Goal: Task Accomplishment & Management: Use online tool/utility

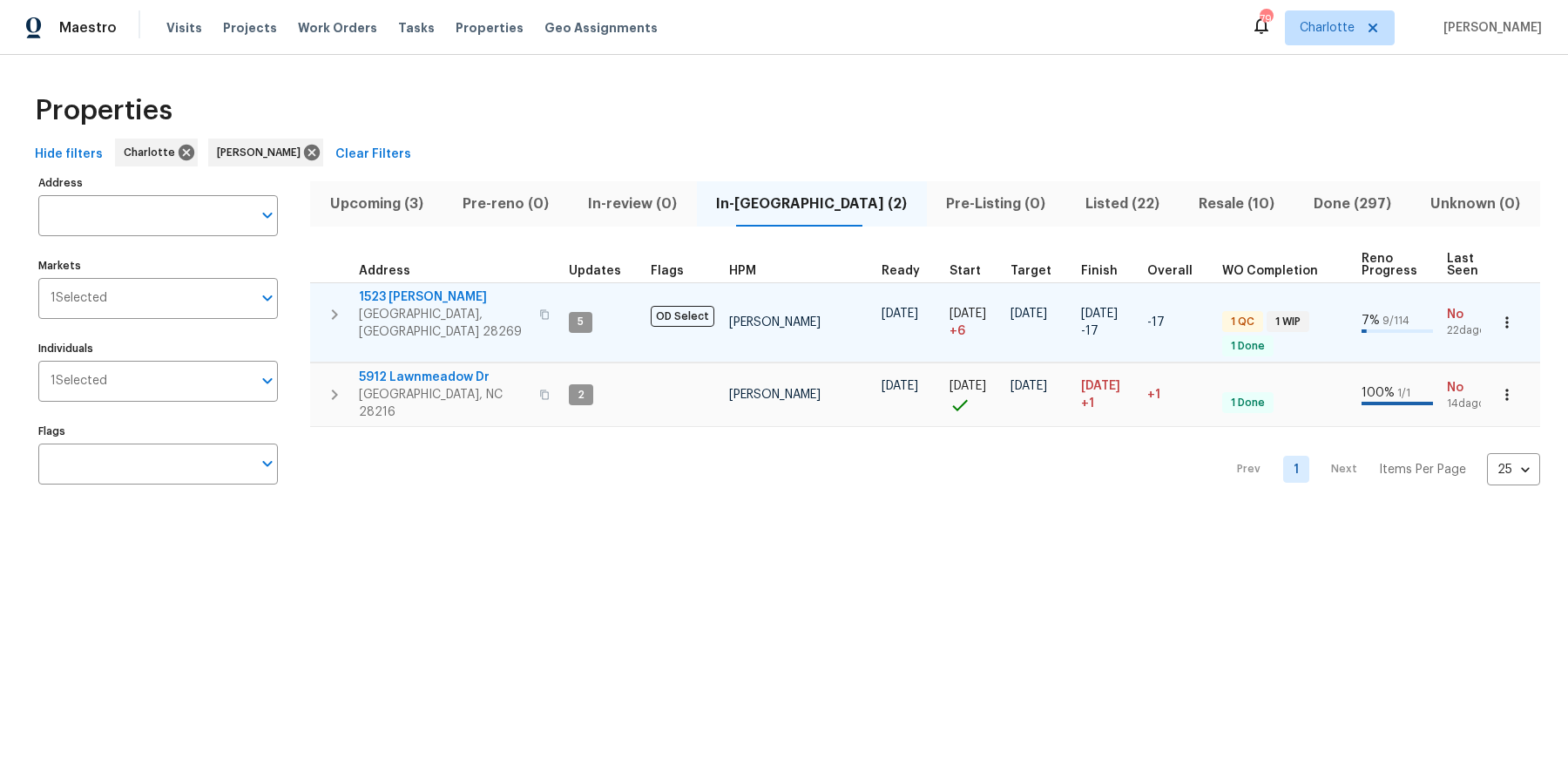
click at [395, 294] on span "1523 Callender Ln" at bounding box center [444, 297] width 170 height 17
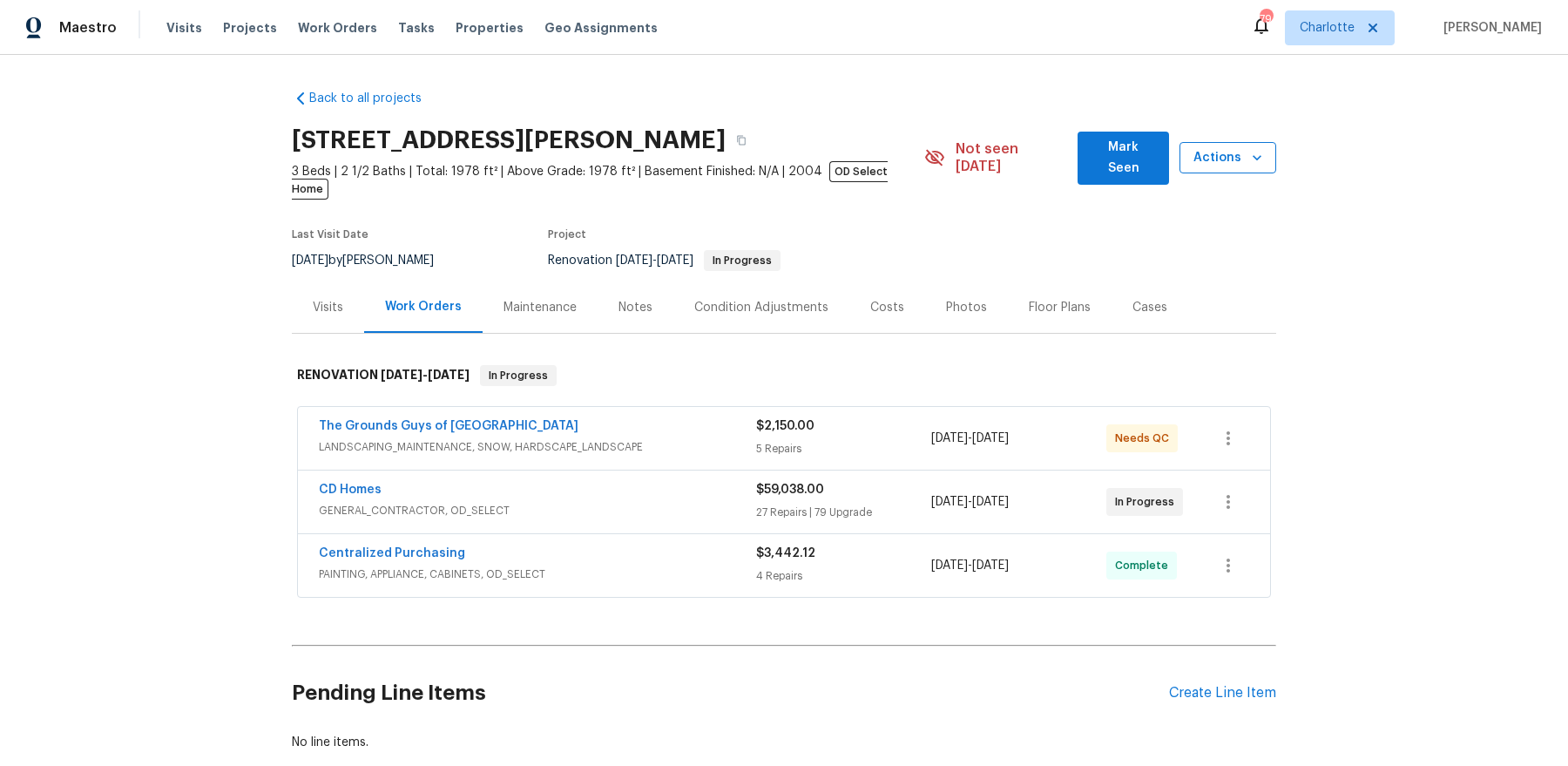
click at [1229, 157] on span "Actions" at bounding box center [1227, 158] width 68 height 22
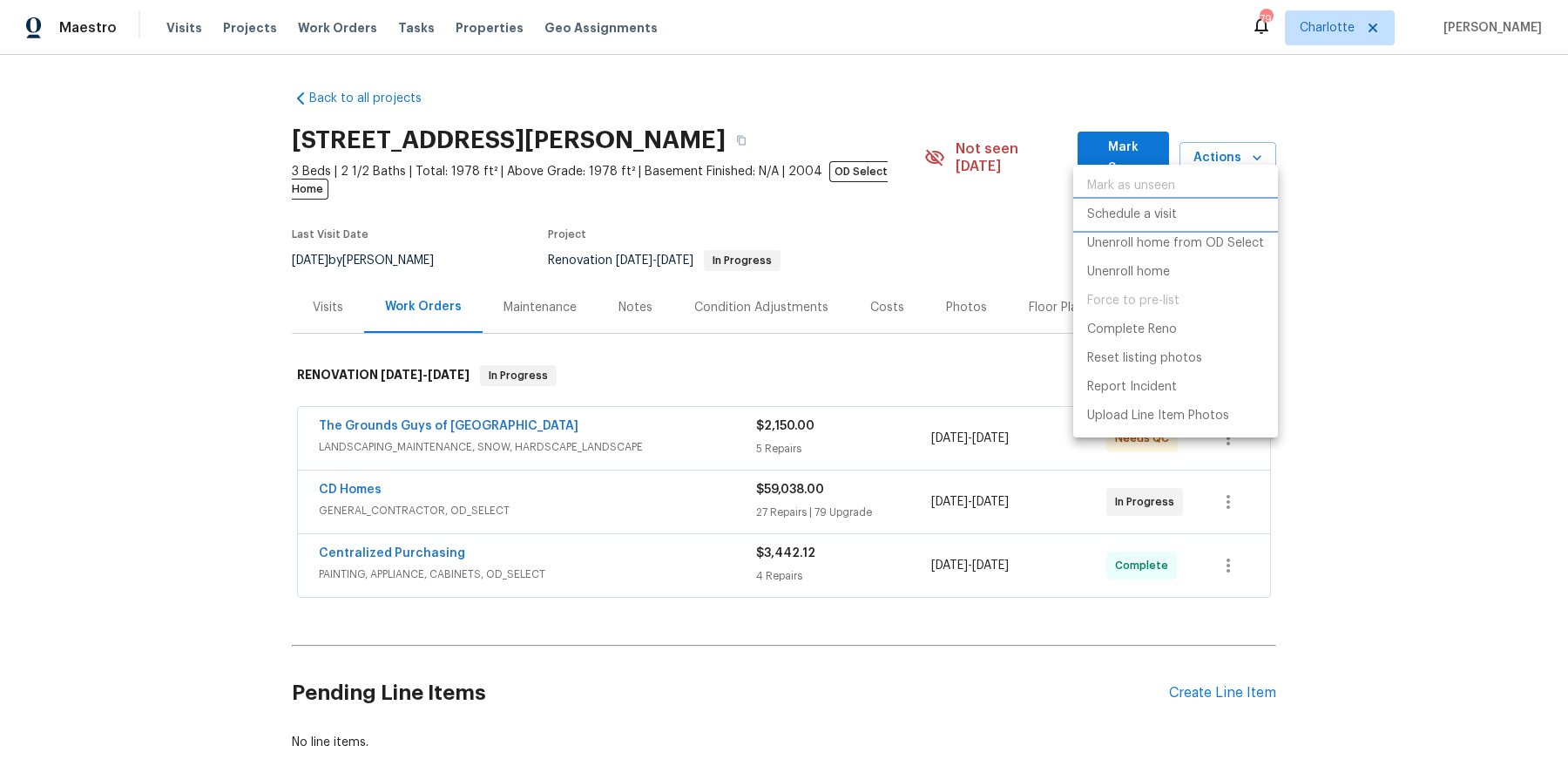
click at [1171, 214] on p "Schedule a visit" at bounding box center [1132, 214] width 89 height 18
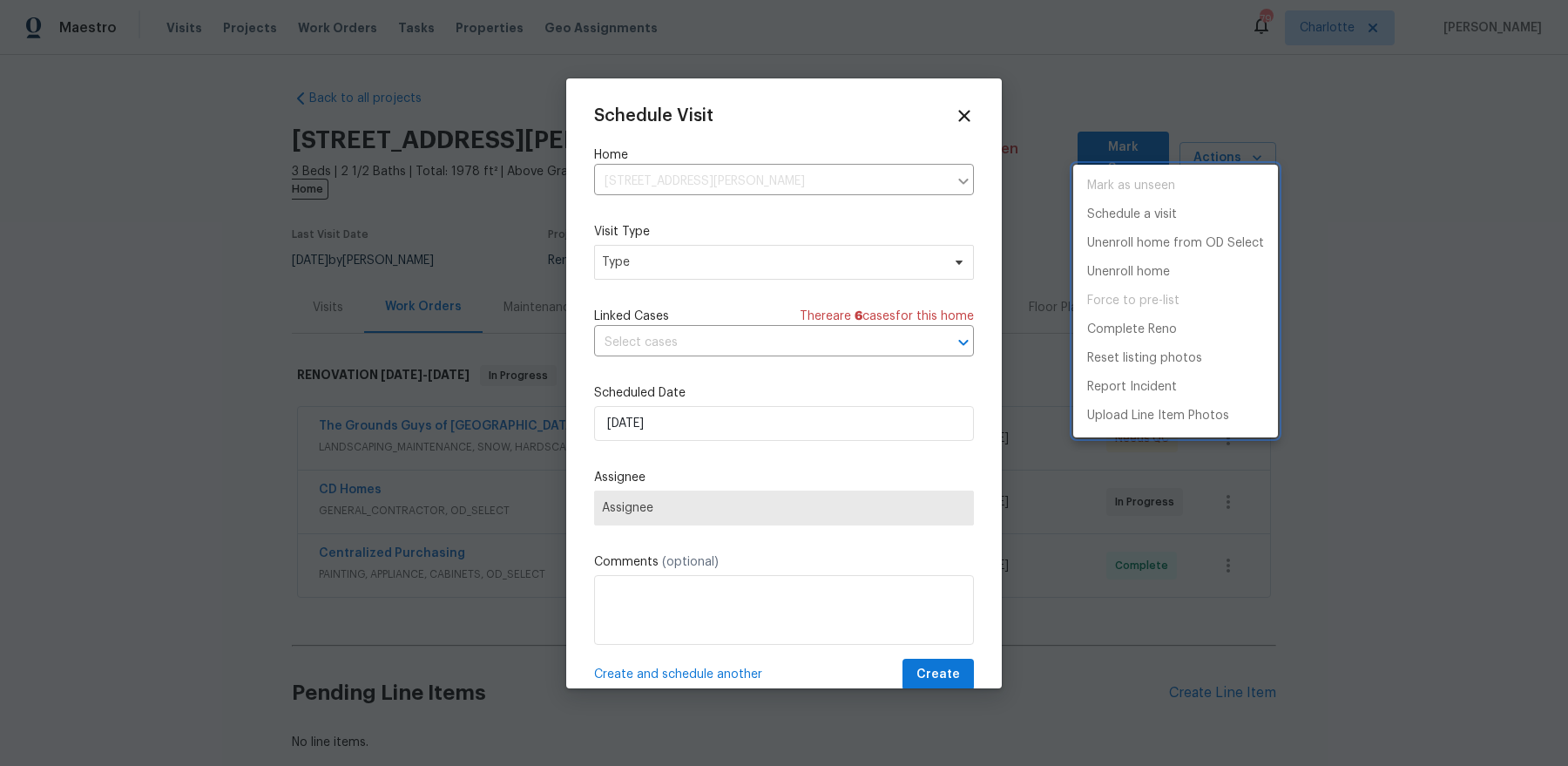
click at [659, 273] on div at bounding box center [784, 383] width 1568 height 766
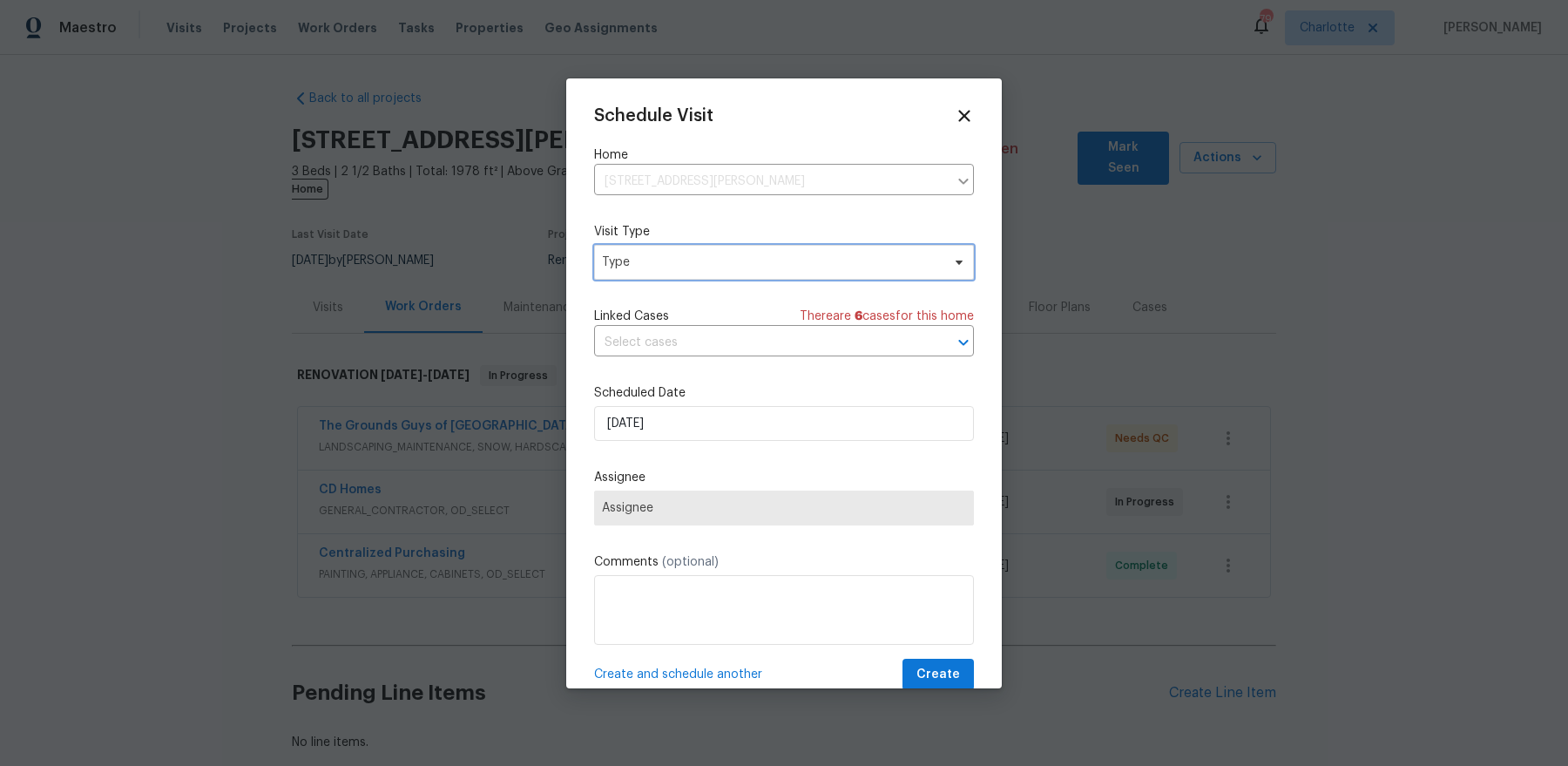
click at [676, 266] on span "Type" at bounding box center [771, 262] width 338 height 17
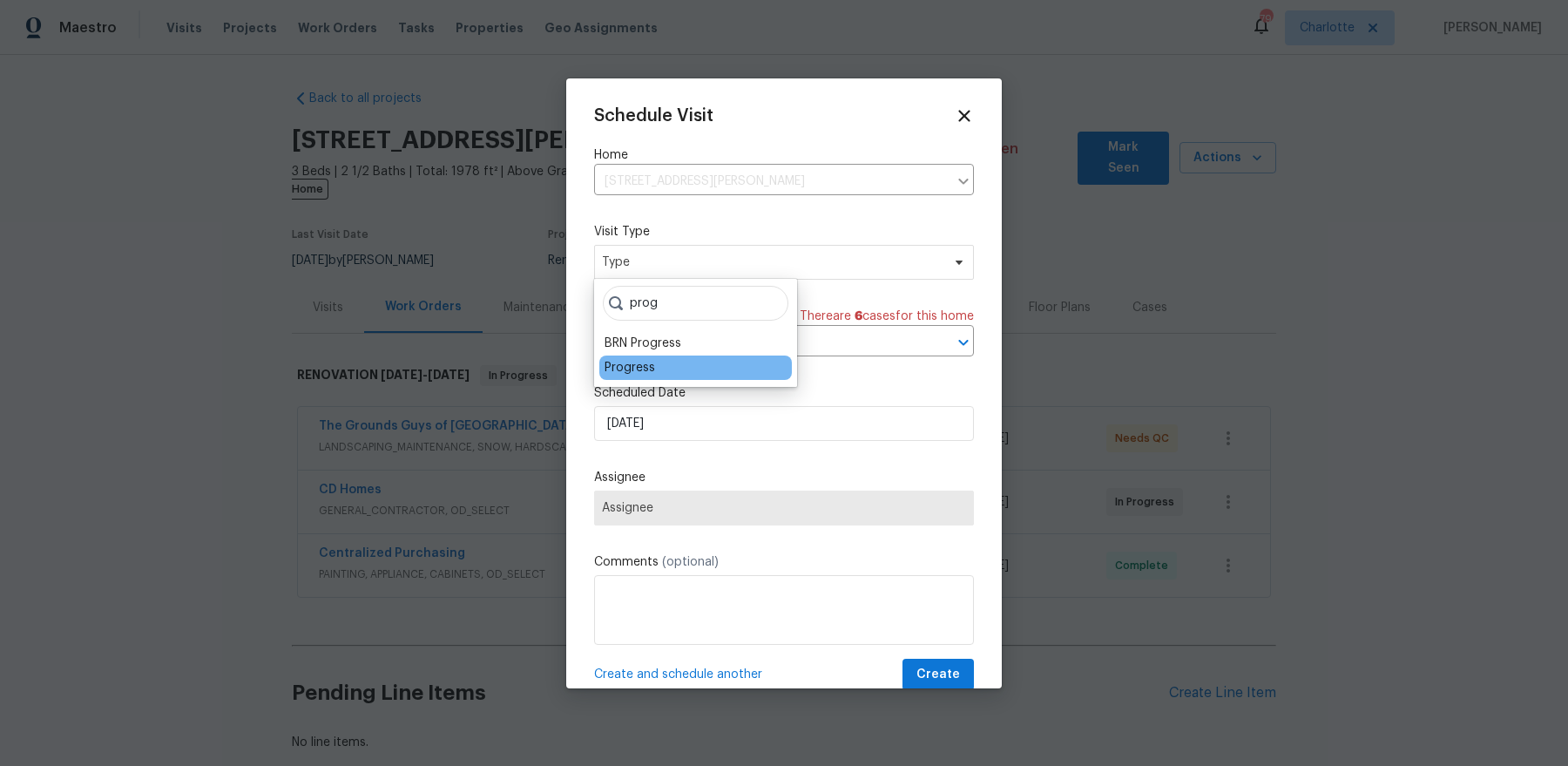
type input "prog"
click at [623, 370] on div "Progress" at bounding box center [629, 368] width 50 height 17
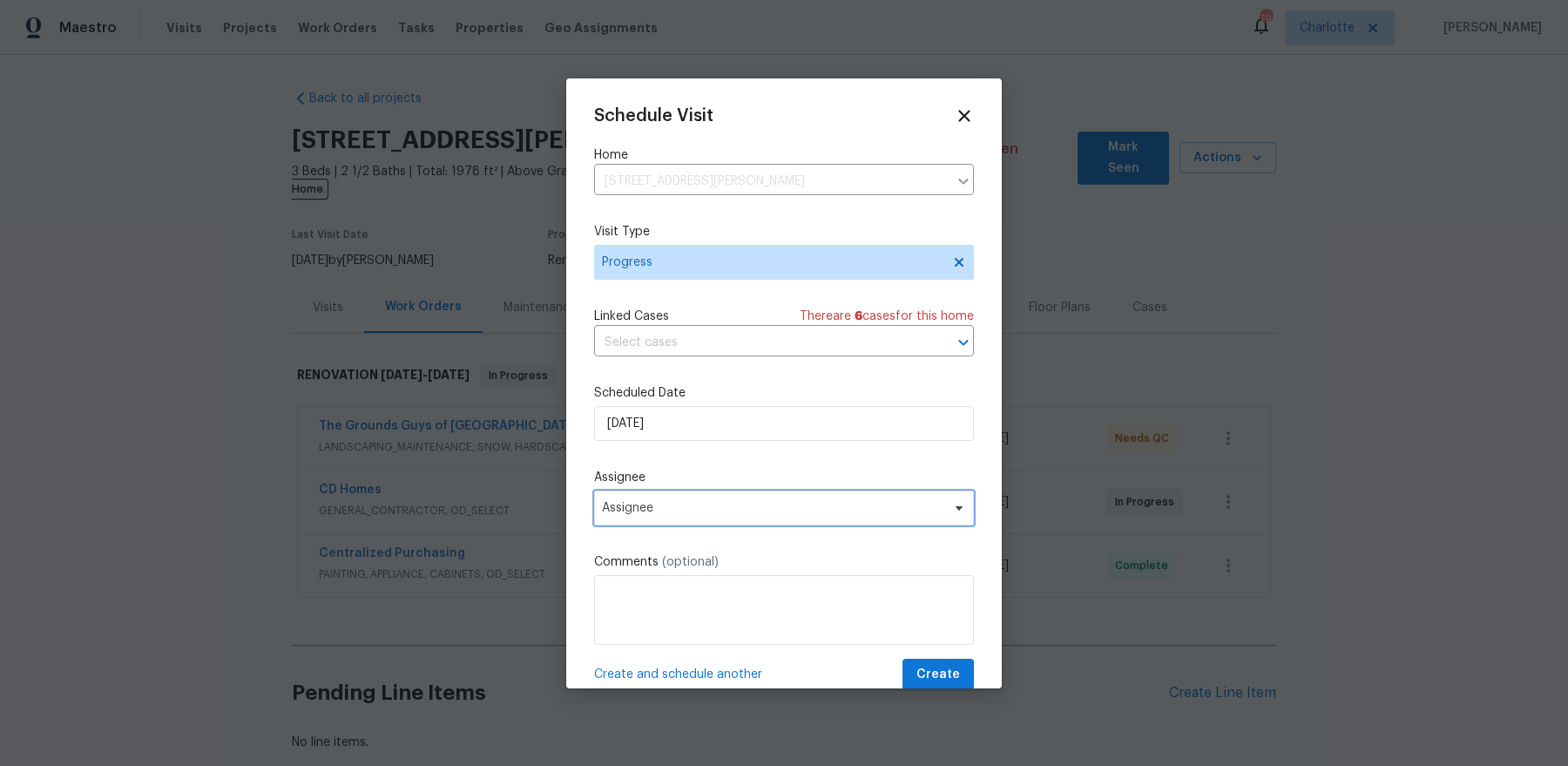
click at [648, 501] on span "Assignee" at bounding box center [772, 507] width 341 height 14
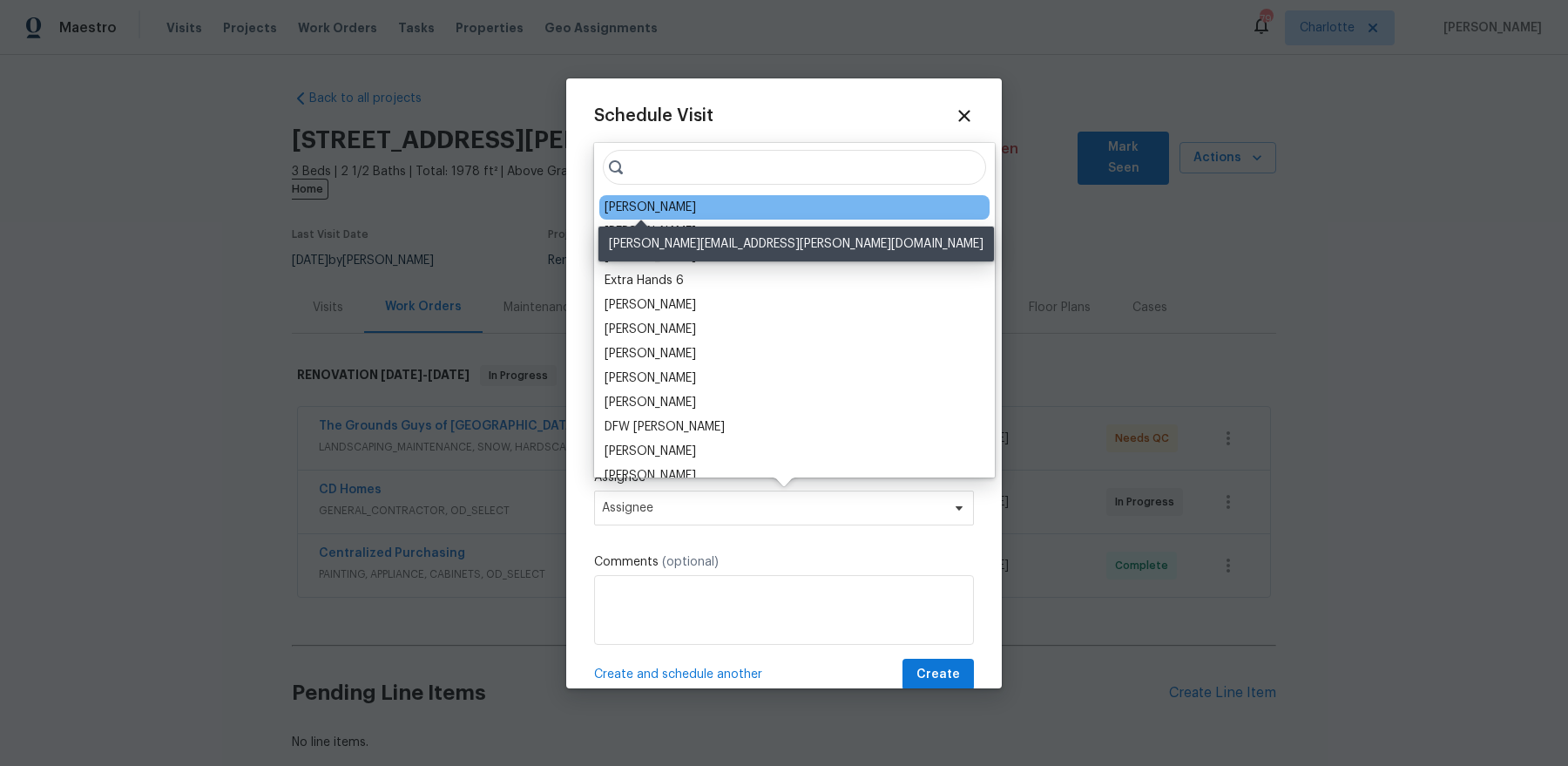
click at [642, 208] on div "[PERSON_NAME]" at bounding box center [650, 207] width 91 height 17
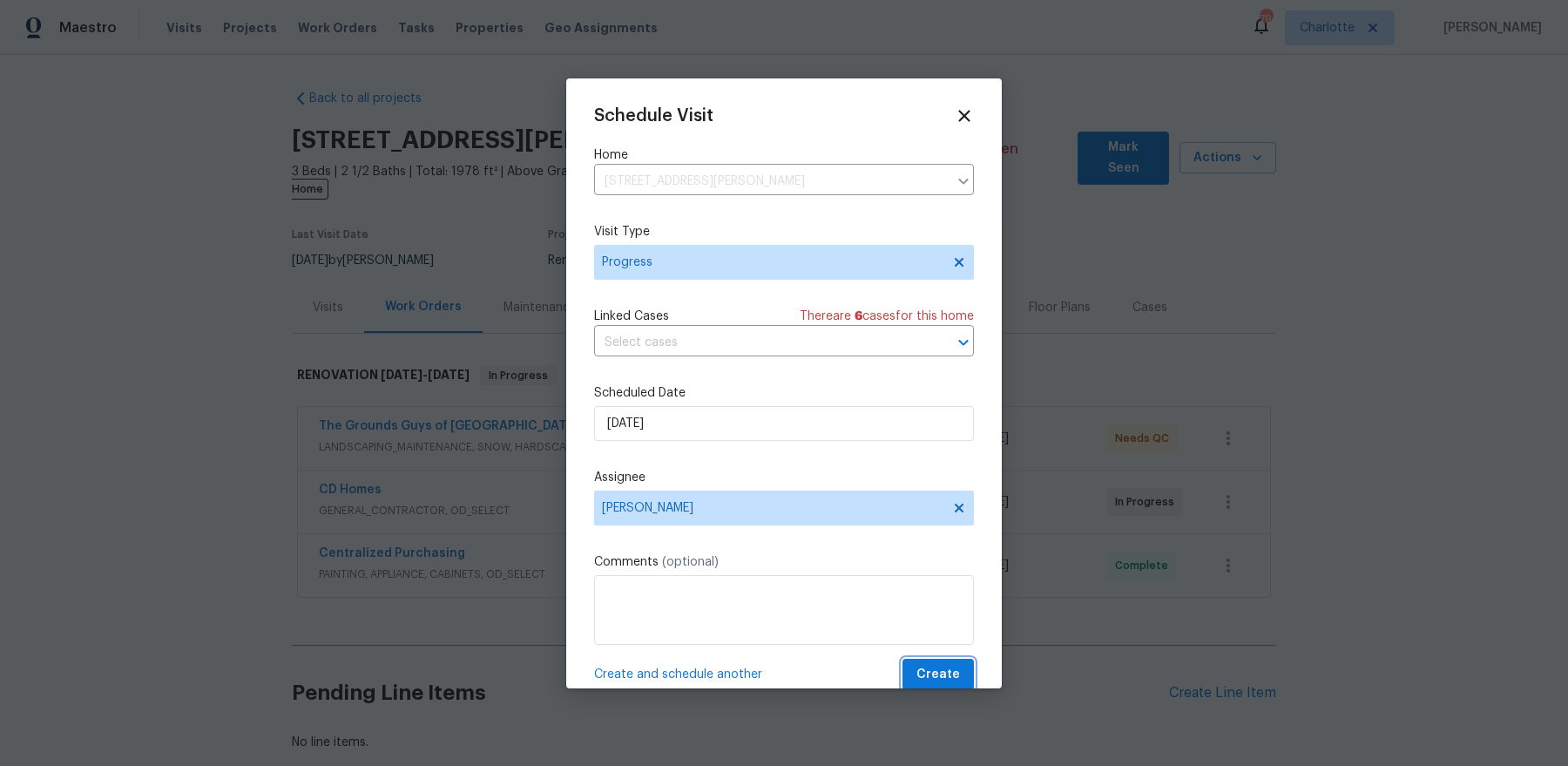
click at [955, 672] on span "Create" at bounding box center [938, 674] width 44 height 22
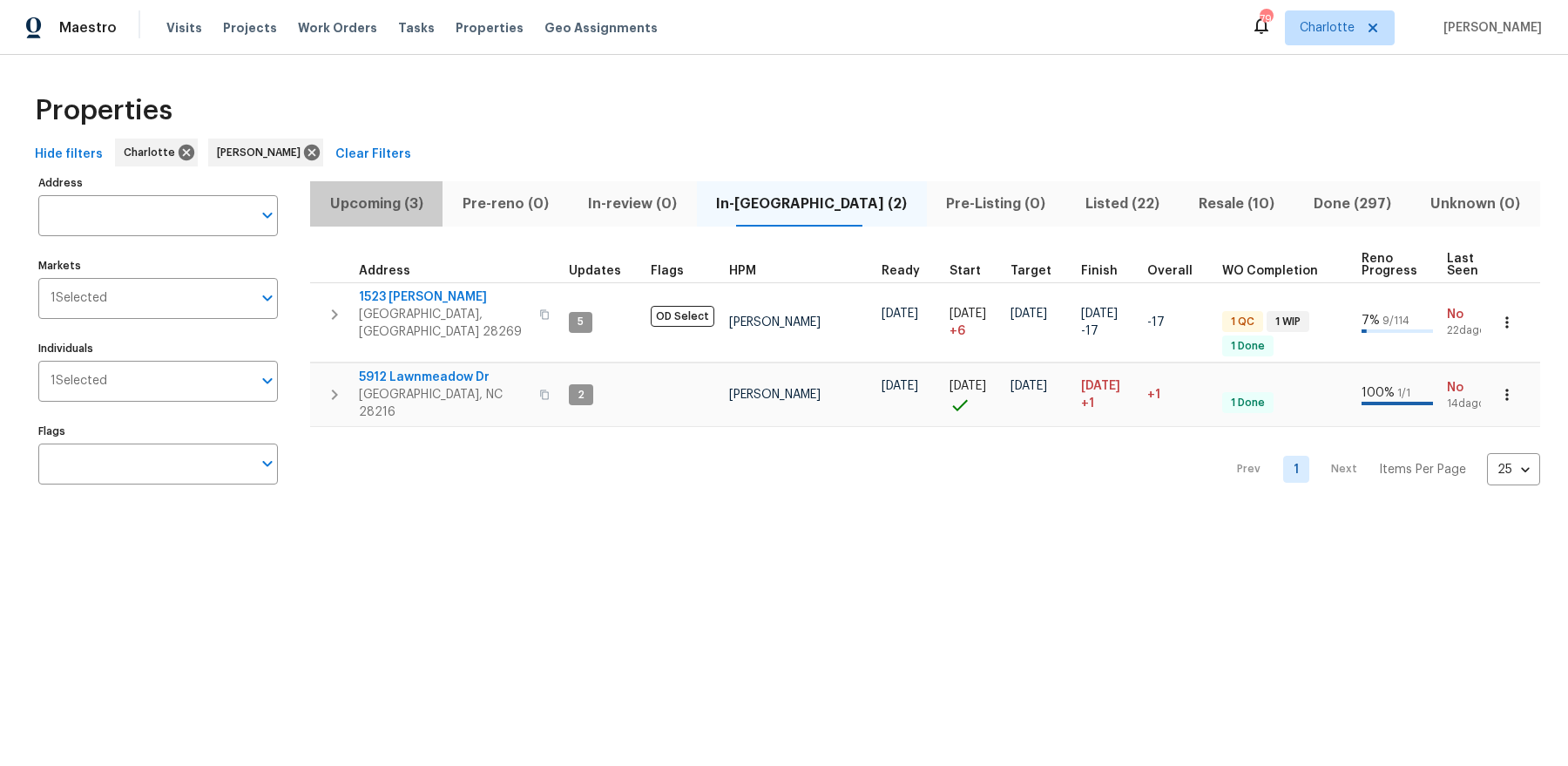
click at [386, 182] on button "Upcoming (3)" at bounding box center [375, 204] width 132 height 46
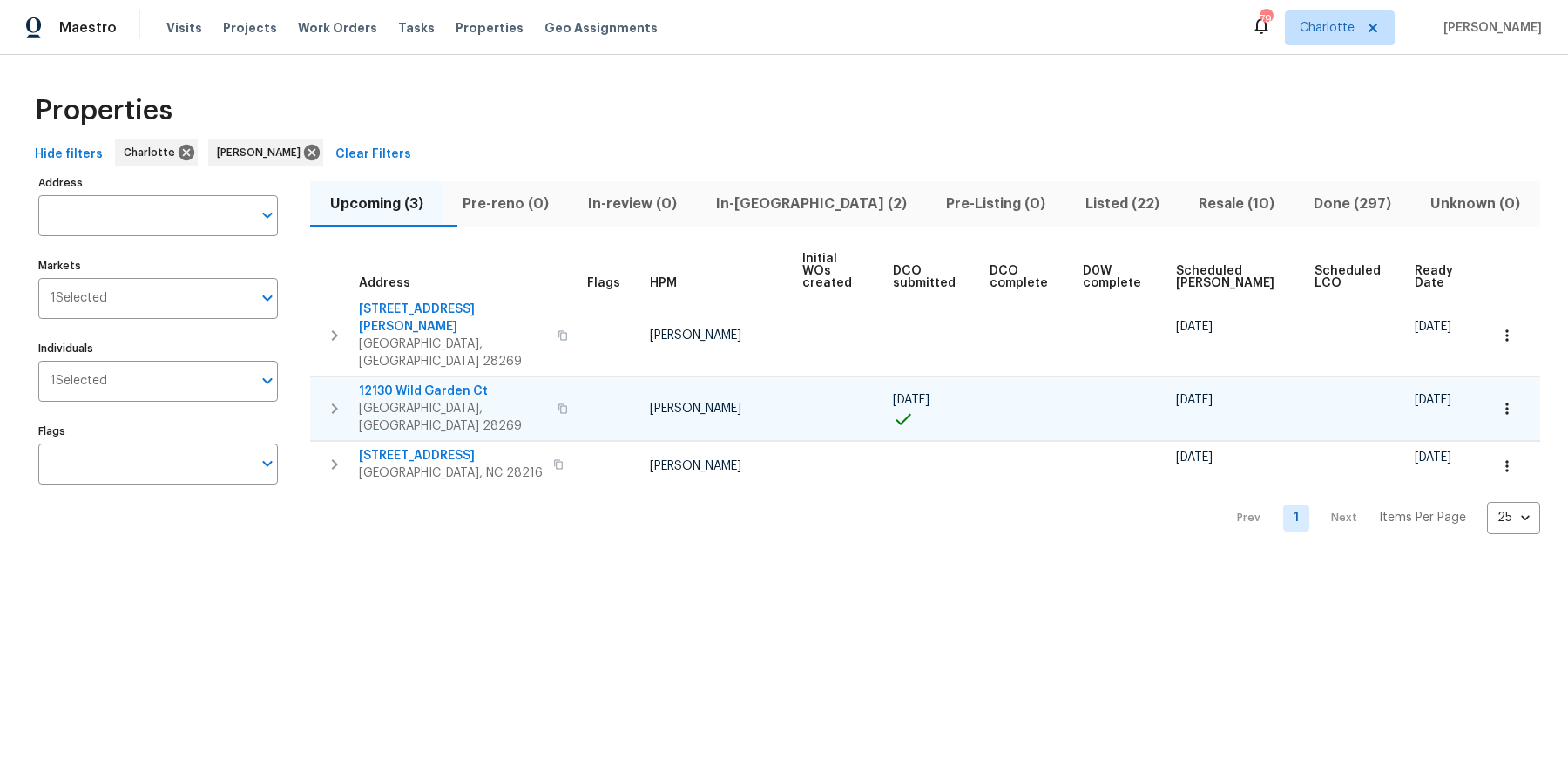
click at [456, 382] on span "12130 Wild Garden Ct" at bounding box center [453, 391] width 188 height 17
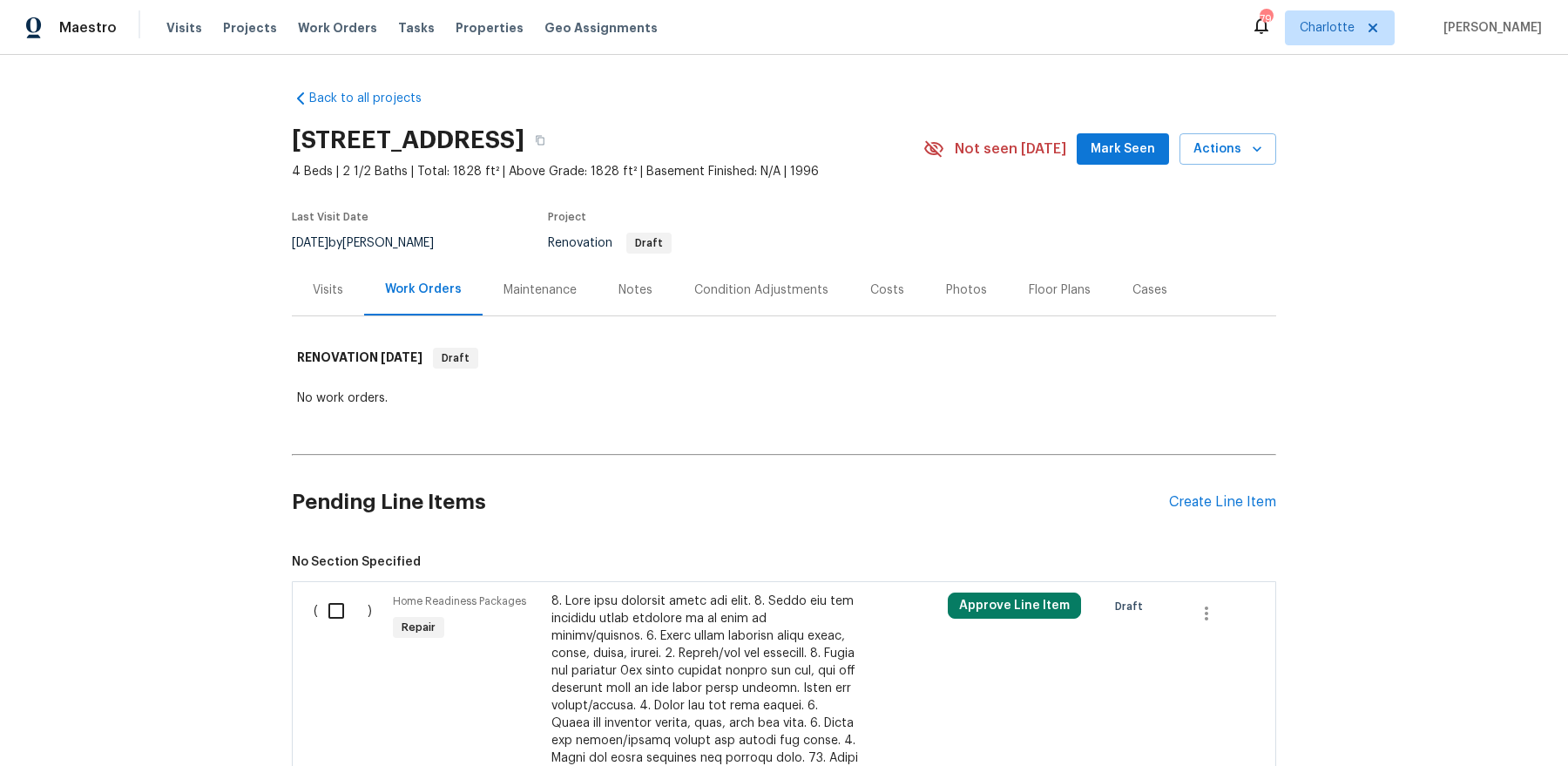
click at [327, 289] on div "Visits" at bounding box center [328, 290] width 30 height 17
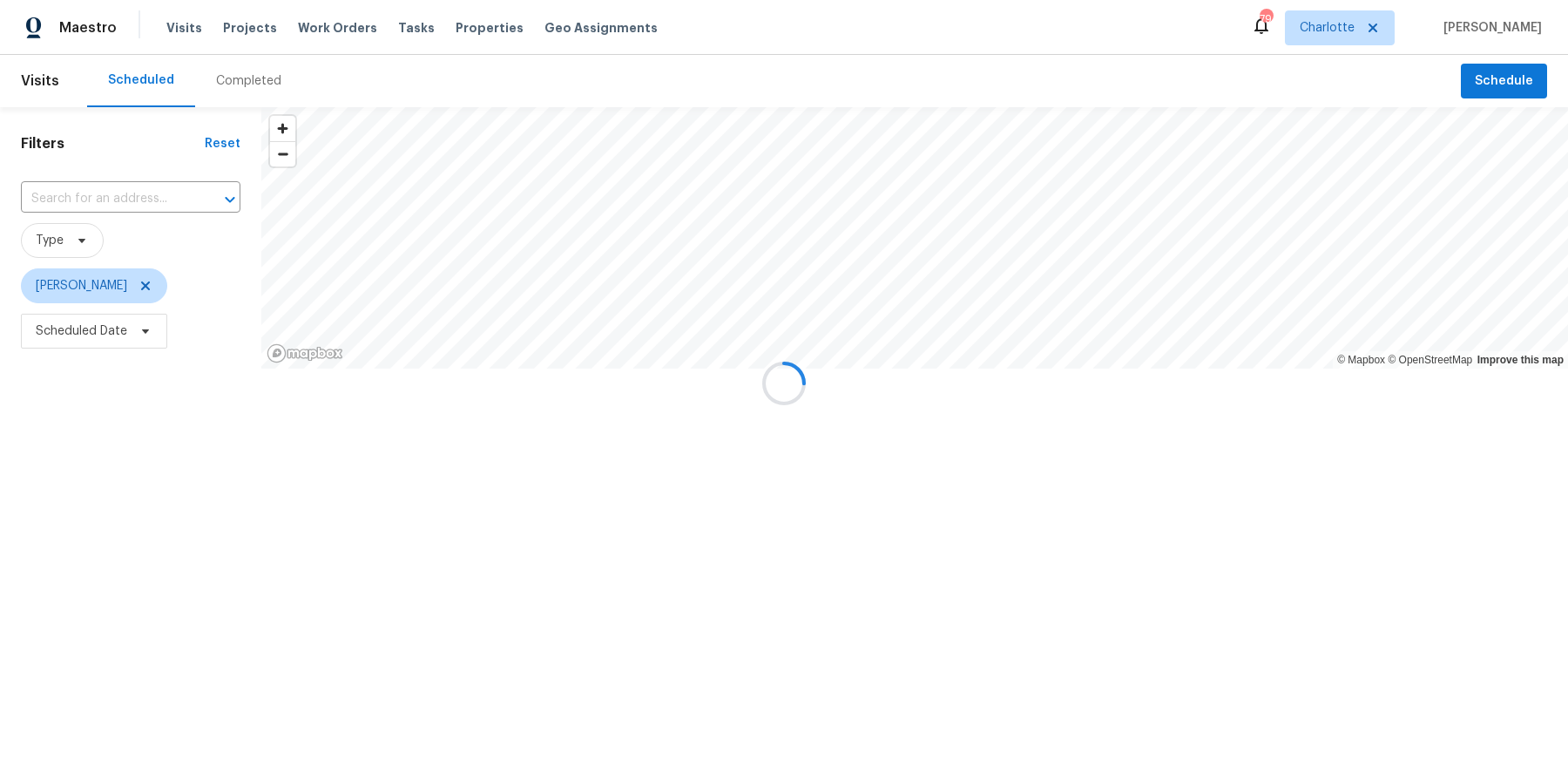
click at [135, 337] on div at bounding box center [784, 383] width 1568 height 766
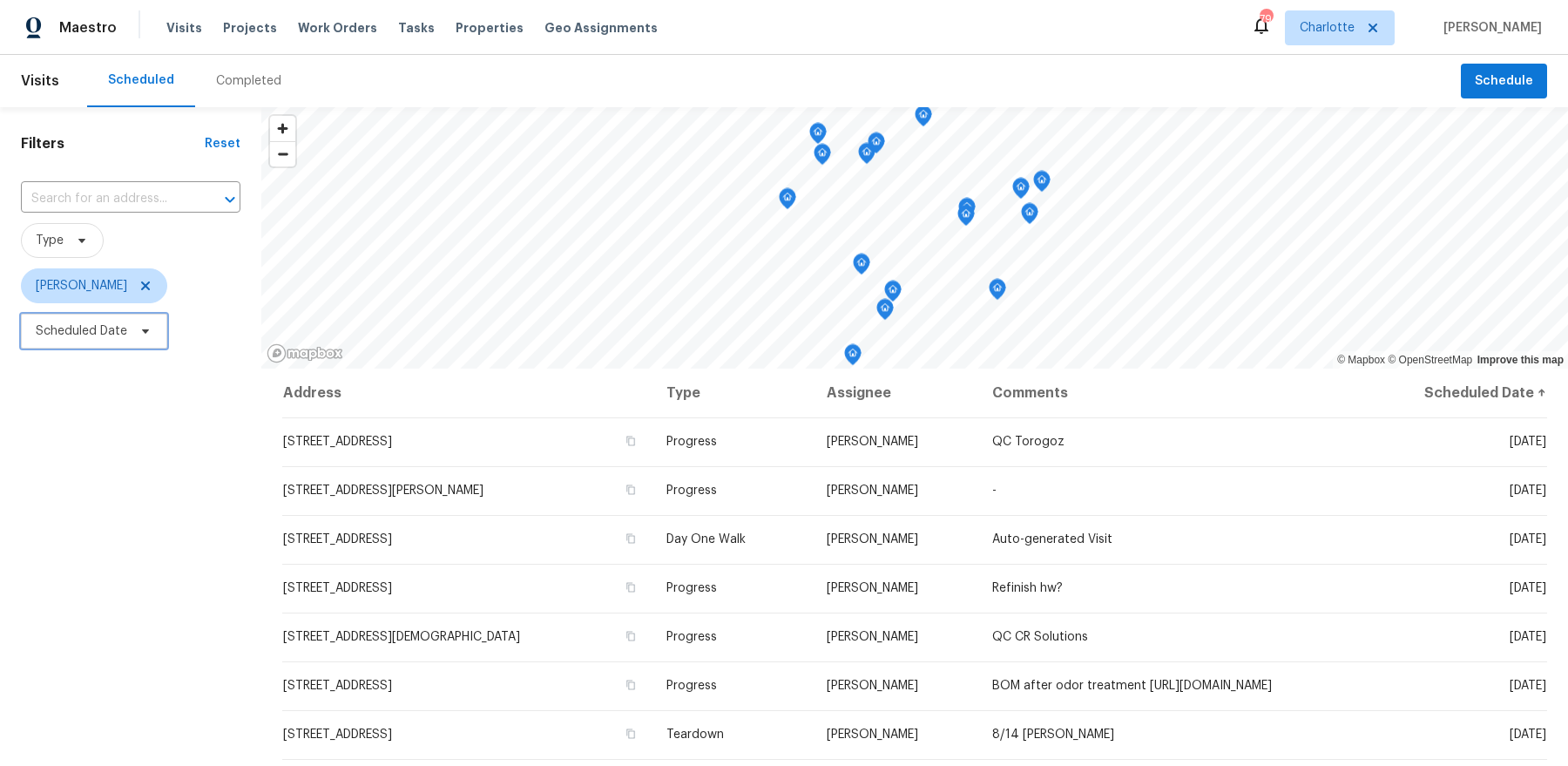
click at [127, 326] on span "Scheduled Date" at bounding box center [94, 331] width 146 height 35
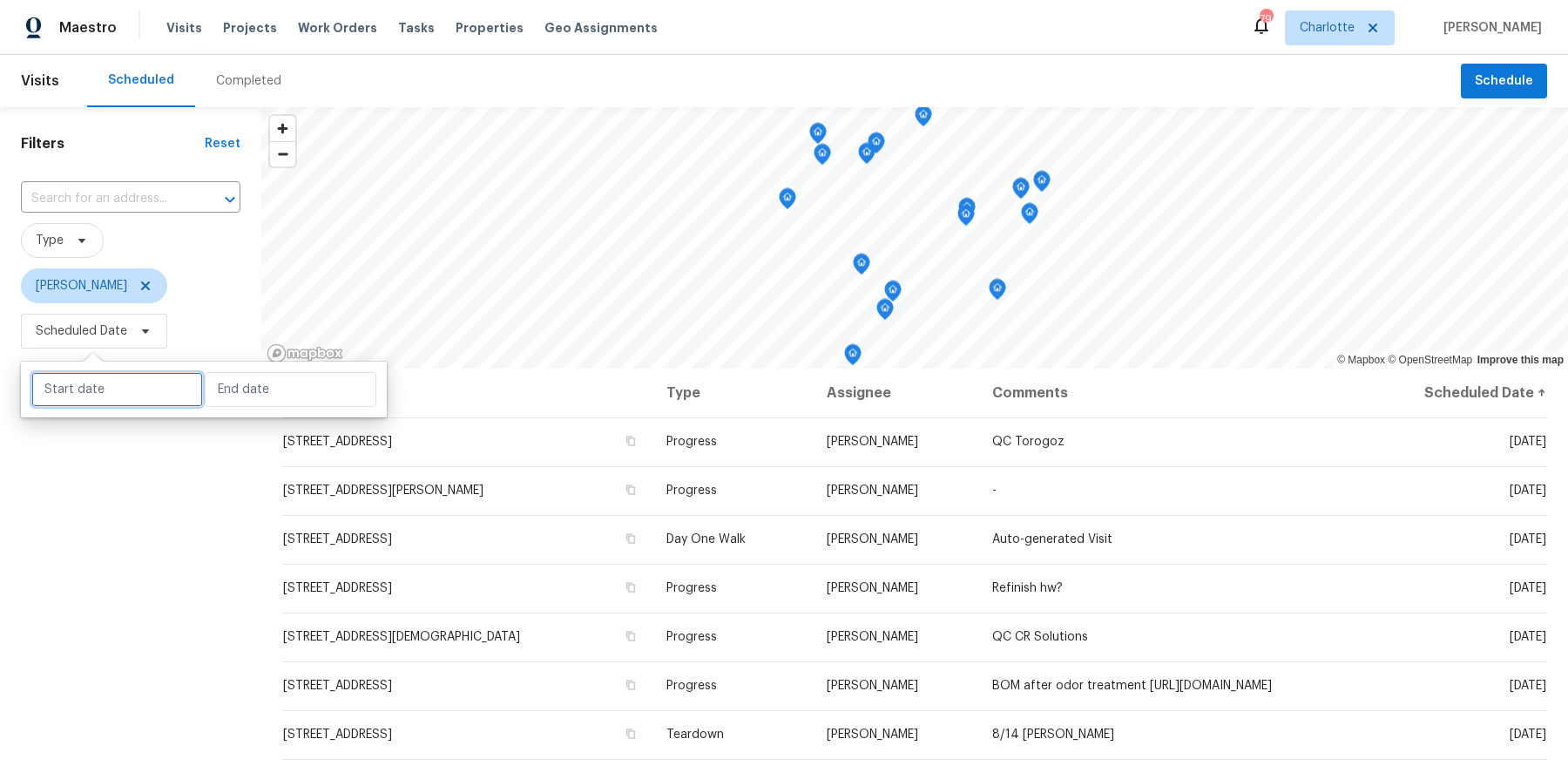
click at [105, 385] on input "text" at bounding box center [117, 389] width 172 height 35
select select "7"
select select "2025"
select select "8"
select select "2025"
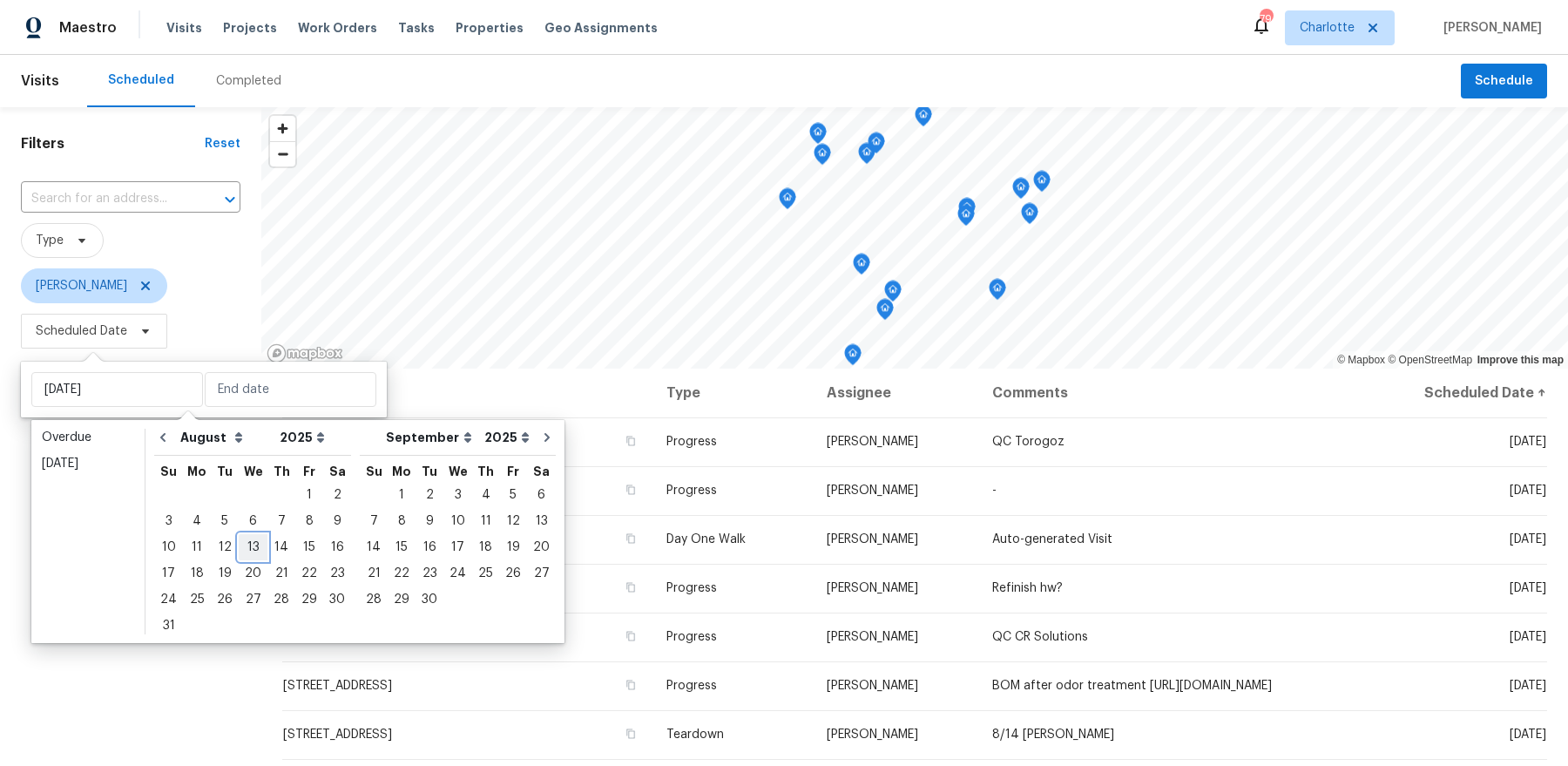
click at [245, 536] on div "13" at bounding box center [253, 547] width 29 height 25
type input "Wed, Aug 13"
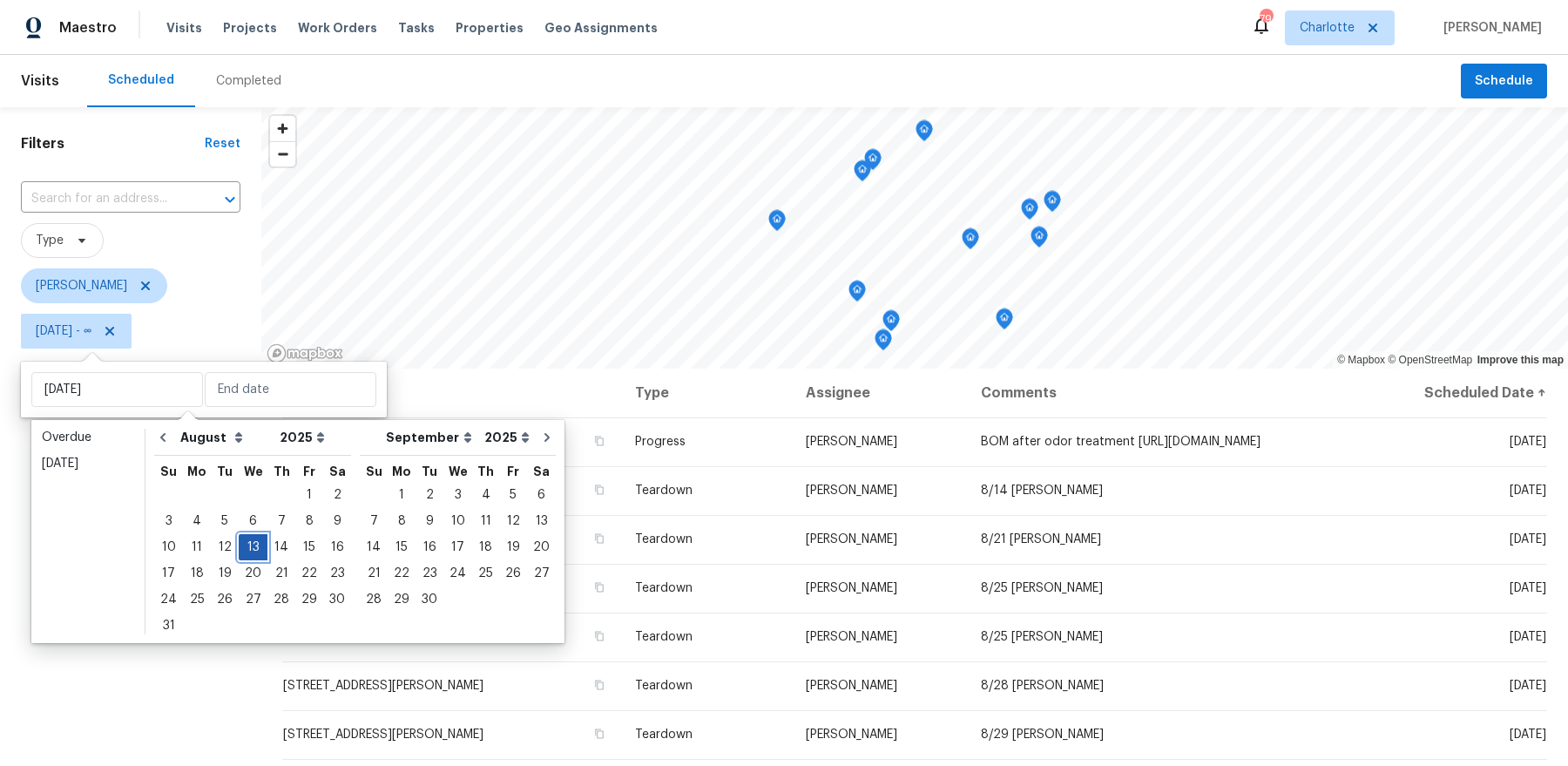
click at [245, 546] on div "13" at bounding box center [253, 547] width 29 height 25
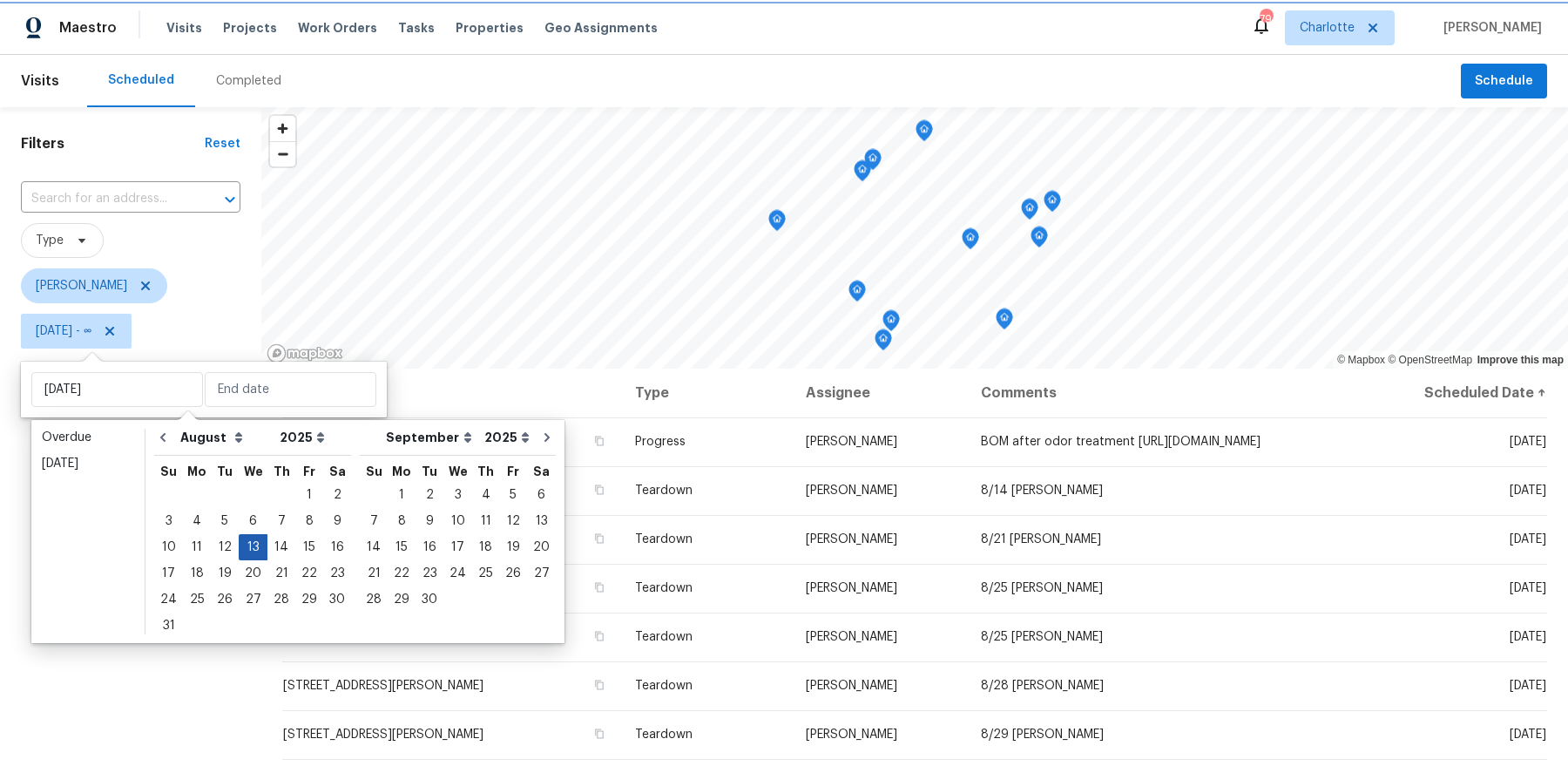
type input "Wed, Aug 13"
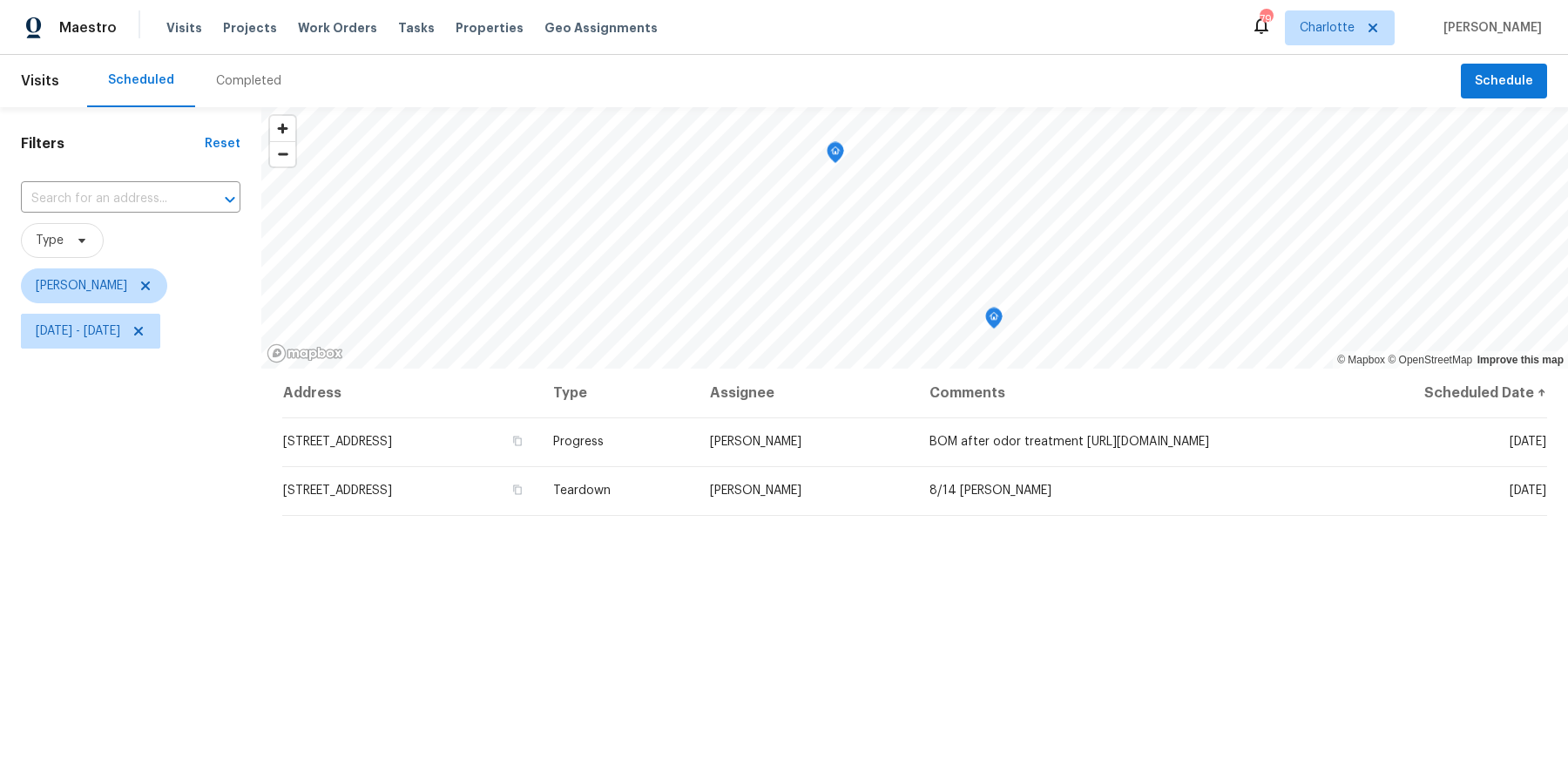
click at [220, 547] on div "Filters Reset ​ Type Dan Baquero Wed, Aug 13 - Wed, Aug 13" at bounding box center [130, 544] width 261 height 873
click at [120, 323] on span "Wed, Aug 13 - Wed, Aug 13" at bounding box center [78, 331] width 85 height 17
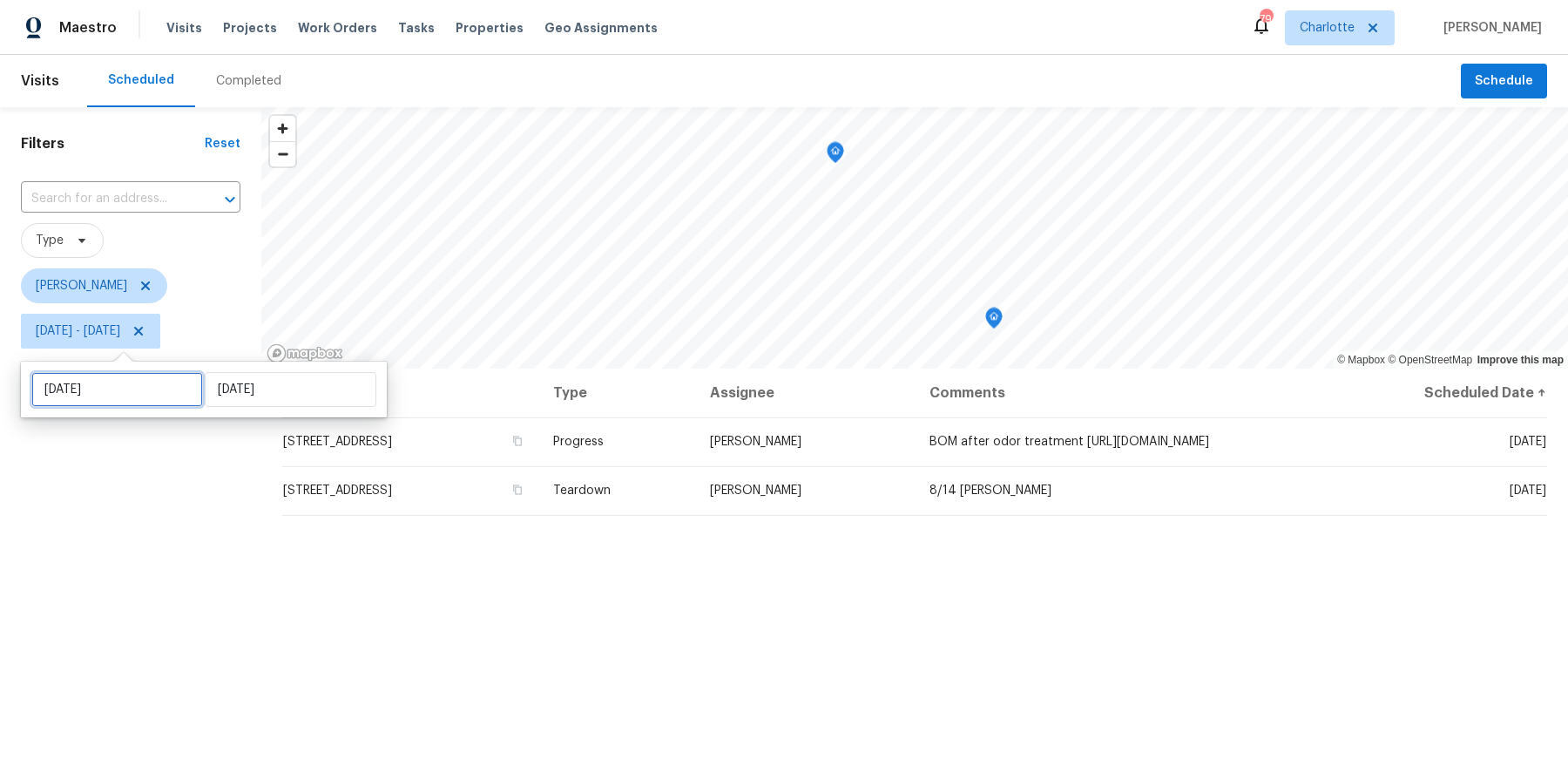
click at [131, 402] on input "Wed, Aug 13" at bounding box center [117, 389] width 172 height 35
select select "7"
select select "2025"
select select "8"
select select "2025"
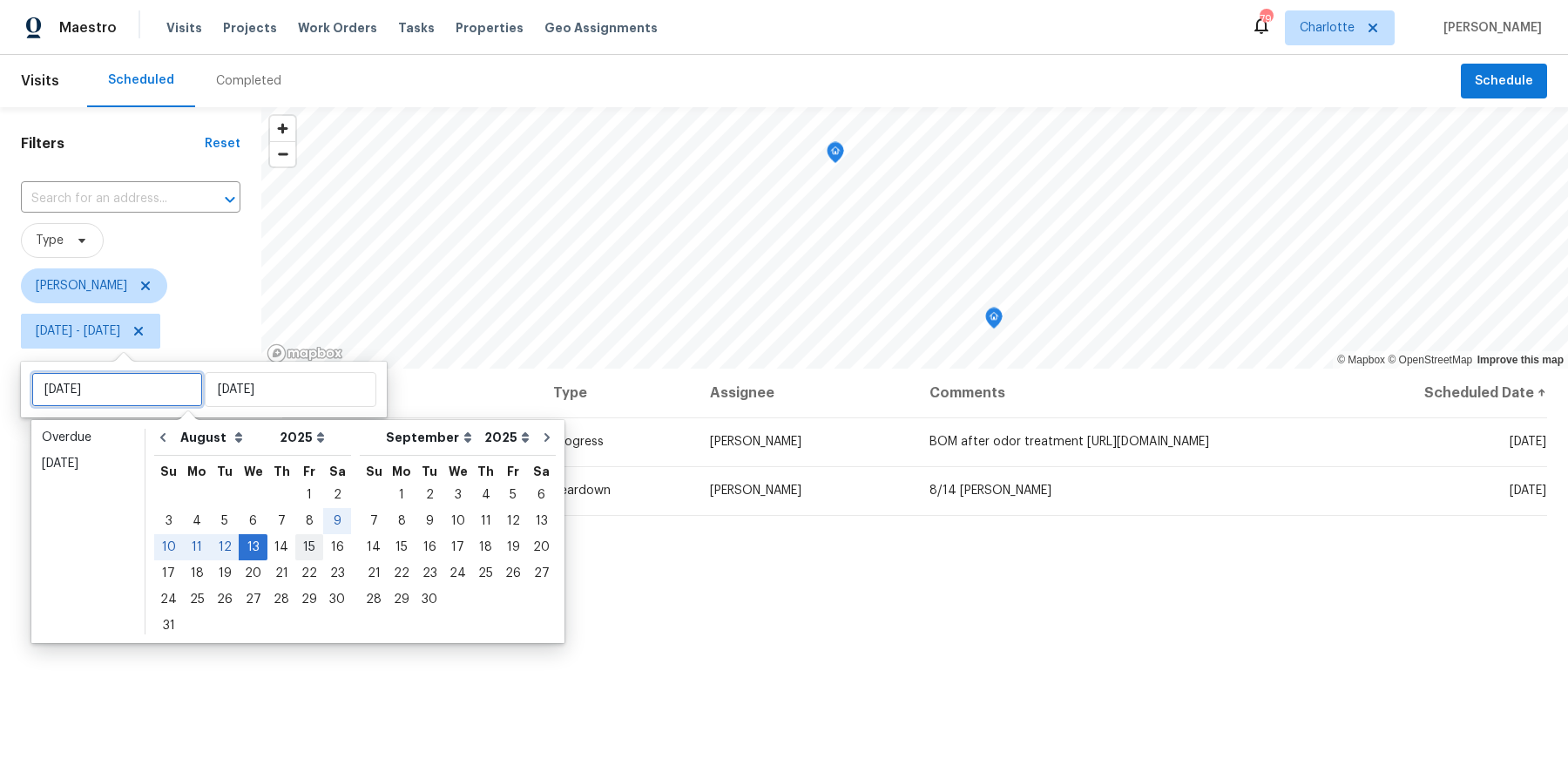
type input "Fri, Aug 15"
click at [277, 546] on div "14" at bounding box center [280, 547] width 28 height 25
type input "Thu, Aug 14"
type input "Wed, Aug 13"
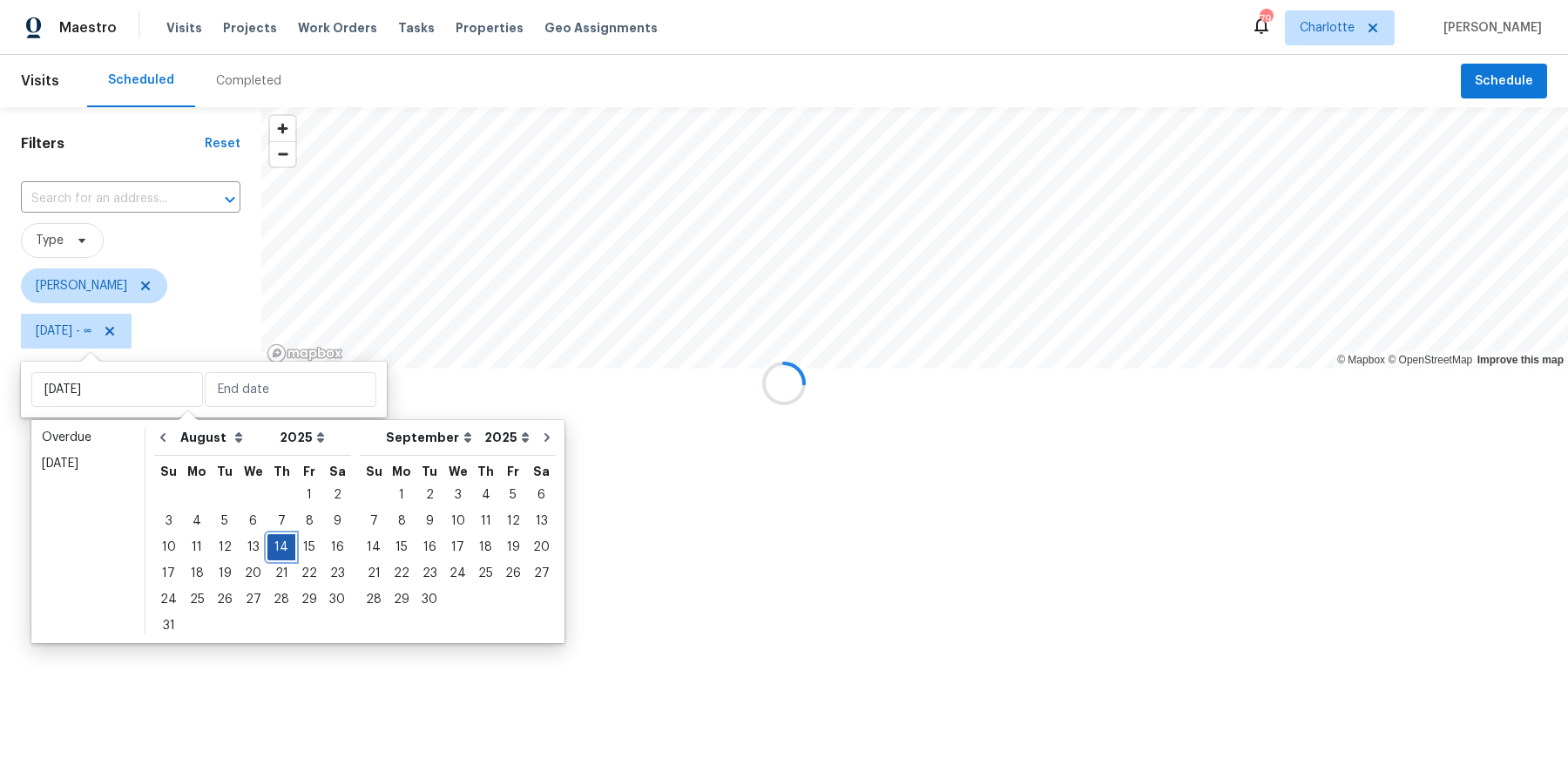
click at [277, 546] on div "14" at bounding box center [280, 547] width 28 height 25
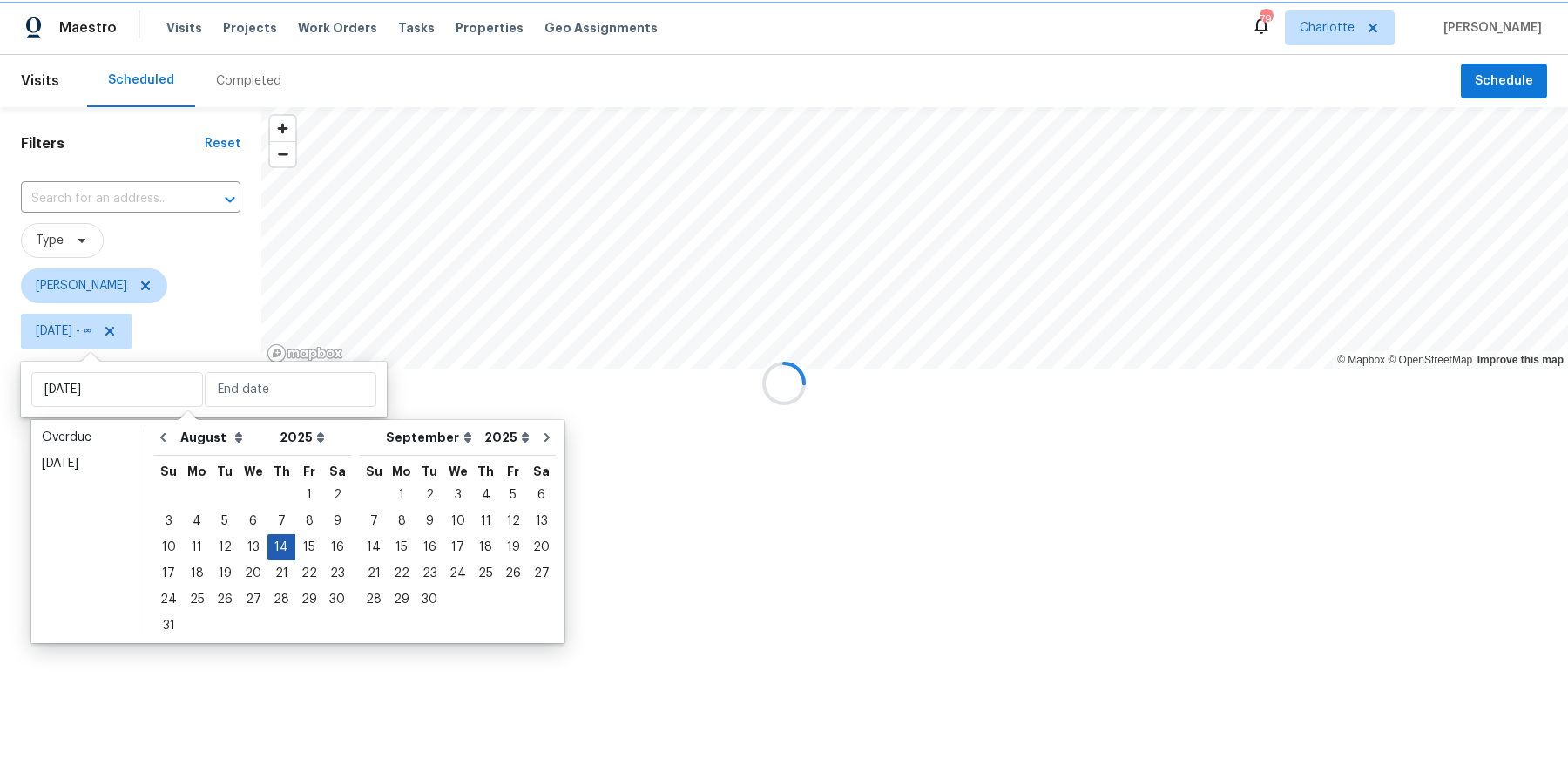
type input "Thu, Aug 14"
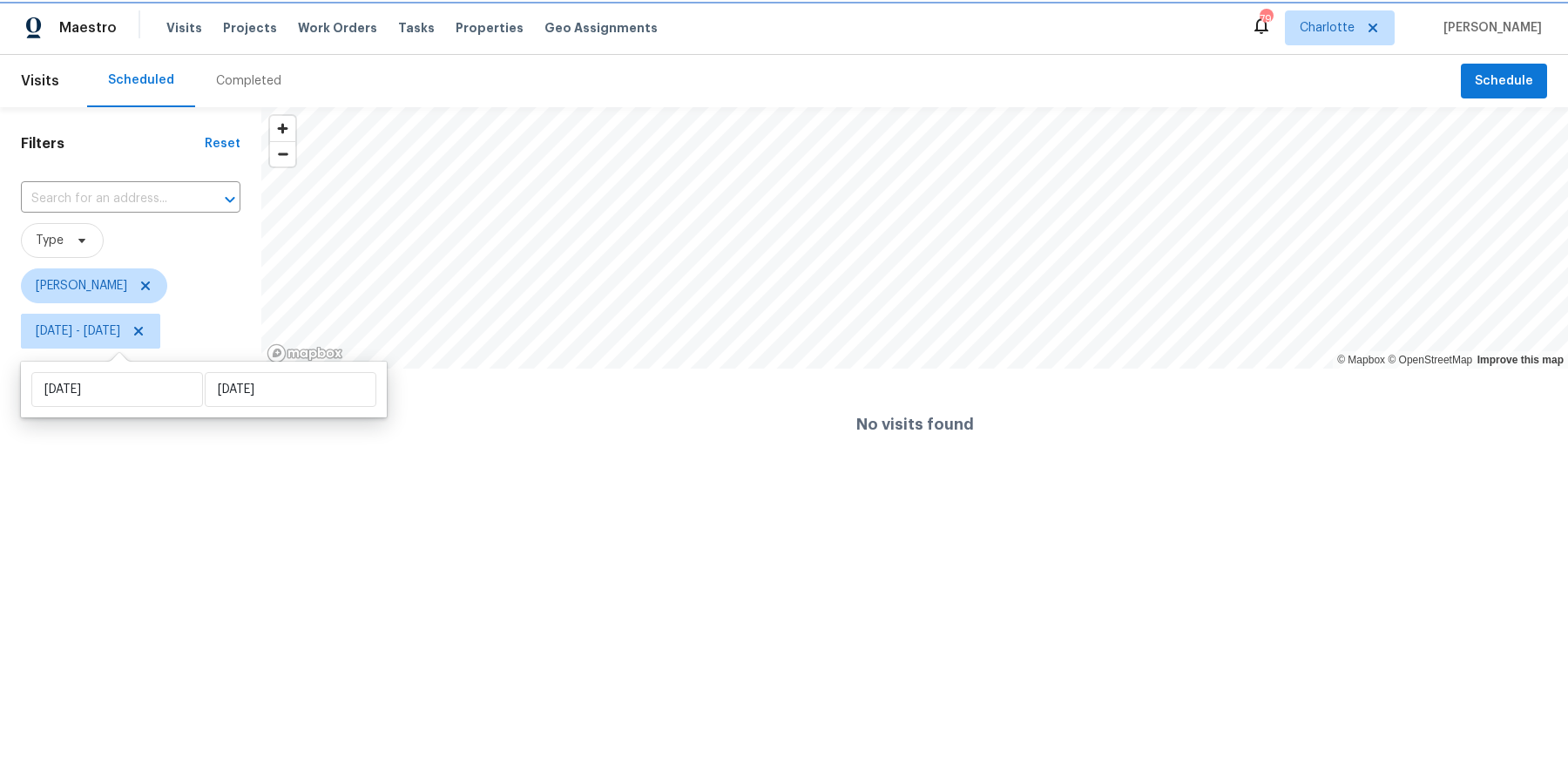
click at [120, 335] on span "Thu, Aug 14 - Thu, Aug 14" at bounding box center [78, 331] width 85 height 17
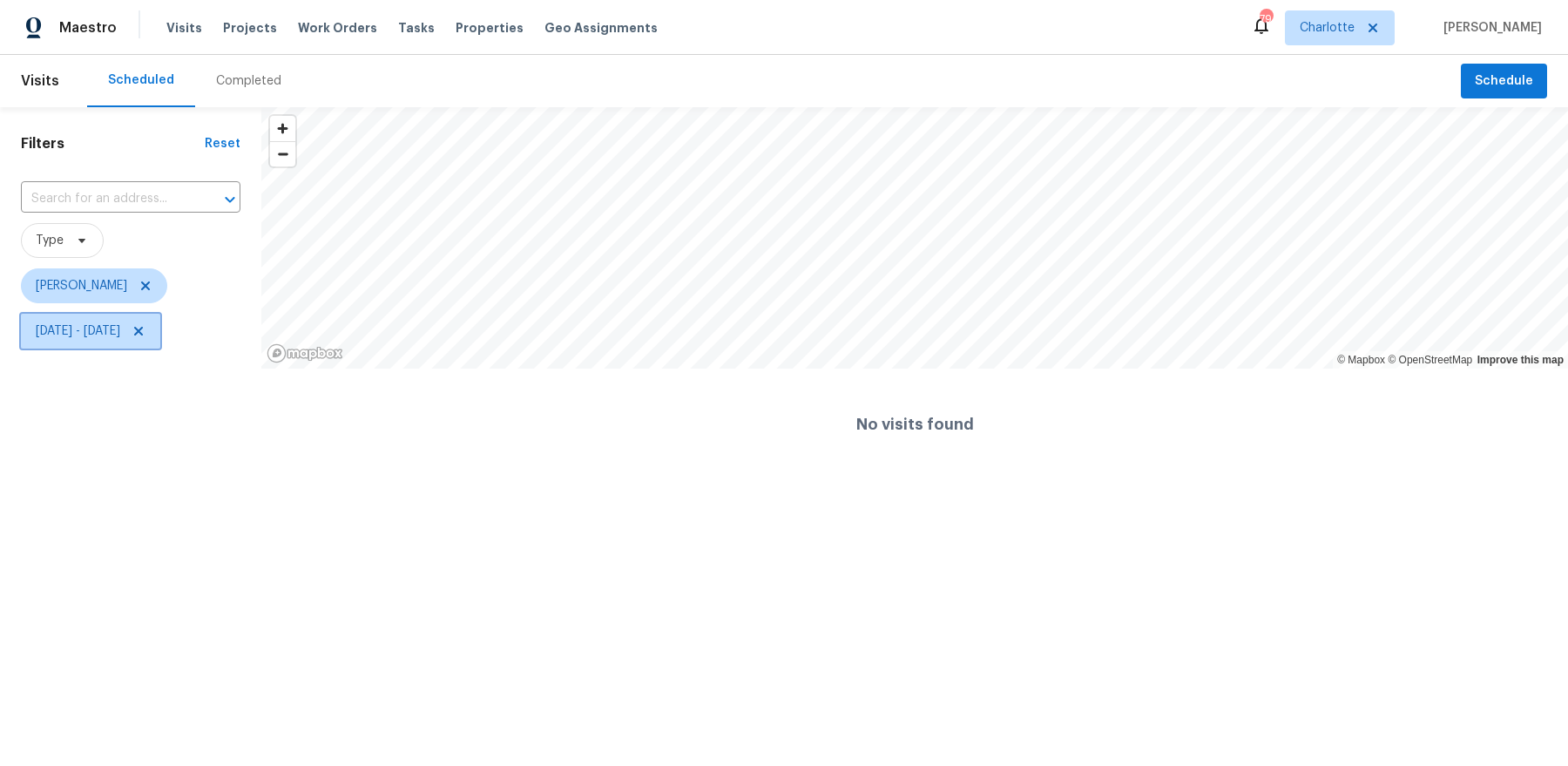
click at [120, 335] on span "Thu, Aug 14 - Thu, Aug 14" at bounding box center [78, 331] width 85 height 17
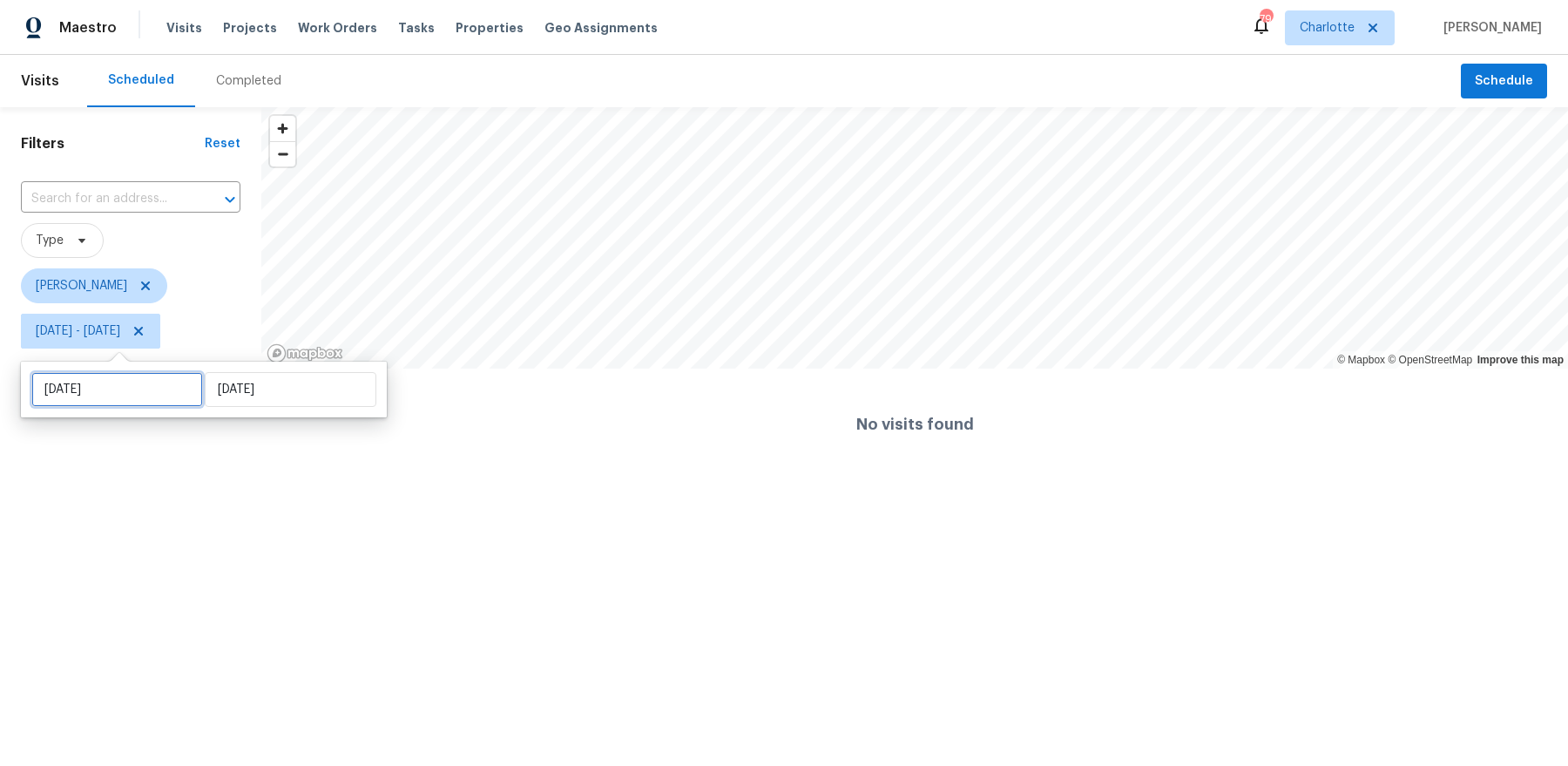
click at [112, 387] on input "Thu, Aug 14" at bounding box center [117, 389] width 172 height 35
select select "7"
select select "2025"
select select "8"
select select "2025"
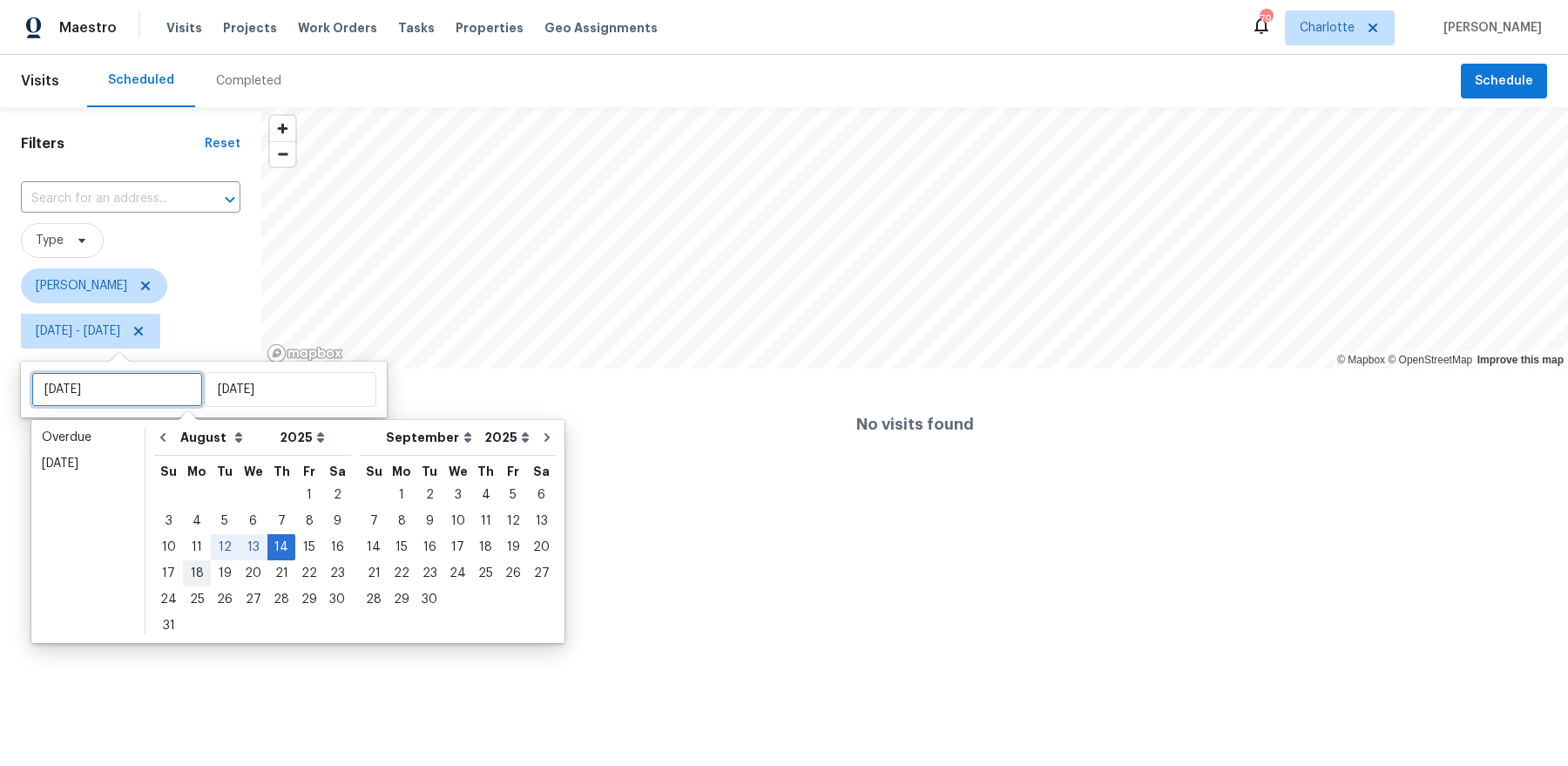
type input "Mon, Aug 18"
click at [200, 567] on div "18" at bounding box center [196, 573] width 28 height 25
type input "Mon, Aug 18"
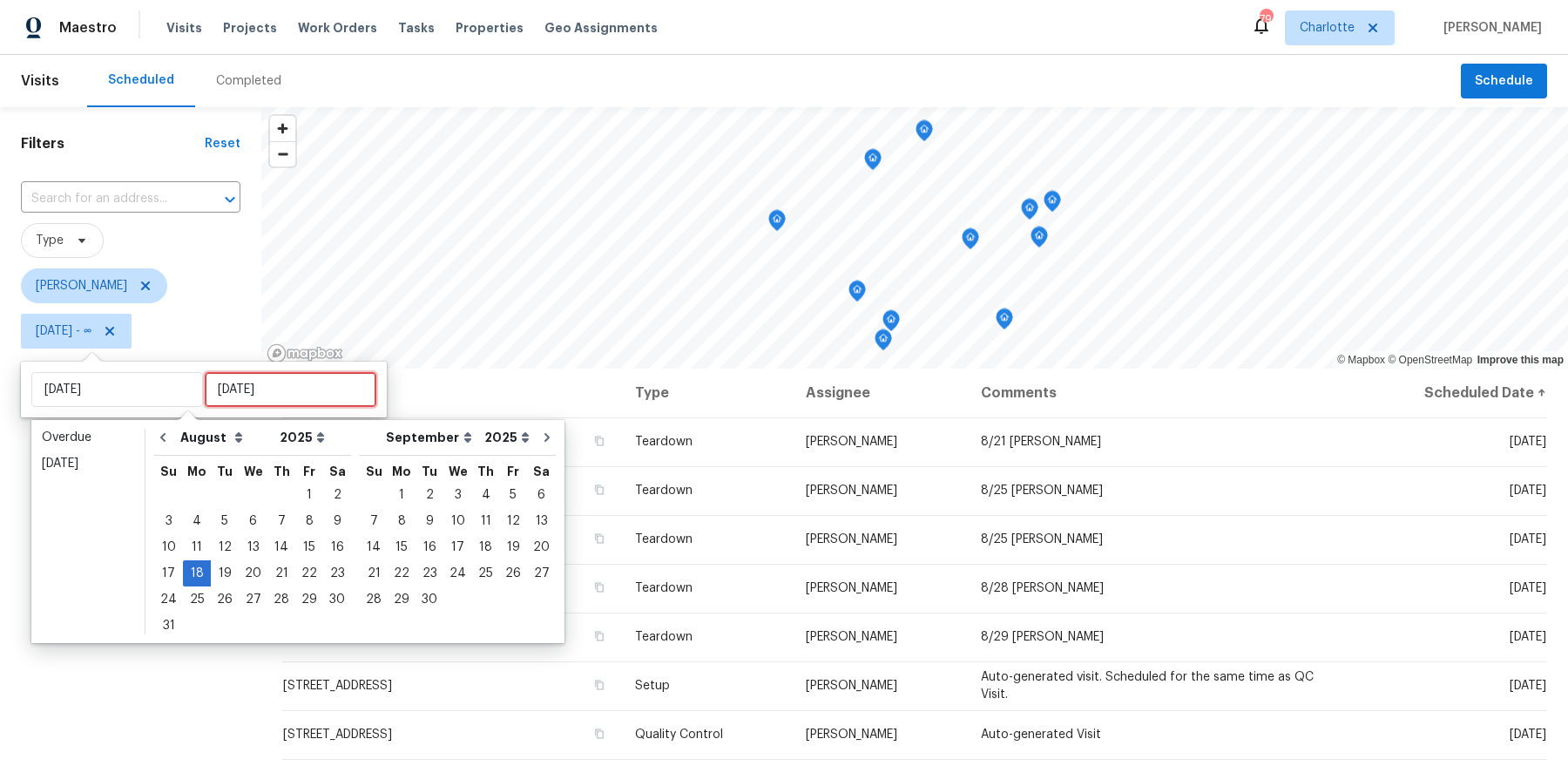
type input "Thu, Aug 14"
click at [163, 639] on div "Overdue Today January February March April May June July August September Octob…" at bounding box center [297, 531] width 533 height 223
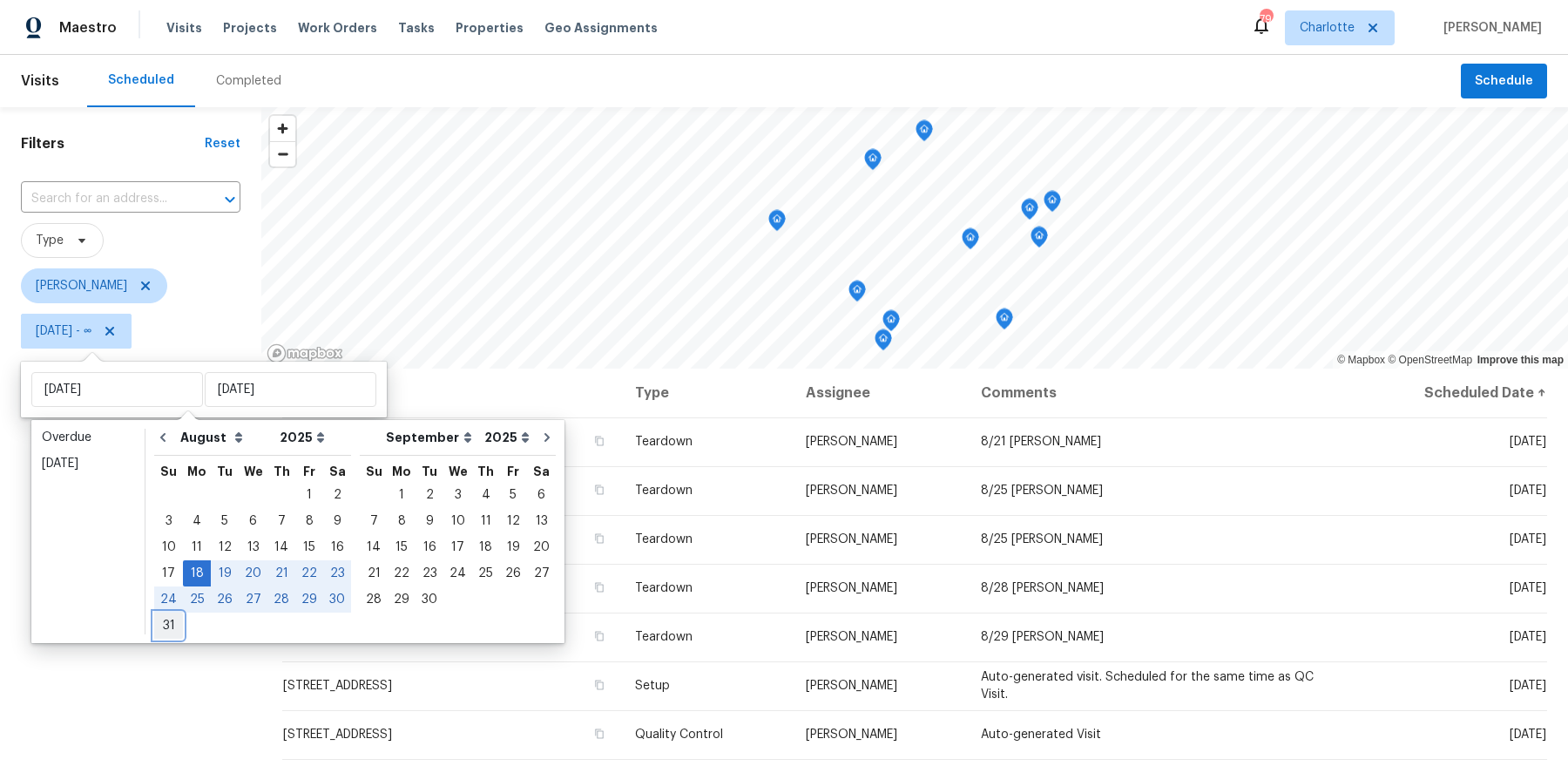
click at [163, 630] on div "31" at bounding box center [168, 625] width 29 height 25
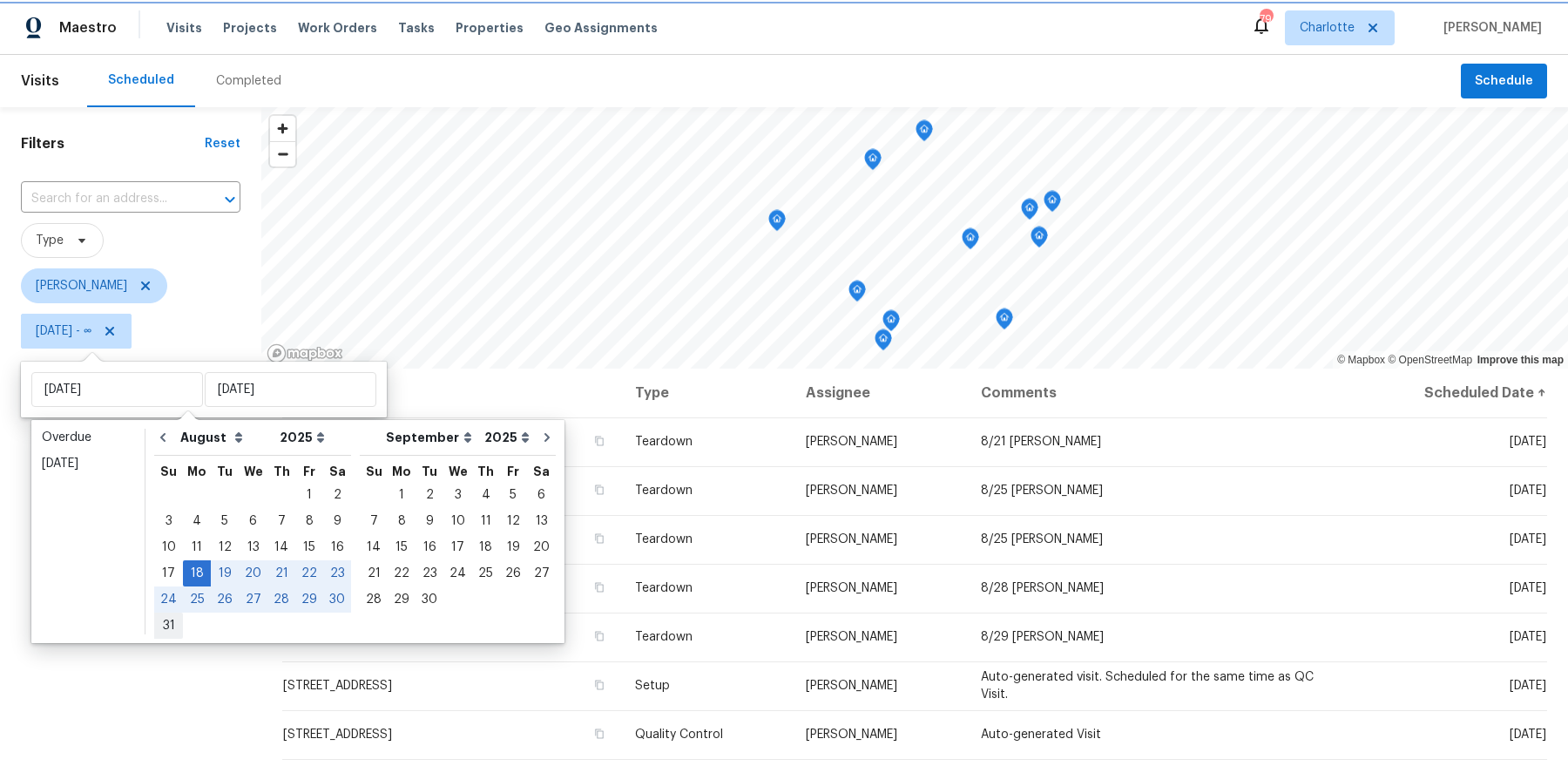
type input "Sun, Aug 31"
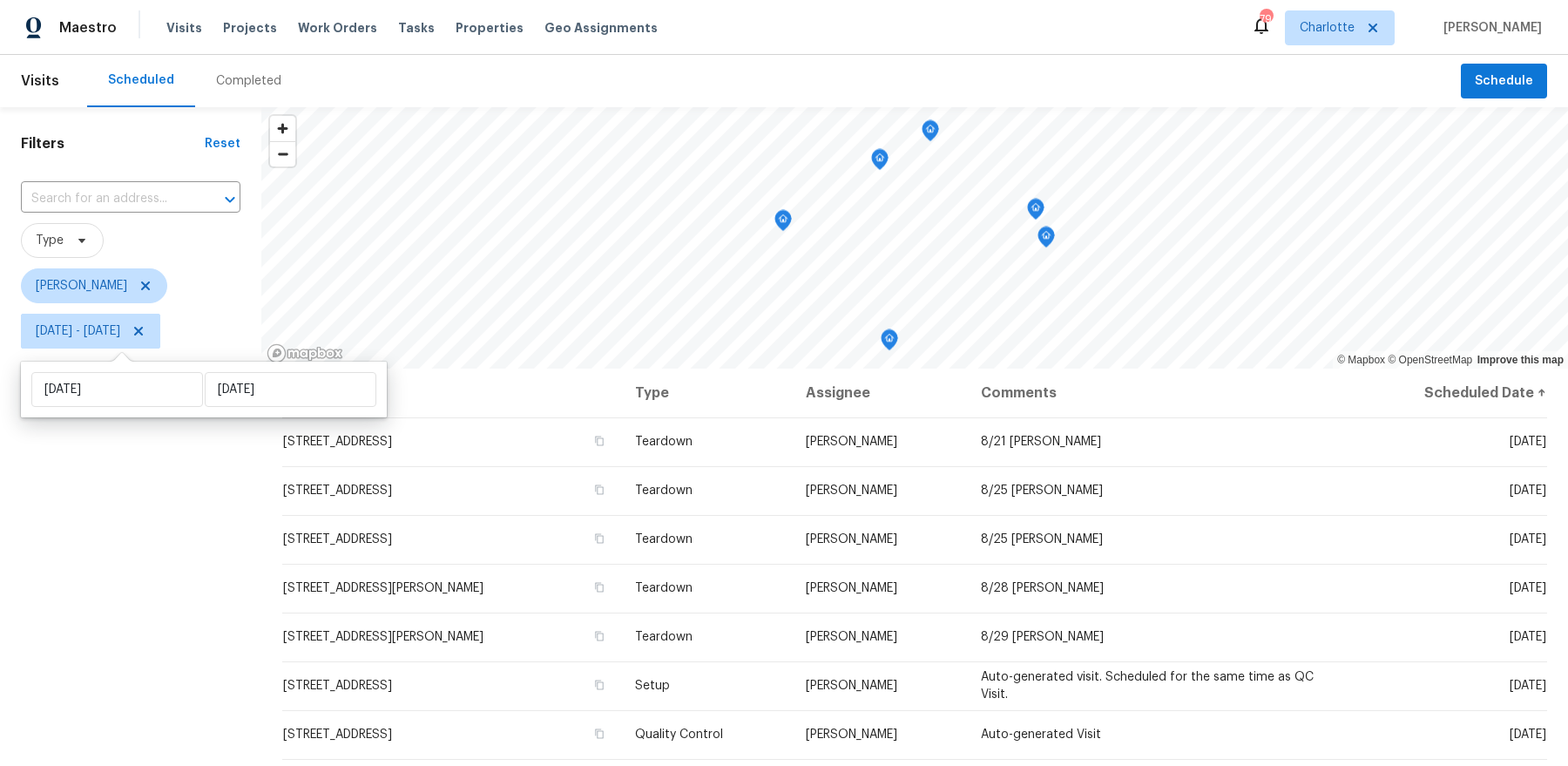
click at [130, 650] on div "Filters Reset ​ Type Dan Baquero Mon, Aug 18 - Sun, Aug 31" at bounding box center [130, 544] width 261 height 873
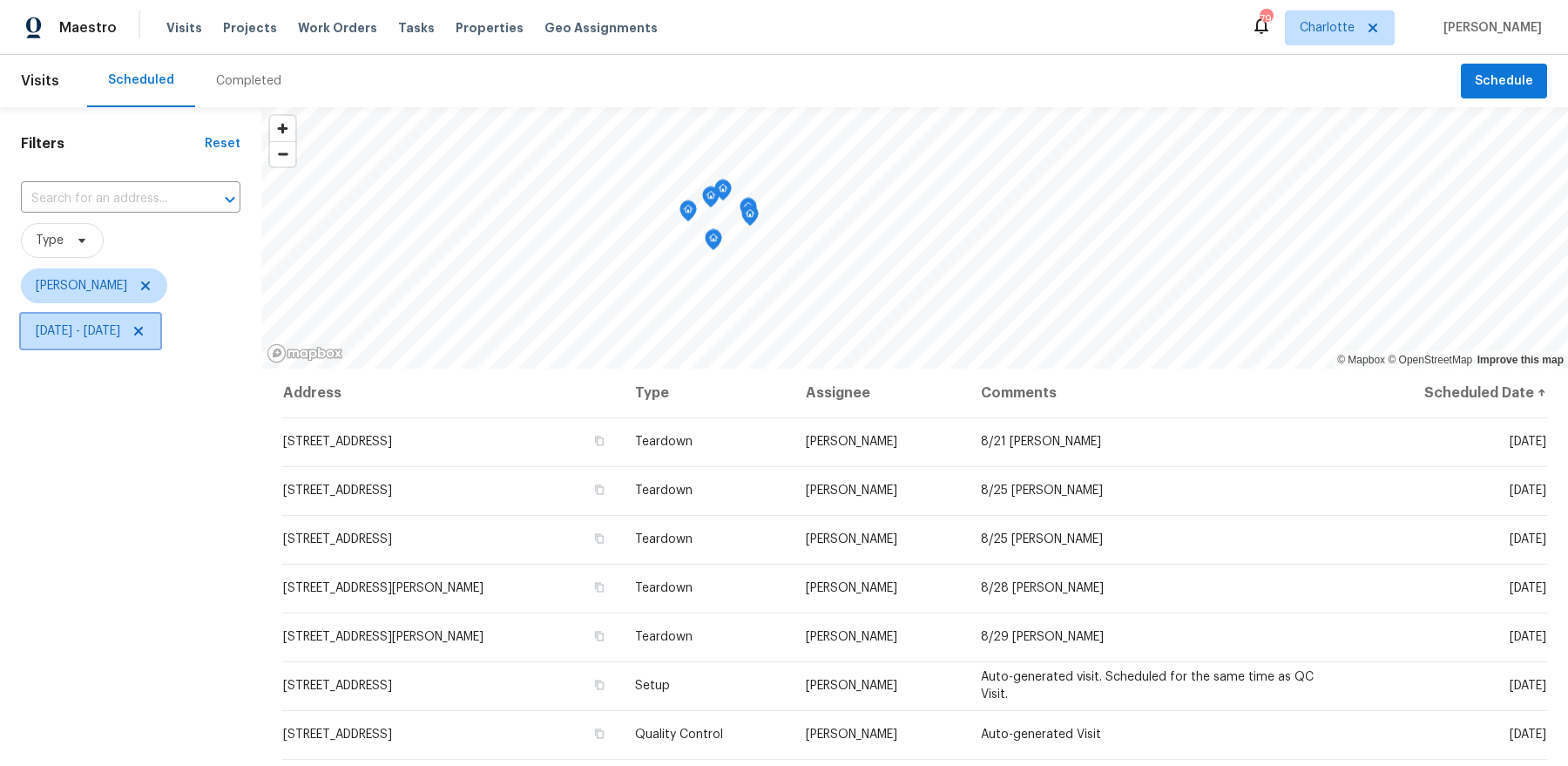
click at [161, 334] on span "Mon, Aug 18 - Sun, Aug 31" at bounding box center [90, 331] width 140 height 35
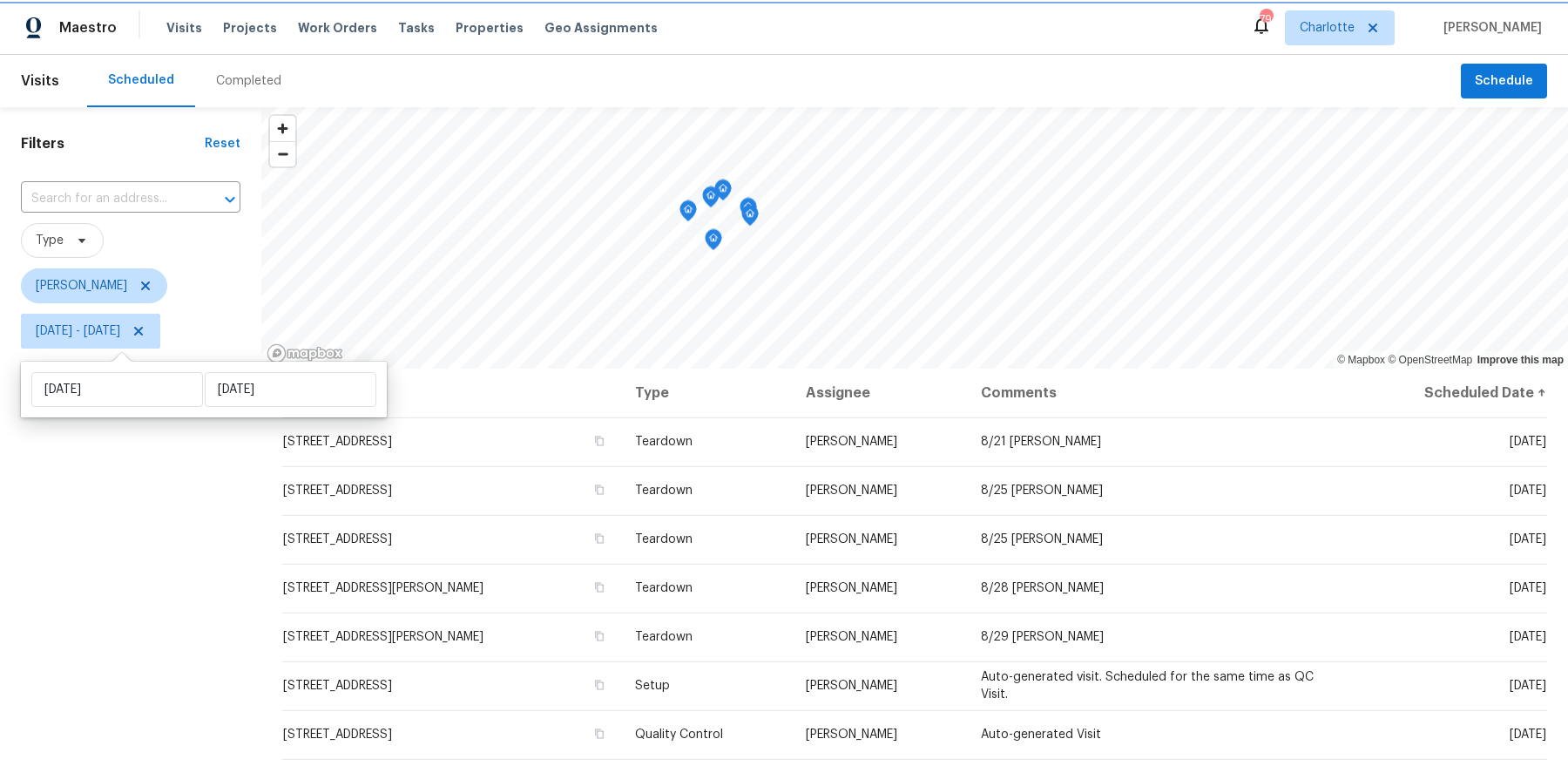
click at [143, 327] on icon at bounding box center [138, 331] width 9 height 9
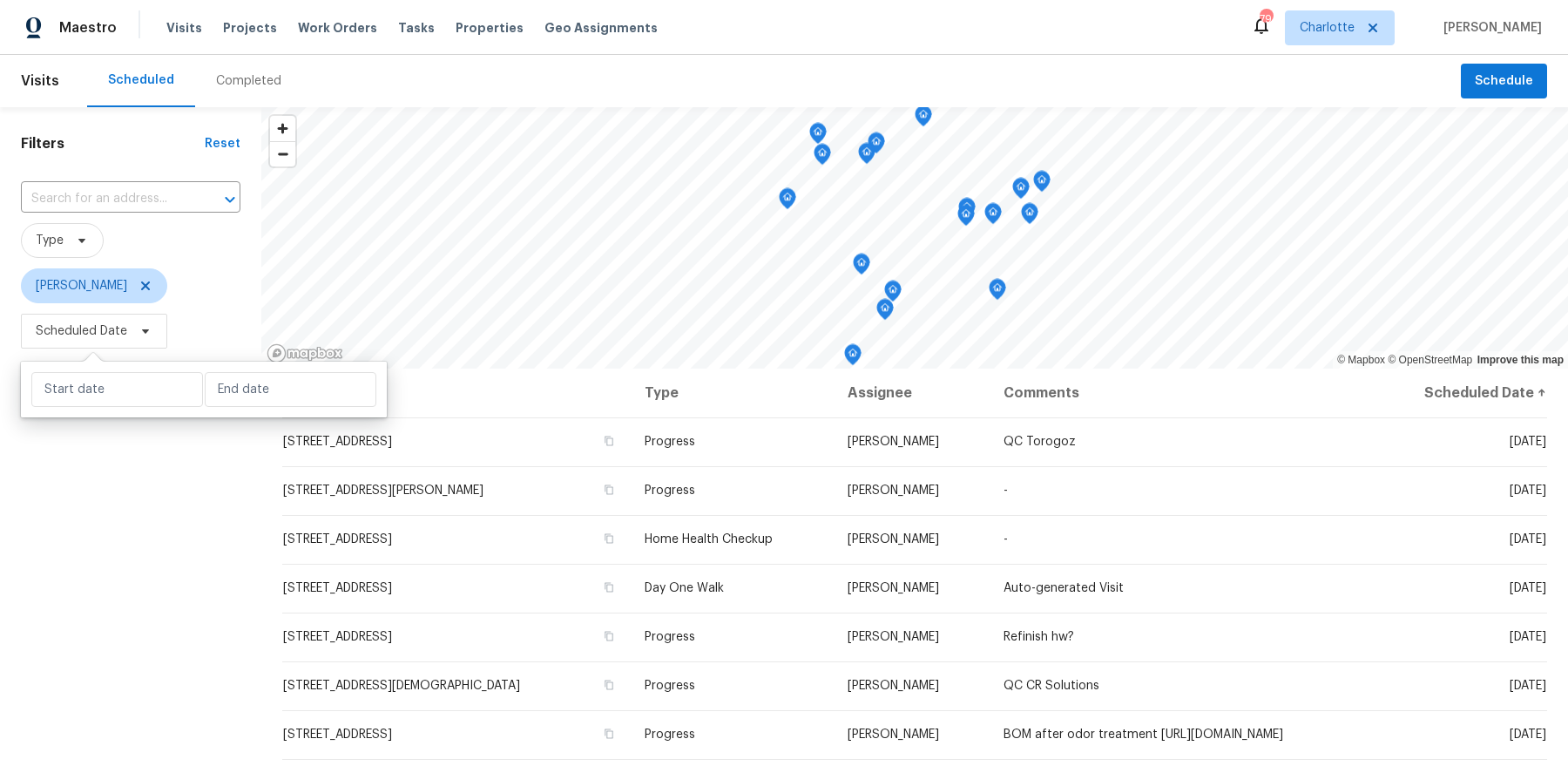
click at [165, 588] on div "Filters Reset ​ Type Dan Baquero Scheduled Date" at bounding box center [130, 544] width 261 height 873
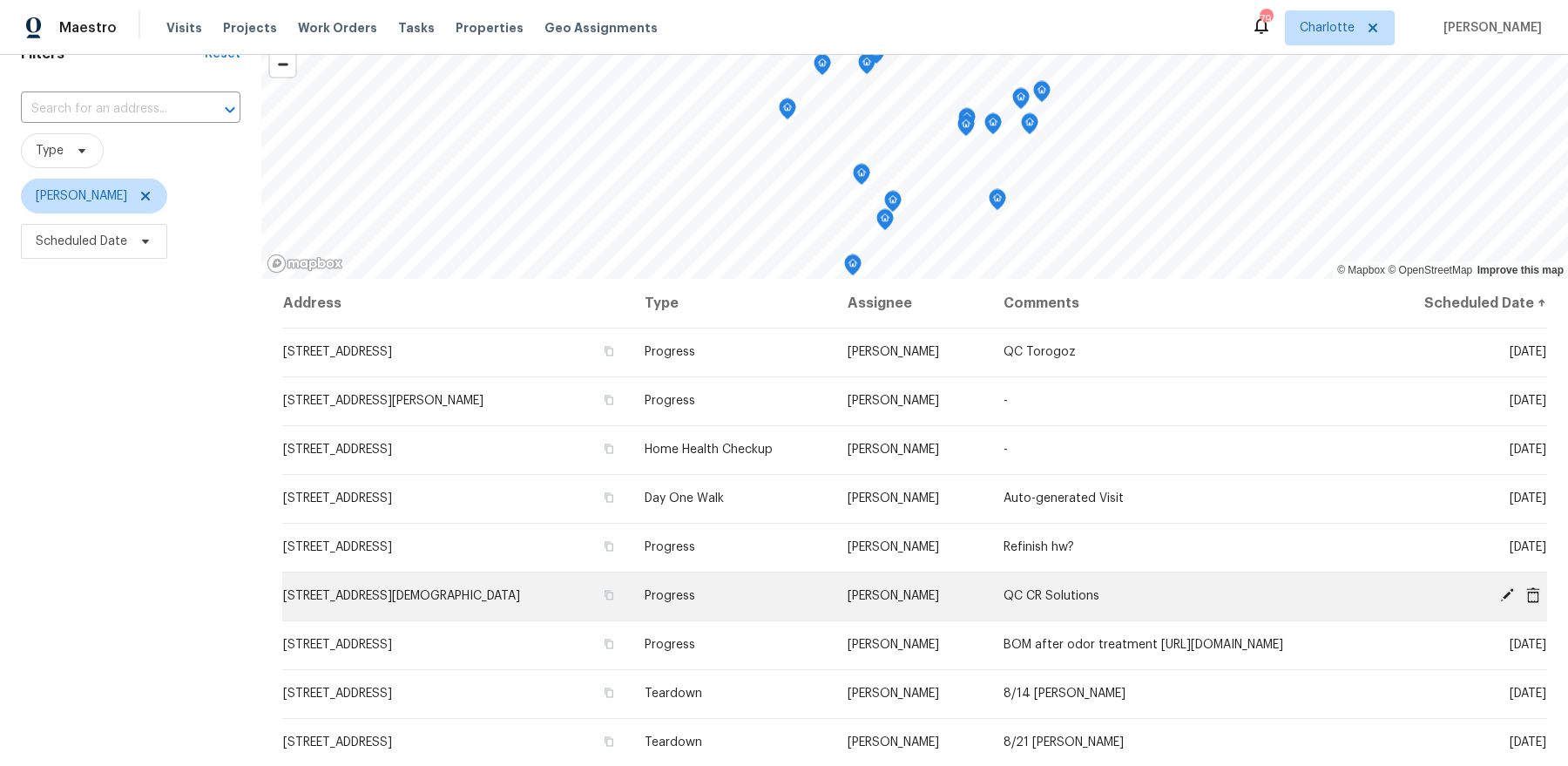
scroll to position [26, 0]
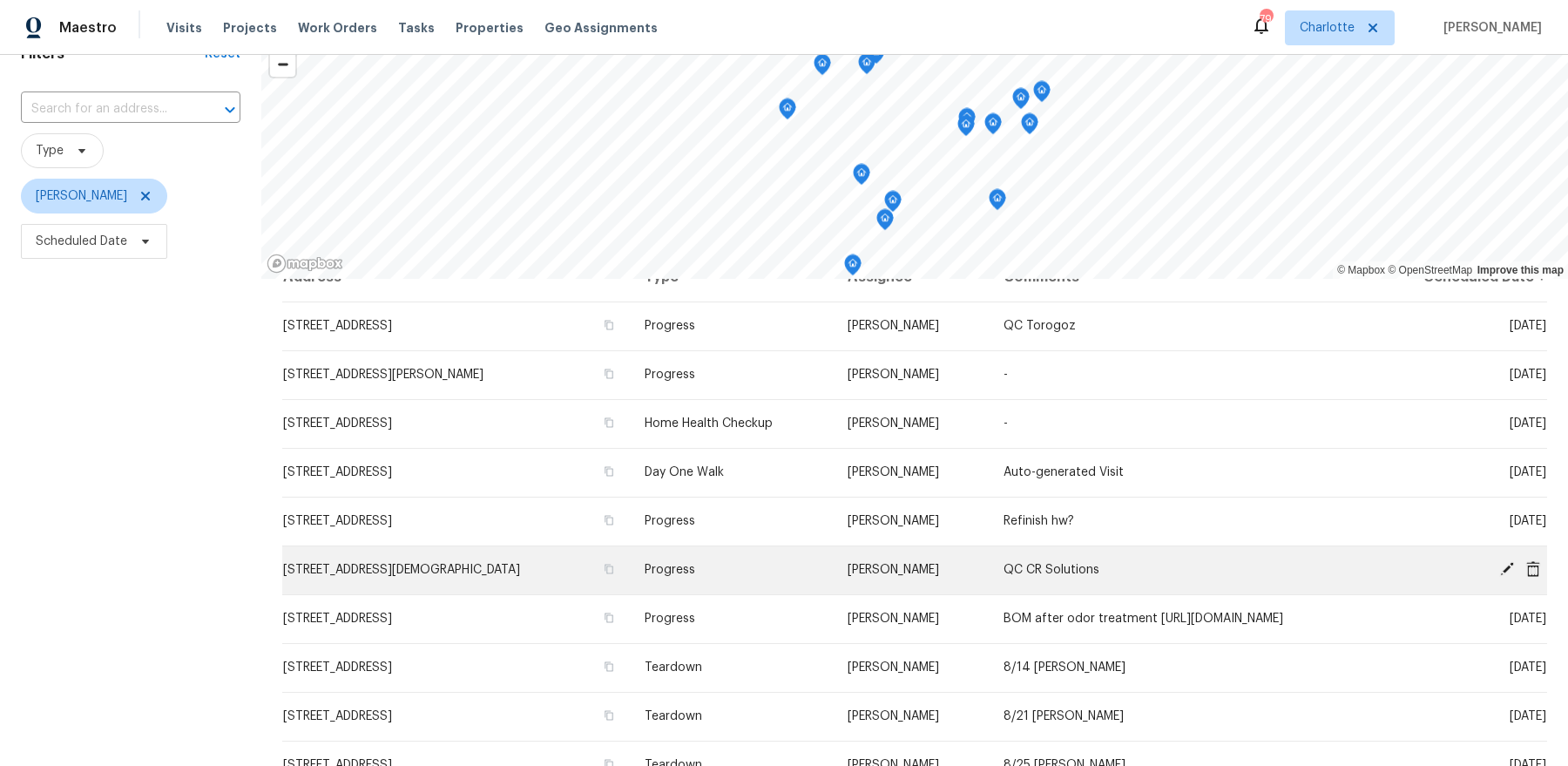
click at [1500, 564] on icon at bounding box center [1506, 568] width 15 height 15
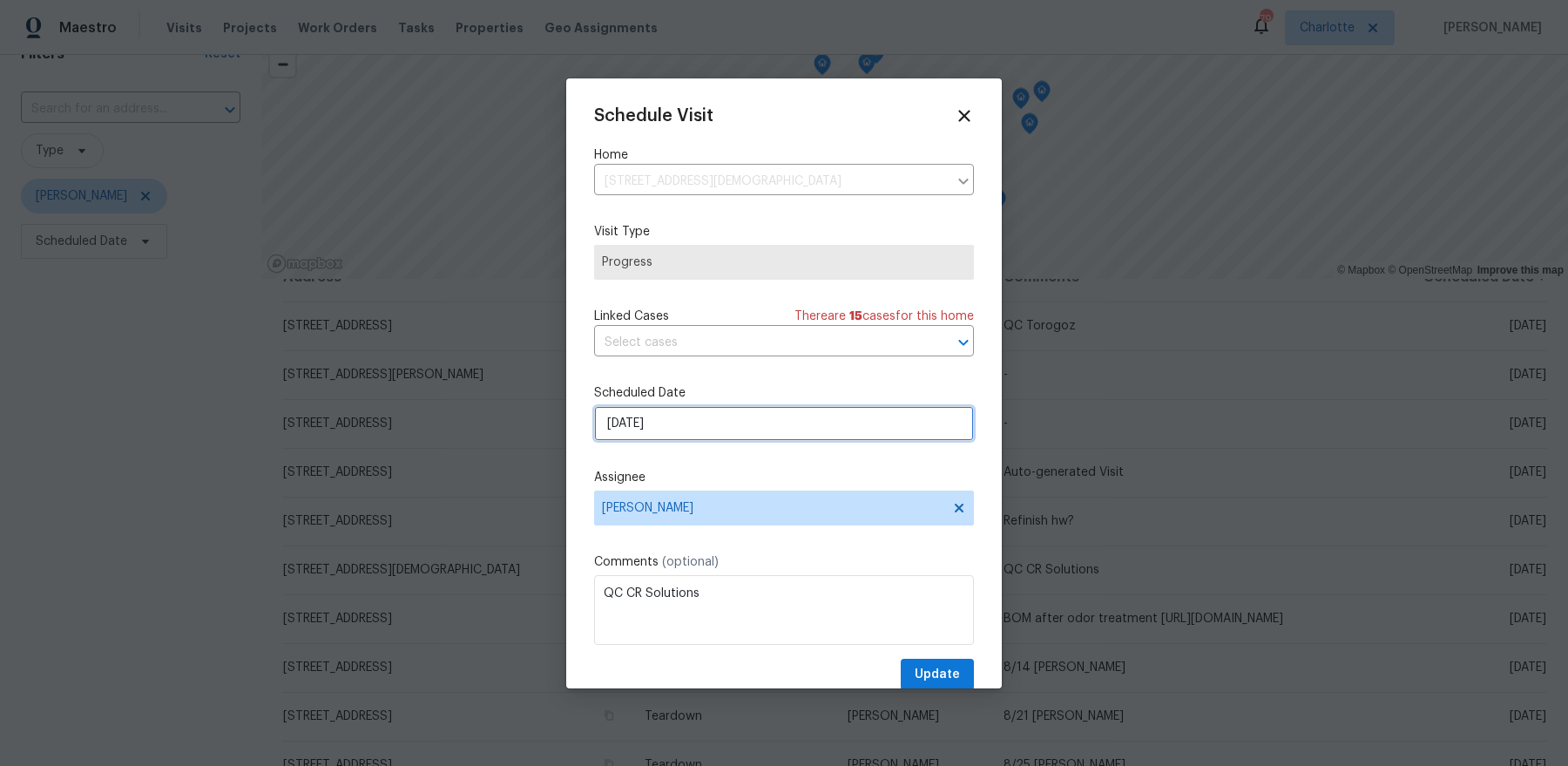
click at [735, 410] on input "8/12/2025" at bounding box center [784, 423] width 380 height 35
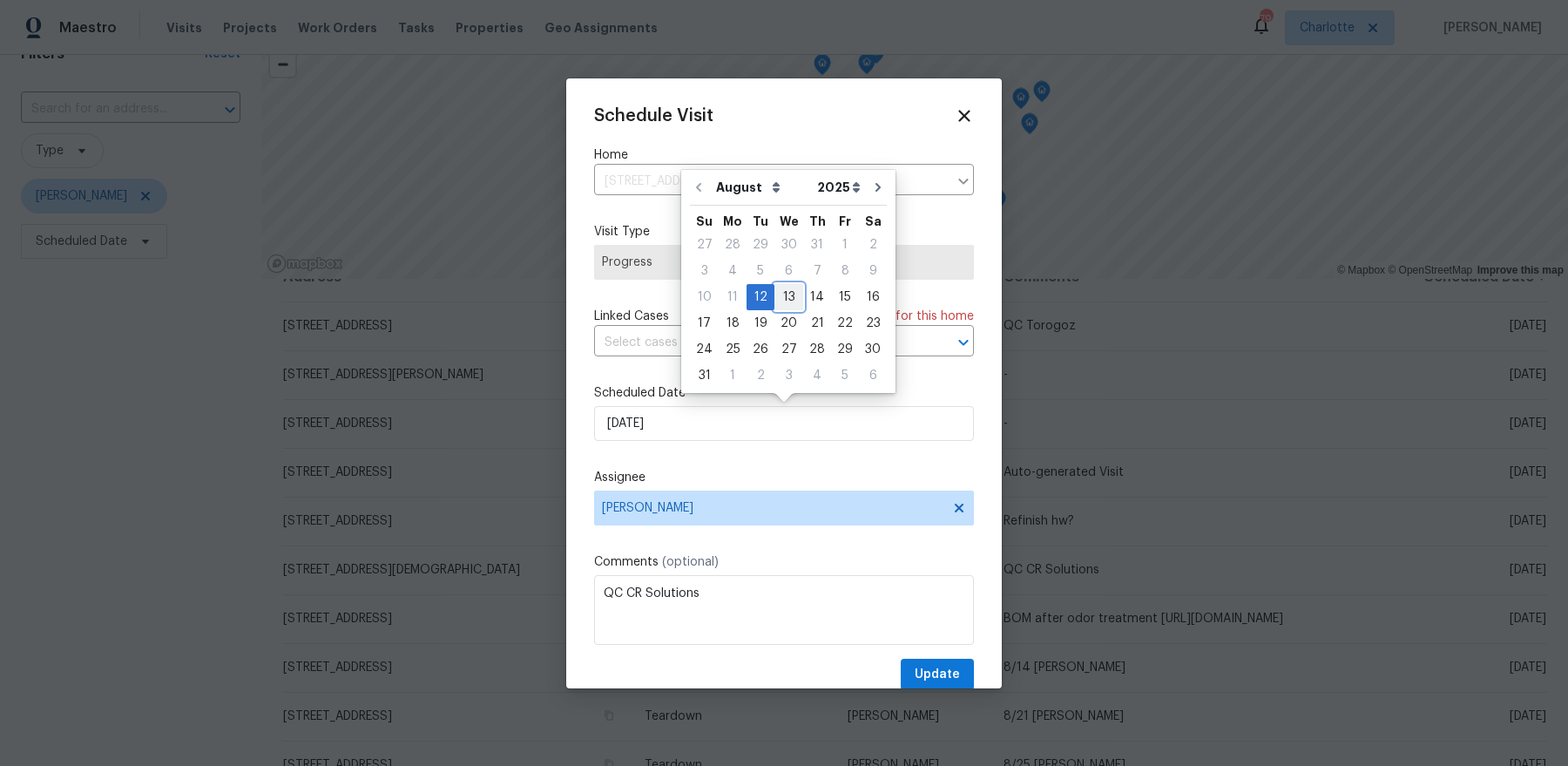
click at [775, 305] on div "13" at bounding box center [789, 297] width 29 height 25
type input "8/13/2025"
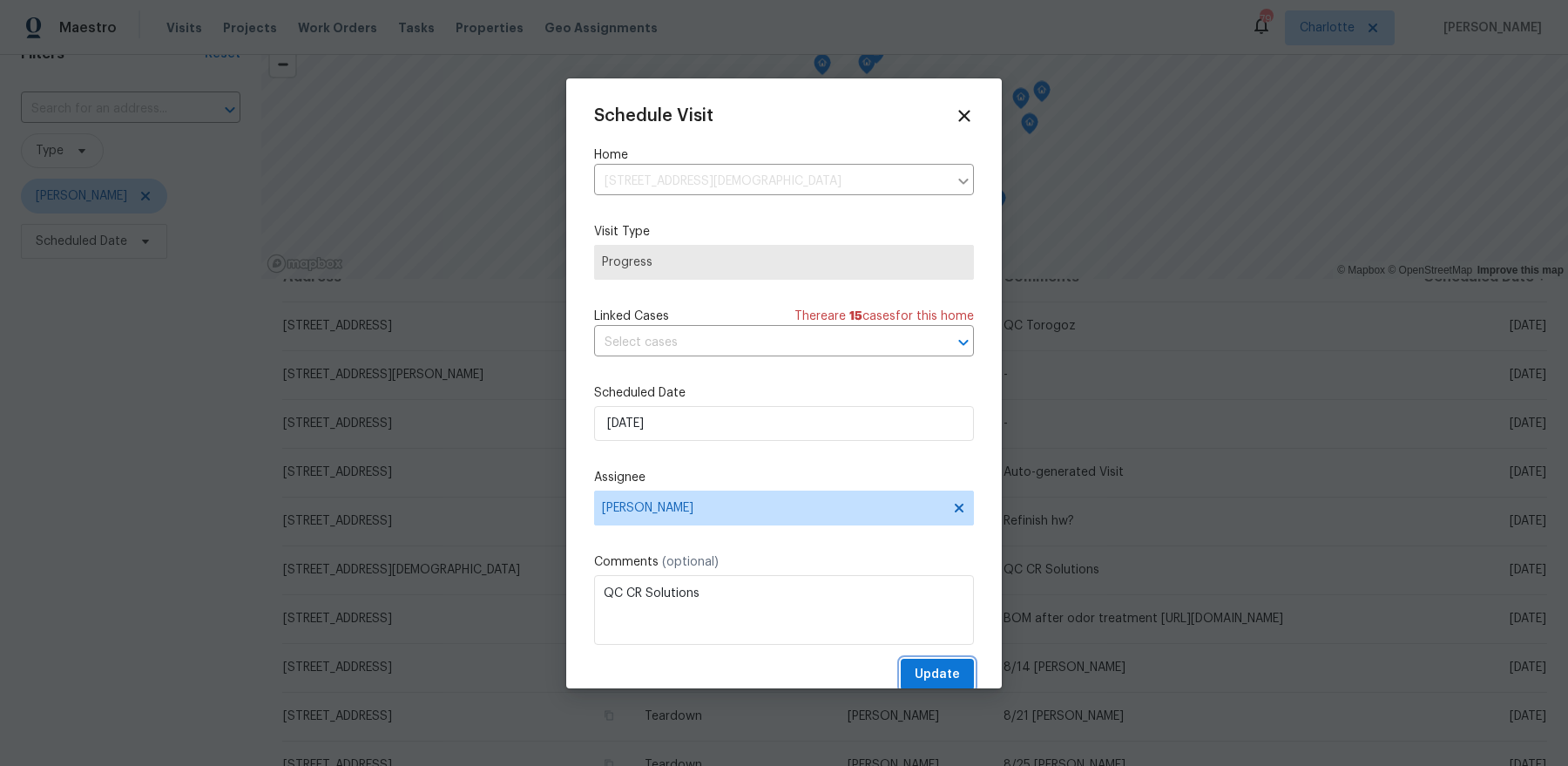
click at [926, 668] on span "Update" at bounding box center [937, 674] width 46 height 22
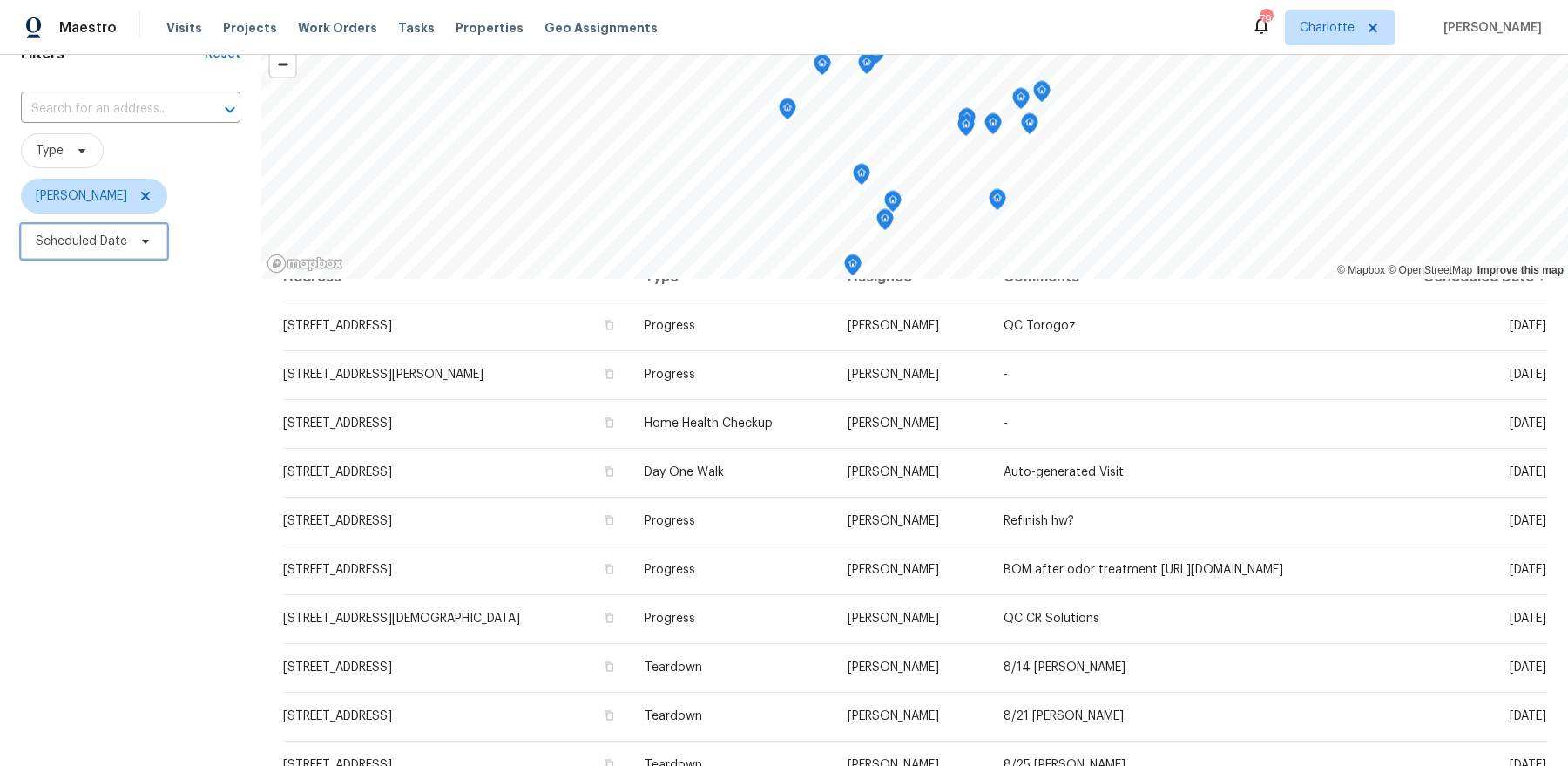
click at [105, 239] on span "Scheduled Date" at bounding box center [82, 241] width 91 height 17
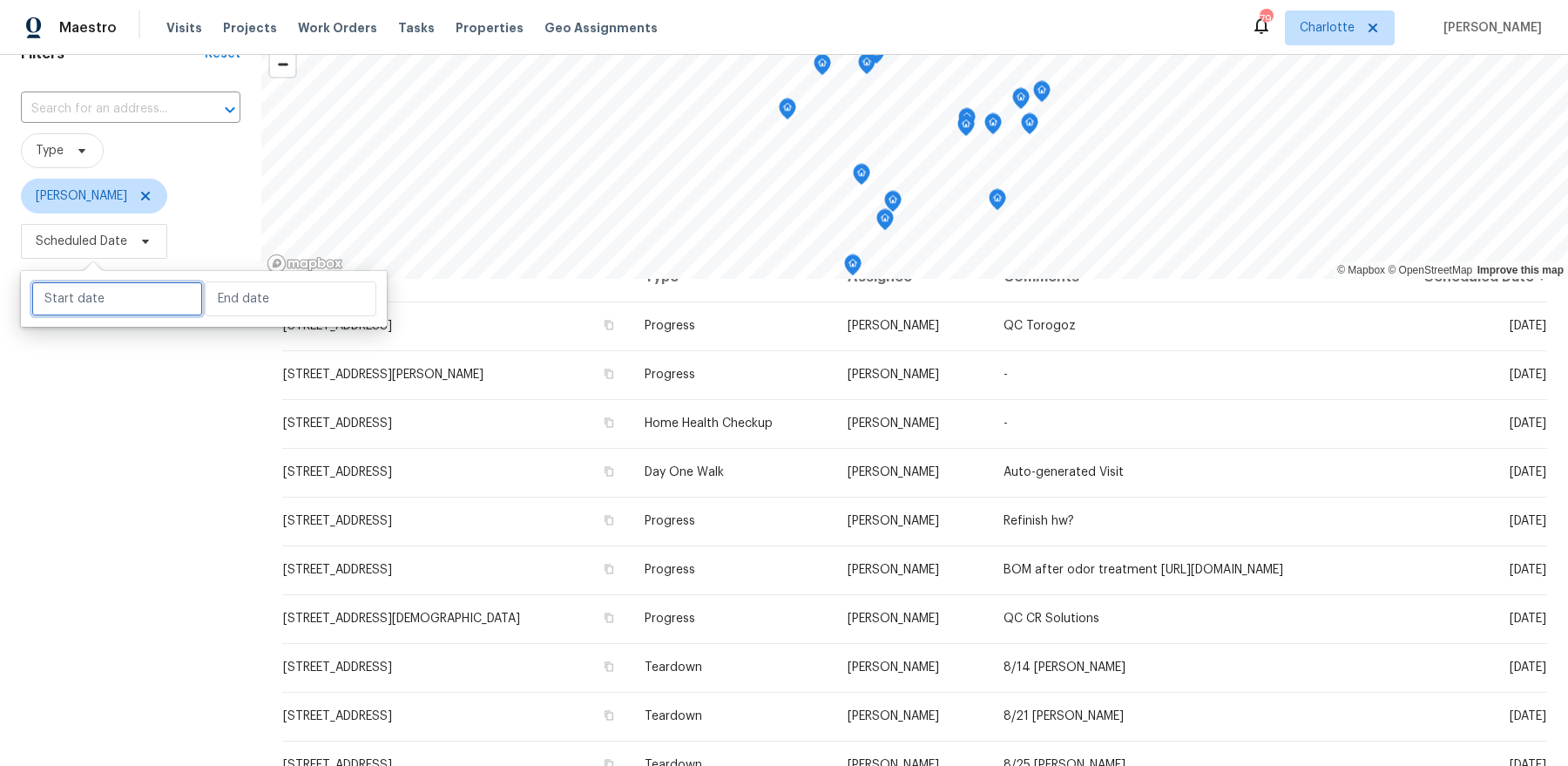
select select "7"
select select "2025"
select select "8"
select select "2025"
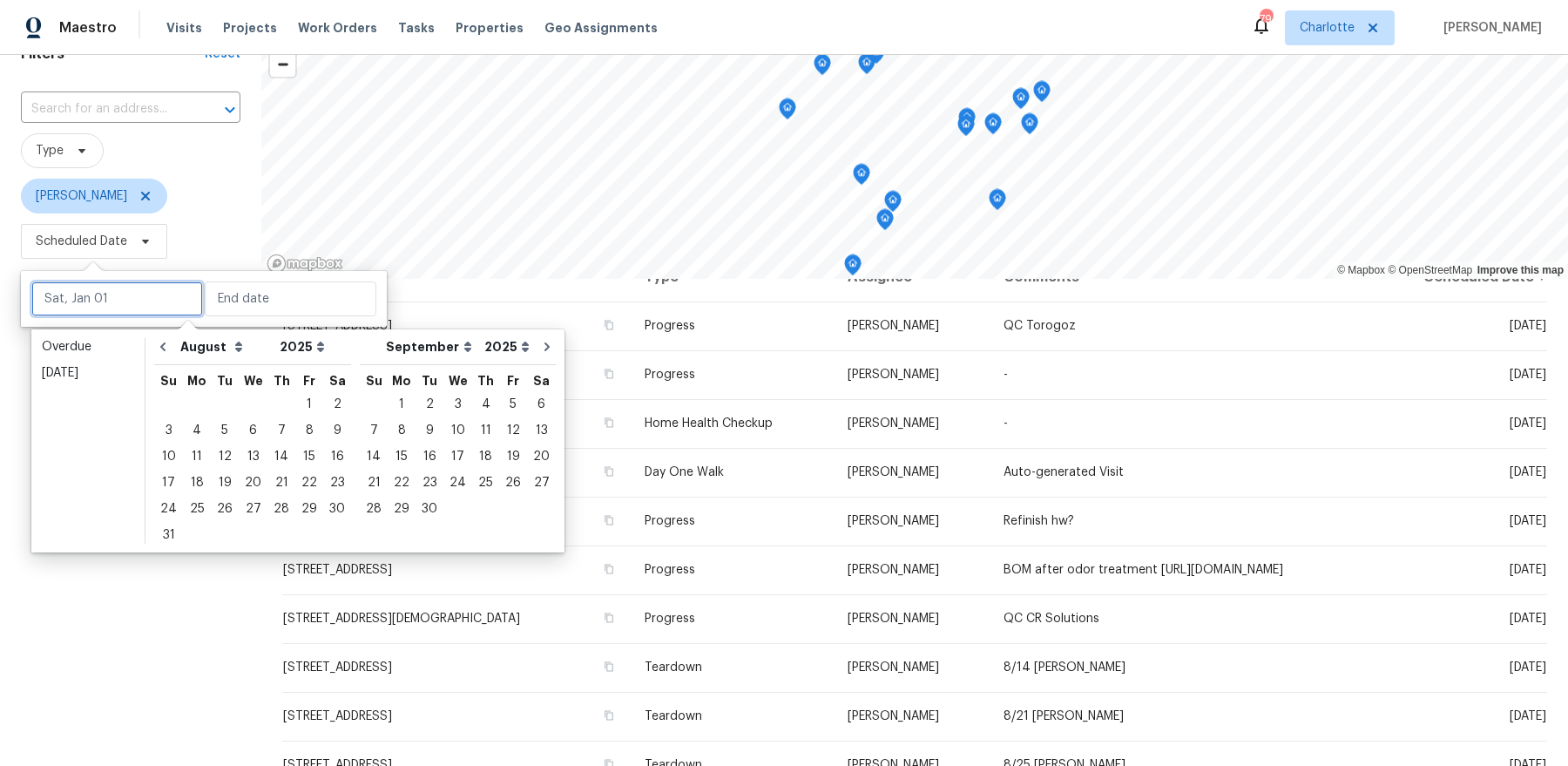
click at [124, 313] on input "text" at bounding box center [117, 298] width 172 height 35
click at [214, 456] on div "12" at bounding box center [224, 456] width 28 height 25
type input "Tue, Aug 12"
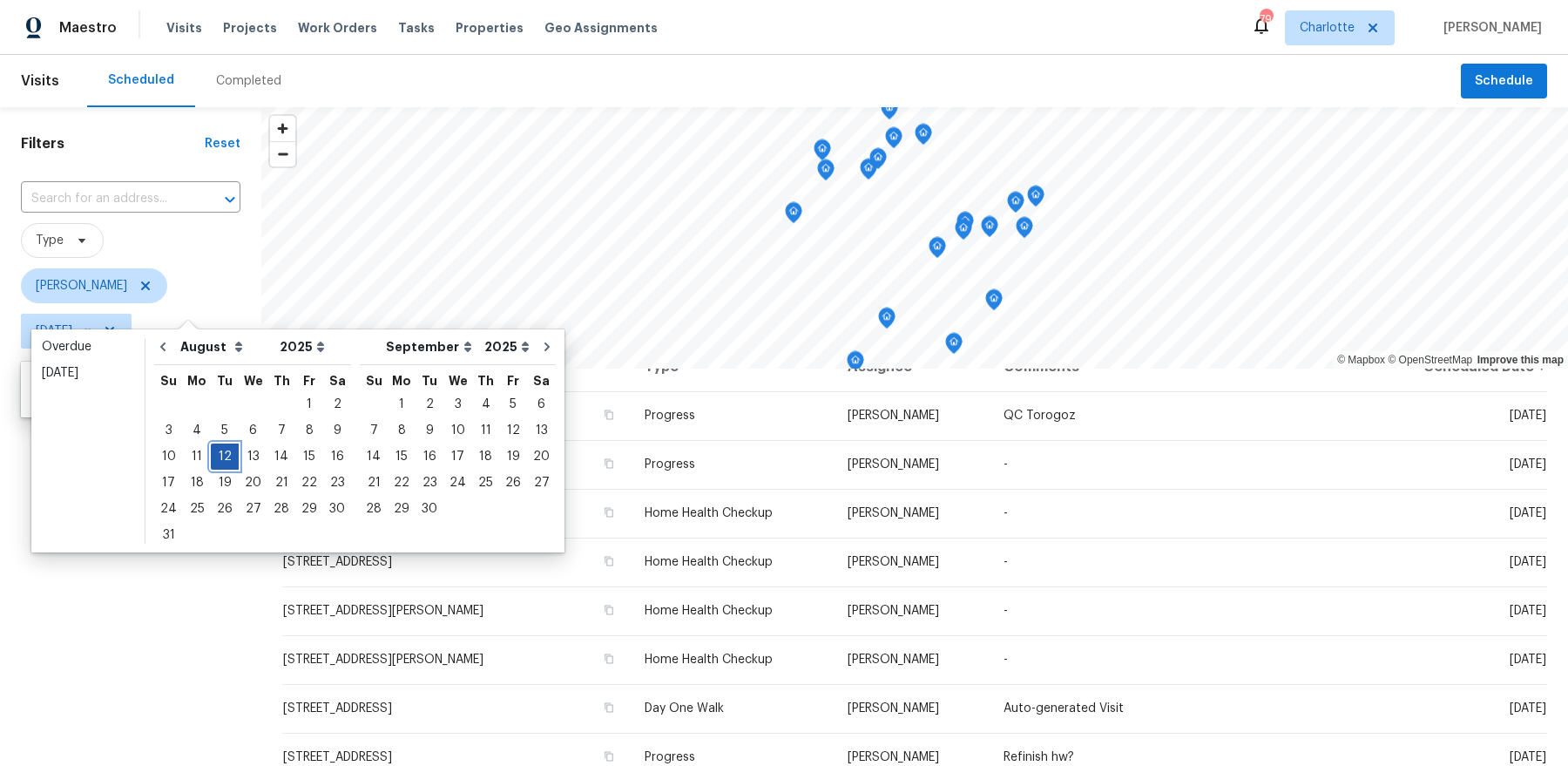
click at [214, 456] on div "12" at bounding box center [224, 456] width 28 height 25
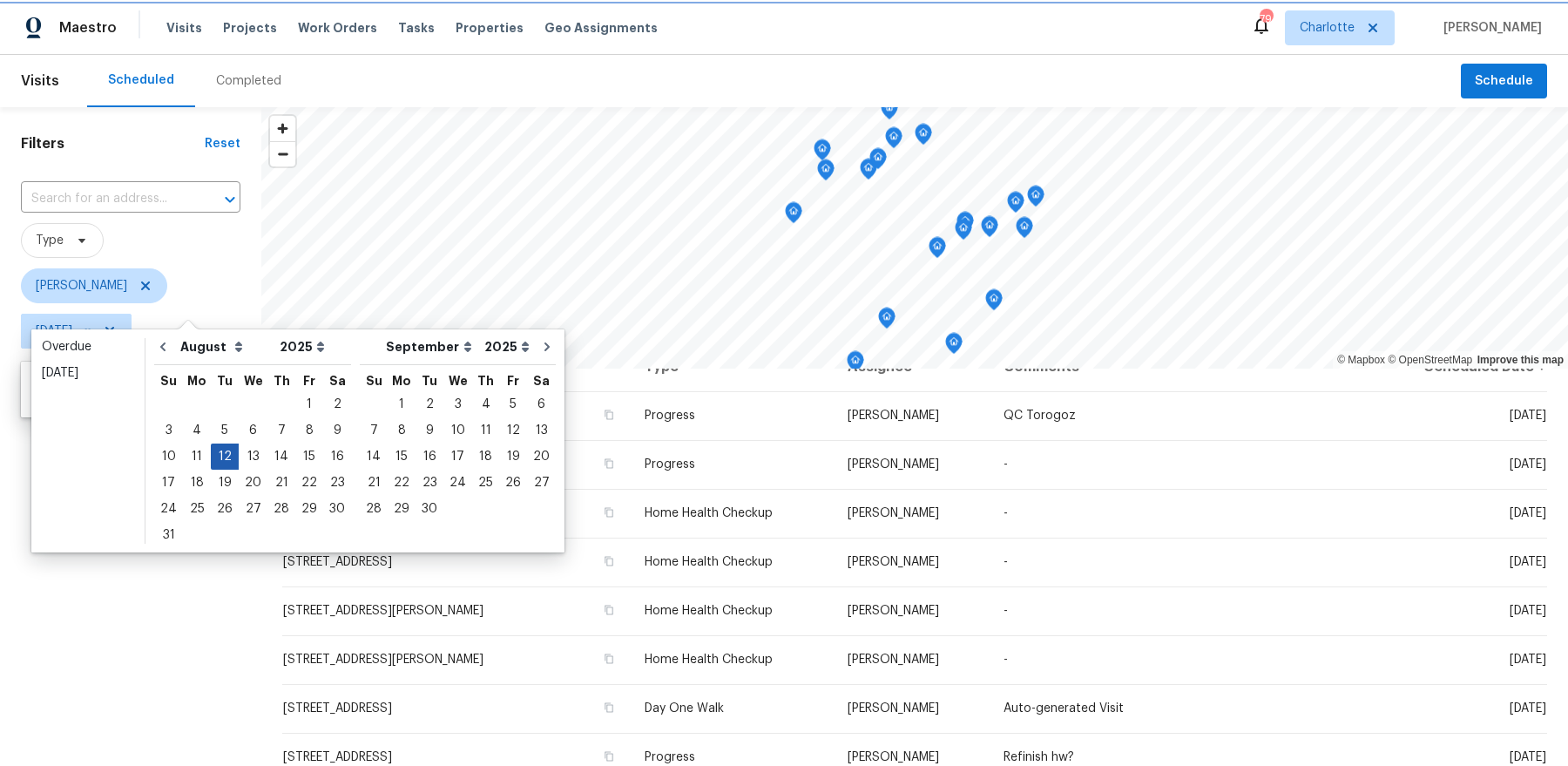
type input "Tue, Aug 12"
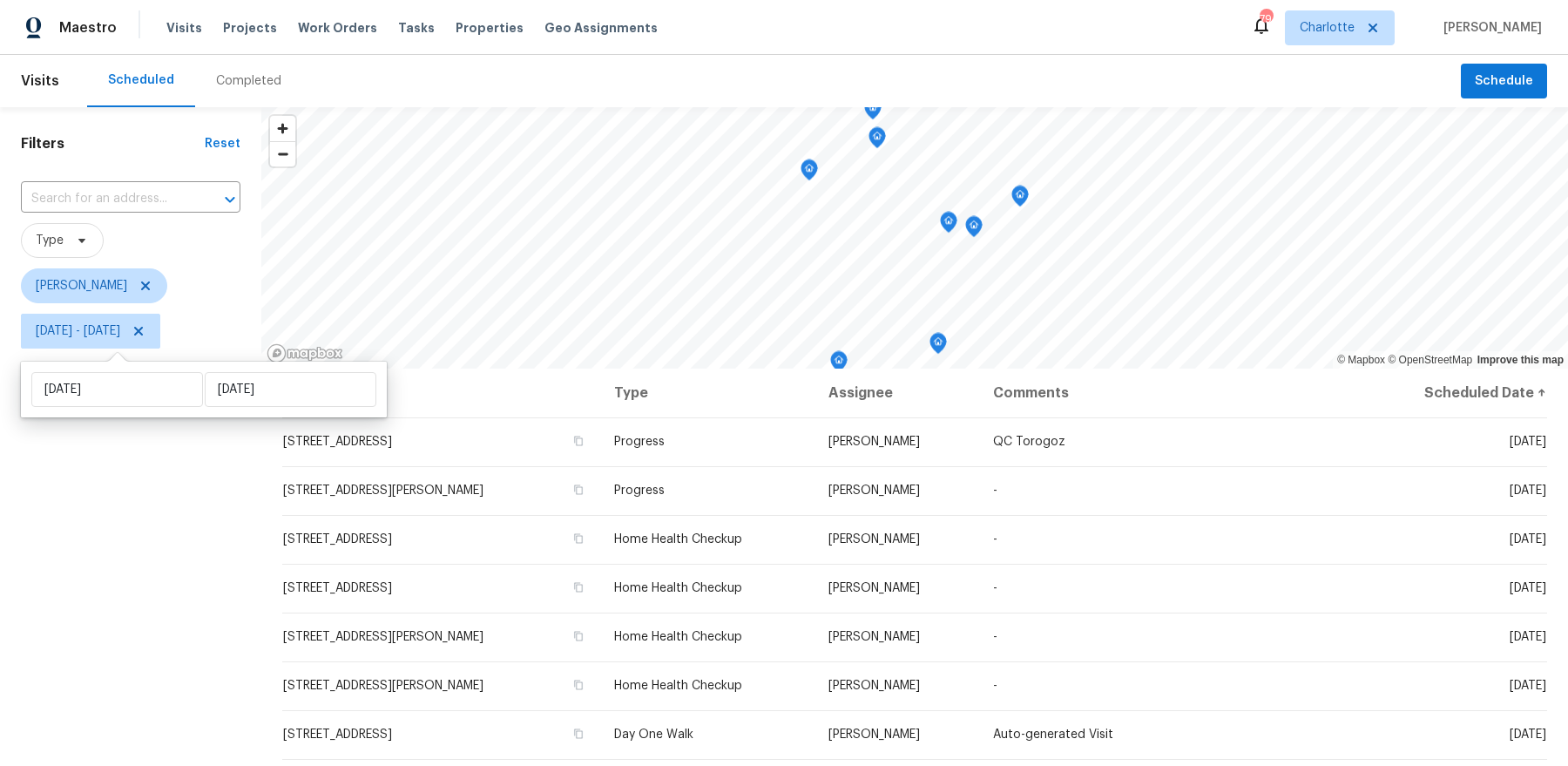
click at [163, 520] on div "Filters Reset ​ Type Dan Baquero Tue, Aug 12 - Tue, Aug 12" at bounding box center [130, 544] width 261 height 873
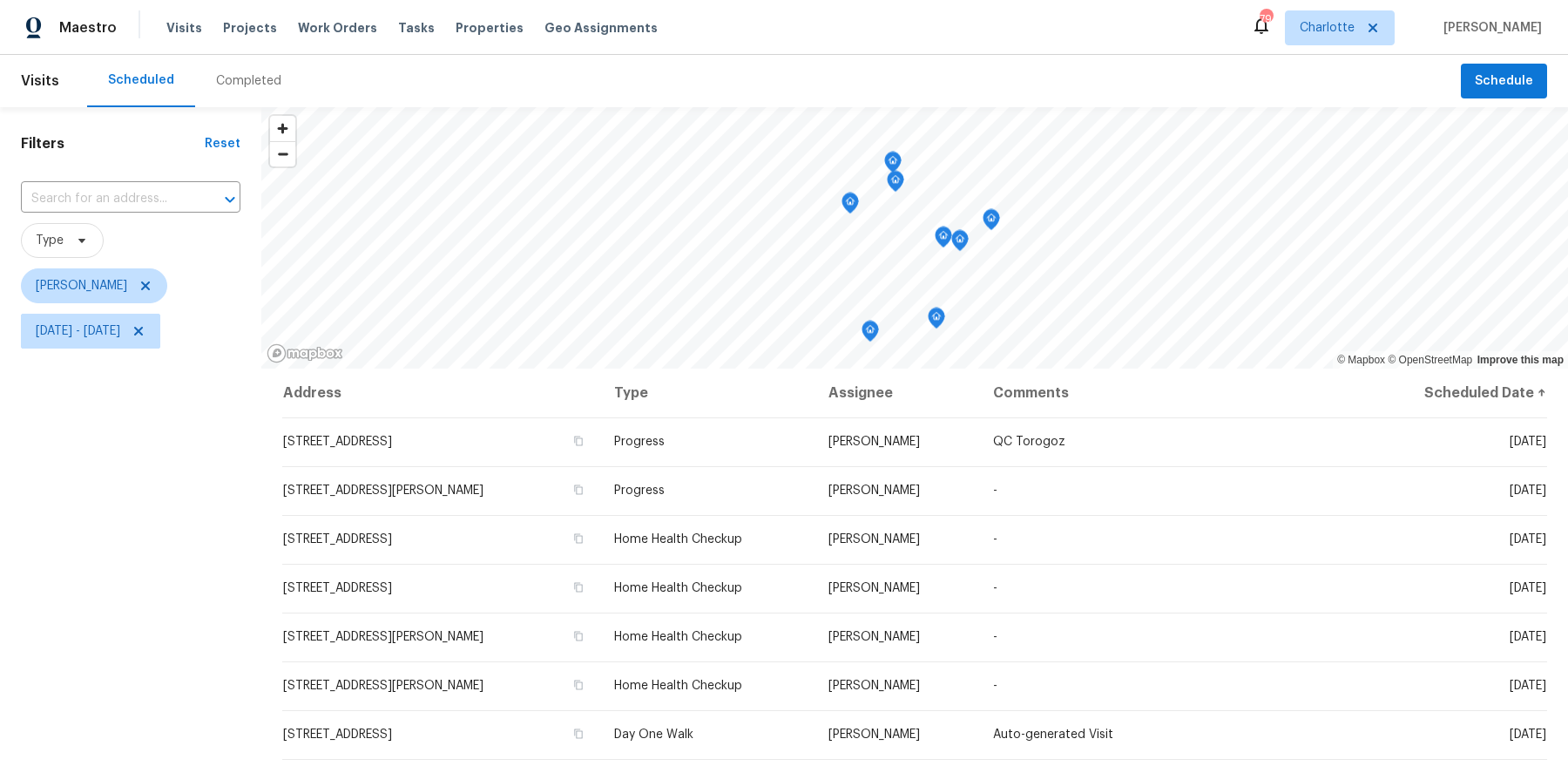
click at [995, 224] on icon "Map marker" at bounding box center [991, 220] width 17 height 22
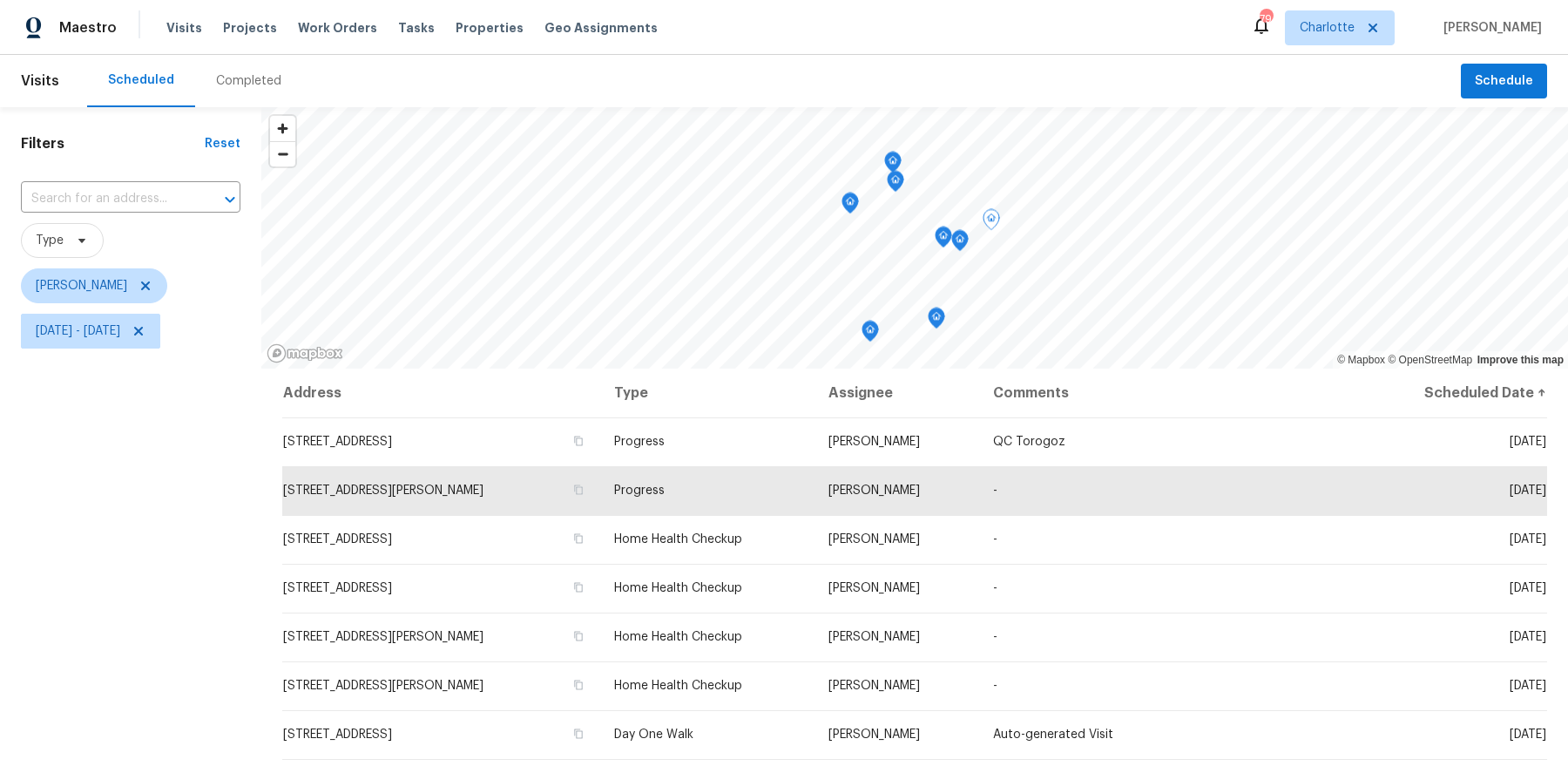
click at [899, 190] on icon "Map marker" at bounding box center [895, 182] width 17 height 22
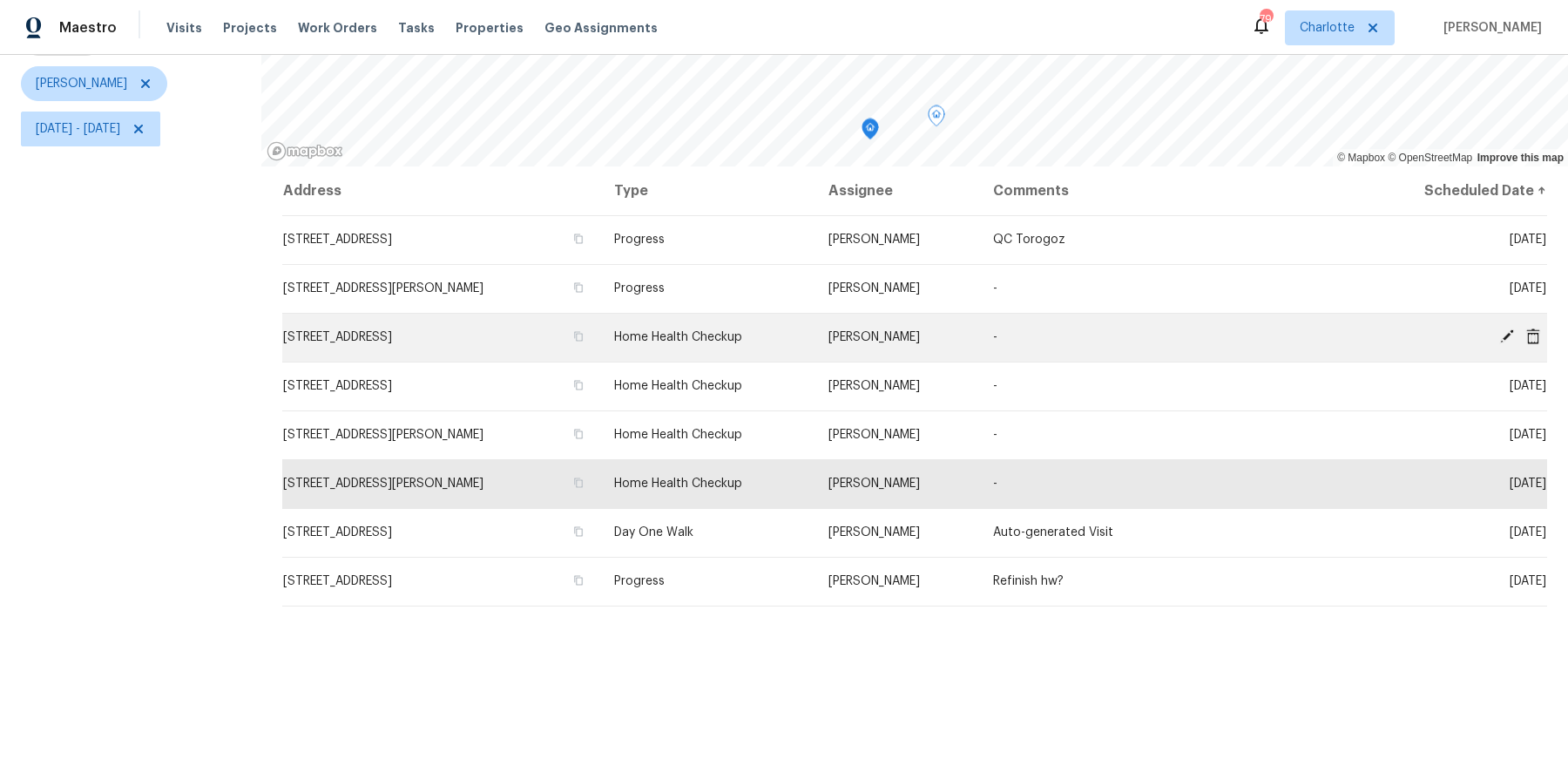
scroll to position [204, 0]
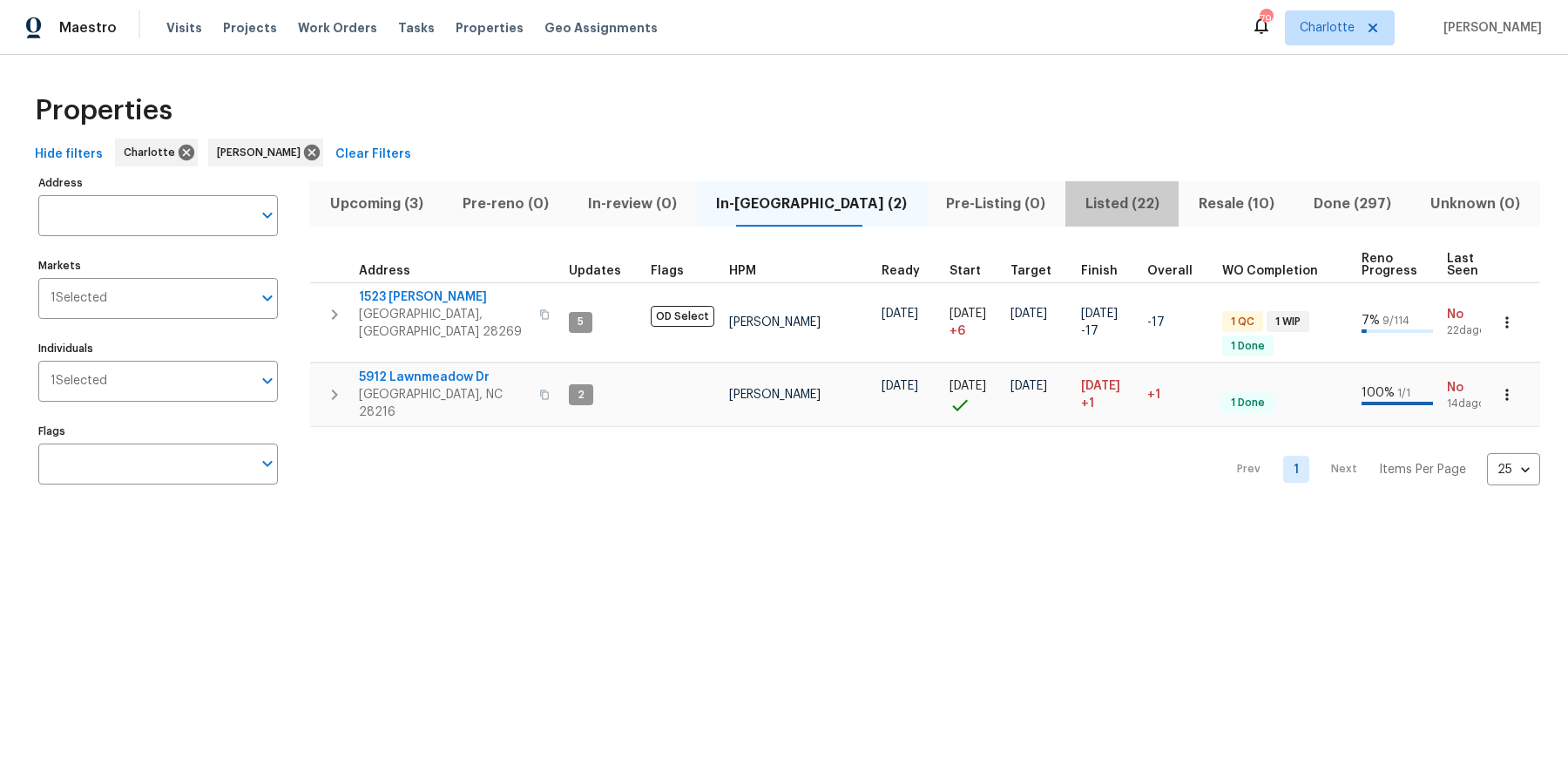
click at [1106, 203] on span "Listed (22)" at bounding box center [1121, 204] width 92 height 25
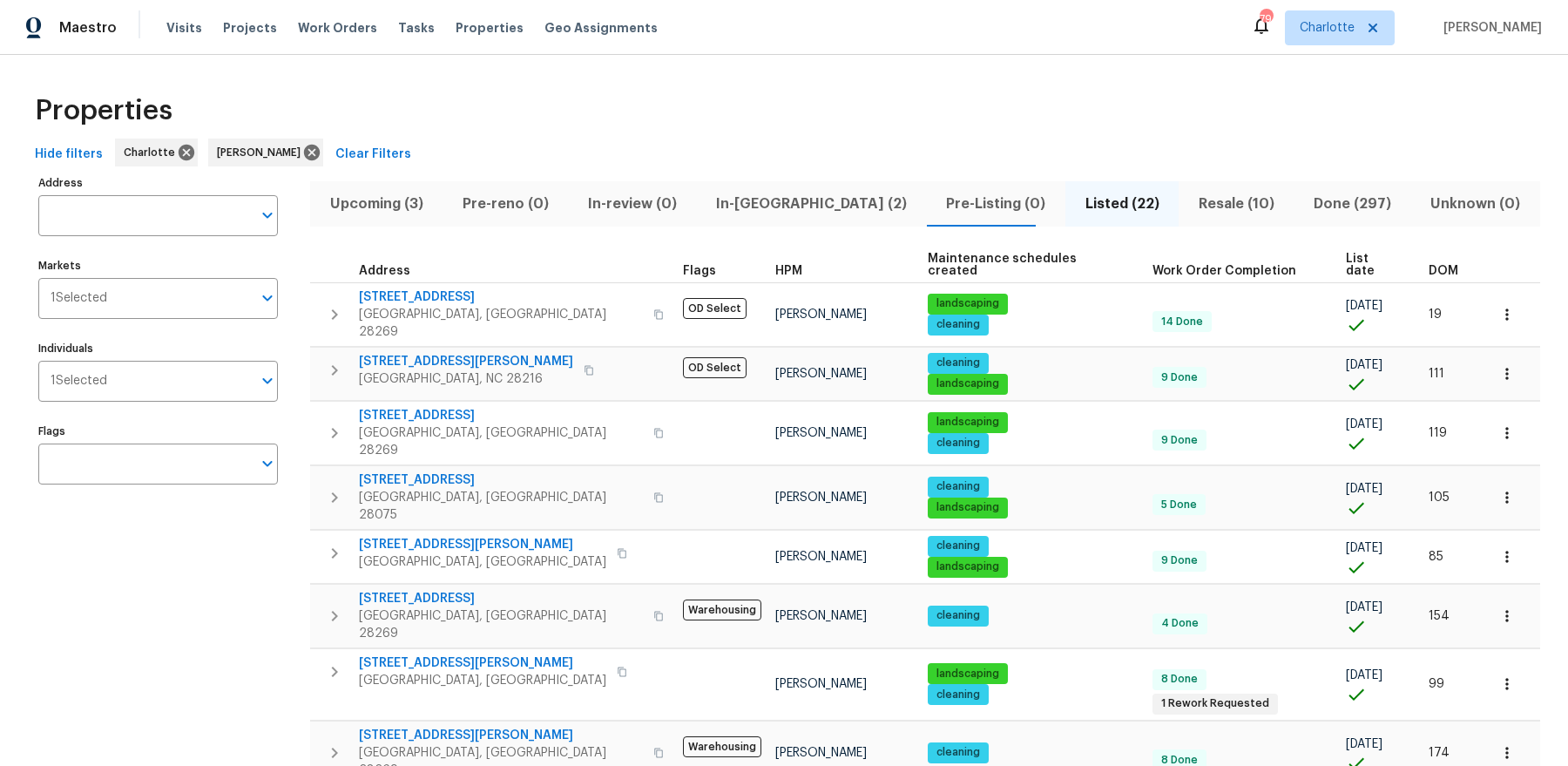
click at [1346, 255] on span "List date" at bounding box center [1372, 265] width 53 height 25
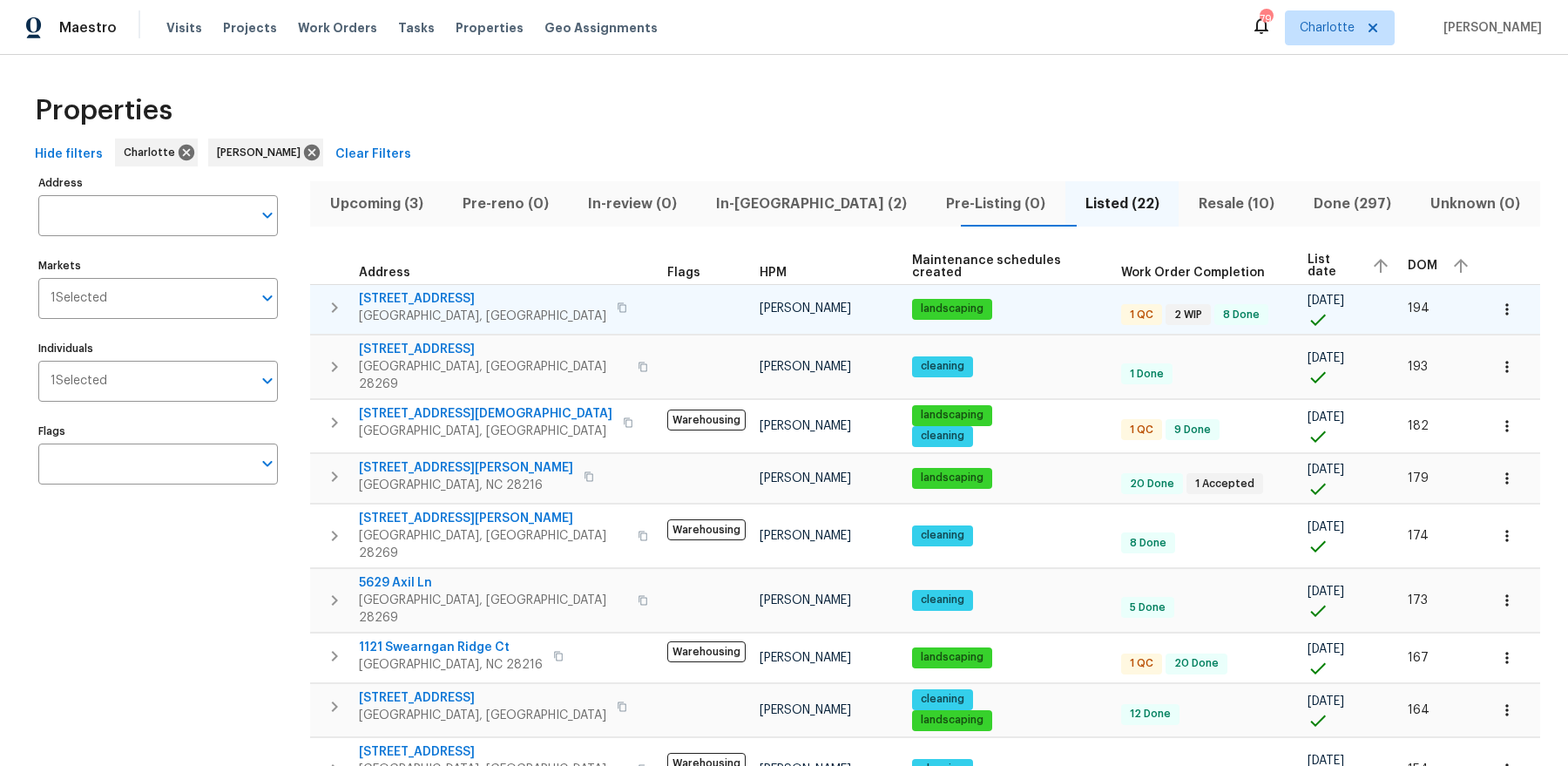
click at [329, 301] on icon "button" at bounding box center [335, 307] width 21 height 21
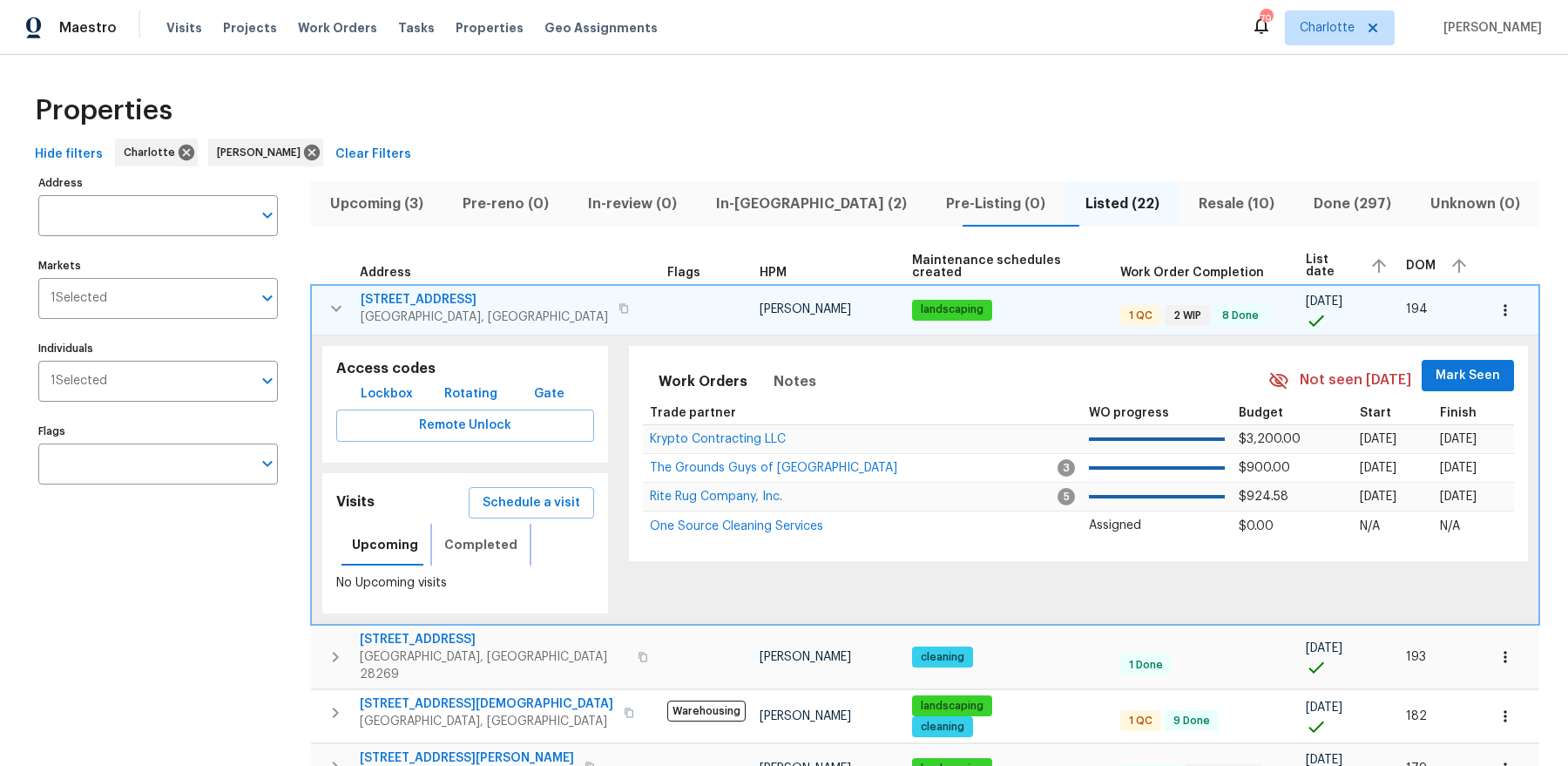
click at [490, 545] on span "Completed" at bounding box center [480, 545] width 73 height 22
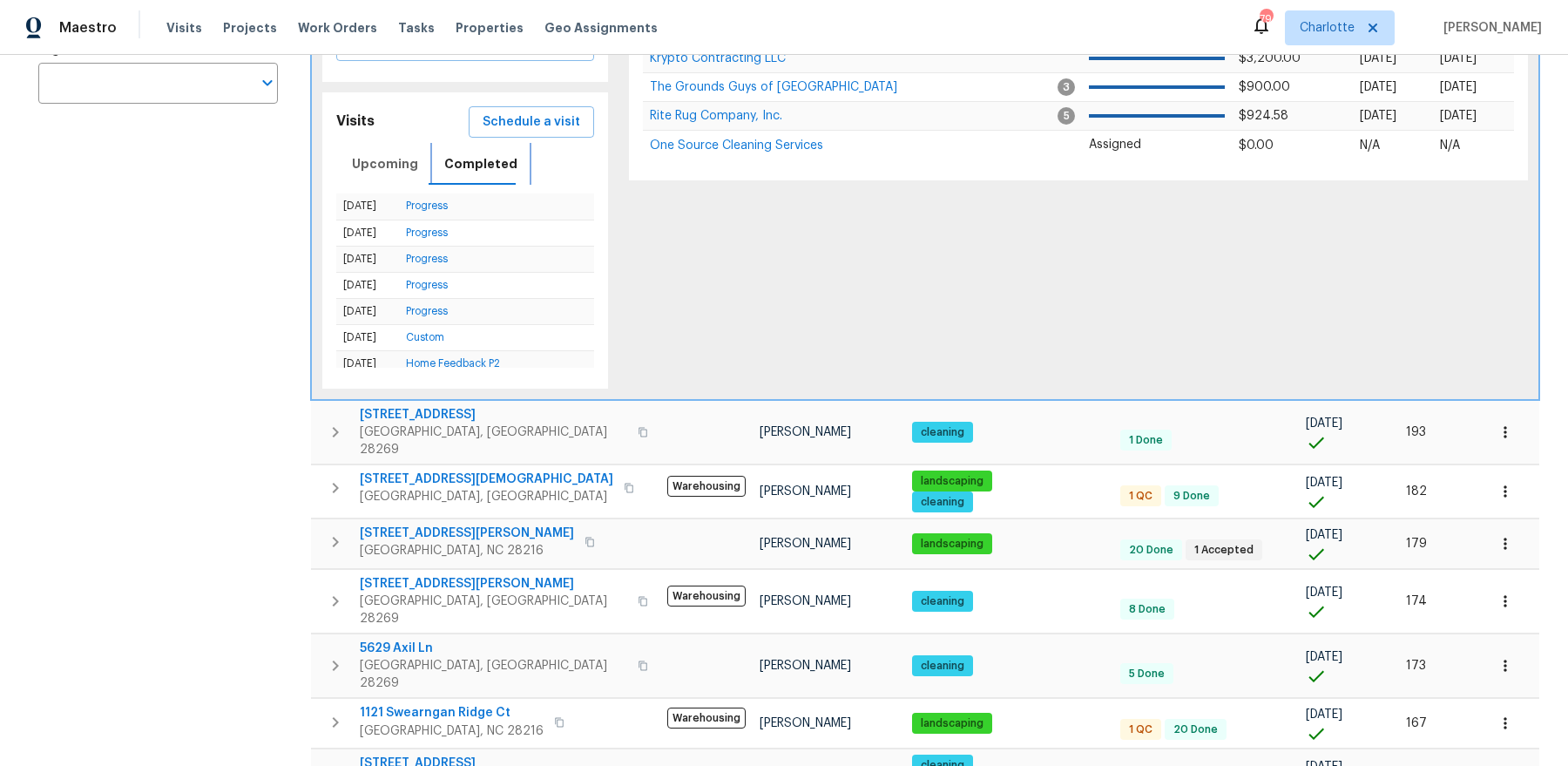
scroll to position [459, 0]
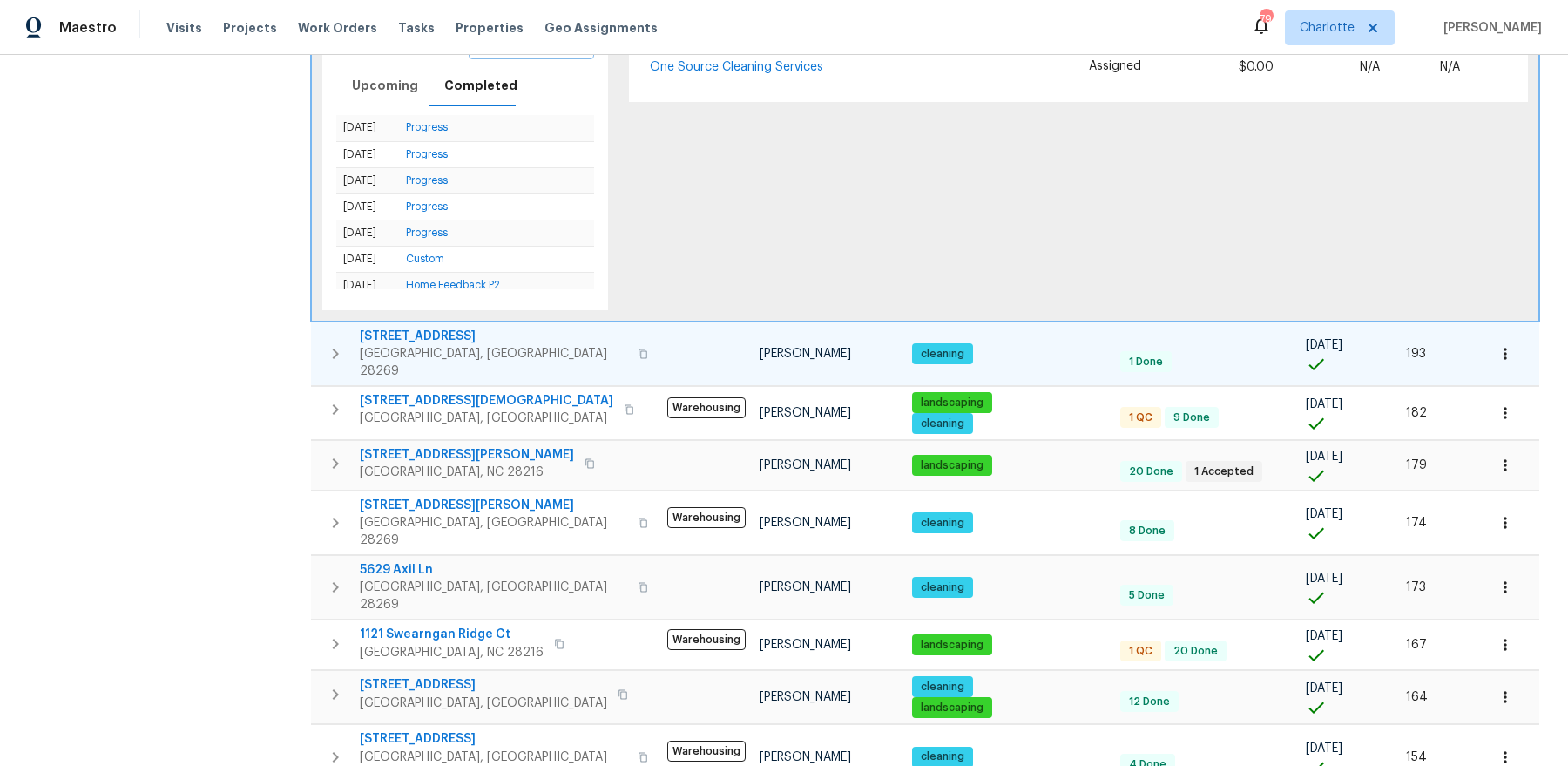
click at [332, 347] on icon "button" at bounding box center [335, 354] width 21 height 21
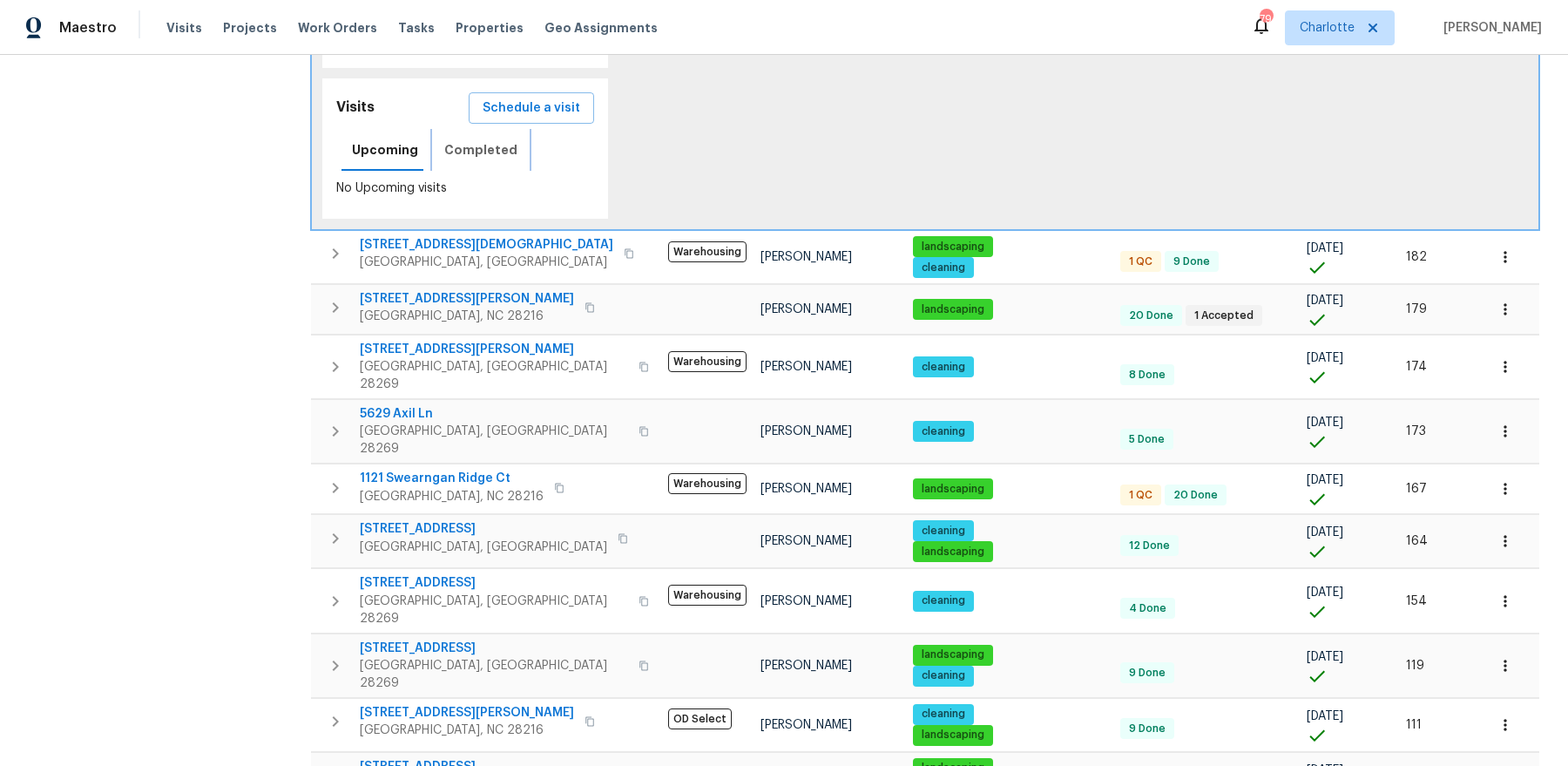
click at [476, 140] on span "Completed" at bounding box center [480, 150] width 73 height 22
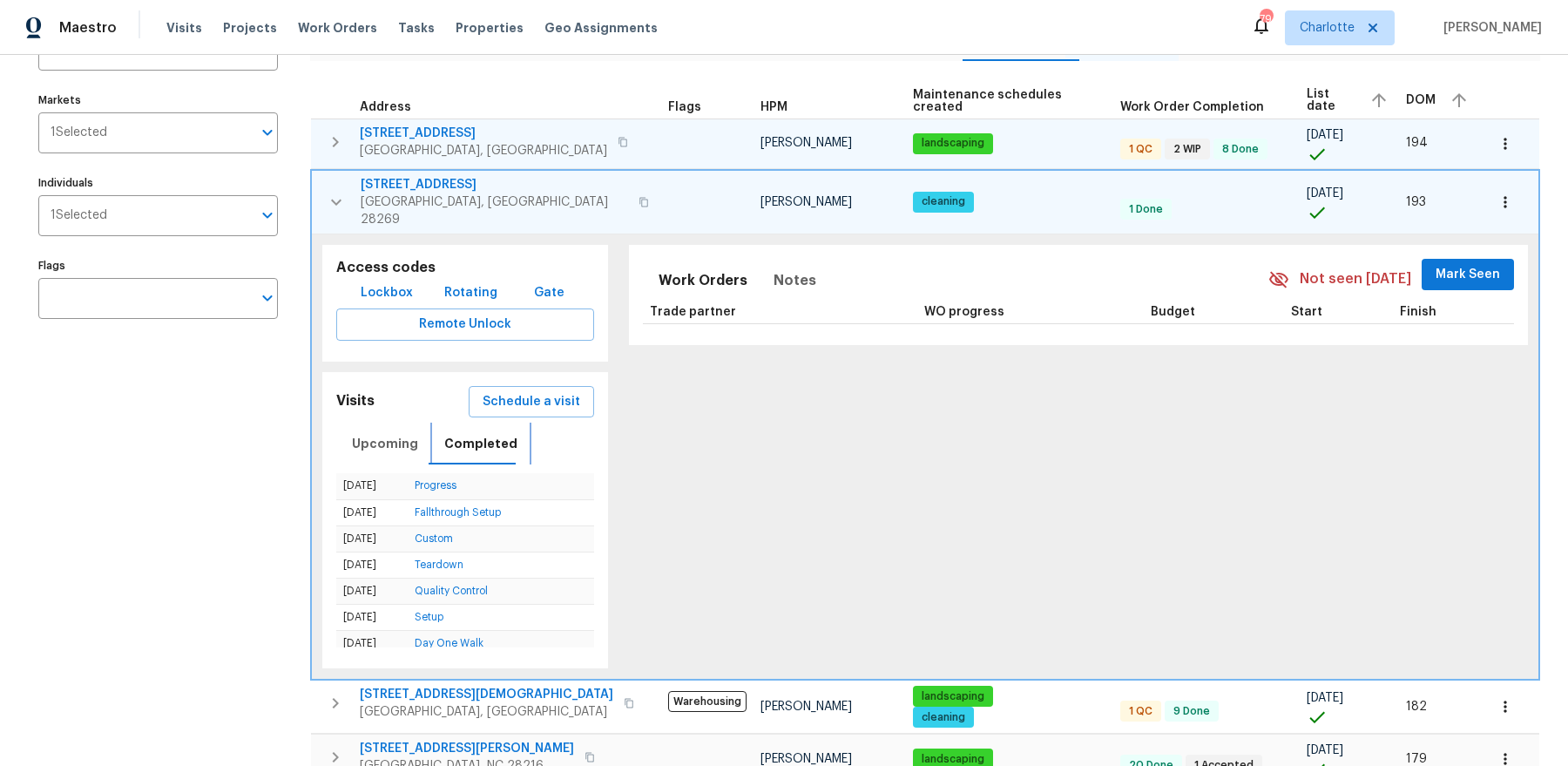
scroll to position [167, 0]
click at [413, 182] on span "5573 Prosperity View Dr" at bounding box center [493, 182] width 267 height 17
click at [331, 196] on icon "button" at bounding box center [336, 201] width 21 height 21
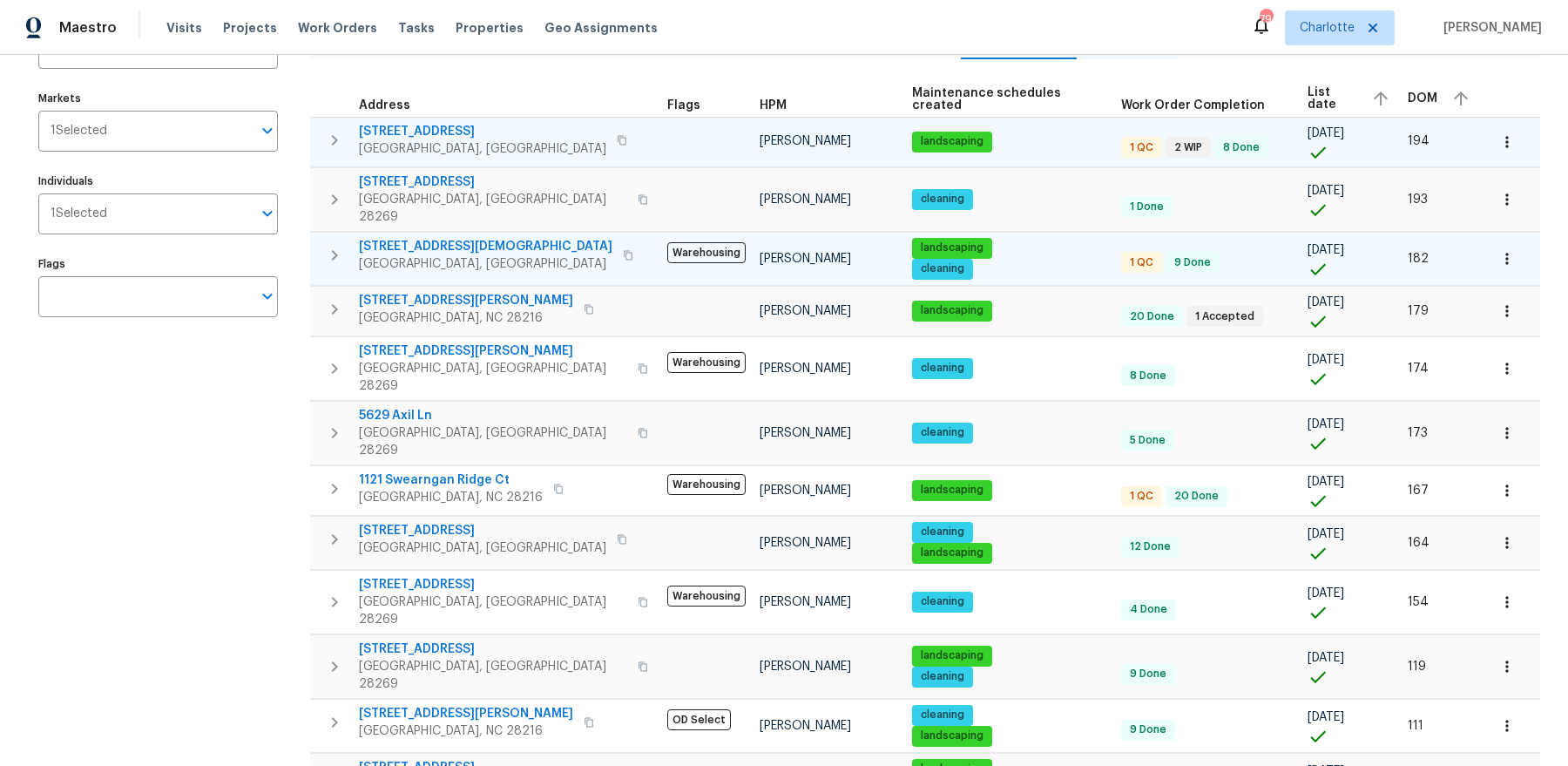
click at [320, 241] on button "button" at bounding box center [335, 255] width 35 height 35
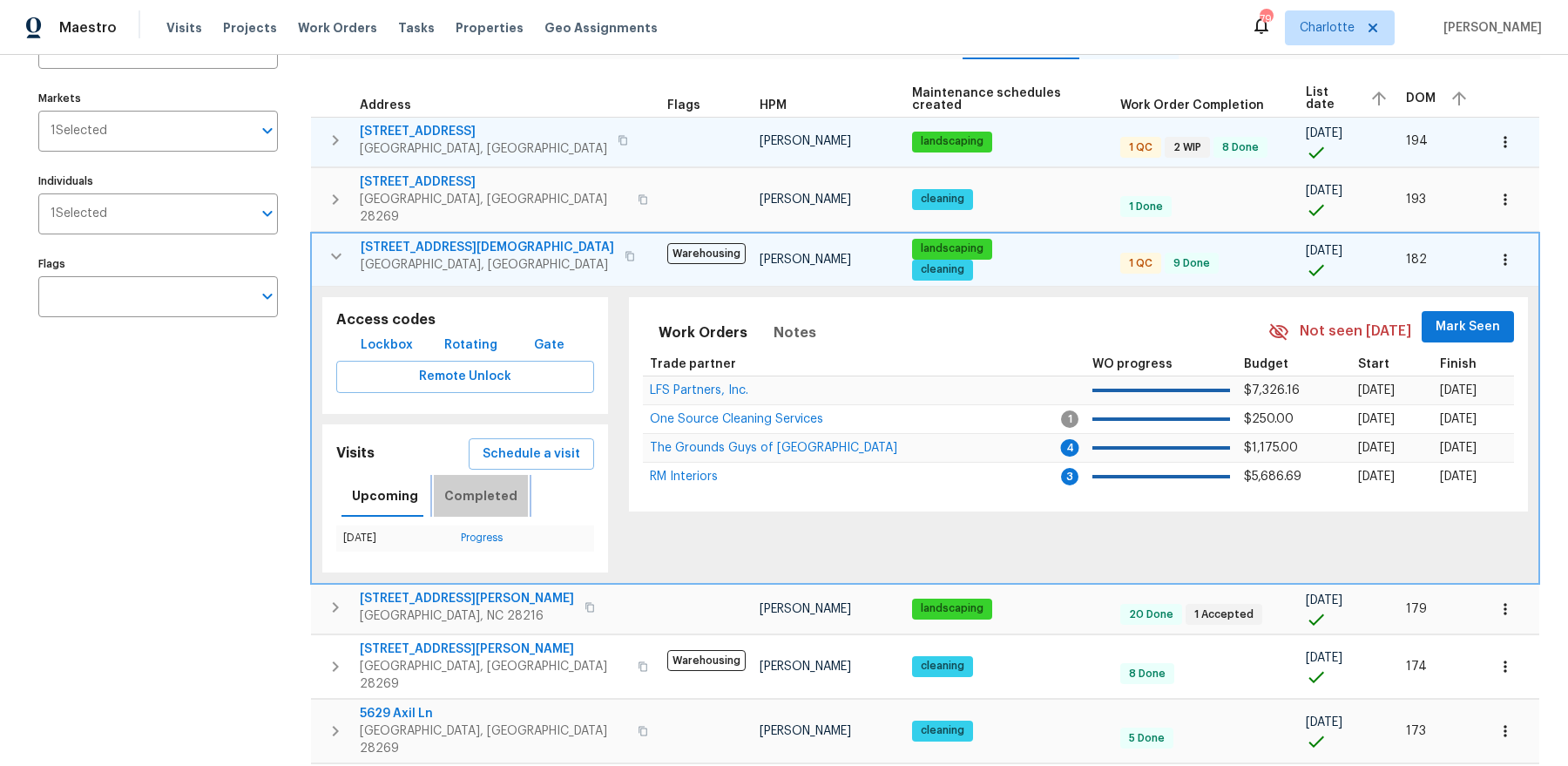
click at [475, 490] on button "Completed" at bounding box center [480, 495] width 94 height 42
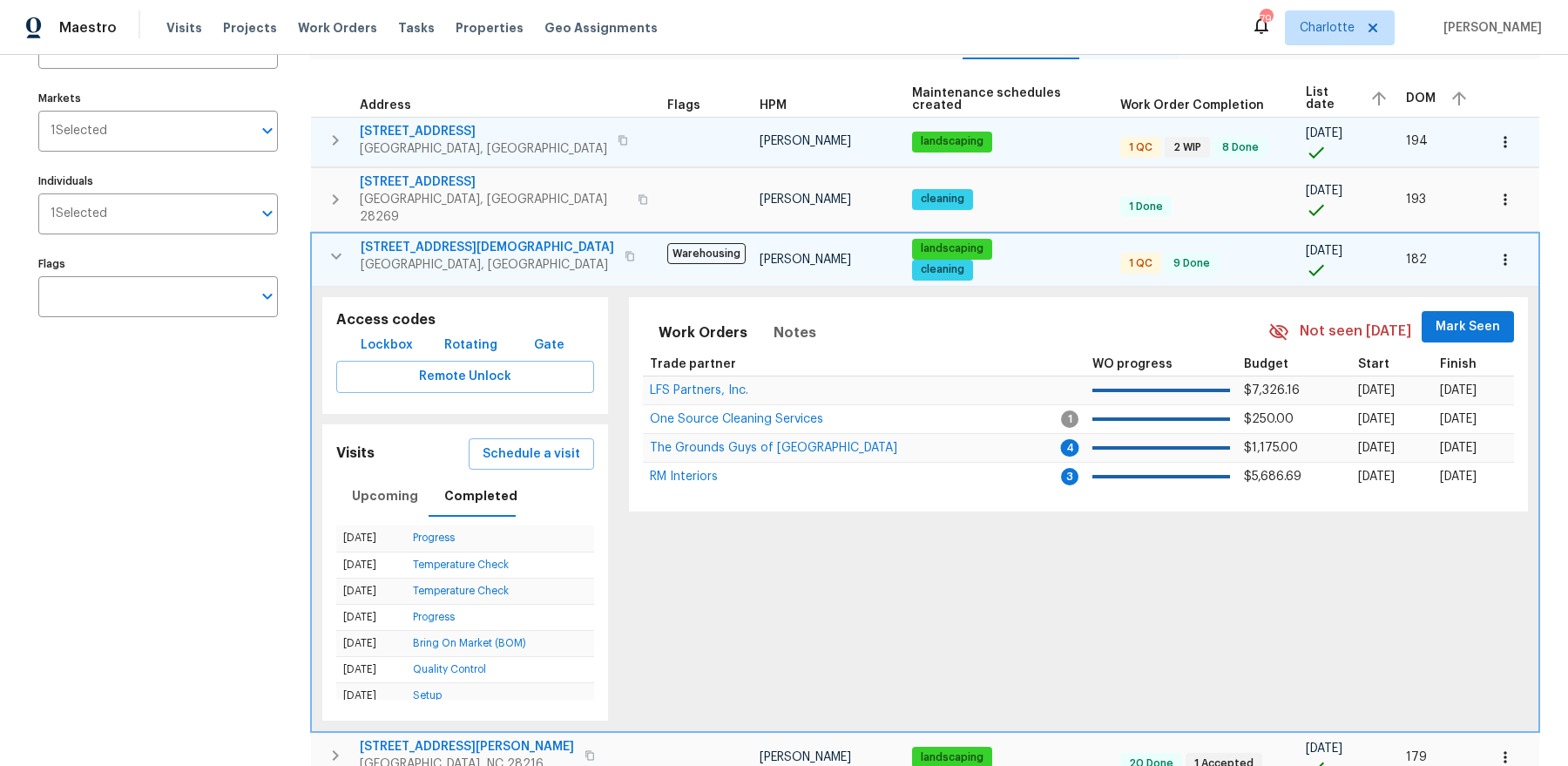
click at [419, 239] on span "7007 Church Wood Ln" at bounding box center [487, 247] width 254 height 17
click at [338, 245] on icon "button" at bounding box center [336, 256] width 21 height 21
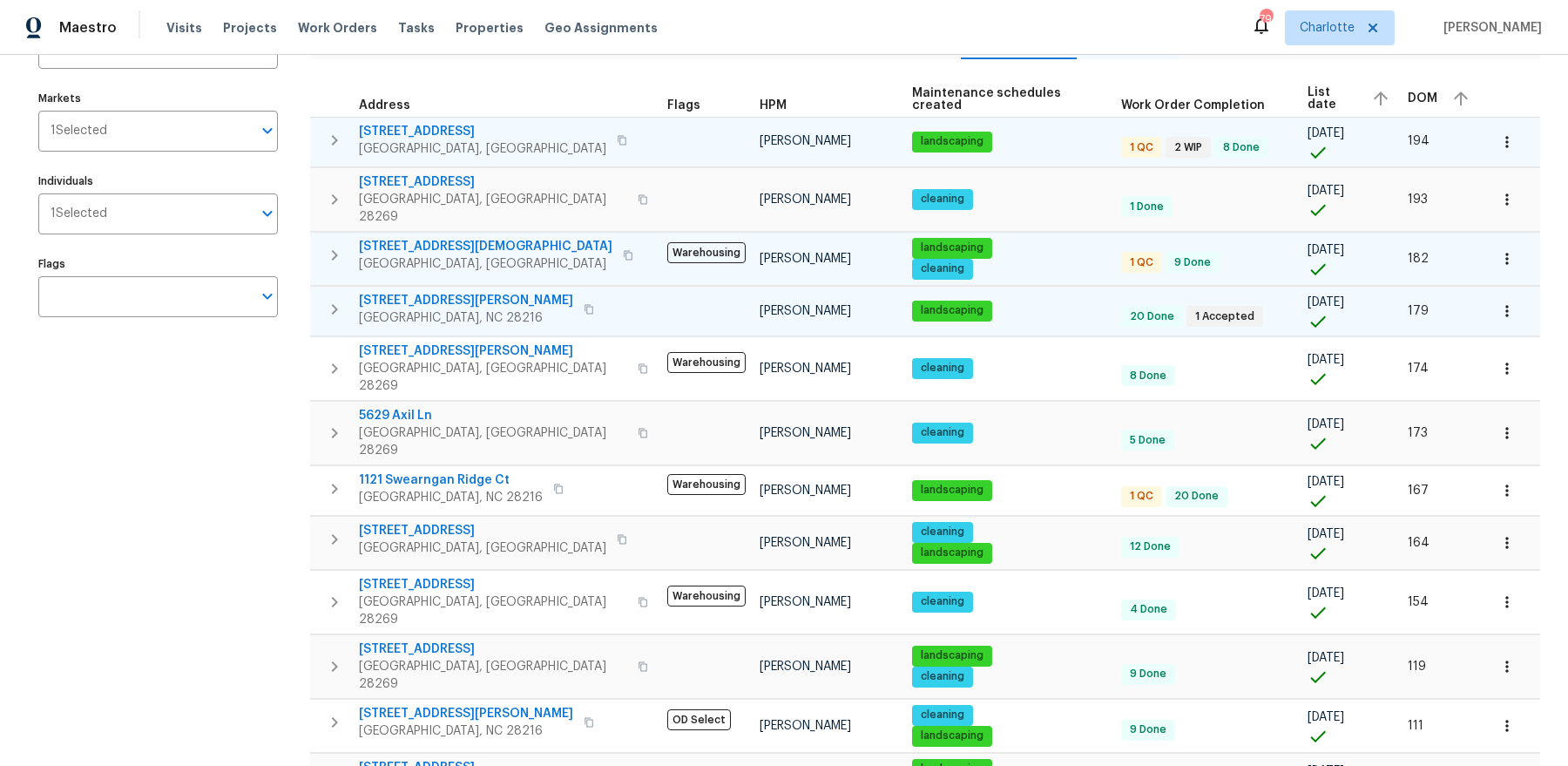
click at [318, 292] on button "button" at bounding box center [335, 309] width 35 height 35
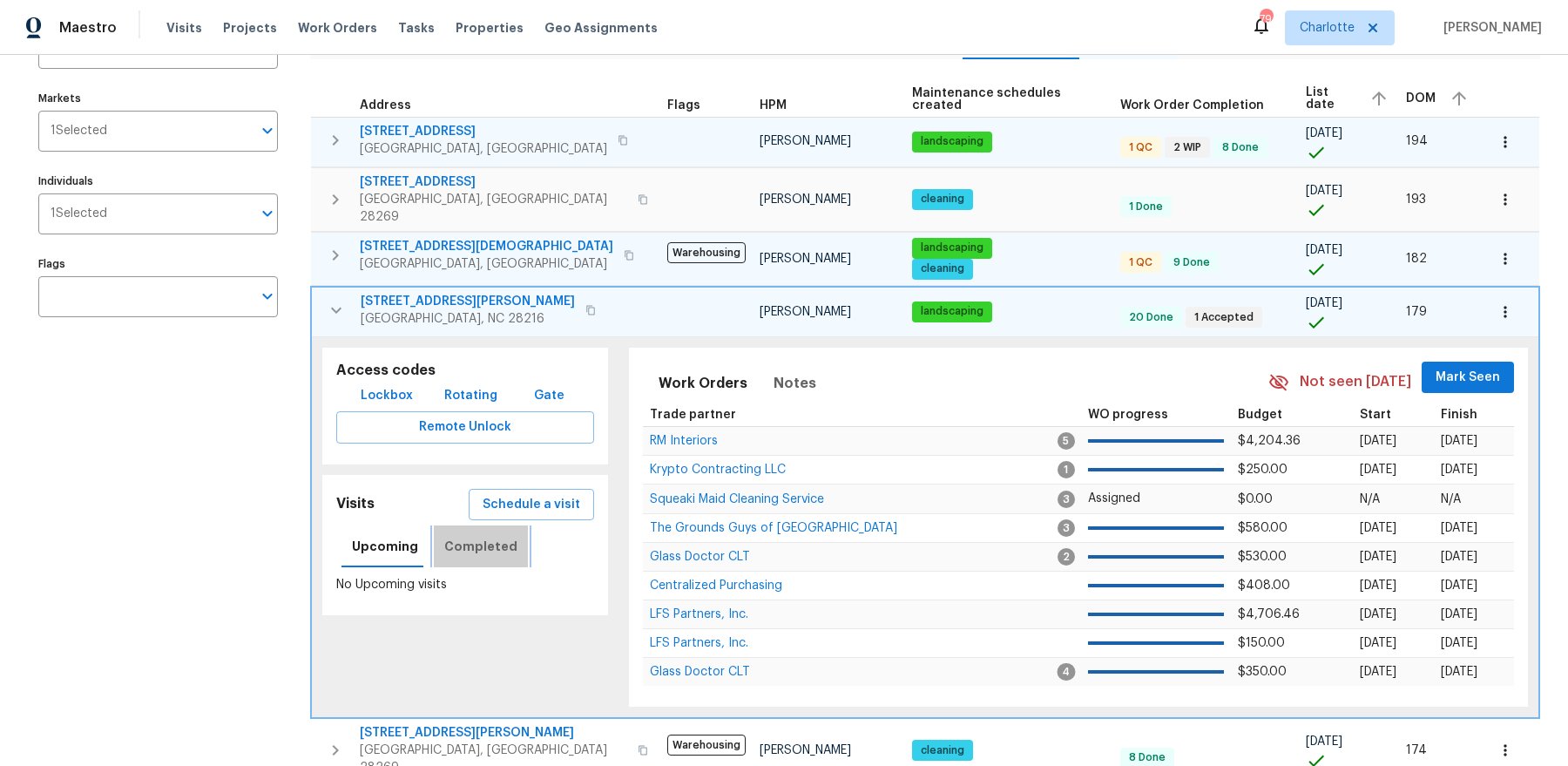
click at [482, 536] on span "Completed" at bounding box center [480, 546] width 73 height 22
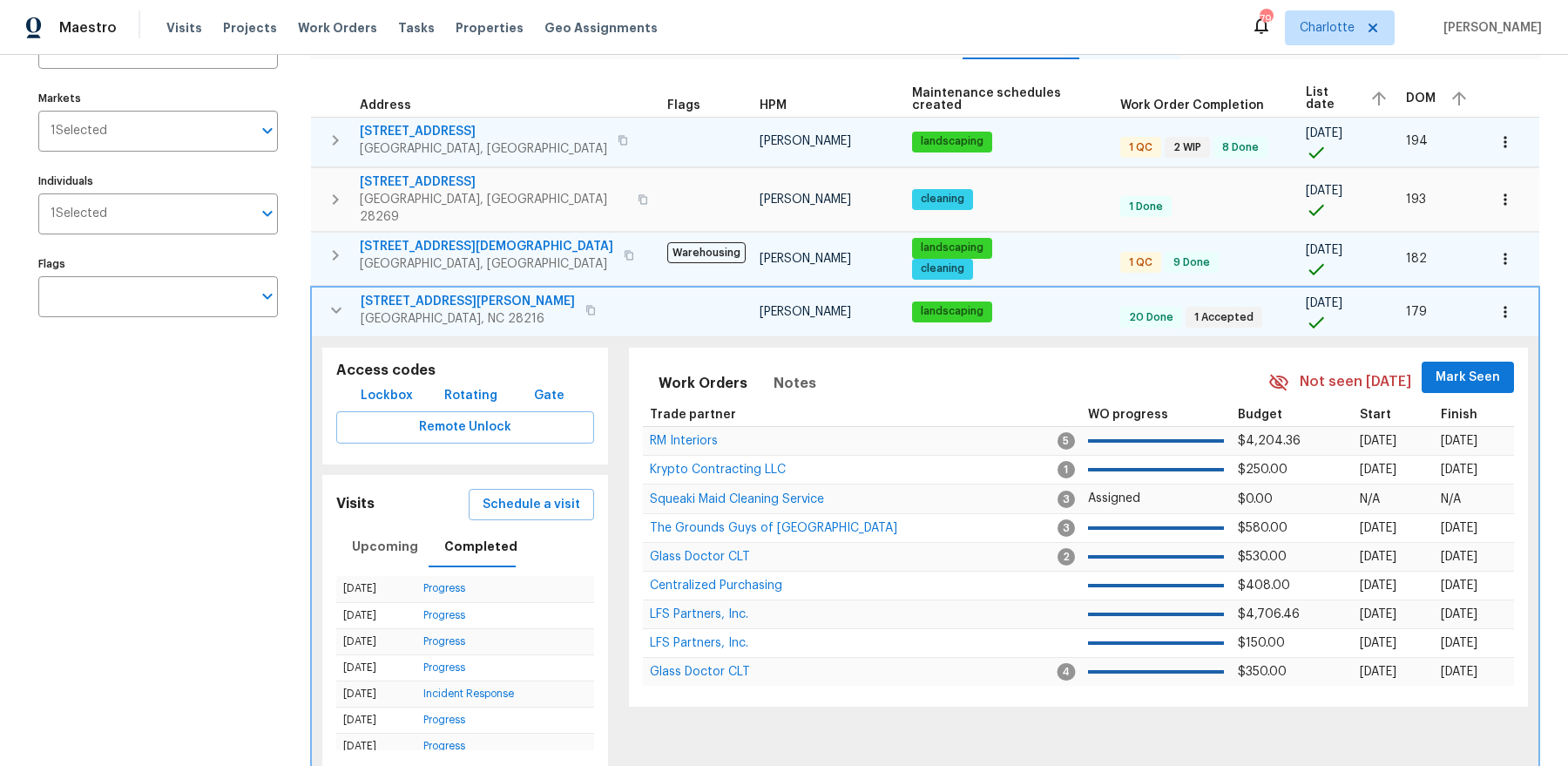
click at [337, 299] on icon "button" at bounding box center [336, 310] width 21 height 21
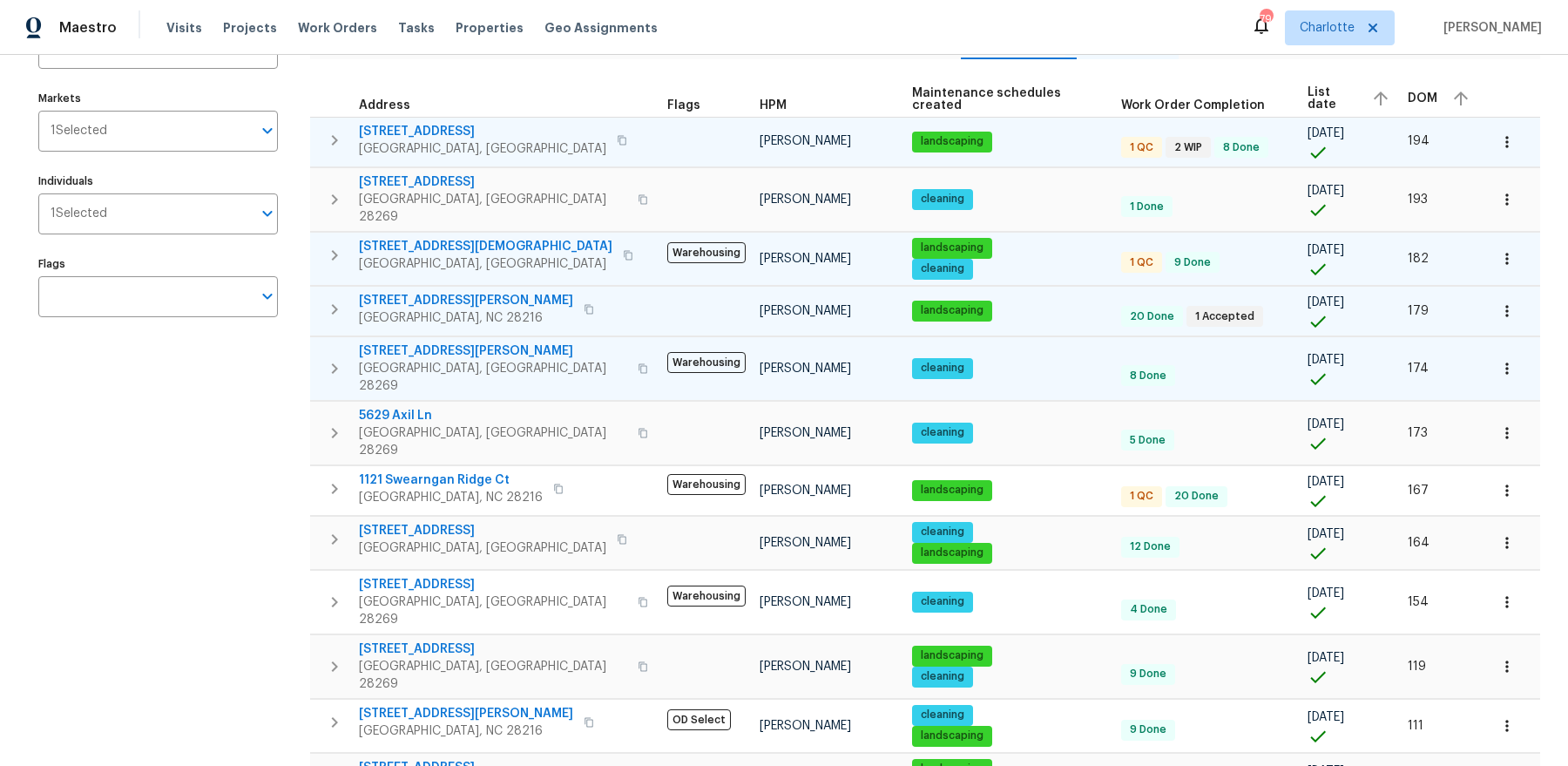
click at [324, 358] on icon "button" at bounding box center [335, 369] width 21 height 21
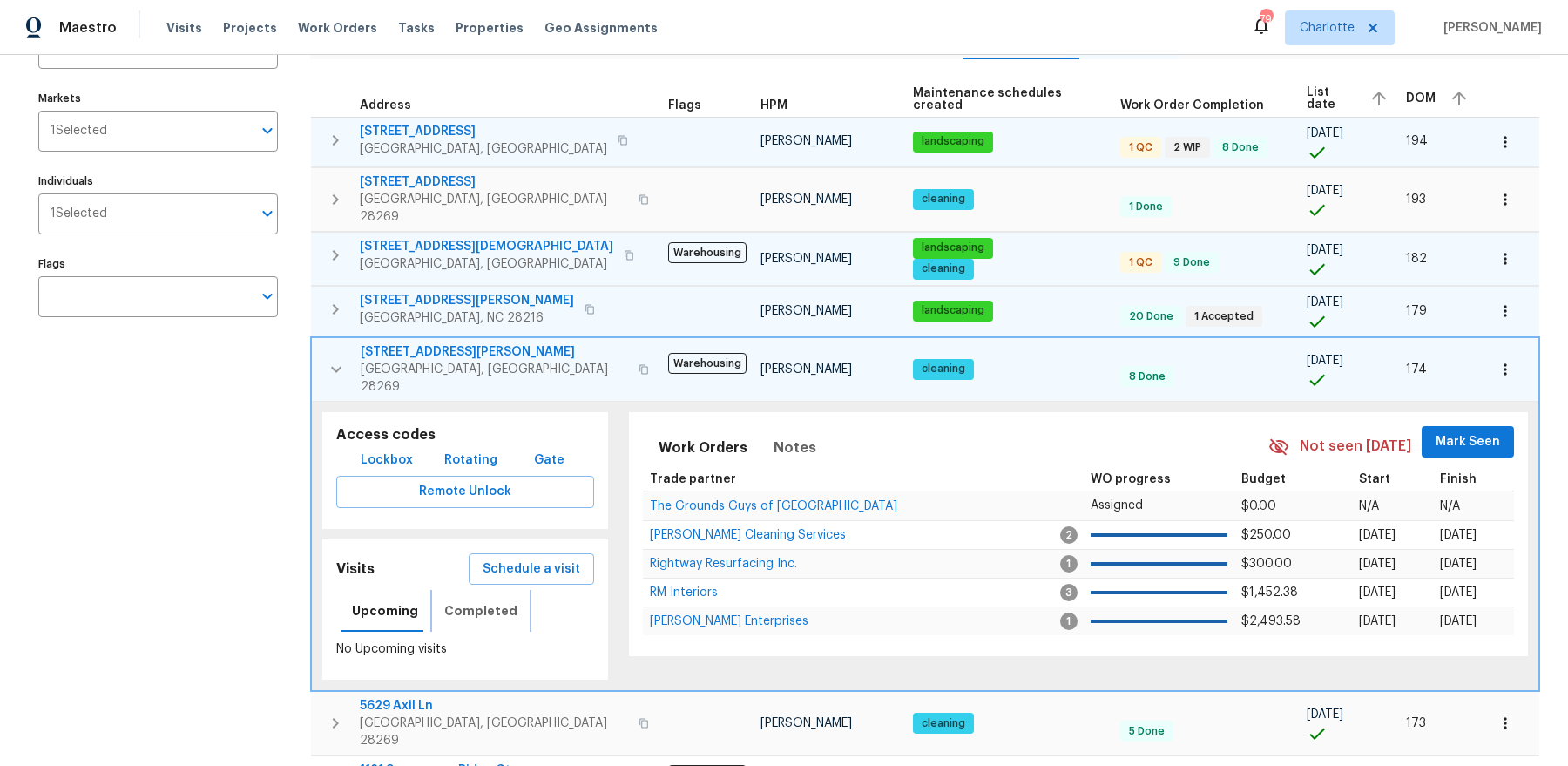
click at [485, 600] on span "Completed" at bounding box center [480, 610] width 73 height 22
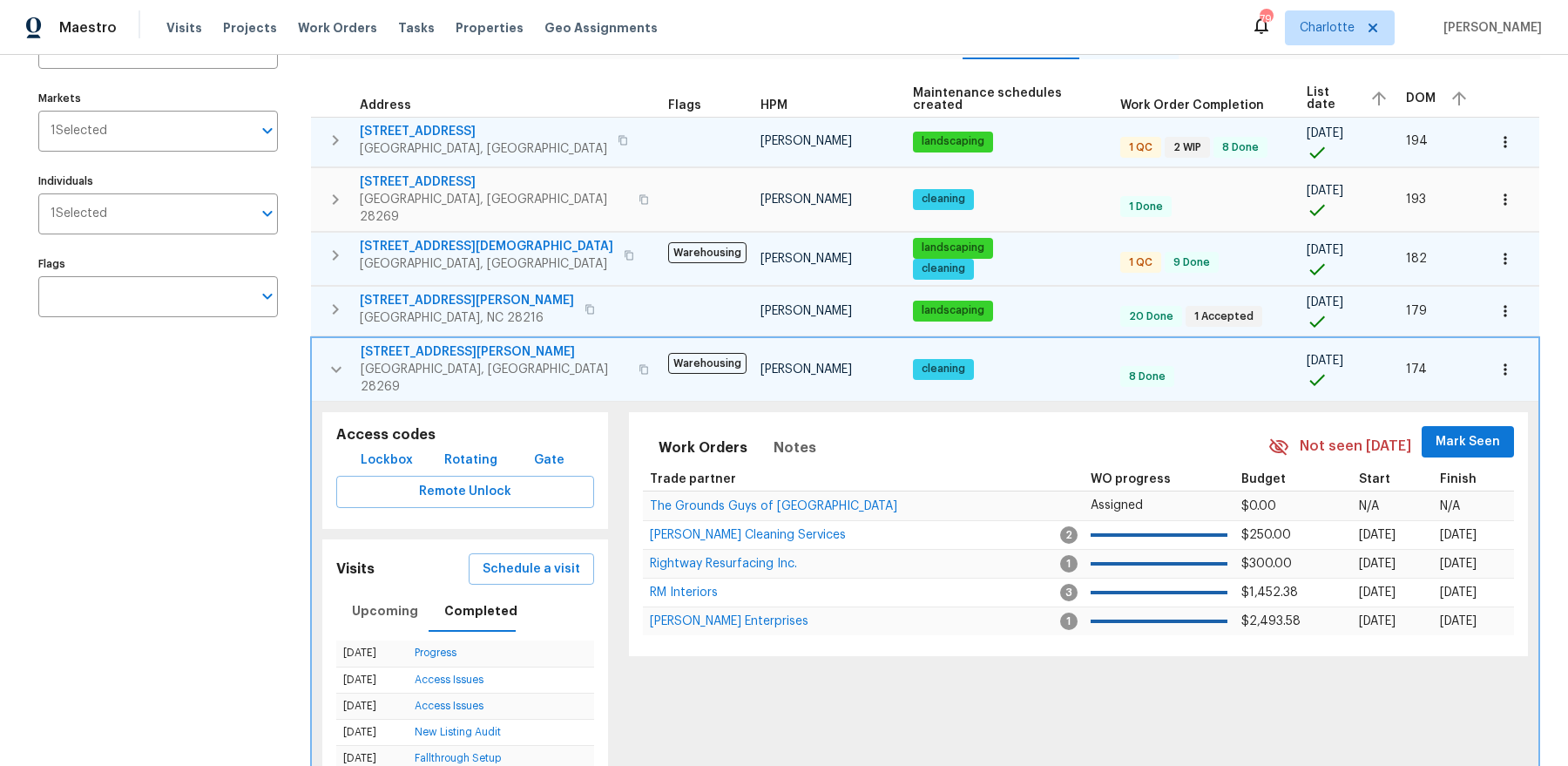
click at [328, 359] on icon "button" at bounding box center [336, 370] width 21 height 21
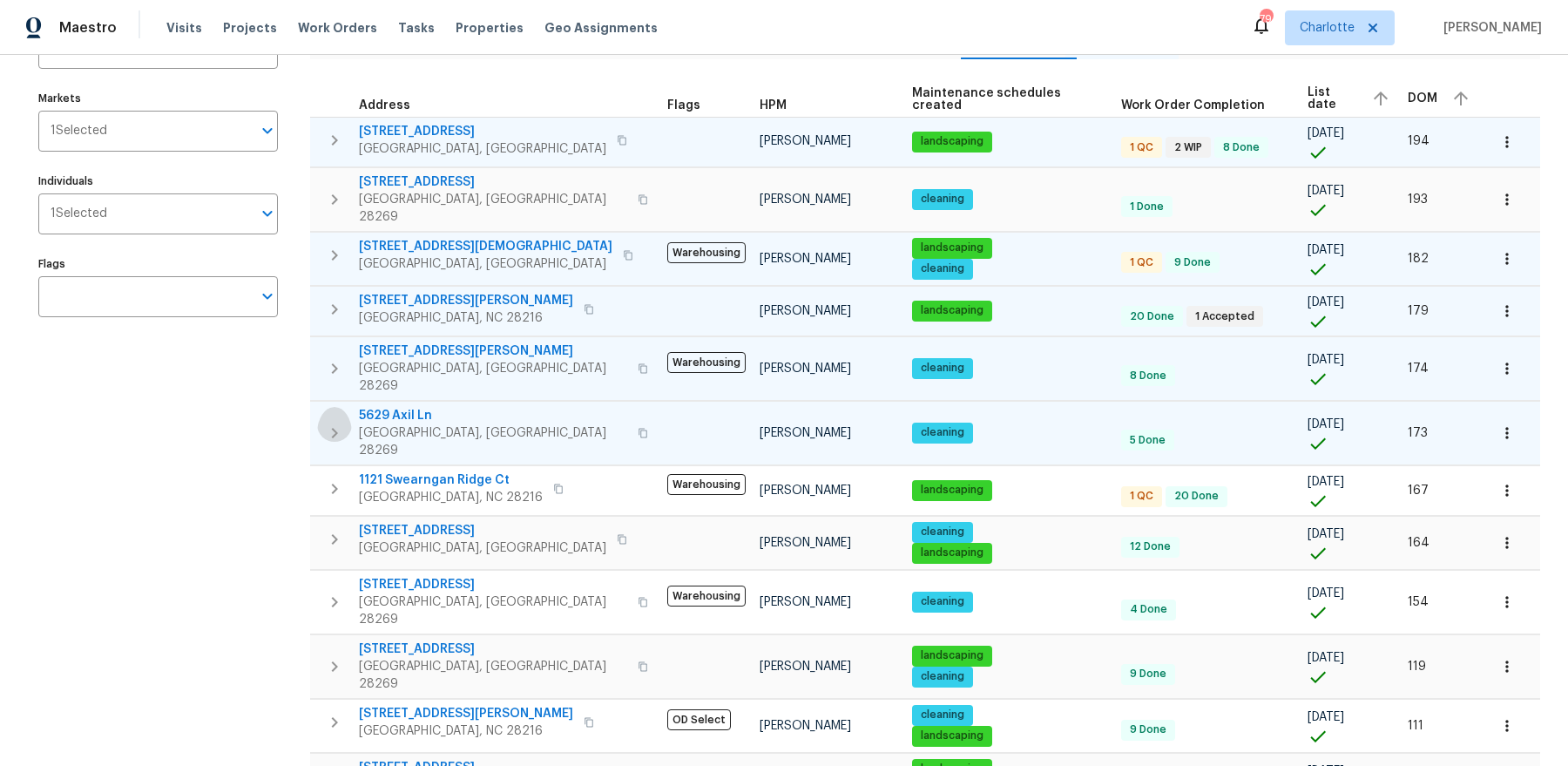
click at [330, 422] on icon "button" at bounding box center [335, 432] width 21 height 21
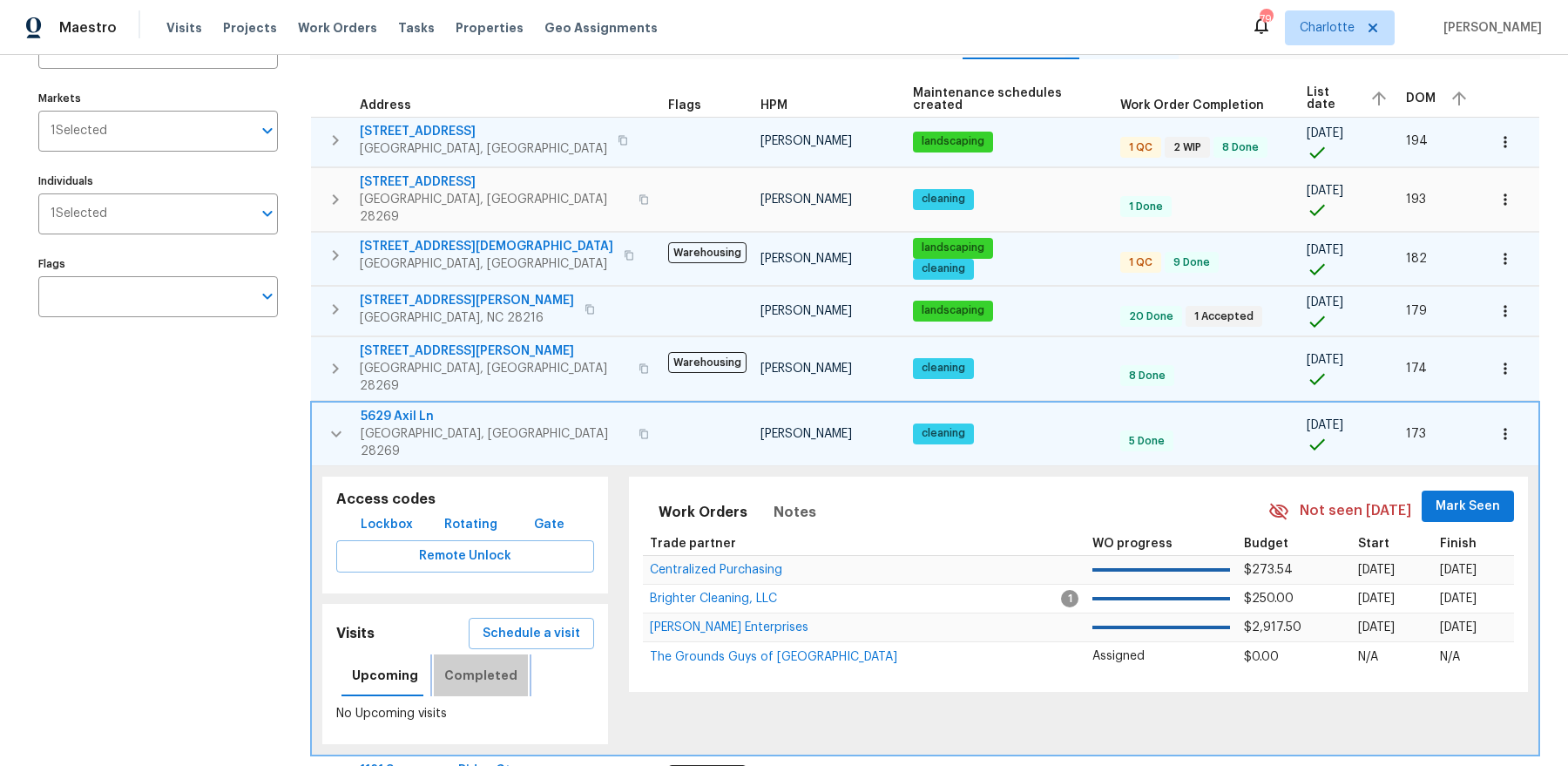
click at [475, 664] on span "Completed" at bounding box center [480, 675] width 73 height 22
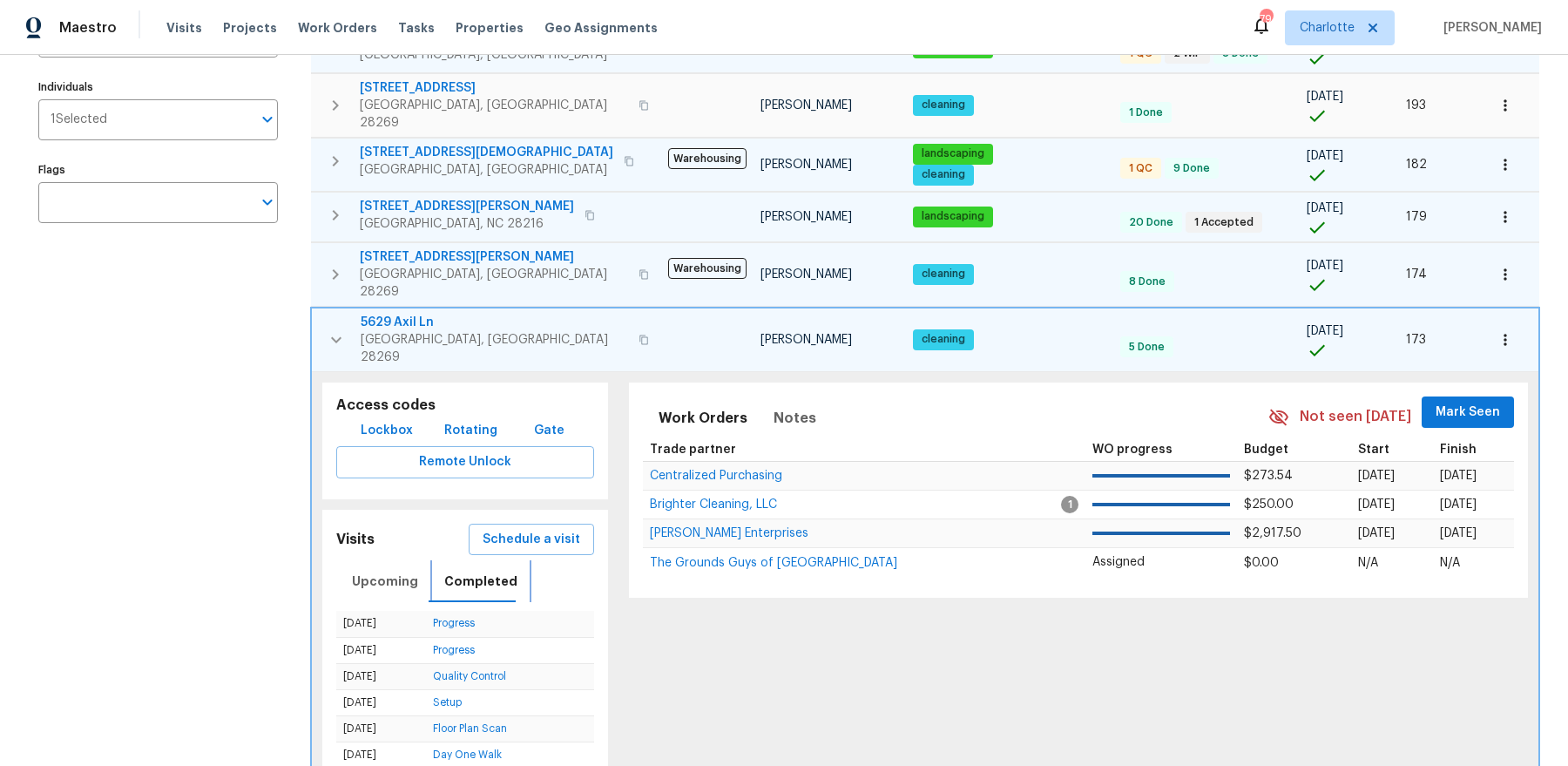
scroll to position [277, 0]
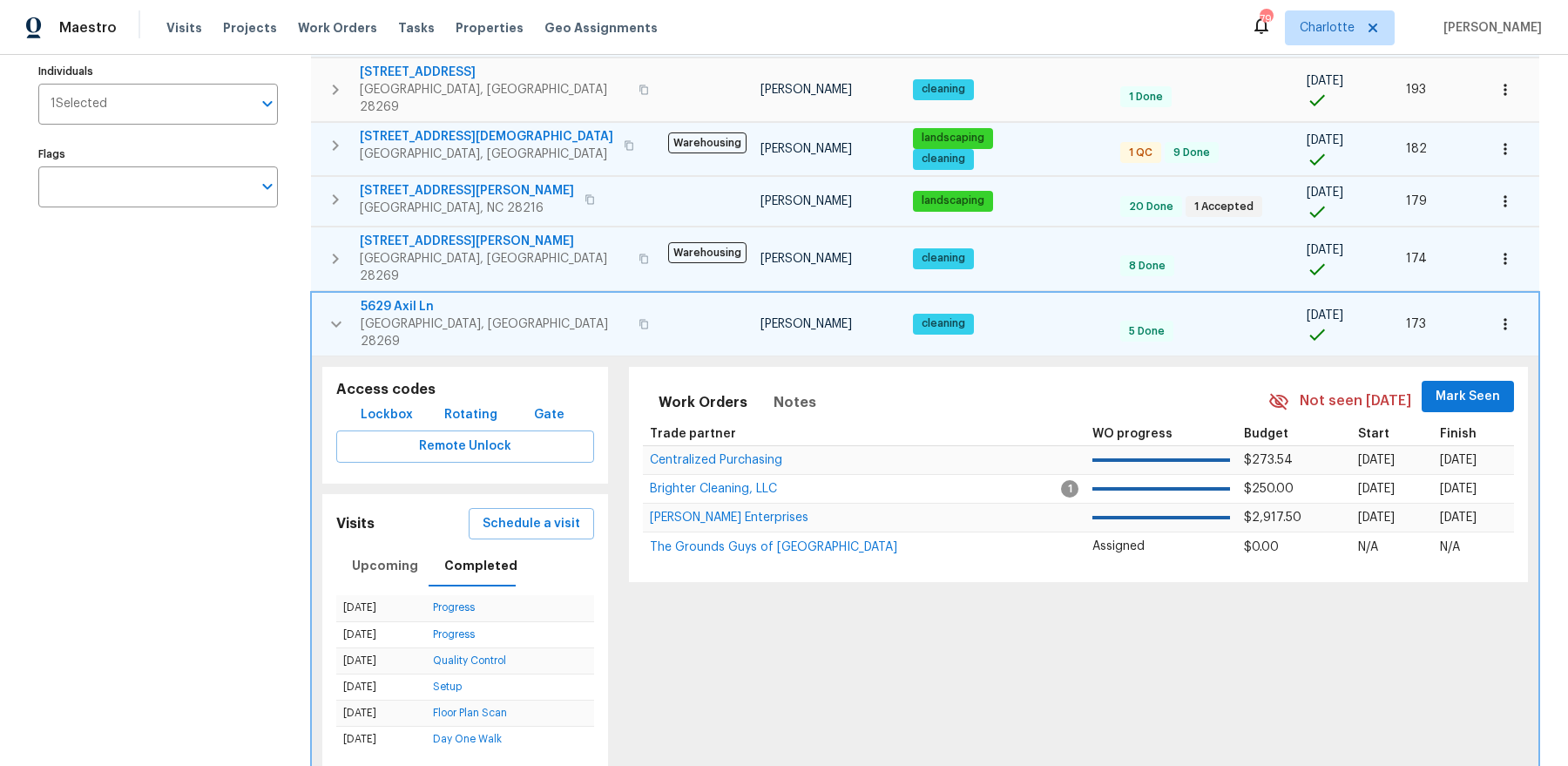
click at [407, 297] on span "5629 Axil Ln" at bounding box center [493, 306] width 267 height 17
click at [332, 314] on icon "button" at bounding box center [336, 324] width 21 height 21
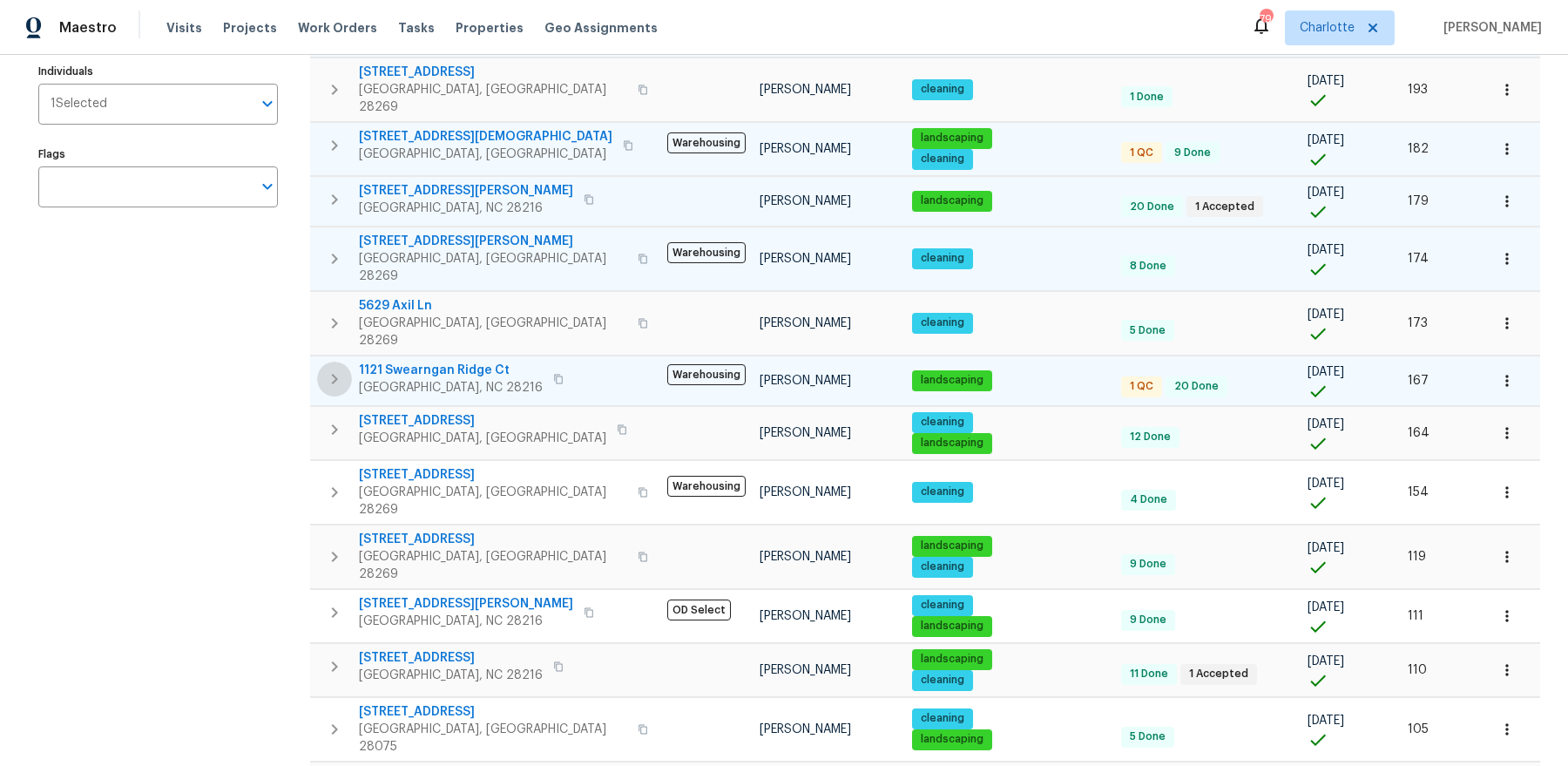
click at [327, 369] on icon "button" at bounding box center [335, 379] width 21 height 21
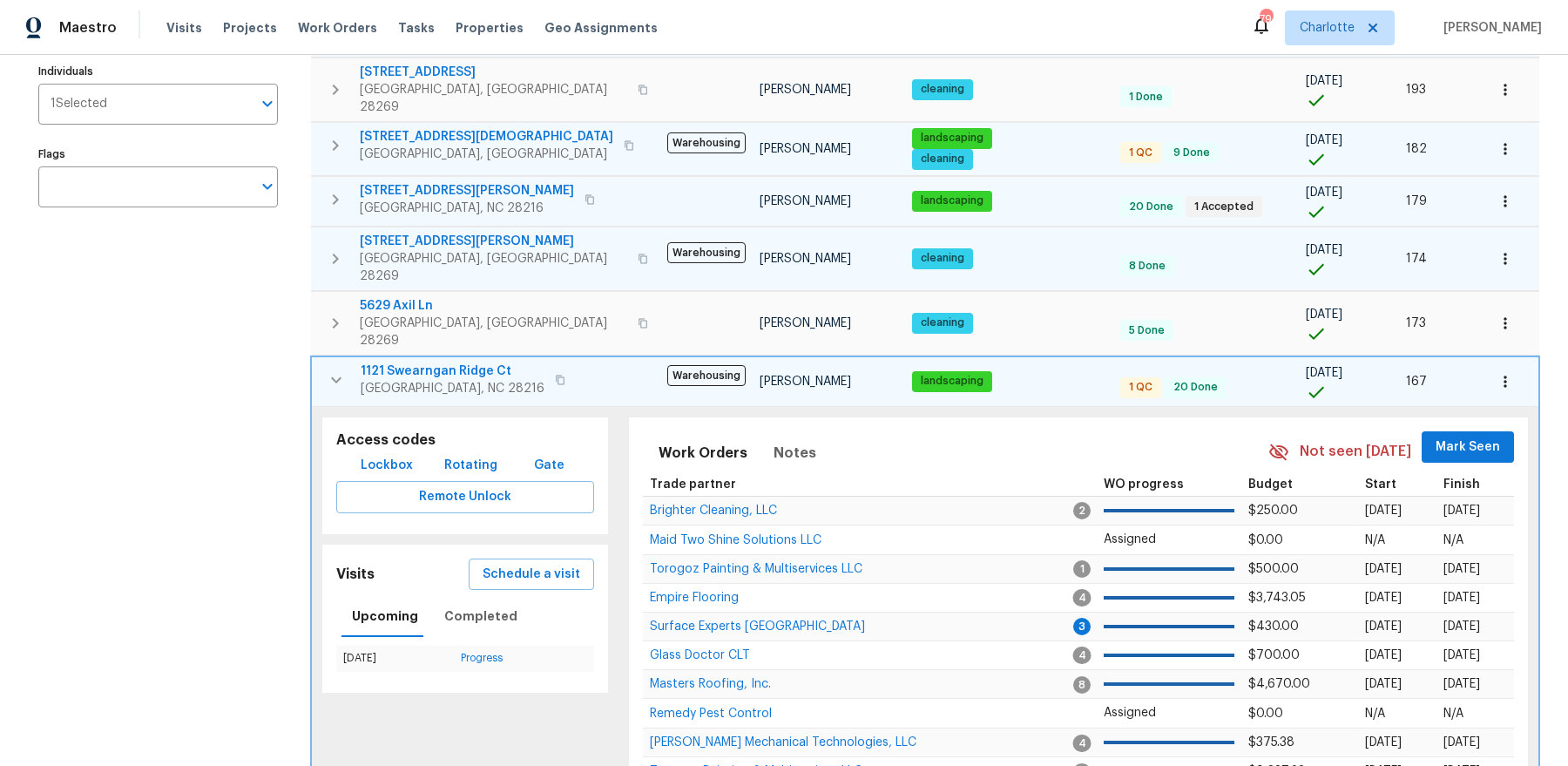
click at [340, 370] on icon "button" at bounding box center [336, 380] width 21 height 21
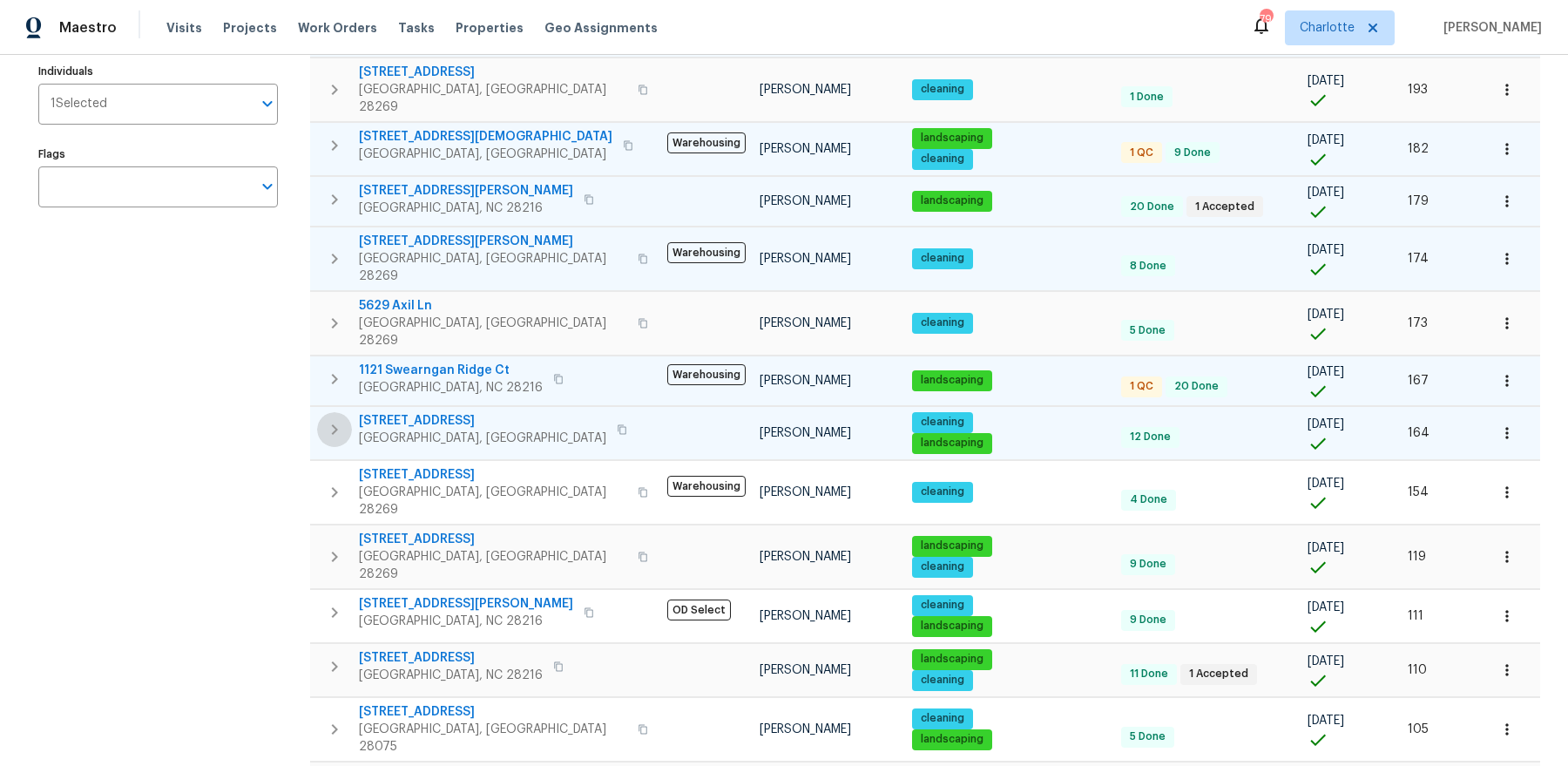
click at [328, 419] on icon "button" at bounding box center [335, 430] width 21 height 21
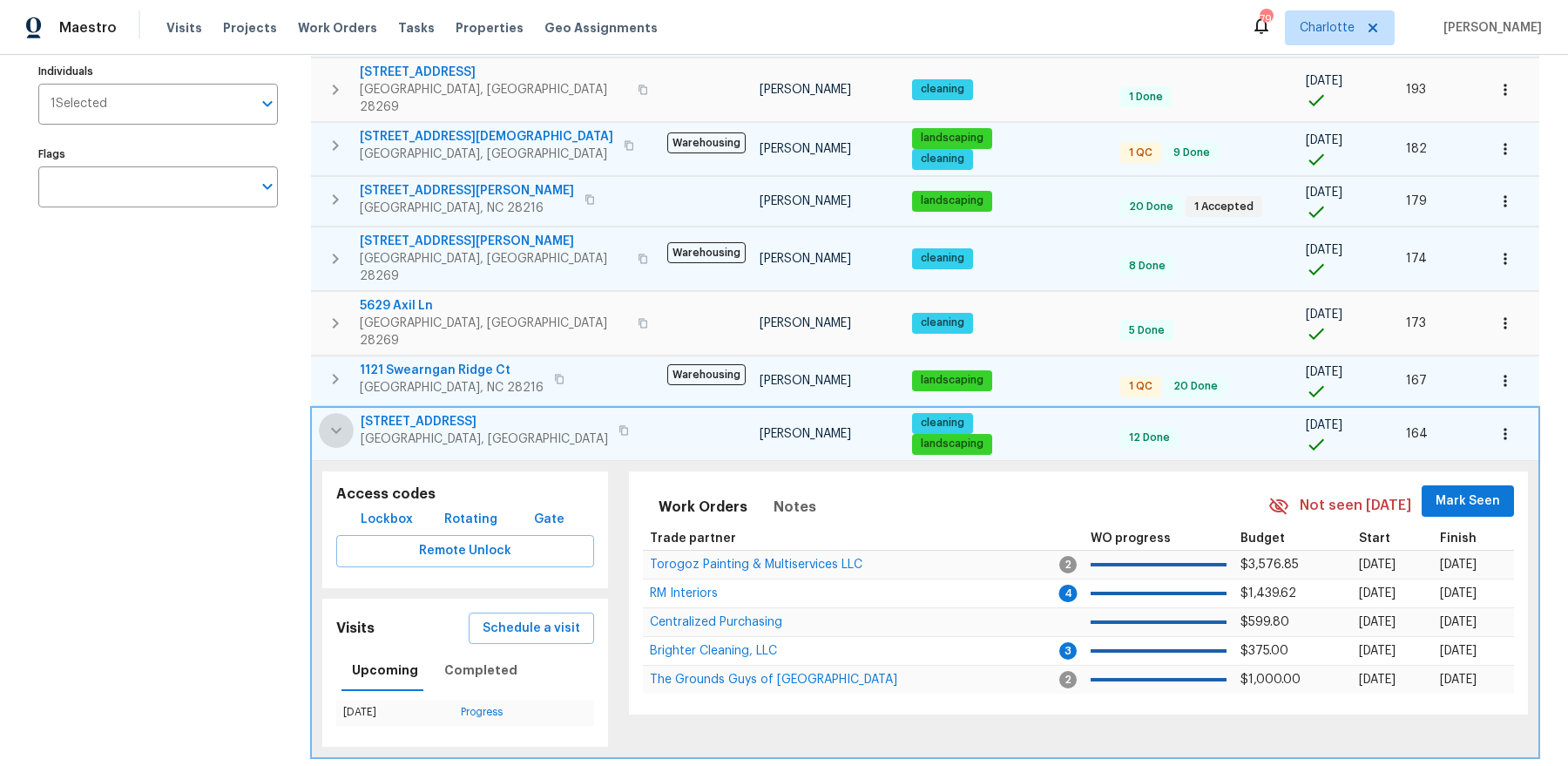
click at [328, 420] on icon "button" at bounding box center [336, 431] width 21 height 21
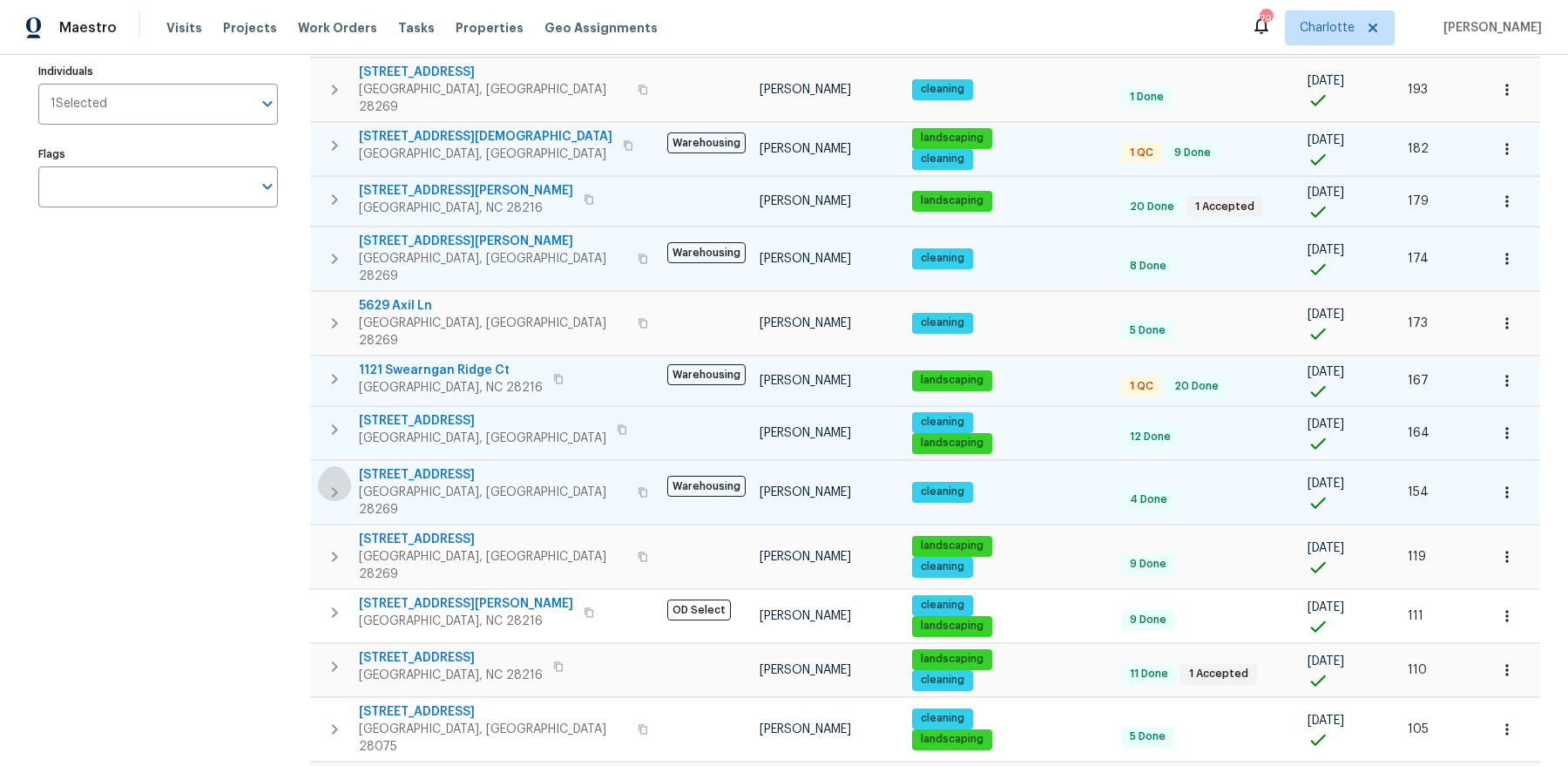
click at [328, 482] on icon "button" at bounding box center [335, 492] width 21 height 21
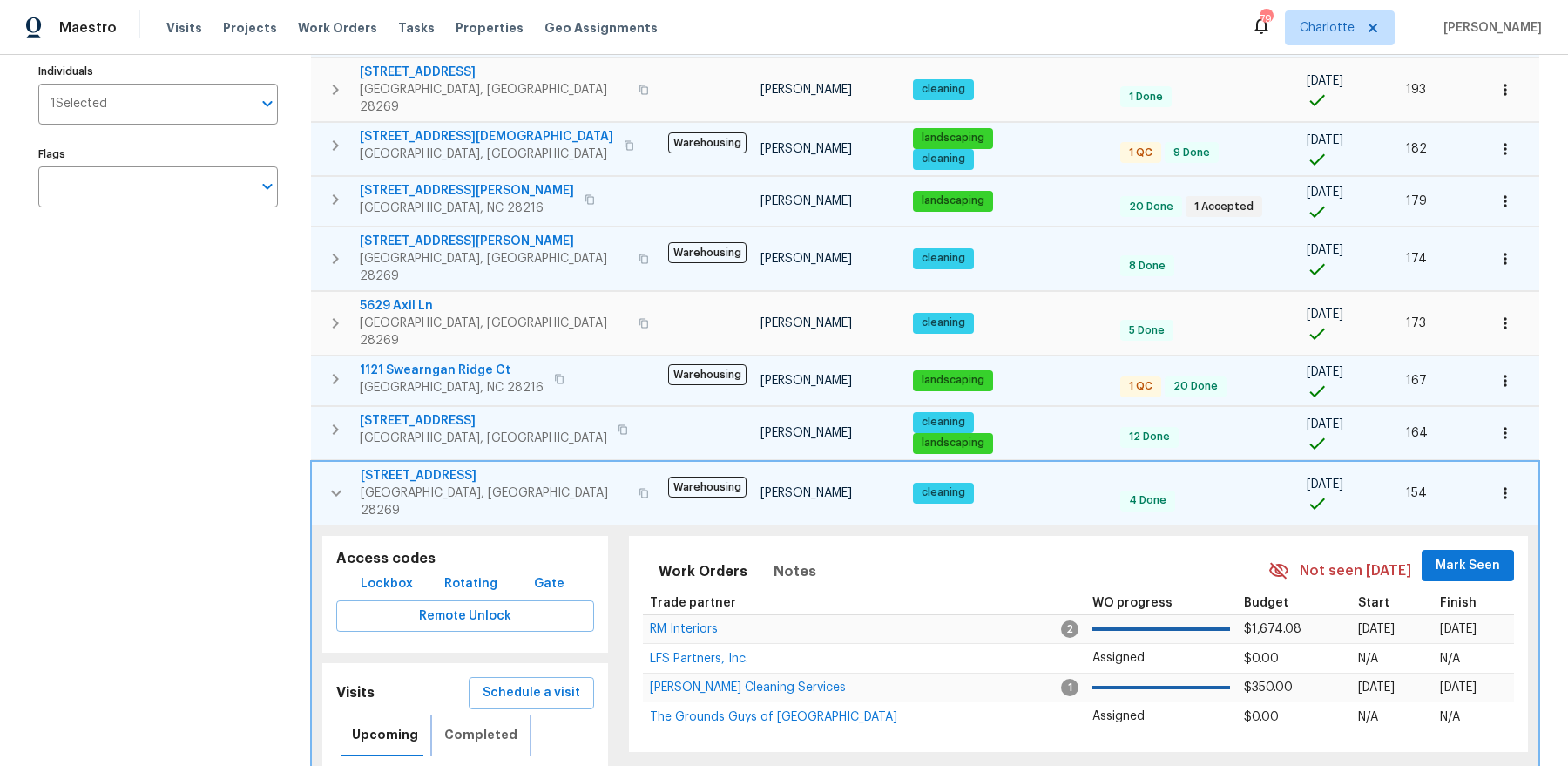
click at [493, 724] on span "Completed" at bounding box center [480, 735] width 73 height 22
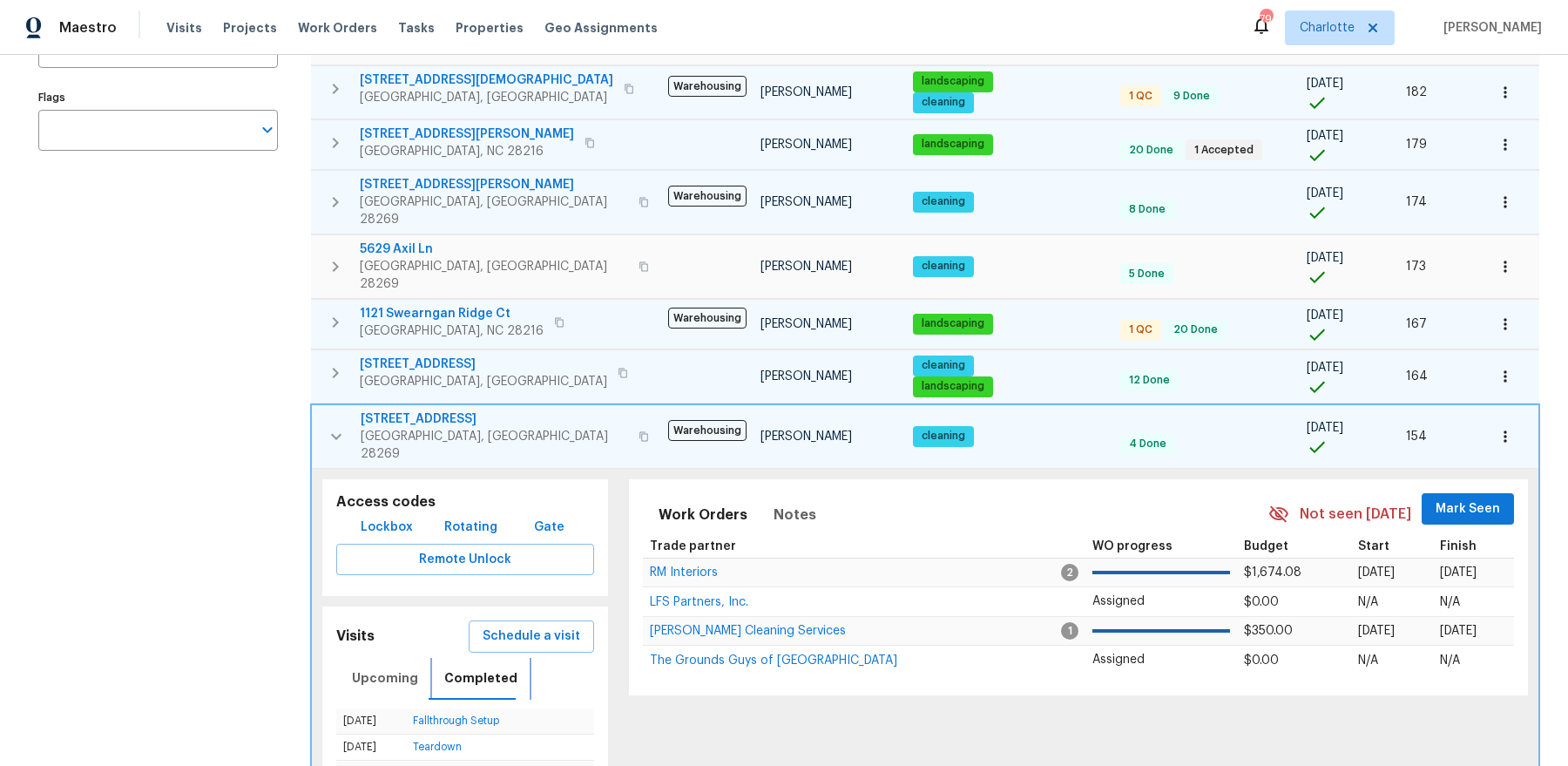
scroll to position [335, 0]
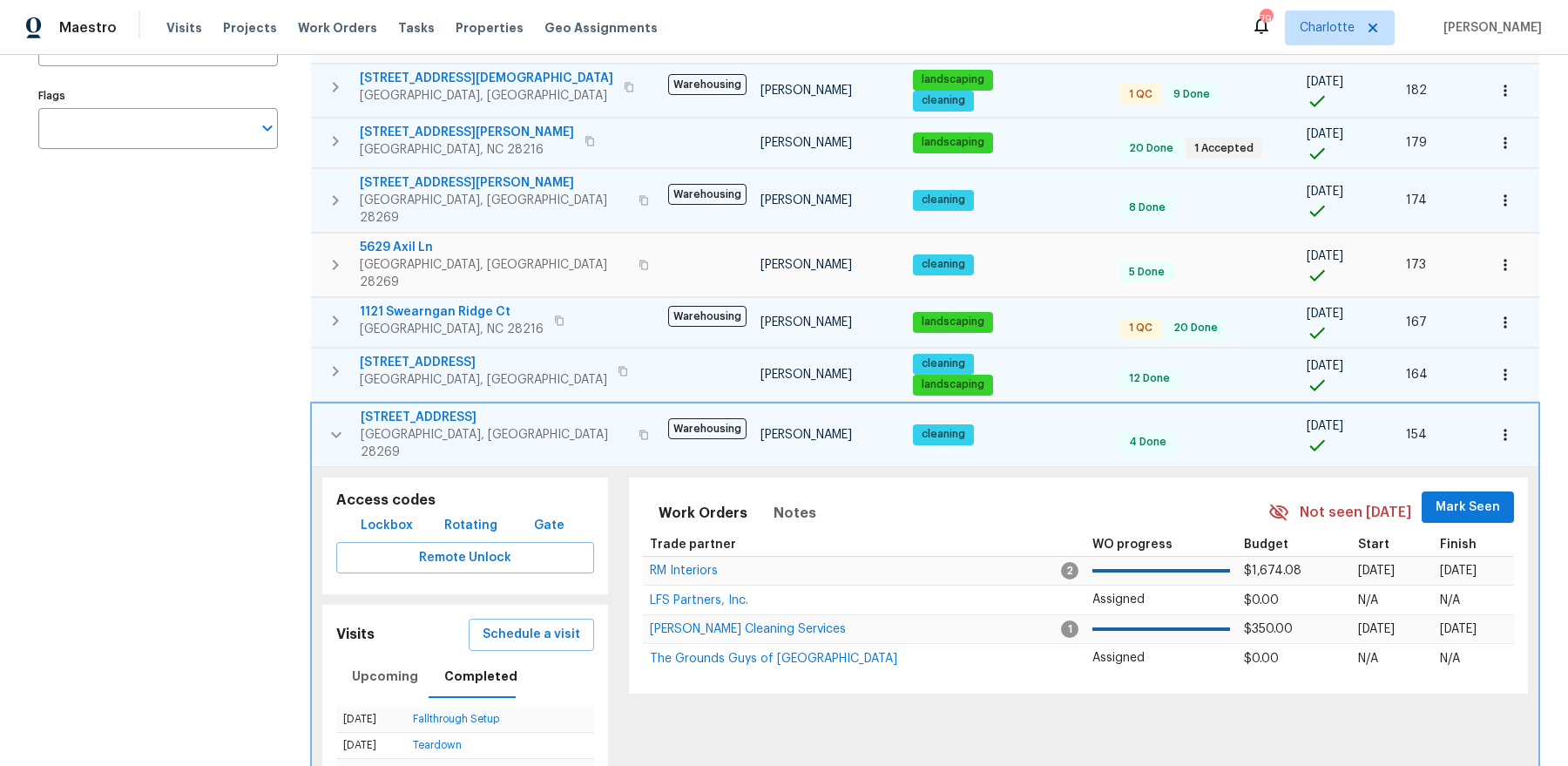
click at [388, 409] on span "2924 Zion Renaissance Ln" at bounding box center [493, 417] width 267 height 17
click at [345, 424] on icon "button" at bounding box center [336, 434] width 21 height 21
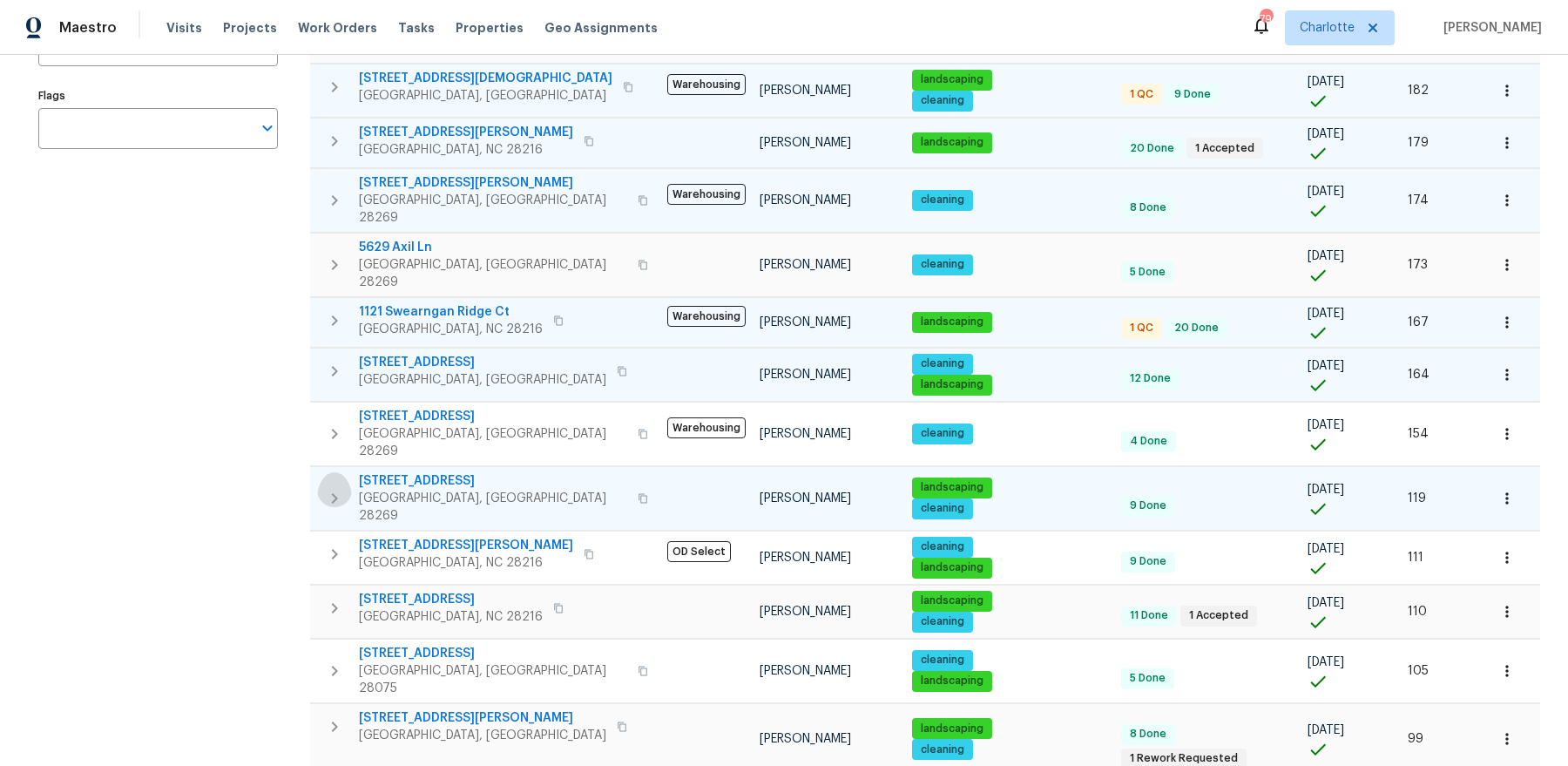
click at [328, 488] on icon "button" at bounding box center [335, 498] width 21 height 21
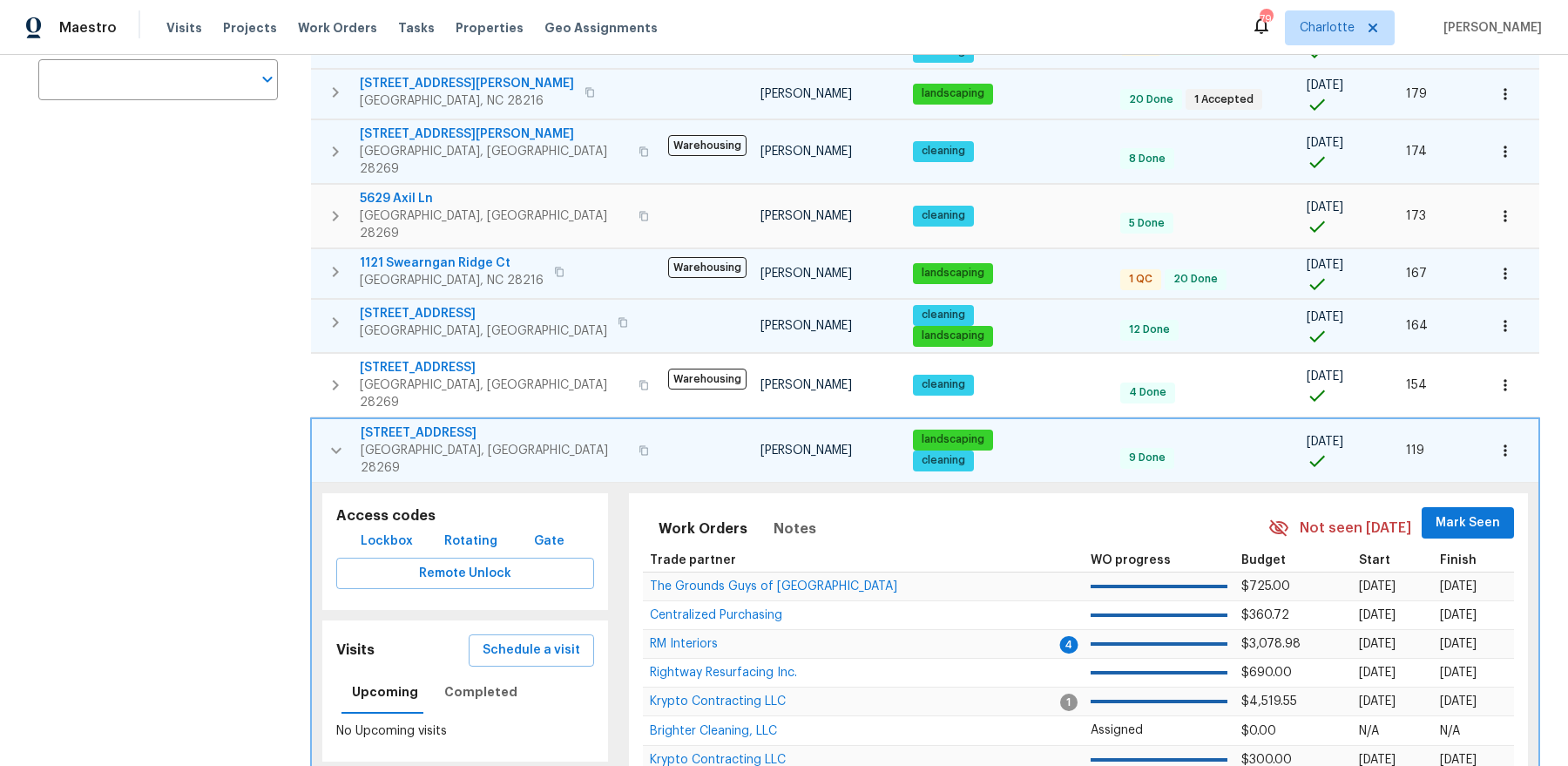
scroll to position [390, 0]
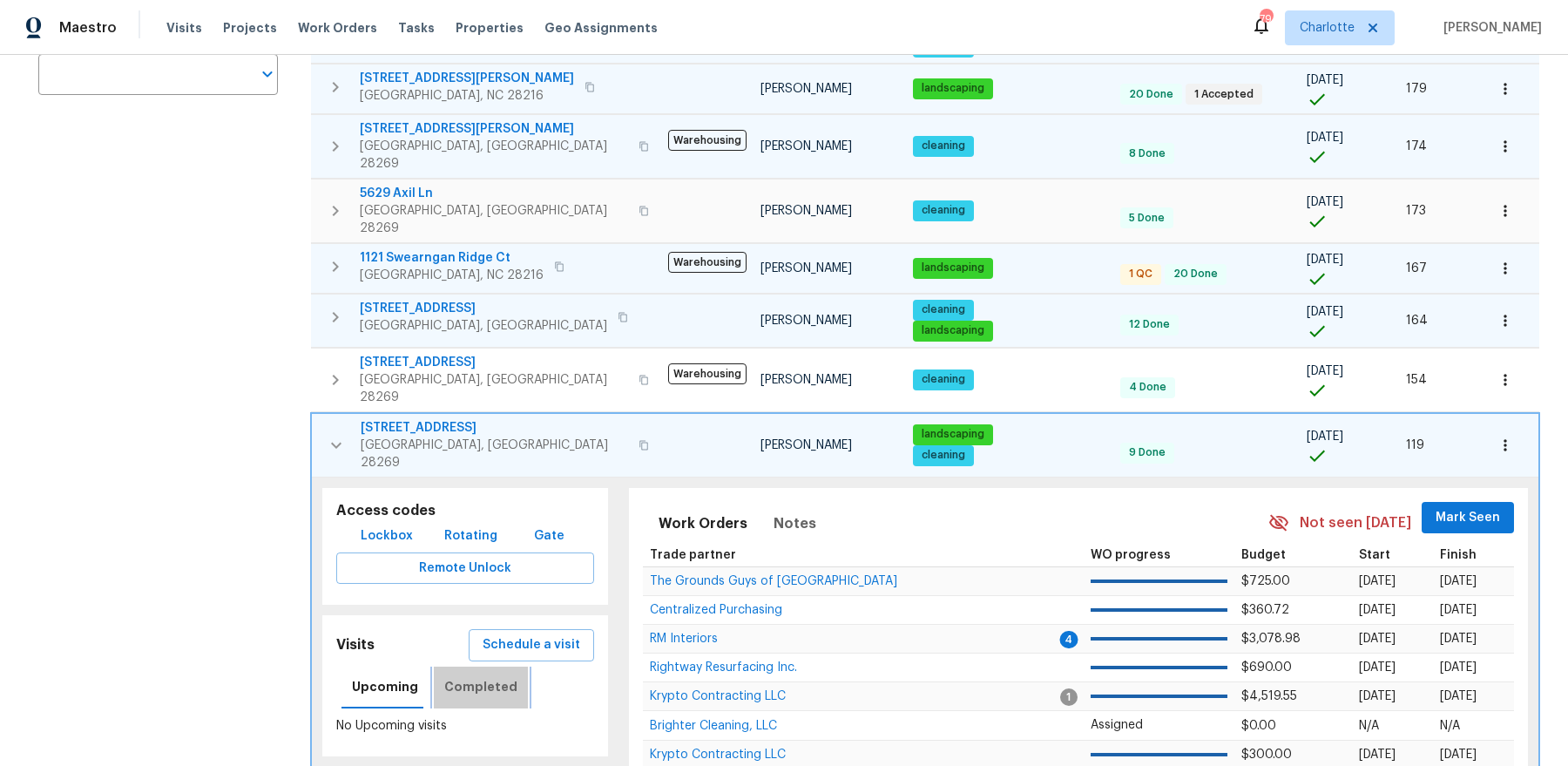
click at [477, 666] on button "Completed" at bounding box center [480, 687] width 94 height 42
click at [335, 434] on icon "button" at bounding box center [336, 445] width 21 height 21
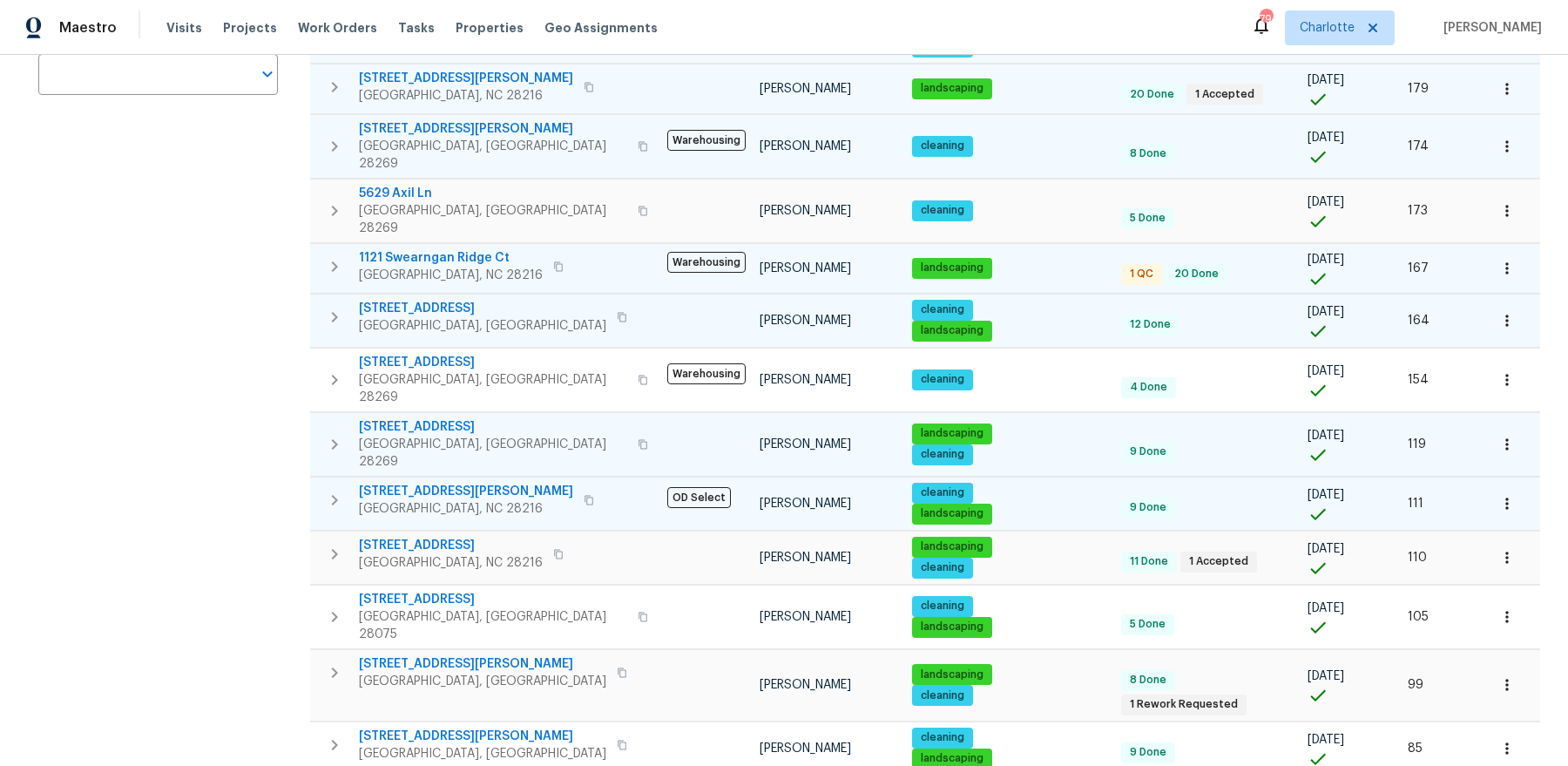
click at [331, 489] on icon "button" at bounding box center [335, 500] width 21 height 21
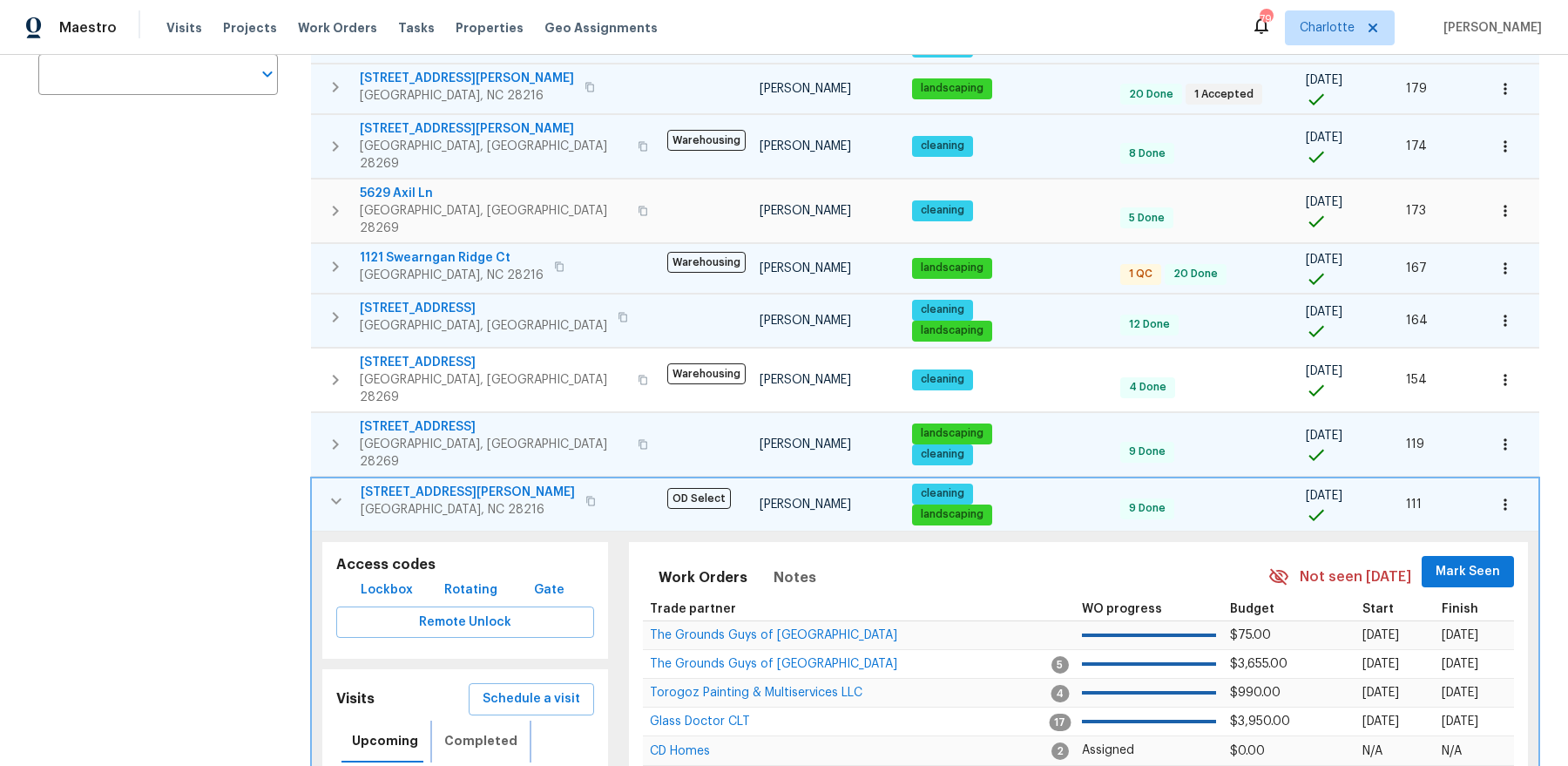
click at [476, 730] on span "Completed" at bounding box center [480, 740] width 73 height 22
click at [328, 490] on icon "button" at bounding box center [336, 501] width 21 height 21
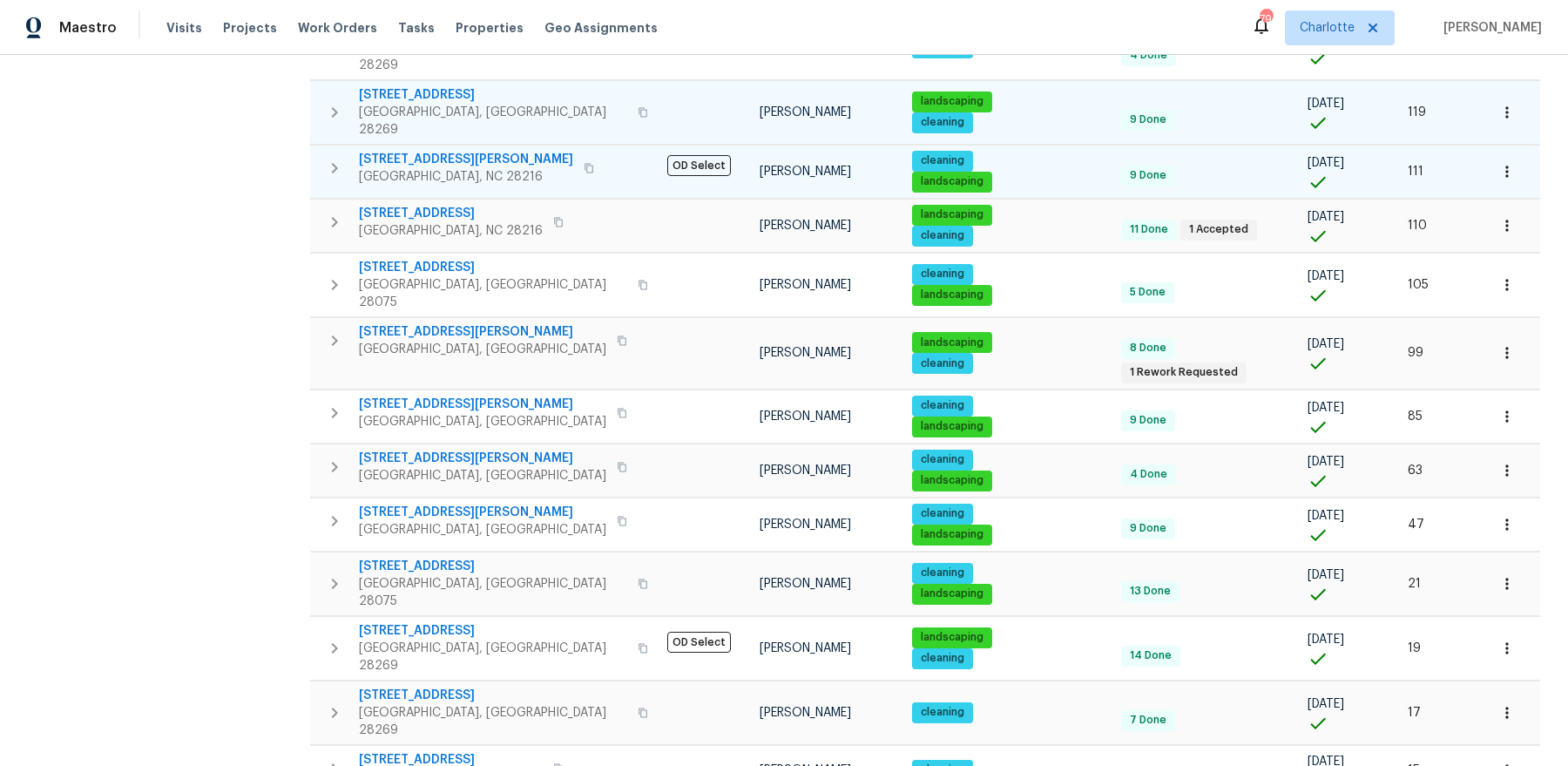
scroll to position [726, 0]
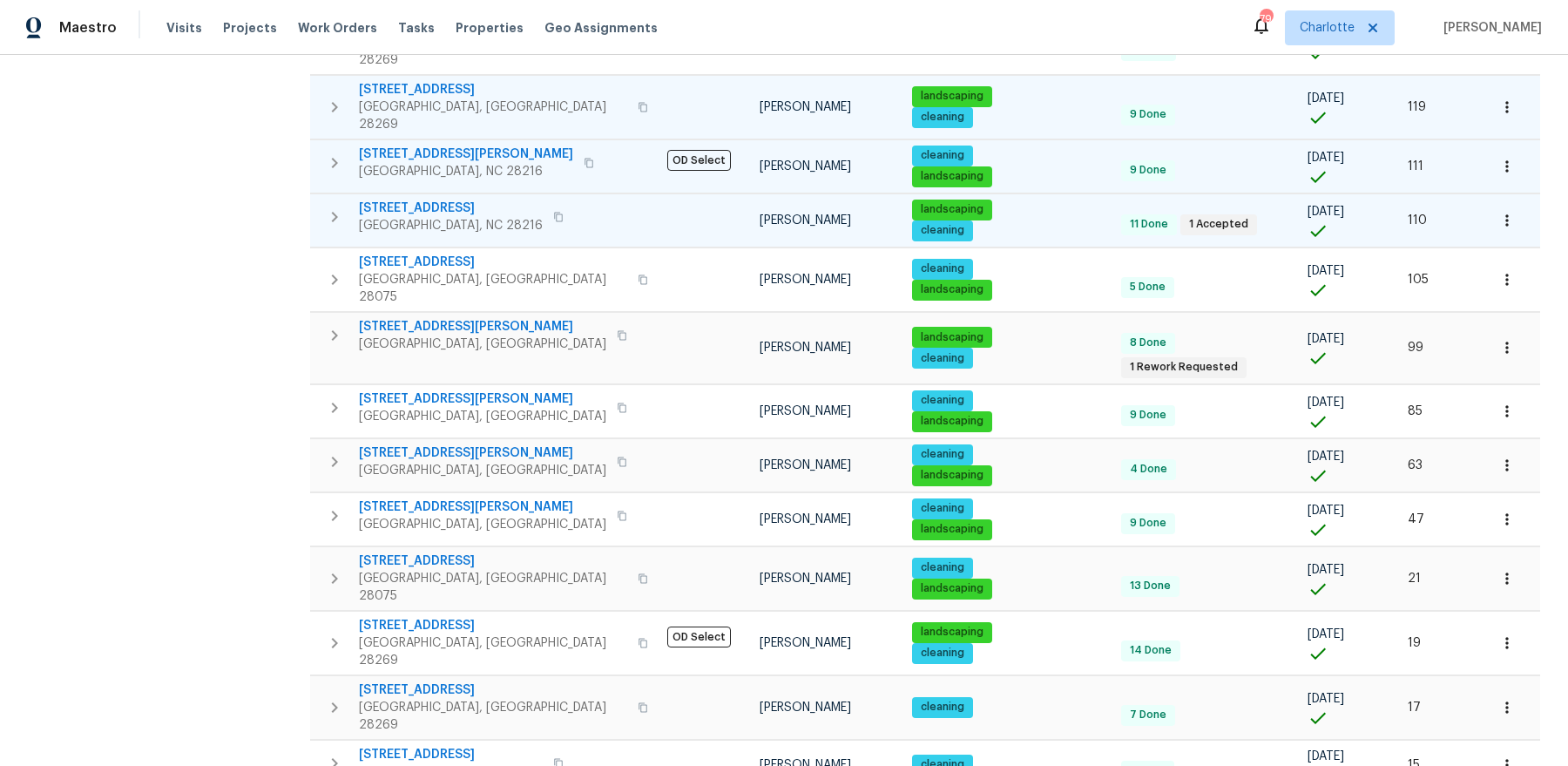
click at [328, 206] on icon "button" at bounding box center [335, 217] width 21 height 21
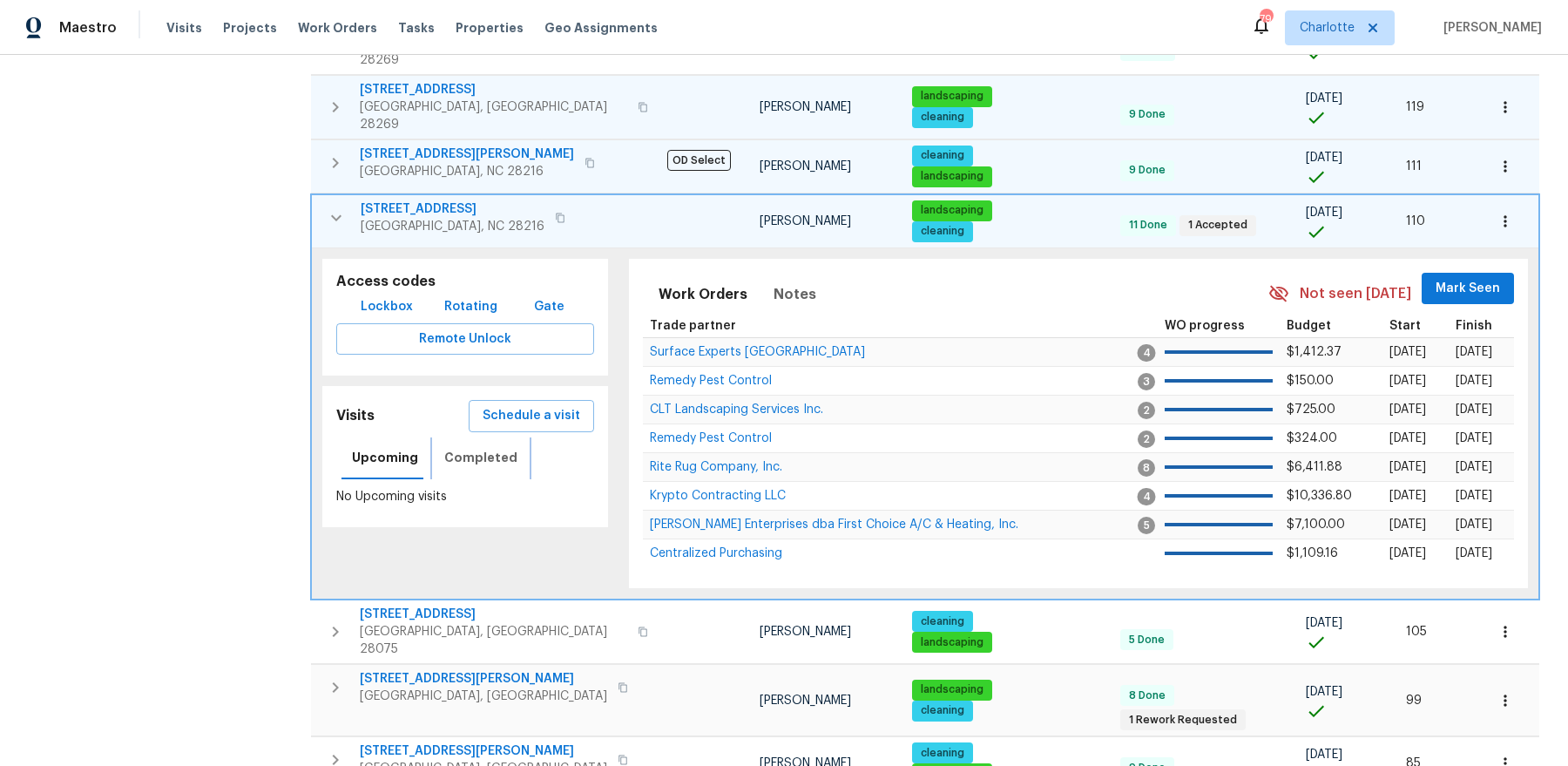
click at [488, 447] on span "Completed" at bounding box center [480, 457] width 73 height 22
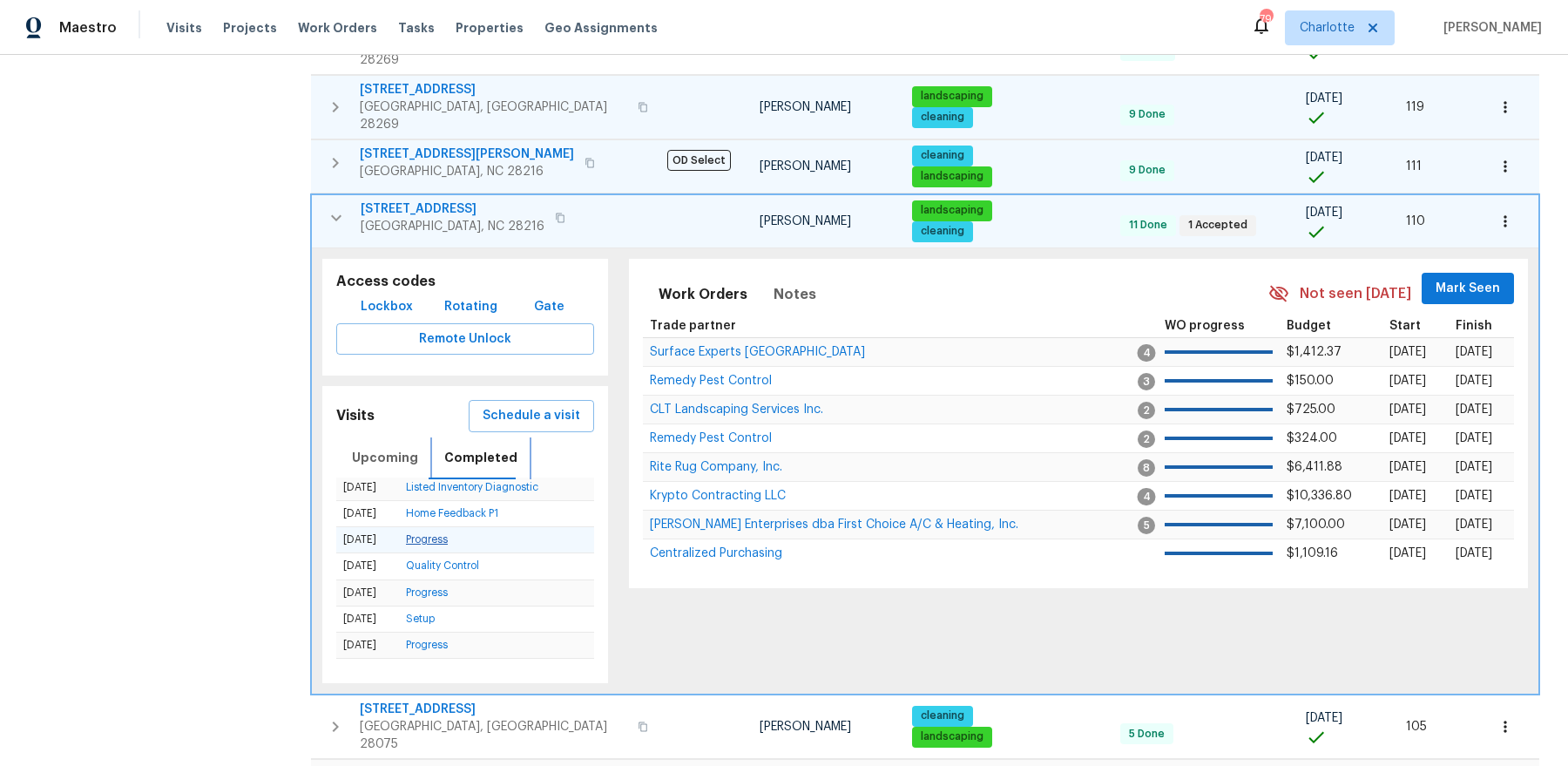
scroll to position [85, 0]
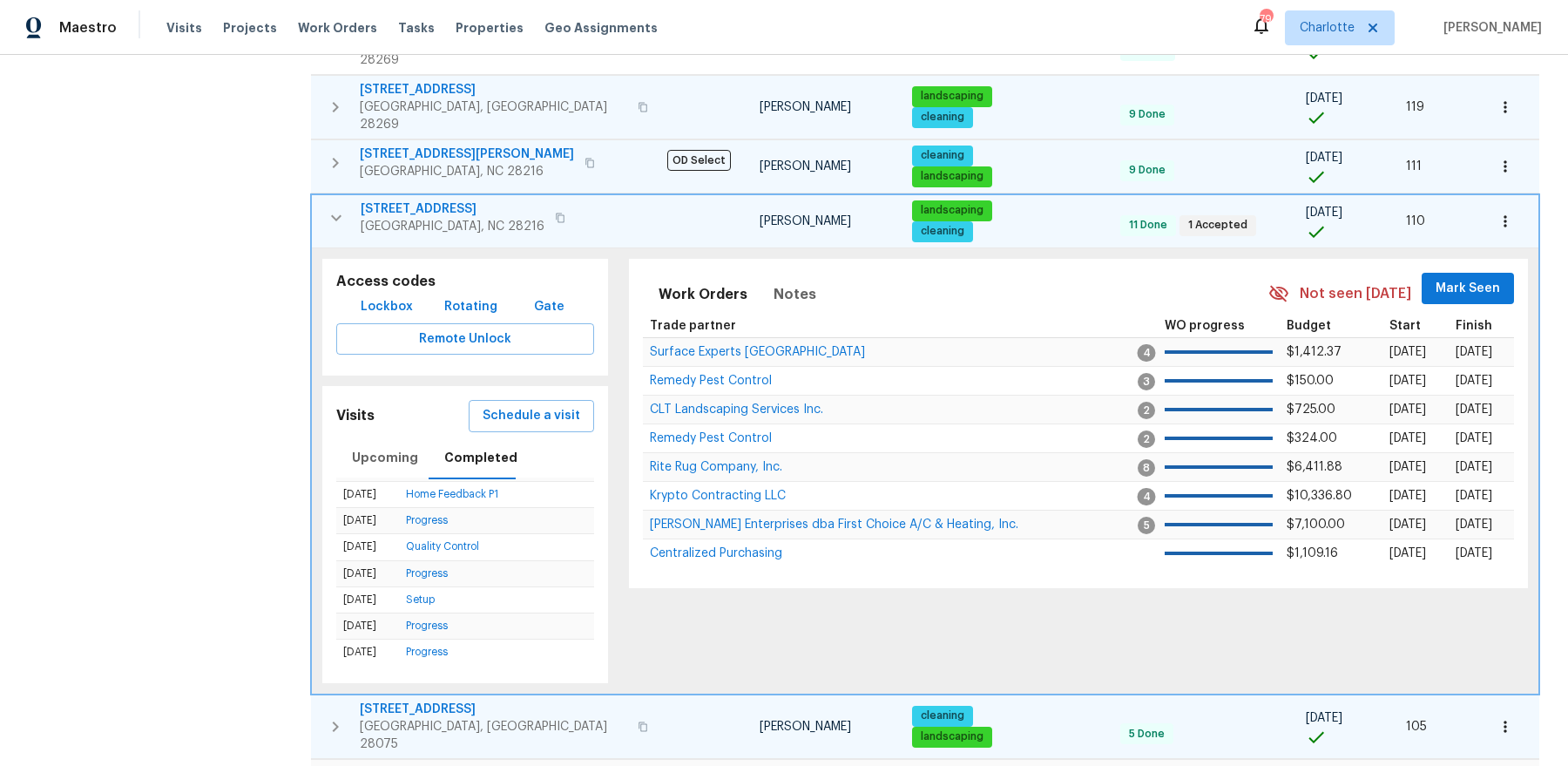
click at [332, 716] on icon "button" at bounding box center [335, 726] width 21 height 21
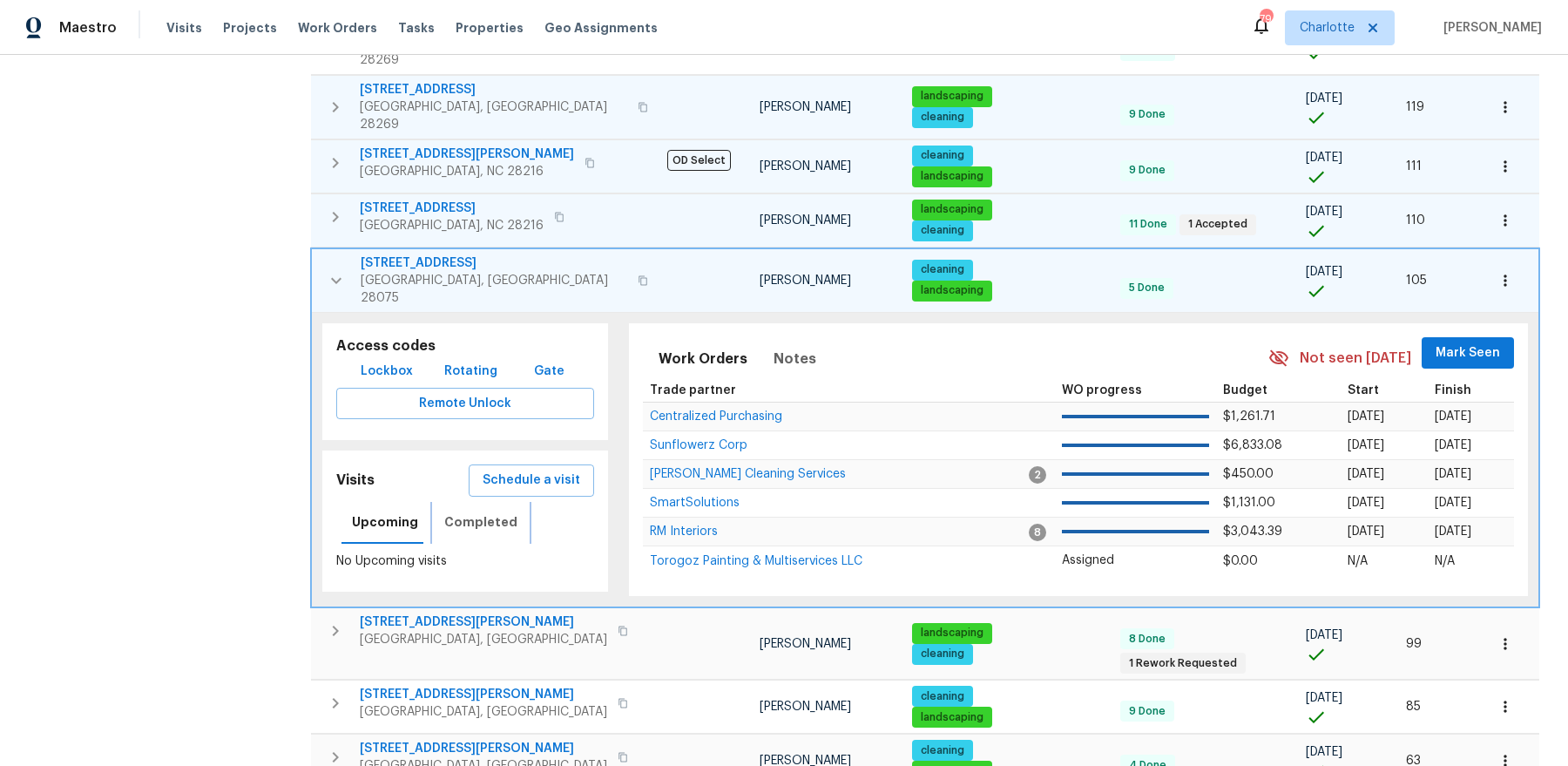
click at [485, 511] on span "Completed" at bounding box center [480, 522] width 73 height 22
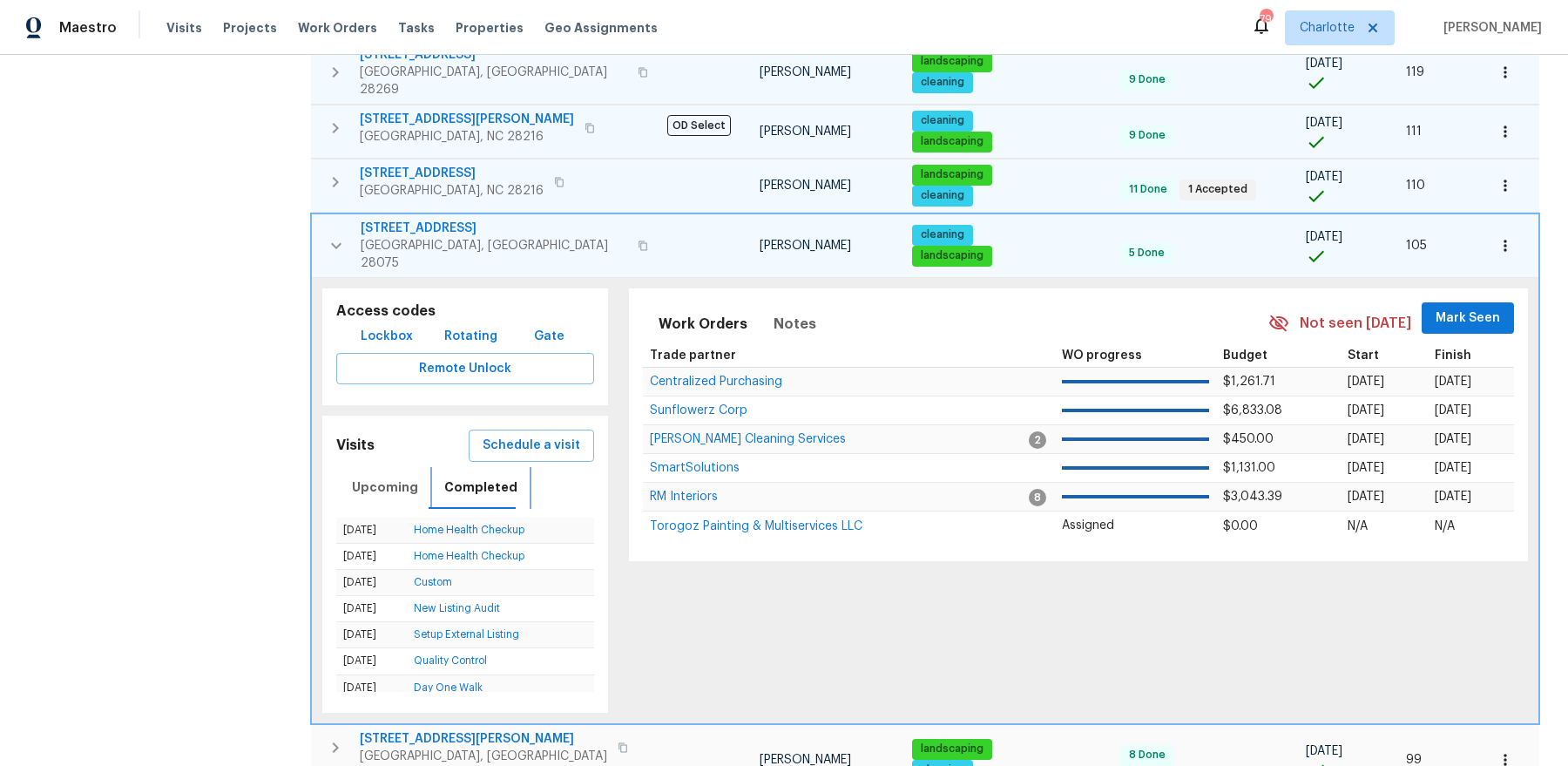
scroll to position [756, 0]
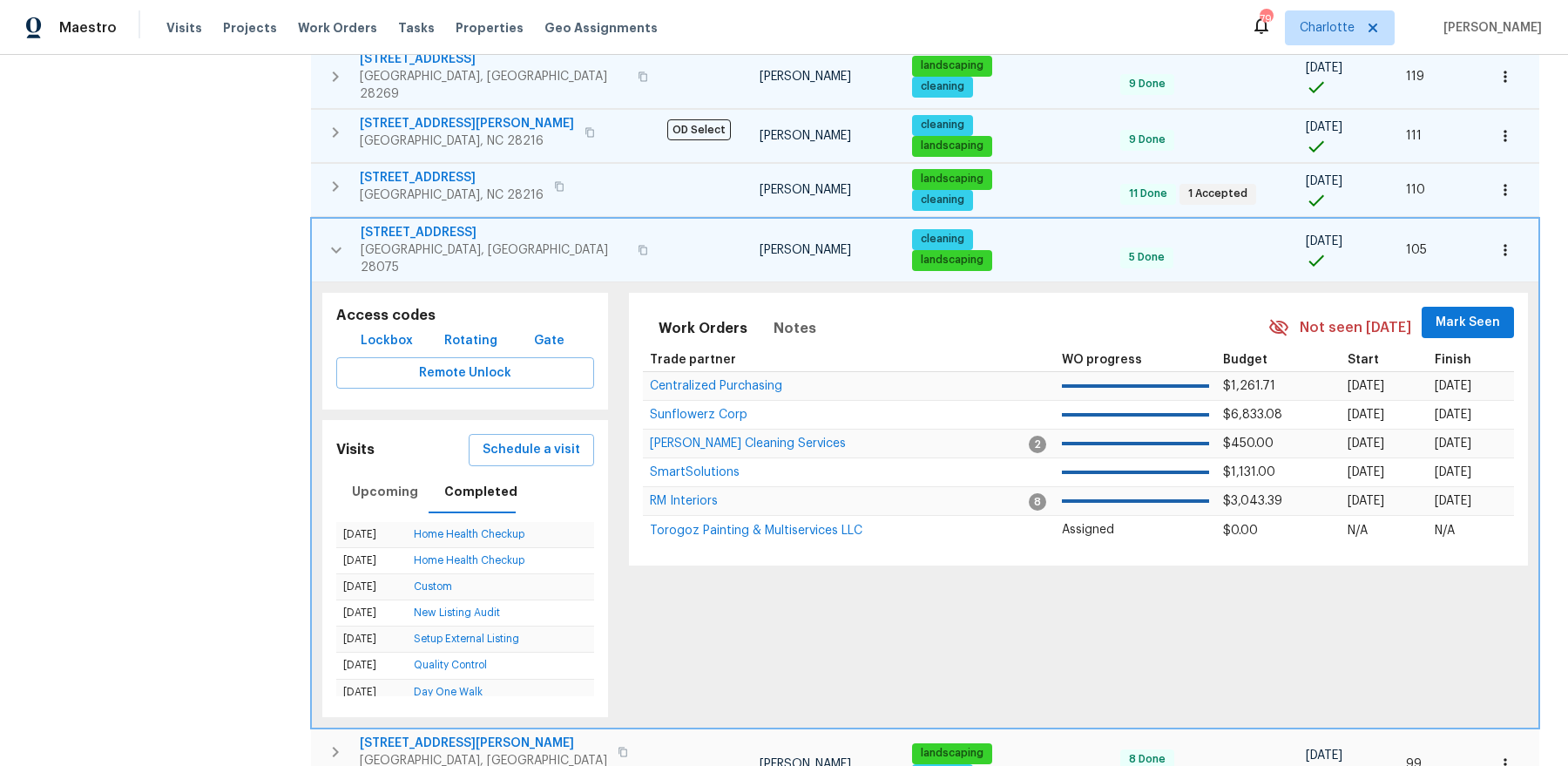
click at [335, 239] on icon "button" at bounding box center [336, 250] width 21 height 21
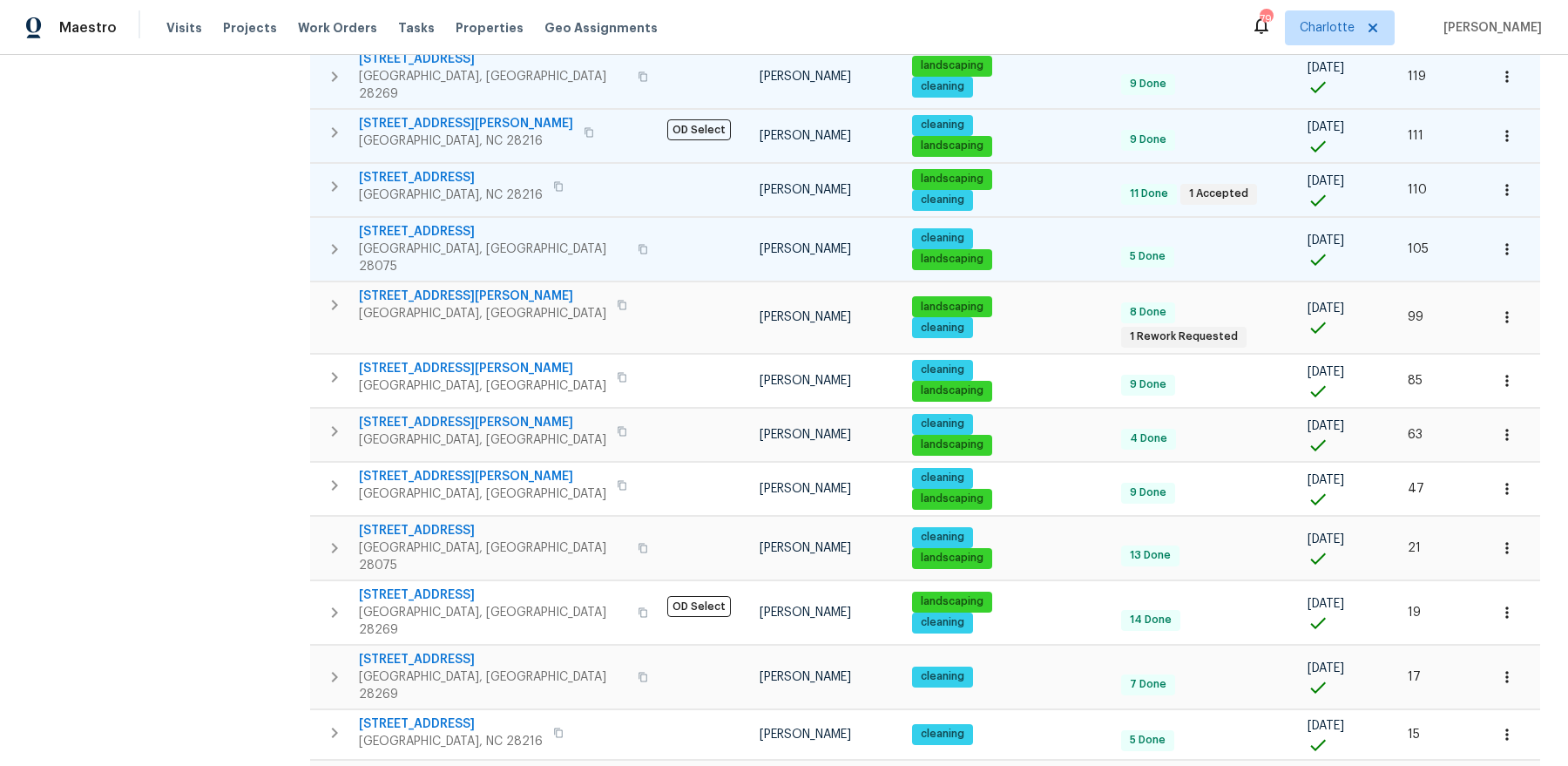
scroll to position [726, 0]
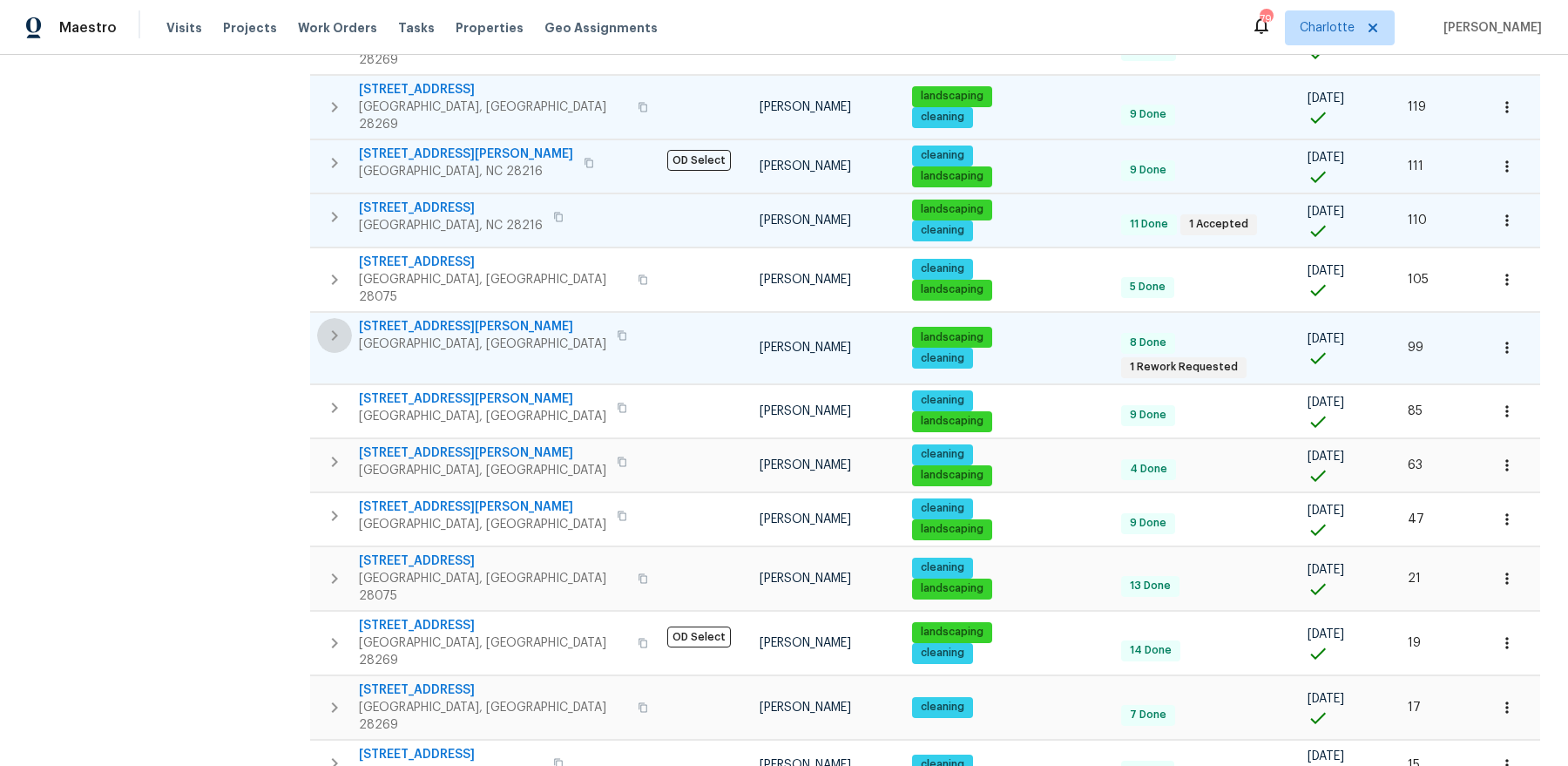
click at [331, 325] on icon "button" at bounding box center [335, 335] width 21 height 21
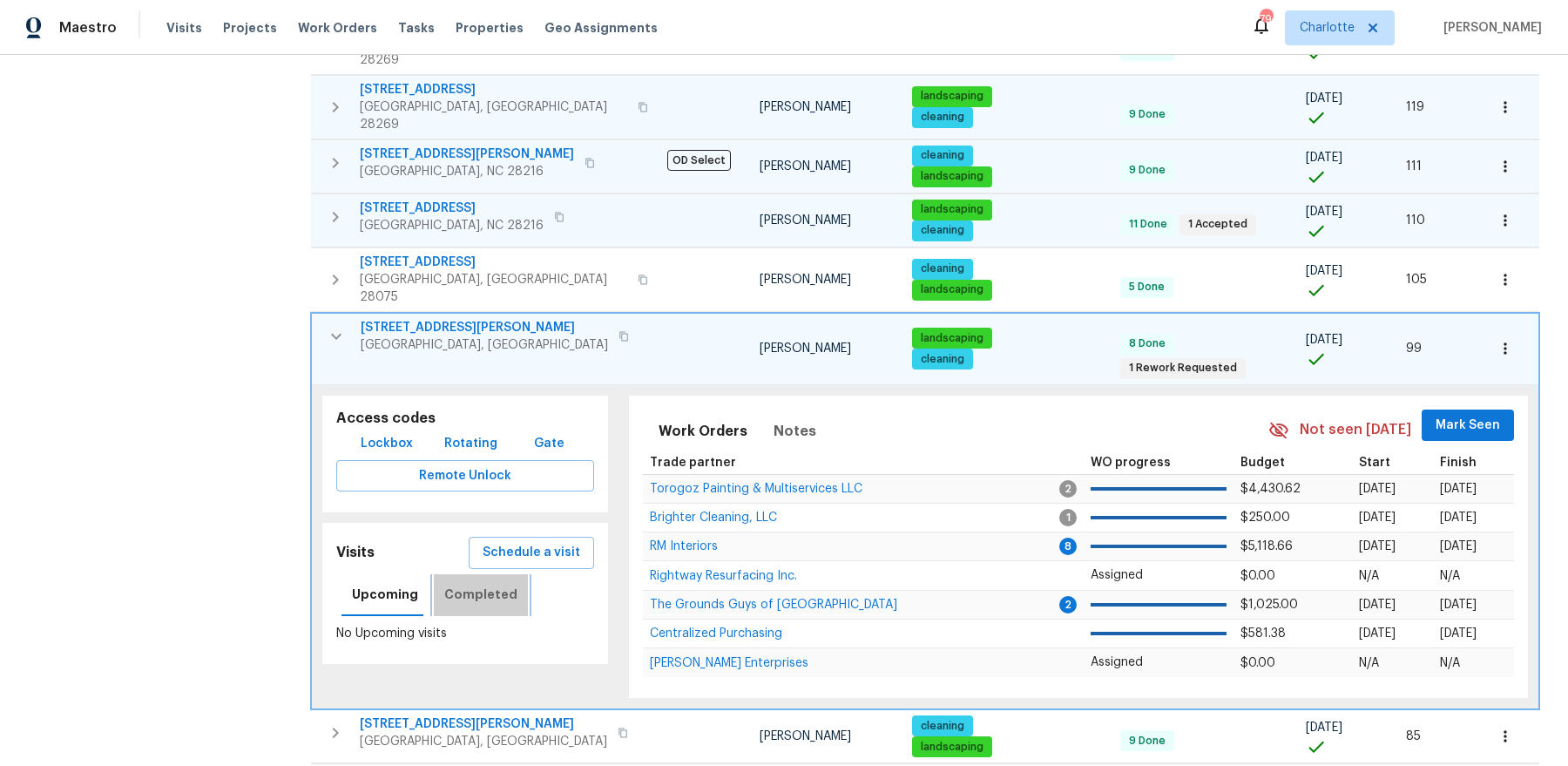
click at [488, 574] on button "Completed" at bounding box center [480, 595] width 94 height 42
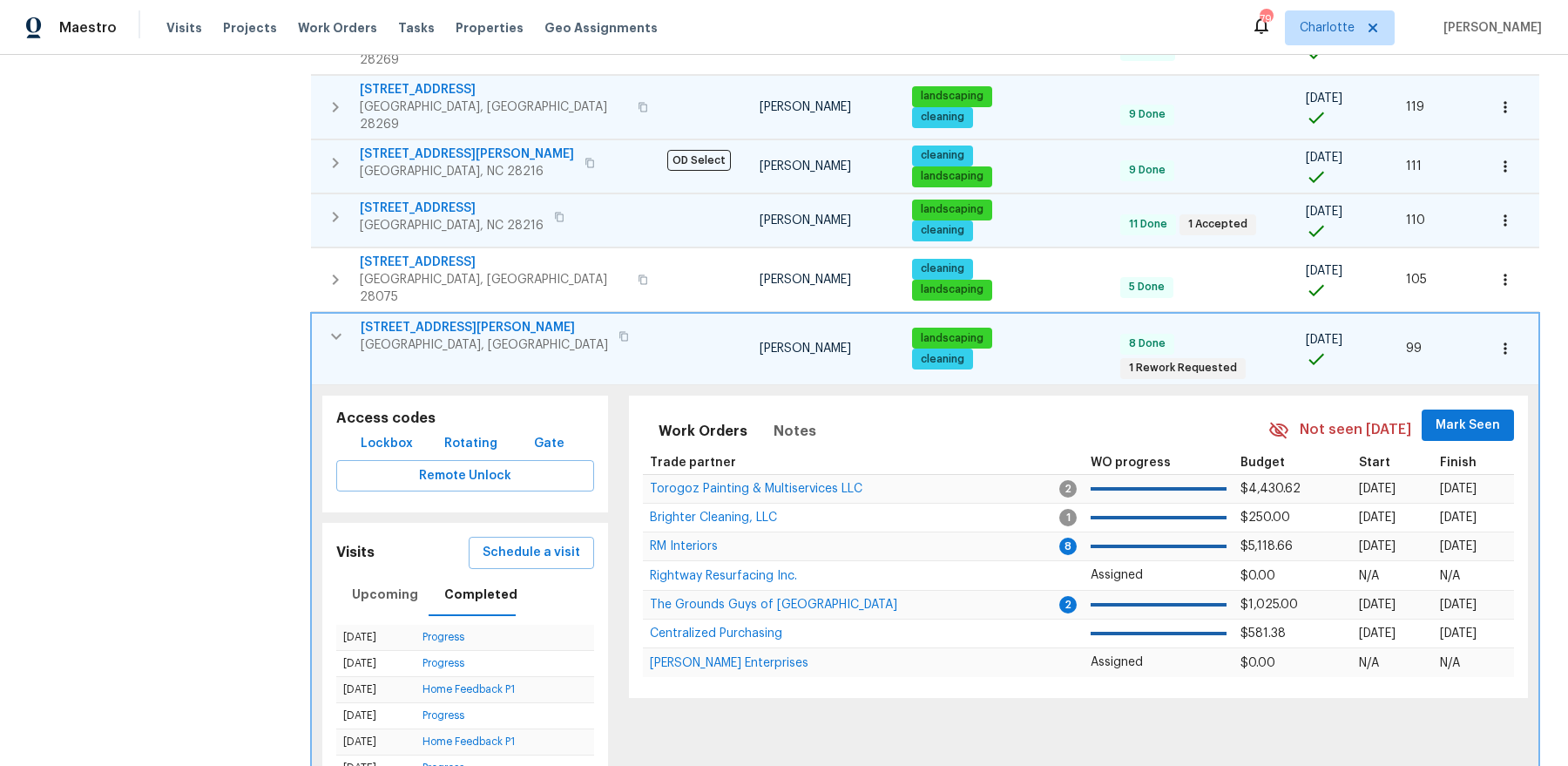
click at [339, 326] on icon "button" at bounding box center [336, 336] width 21 height 21
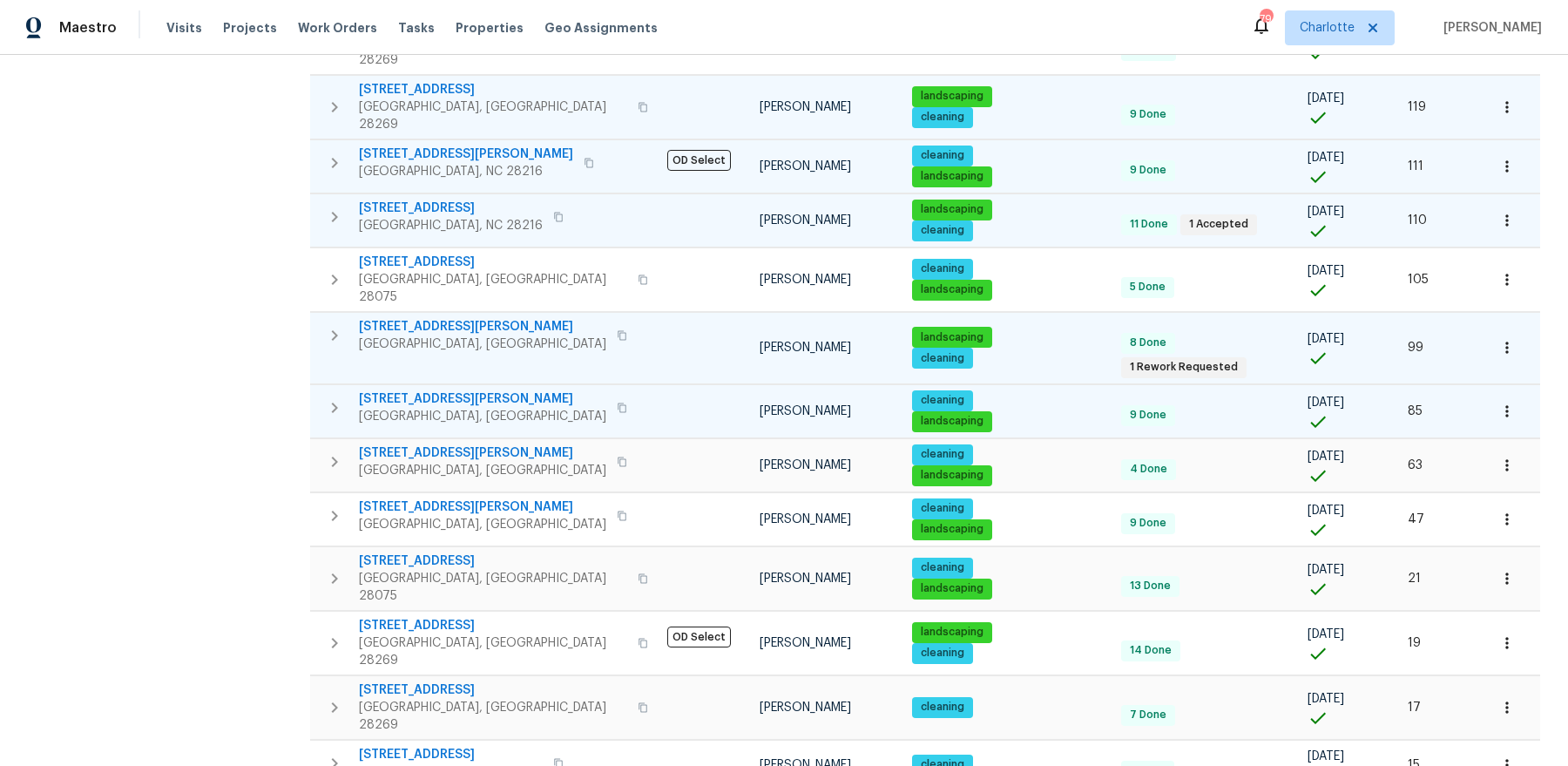
click at [328, 397] on icon "button" at bounding box center [335, 408] width 21 height 21
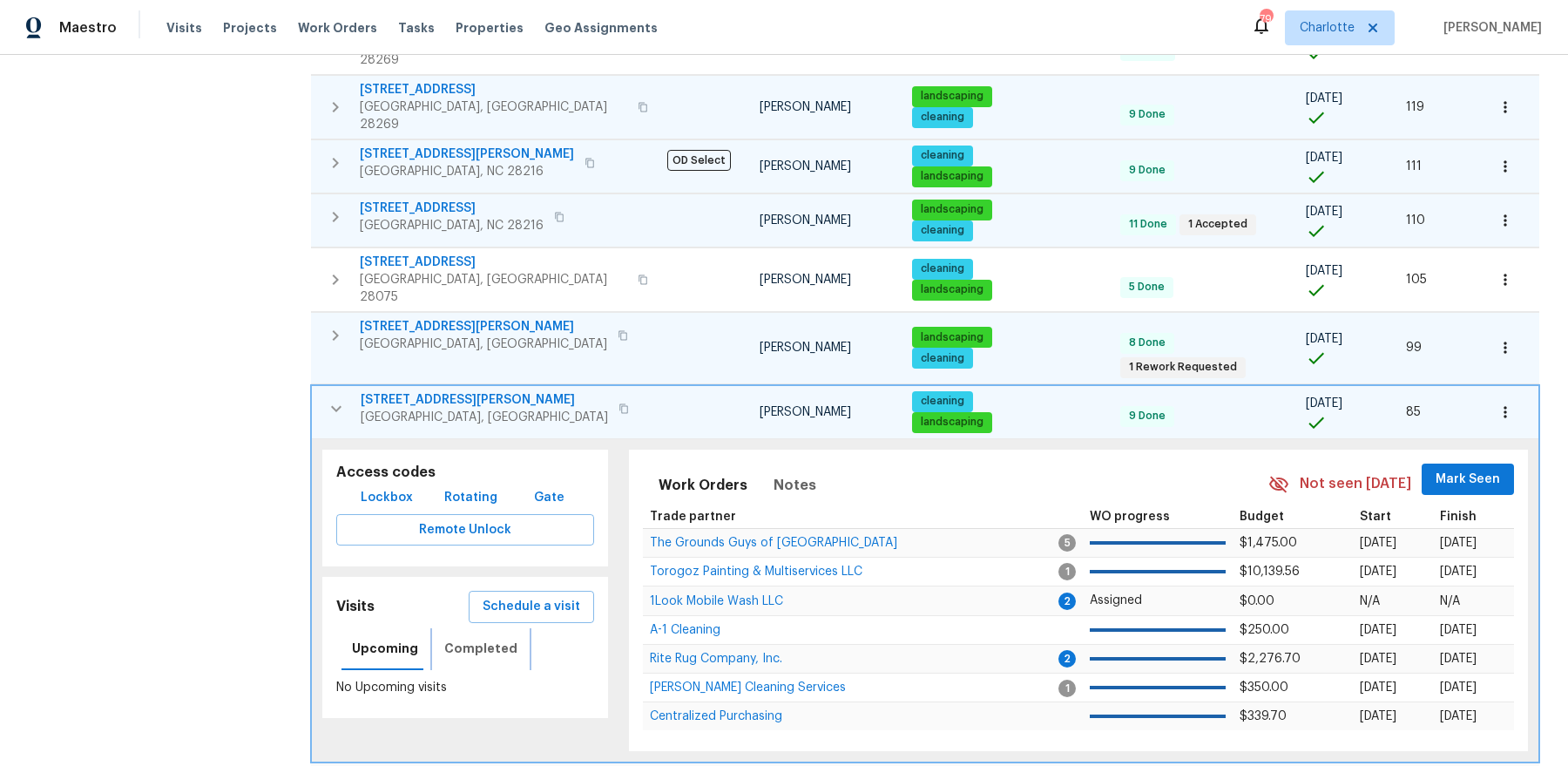
click at [479, 638] on span "Completed" at bounding box center [480, 648] width 73 height 22
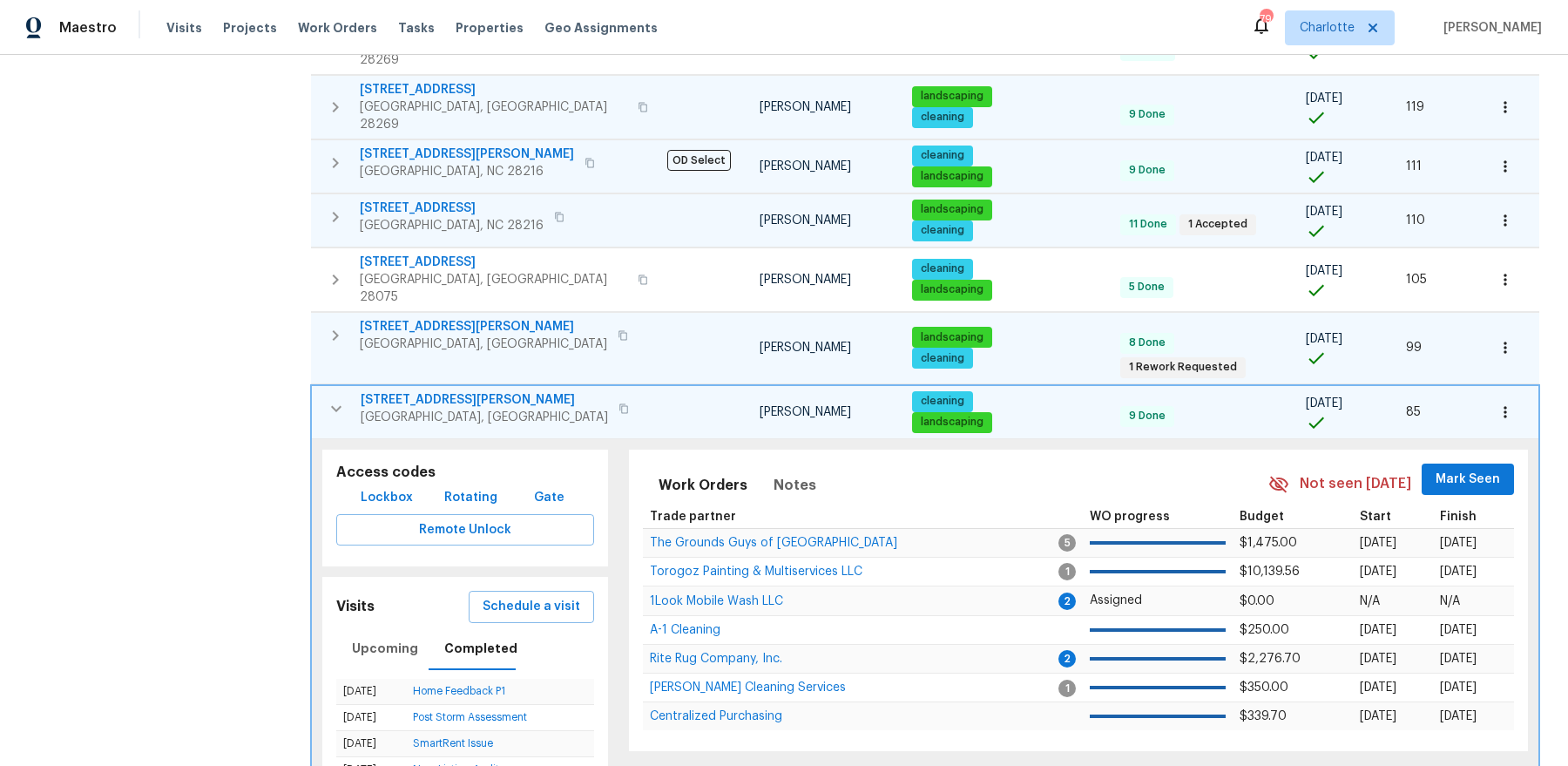
click at [415, 391] on span "10319 Willingham Rd" at bounding box center [484, 399] width 247 height 17
click at [335, 398] on icon "button" at bounding box center [336, 409] width 21 height 21
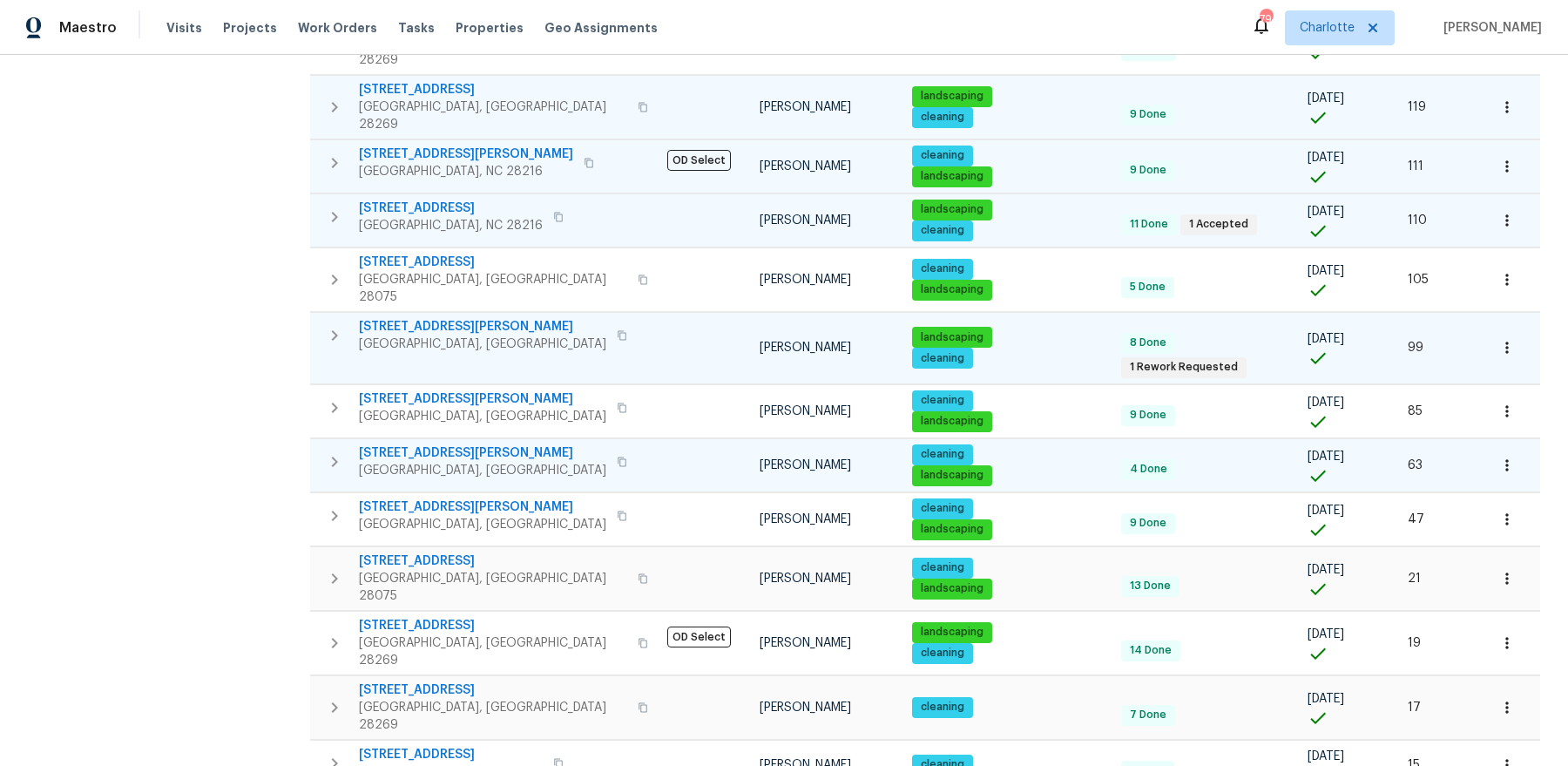
click at [331, 451] on icon "button" at bounding box center [335, 462] width 21 height 21
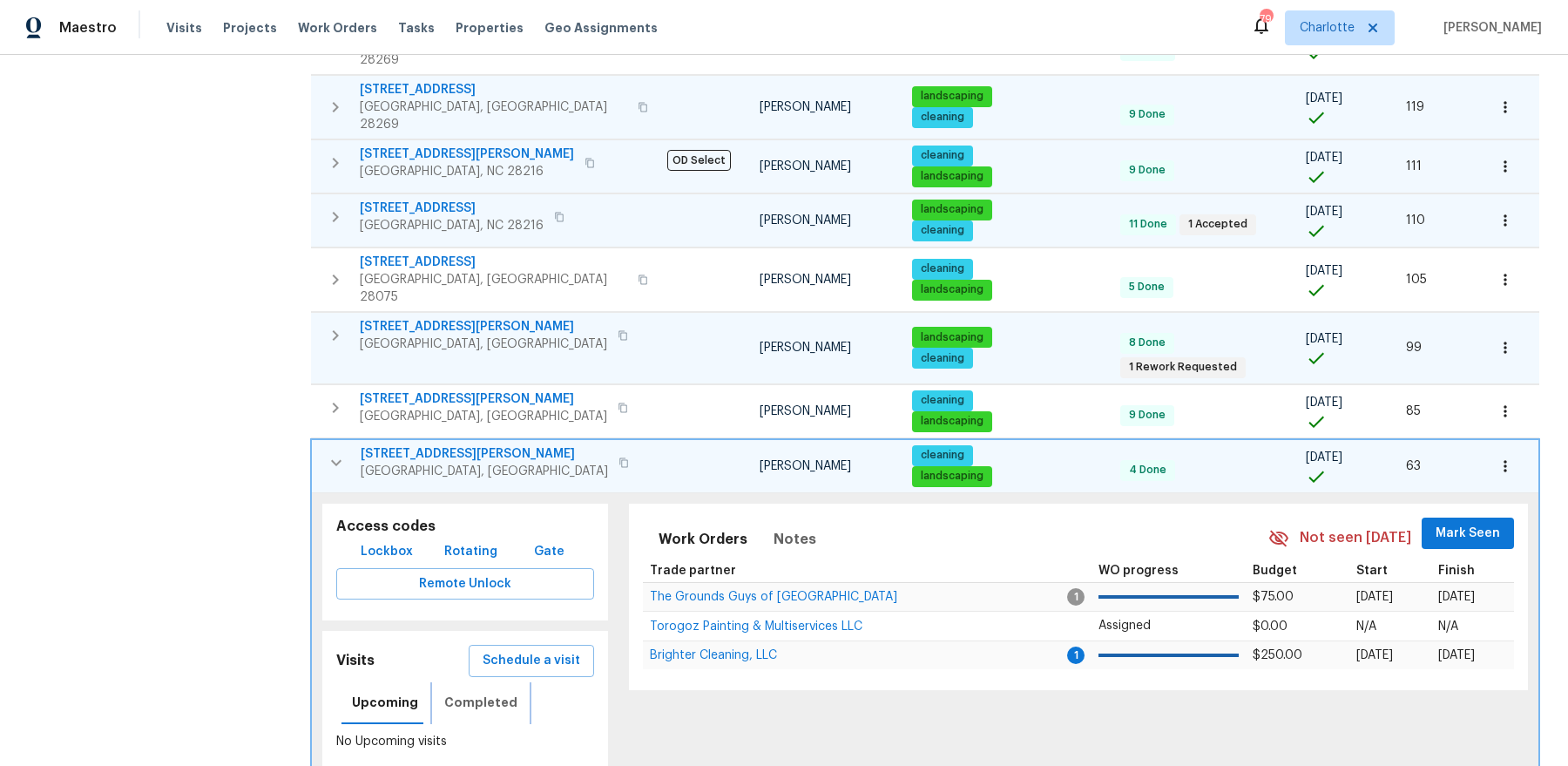
click at [485, 692] on span "Completed" at bounding box center [480, 702] width 73 height 22
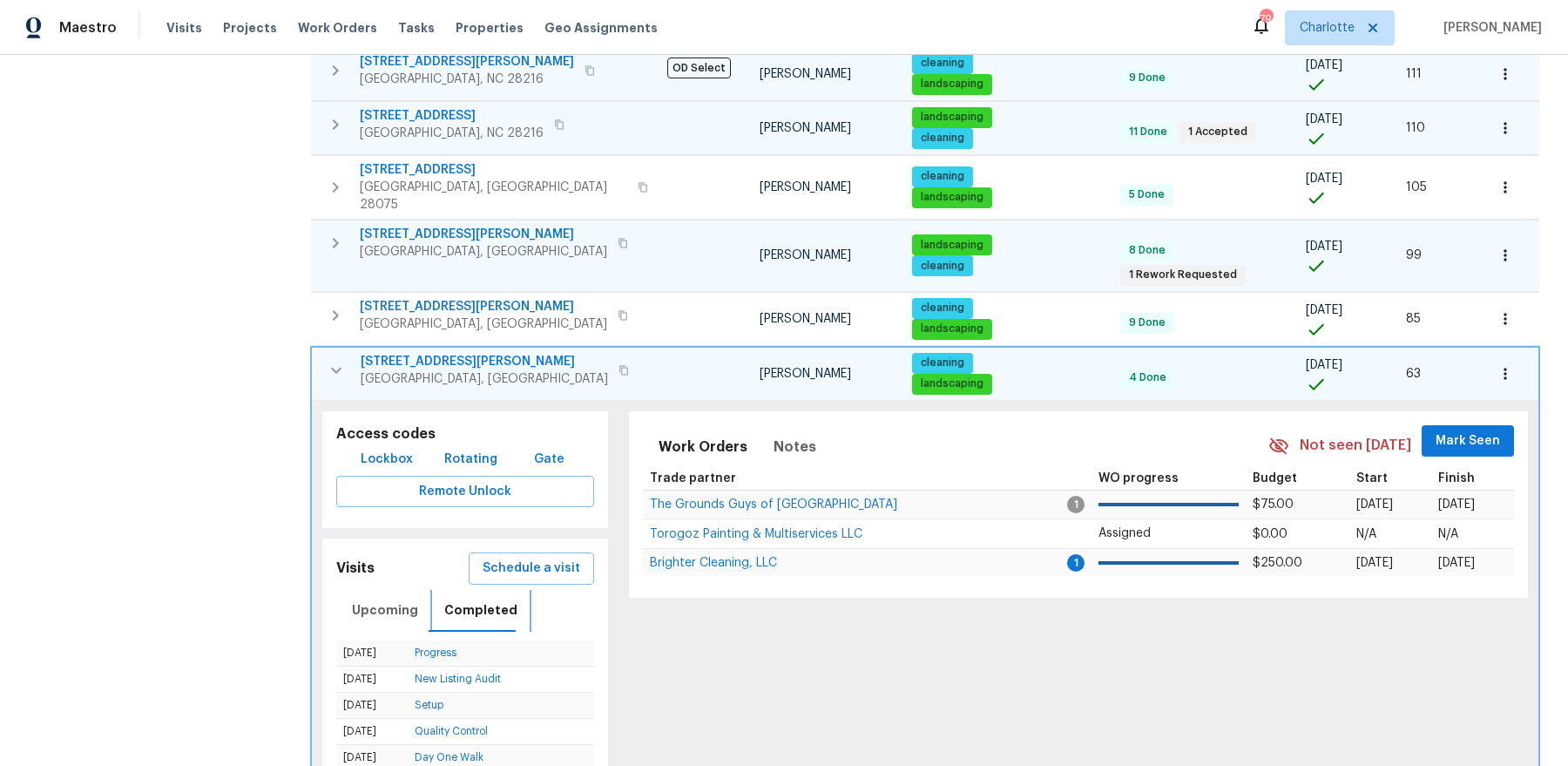
scroll to position [831, 0]
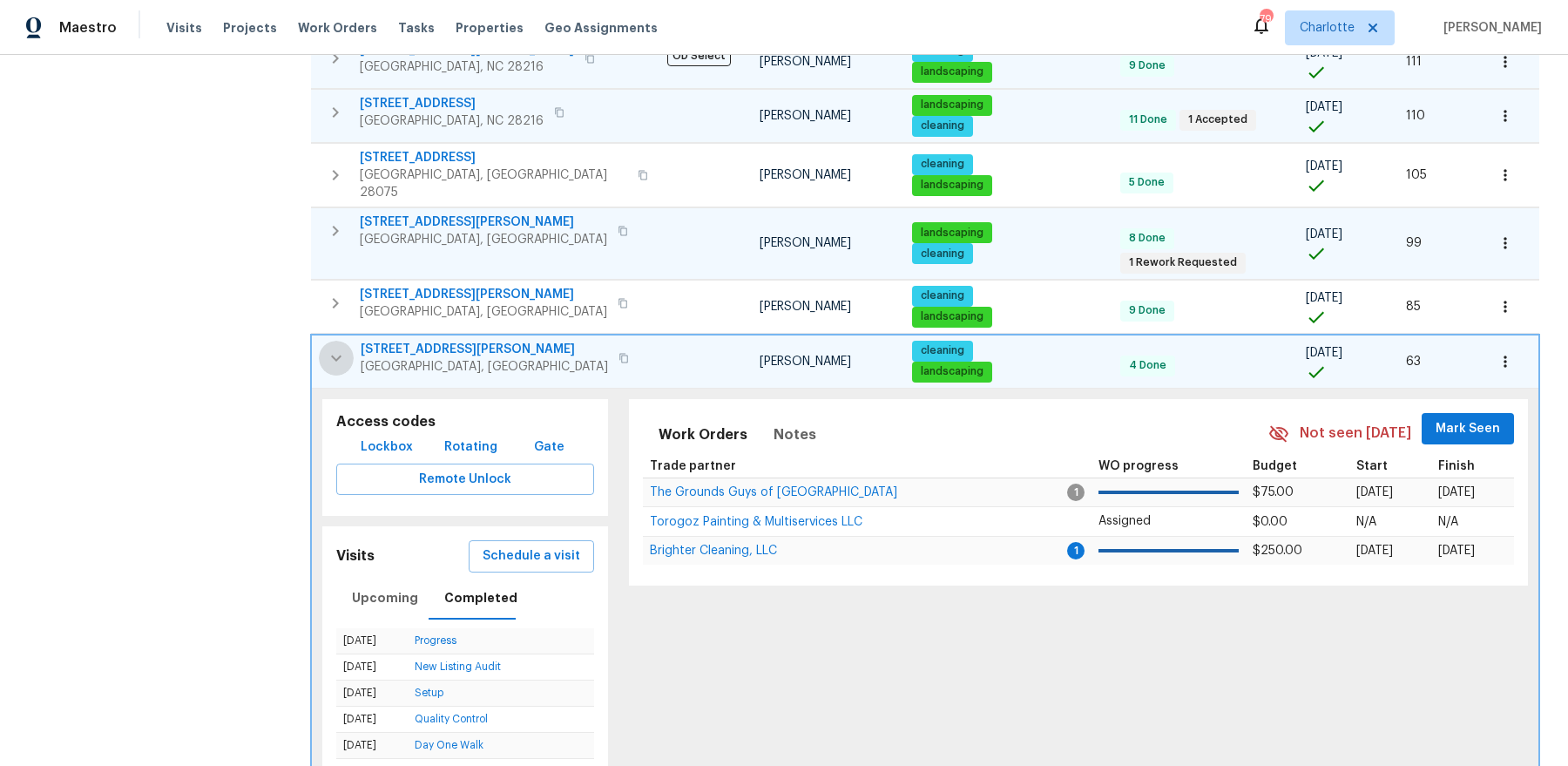
click at [335, 348] on icon "button" at bounding box center [336, 358] width 21 height 21
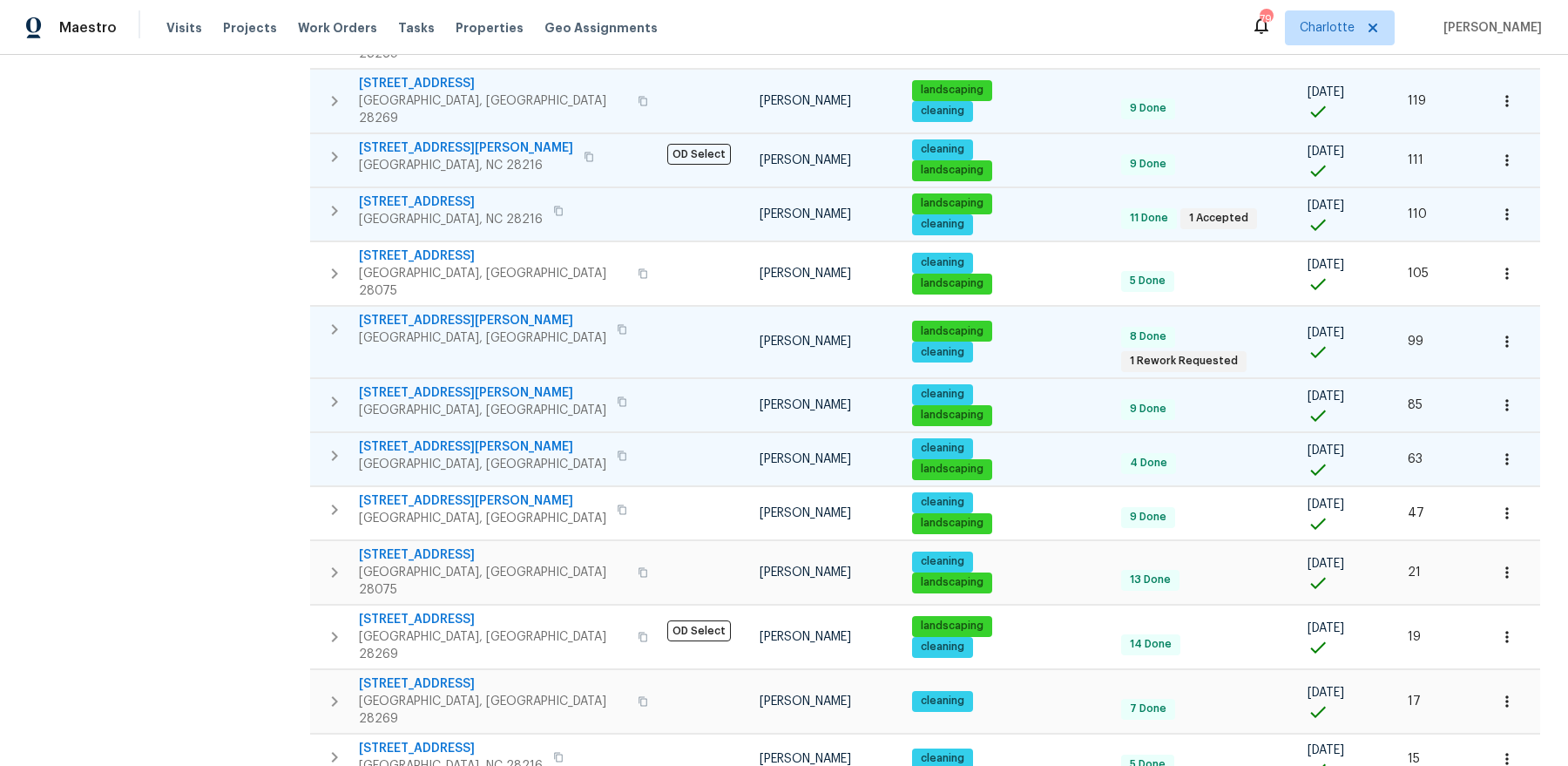
scroll to position [726, 0]
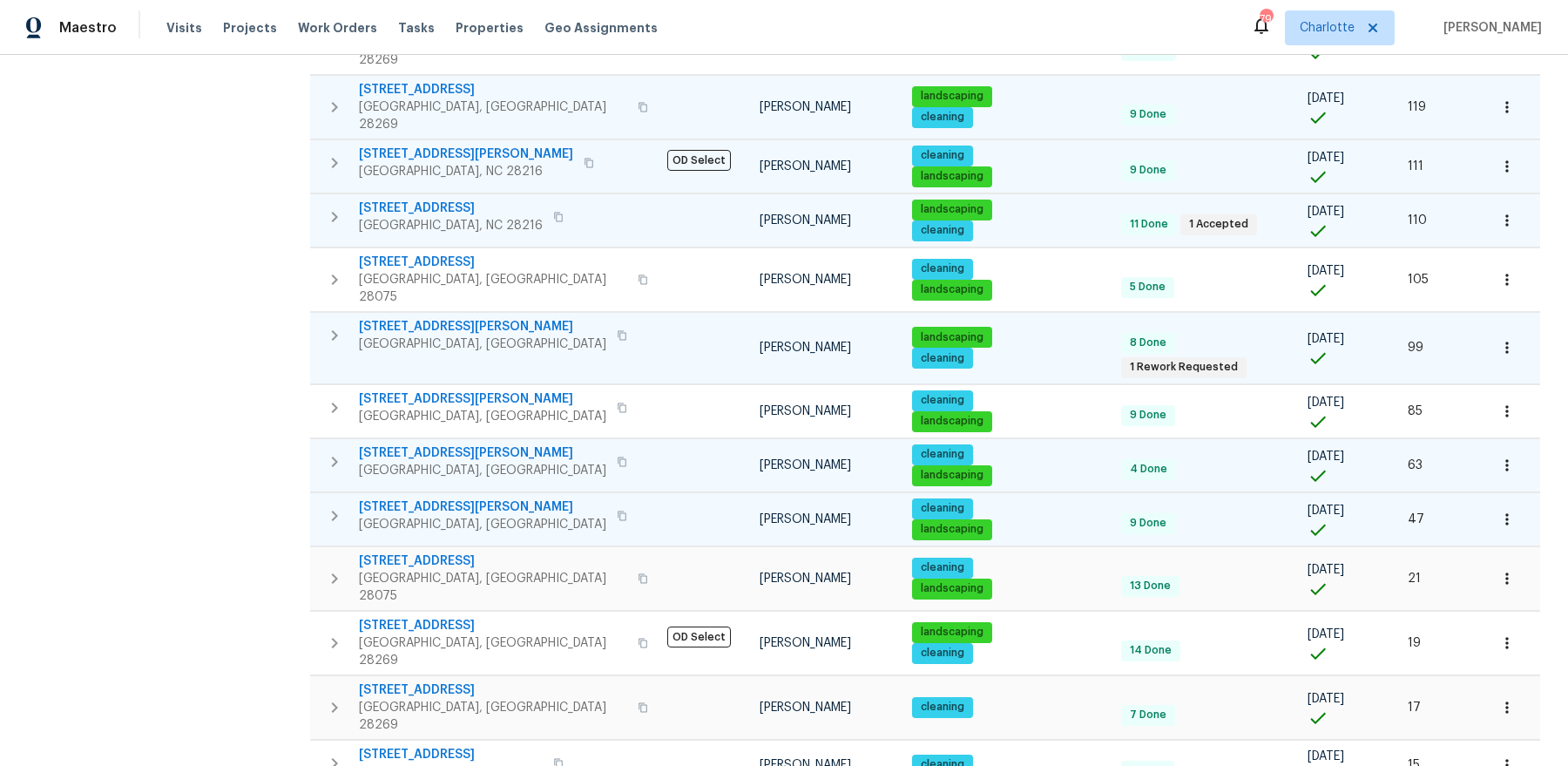
click at [335, 510] on icon "button" at bounding box center [335, 515] width 6 height 10
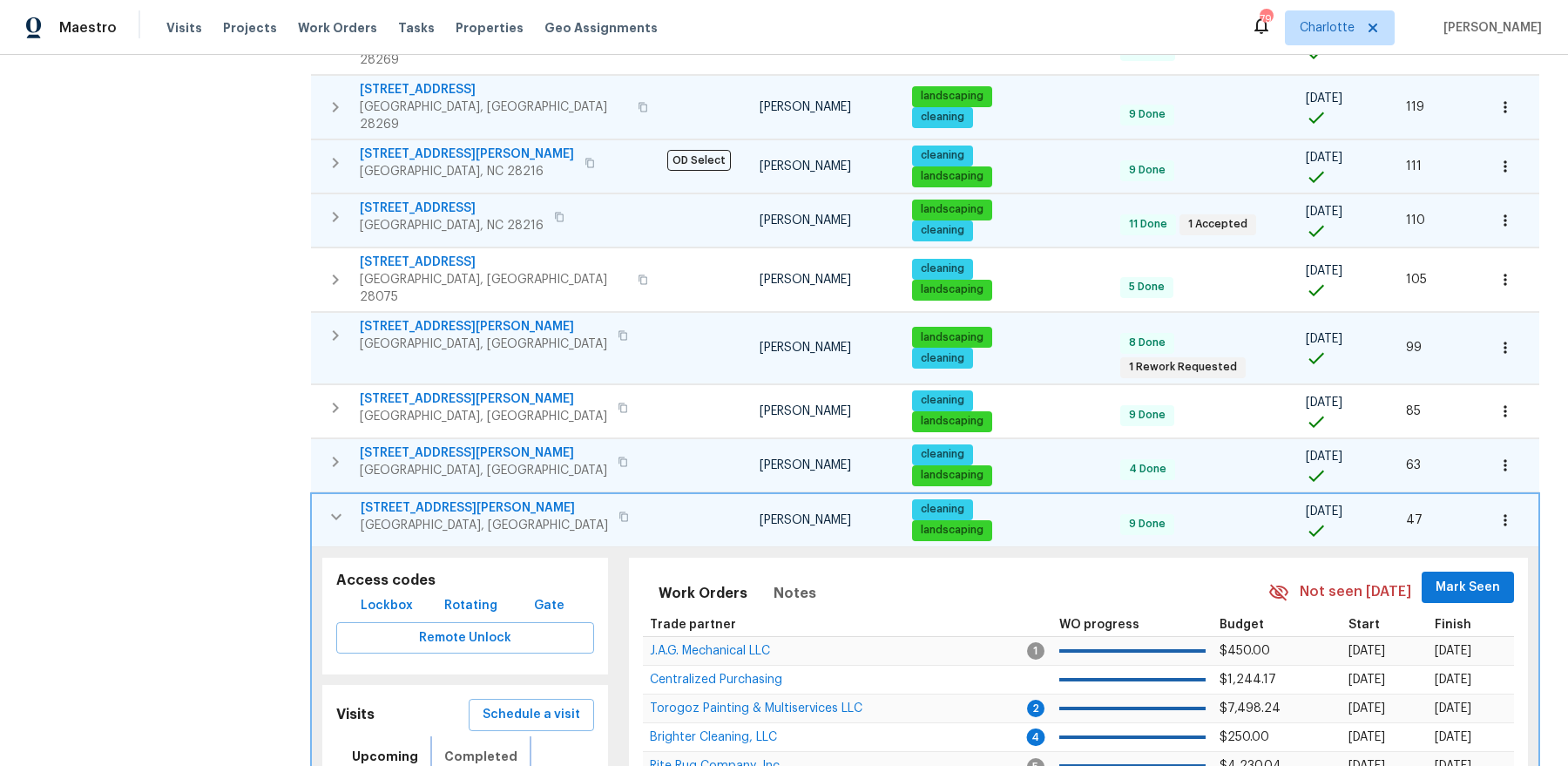
click at [468, 745] on span "Completed" at bounding box center [480, 756] width 73 height 22
click at [392, 499] on span "16815 Spruell St" at bounding box center [484, 507] width 247 height 17
click at [335, 506] on icon "button" at bounding box center [336, 516] width 21 height 21
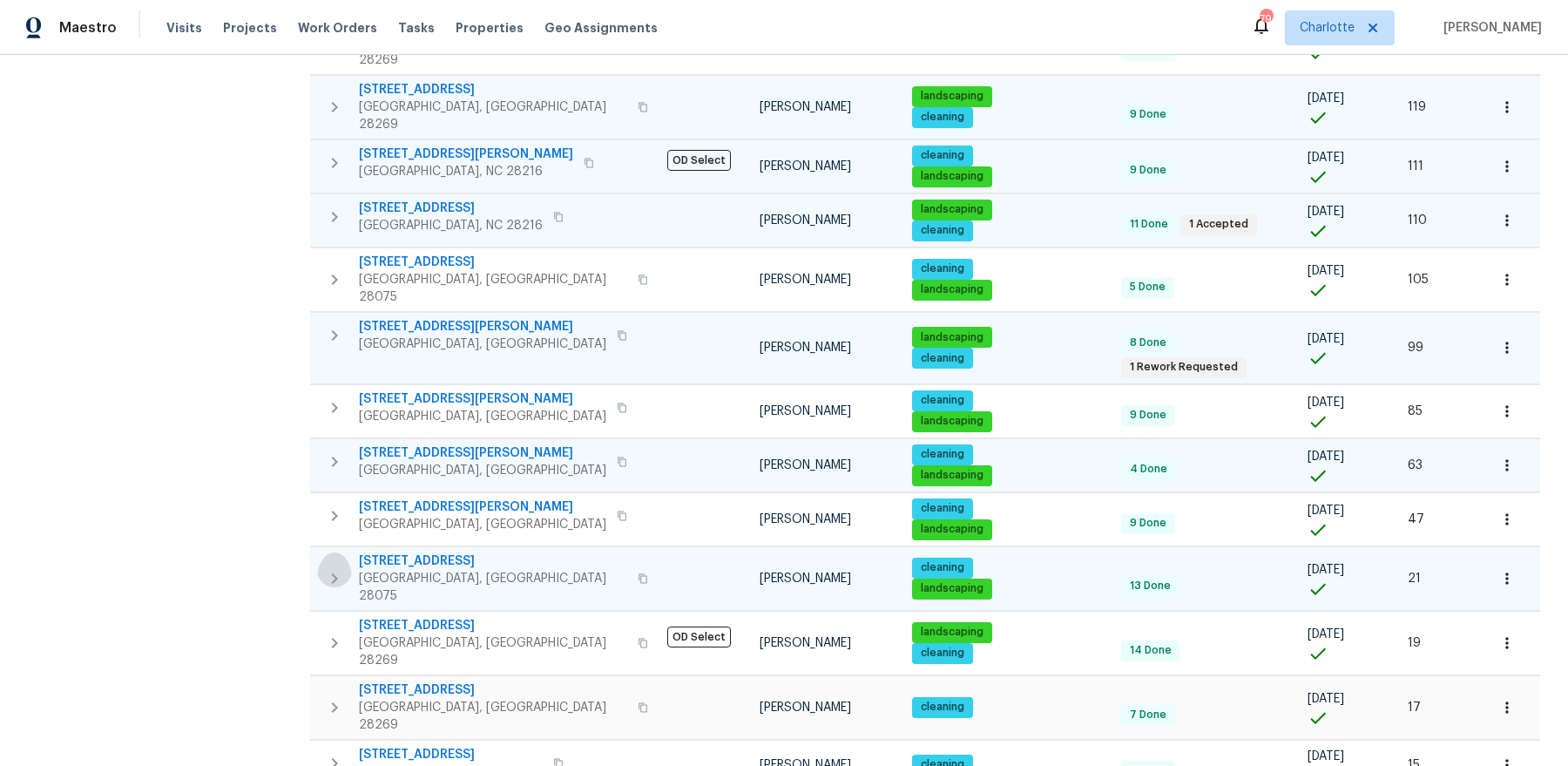
click at [328, 567] on icon "button" at bounding box center [335, 578] width 21 height 21
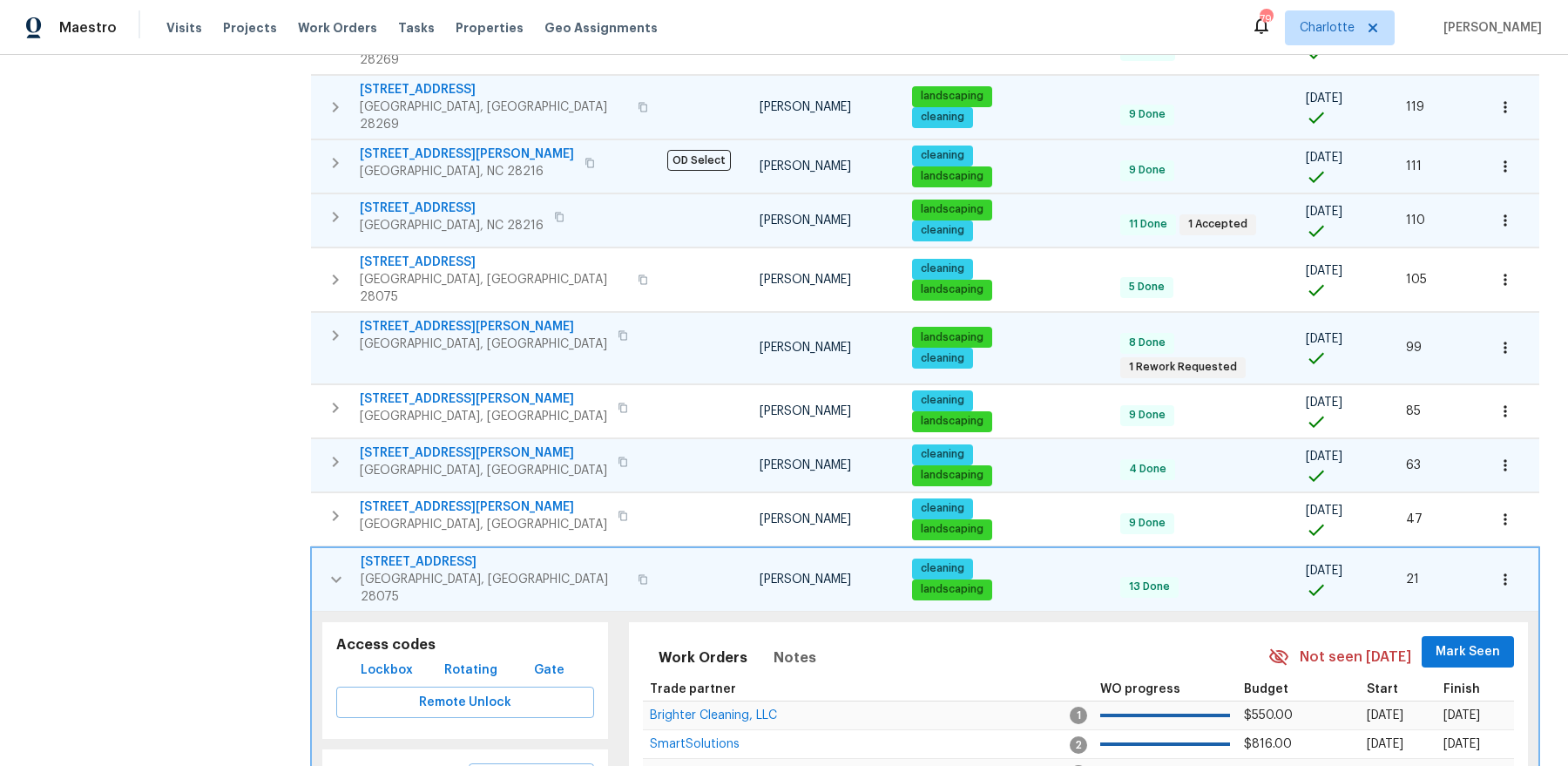
scroll to position [887, 0]
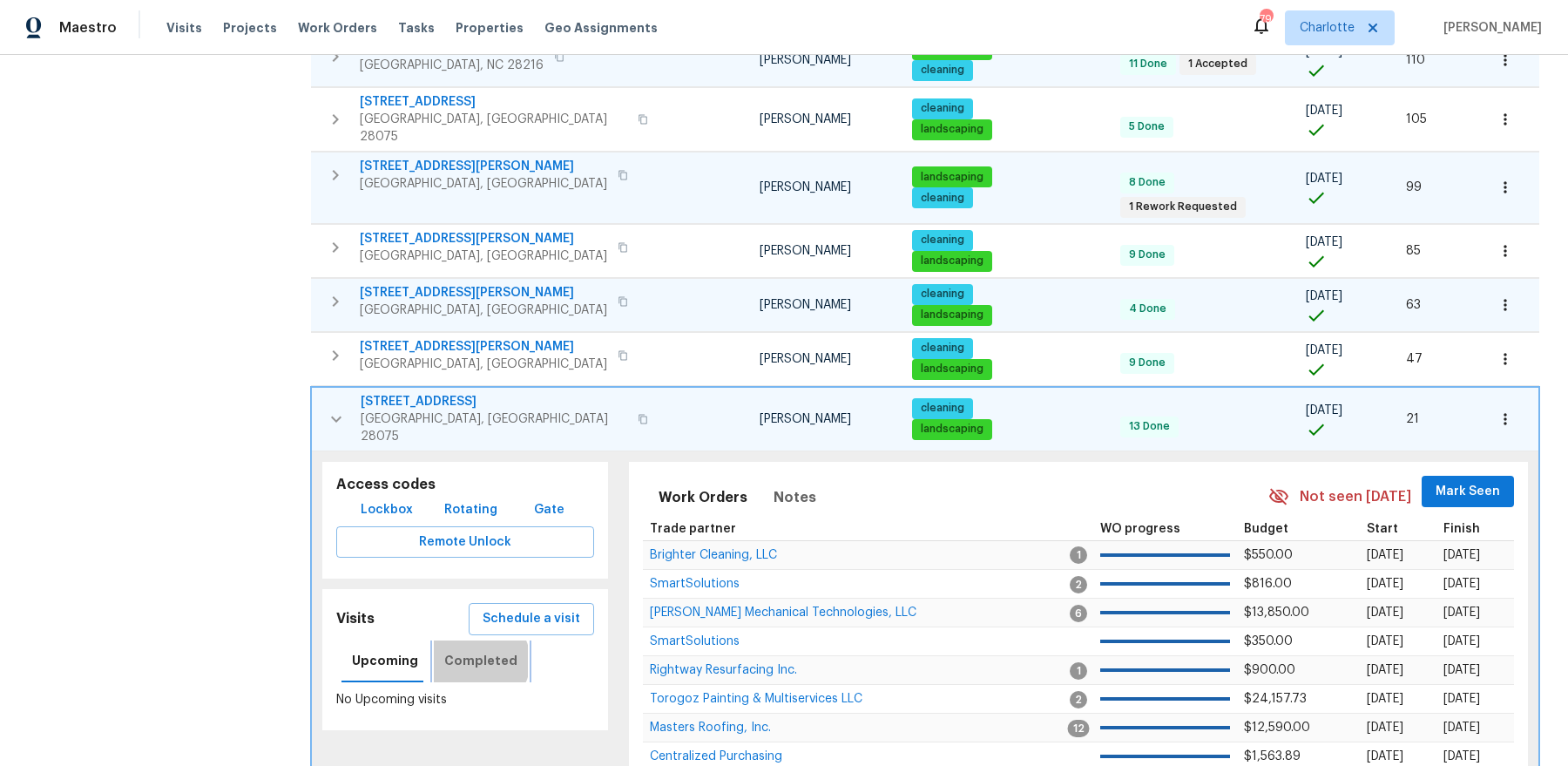
click at [474, 650] on span "Completed" at bounding box center [480, 661] width 73 height 22
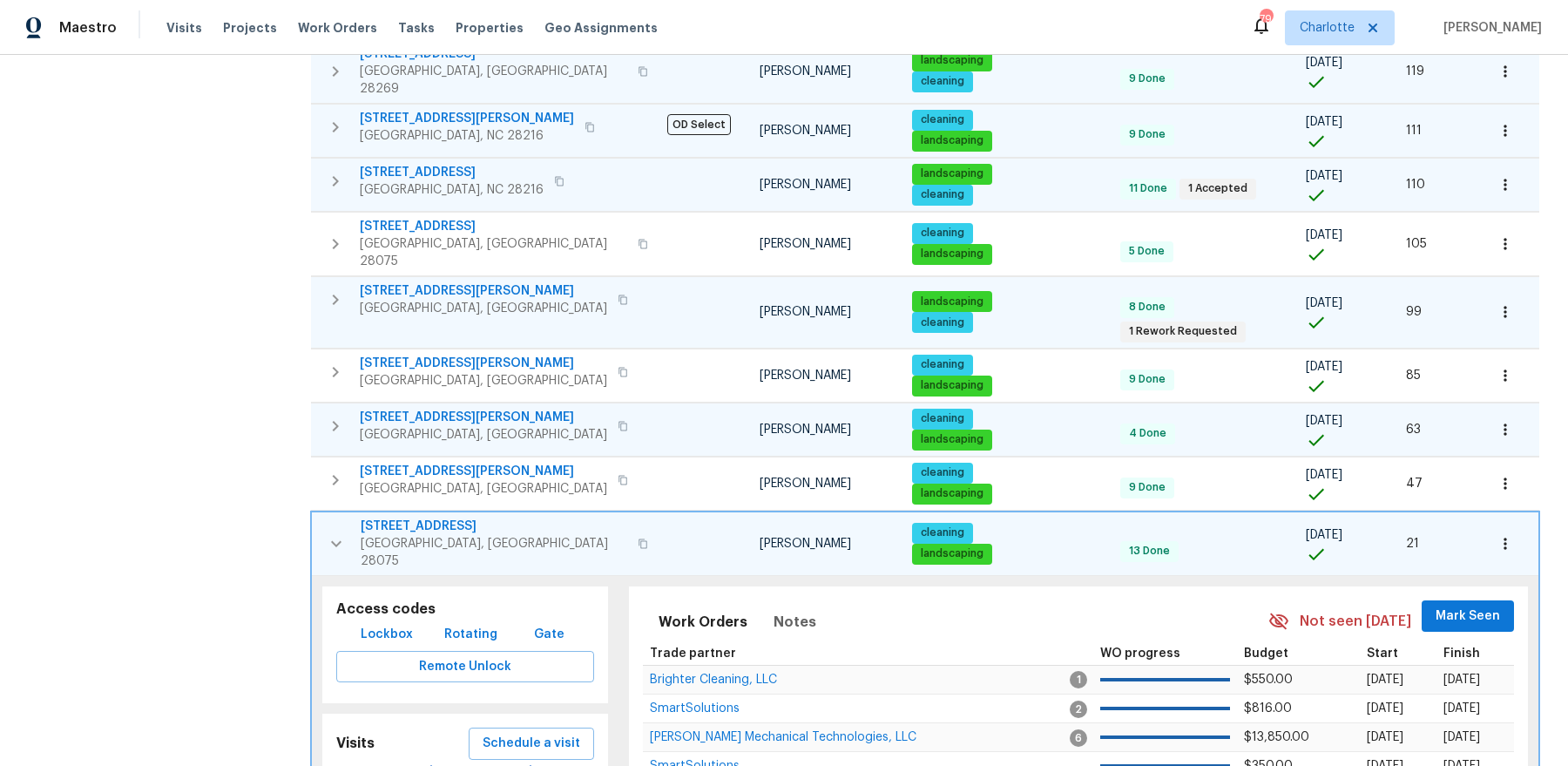
scroll to position [714, 0]
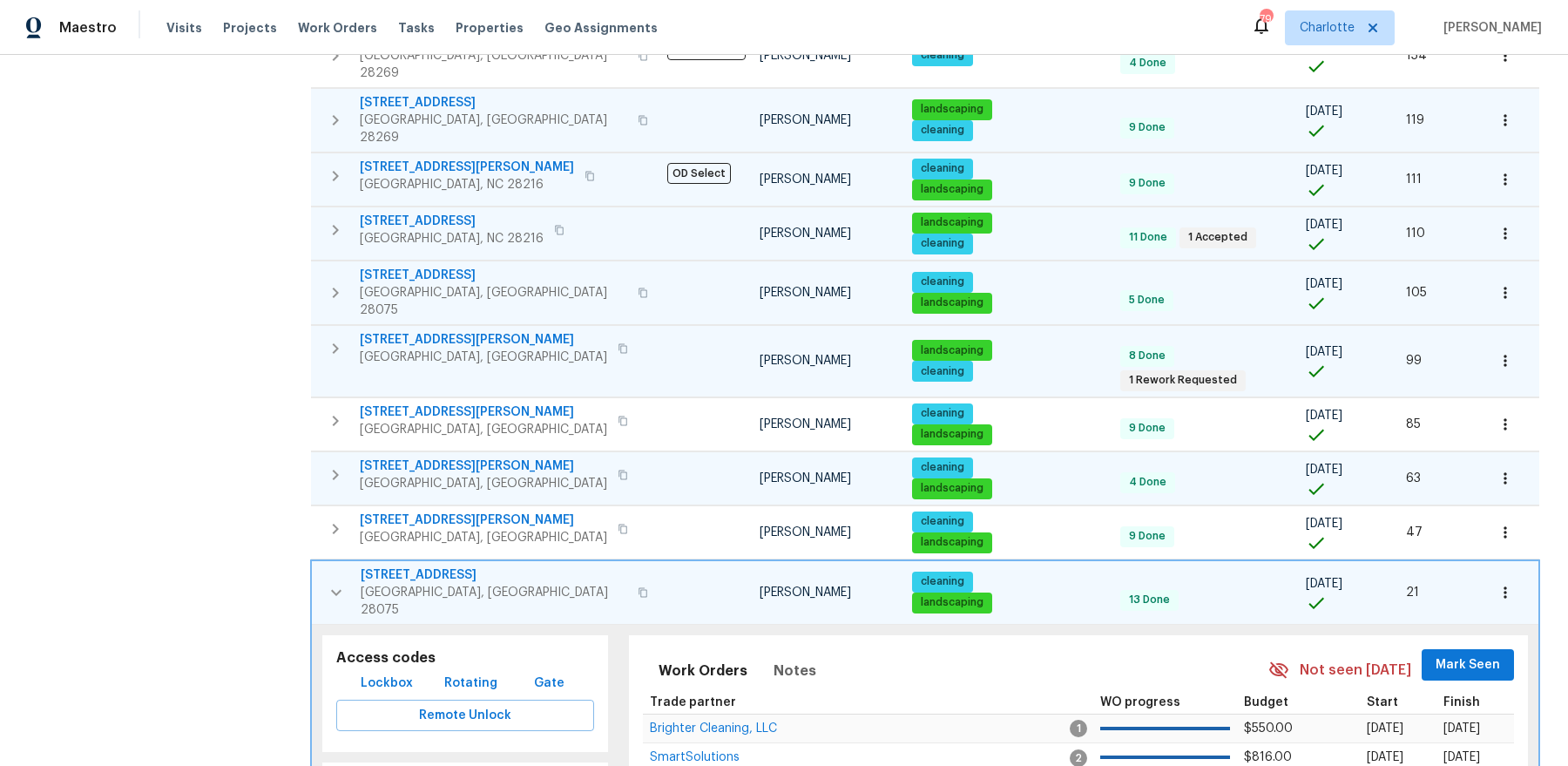
click at [341, 282] on icon "button" at bounding box center [335, 293] width 21 height 21
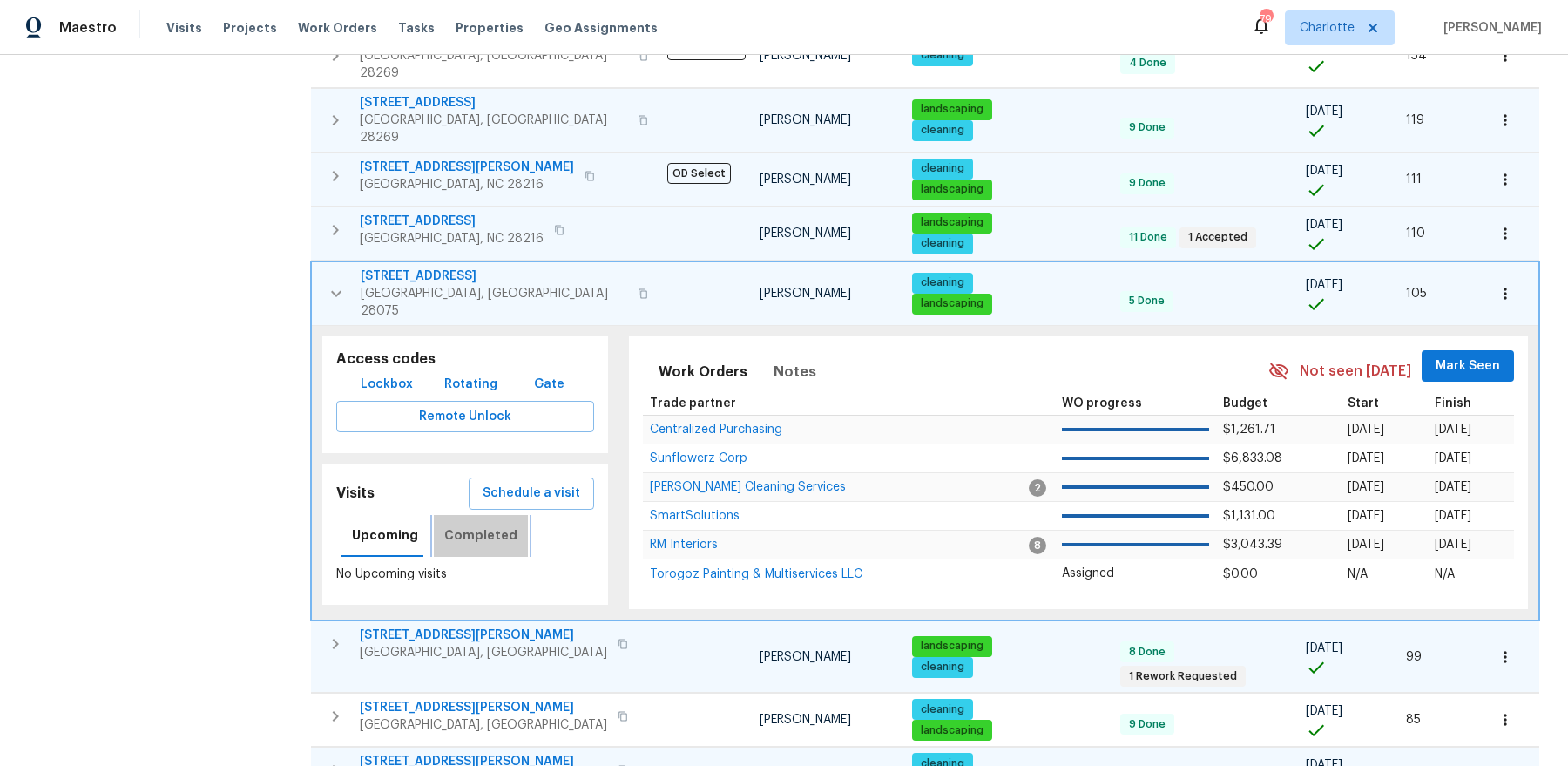
click at [487, 525] on span "Completed" at bounding box center [480, 535] width 73 height 22
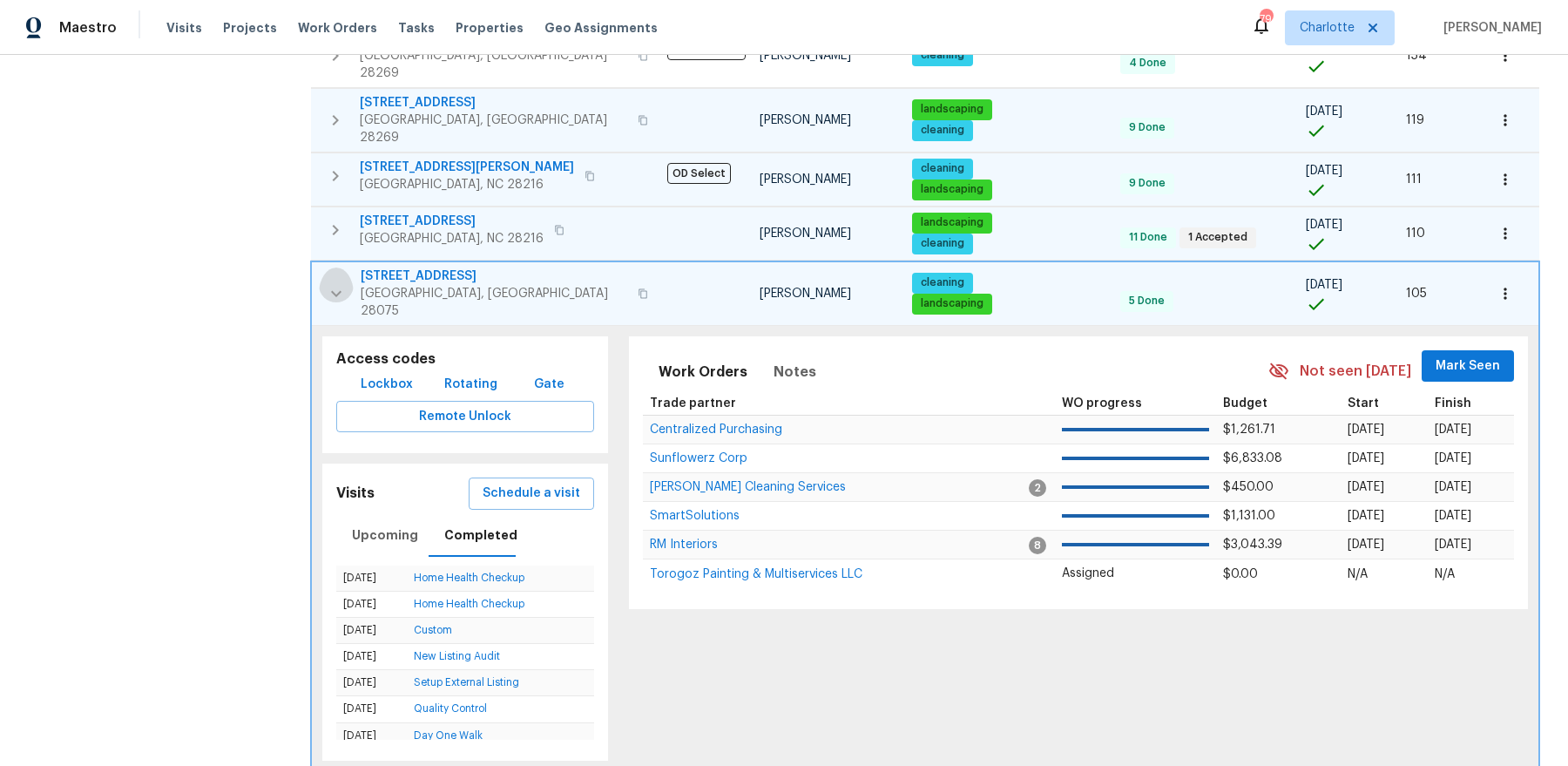
click at [338, 283] on icon "button" at bounding box center [336, 294] width 21 height 21
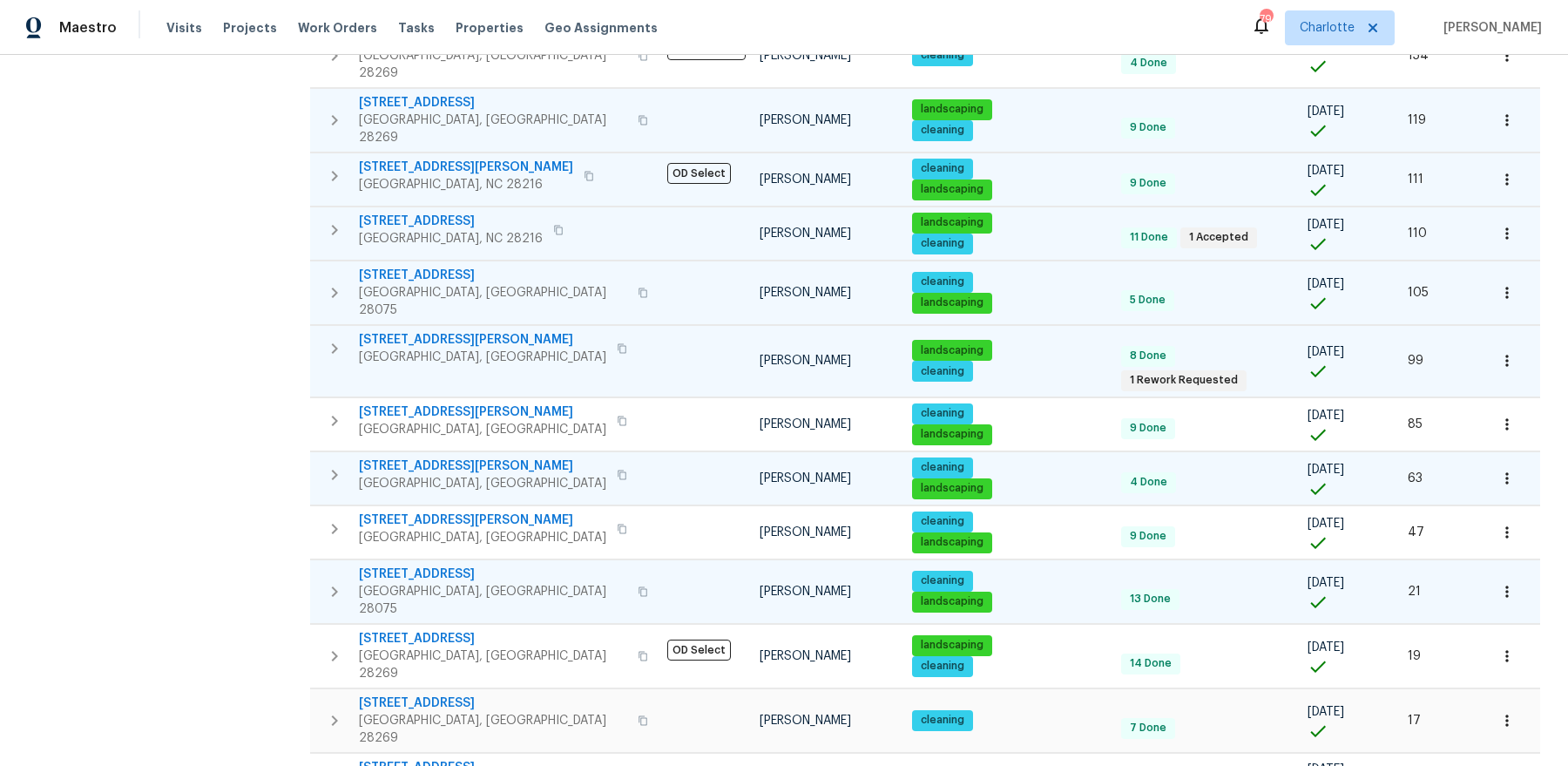
click at [335, 586] on icon "button" at bounding box center [335, 591] width 6 height 10
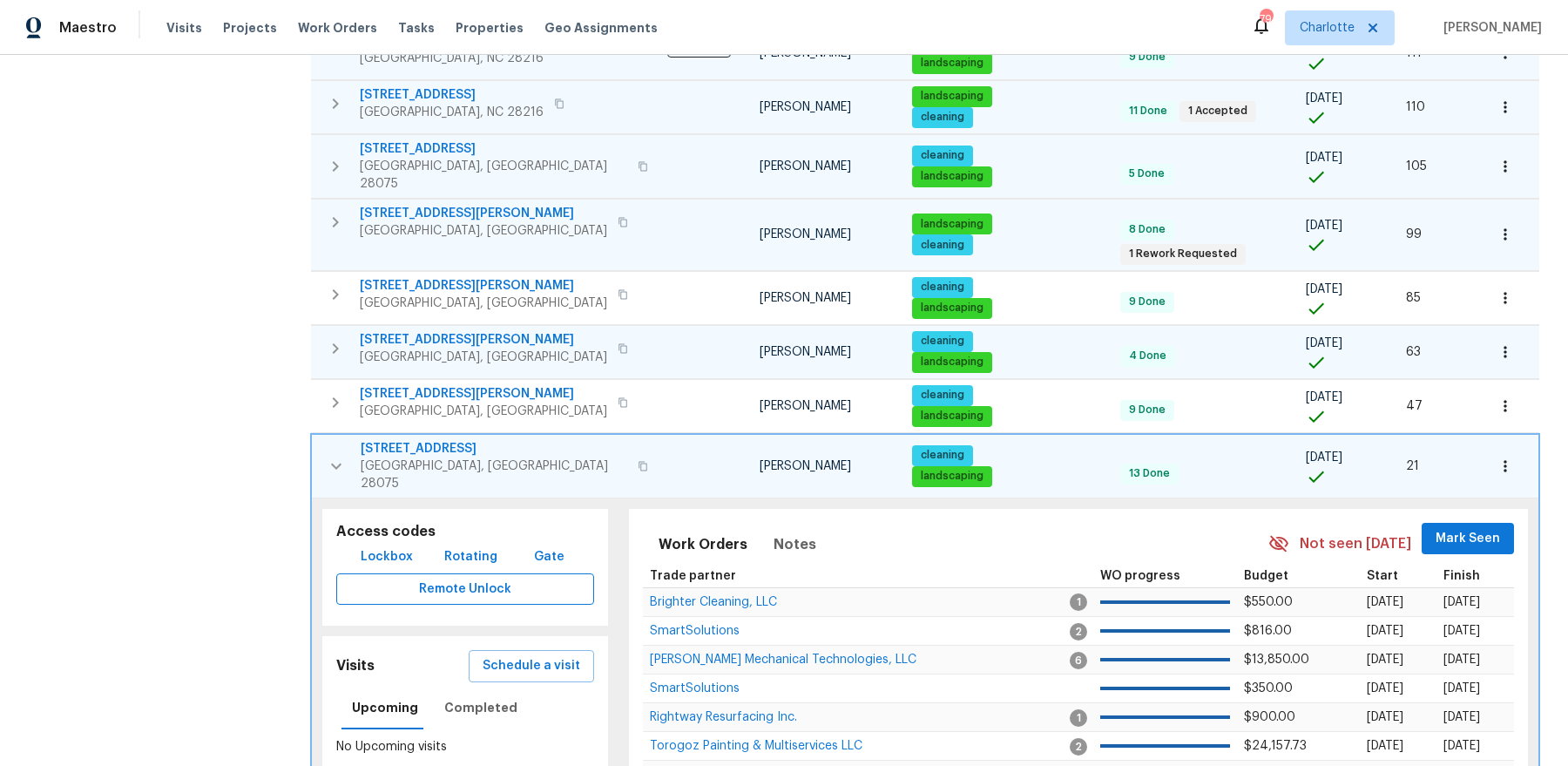
scroll to position [871, 0]
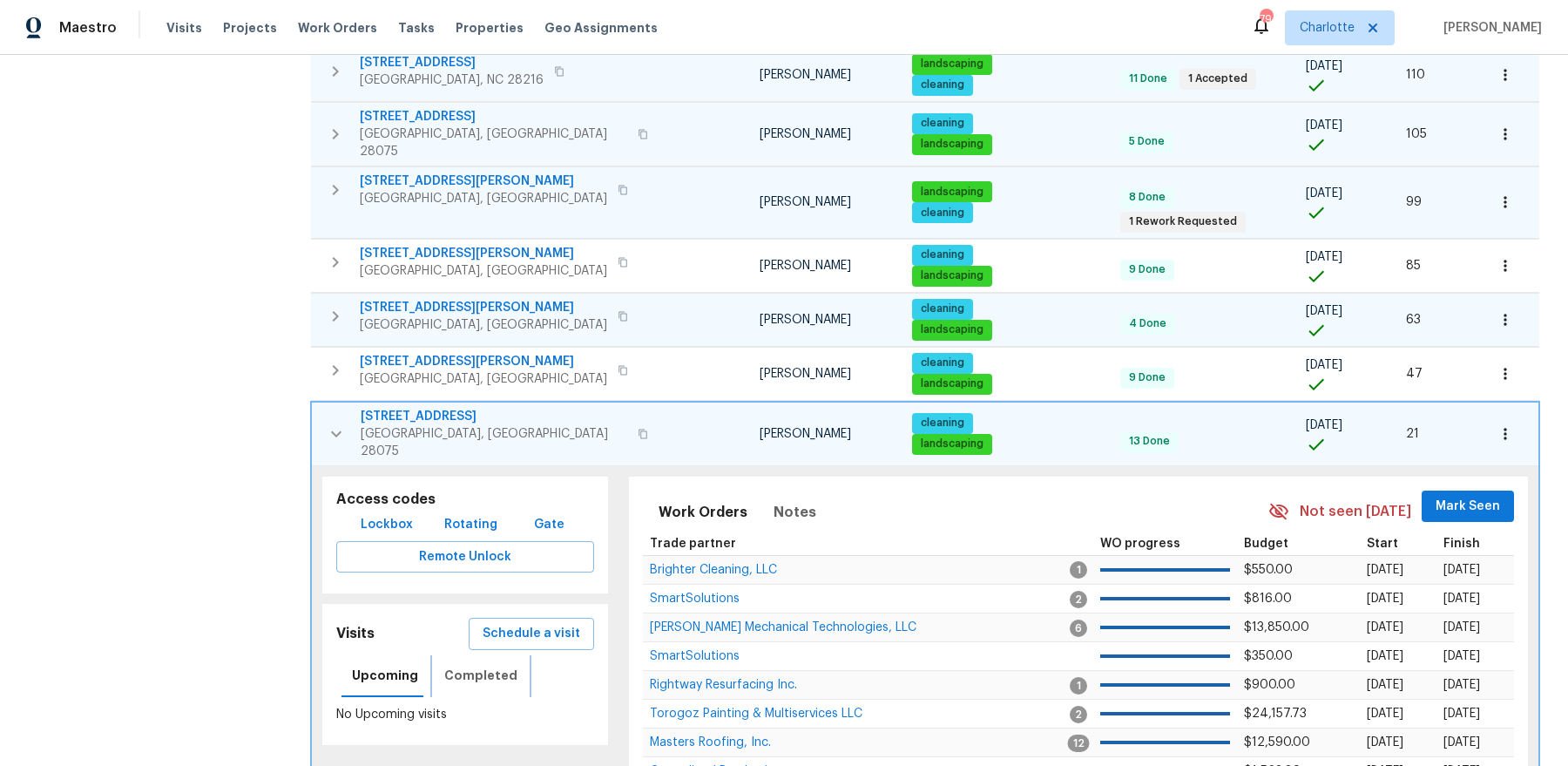
click at [458, 655] on button "Completed" at bounding box center [480, 676] width 94 height 42
click at [340, 423] on icon "button" at bounding box center [336, 433] width 21 height 21
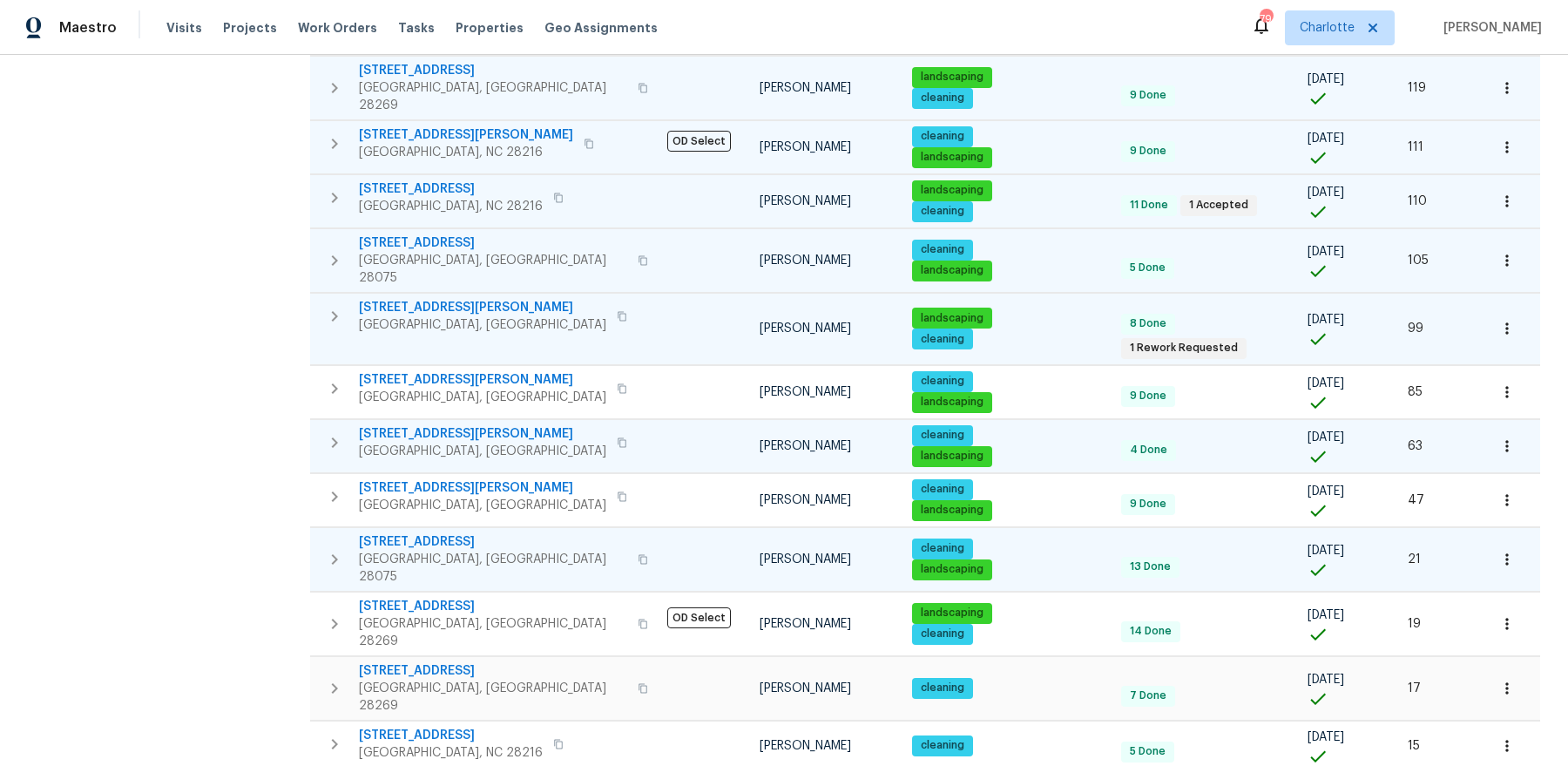
scroll to position [726, 0]
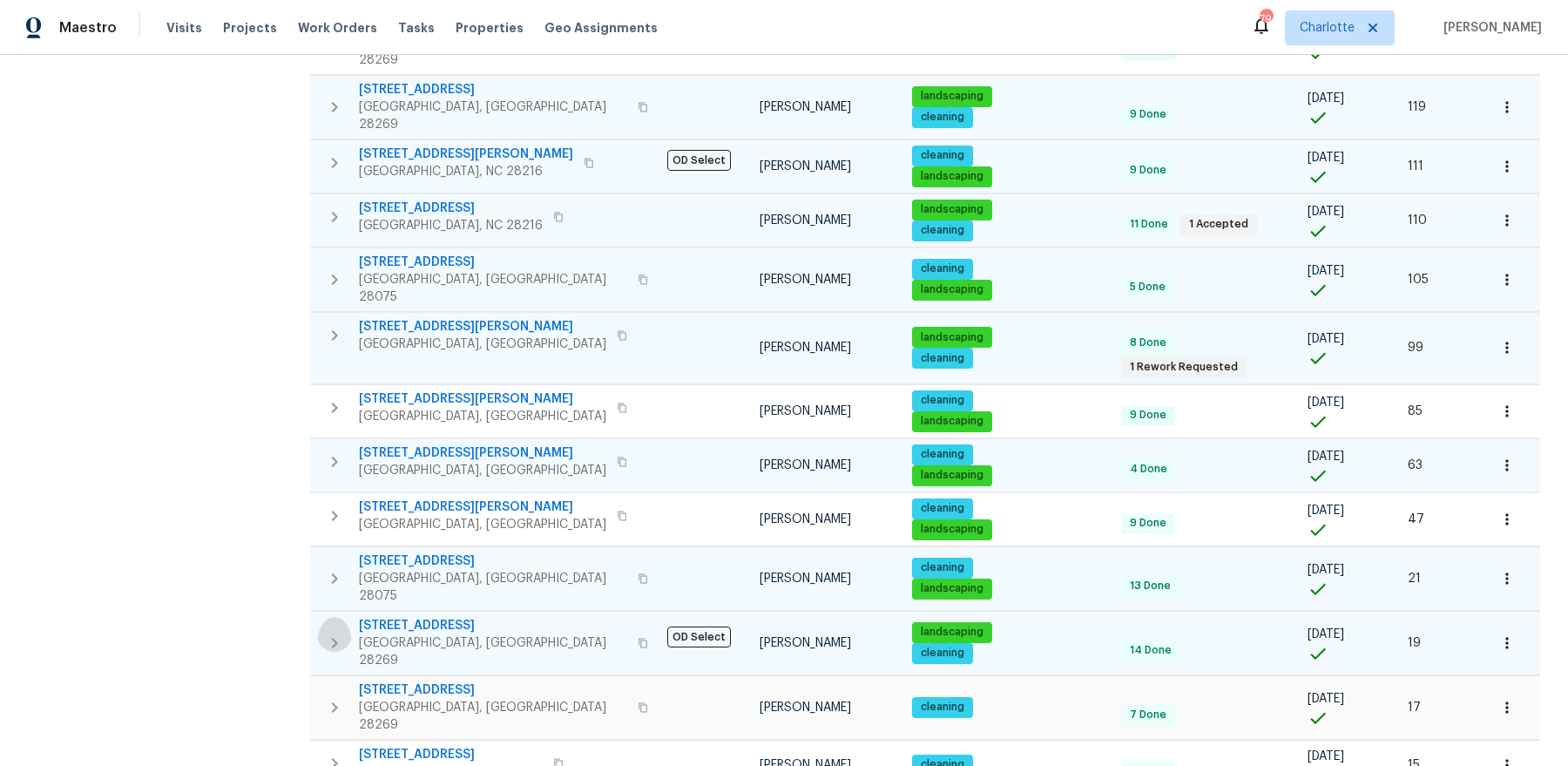
click at [336, 632] on icon "button" at bounding box center [335, 642] width 21 height 21
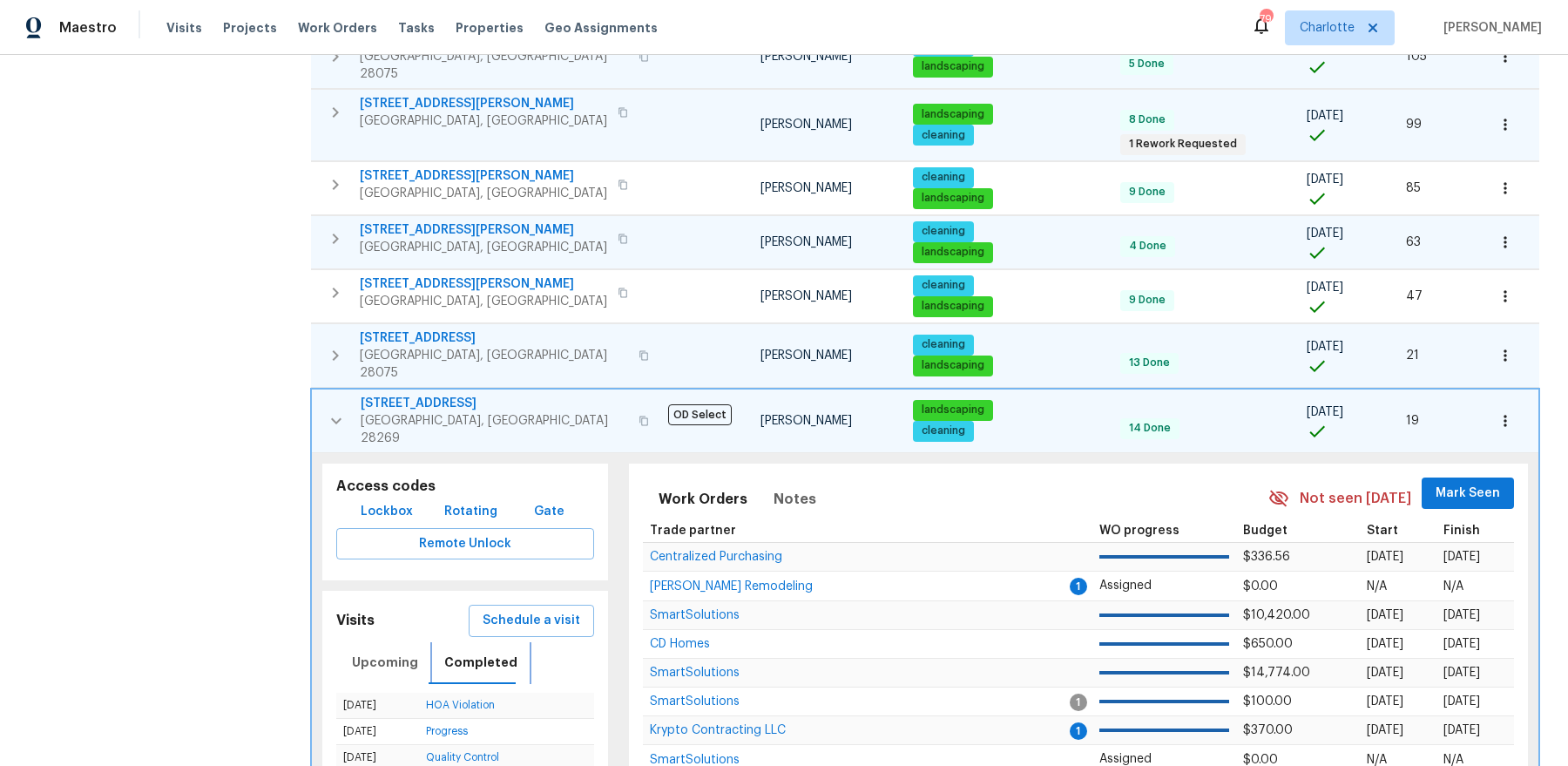
scroll to position [1006, 0]
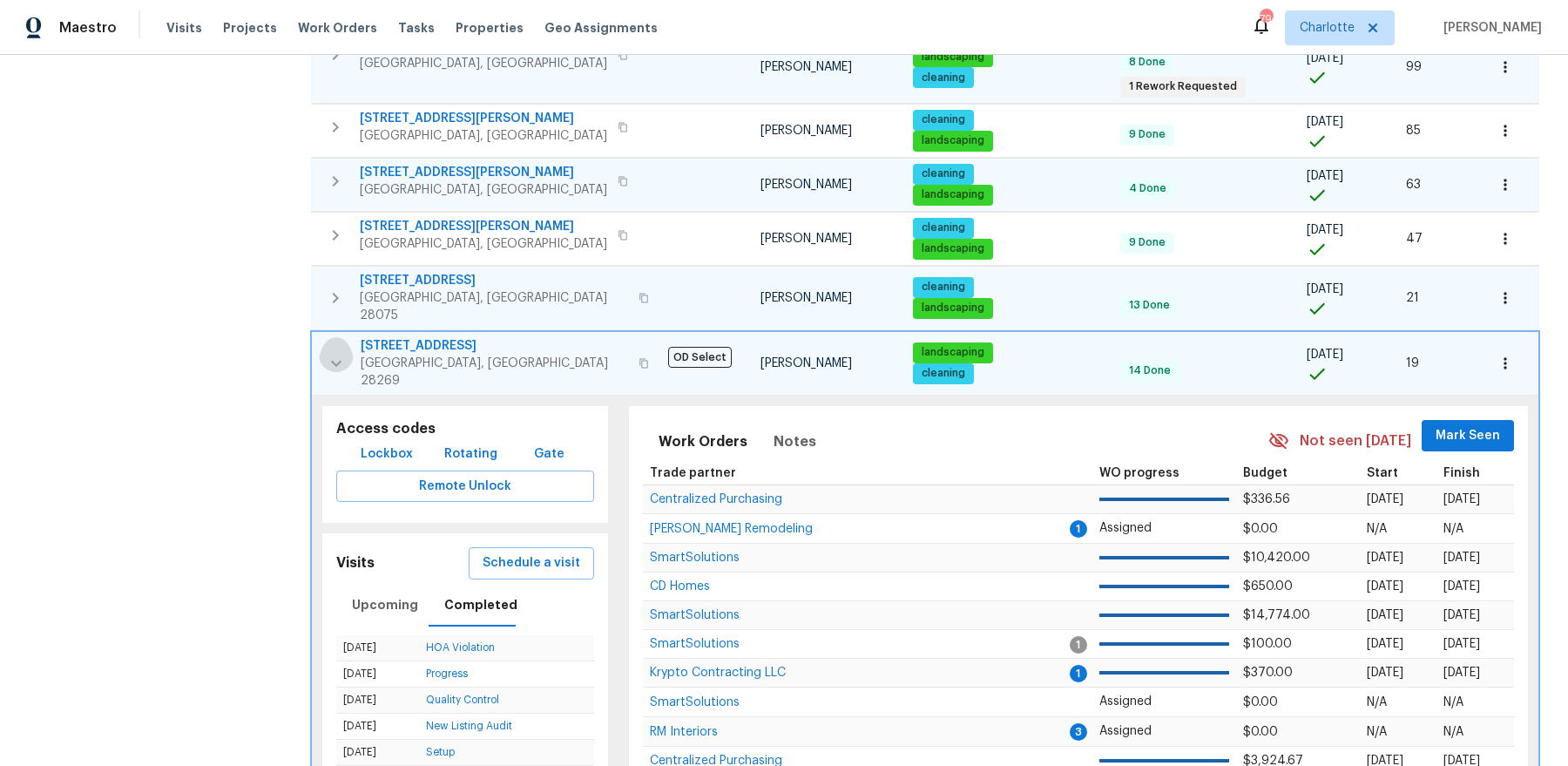
click at [333, 353] on icon "button" at bounding box center [336, 363] width 21 height 21
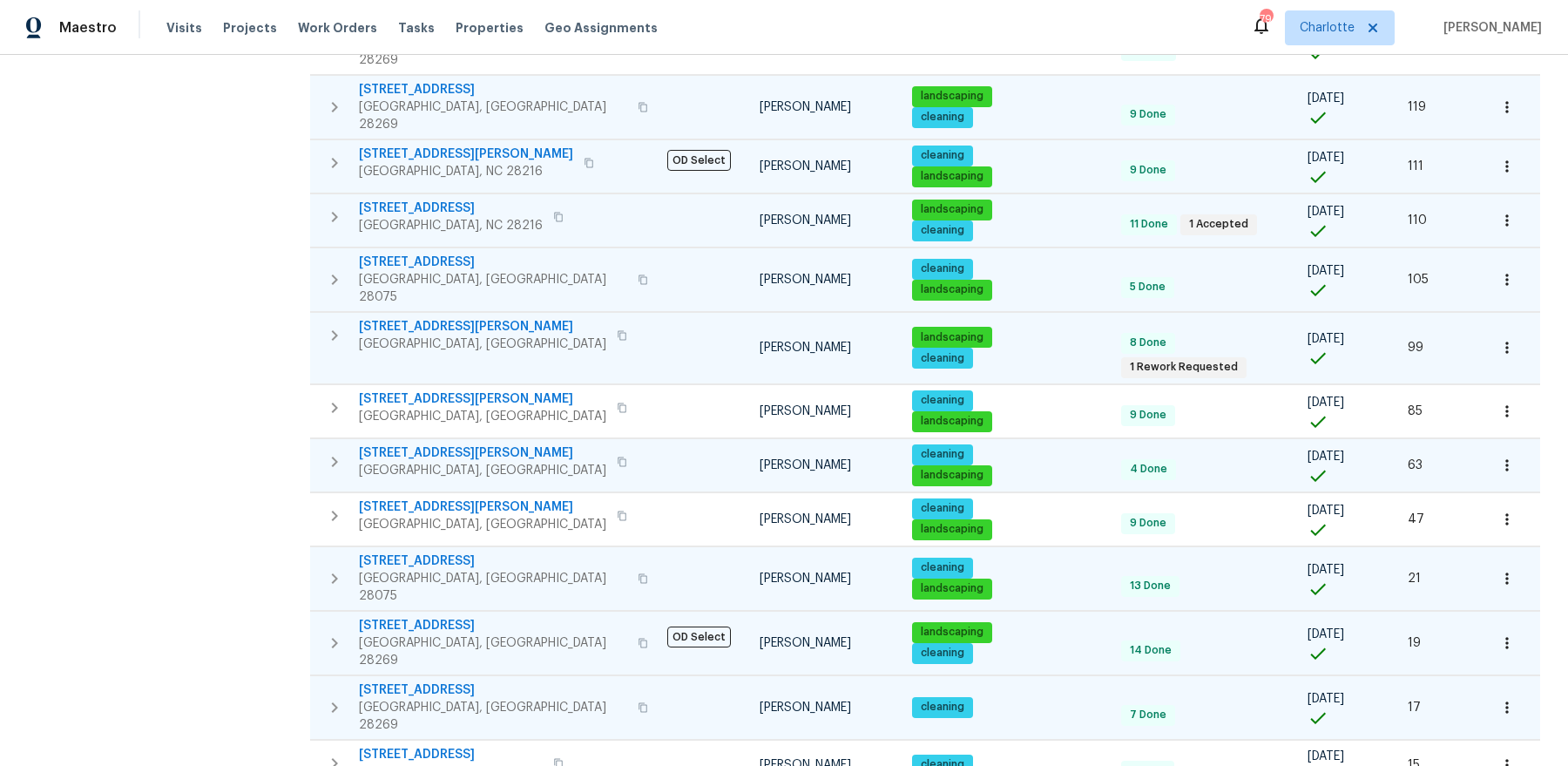
scroll to position [726, 0]
click at [331, 697] on icon "button" at bounding box center [335, 707] width 21 height 21
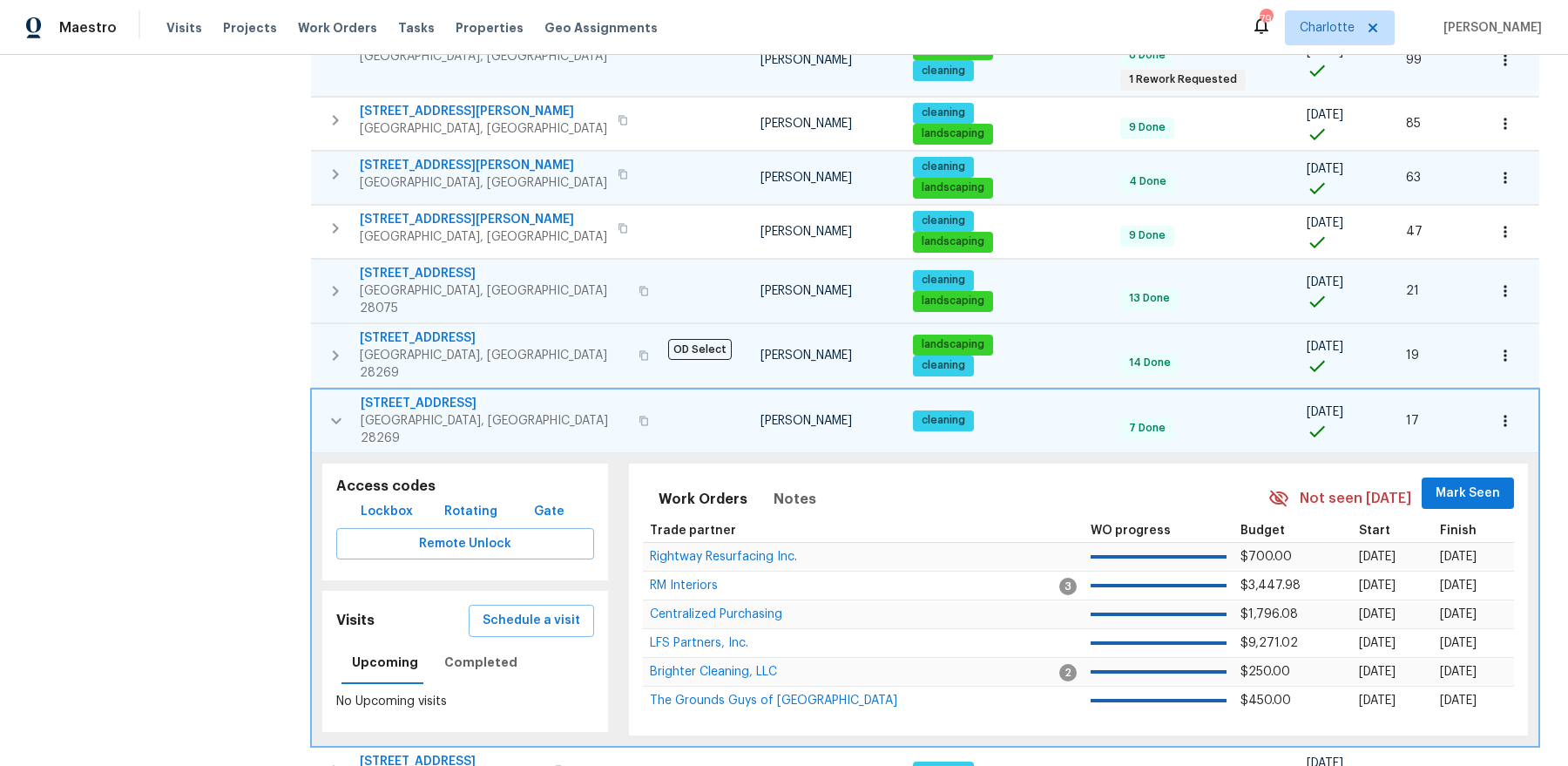
scroll to position [1020, 0]
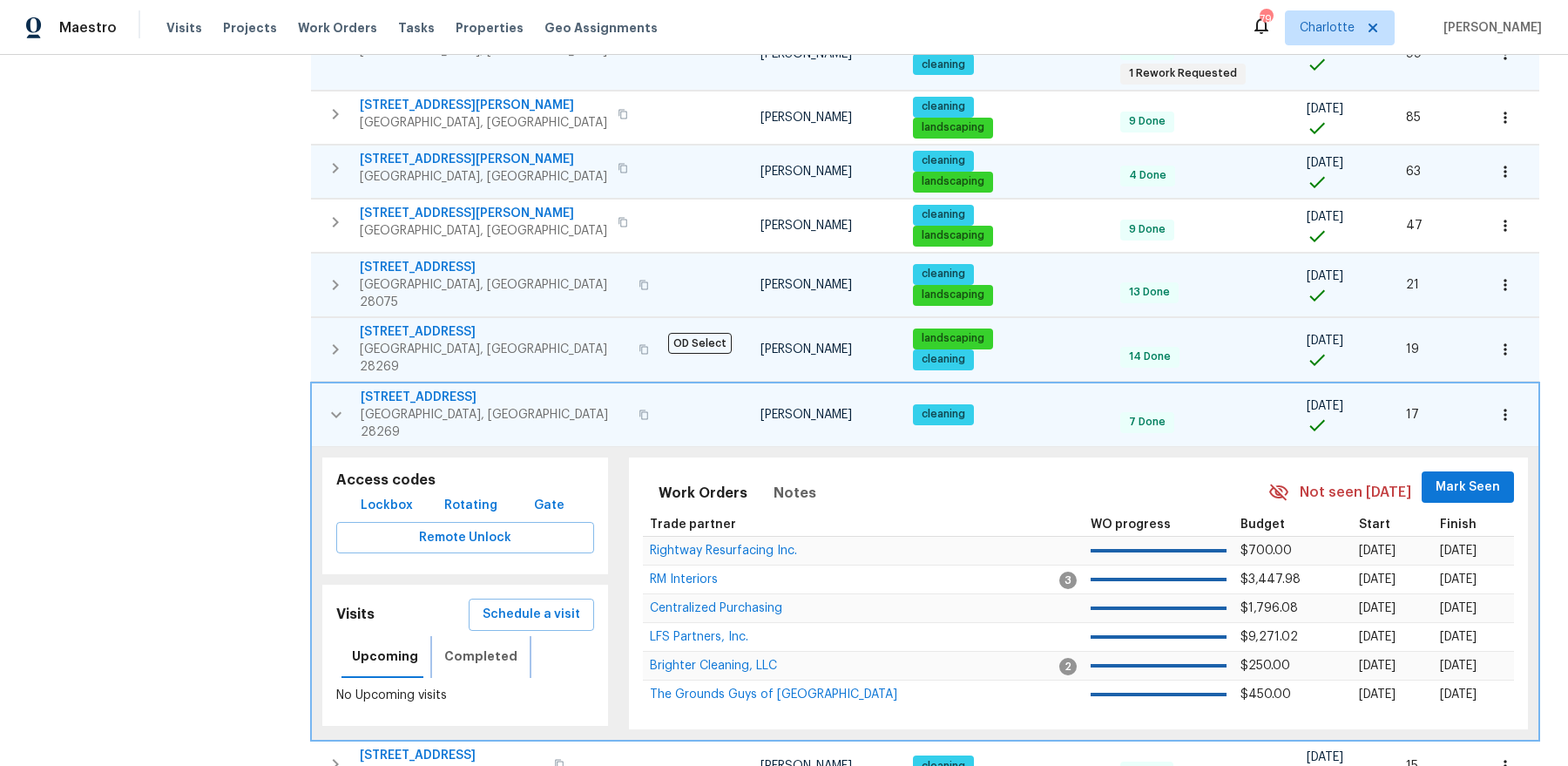
click at [457, 636] on button "Completed" at bounding box center [480, 657] width 94 height 42
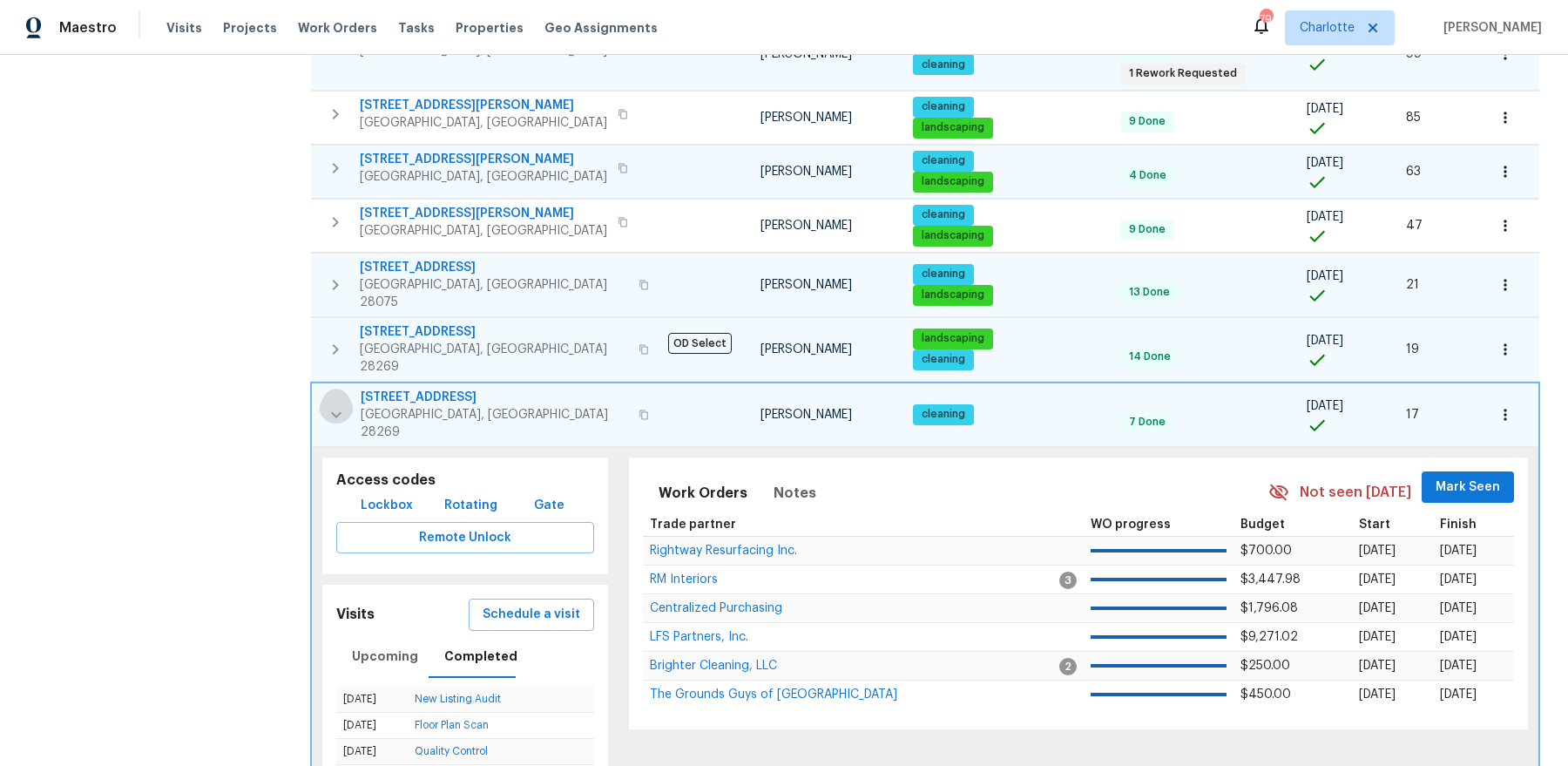
click at [335, 404] on icon "button" at bounding box center [336, 414] width 21 height 21
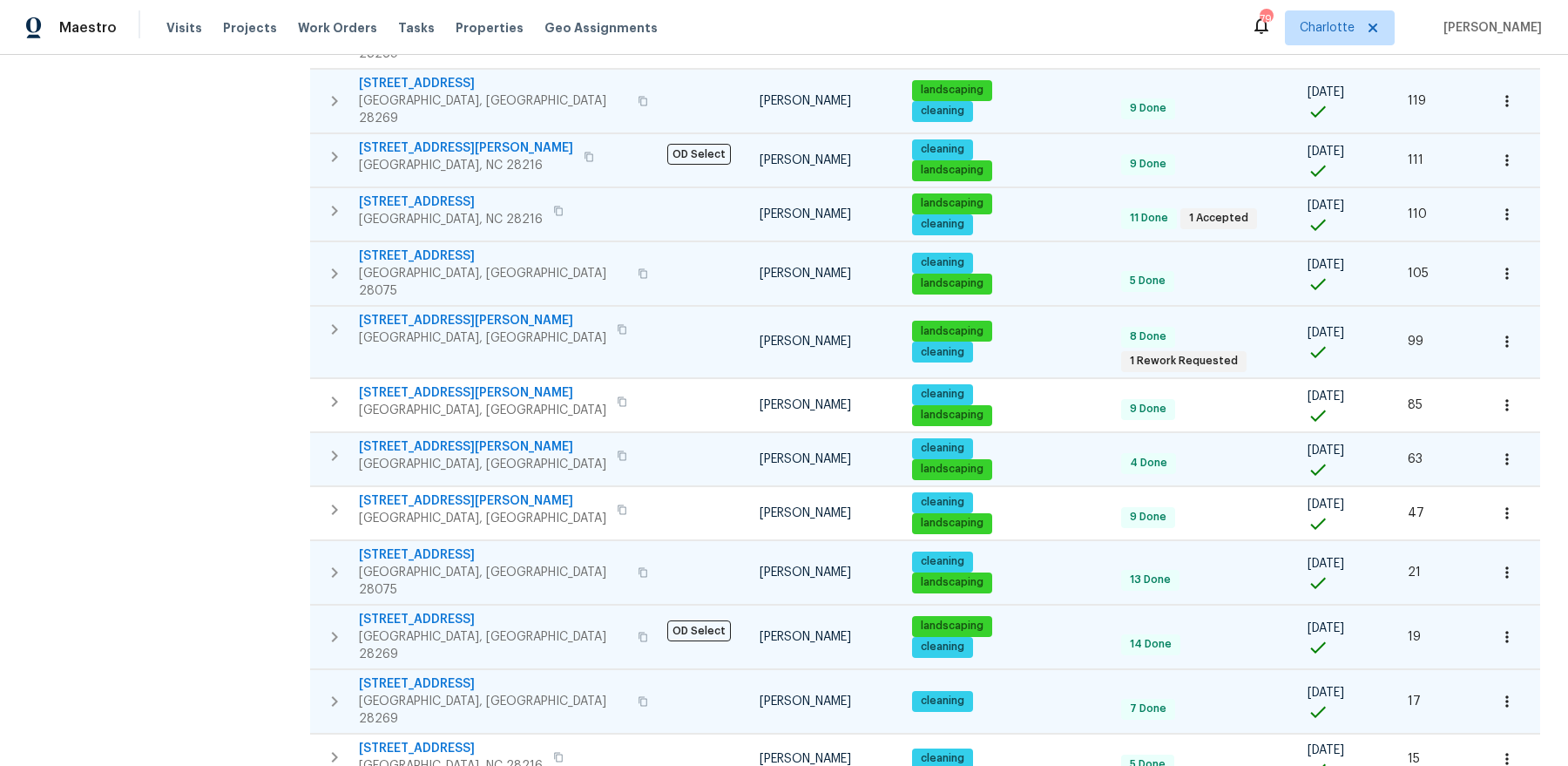
scroll to position [726, 0]
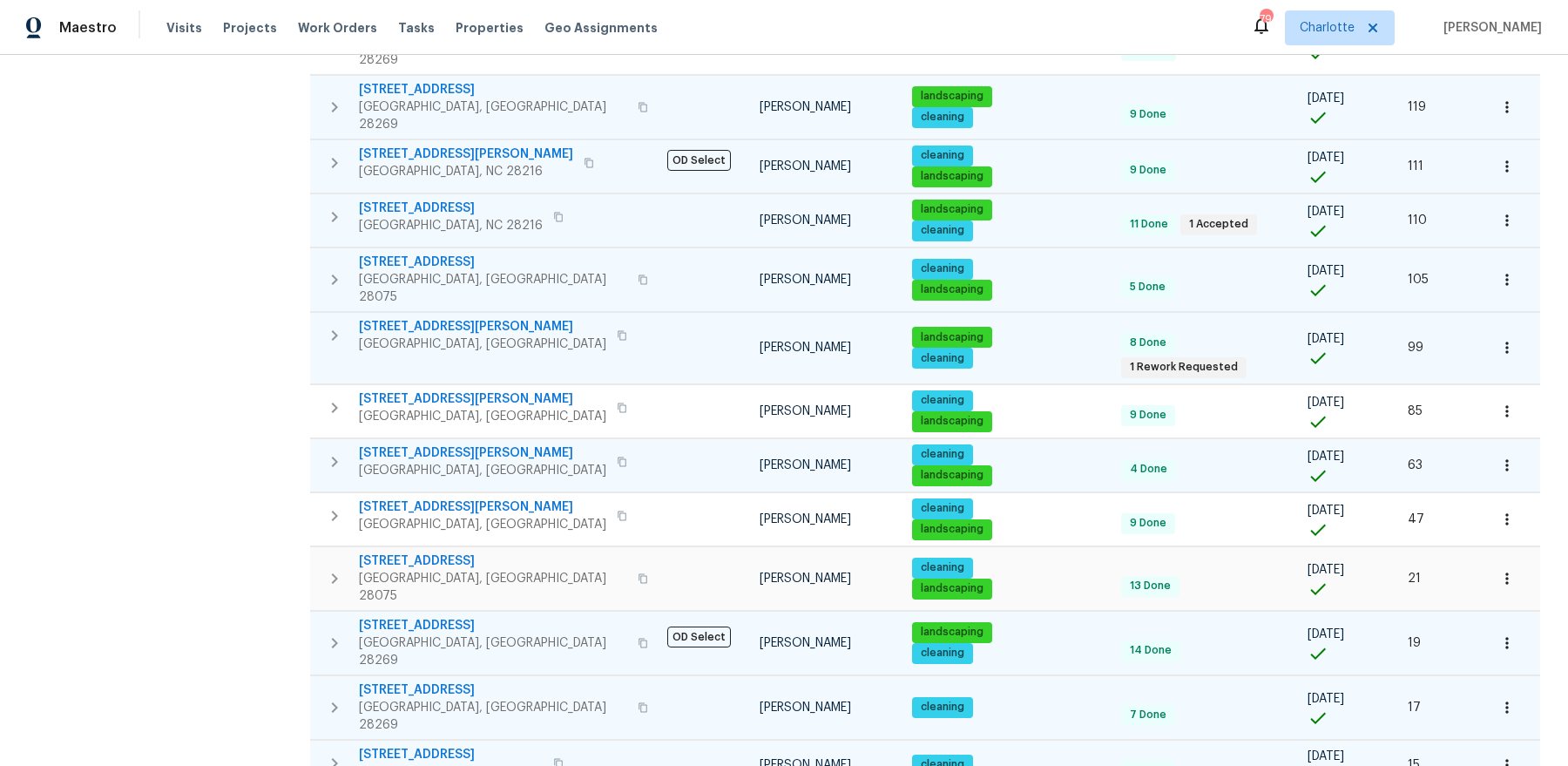
click at [338, 753] on icon "button" at bounding box center [335, 763] width 21 height 21
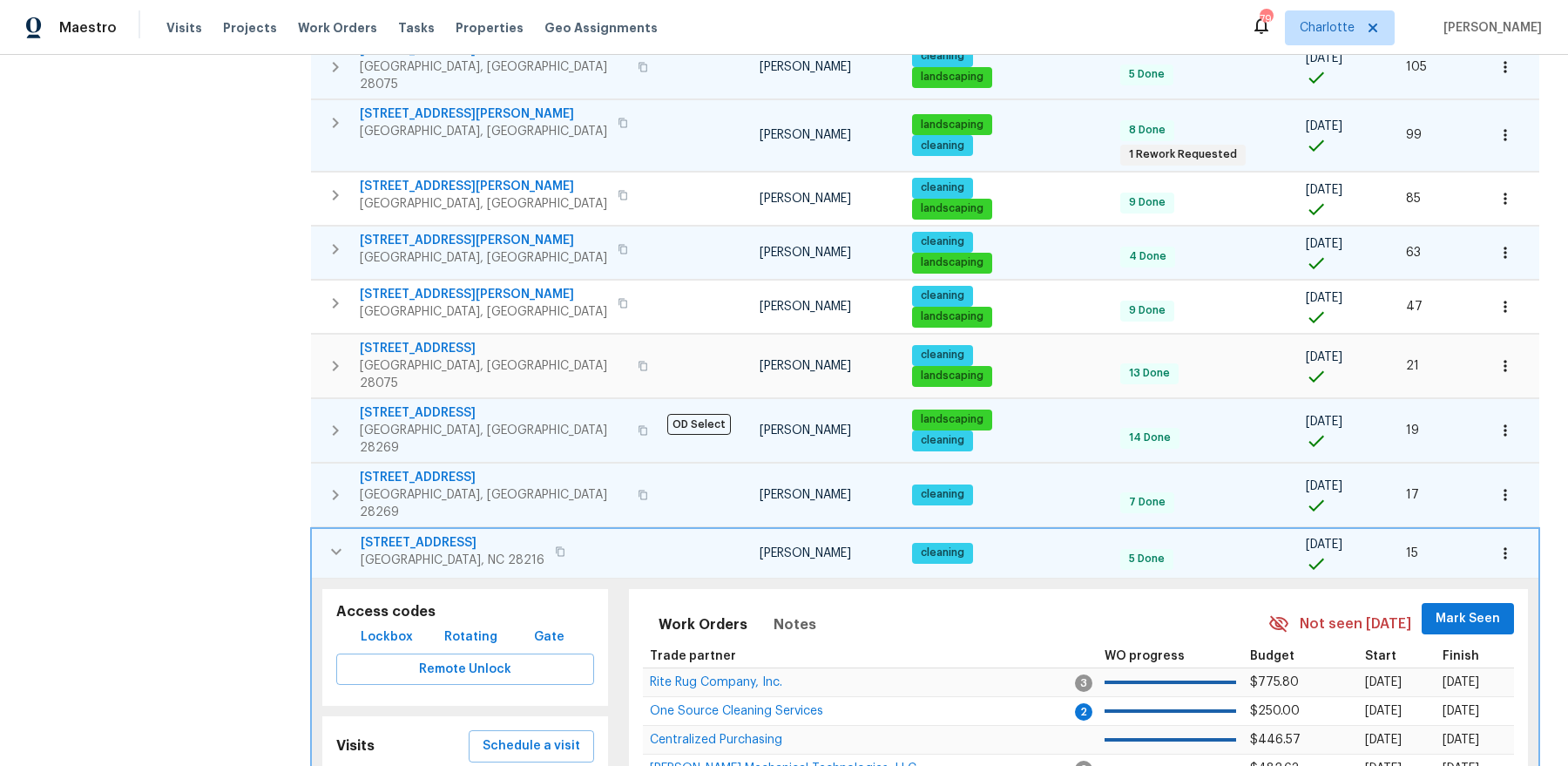
scroll to position [994, 0]
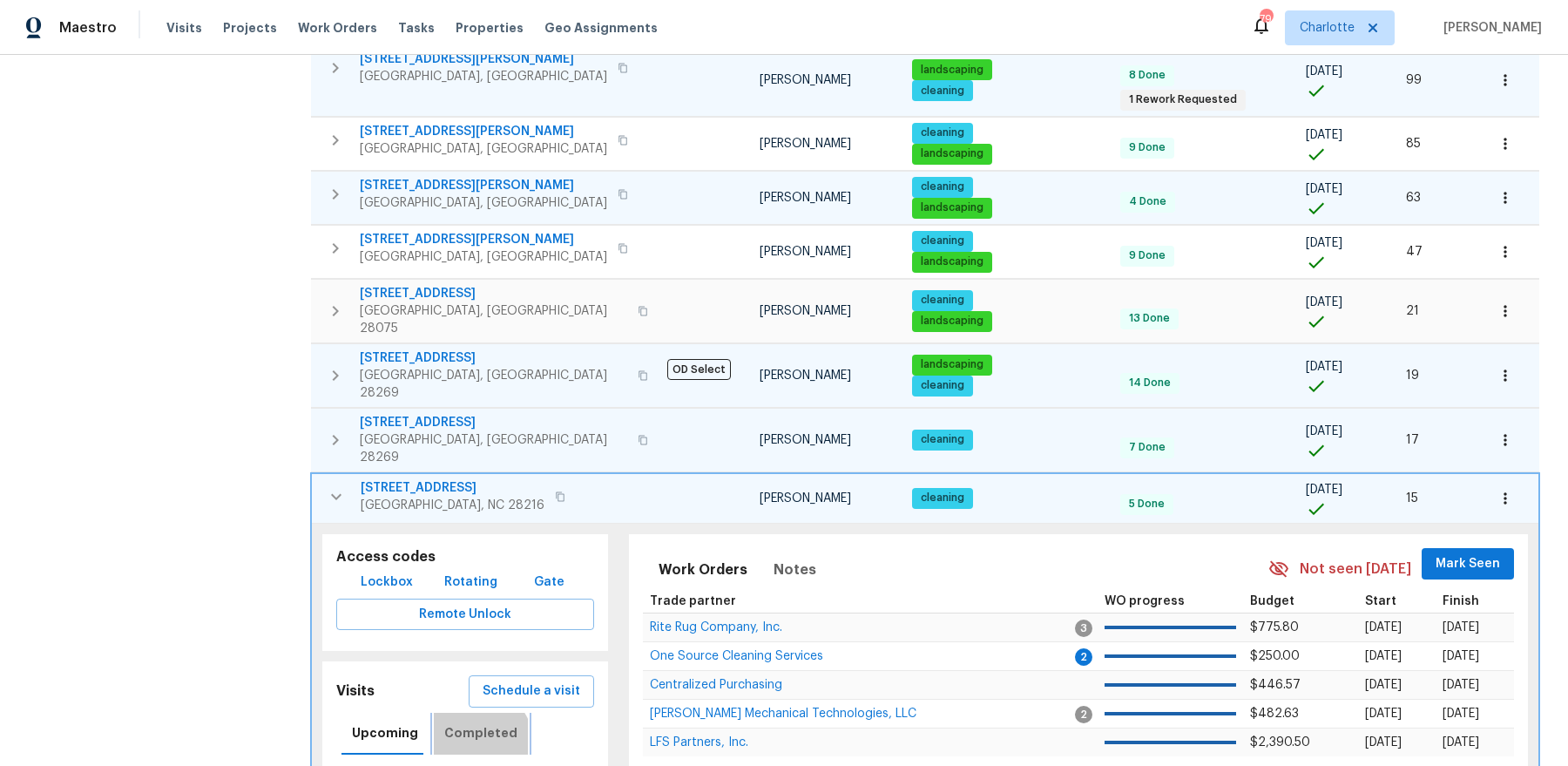
click at [473, 722] on span "Completed" at bounding box center [480, 733] width 73 height 22
click at [336, 493] on icon "button" at bounding box center [335, 496] width 10 height 6
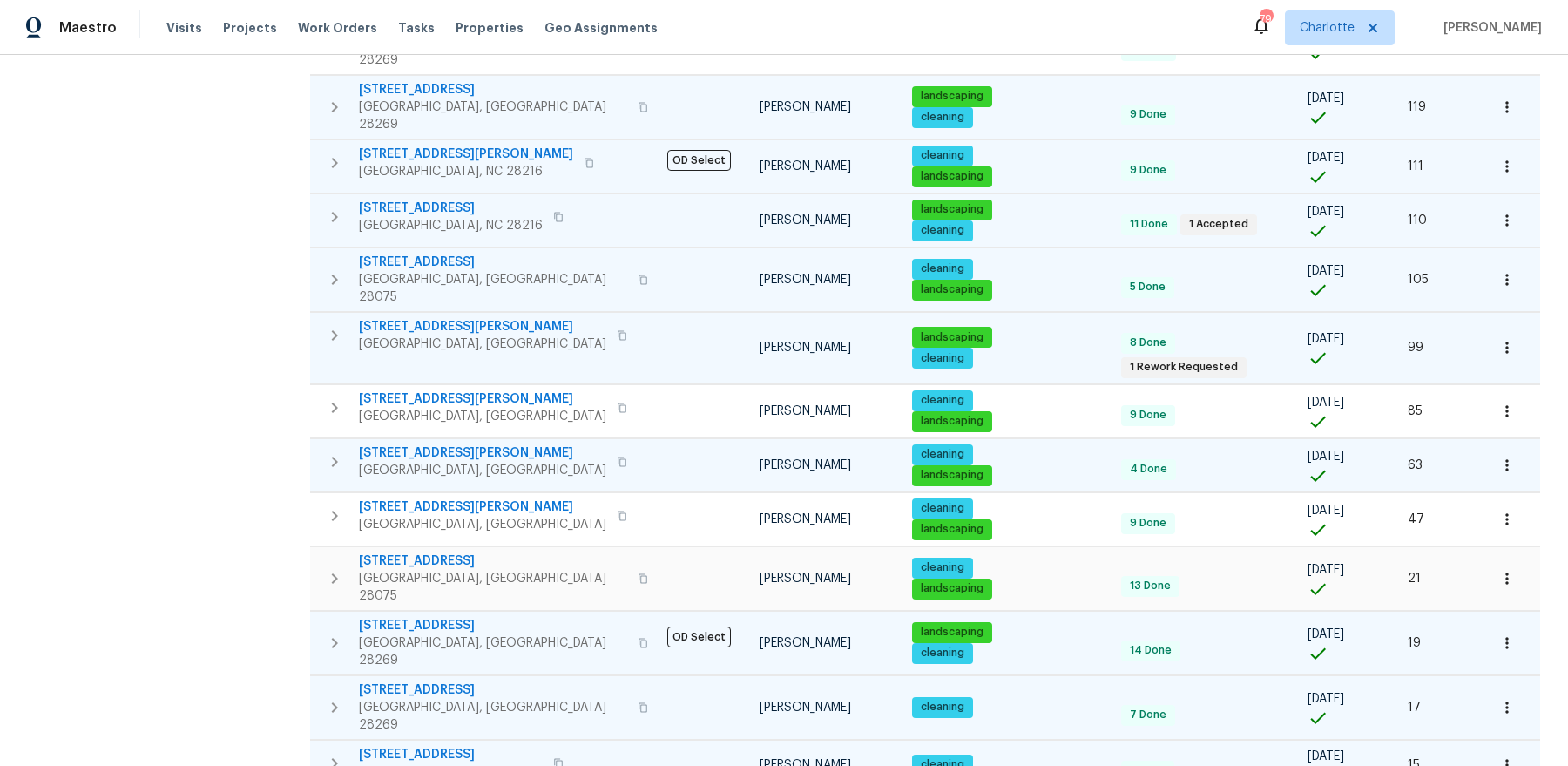
scroll to position [726, 0]
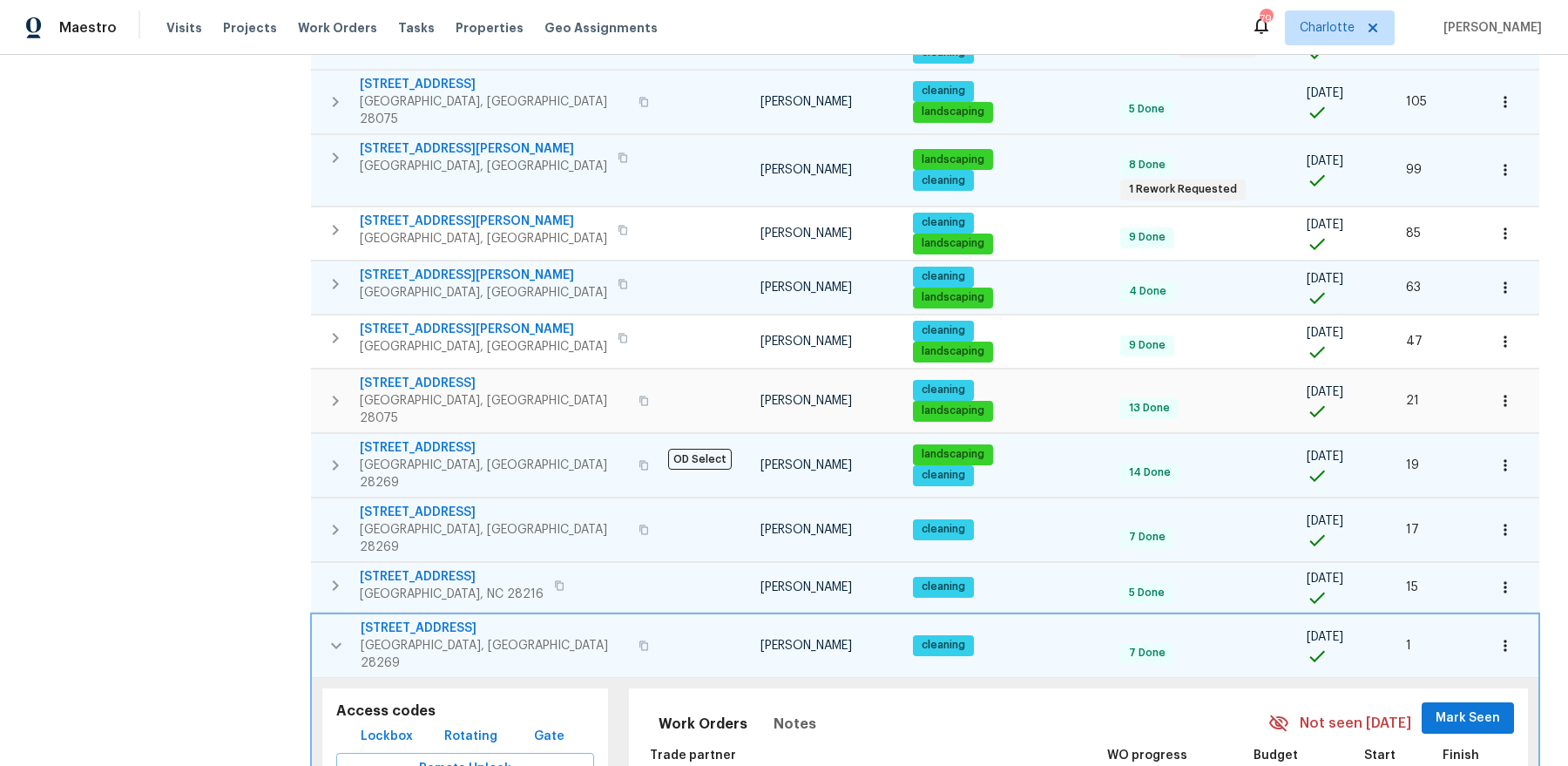
scroll to position [1005, 0]
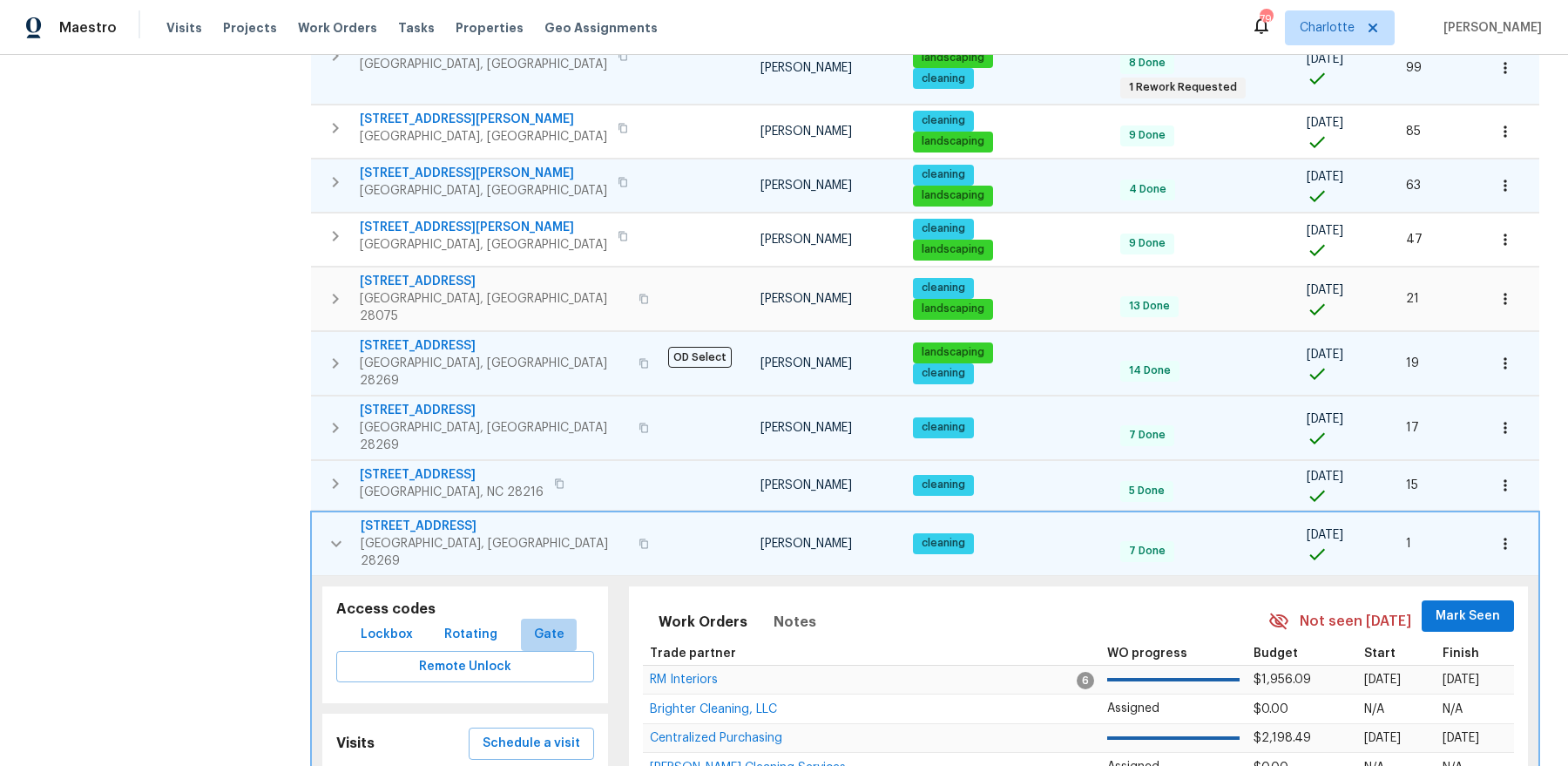
click at [545, 623] on span "Gate" at bounding box center [548, 634] width 42 height 22
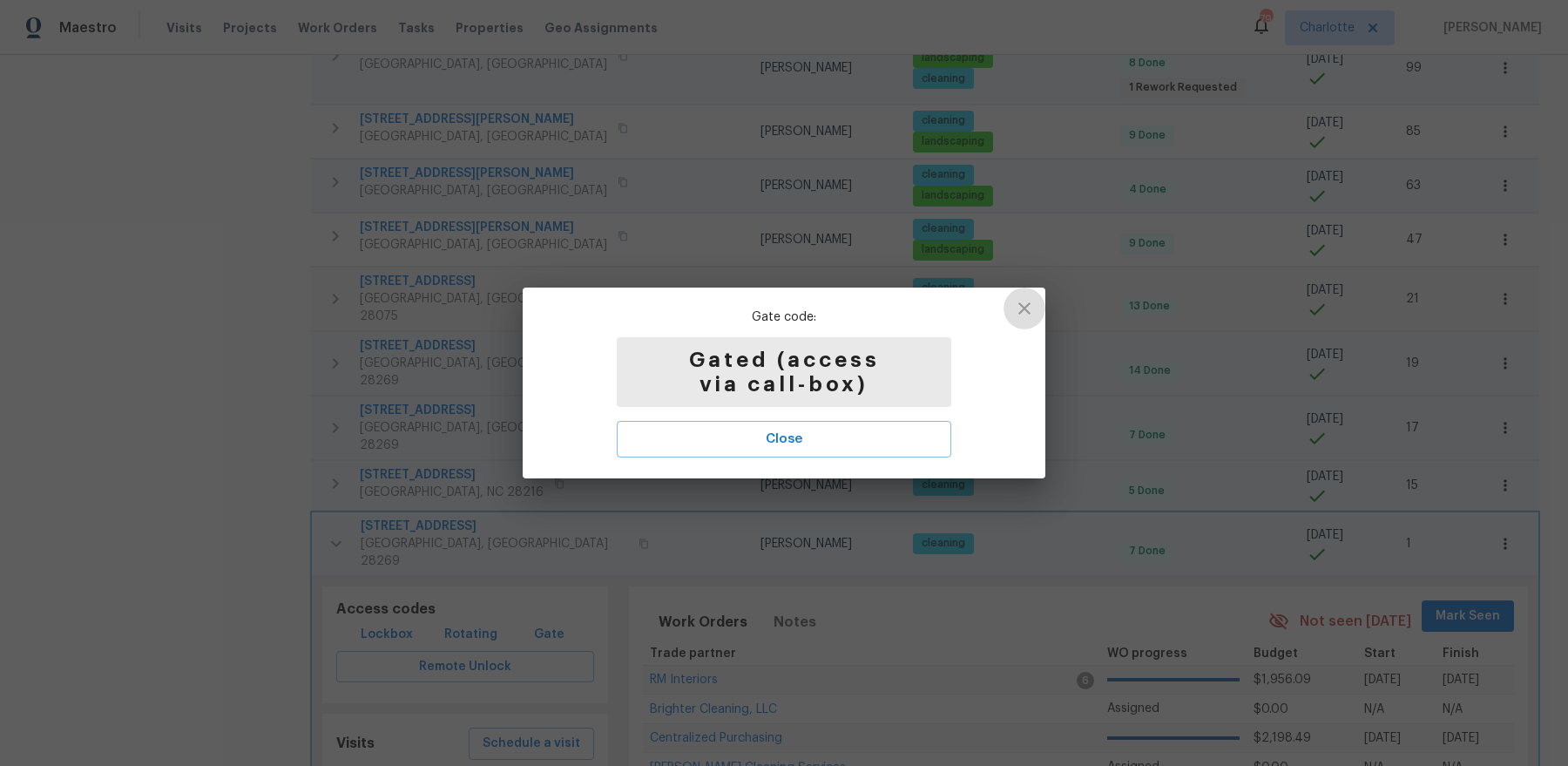
click at [1030, 299] on icon "button" at bounding box center [1024, 308] width 21 height 21
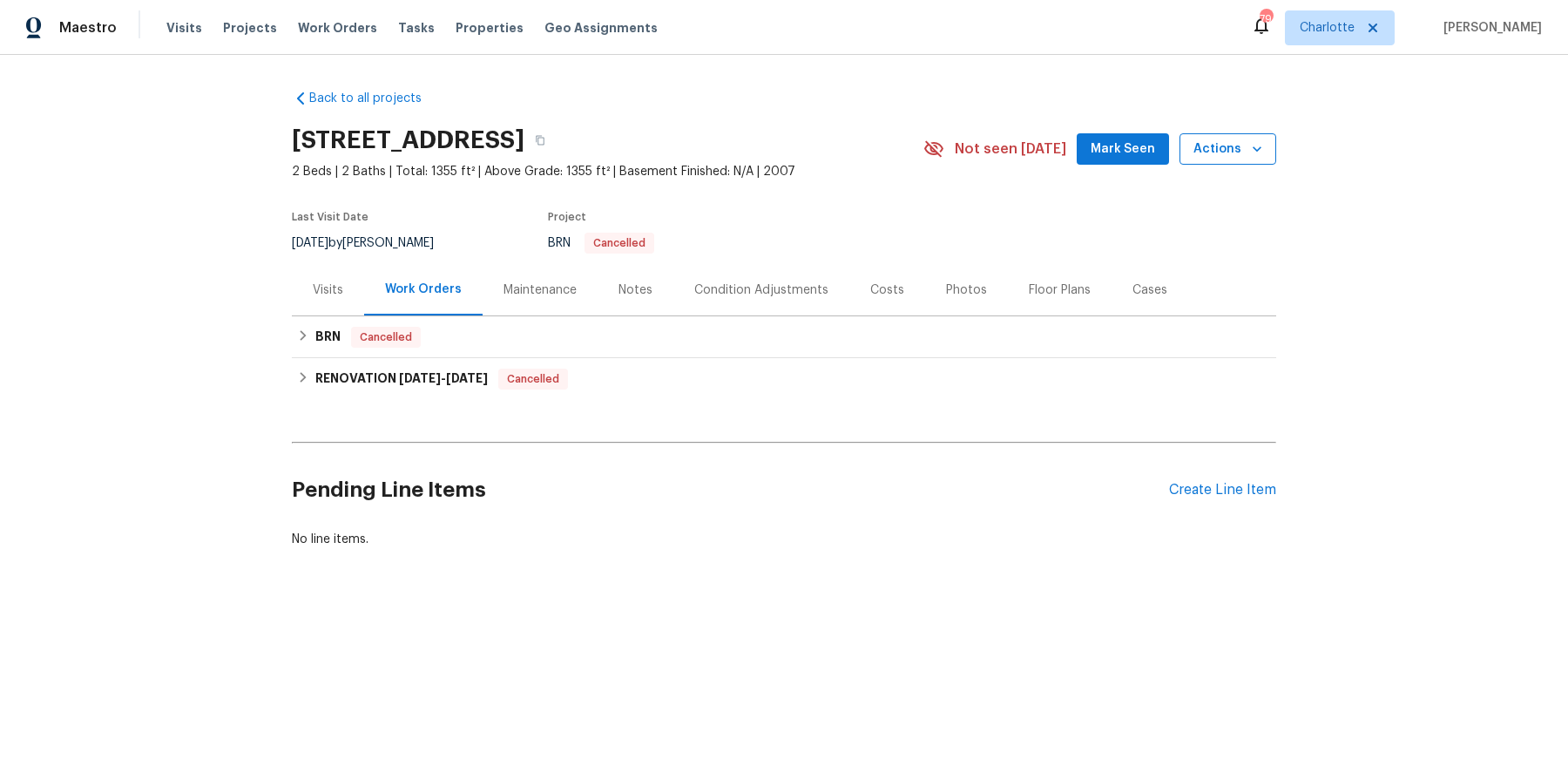
click at [1252, 143] on icon "button" at bounding box center [1256, 149] width 17 height 17
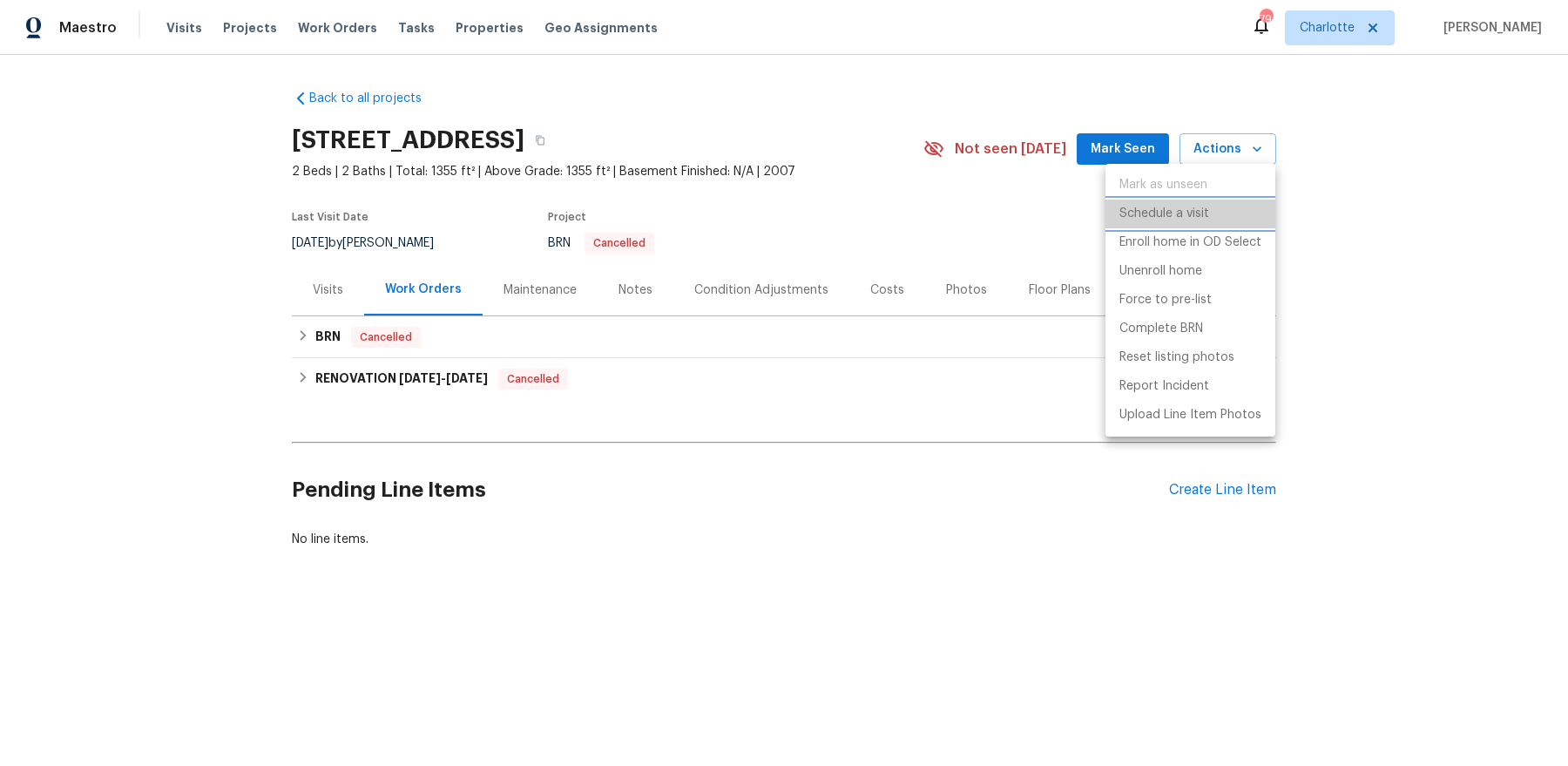
click at [1180, 211] on p "Schedule a visit" at bounding box center [1164, 213] width 89 height 18
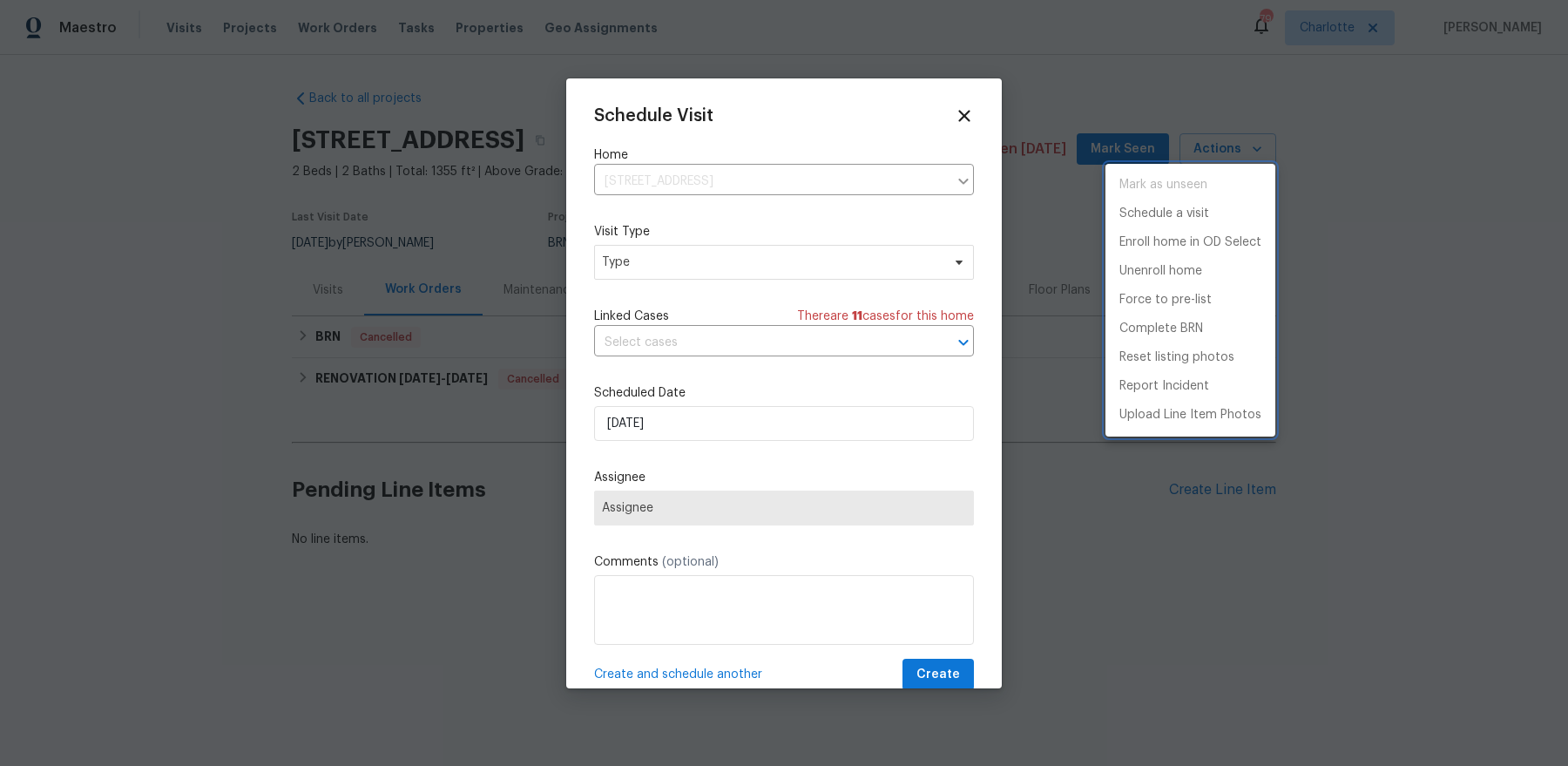
click at [743, 422] on div at bounding box center [784, 383] width 1568 height 766
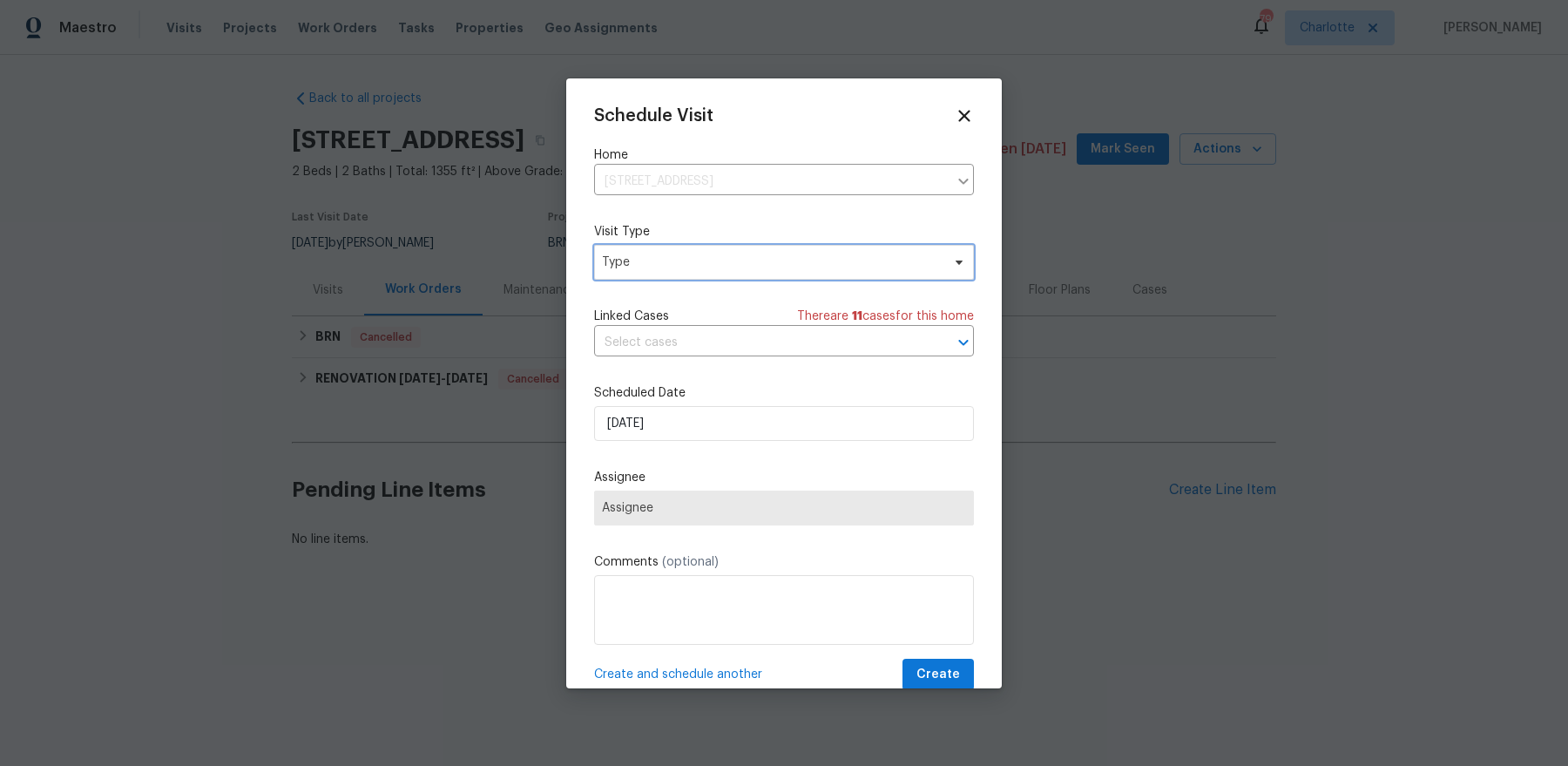
click at [666, 257] on span "Type" at bounding box center [771, 262] width 338 height 17
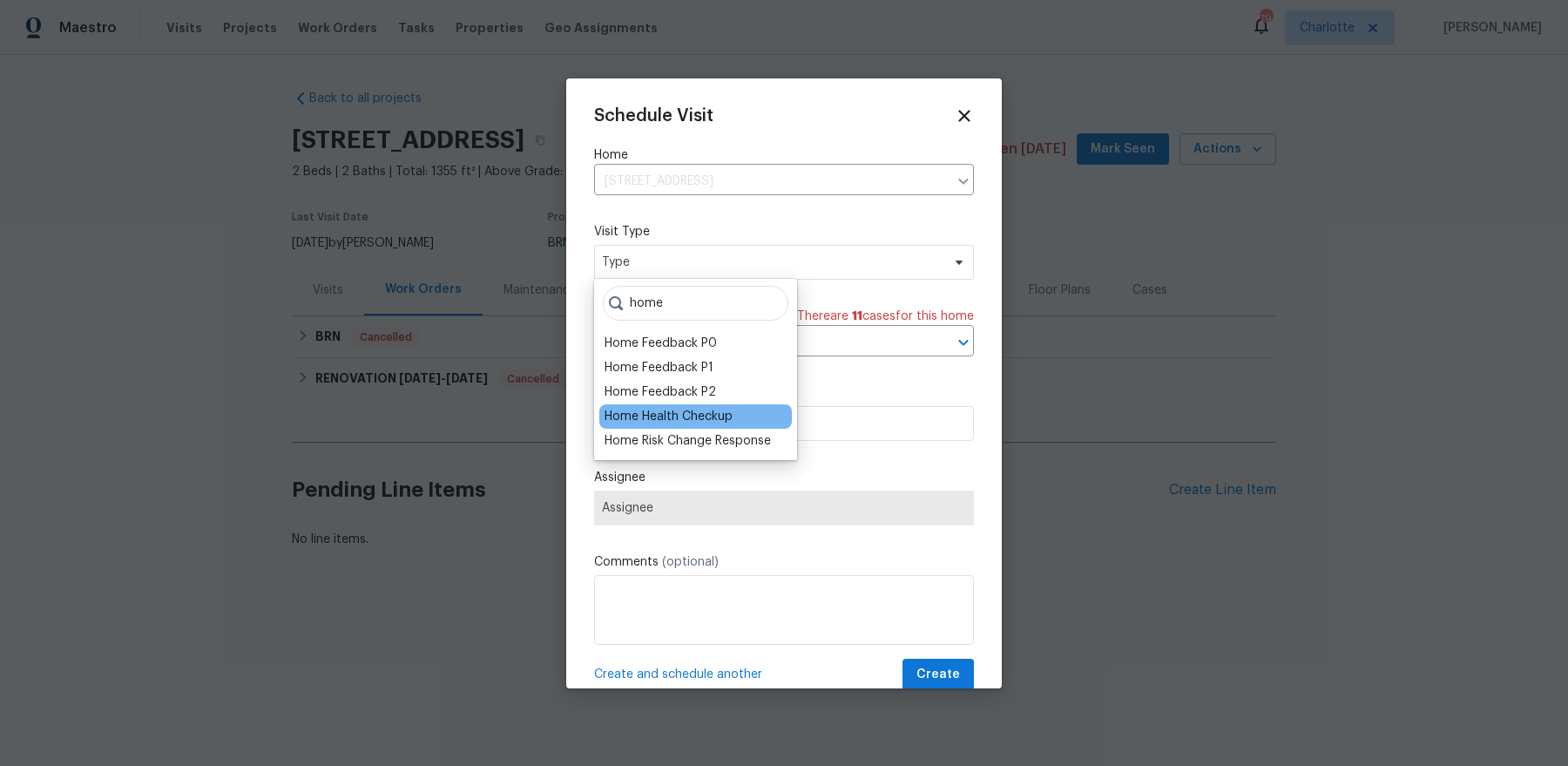
type input "home"
click at [677, 422] on div "Home Health Checkup" at bounding box center [668, 416] width 128 height 17
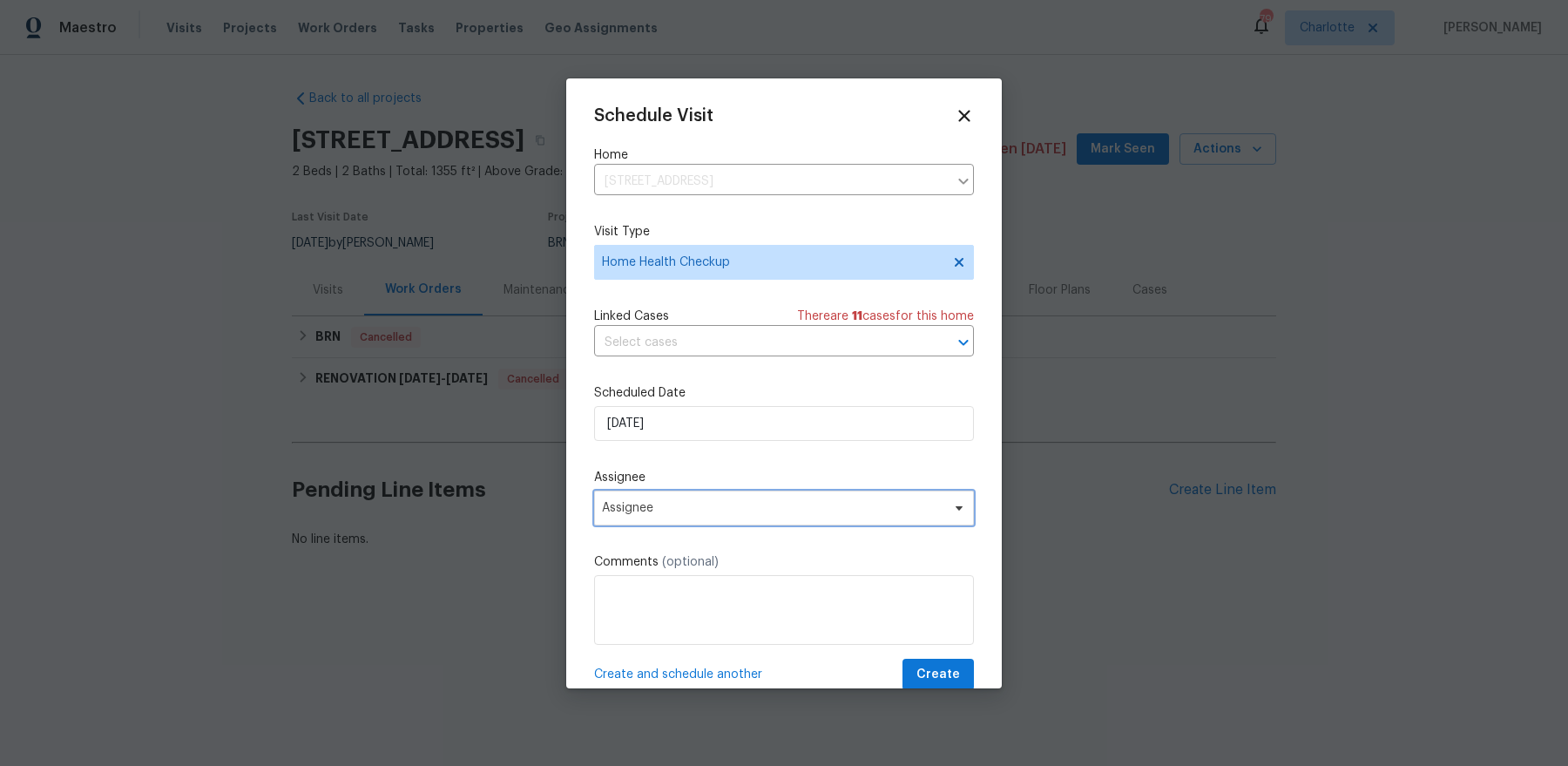
click at [702, 524] on span "Assignee" at bounding box center [784, 507] width 380 height 35
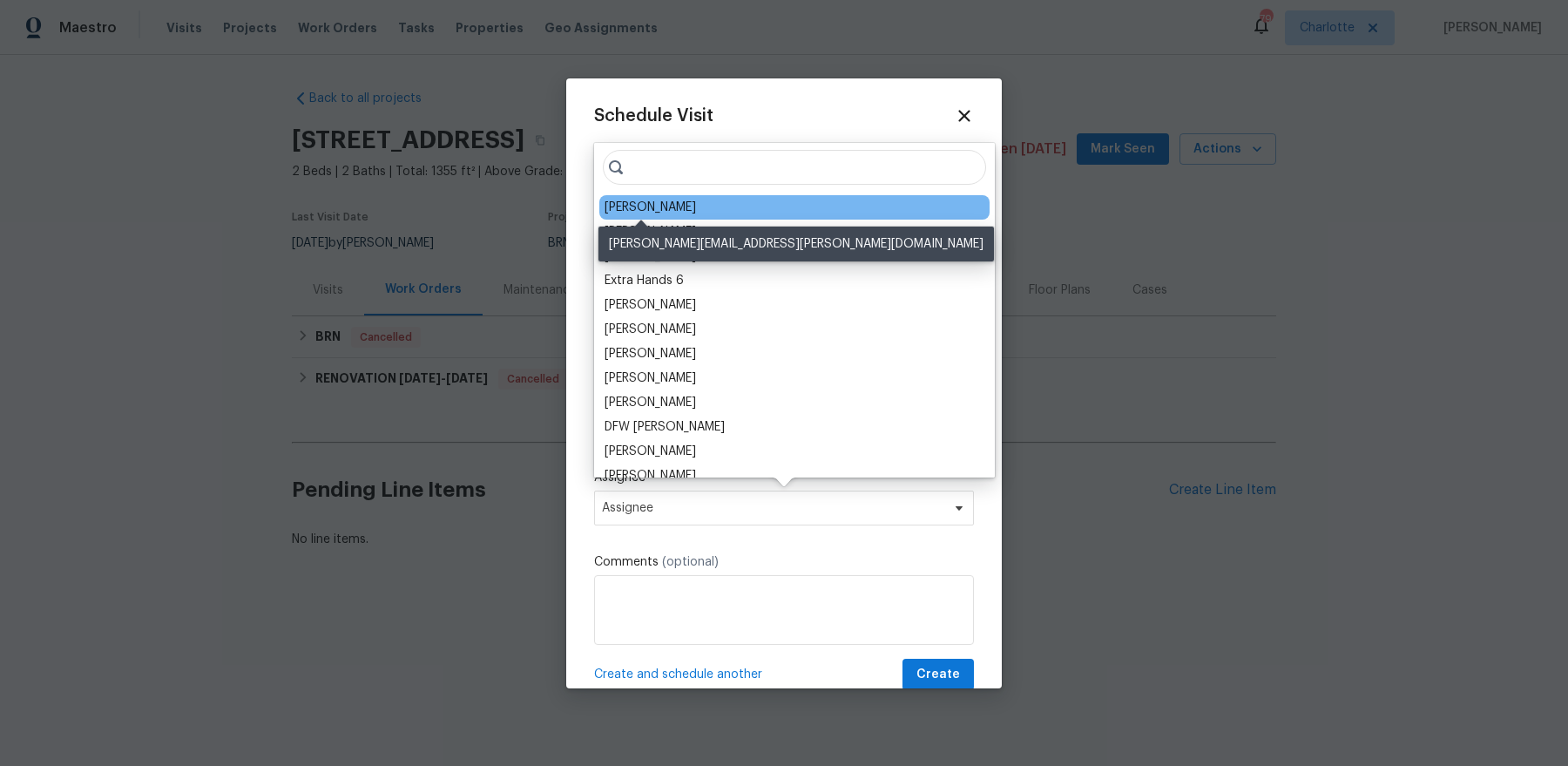
click at [650, 209] on div "[PERSON_NAME]" at bounding box center [650, 207] width 91 height 17
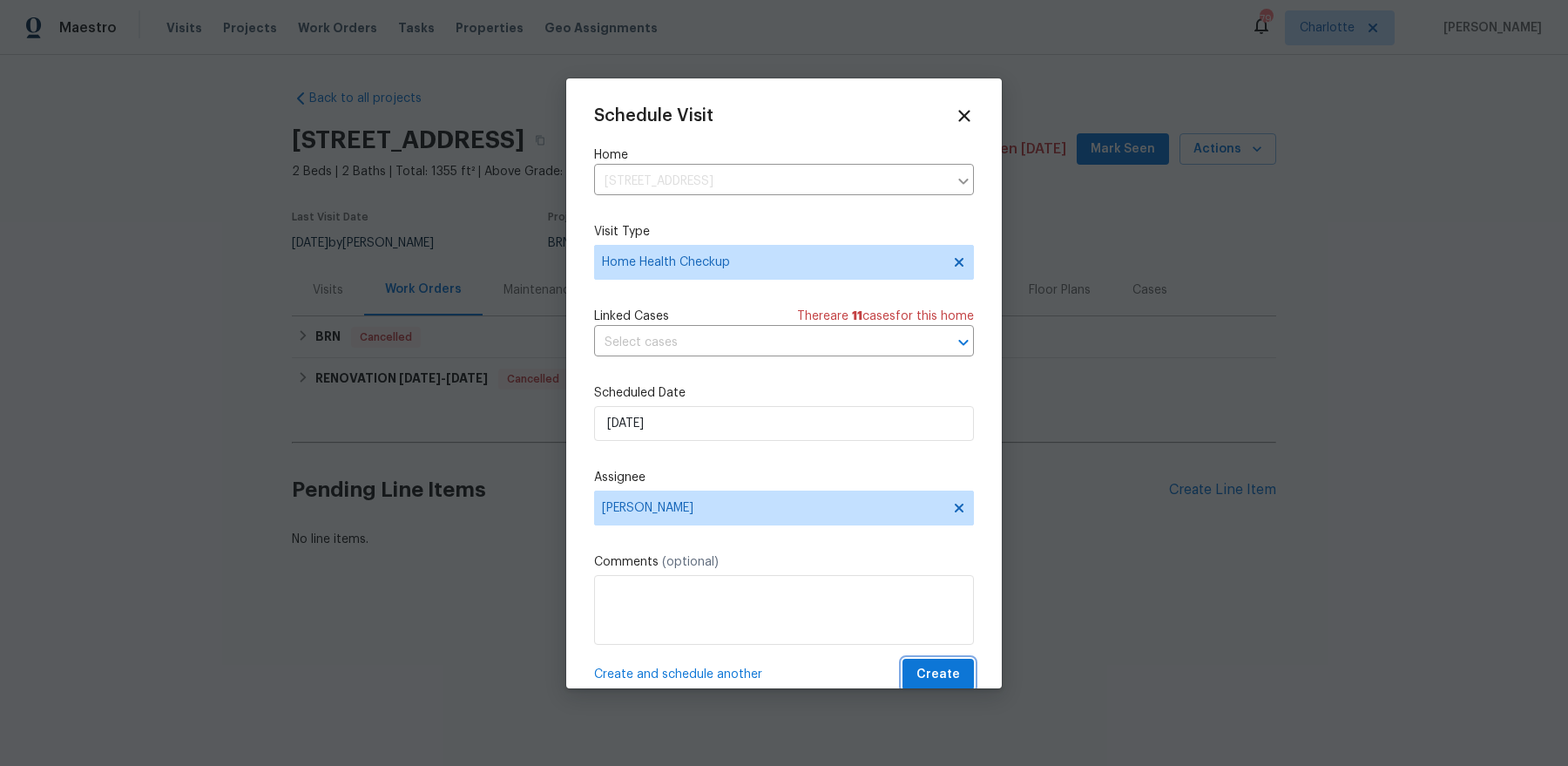
click at [952, 611] on span "Create" at bounding box center [938, 674] width 44 height 22
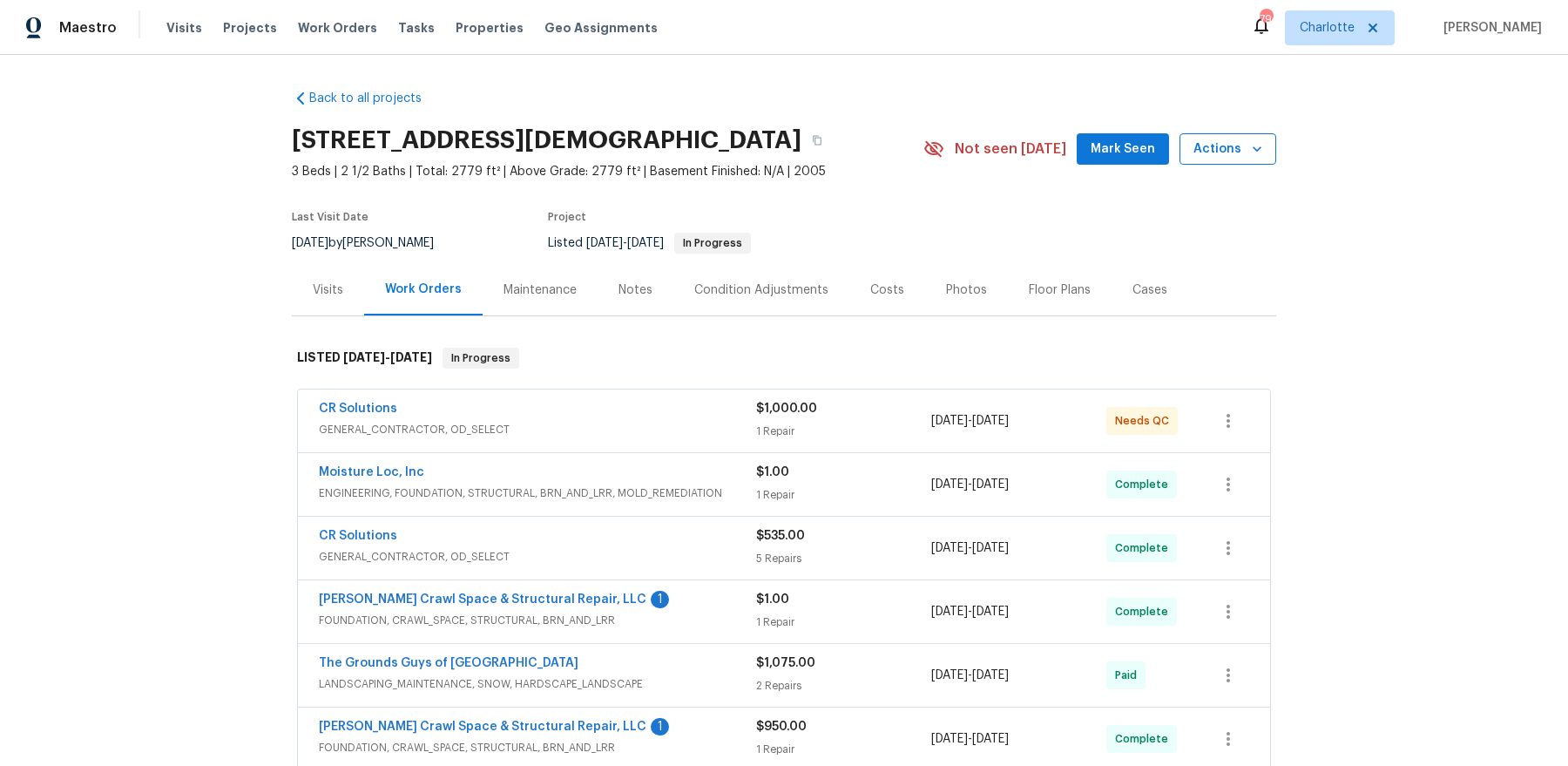
click at [1219, 152] on span "Actions" at bounding box center [1227, 149] width 68 height 22
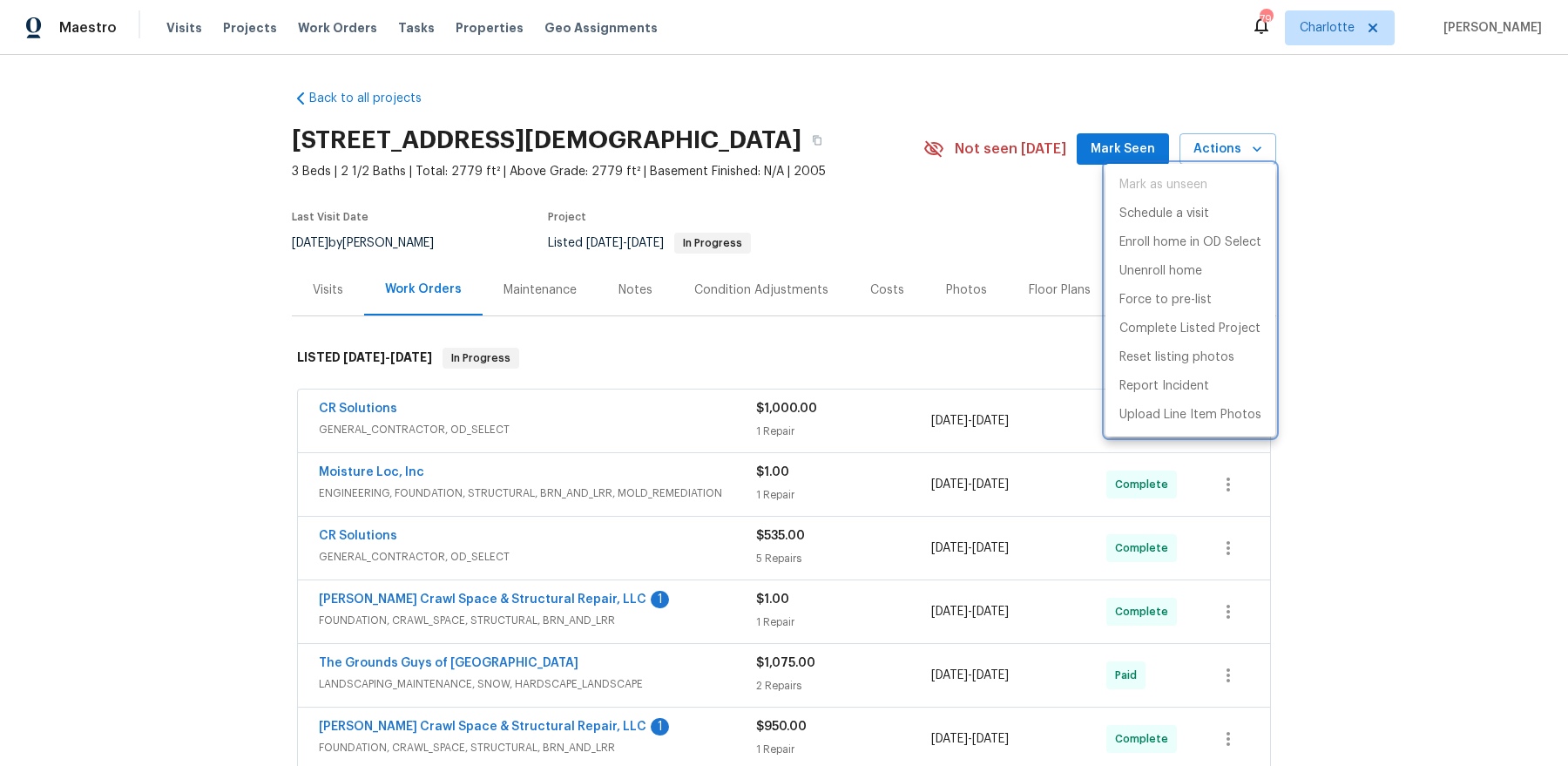
click at [979, 329] on div at bounding box center [784, 383] width 1568 height 766
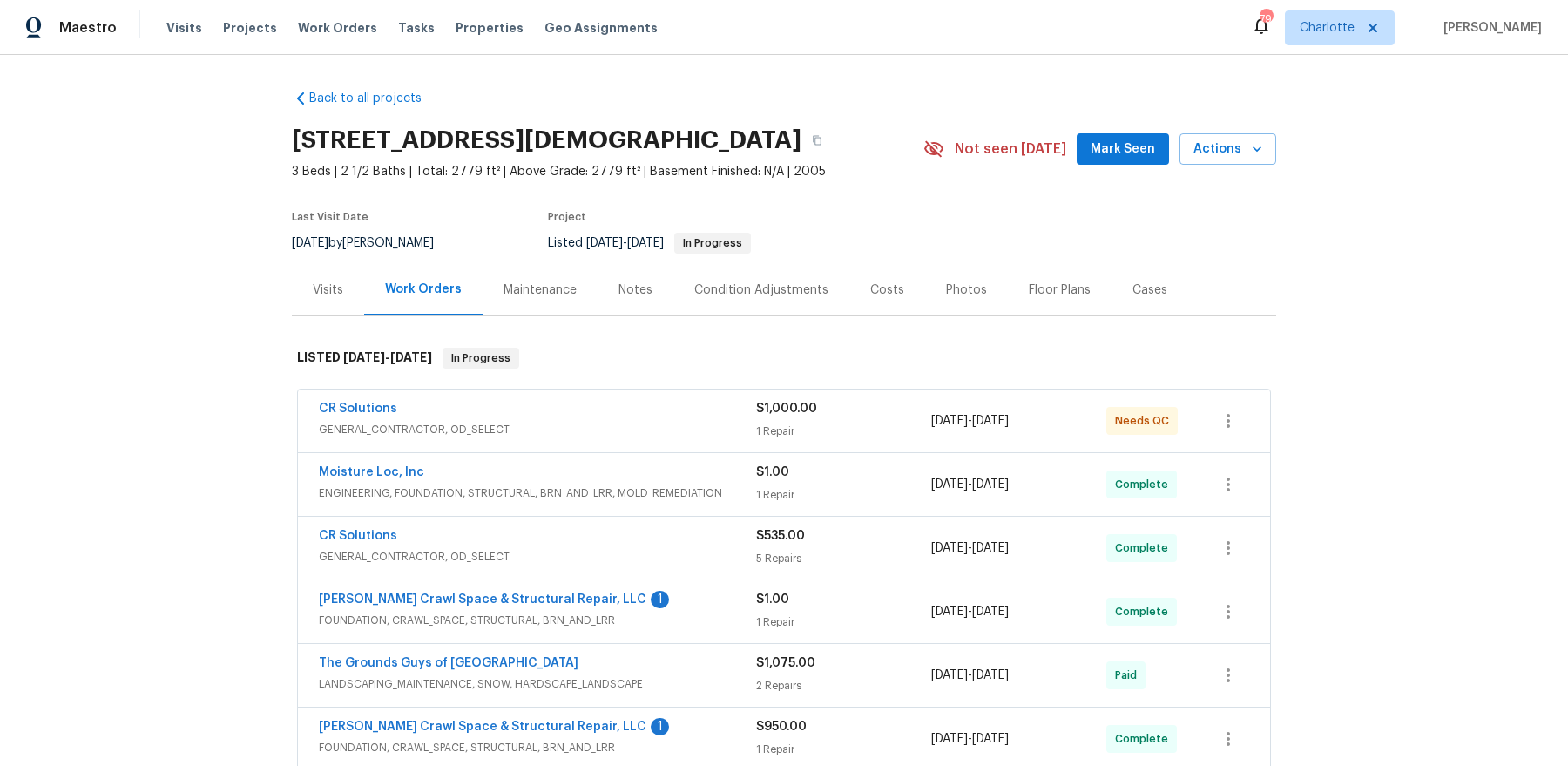
click at [331, 290] on div "Visits" at bounding box center [328, 290] width 30 height 17
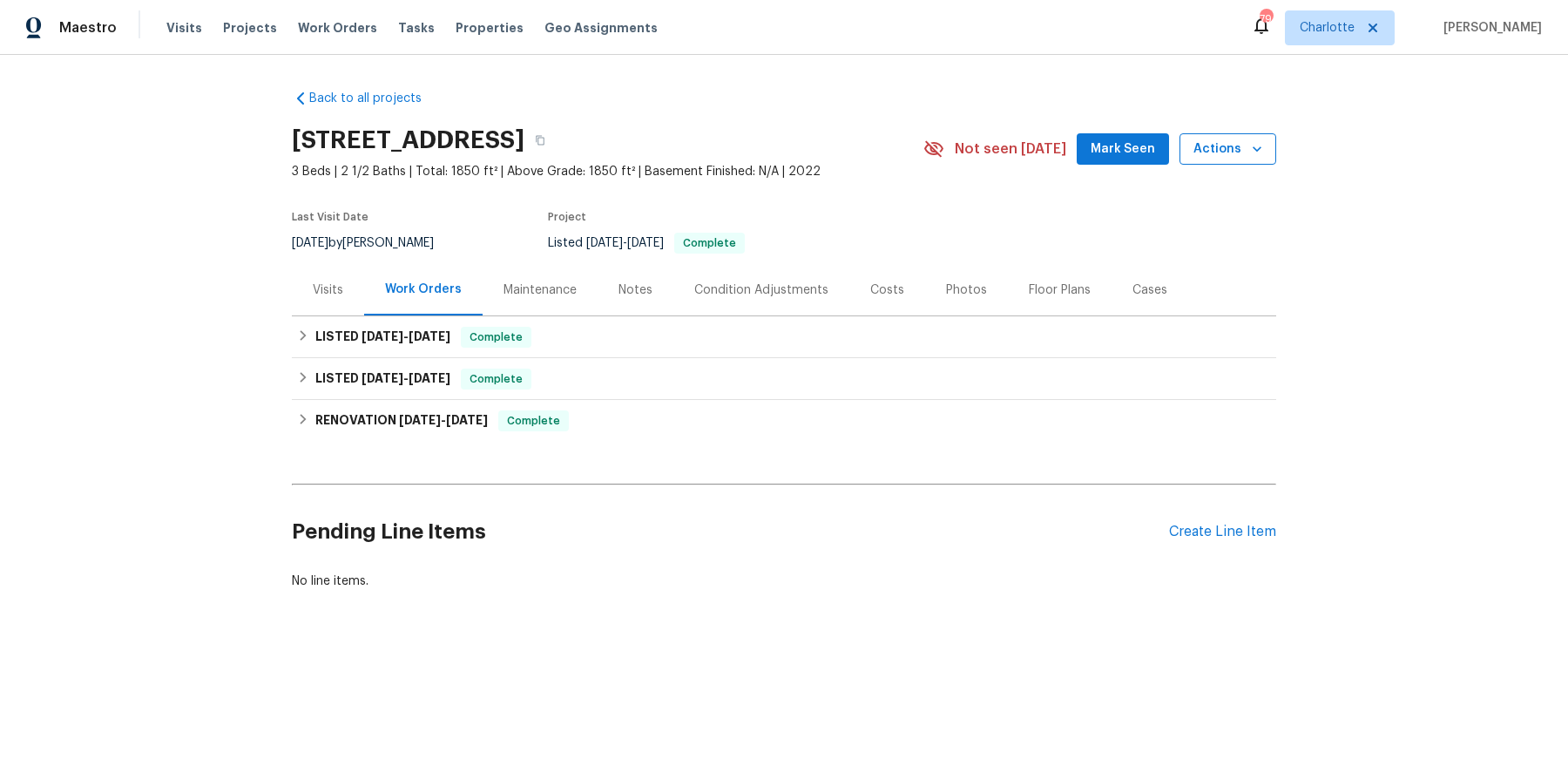
click at [1237, 148] on span "Actions" at bounding box center [1227, 149] width 68 height 22
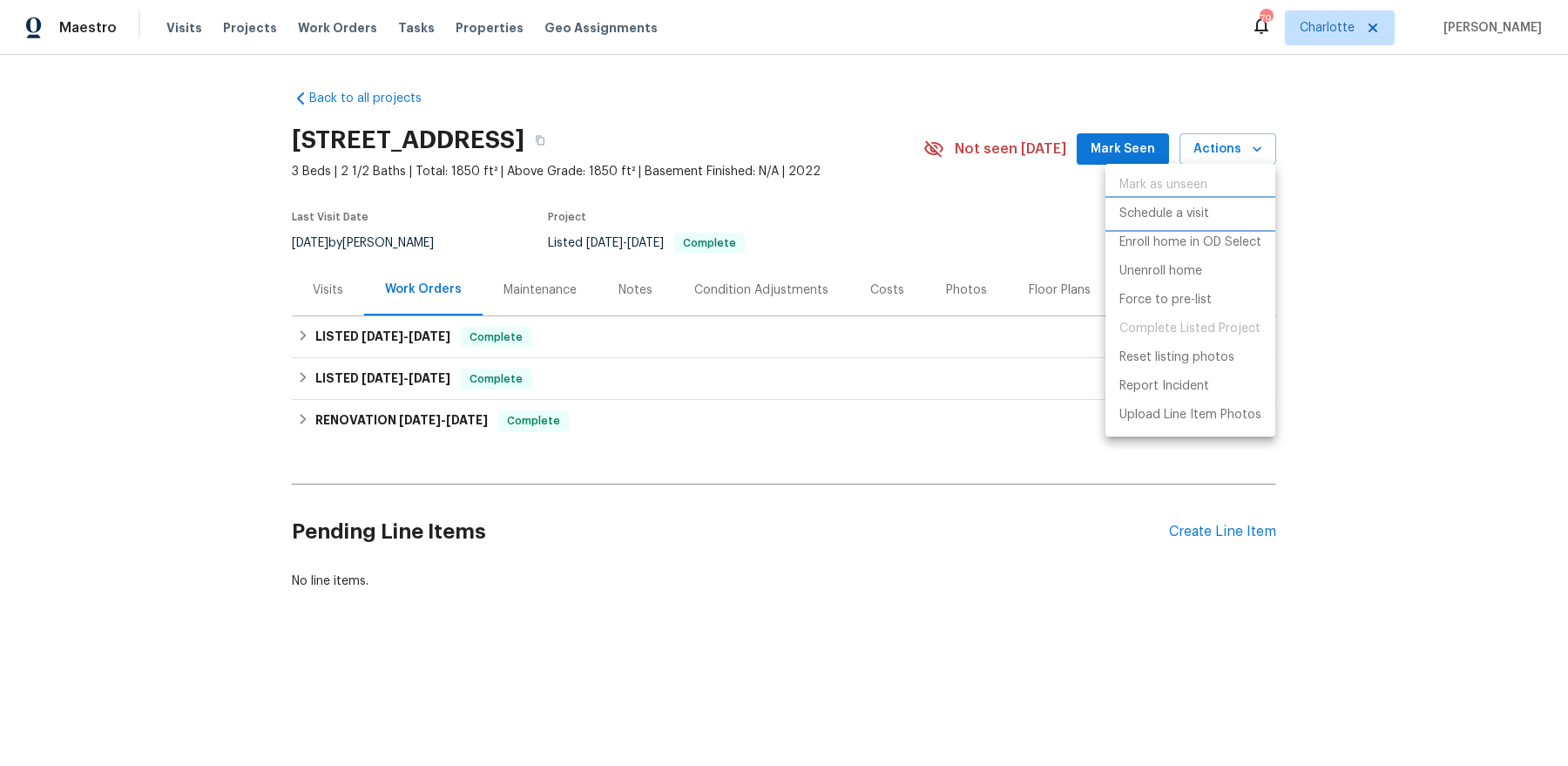
click at [1163, 220] on p "Schedule a visit" at bounding box center [1164, 213] width 89 height 18
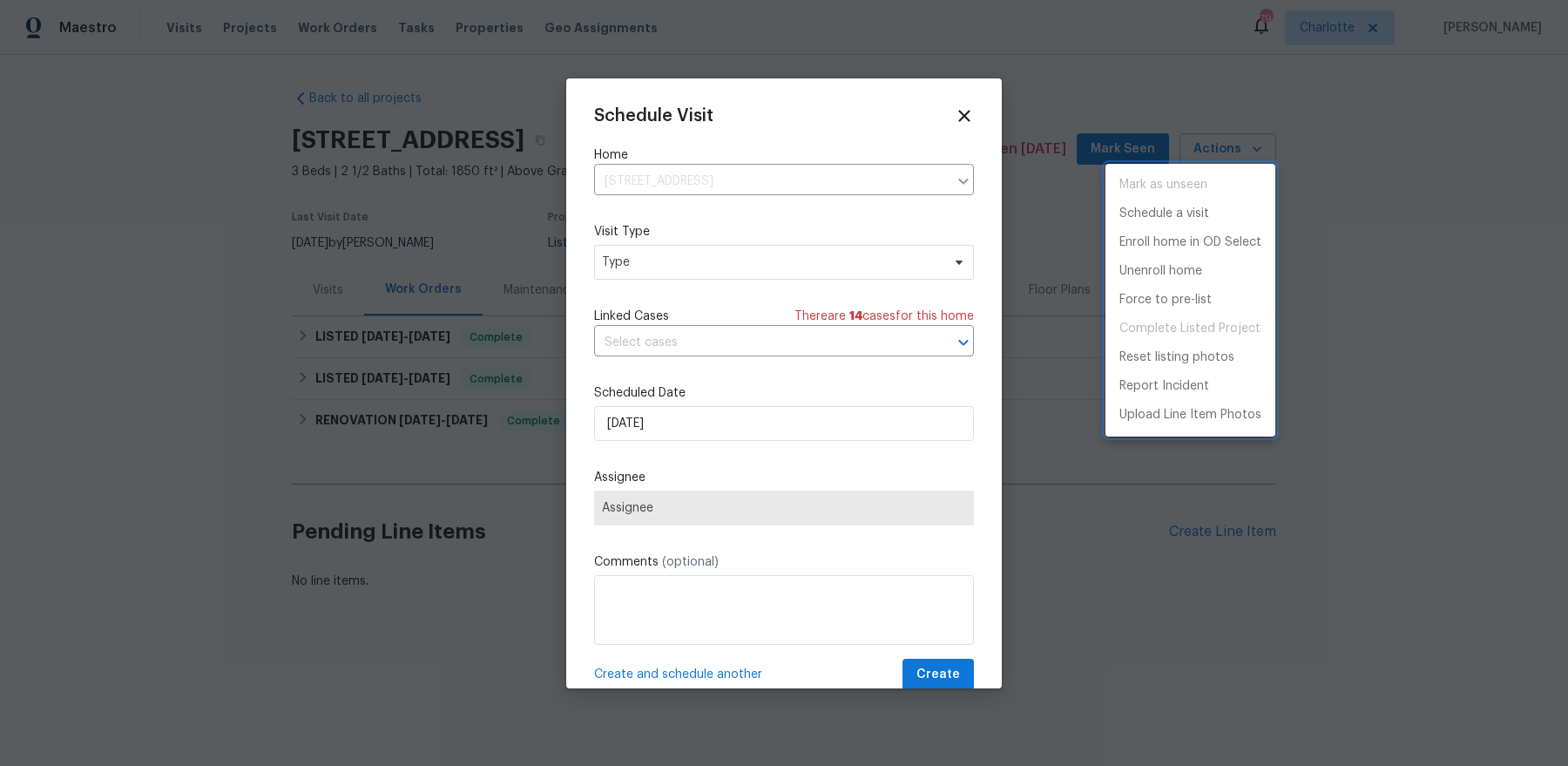
click at [707, 266] on div at bounding box center [784, 383] width 1568 height 766
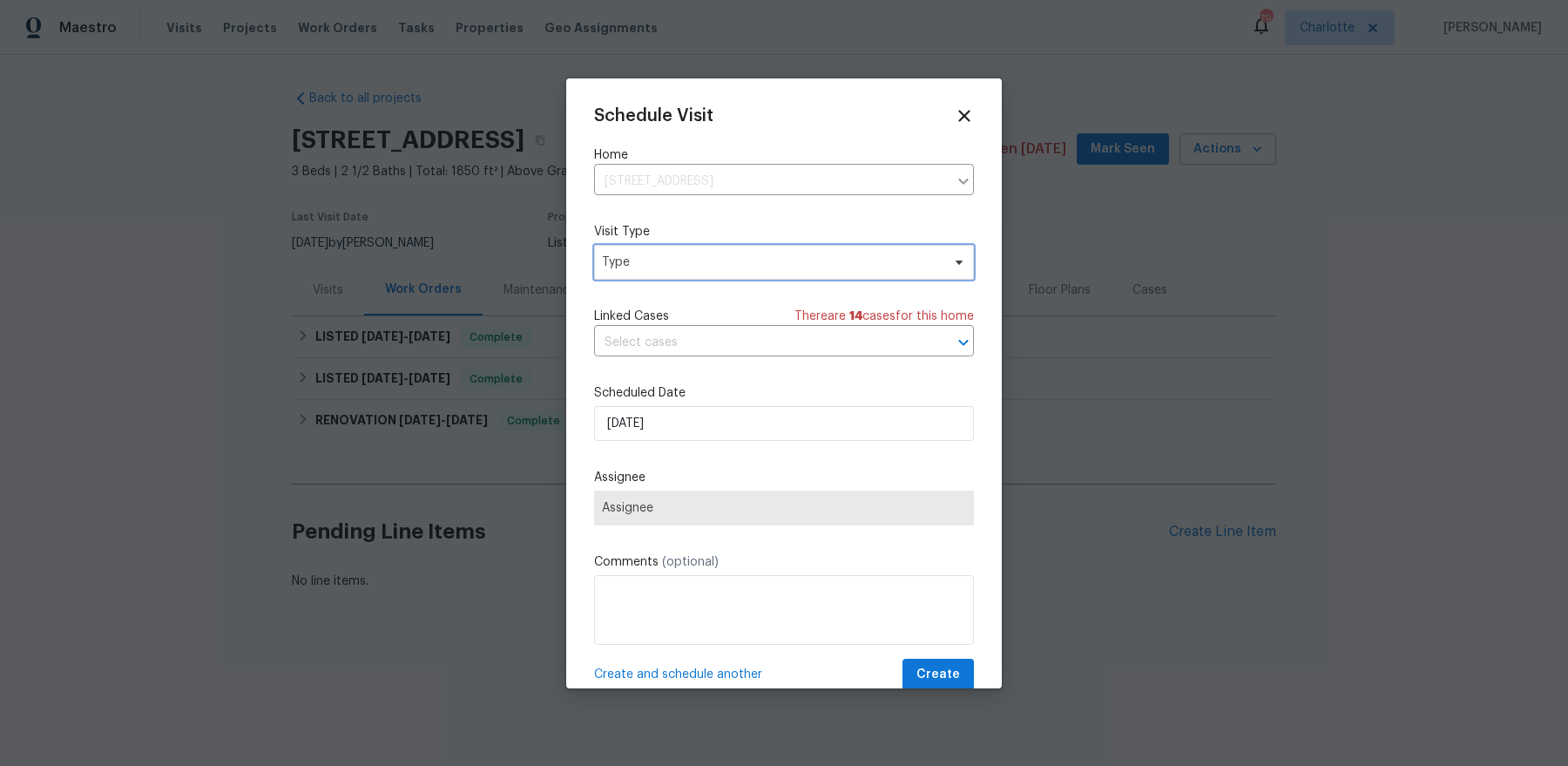
click at [702, 267] on span "Type" at bounding box center [771, 262] width 338 height 17
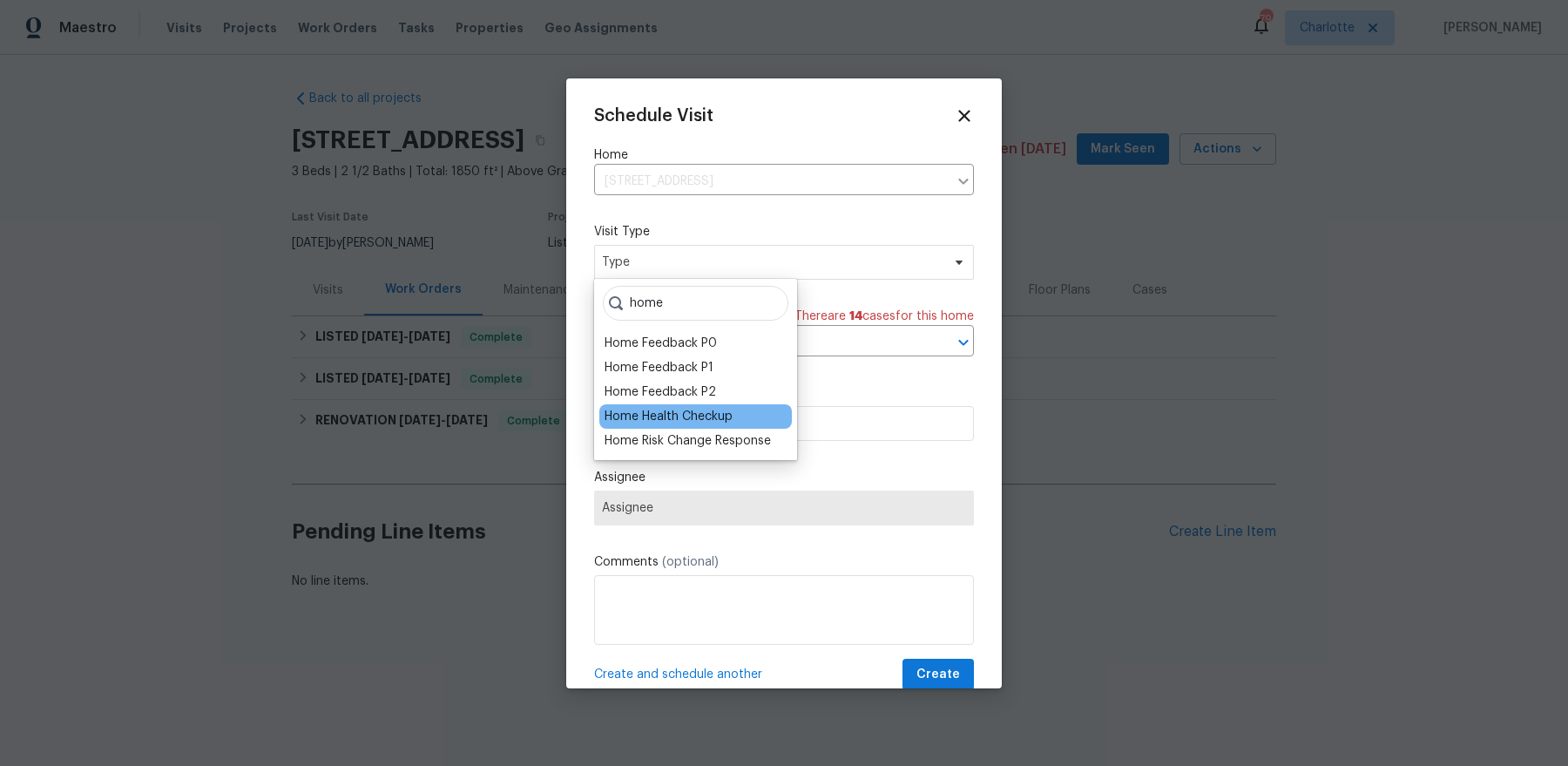
type input "home"
click at [680, 418] on div "Home Health Checkup" at bounding box center [668, 416] width 128 height 17
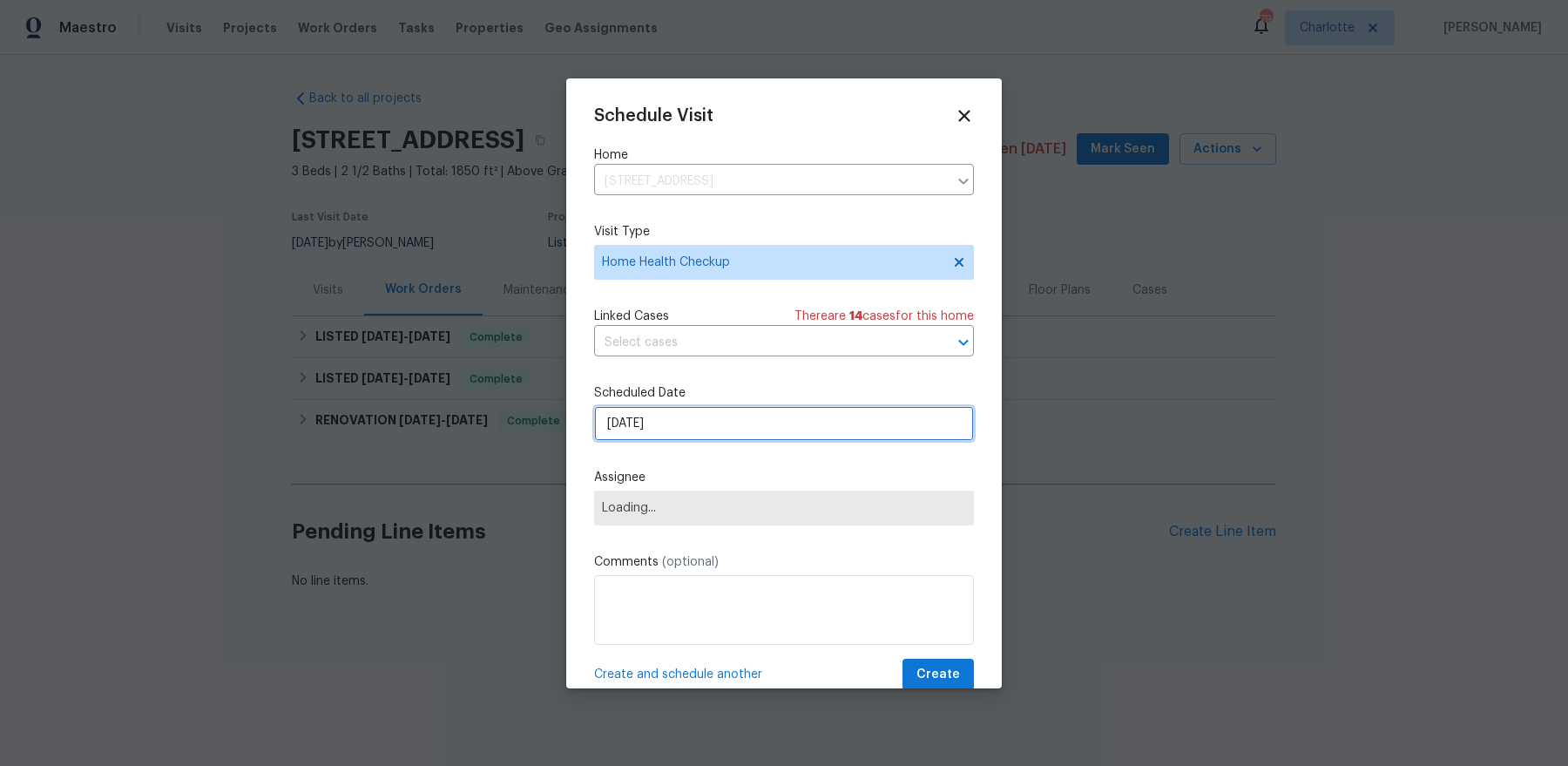
click at [697, 440] on input "[DATE]" at bounding box center [784, 423] width 380 height 35
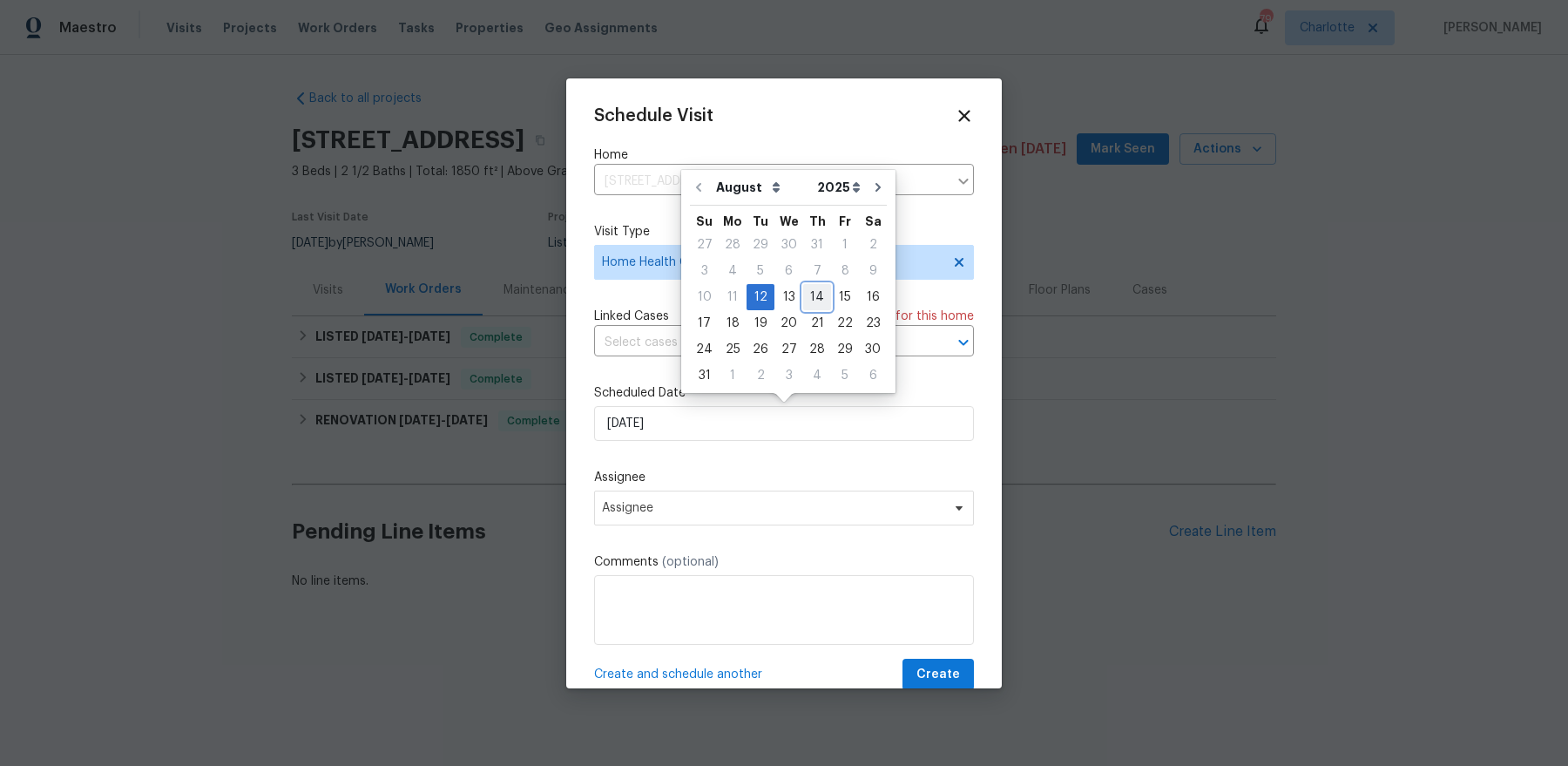
click at [813, 304] on div "14" at bounding box center [816, 297] width 28 height 25
type input "8/14/2025"
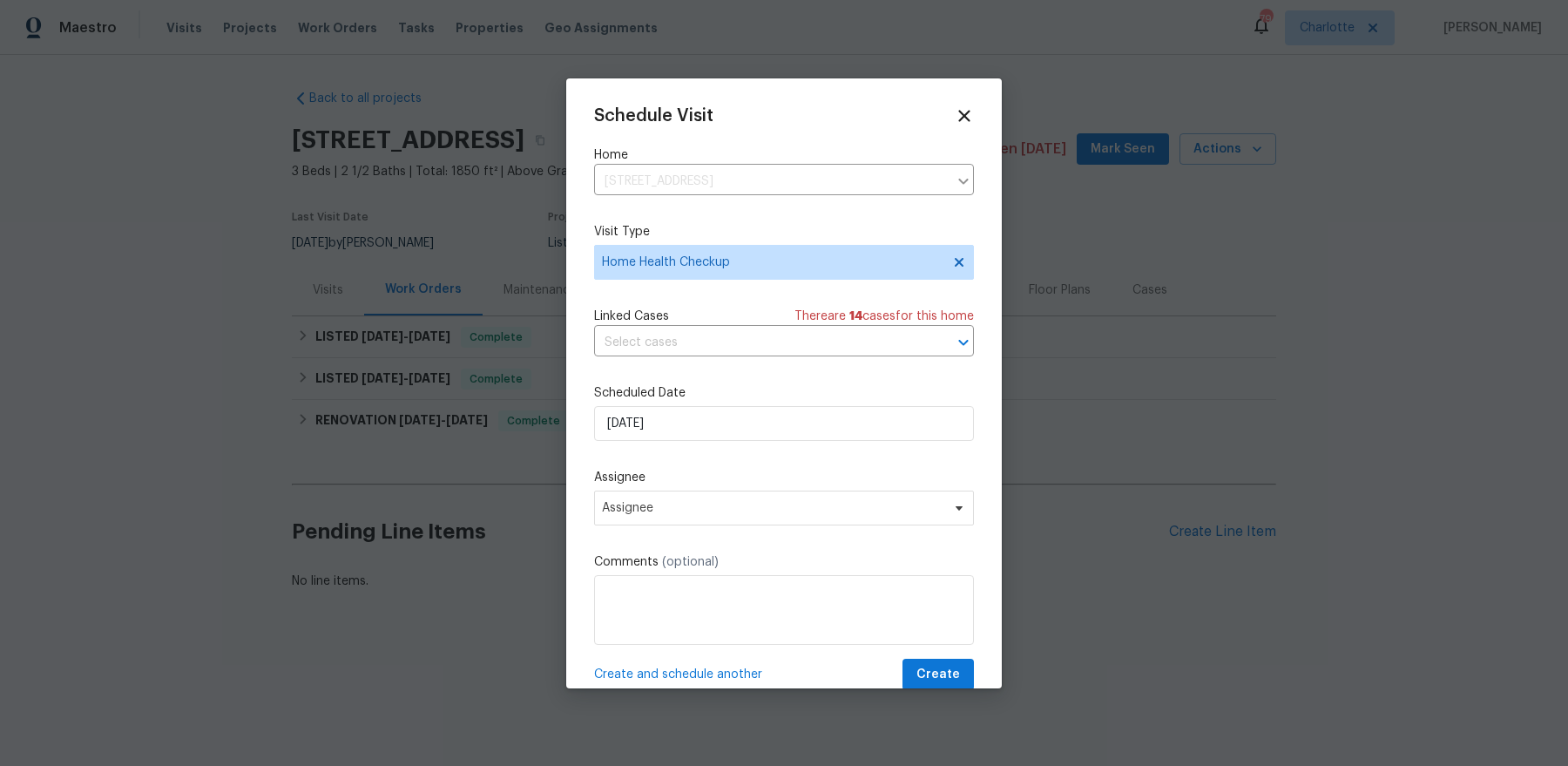
click at [711, 536] on div "Schedule Visit Home 5629 Axil Ln, Charlotte, NC 28269 ​ Visit Type Home Health …" at bounding box center [784, 398] width 380 height 584
click at [711, 505] on span "Assignee" at bounding box center [772, 507] width 341 height 14
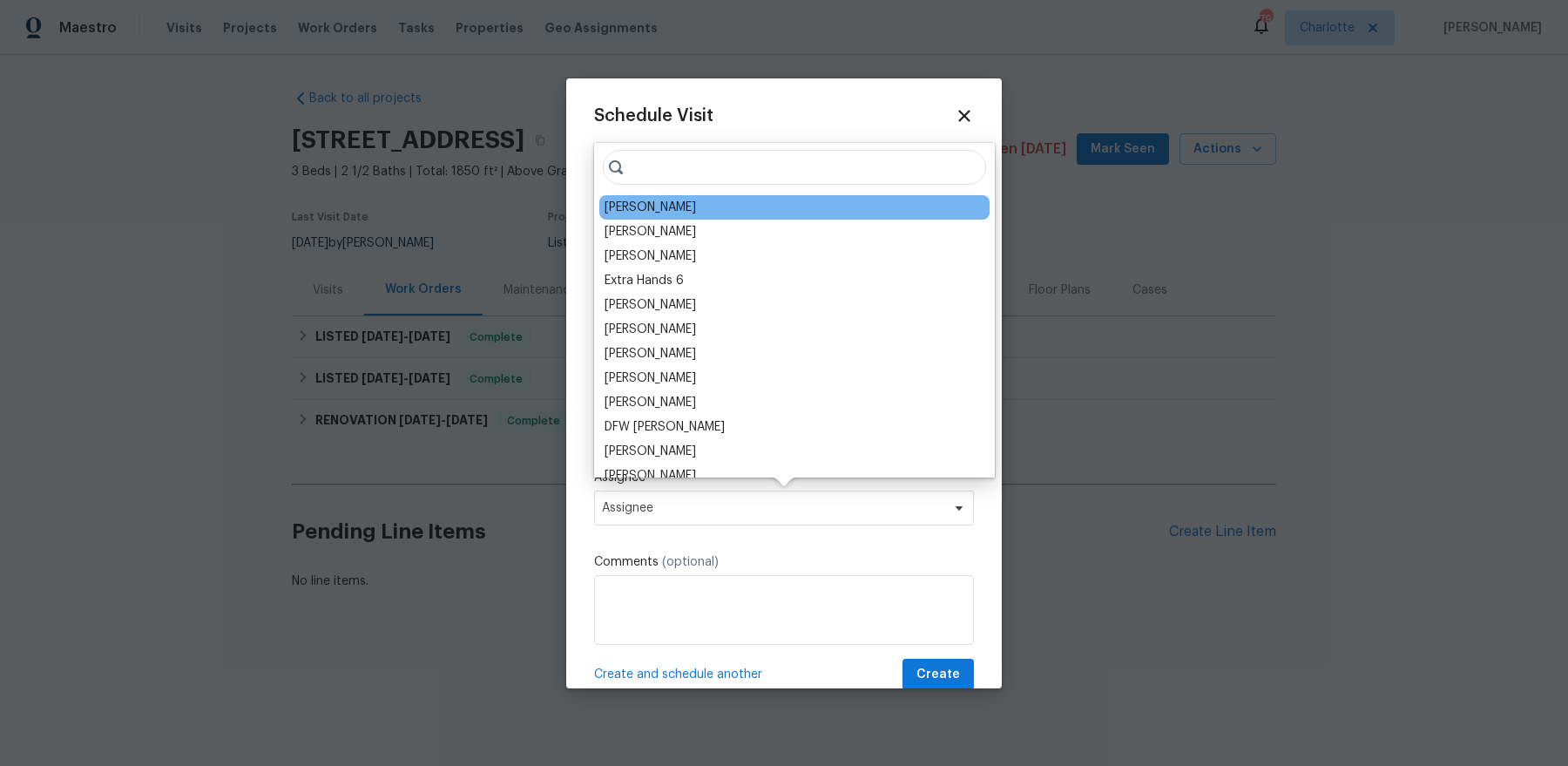
click at [641, 219] on div "[PERSON_NAME]" at bounding box center [794, 207] width 391 height 25
click at [639, 211] on div "[PERSON_NAME]" at bounding box center [650, 207] width 91 height 17
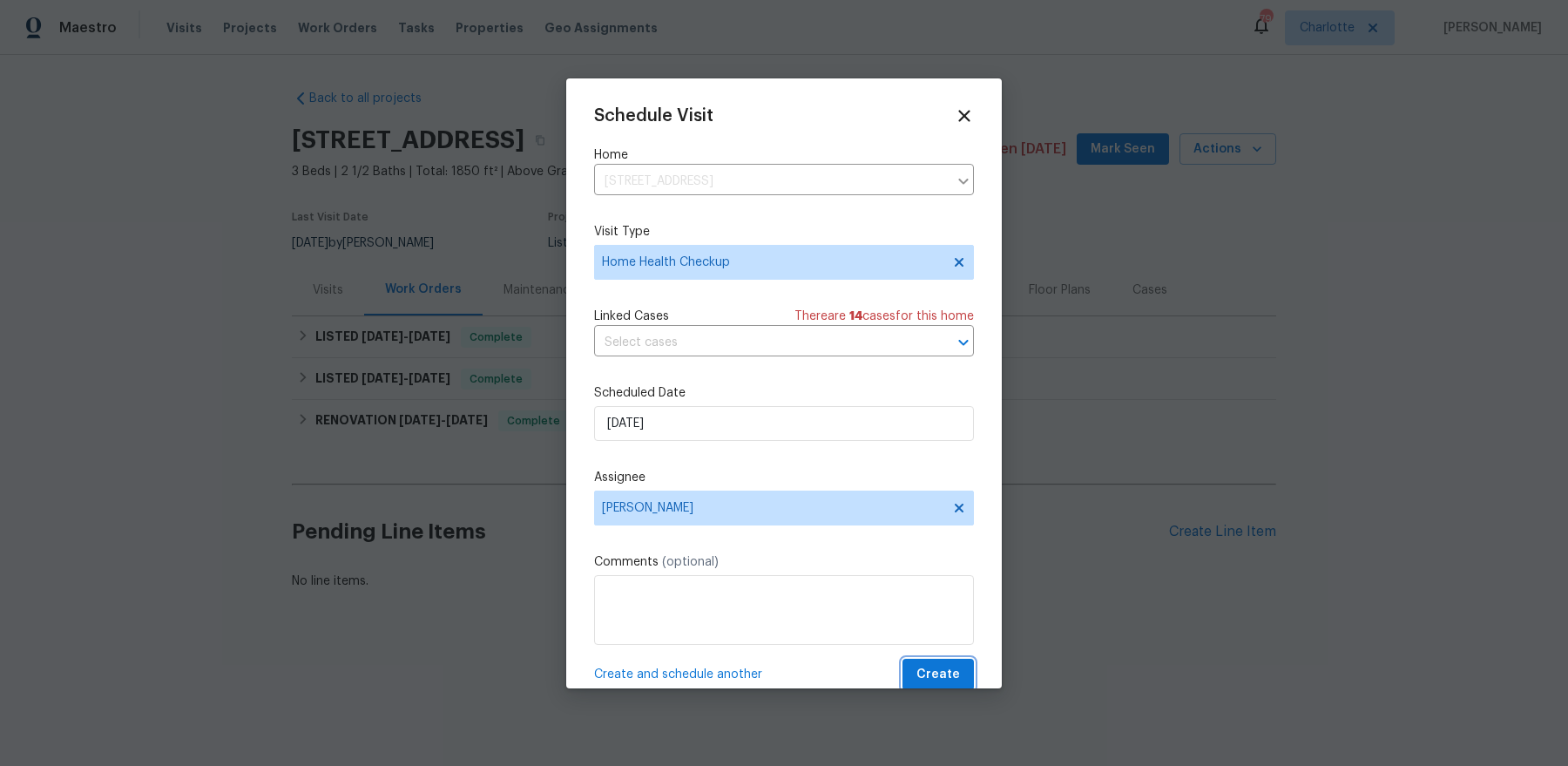
click at [949, 611] on span "Create" at bounding box center [938, 674] width 44 height 22
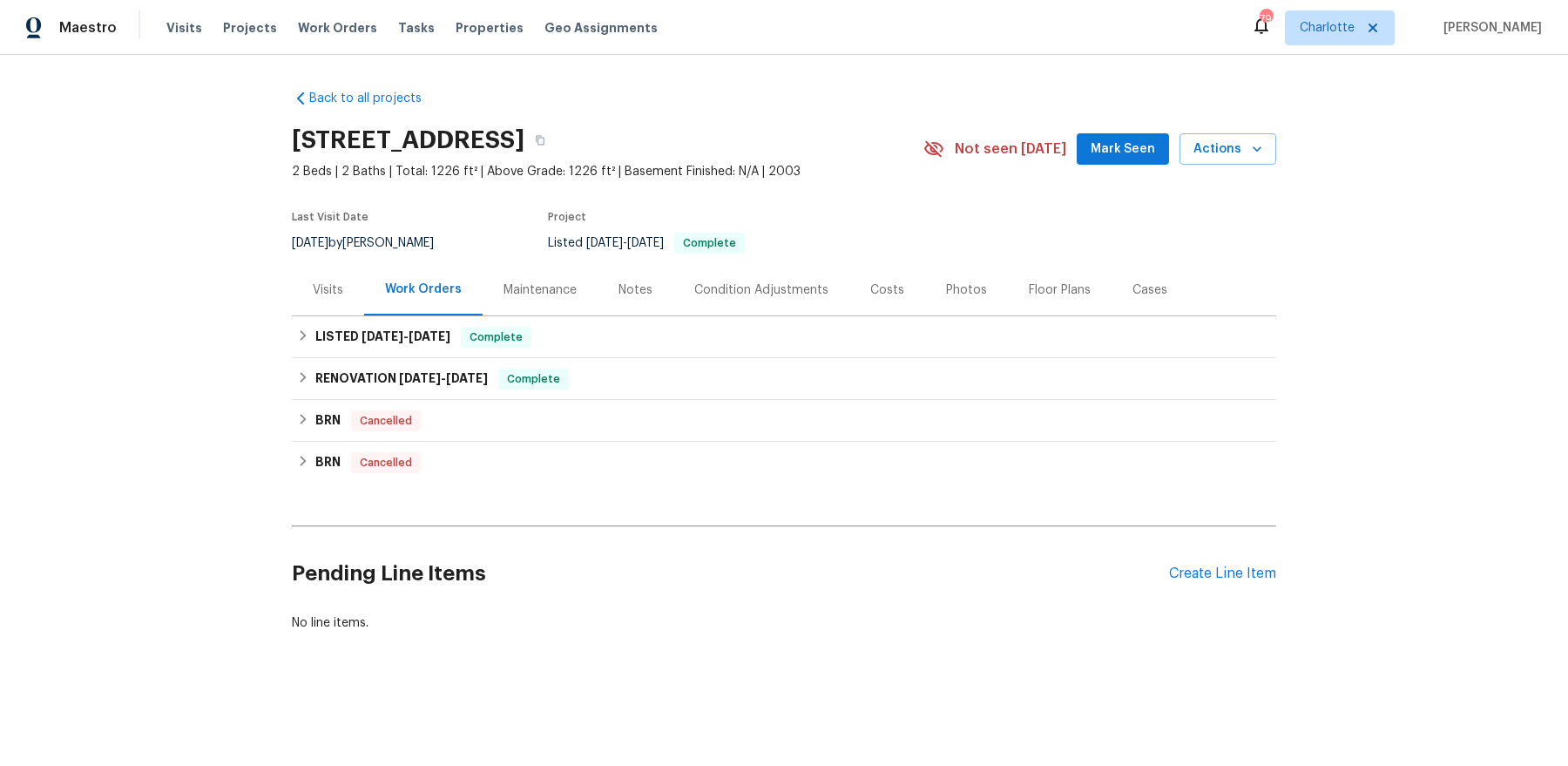
click at [347, 293] on div "Visits" at bounding box center [328, 290] width 72 height 51
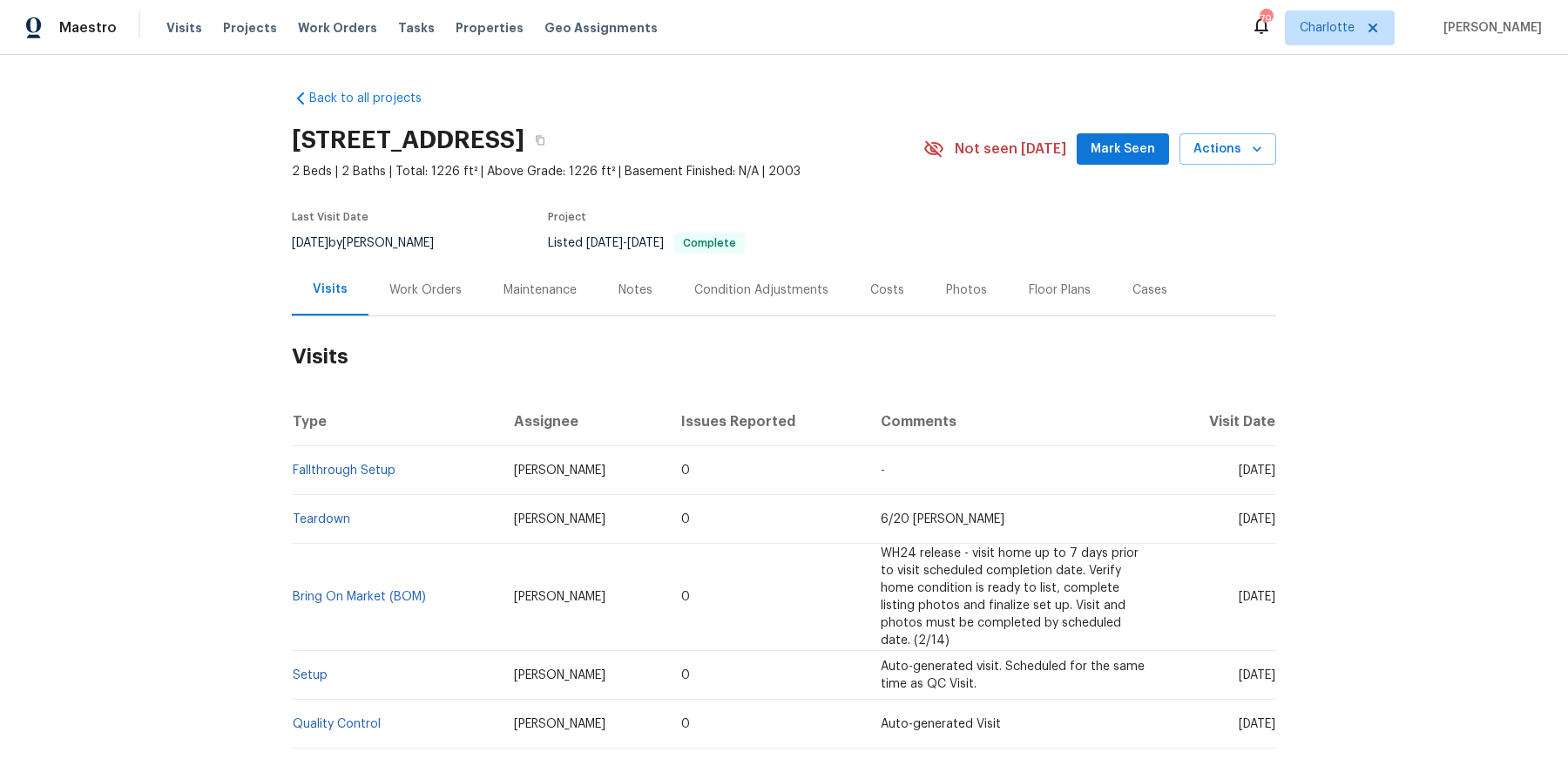
click at [1211, 131] on div "[STREET_ADDRESS] 2 Beds | 2 Baths | Total: 1226 ft² | Above Grade: 1226 ft² | B…" at bounding box center [784, 149] width 985 height 63
click at [1211, 155] on span "Actions" at bounding box center [1227, 149] width 68 height 22
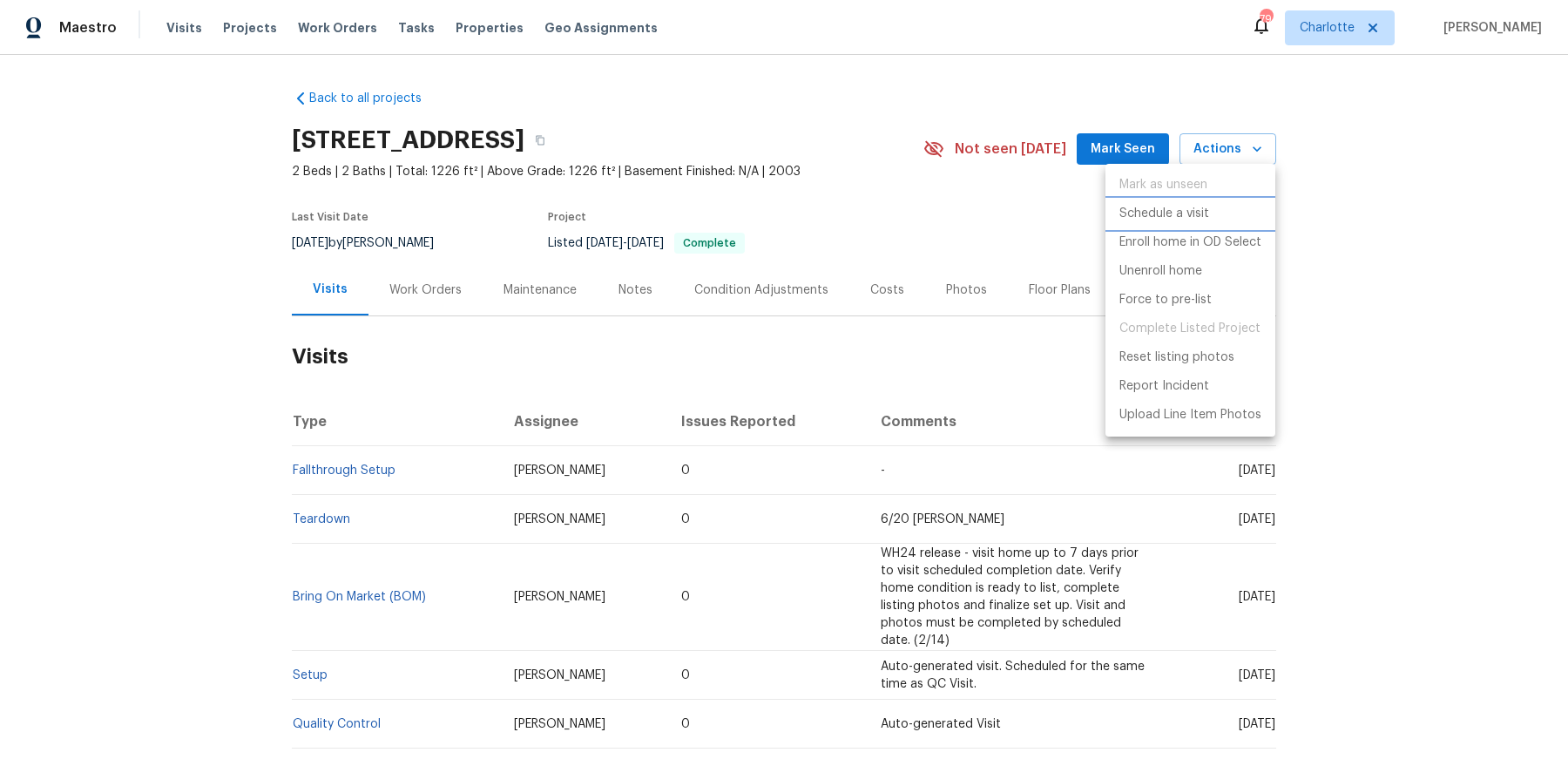
click at [1176, 215] on p "Schedule a visit" at bounding box center [1164, 213] width 89 height 18
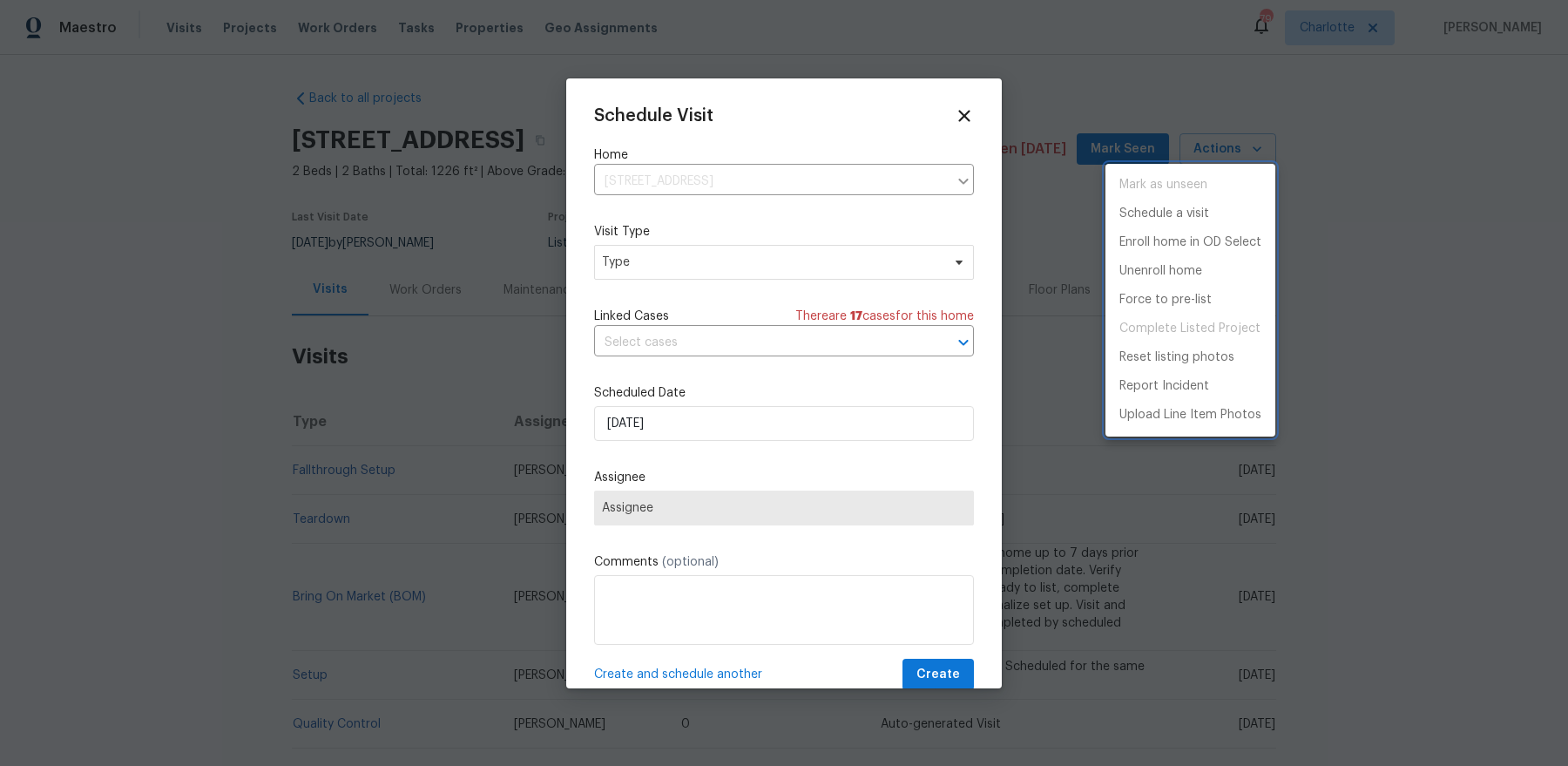
click at [673, 249] on div at bounding box center [784, 383] width 1568 height 766
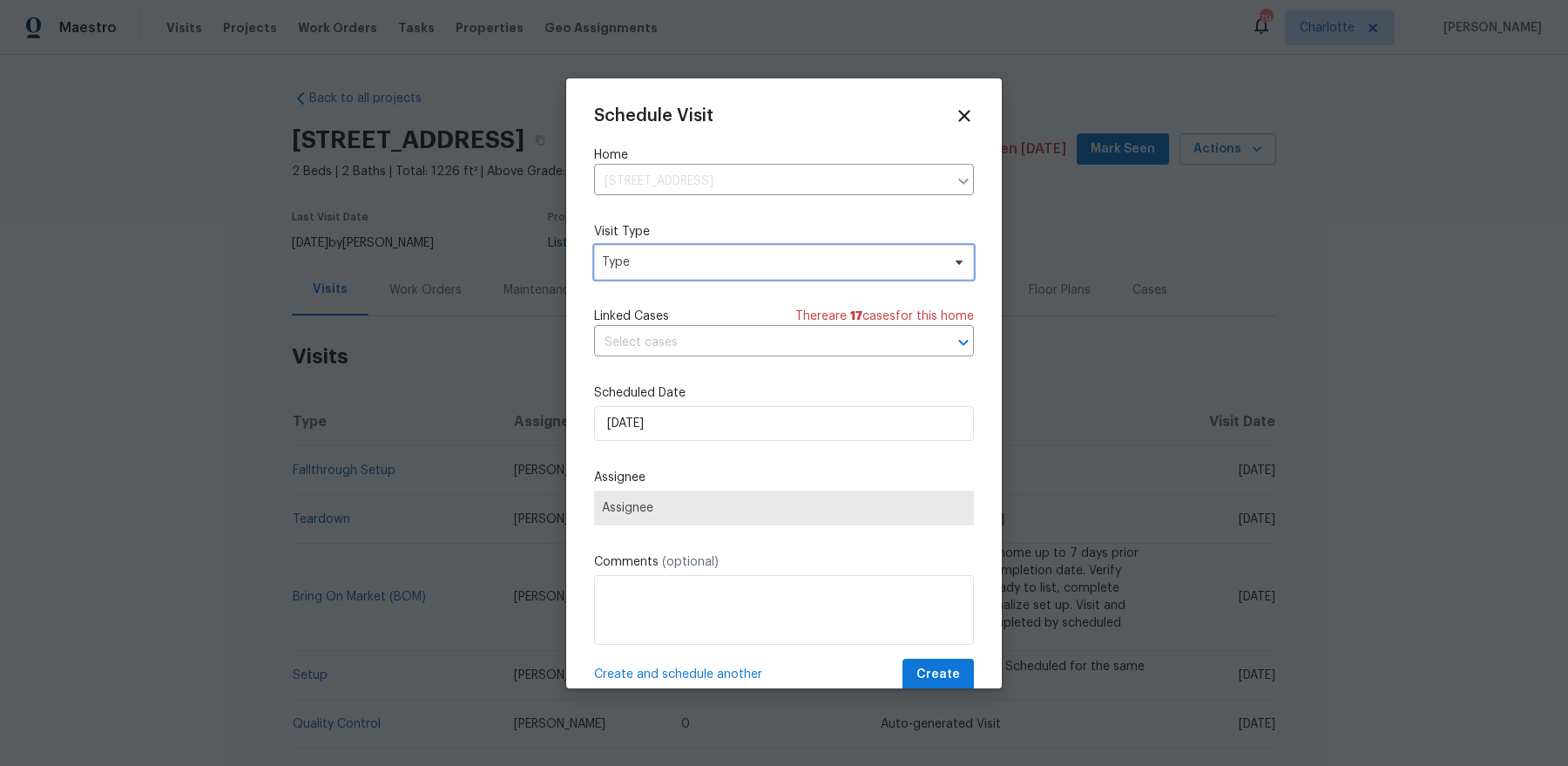
click at [658, 264] on span "Type" at bounding box center [771, 262] width 338 height 17
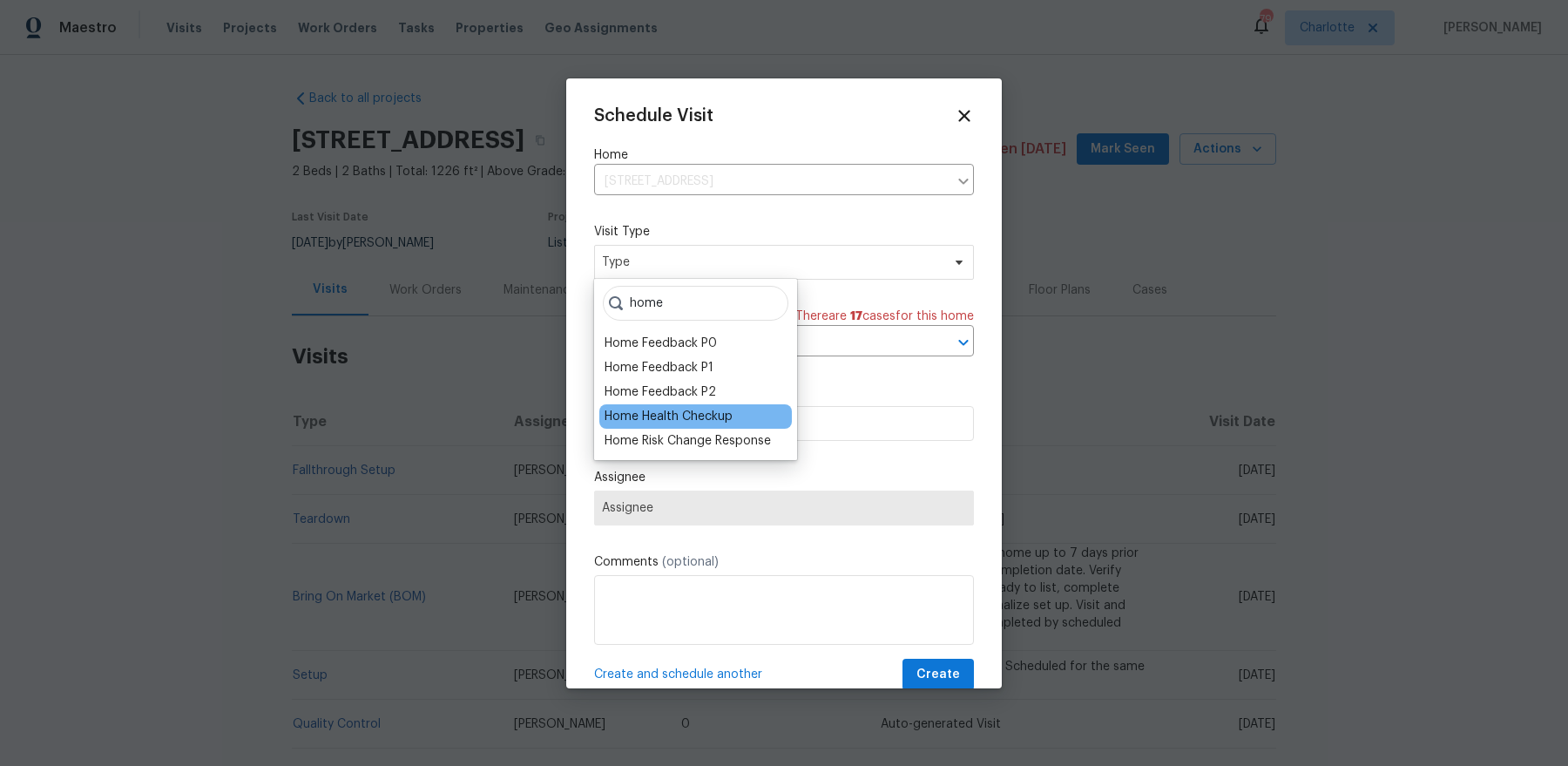
type input "home"
click at [691, 412] on div "Home Health Checkup" at bounding box center [668, 416] width 128 height 17
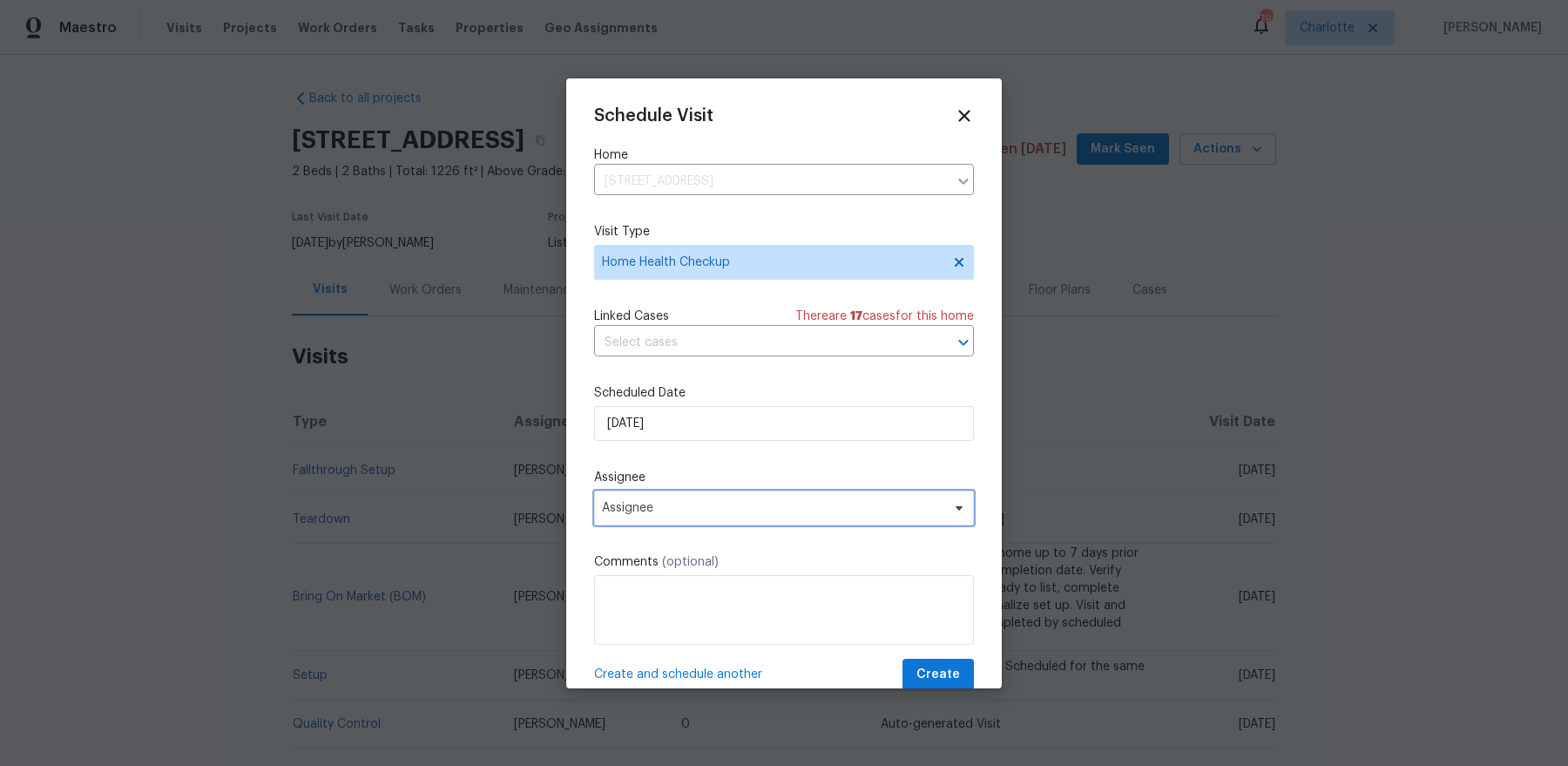
click at [656, 493] on span "Assignee" at bounding box center [784, 507] width 380 height 35
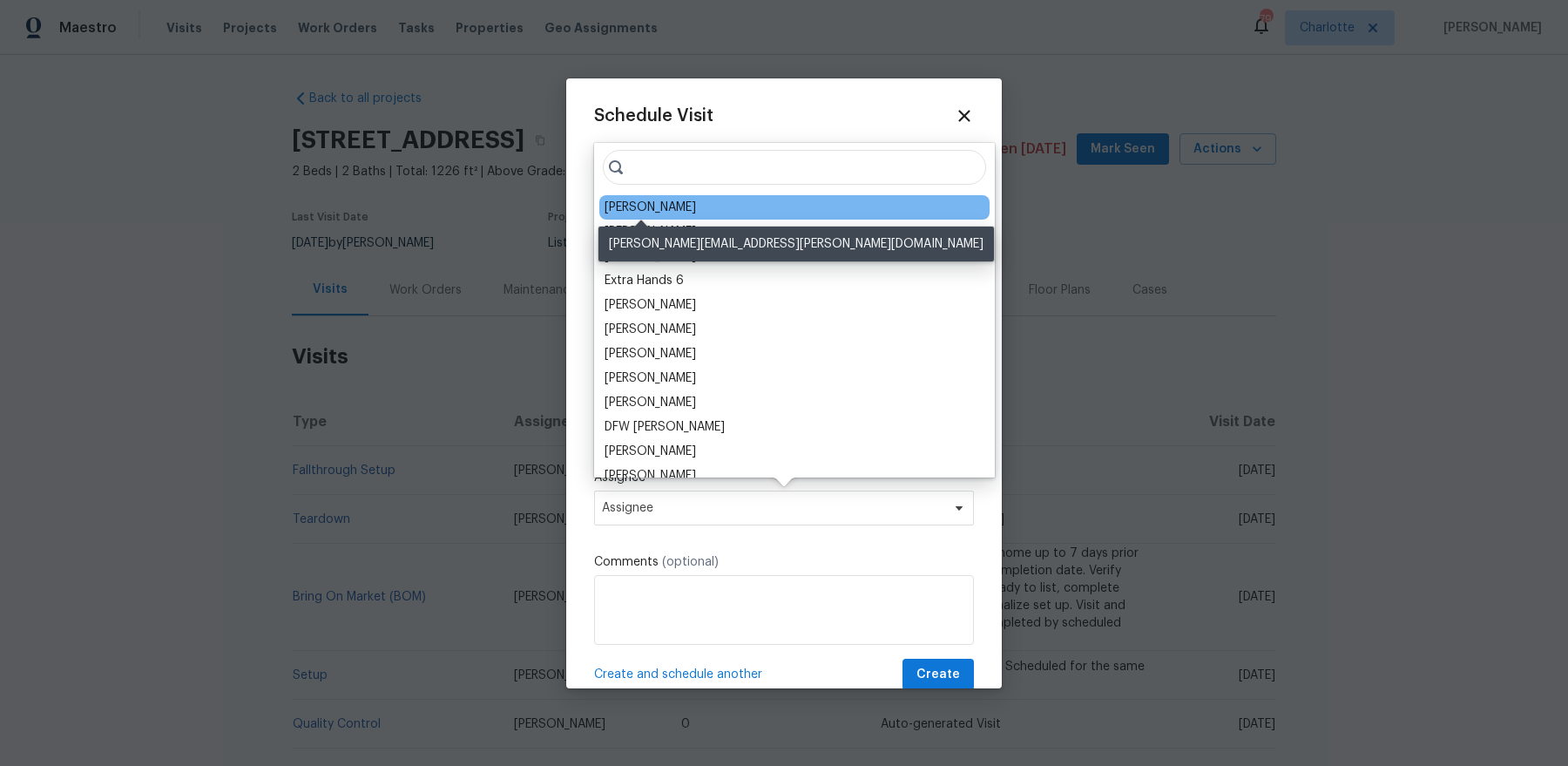
click at [640, 207] on div "[PERSON_NAME]" at bounding box center [650, 207] width 91 height 17
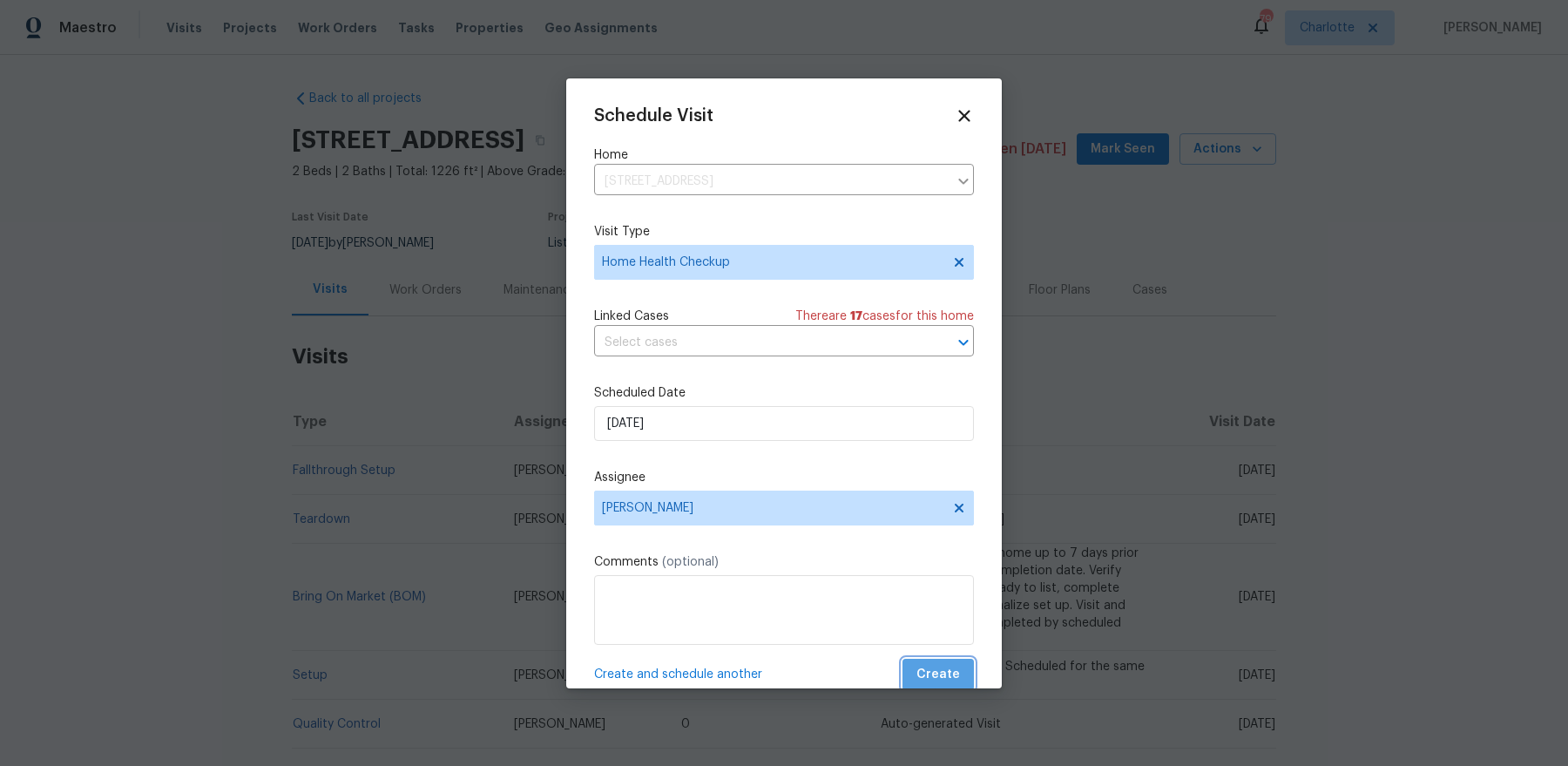
click at [945, 611] on span "Create" at bounding box center [938, 674] width 44 height 22
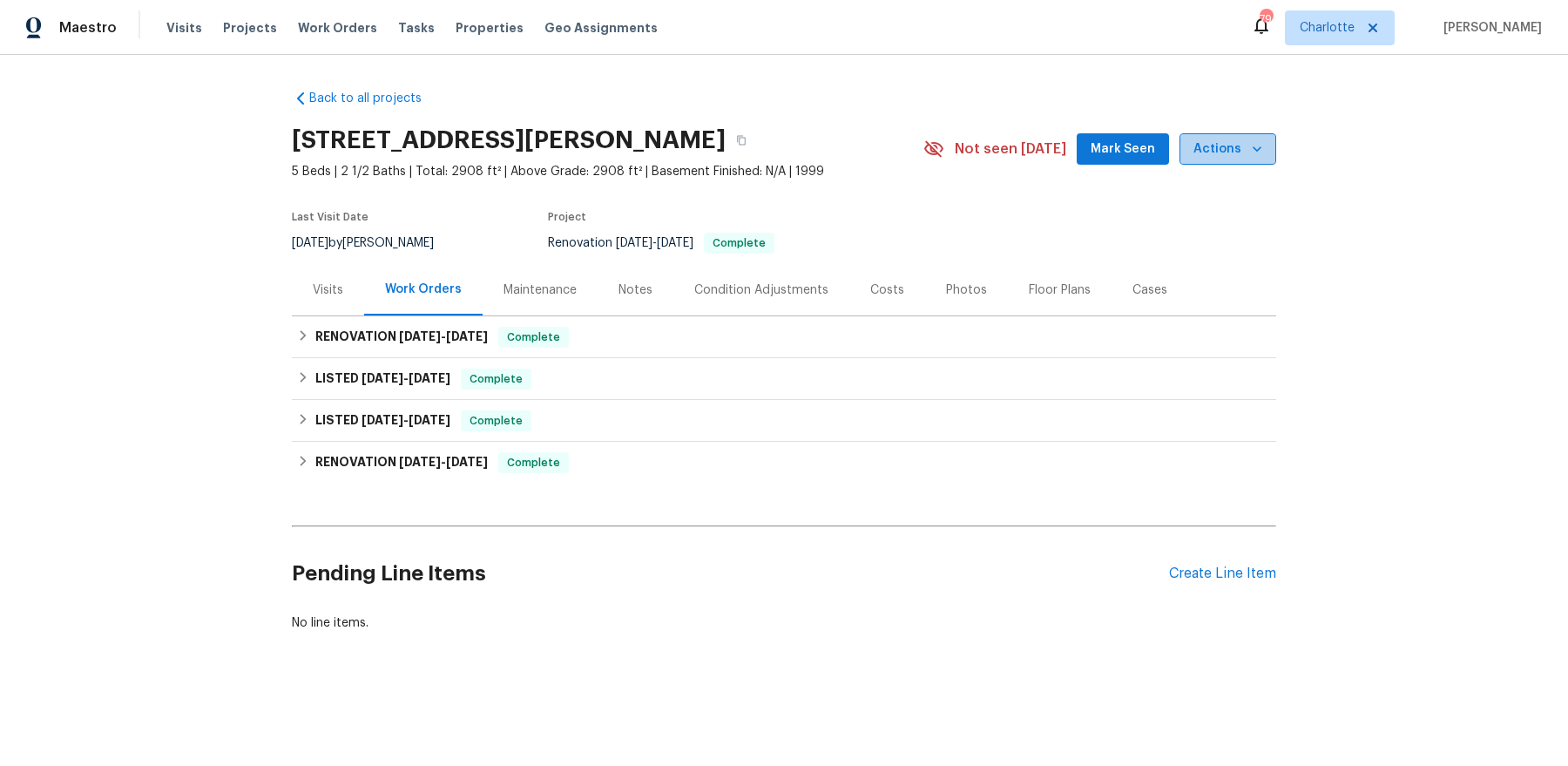
click at [1252, 152] on icon "button" at bounding box center [1256, 149] width 17 height 17
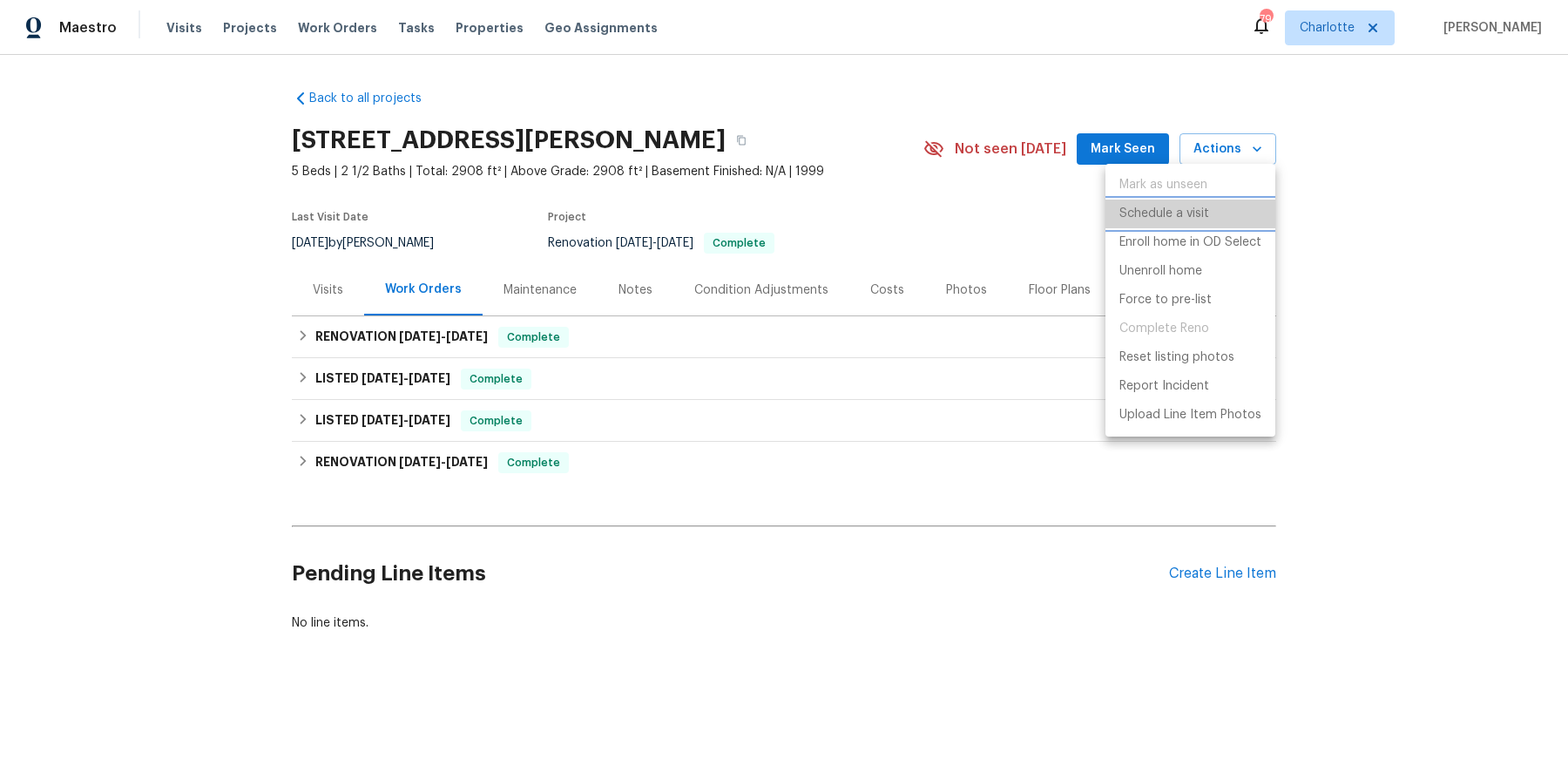
click at [1163, 212] on p "Schedule a visit" at bounding box center [1164, 213] width 89 height 18
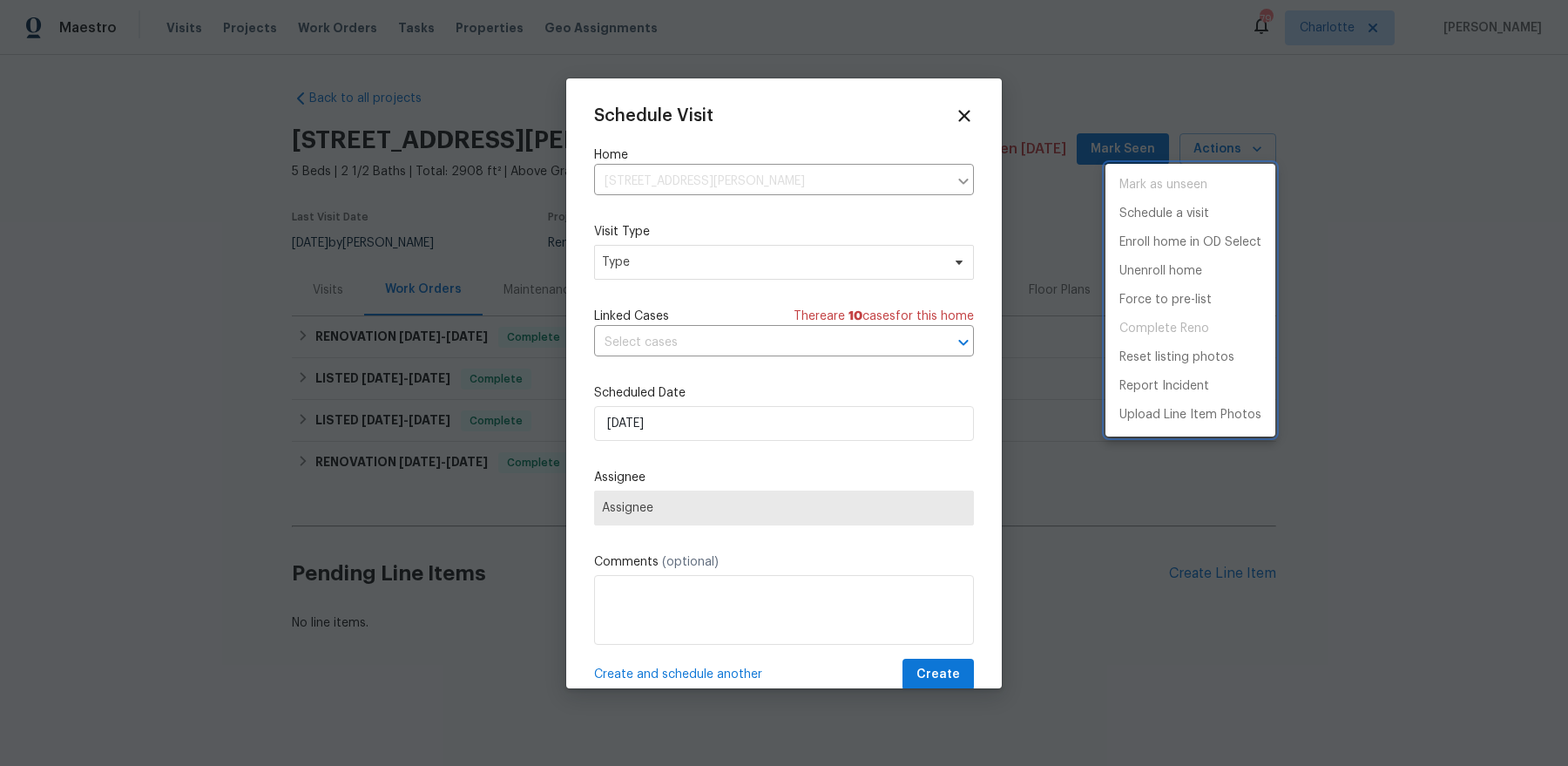
click at [696, 255] on div at bounding box center [784, 383] width 1568 height 766
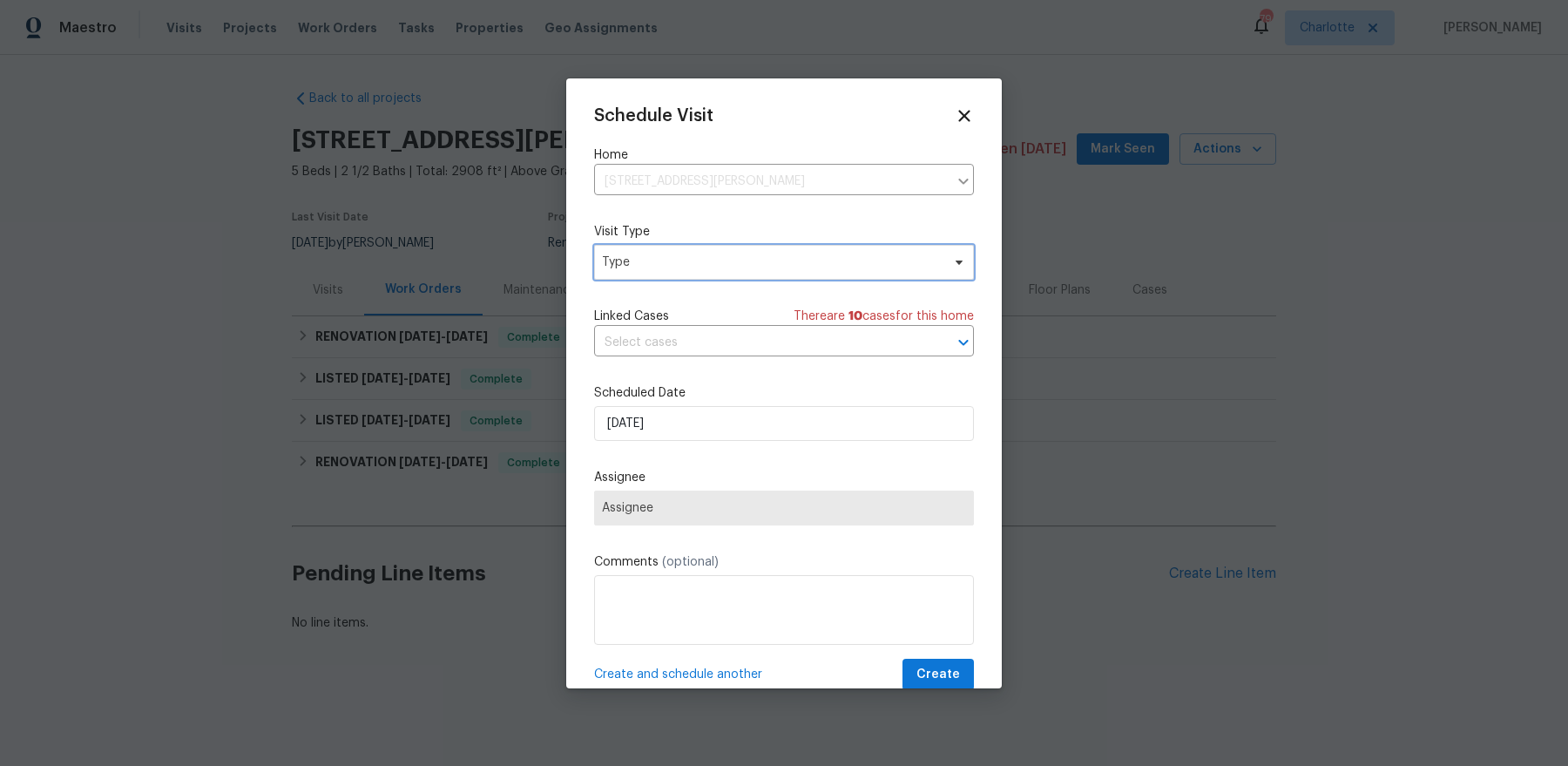
click at [672, 266] on span "Type" at bounding box center [771, 262] width 338 height 17
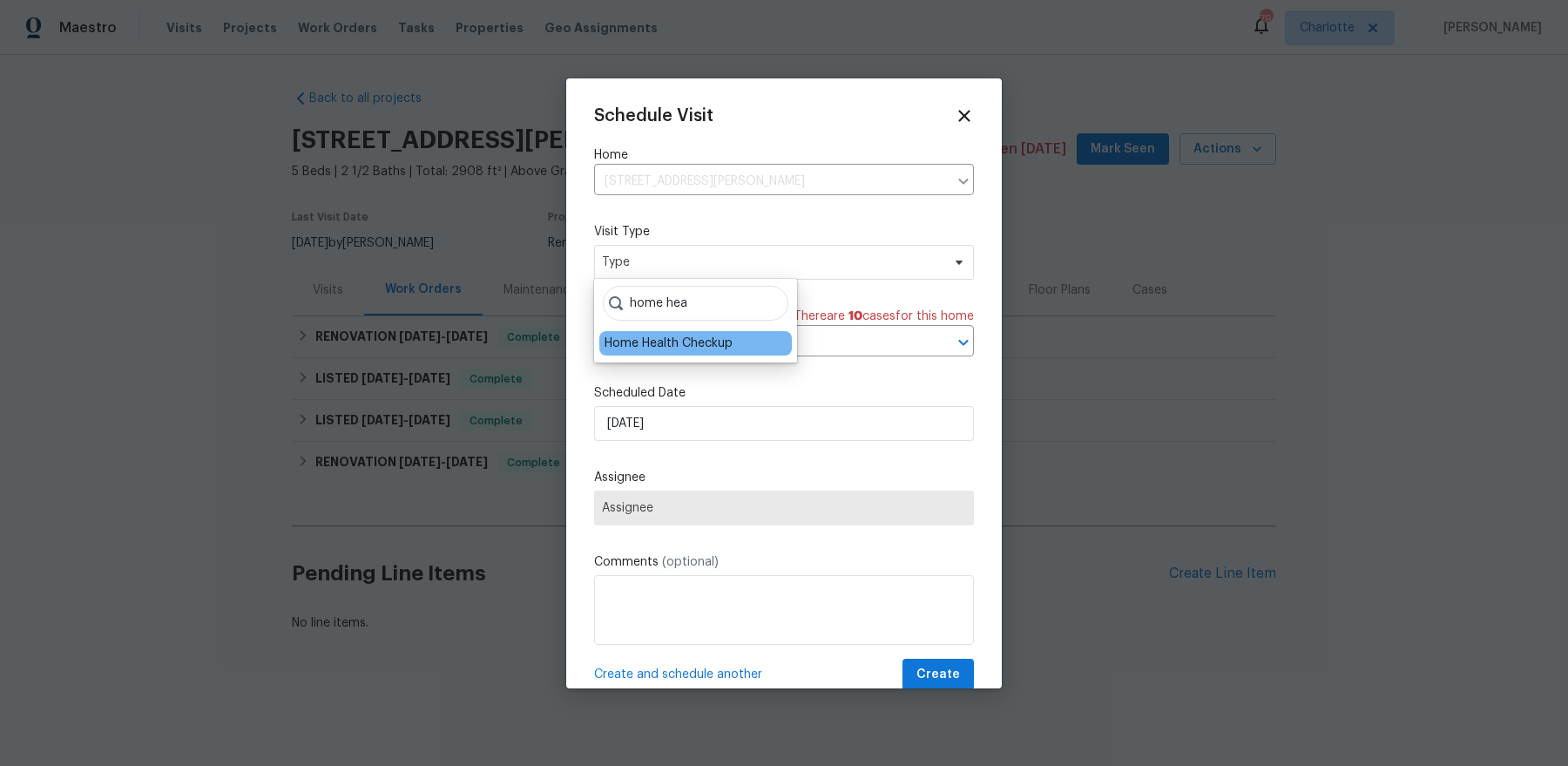
type input "home hea"
click at [656, 349] on div "Home Health Checkup" at bounding box center [668, 343] width 128 height 17
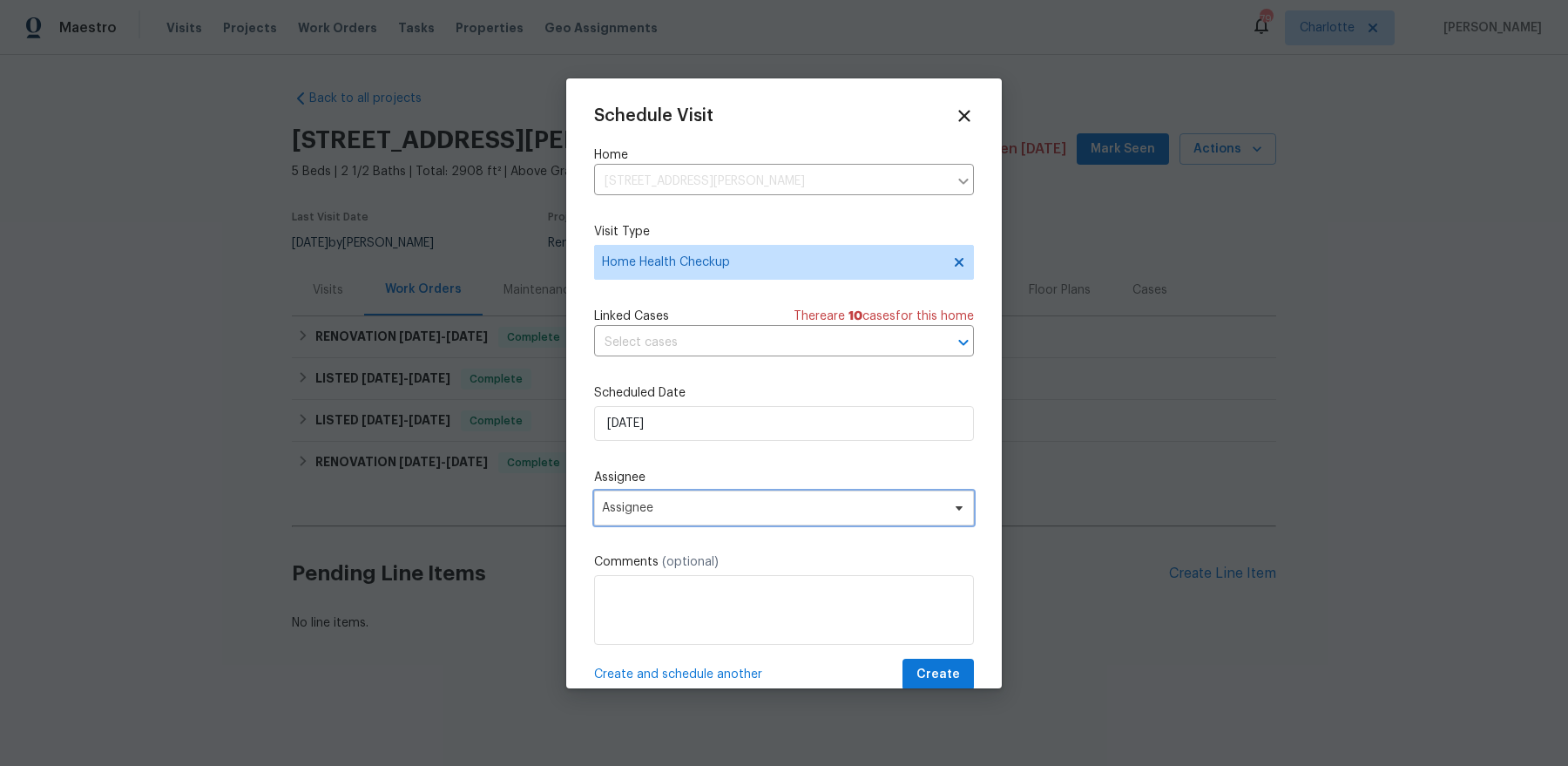
click at [667, 519] on span "Assignee" at bounding box center [784, 507] width 380 height 35
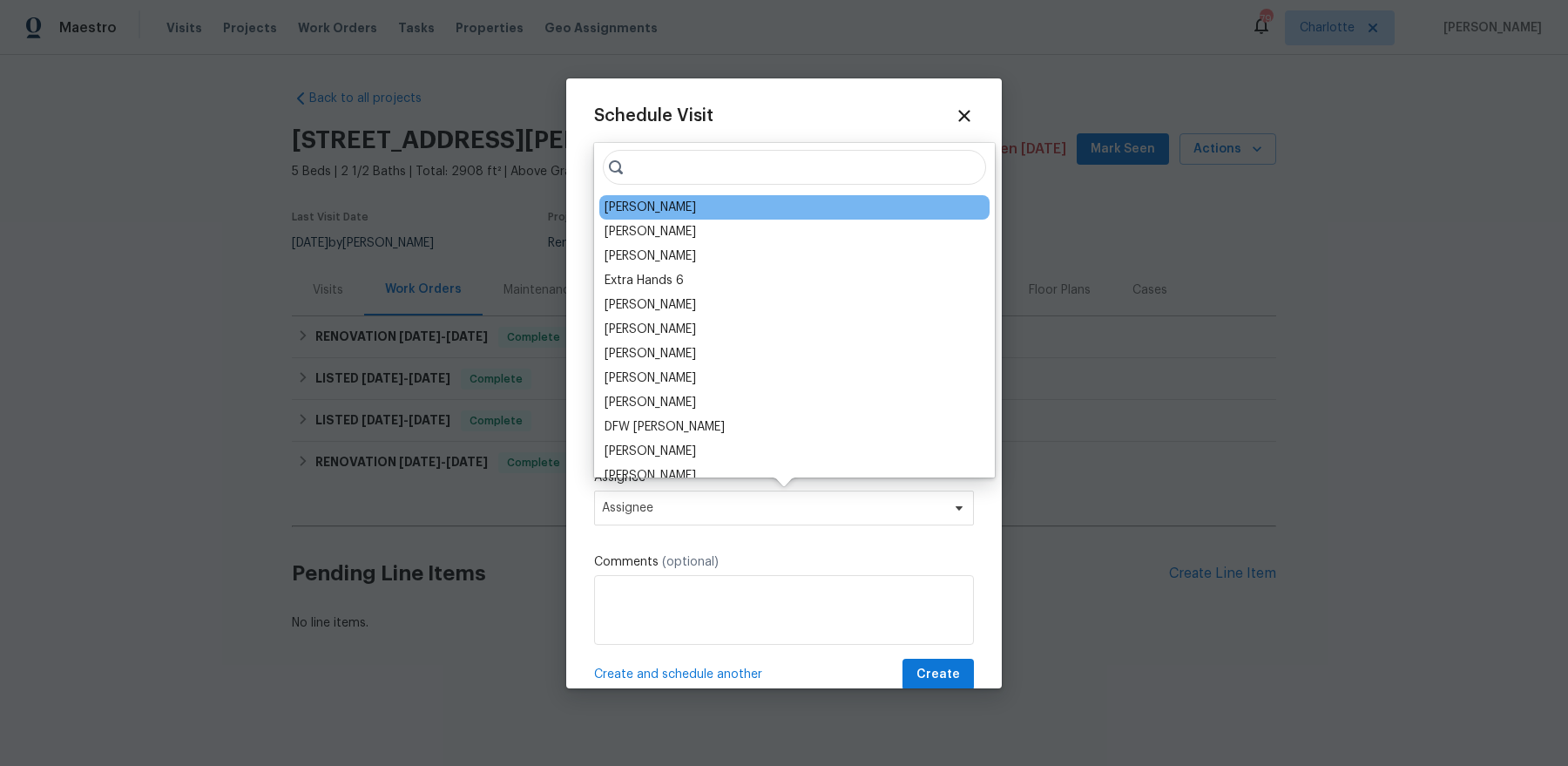
click at [651, 204] on div "[PERSON_NAME]" at bounding box center [650, 207] width 91 height 17
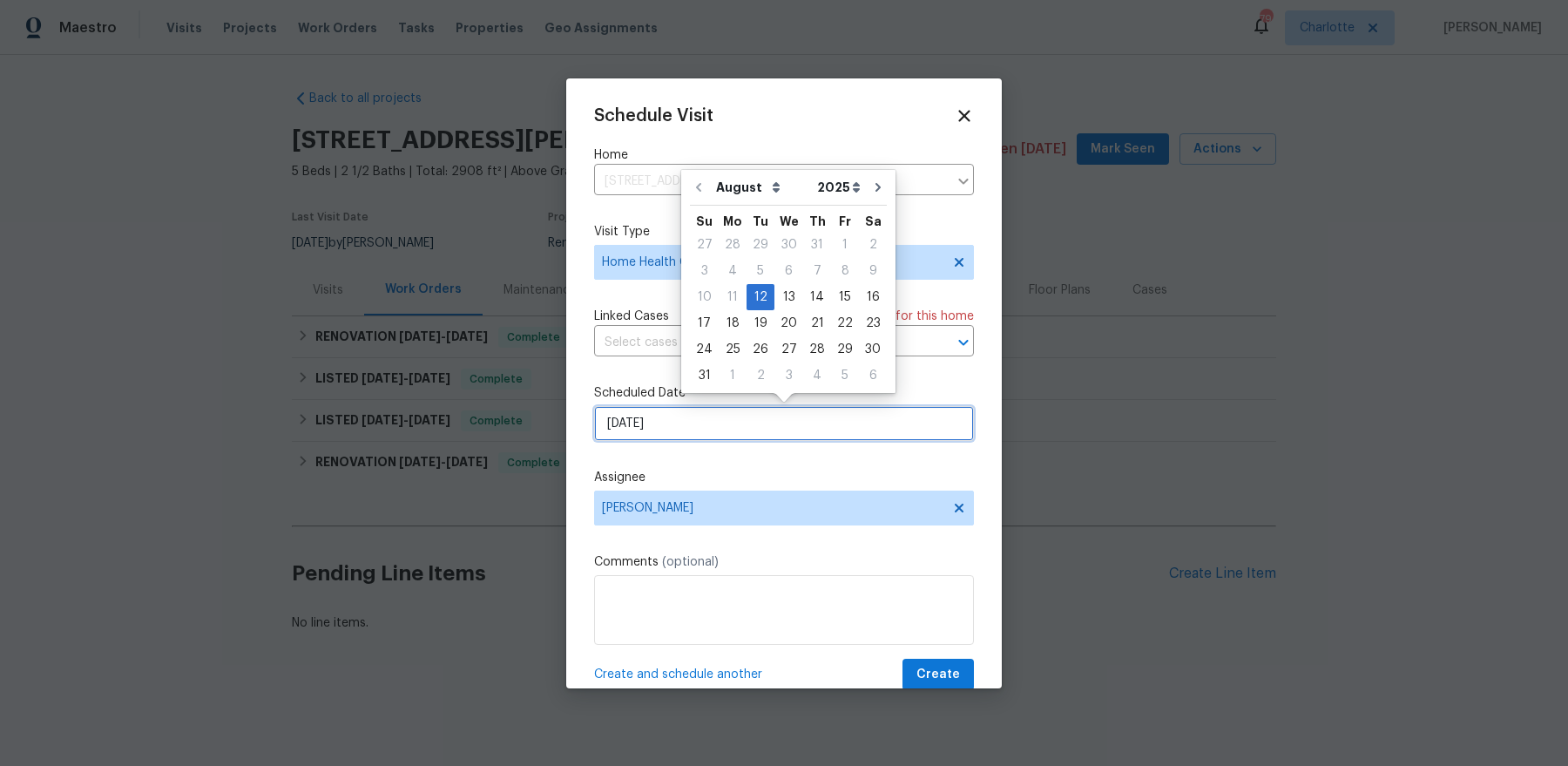
click at [667, 424] on input "[DATE]" at bounding box center [784, 423] width 380 height 35
click at [927, 611] on span "Create" at bounding box center [938, 674] width 44 height 22
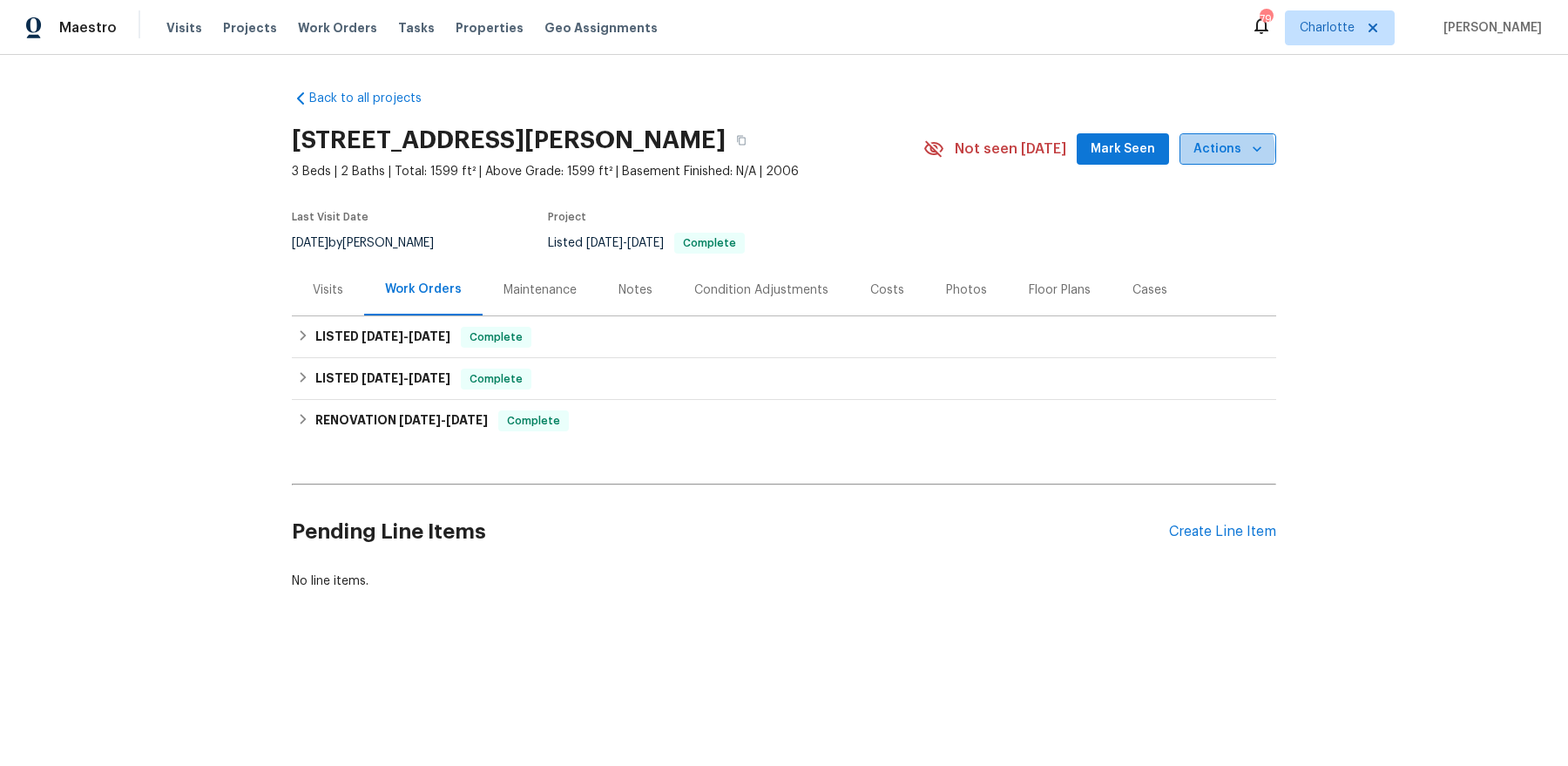
click at [1224, 150] on span "Actions" at bounding box center [1227, 149] width 68 height 22
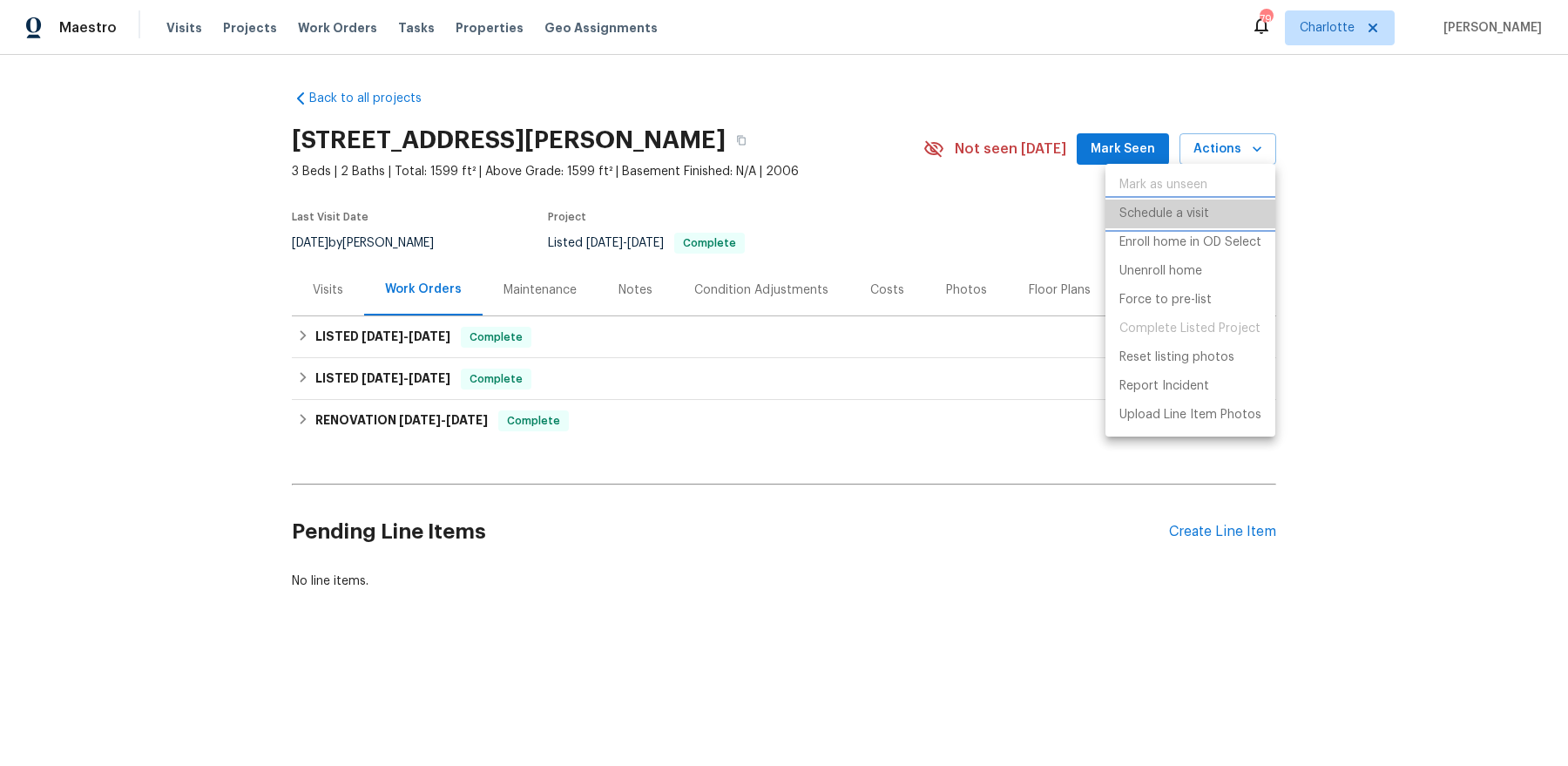
click at [1209, 220] on li "Schedule a visit" at bounding box center [1190, 214] width 170 height 29
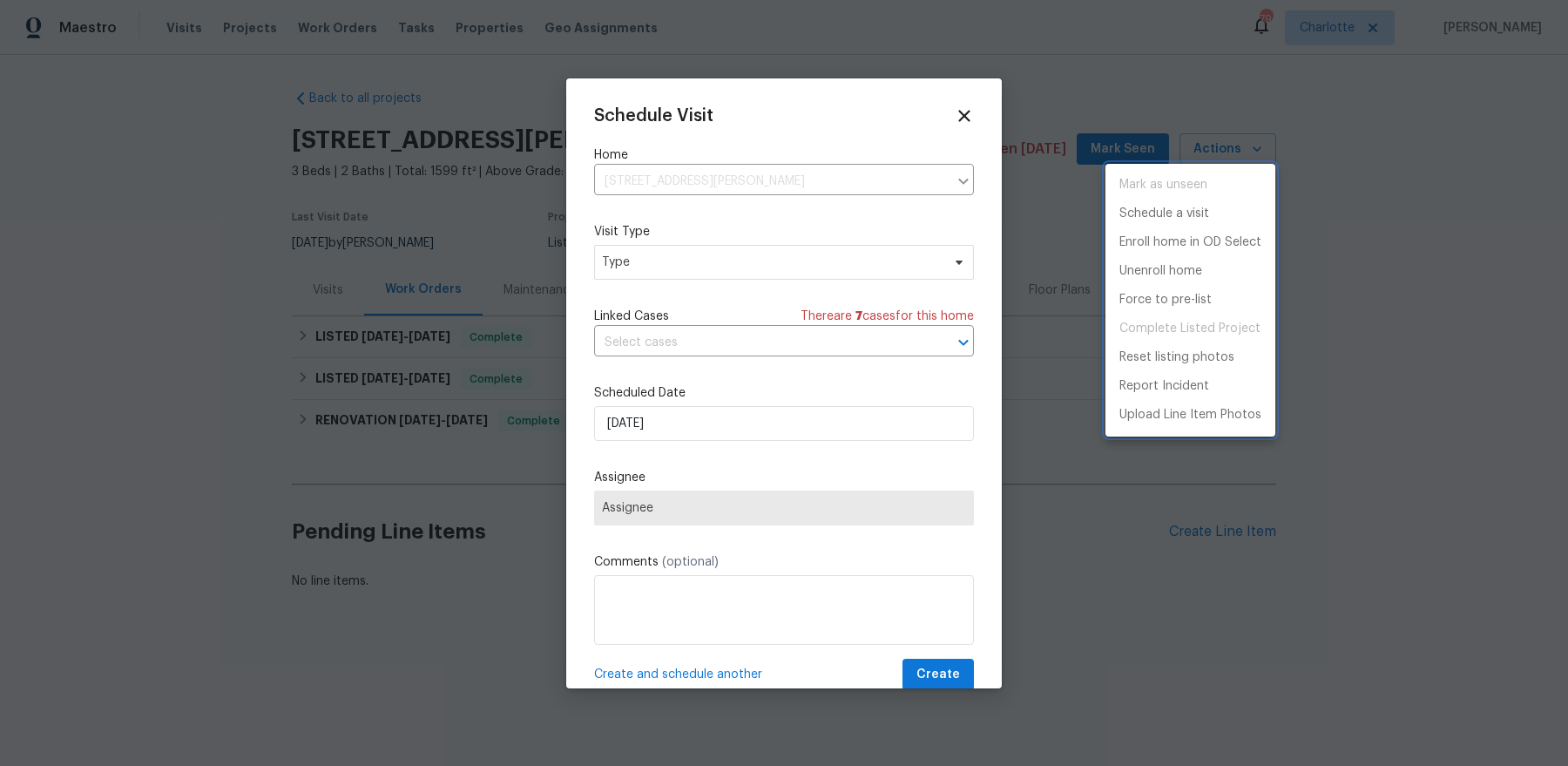
click at [663, 264] on div at bounding box center [784, 383] width 1568 height 766
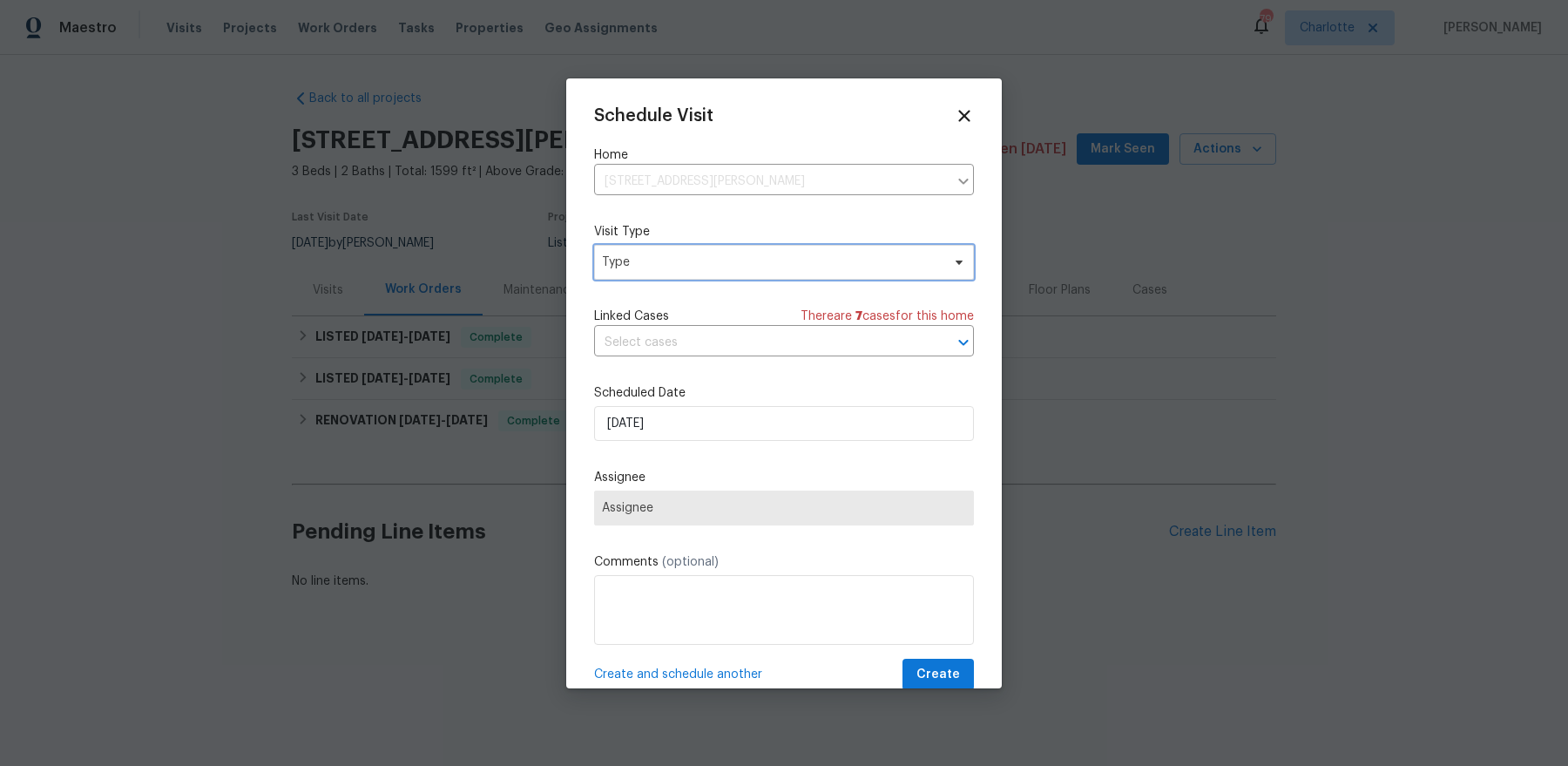
click at [642, 272] on span "Type" at bounding box center [784, 262] width 380 height 35
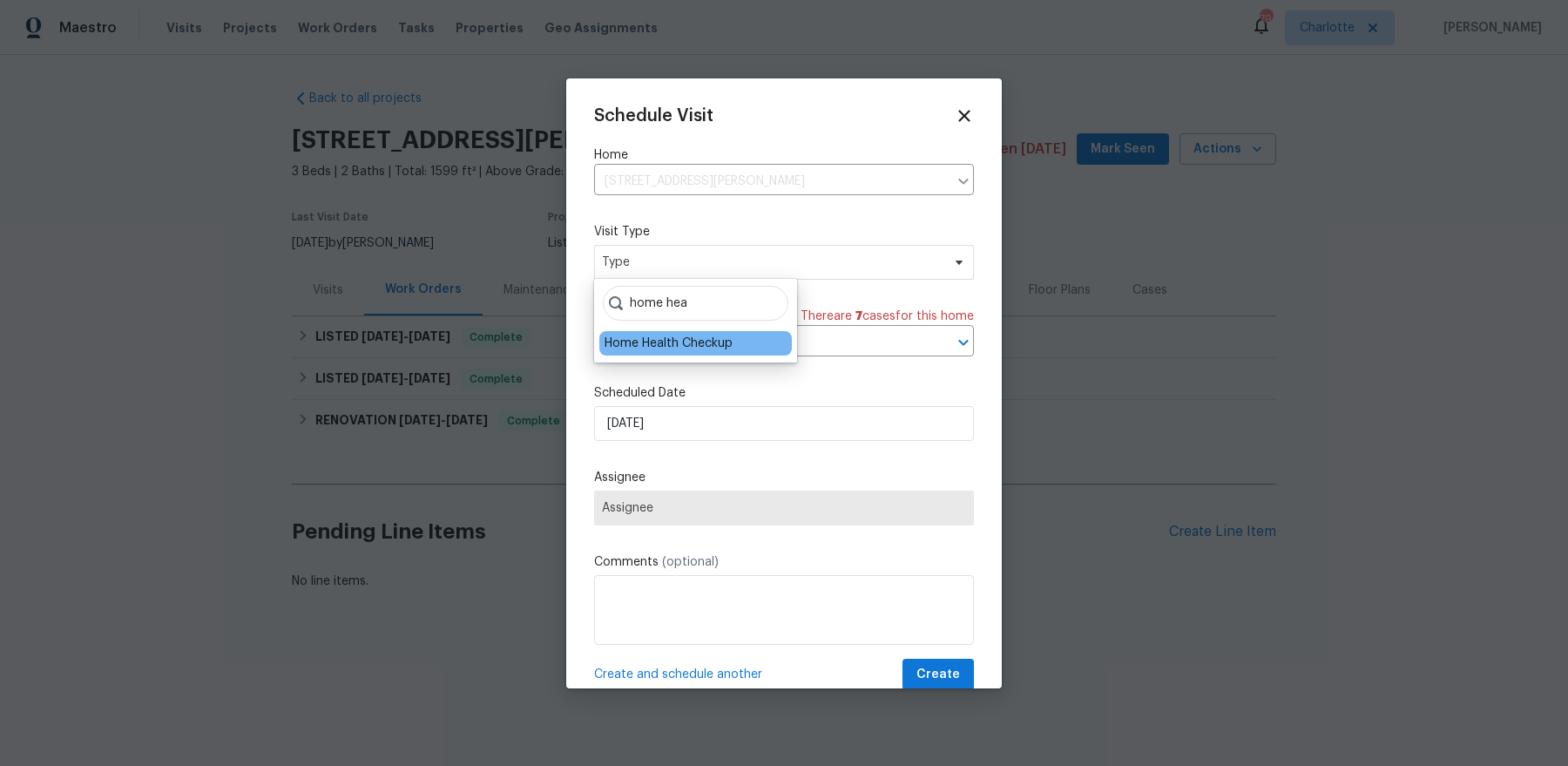
type input "home hea"
click at [660, 337] on div "Home Health Checkup" at bounding box center [668, 343] width 128 height 17
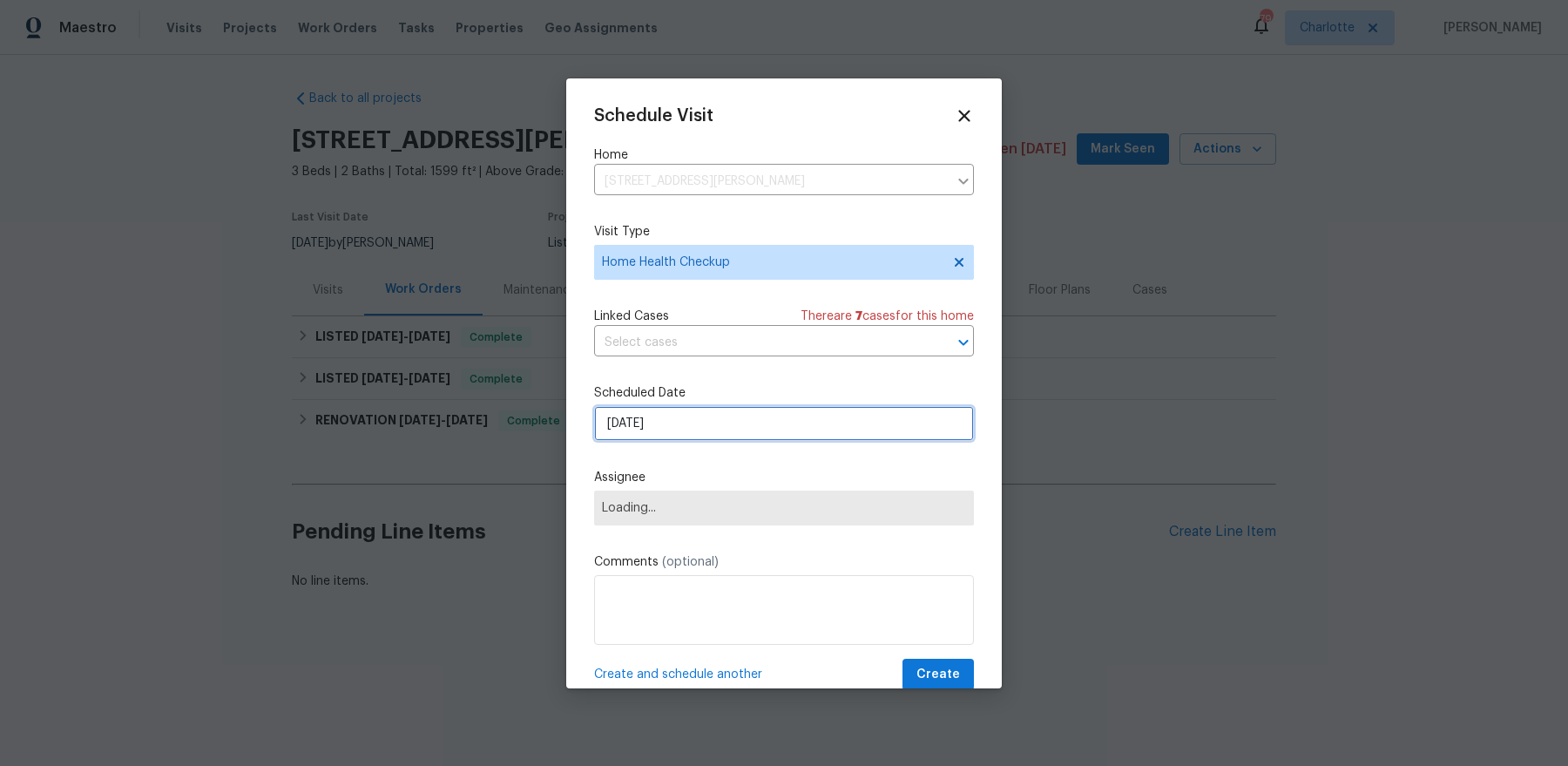
click at [656, 409] on input "[DATE]" at bounding box center [784, 423] width 380 height 35
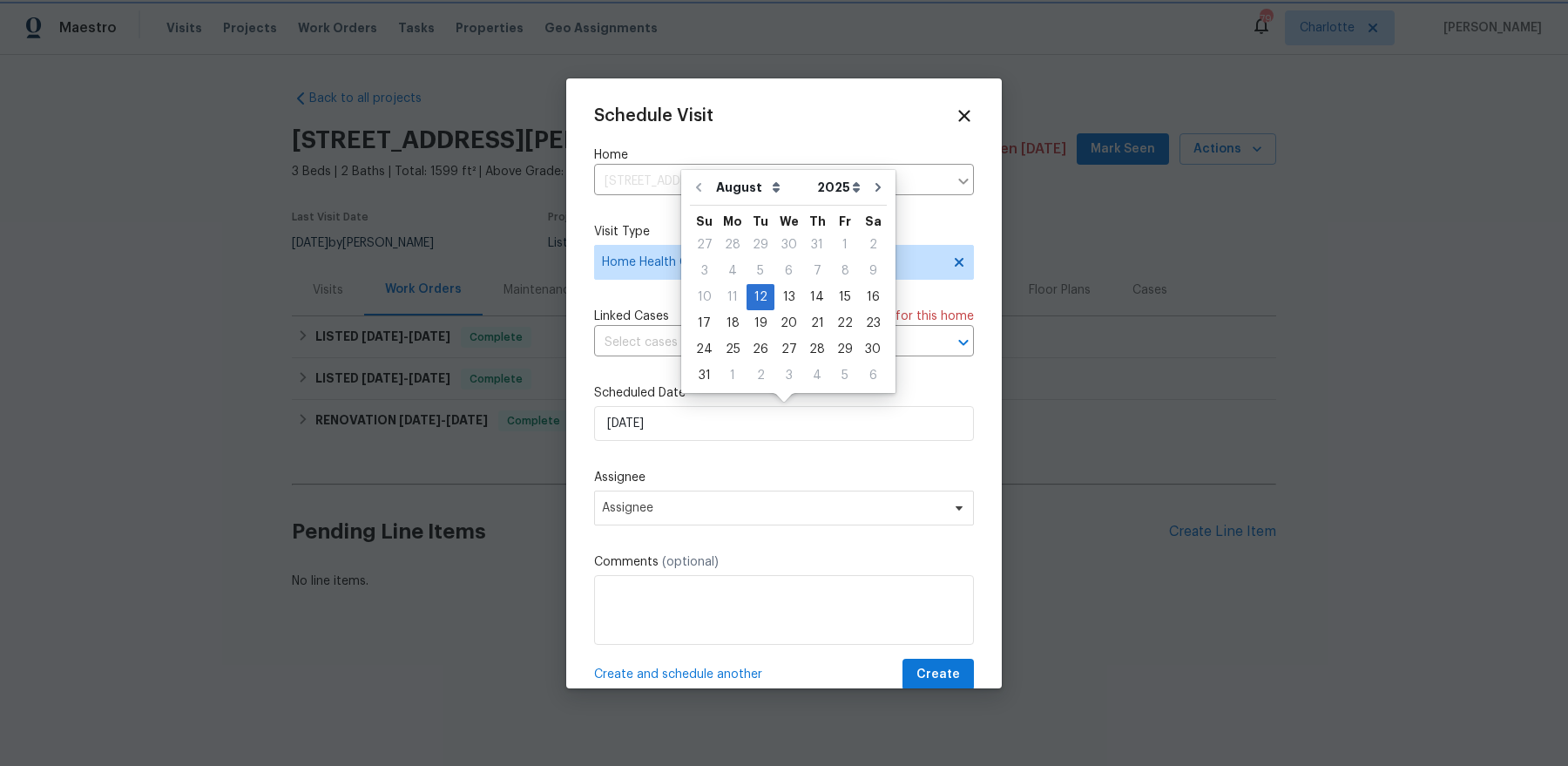
click at [653, 482] on label "Assignee" at bounding box center [784, 477] width 380 height 17
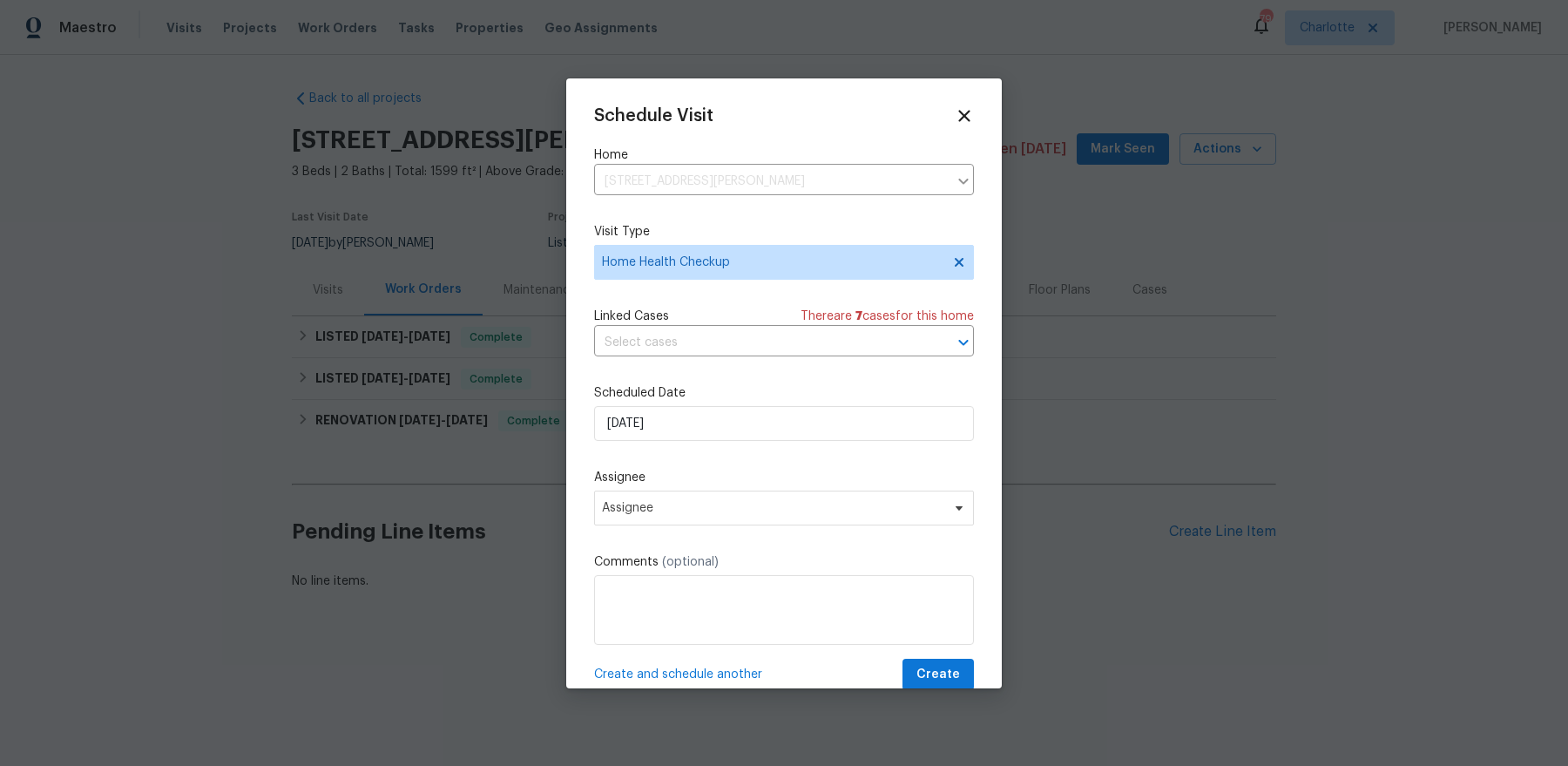
click at [651, 488] on div "Assignee Assignee" at bounding box center [784, 497] width 380 height 57
click at [642, 506] on span "Assignee" at bounding box center [772, 507] width 341 height 14
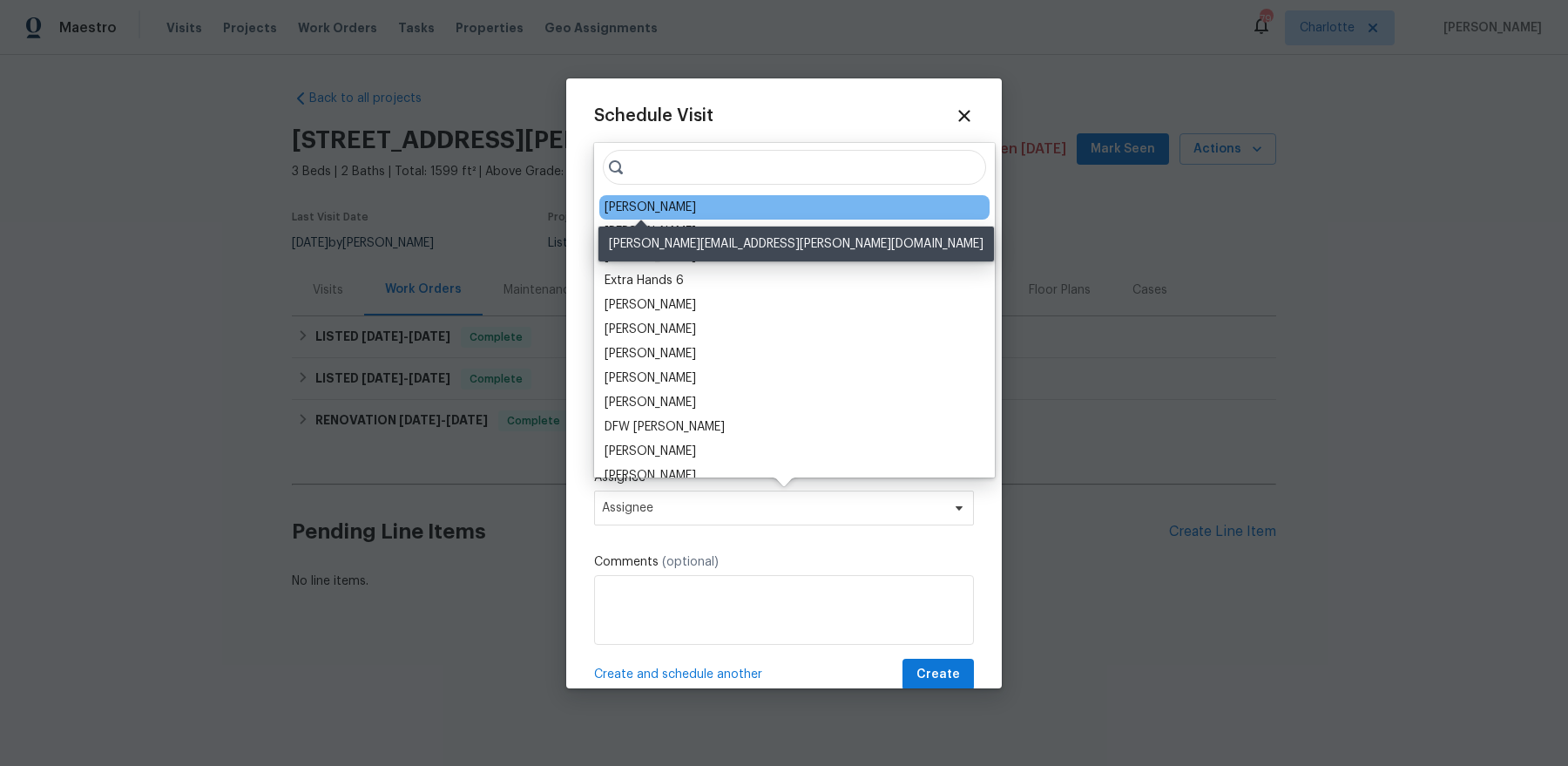
click at [646, 199] on div "[PERSON_NAME]" at bounding box center [650, 207] width 91 height 17
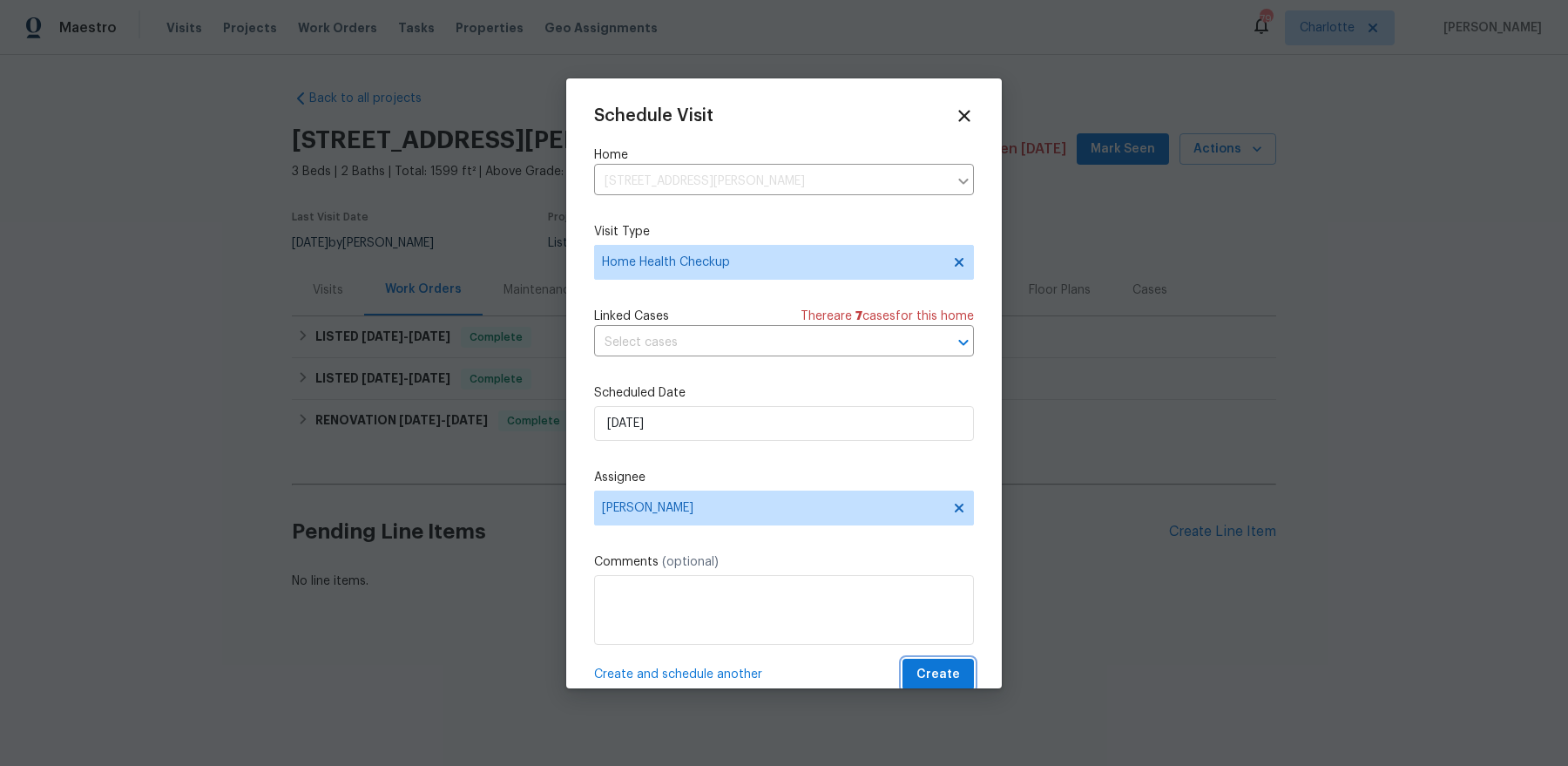
click at [944, 611] on span "Create" at bounding box center [938, 674] width 44 height 22
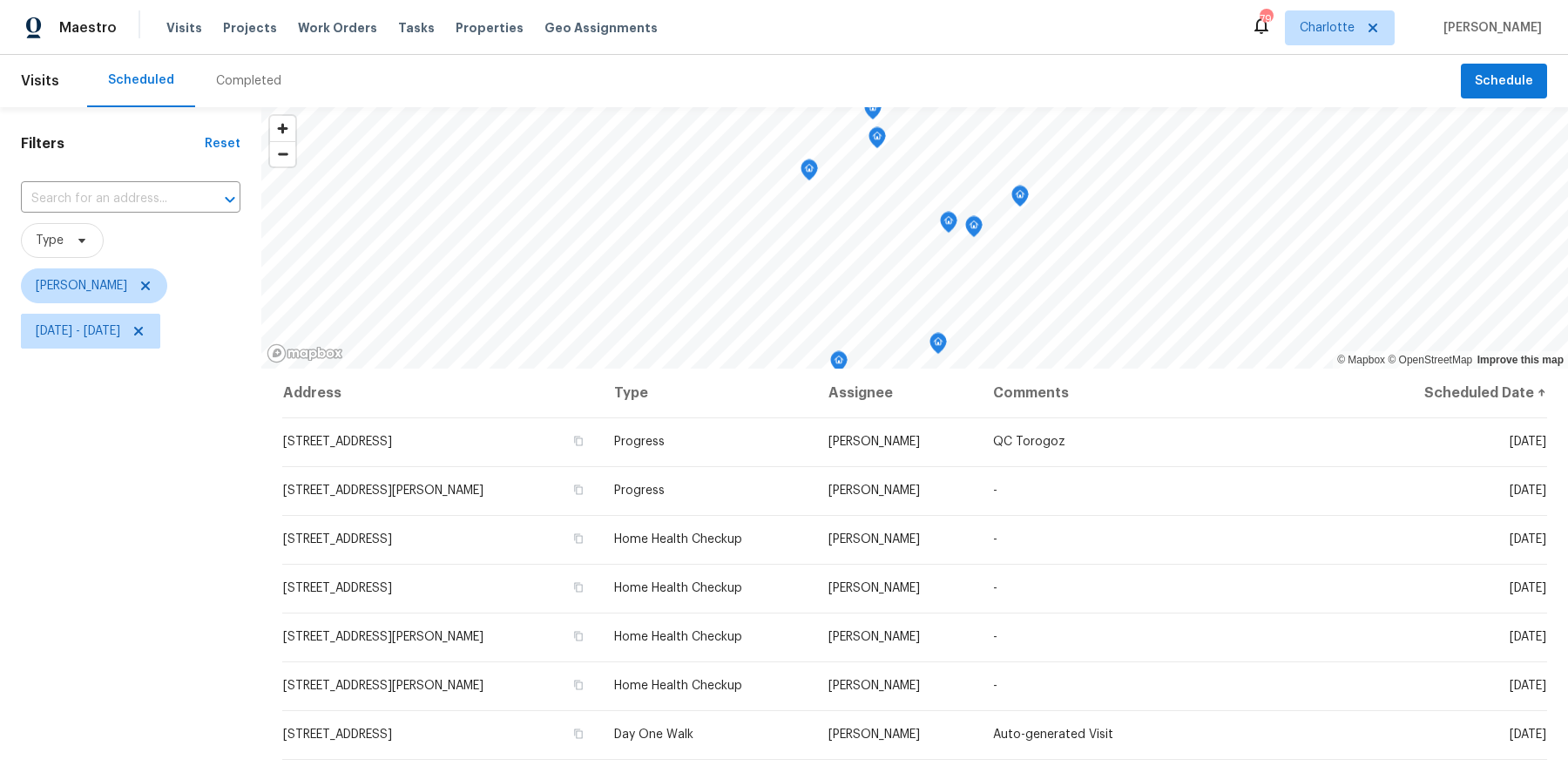
scroll to position [214, 0]
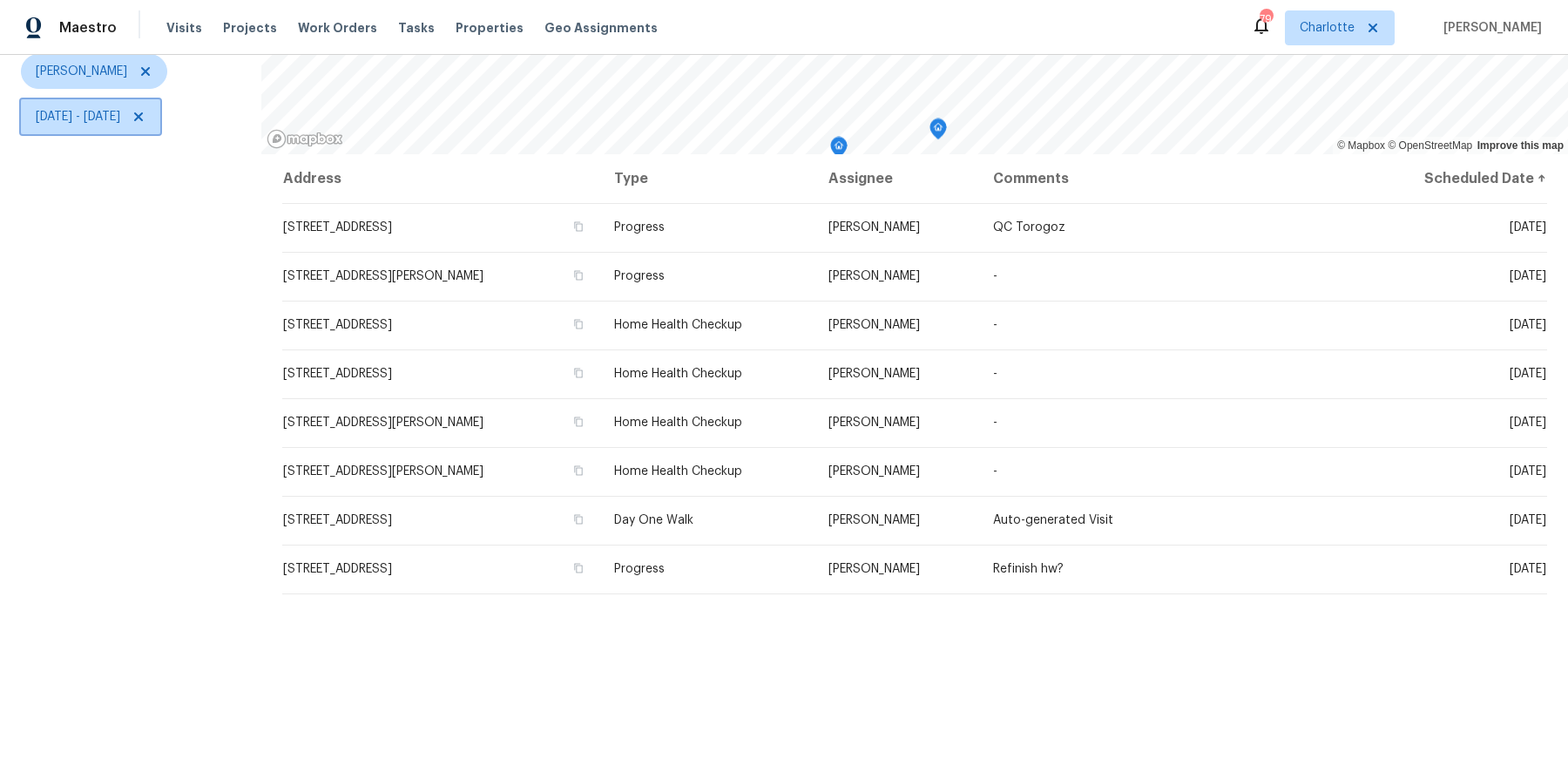
click at [120, 118] on span "Tue, Aug 12 - Tue, Aug 12" at bounding box center [78, 117] width 85 height 17
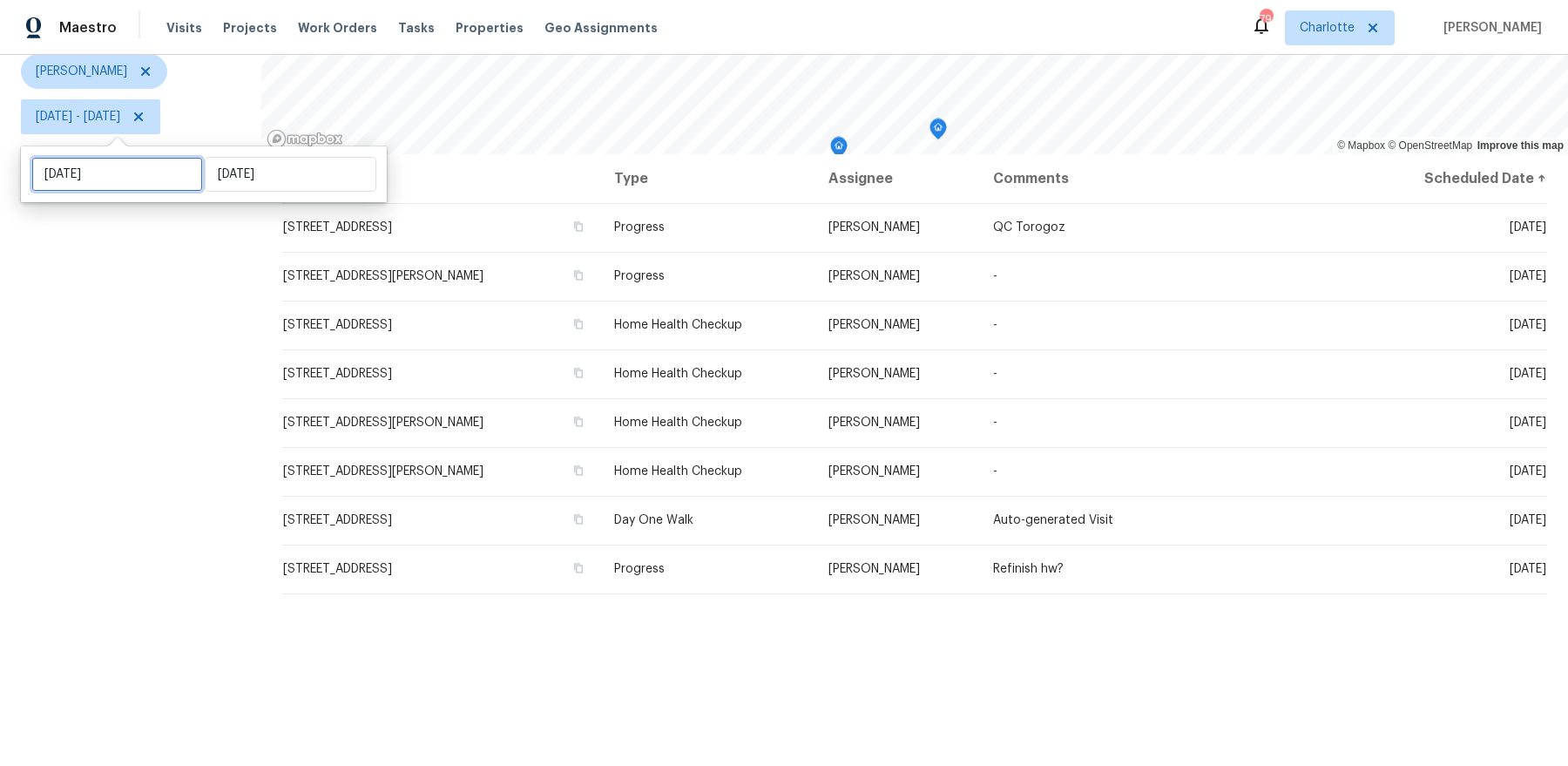
select select "7"
select select "2025"
select select "8"
select select "2025"
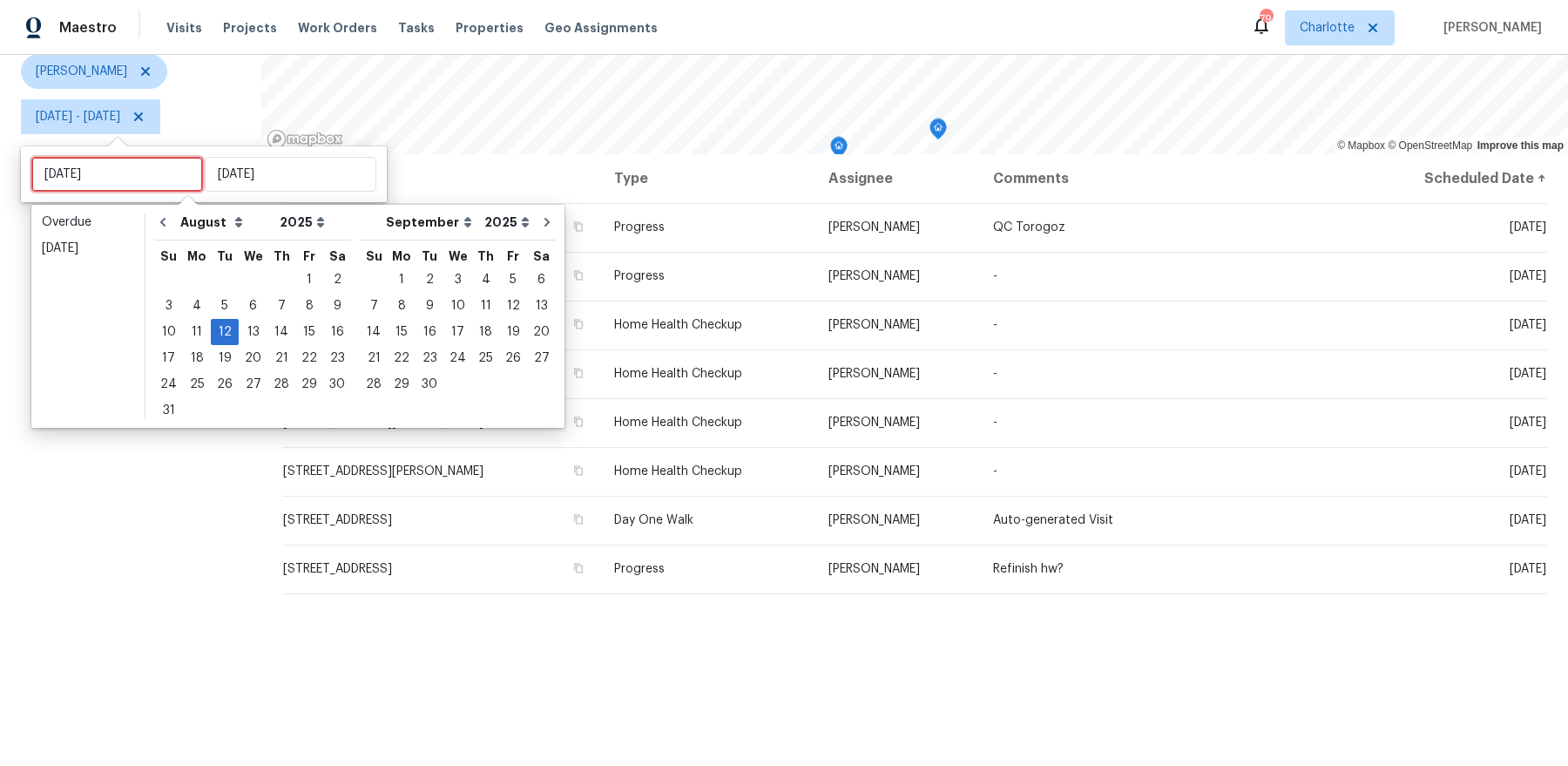
click at [119, 179] on input "Tue, Aug 12" at bounding box center [117, 174] width 172 height 35
type input "Wed, Aug 13"
type input "Wed, Aug 06"
type input "Tue, Aug 12"
type input "Wed, Aug 13"
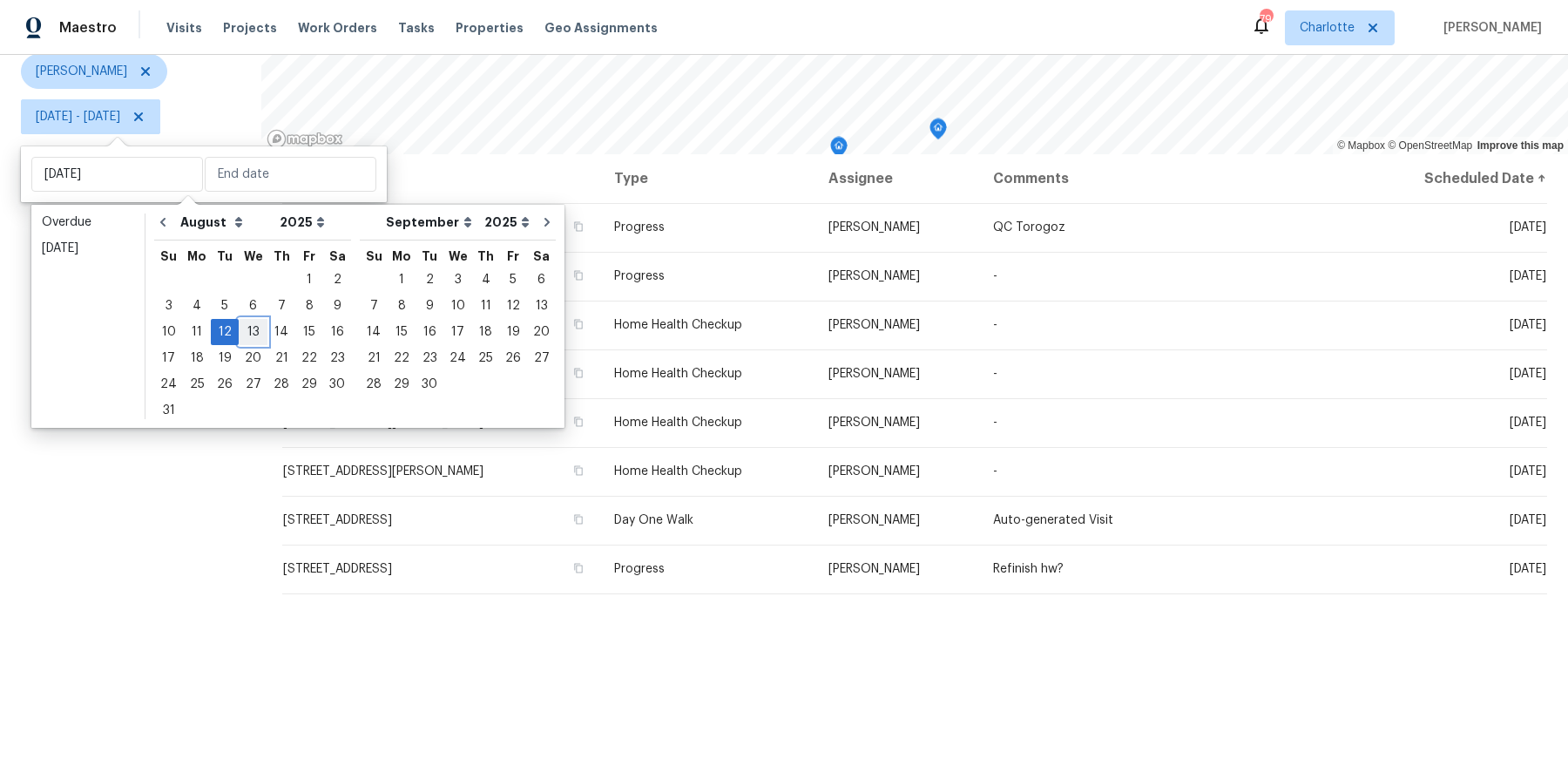
click at [251, 332] on div "13" at bounding box center [253, 332] width 29 height 25
type input "Wed, Aug 13"
type input "Tue, Aug 12"
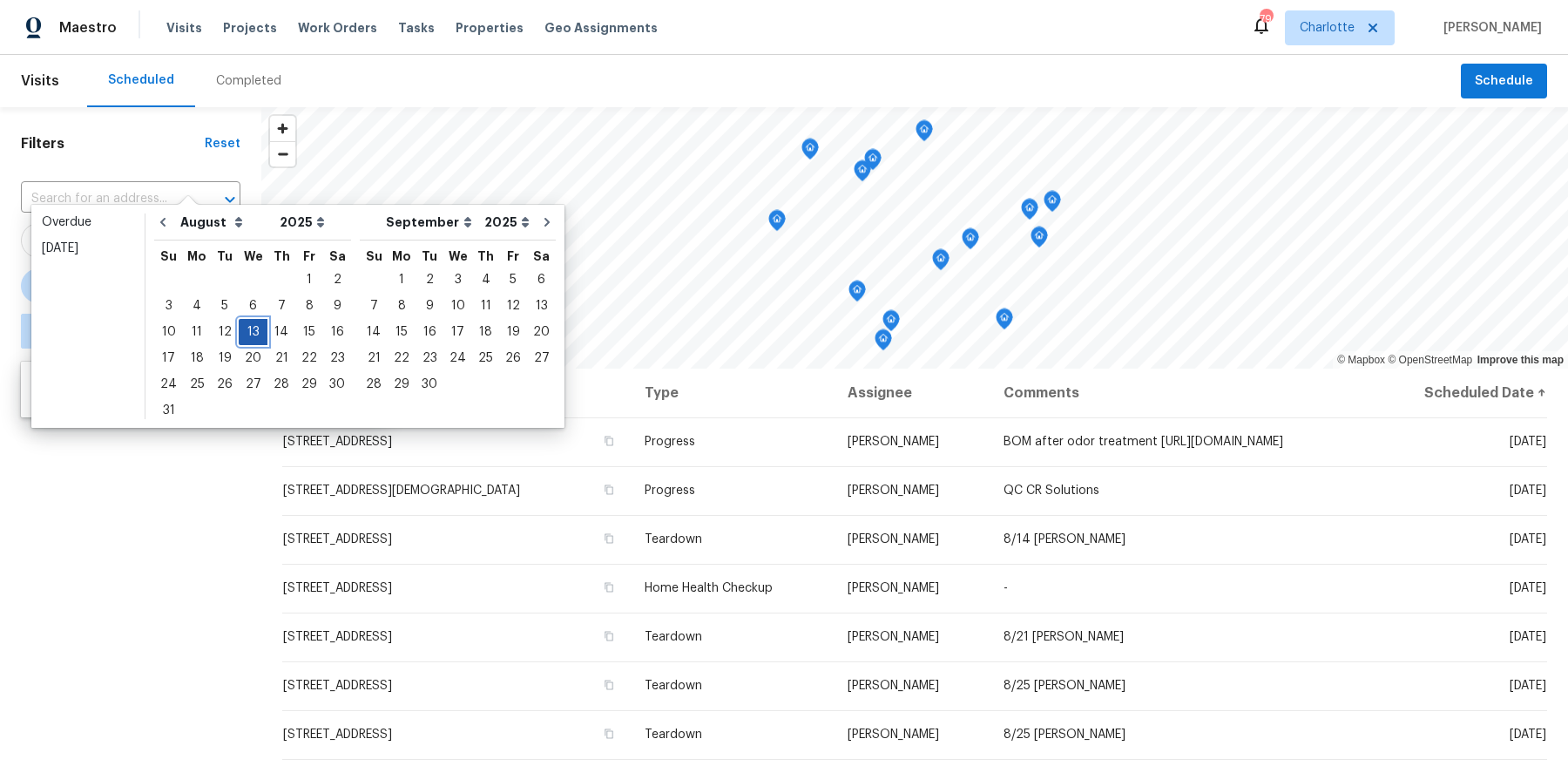
click at [251, 332] on div "13" at bounding box center [253, 332] width 29 height 25
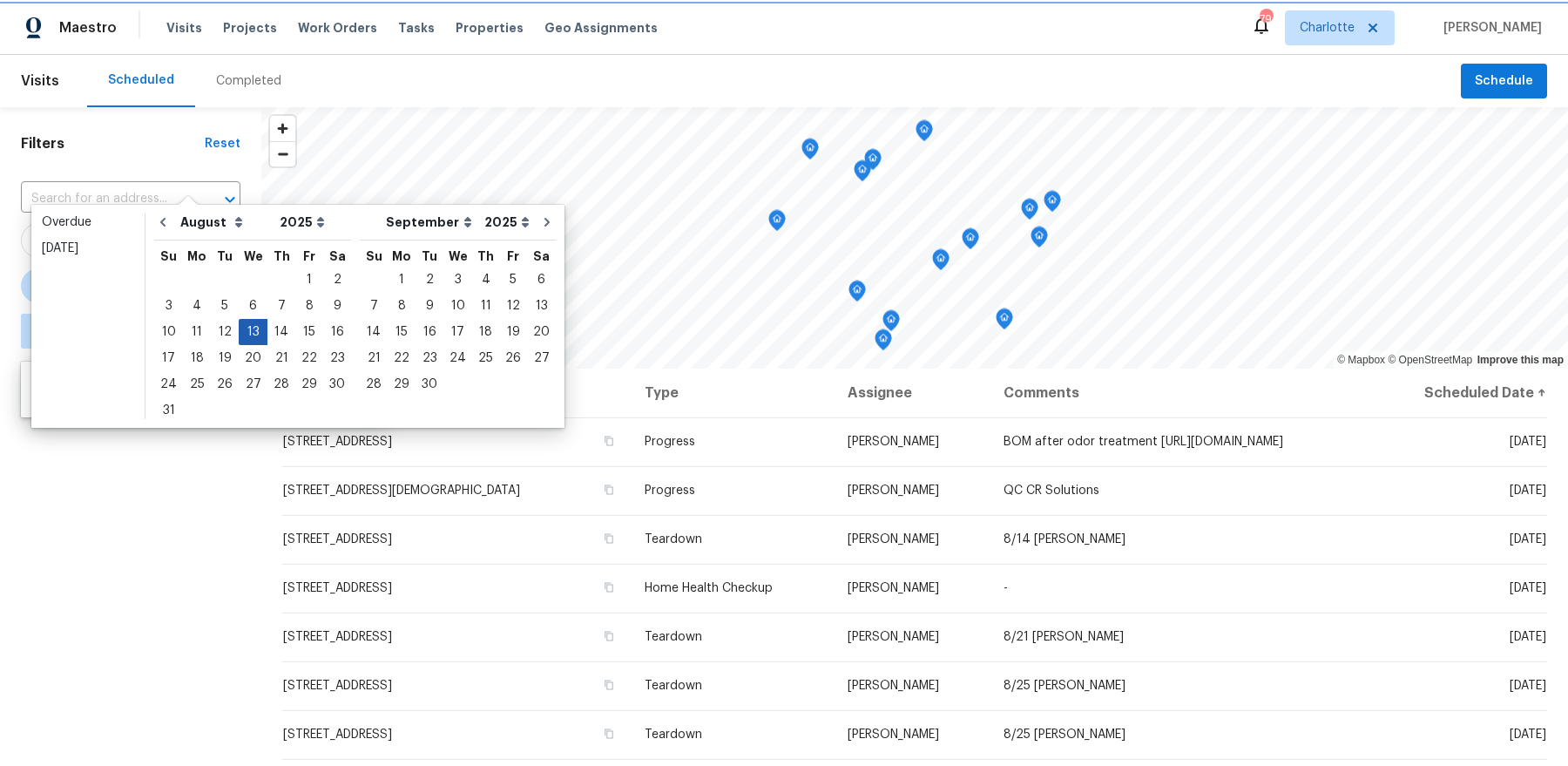
type input "Wed, Aug 13"
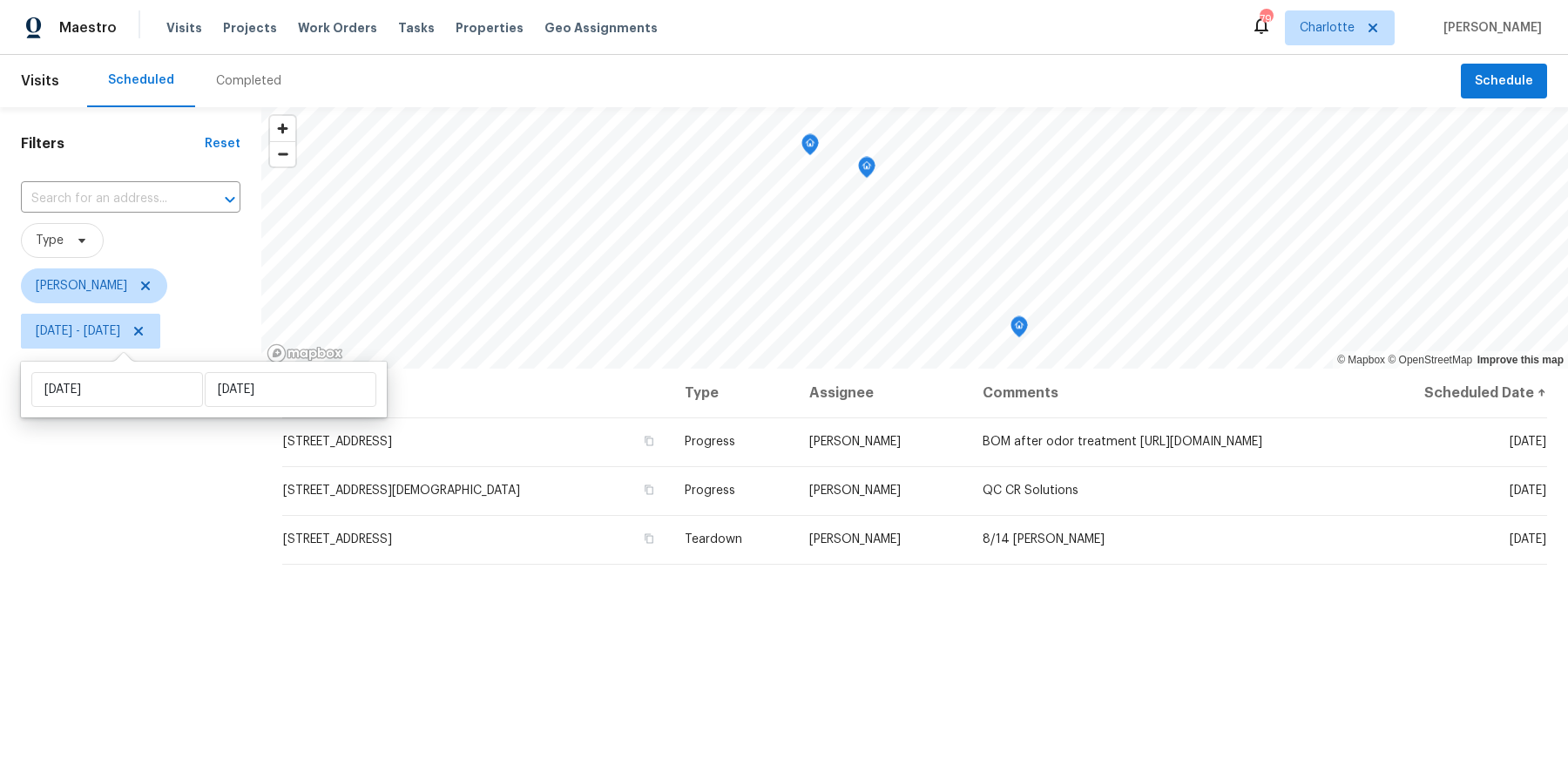
click at [206, 531] on div "Filters Reset ​ Type Dan Baquero Wed, Aug 13 - Wed, Aug 13" at bounding box center [130, 544] width 261 height 873
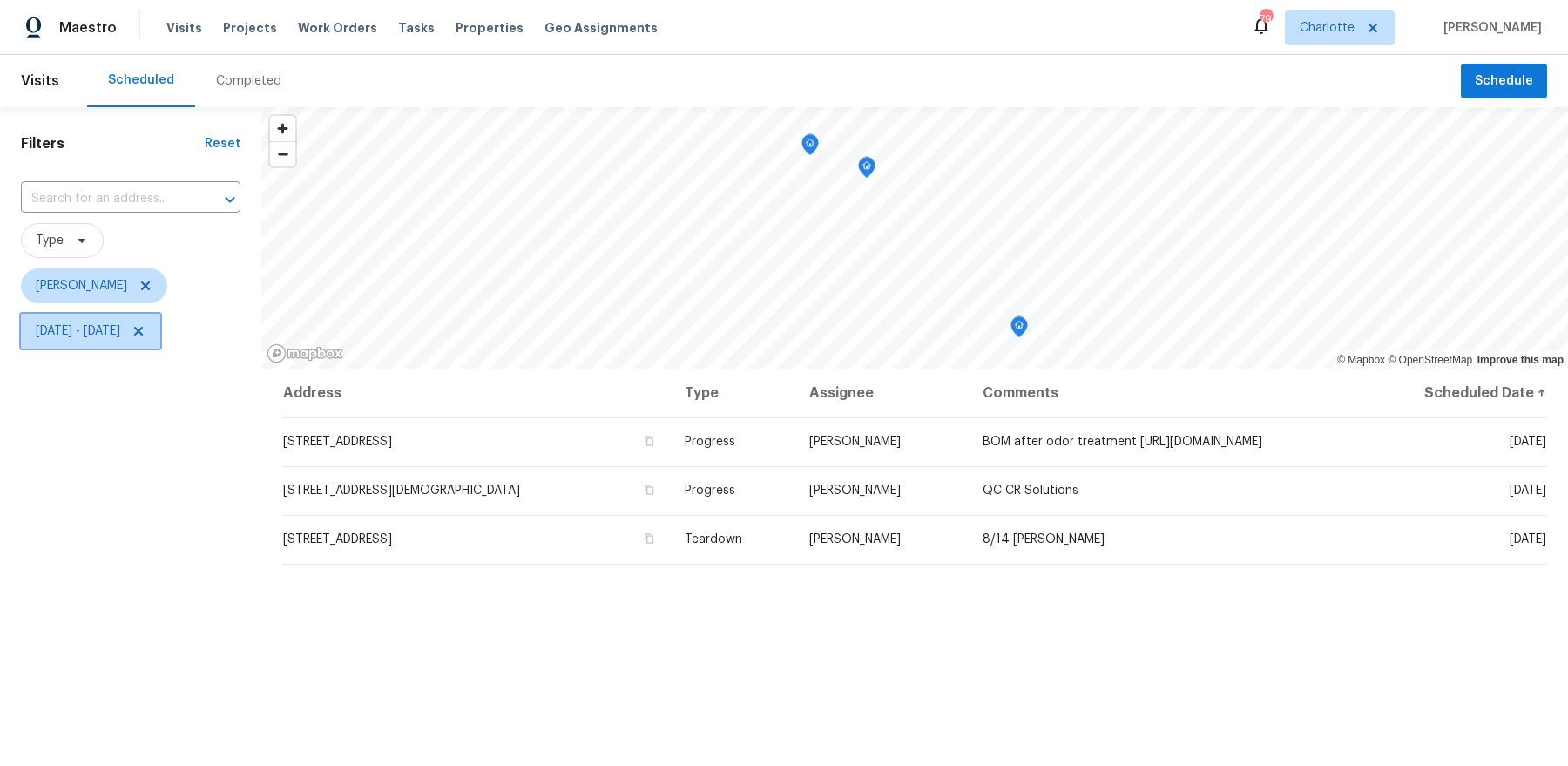
click at [105, 317] on span "Wed, Aug 13 - Wed, Aug 13" at bounding box center [90, 331] width 140 height 35
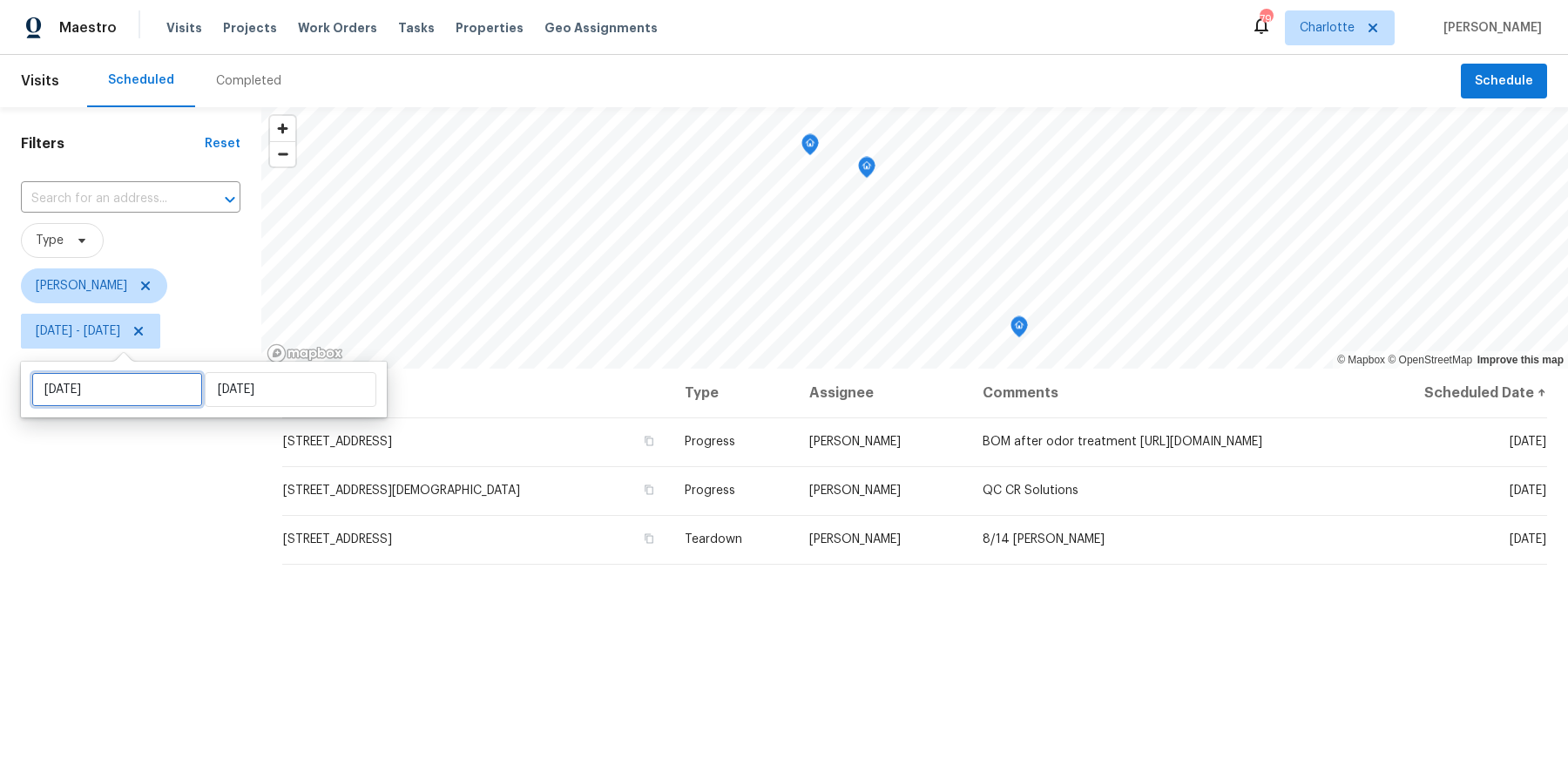
click at [112, 393] on input "Wed, Aug 13" at bounding box center [117, 389] width 172 height 35
select select "7"
select select "2025"
select select "8"
select select "2025"
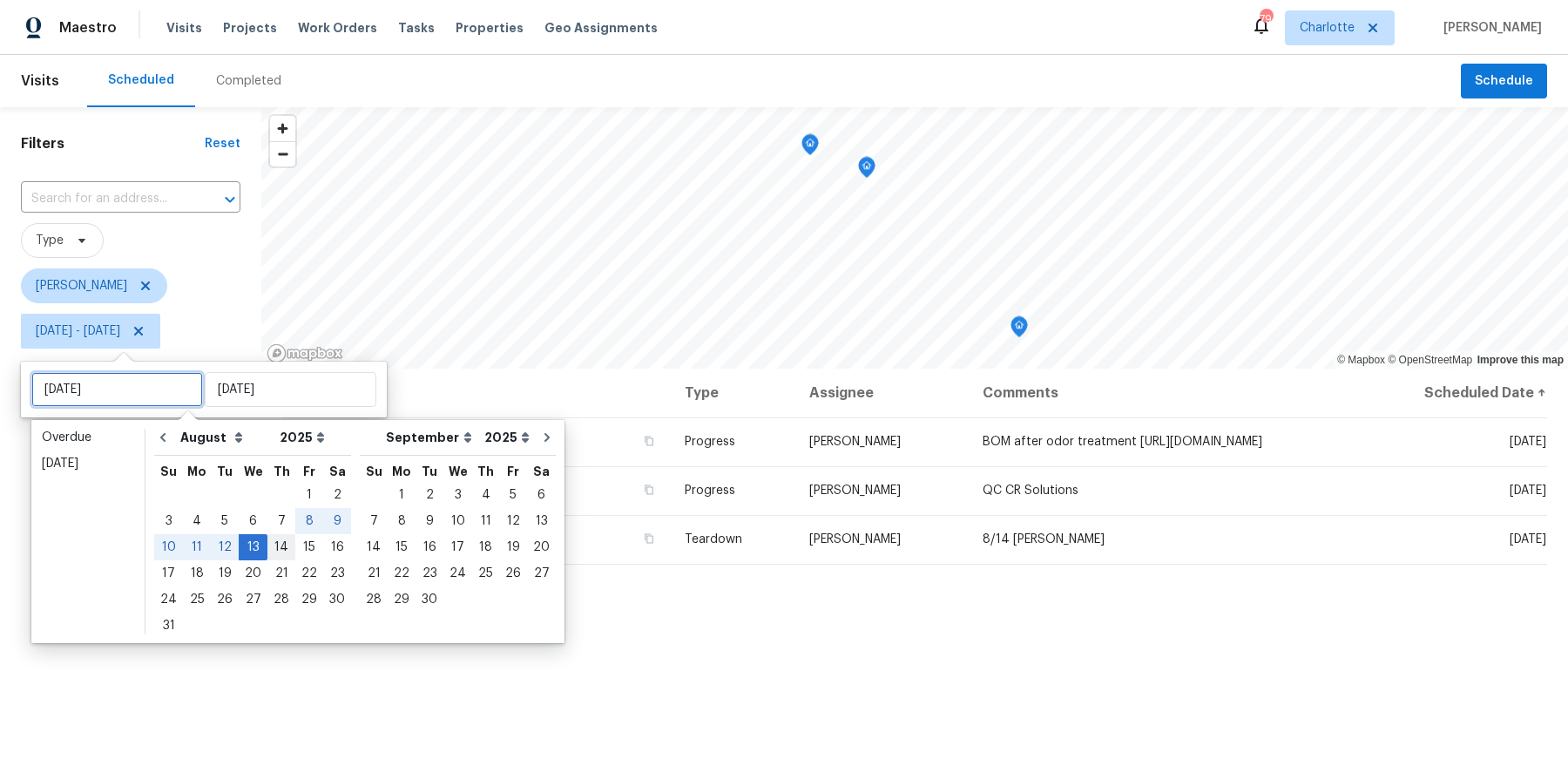
type input "Thu, Aug 14"
click at [275, 550] on div "14" at bounding box center [280, 547] width 28 height 25
type input "[DATE]"
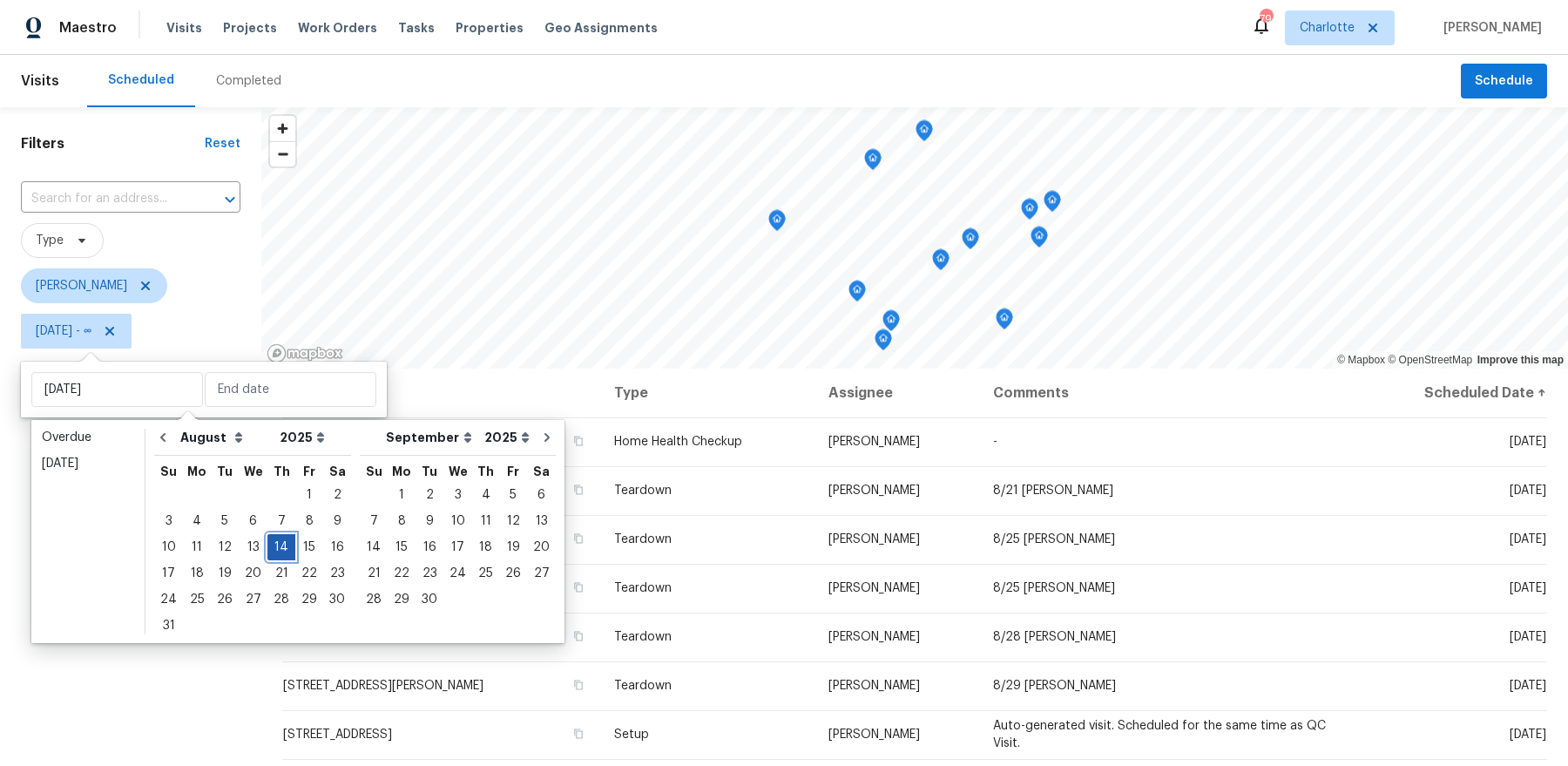
click at [275, 550] on div "14" at bounding box center [280, 547] width 28 height 25
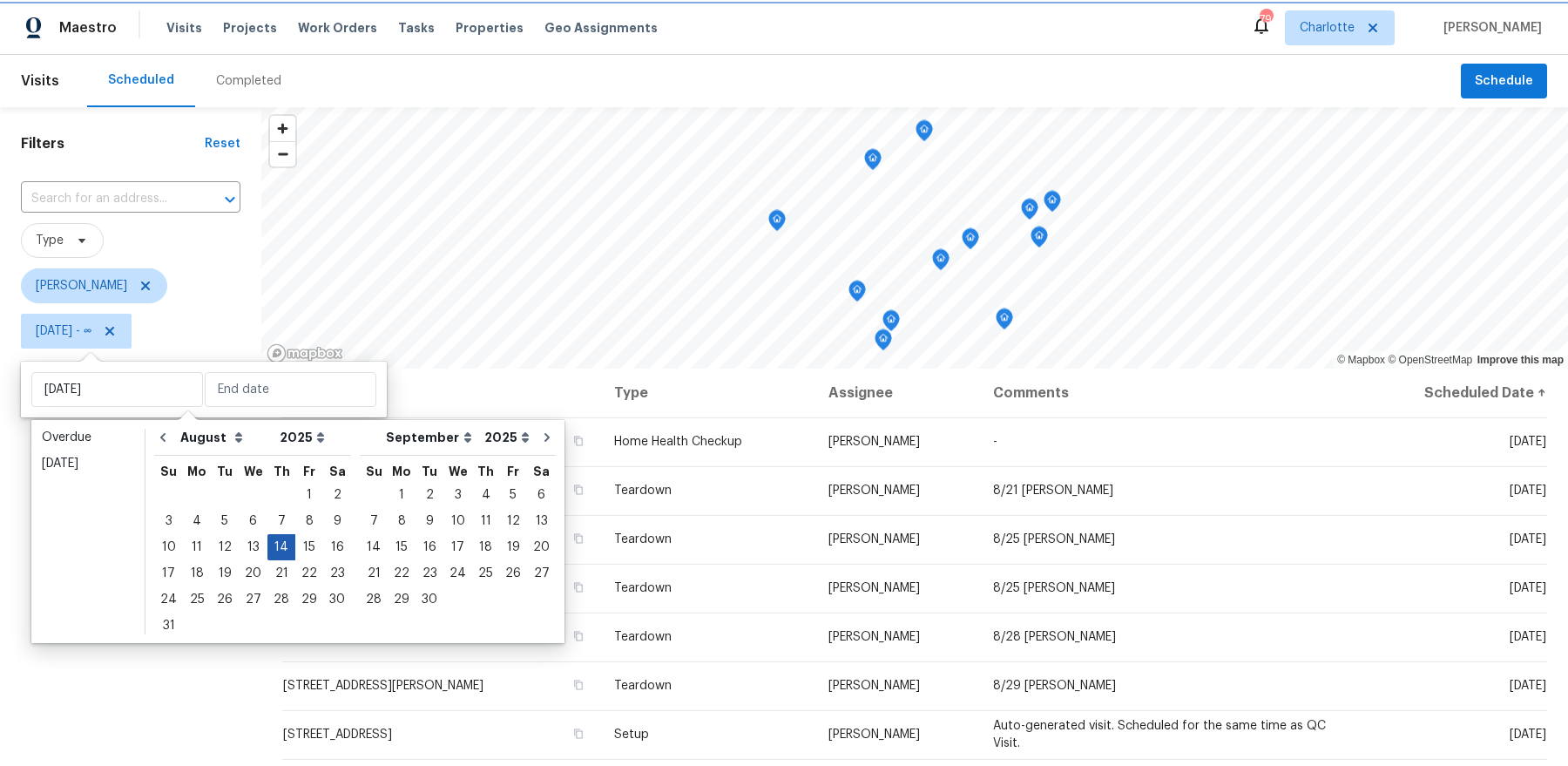
type input "[DATE]"
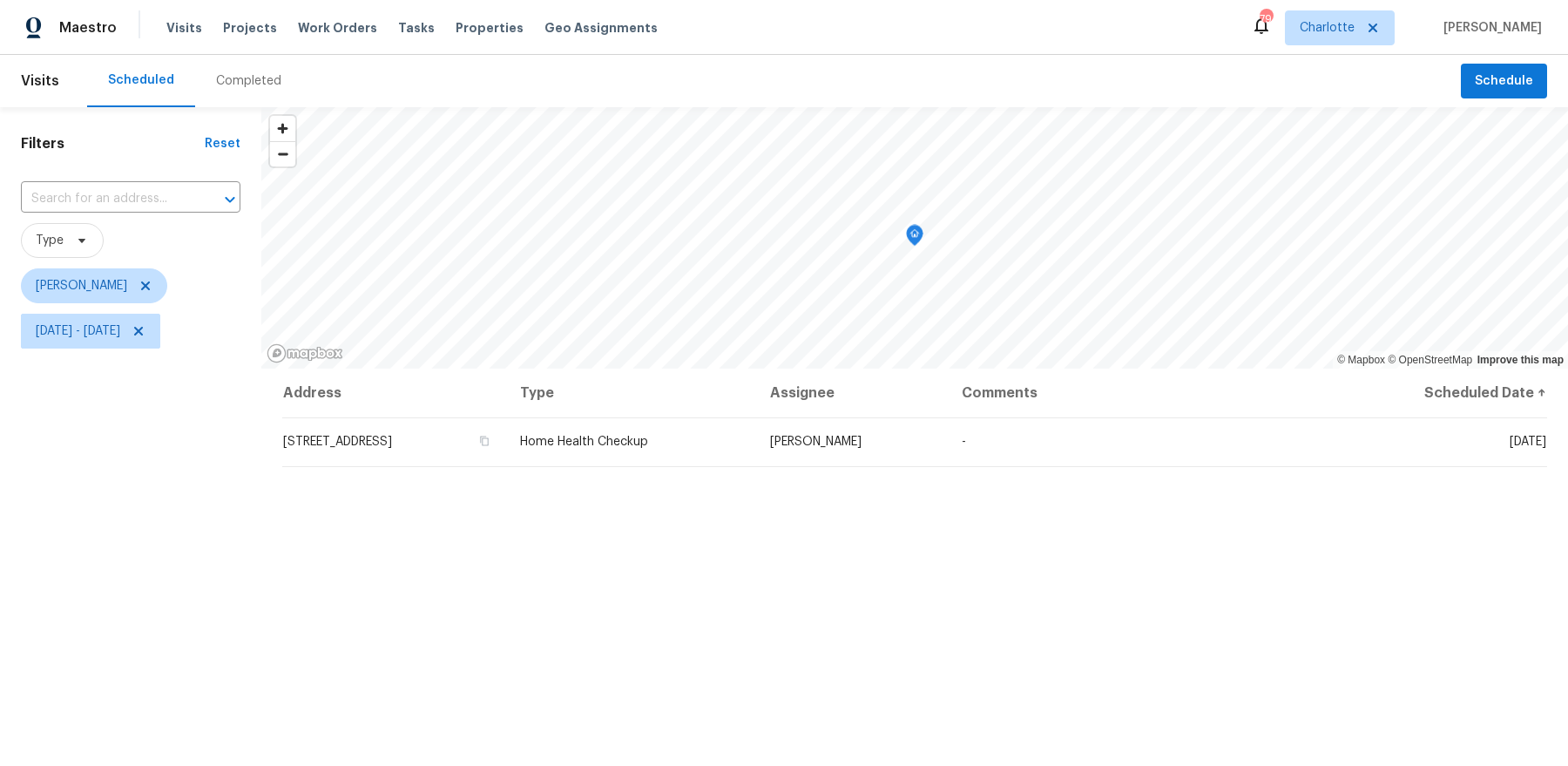
click at [210, 529] on div "Filters Reset ​ Type Dan Baquero Thu, Aug 14 - Thu, Aug 14" at bounding box center [130, 544] width 261 height 873
click at [104, 330] on span "Thu, Aug 14 - Thu, Aug 14" at bounding box center [78, 331] width 85 height 17
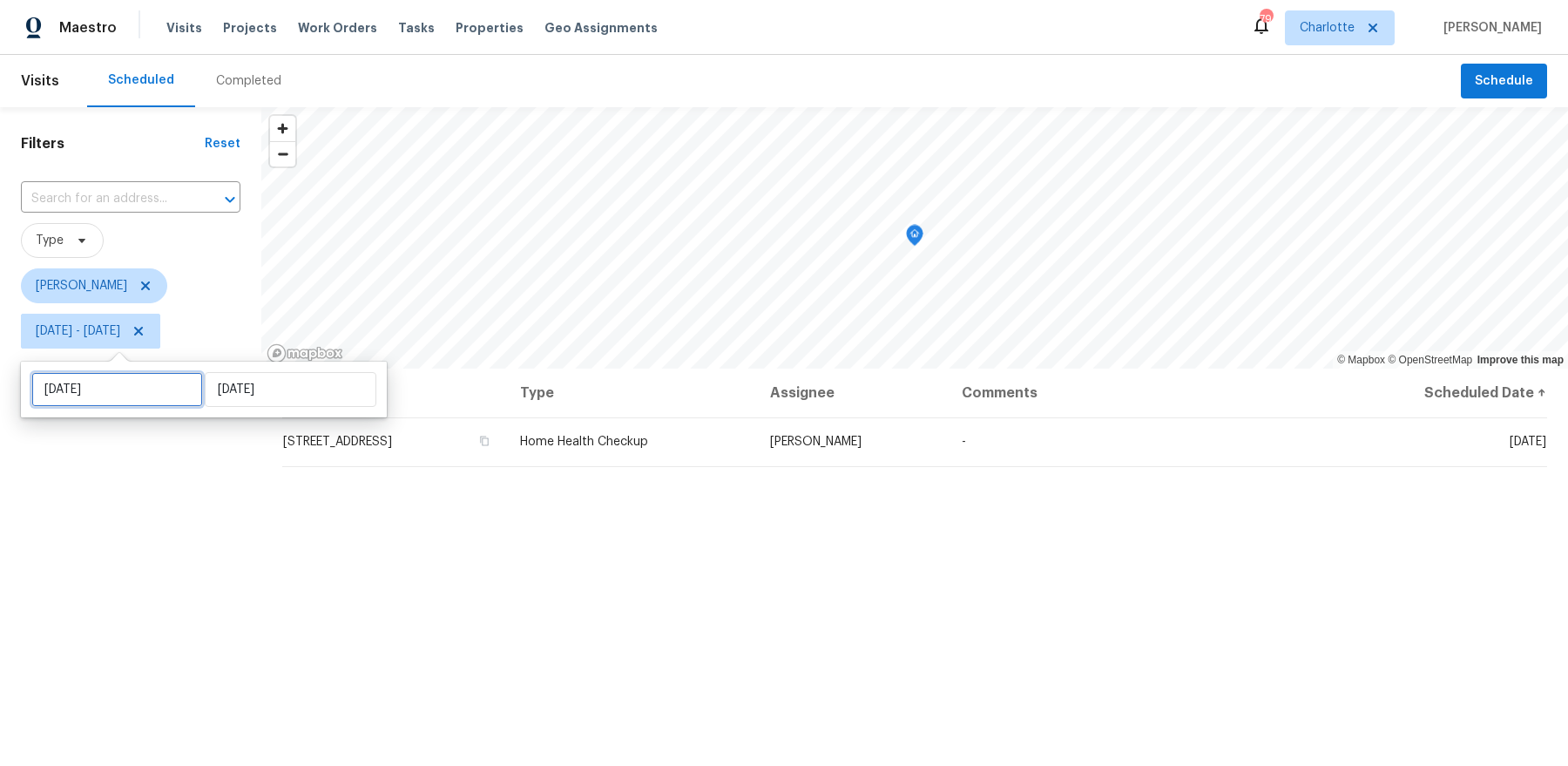
click at [115, 403] on input "Thu, Aug 14" at bounding box center [117, 389] width 172 height 35
select select "7"
select select "2025"
select select "8"
select select "2025"
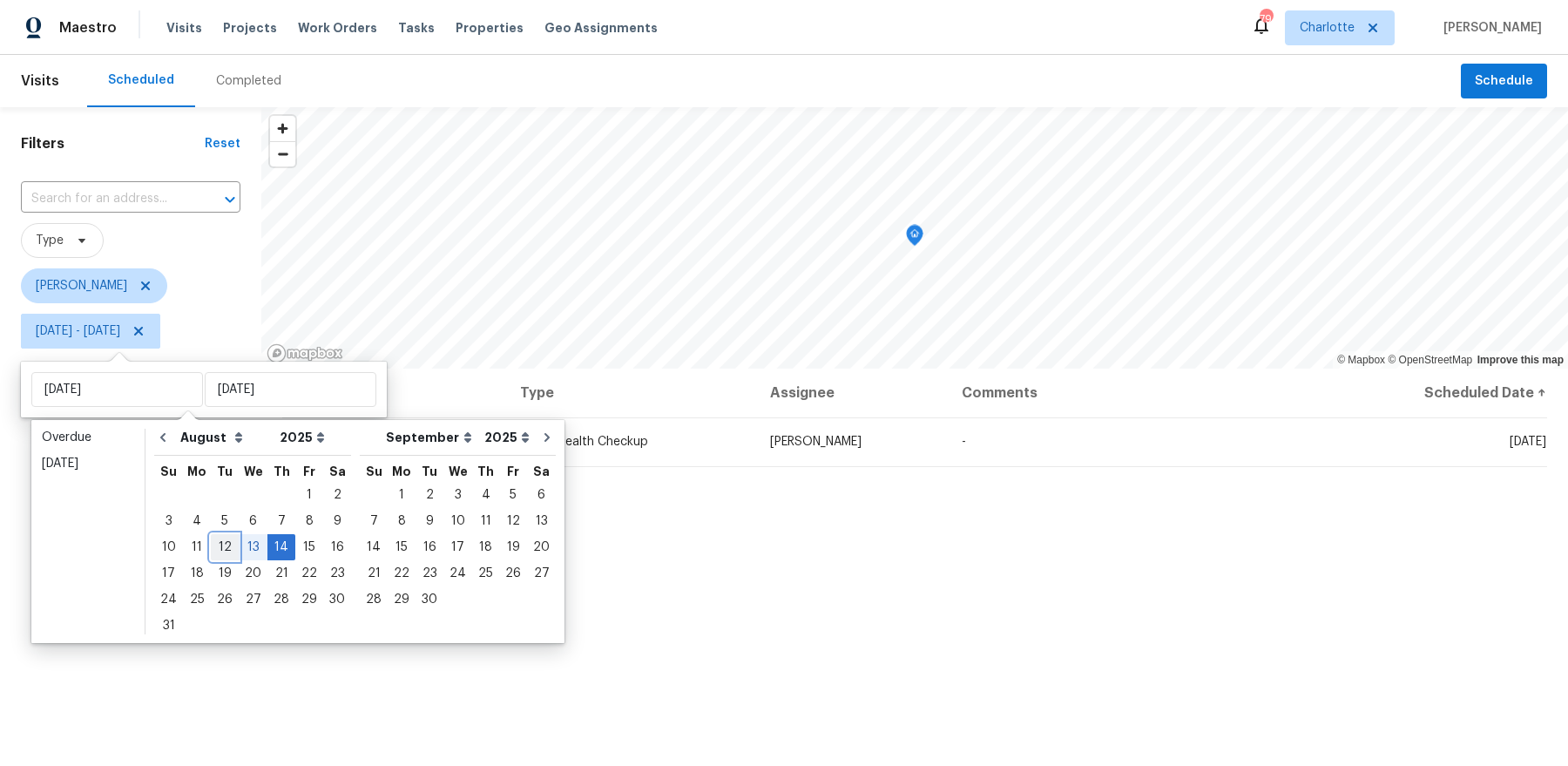
click at [220, 549] on div "12" at bounding box center [224, 547] width 28 height 25
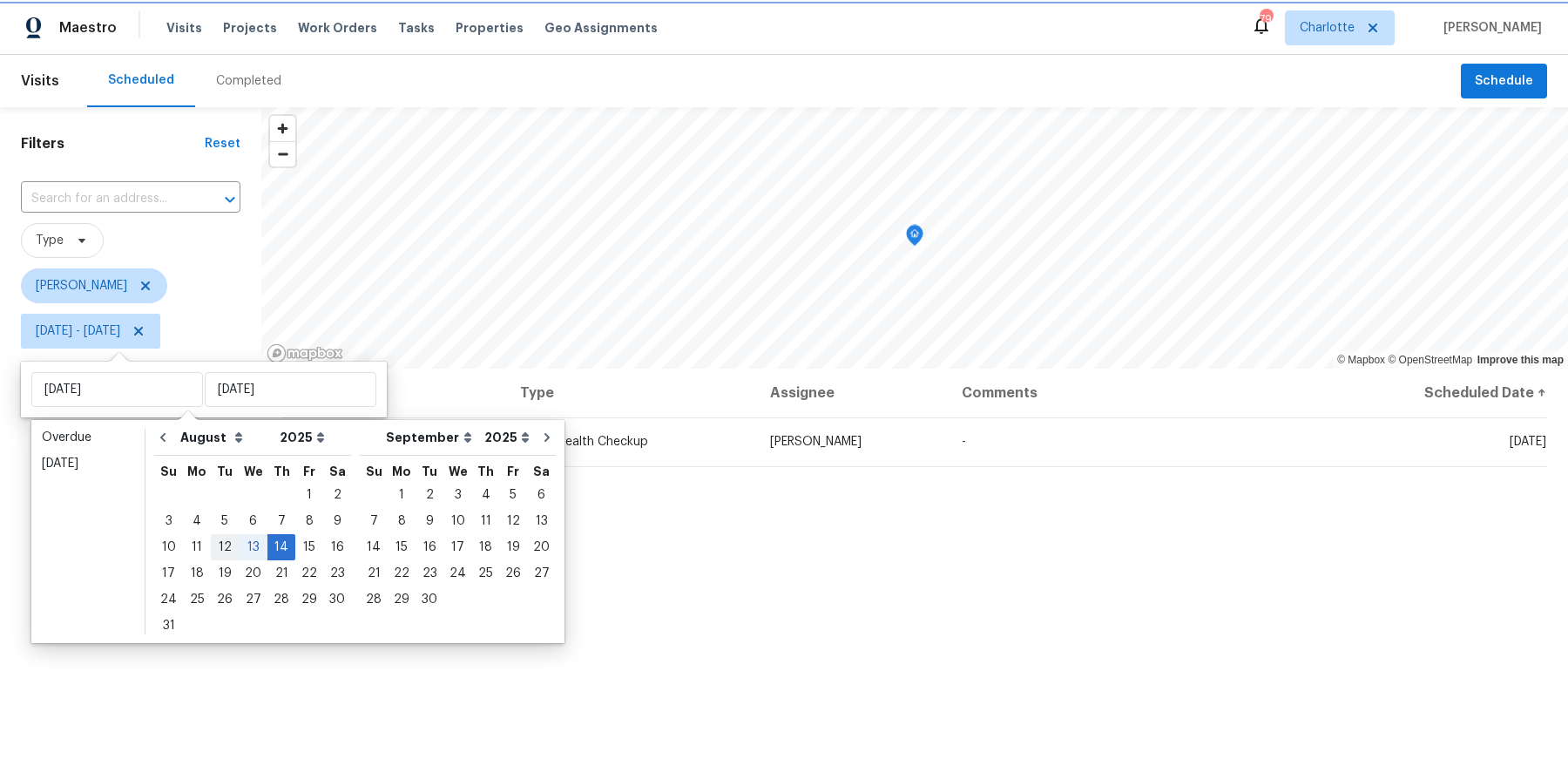
type input "Tue, Aug 12"
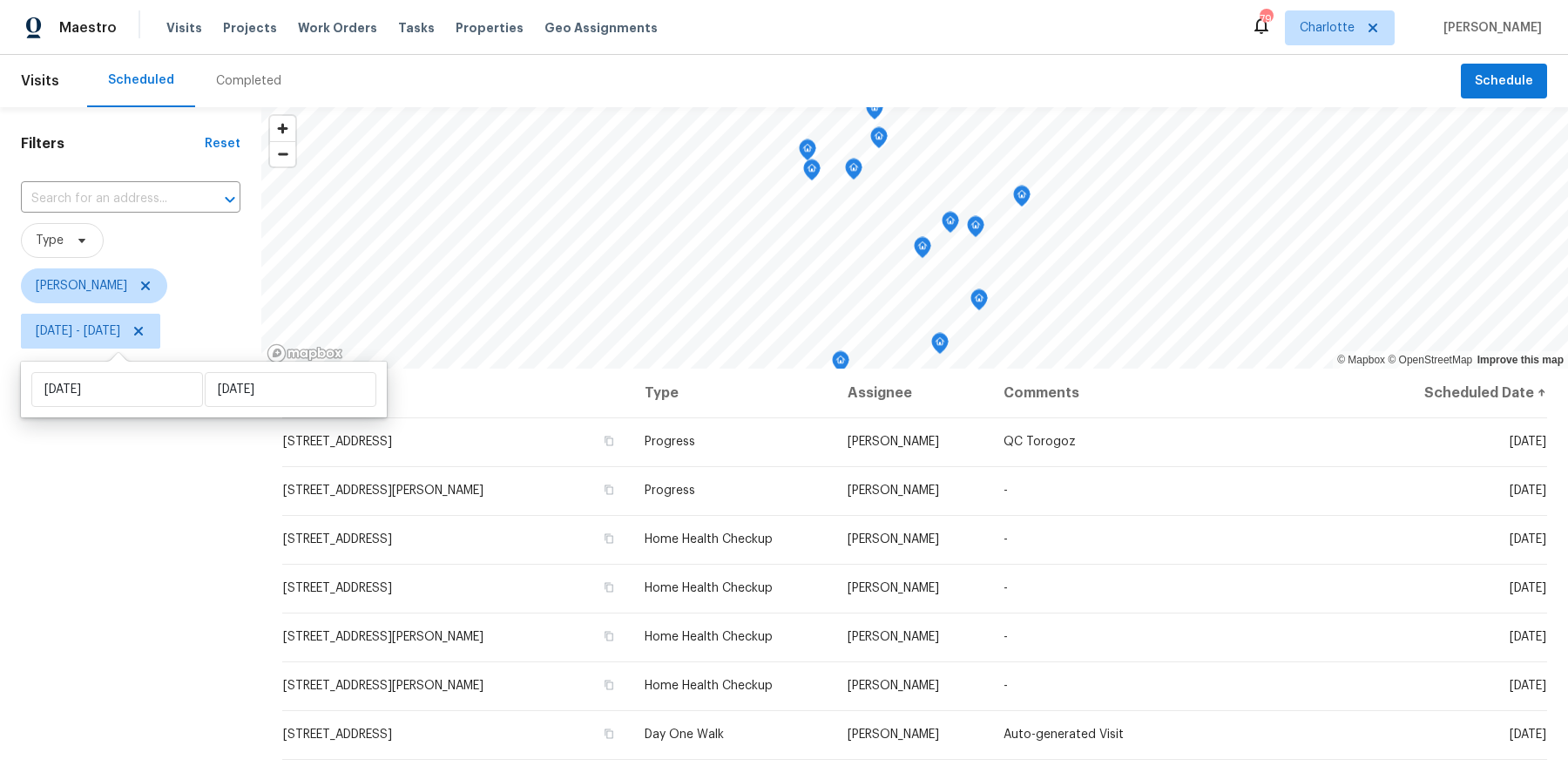
click at [214, 408] on div "Tue, Aug 12 Thu, Aug 14" at bounding box center [203, 389] width 366 height 56
select select "7"
select select "2025"
select select "8"
select select "2025"
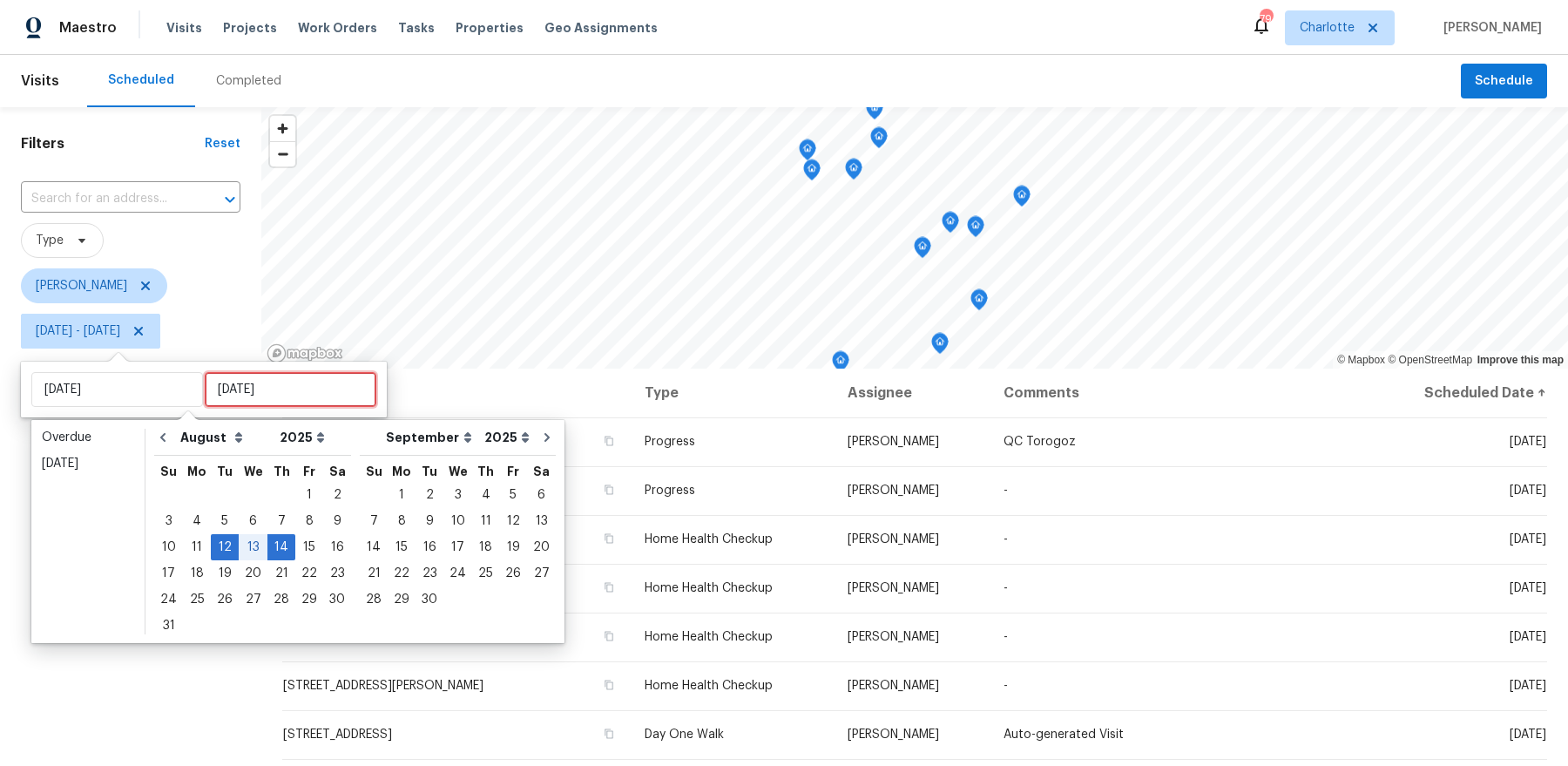
click at [218, 387] on input "[DATE]" at bounding box center [290, 389] width 172 height 35
type input "Tue, Aug 05"
type input "[DATE]"
click at [230, 547] on div "12" at bounding box center [224, 547] width 28 height 25
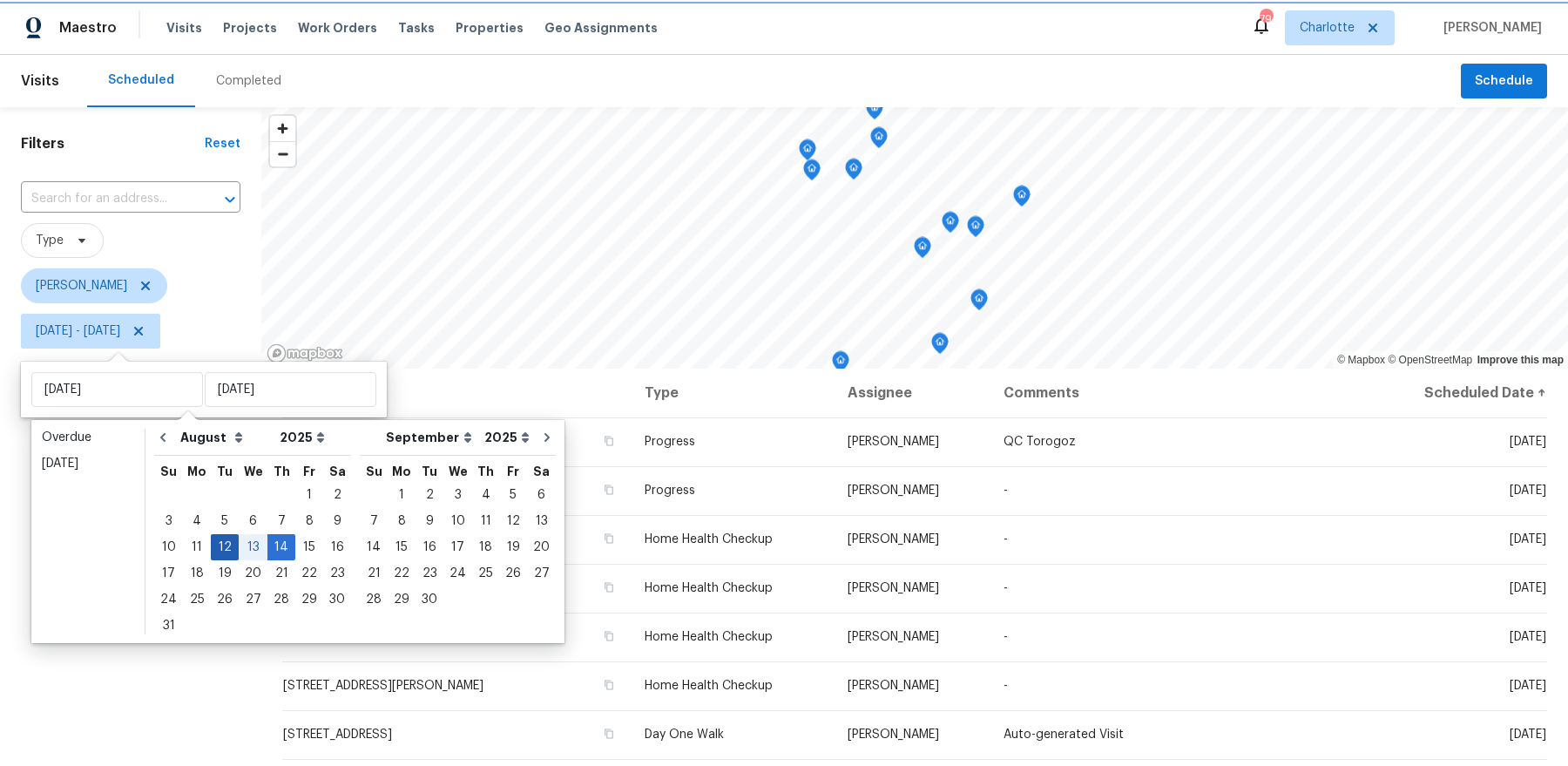
type input "[DATE]"
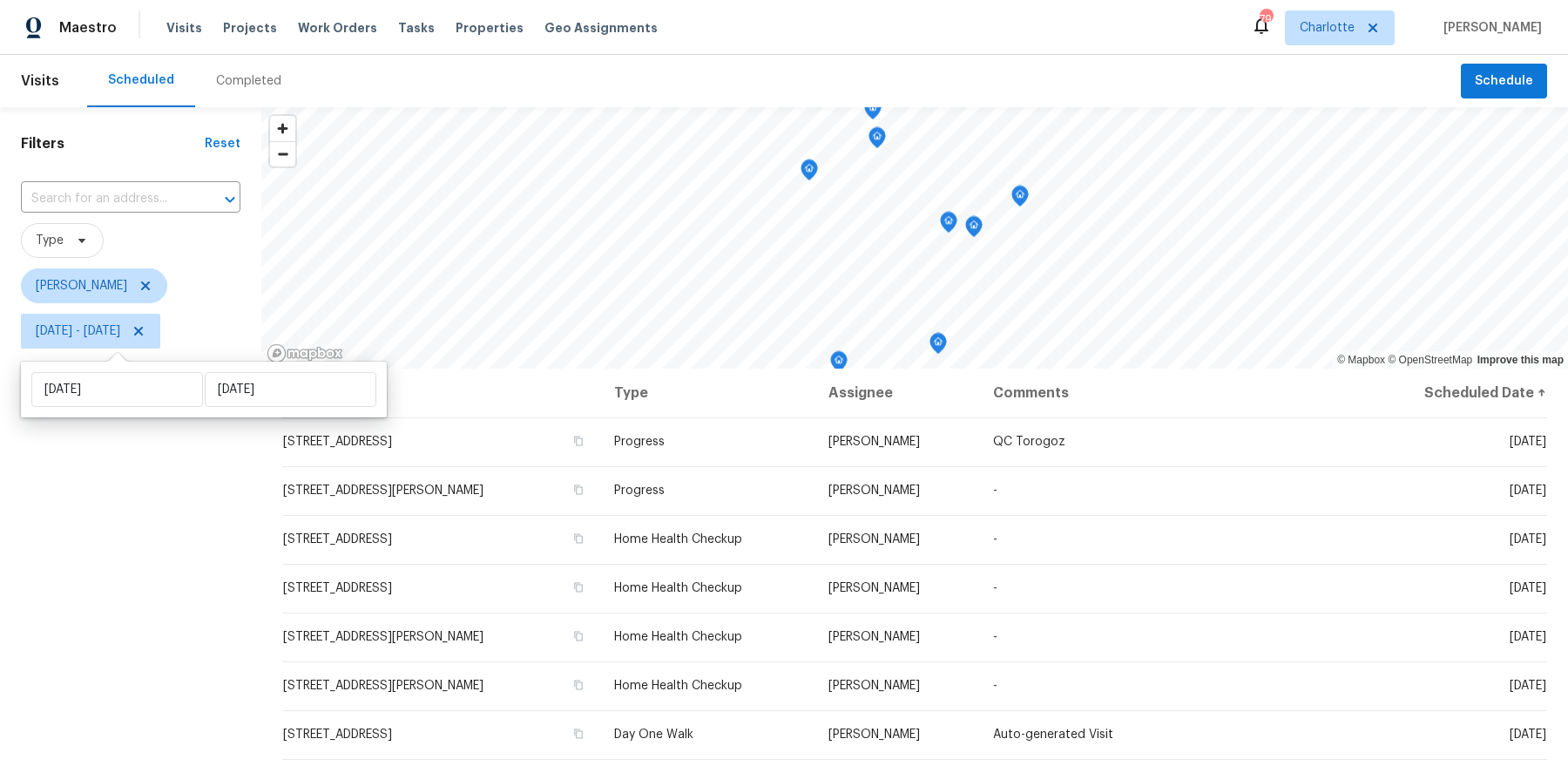
click at [194, 588] on div "Filters Reset ​ Type Dan Baquero Tue, Aug 12 - Tue, Aug 12" at bounding box center [130, 544] width 261 height 873
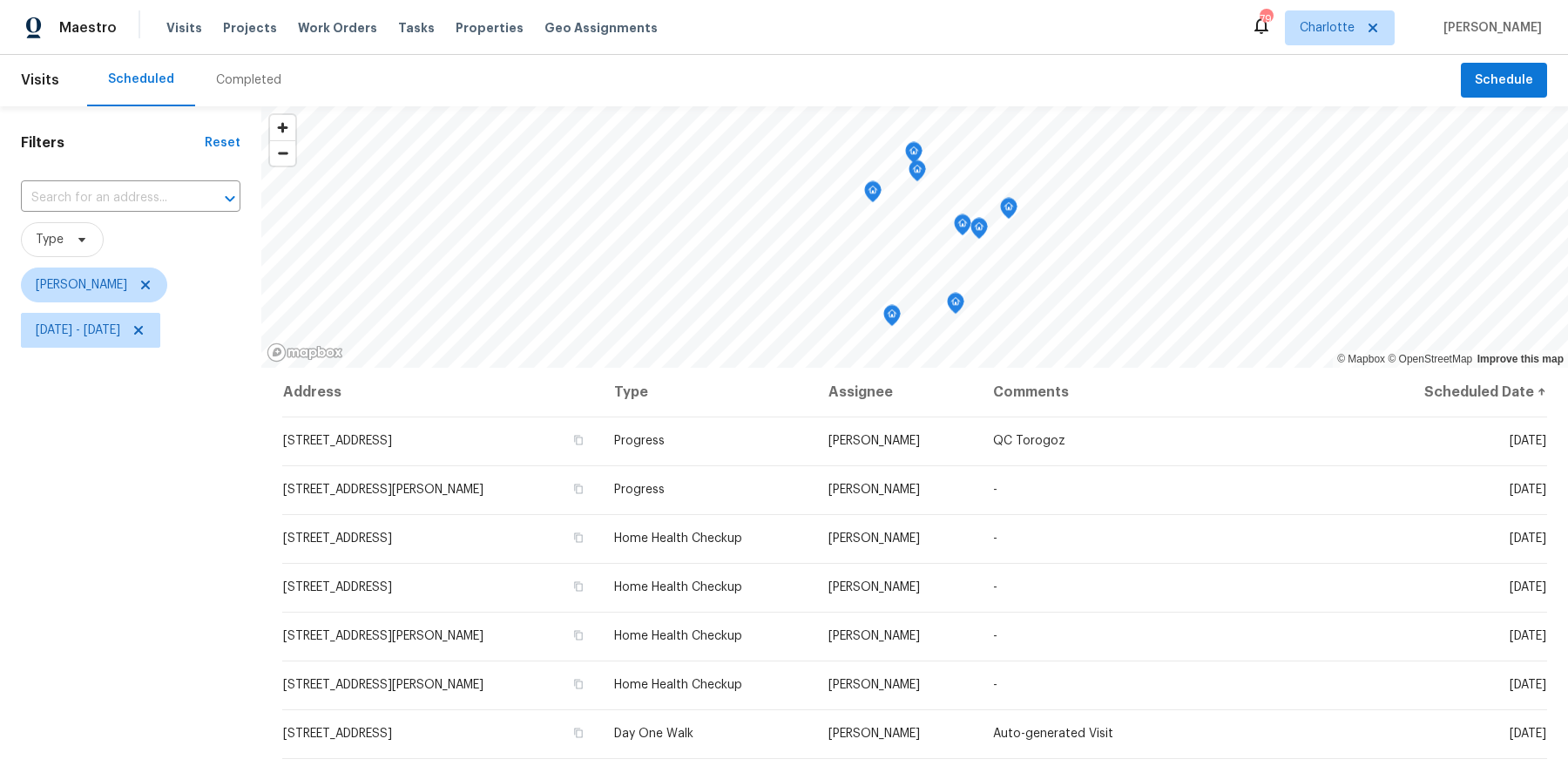
click at [890, 322] on icon "Map marker" at bounding box center [891, 316] width 15 height 20
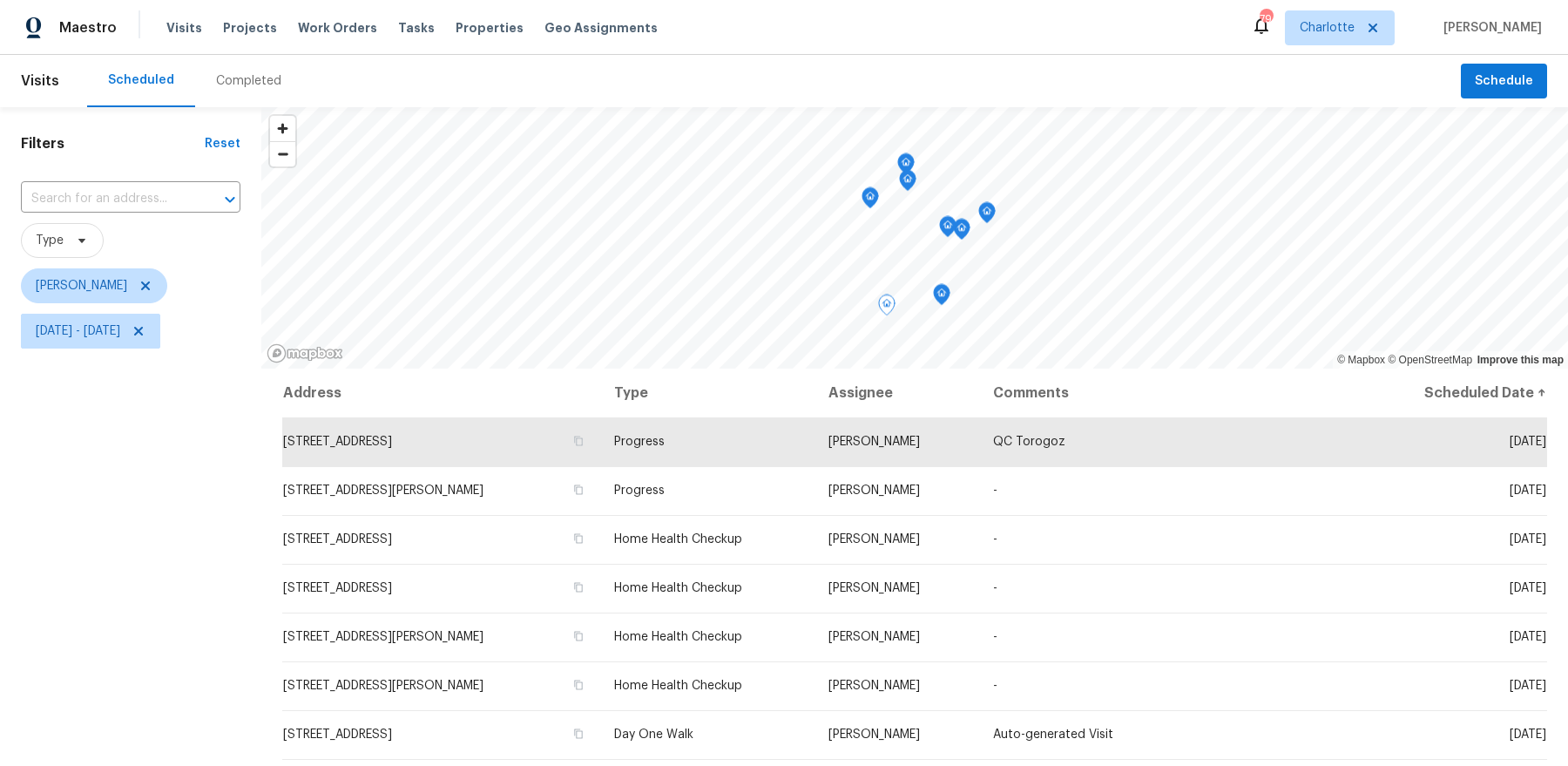
scroll to position [55, 0]
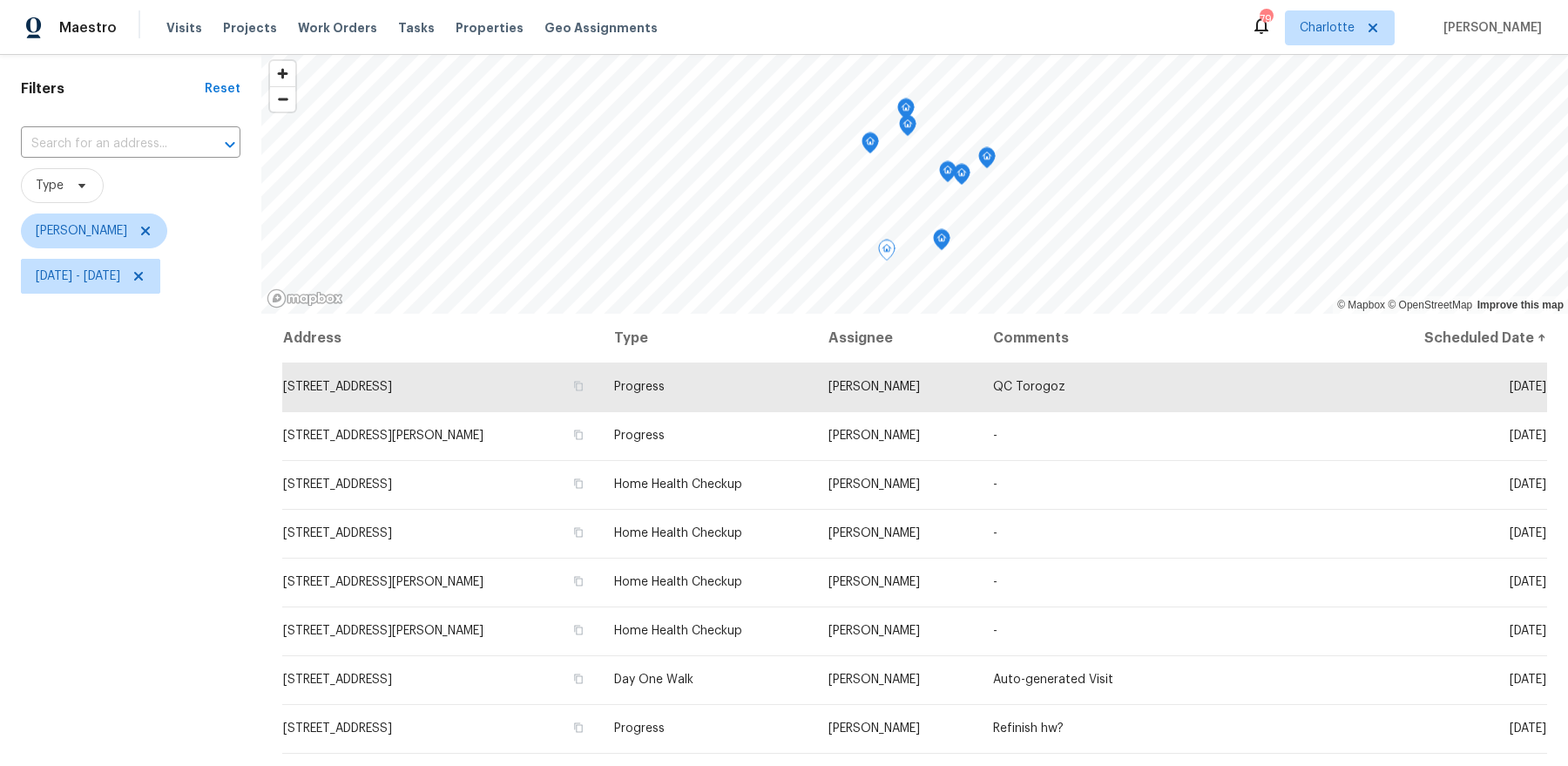
click at [993, 158] on icon "Map marker" at bounding box center [986, 158] width 15 height 20
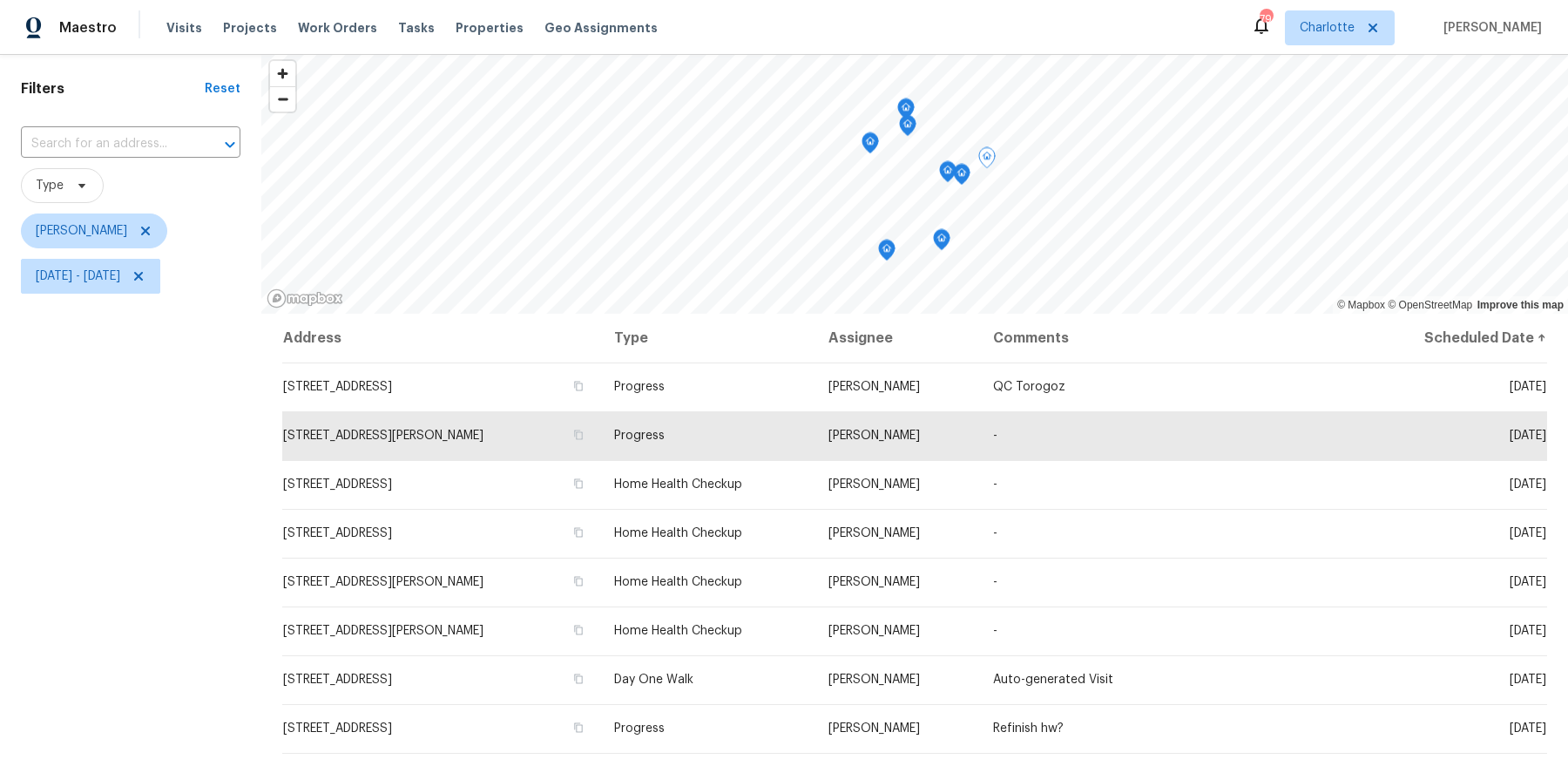
click at [962, 173] on icon "Map marker" at bounding box center [962, 174] width 2 height 3
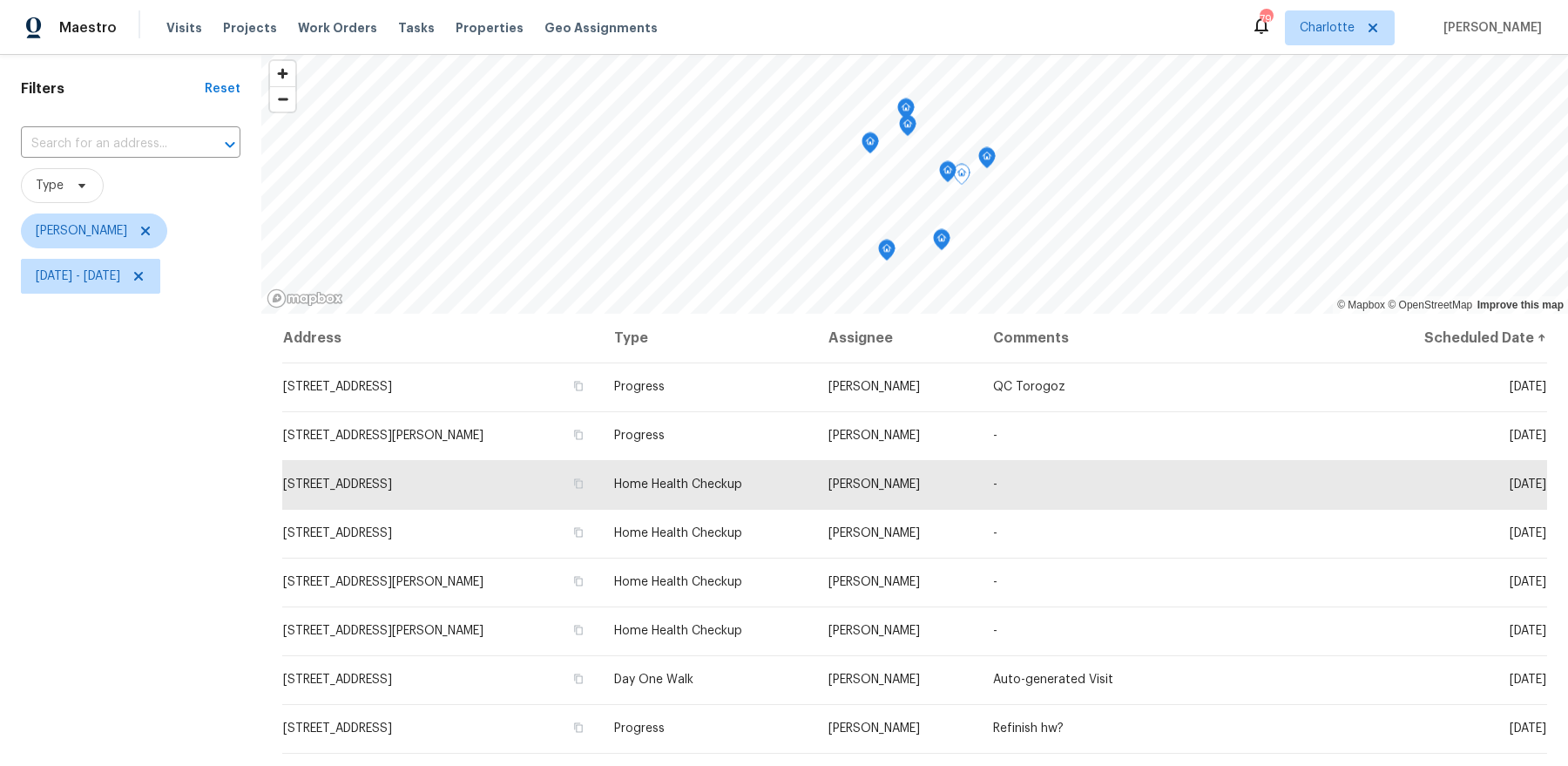
click at [947, 171] on icon "Map marker" at bounding box center [947, 172] width 2 height 3
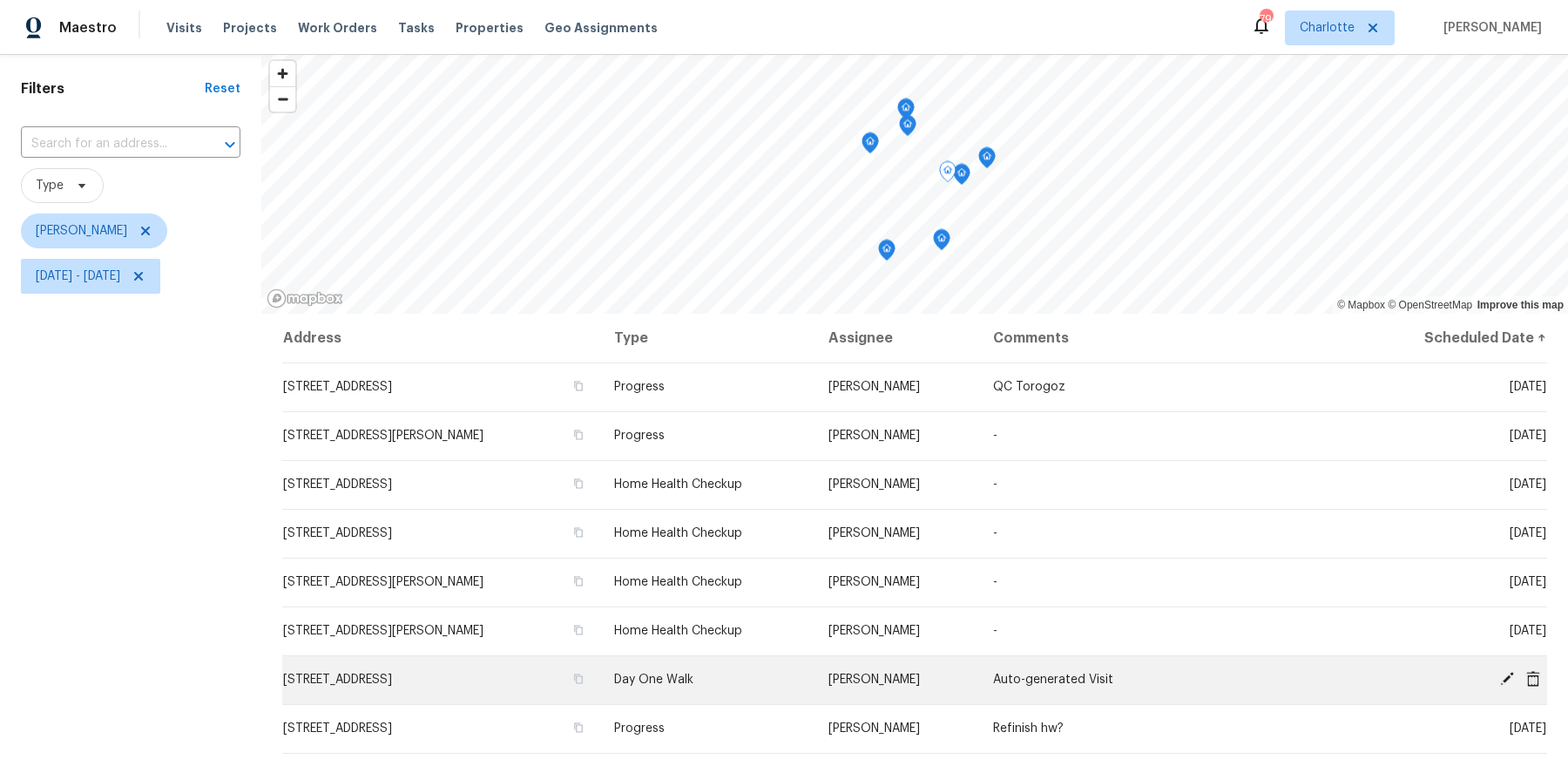
click at [1504, 672] on icon at bounding box center [1506, 679] width 15 height 15
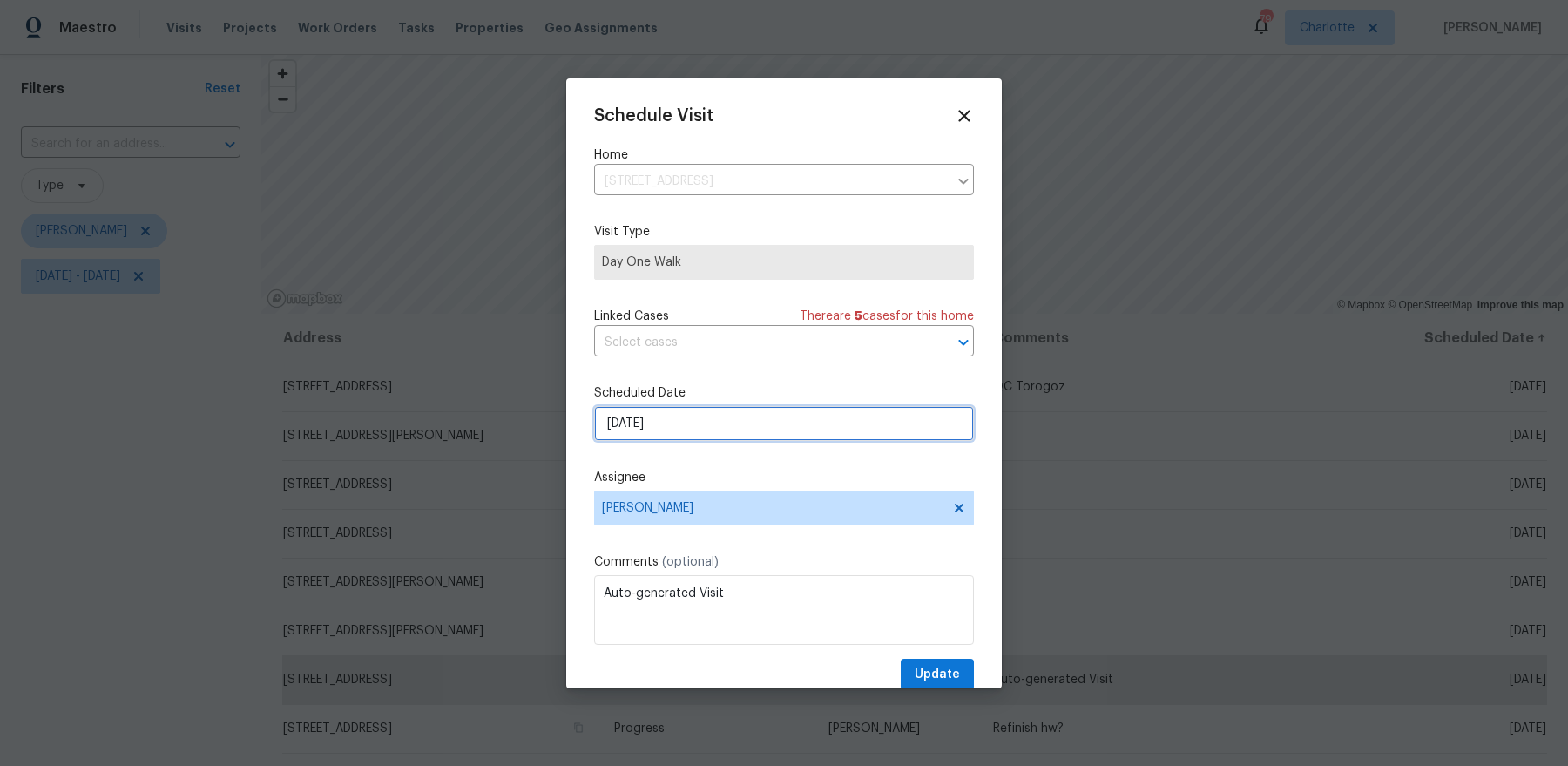
click at [621, 434] on input "[DATE]" at bounding box center [784, 423] width 380 height 35
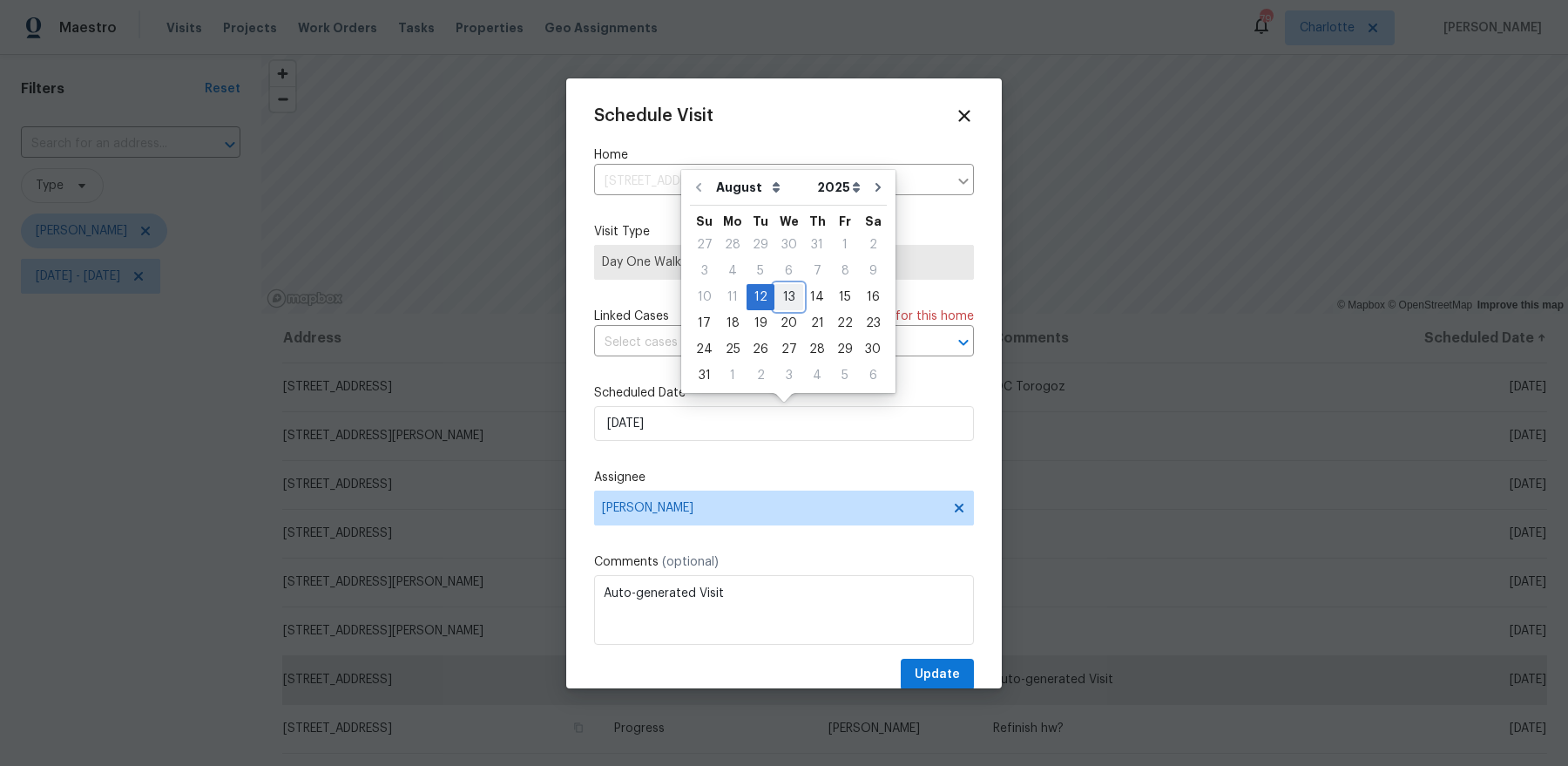
click at [780, 299] on div "13" at bounding box center [789, 297] width 29 height 25
type input "8/13/2025"
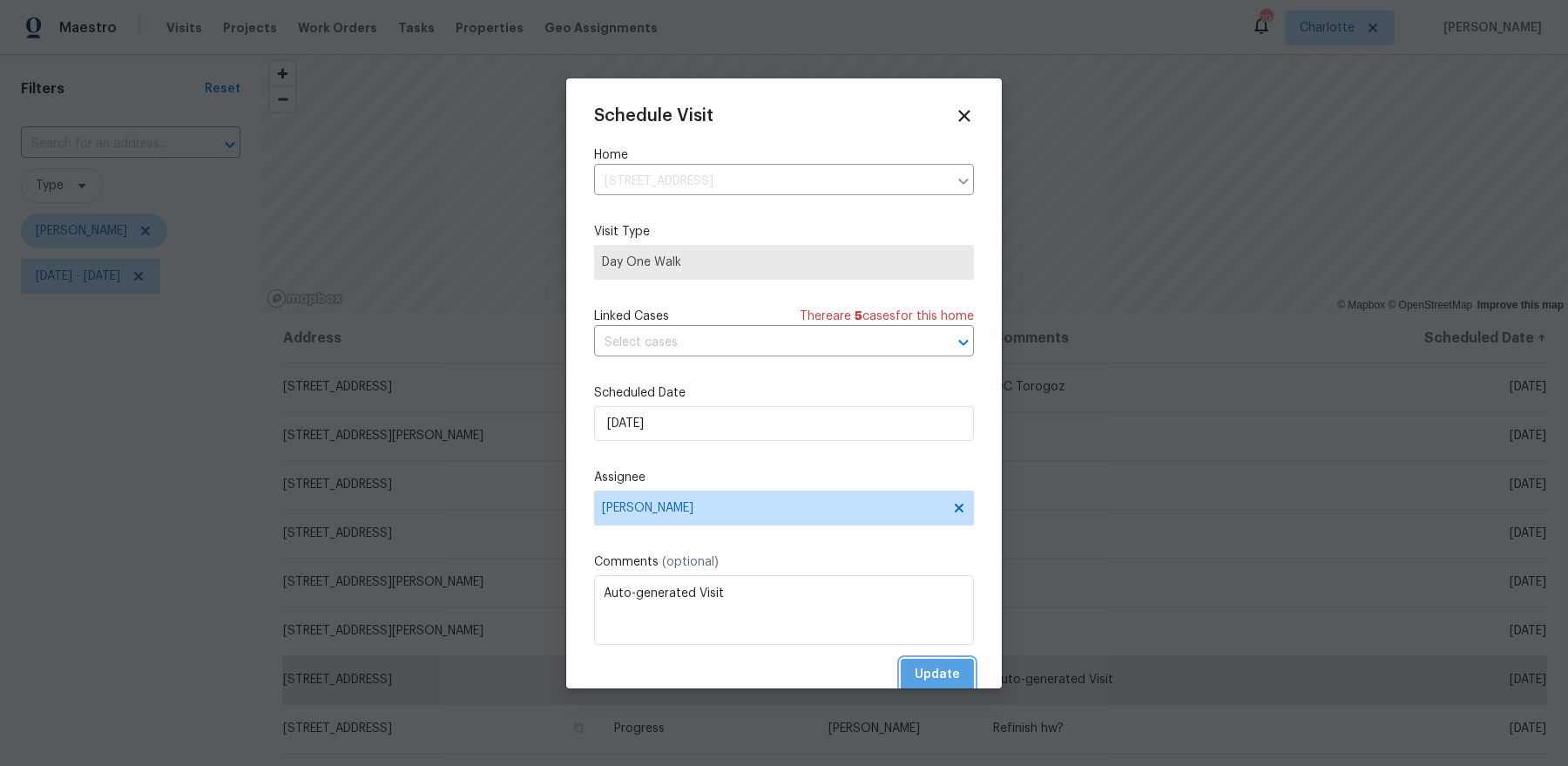
click at [938, 675] on span "Update" at bounding box center [937, 674] width 46 height 22
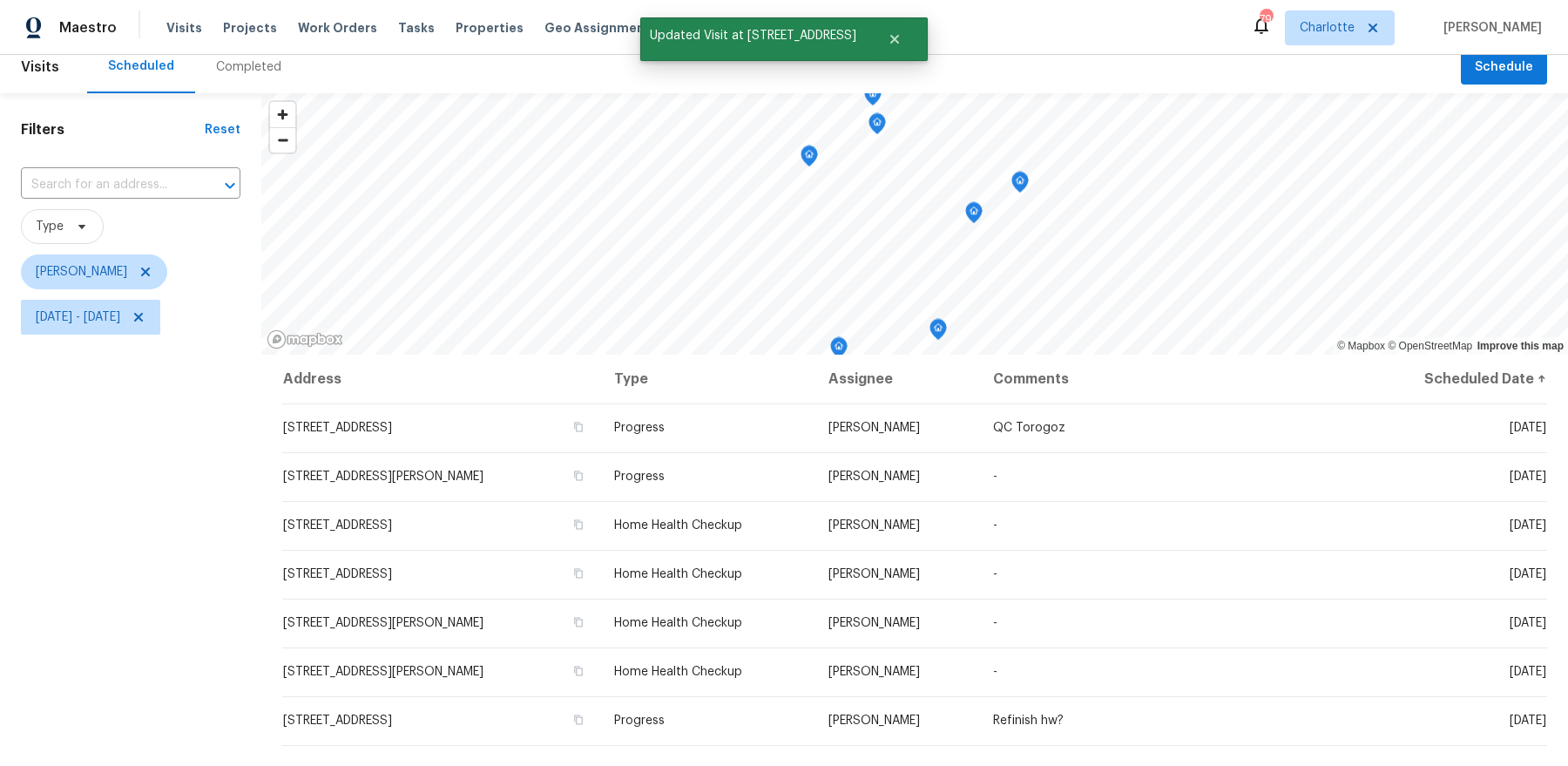
scroll to position [13, 0]
click at [857, 153] on icon "Map marker" at bounding box center [855, 149] width 15 height 20
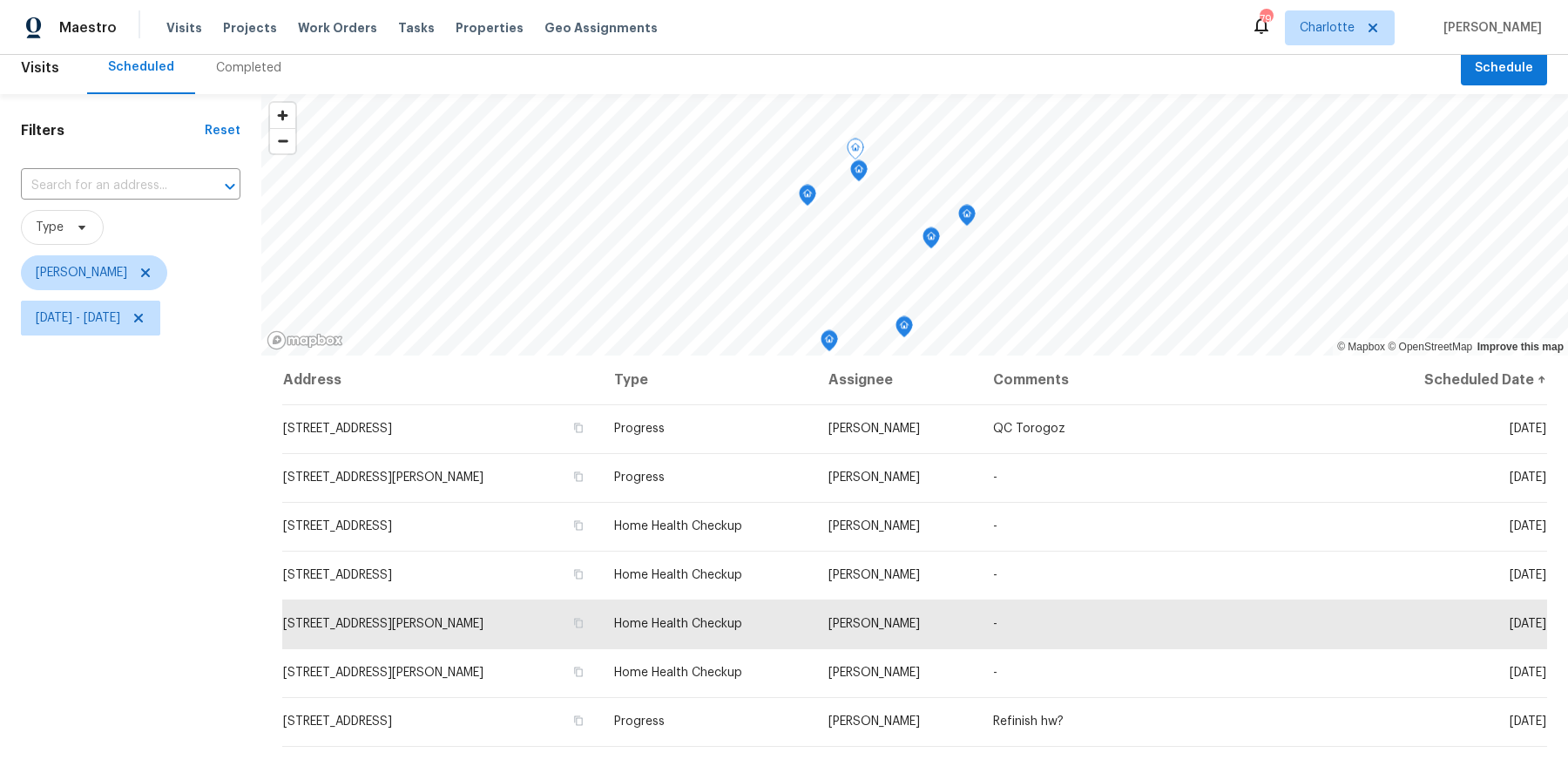
click at [857, 171] on icon "Map marker" at bounding box center [858, 170] width 5 height 5
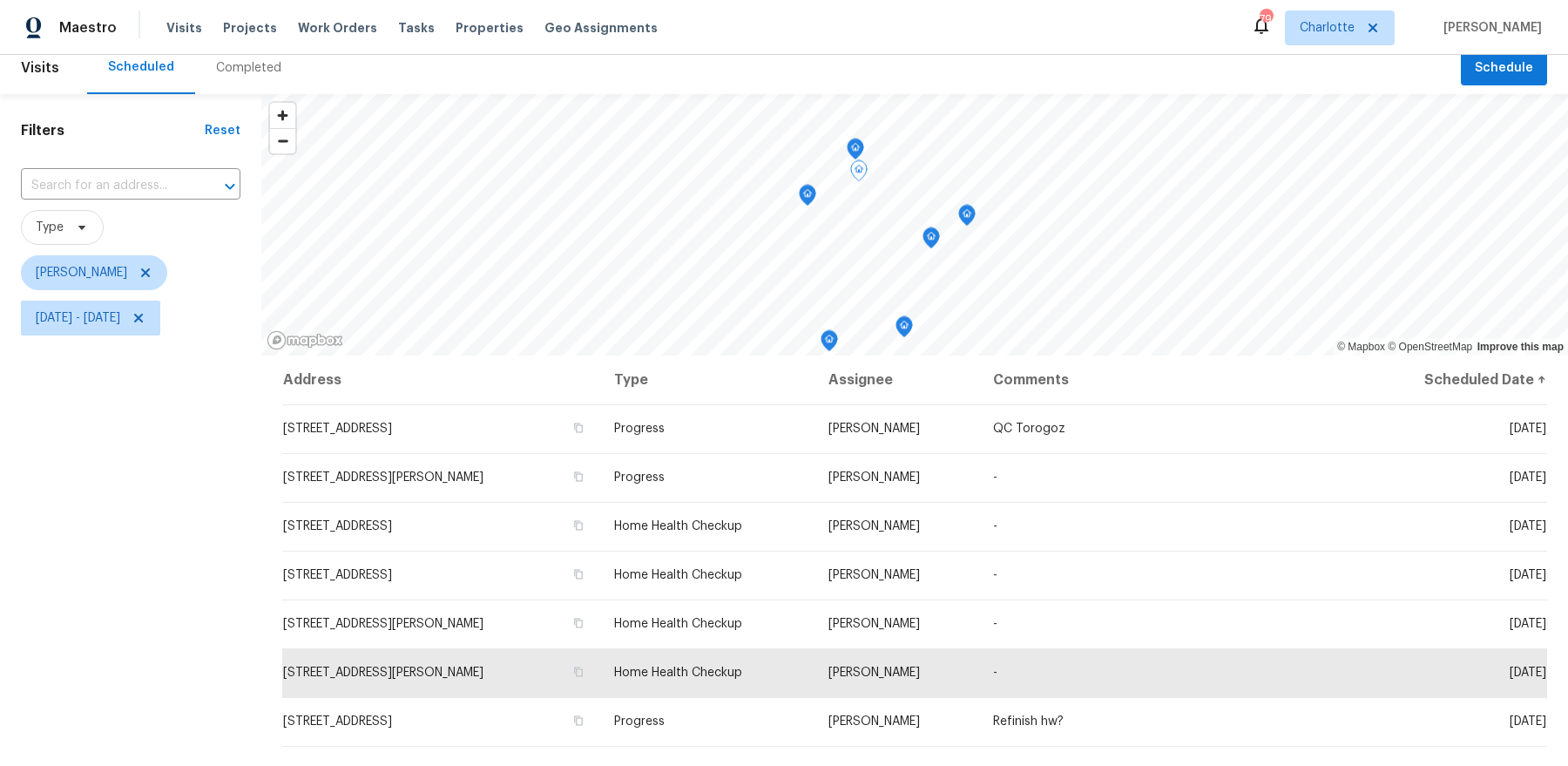
click at [901, 331] on icon "Map marker" at bounding box center [904, 327] width 15 height 20
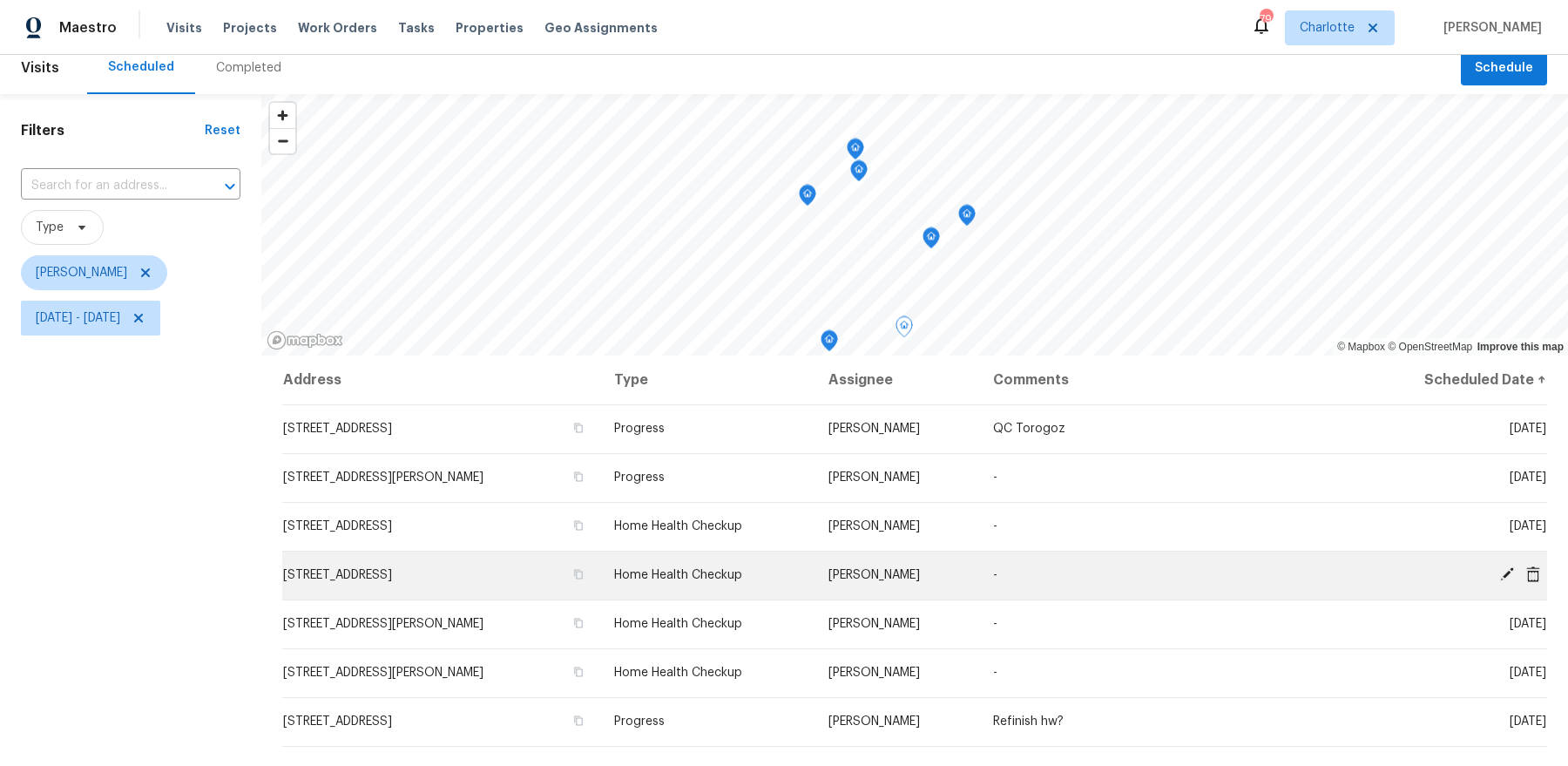
click at [1507, 569] on icon at bounding box center [1506, 574] width 14 height 14
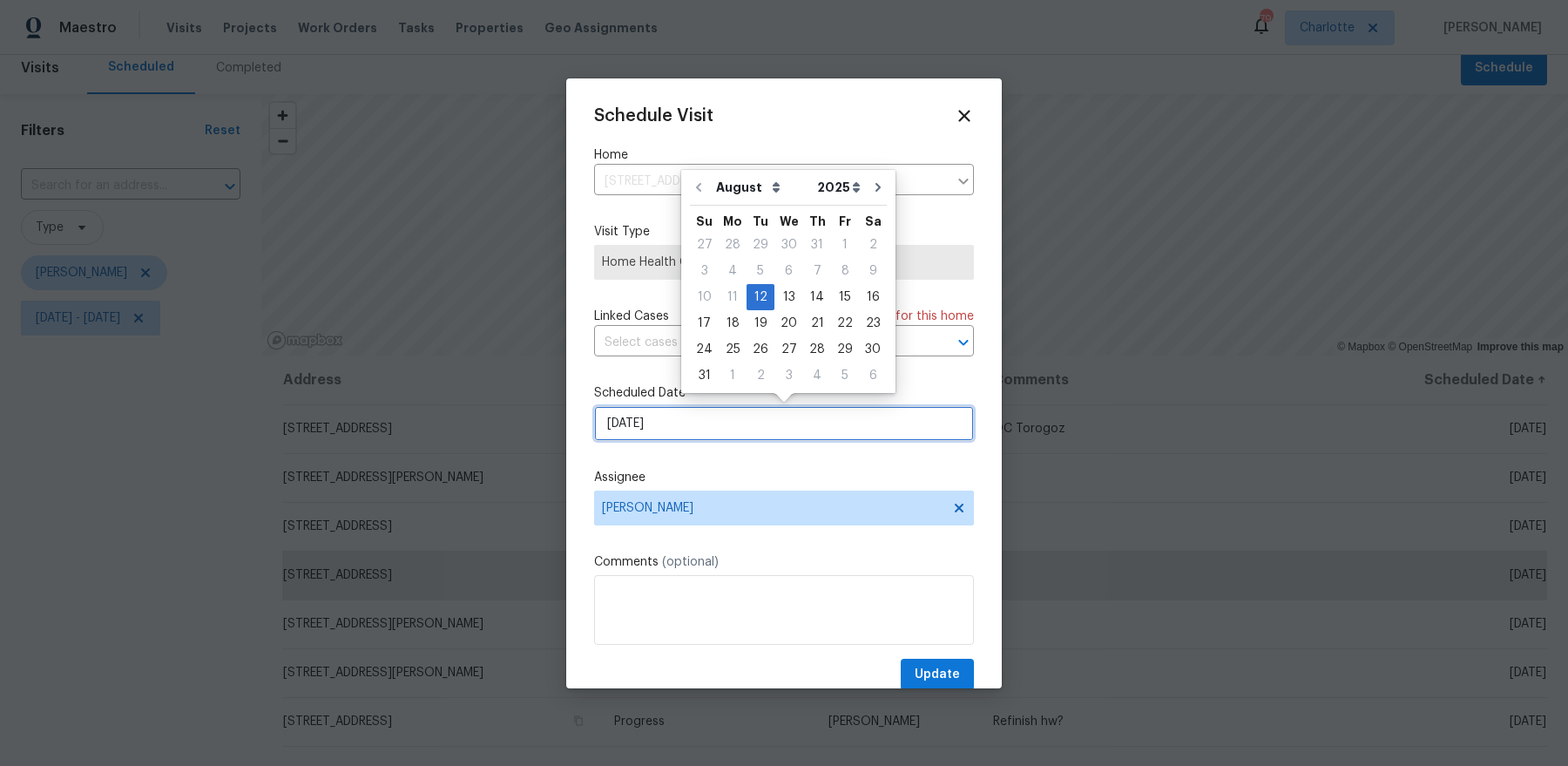
click at [768, 428] on input "[DATE]" at bounding box center [784, 423] width 380 height 35
click at [774, 305] on div "13" at bounding box center [789, 297] width 29 height 25
type input "8/13/2025"
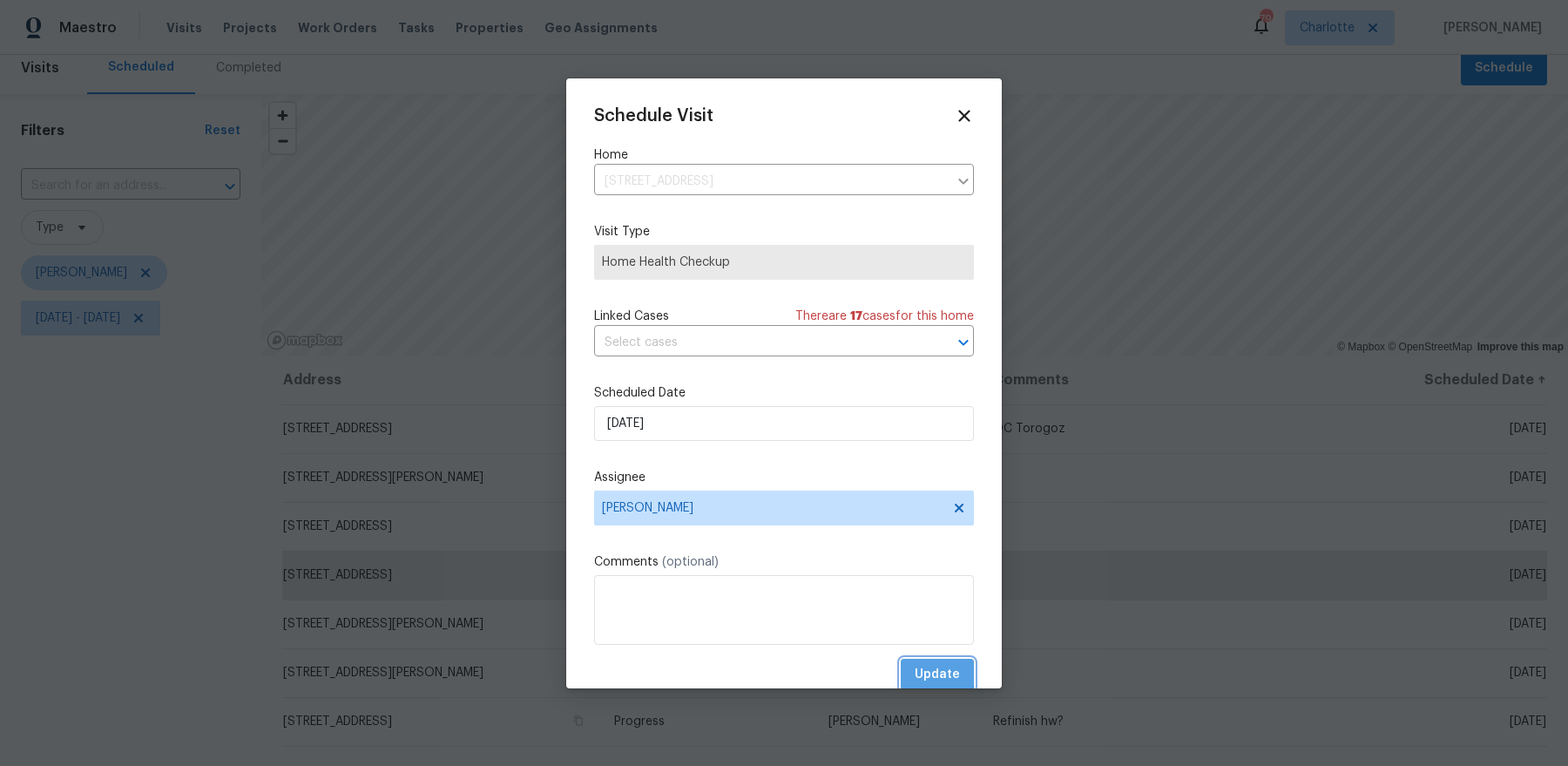
click at [927, 673] on span "Update" at bounding box center [937, 674] width 46 height 22
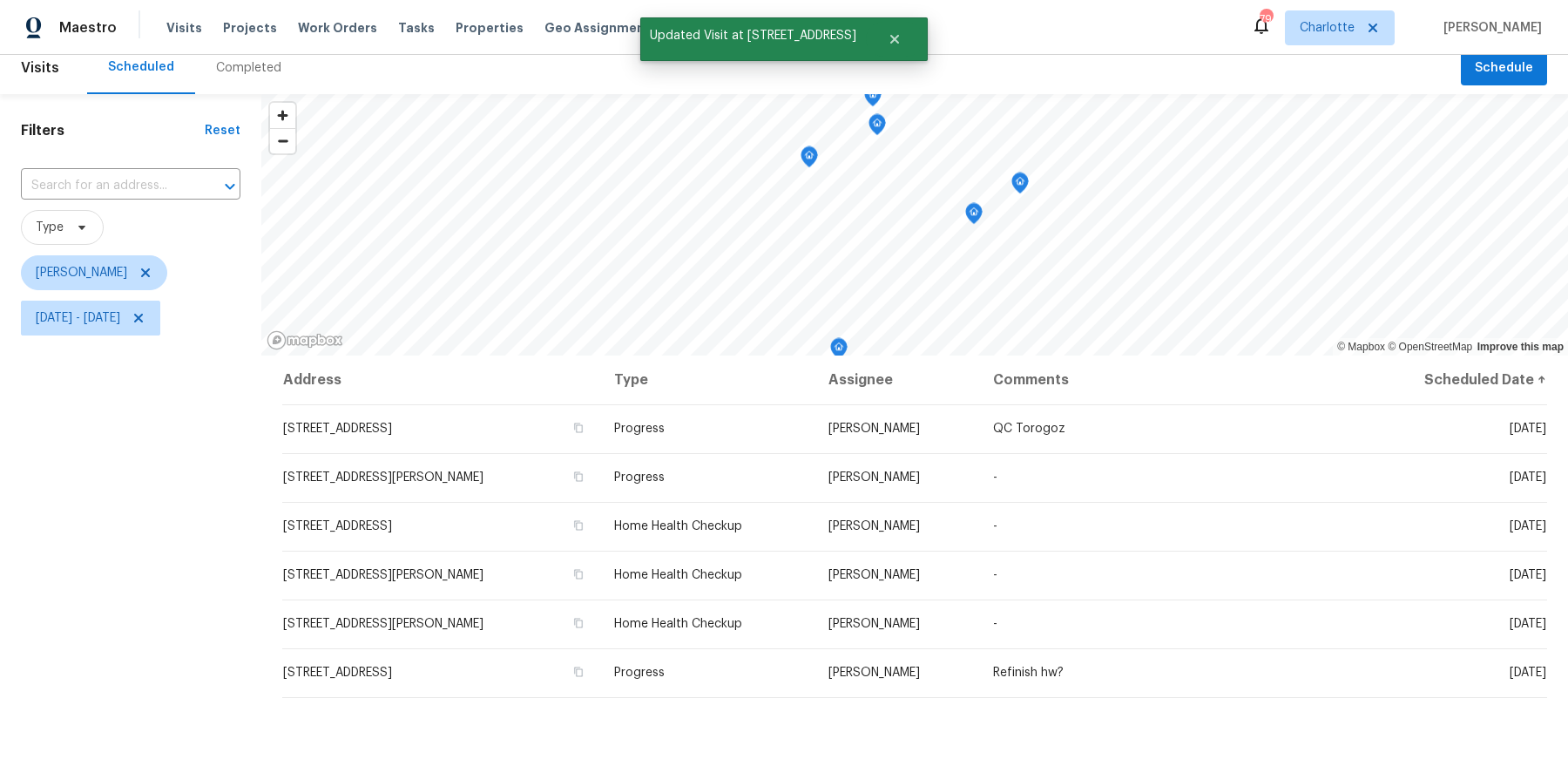
click at [841, 352] on icon "Map marker" at bounding box center [838, 348] width 15 height 20
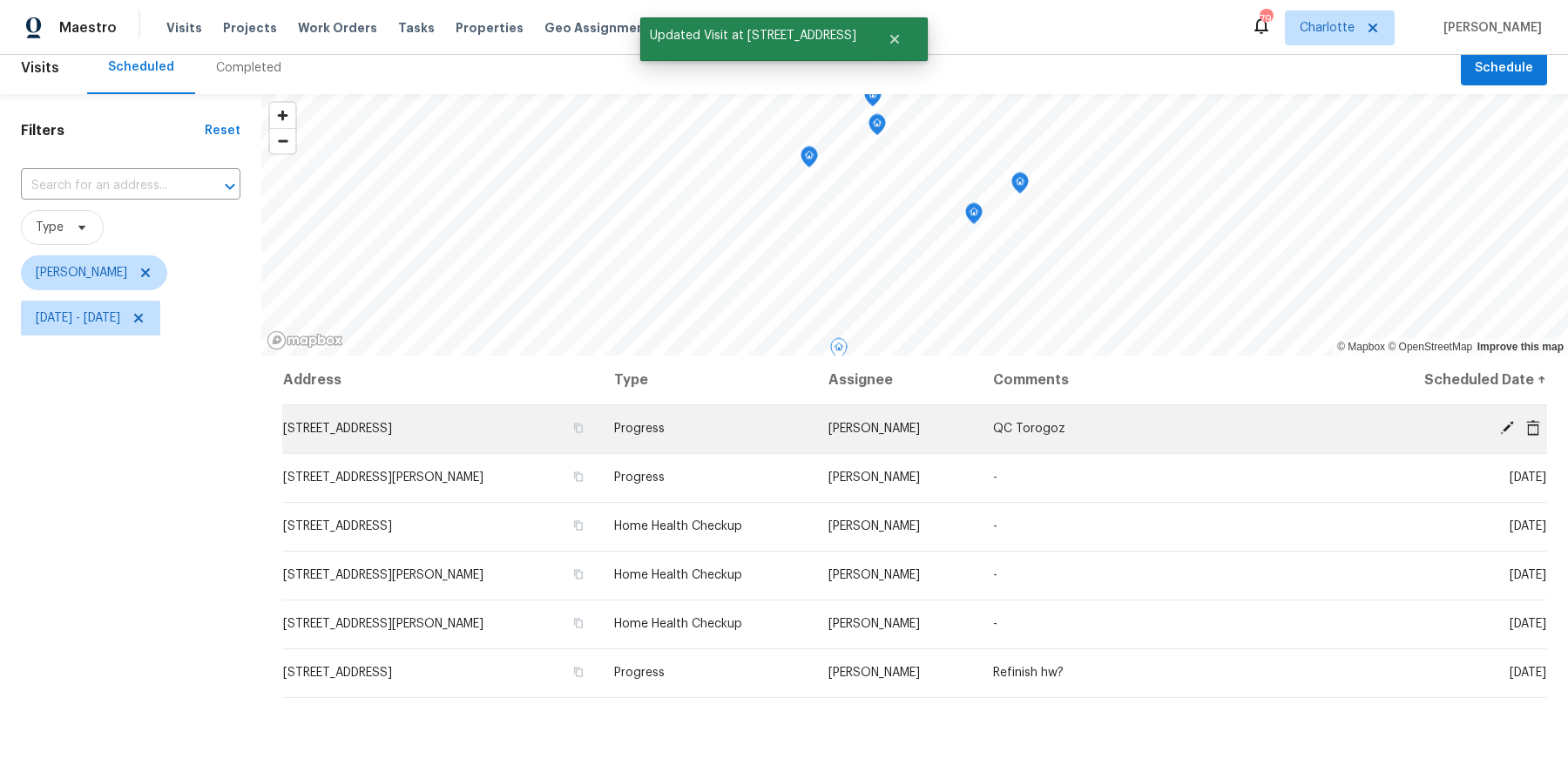
click at [1500, 426] on icon at bounding box center [1506, 428] width 15 height 15
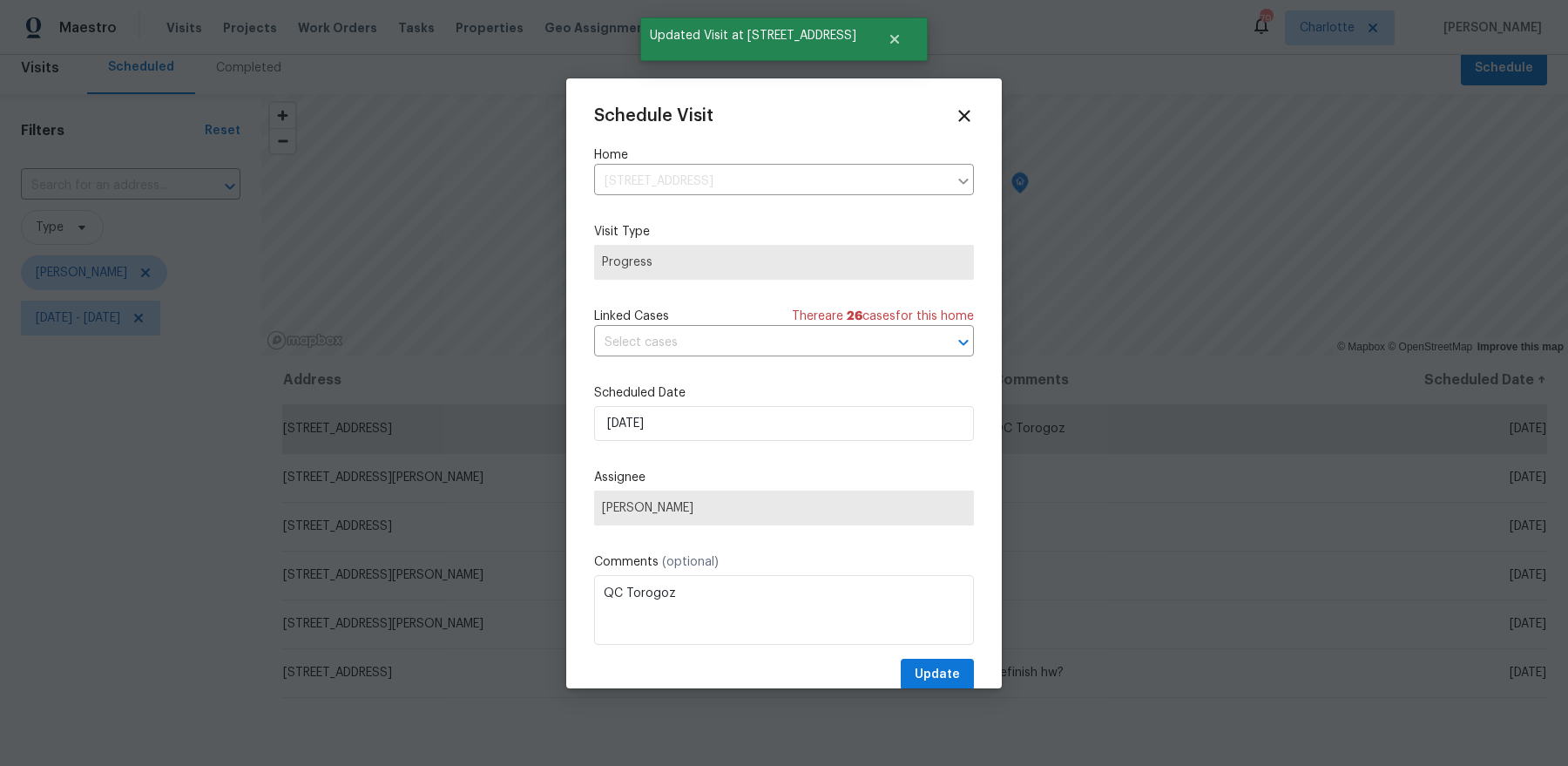
click at [689, 449] on div "Schedule Visit Home 1121 Swearngan Ridge Ct, Charlotte, NC 28216 ​ Visit Type P…" at bounding box center [784, 398] width 380 height 584
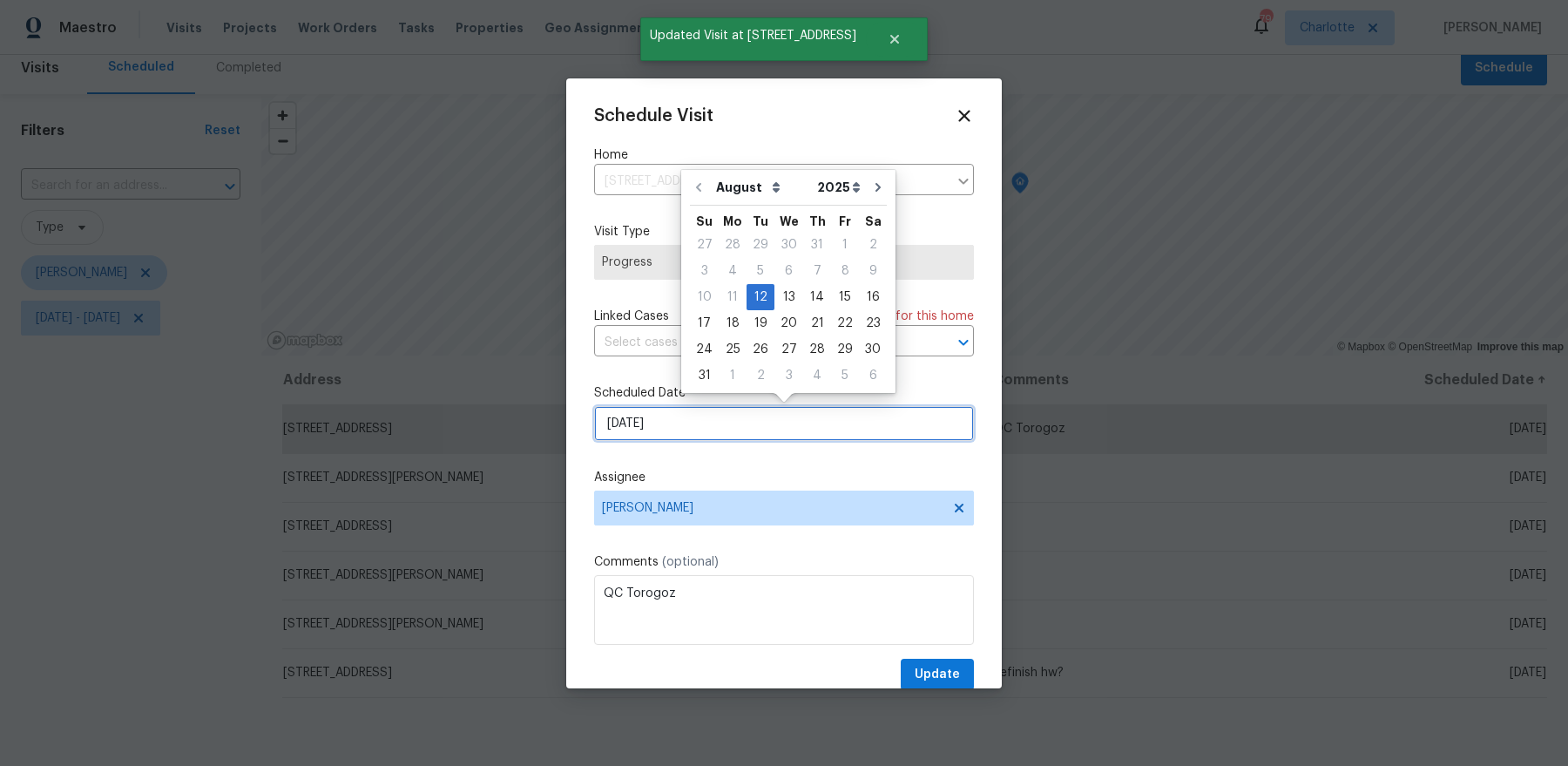
click at [693, 417] on input "[DATE]" at bounding box center [784, 423] width 380 height 35
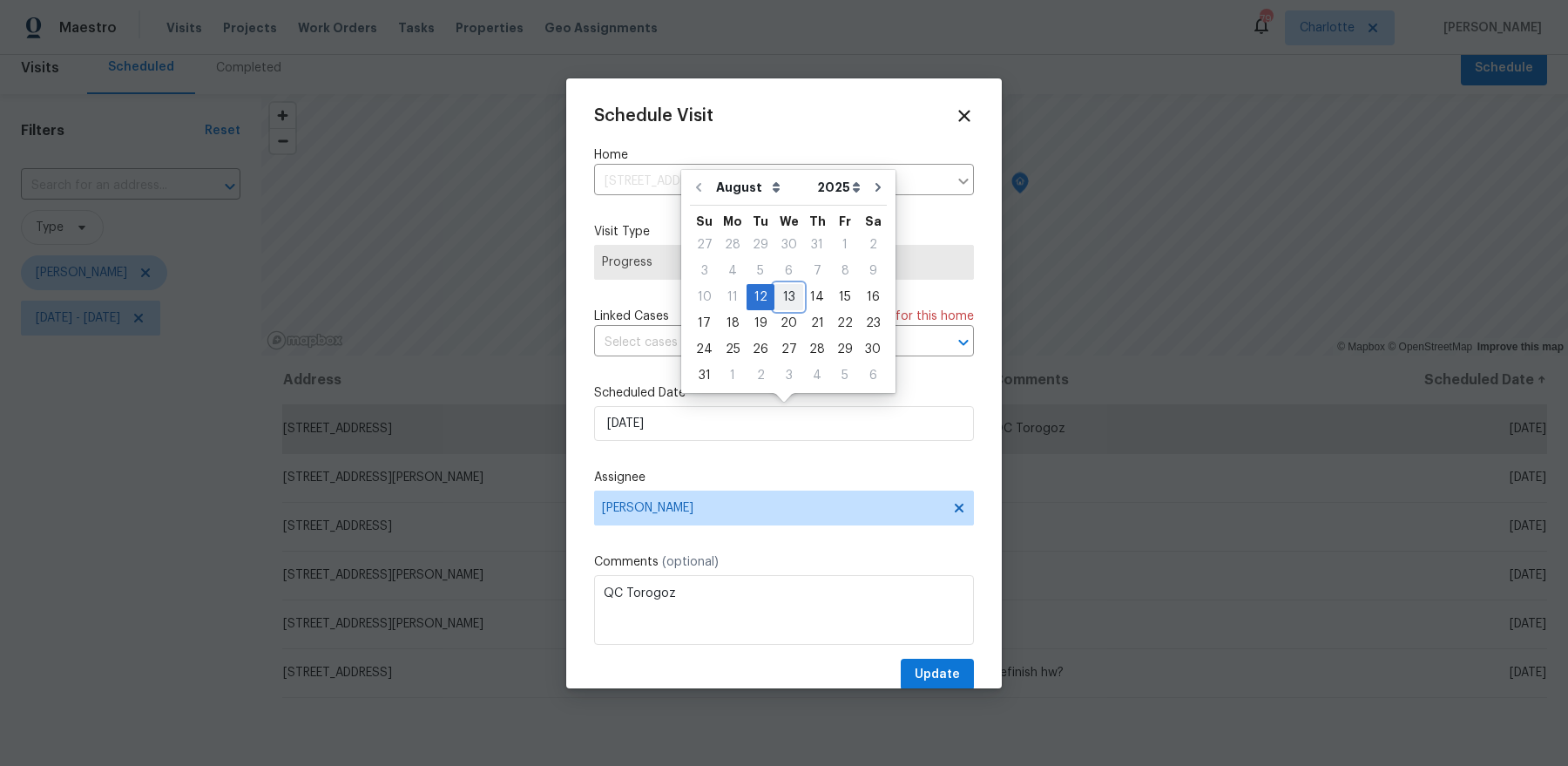
click at [784, 291] on div "13" at bounding box center [789, 297] width 29 height 25
type input "8/13/2025"
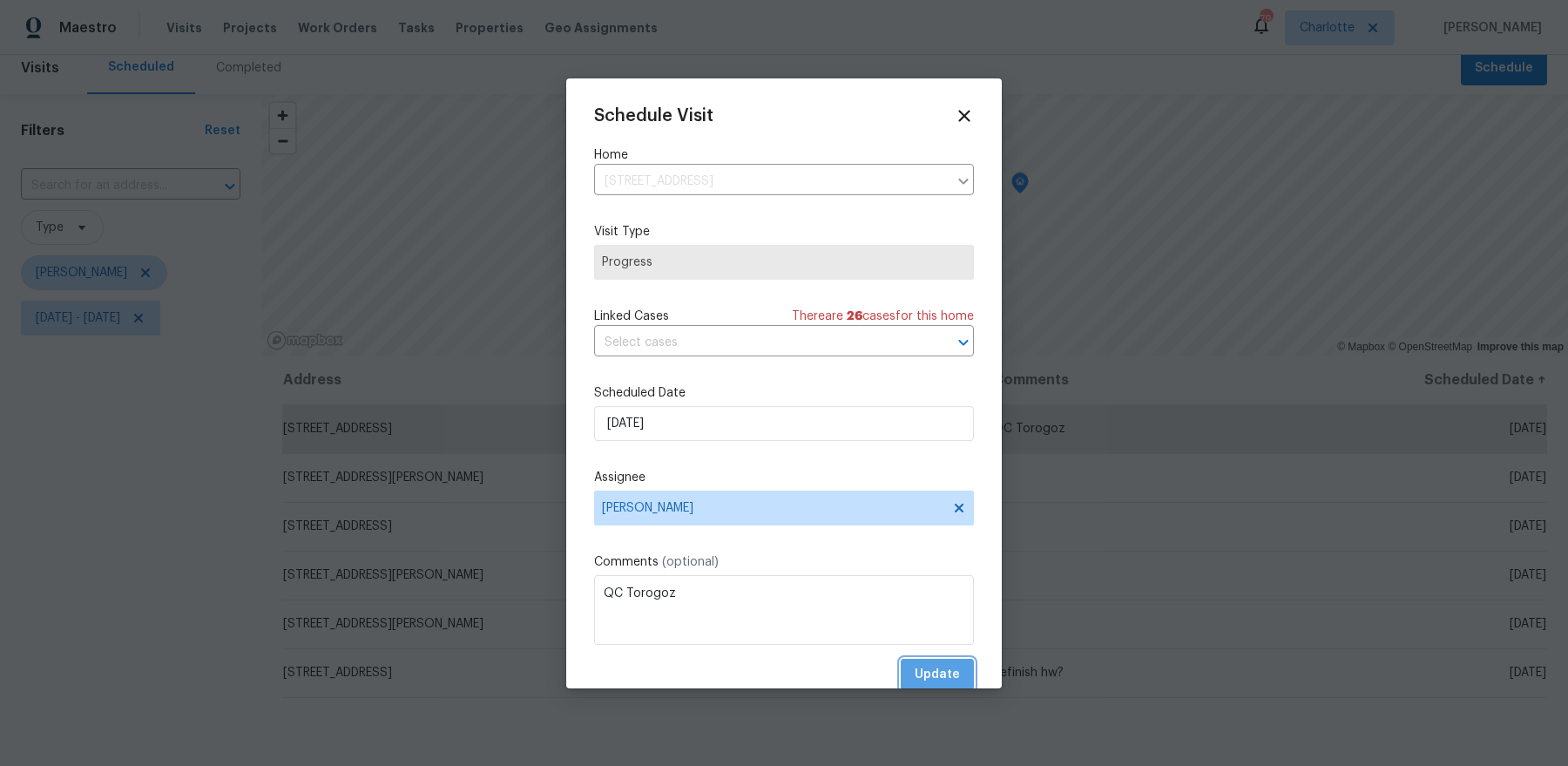
click at [945, 672] on span "Update" at bounding box center [937, 674] width 46 height 22
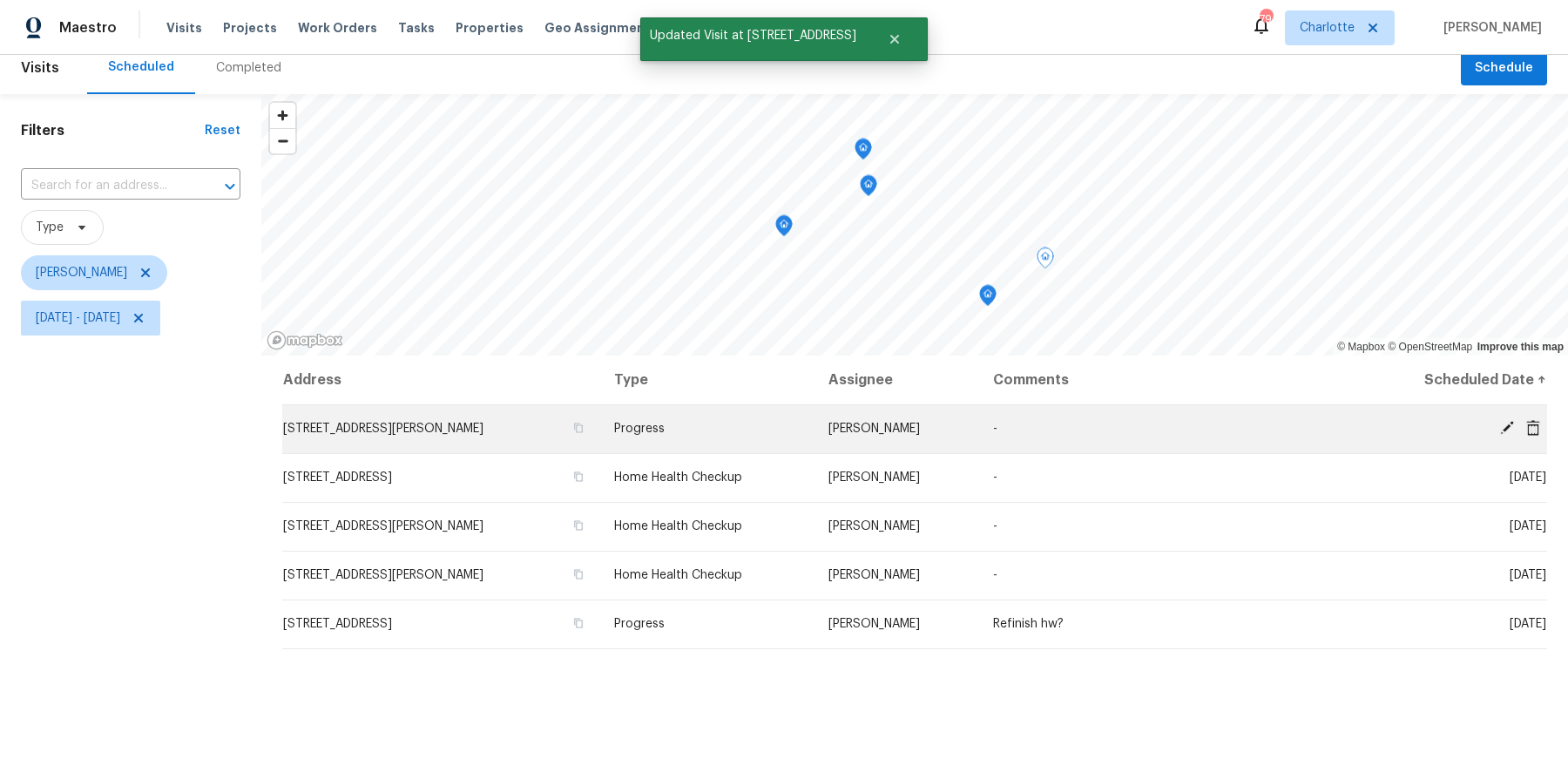
scroll to position [0, 0]
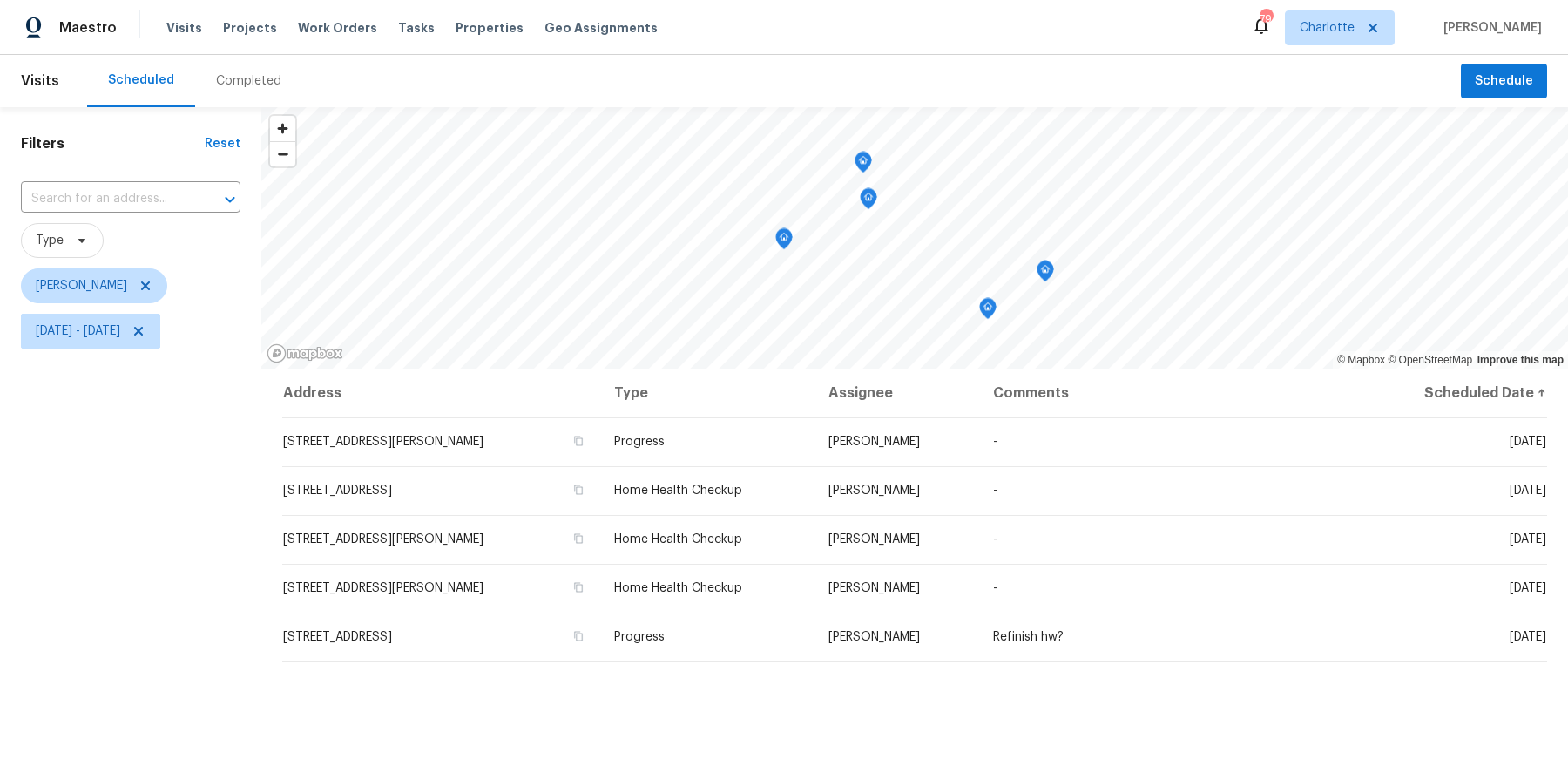
click at [991, 310] on icon "Map marker" at bounding box center [987, 308] width 15 height 20
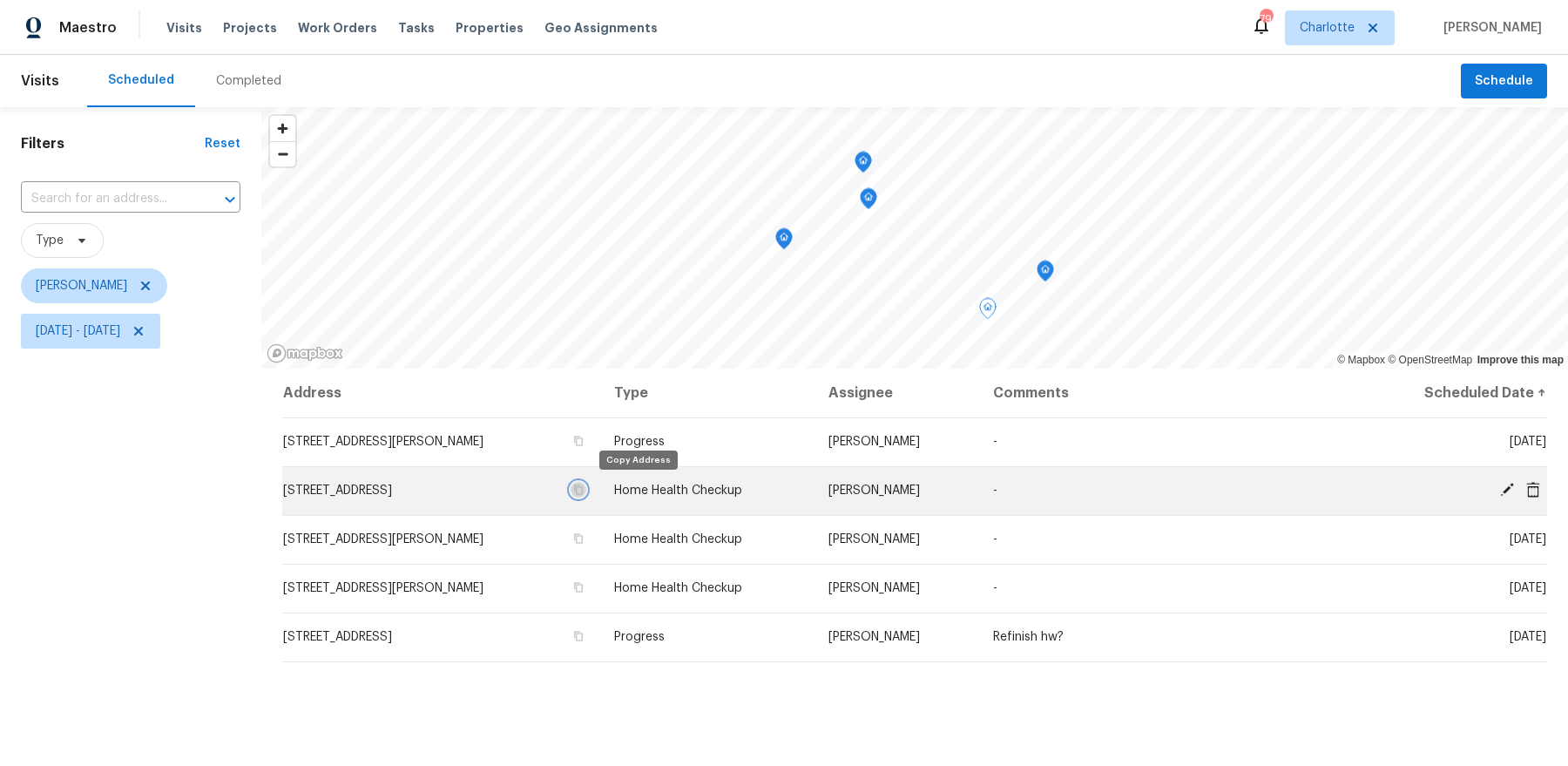
click at [583, 485] on icon "button" at bounding box center [578, 489] width 9 height 10
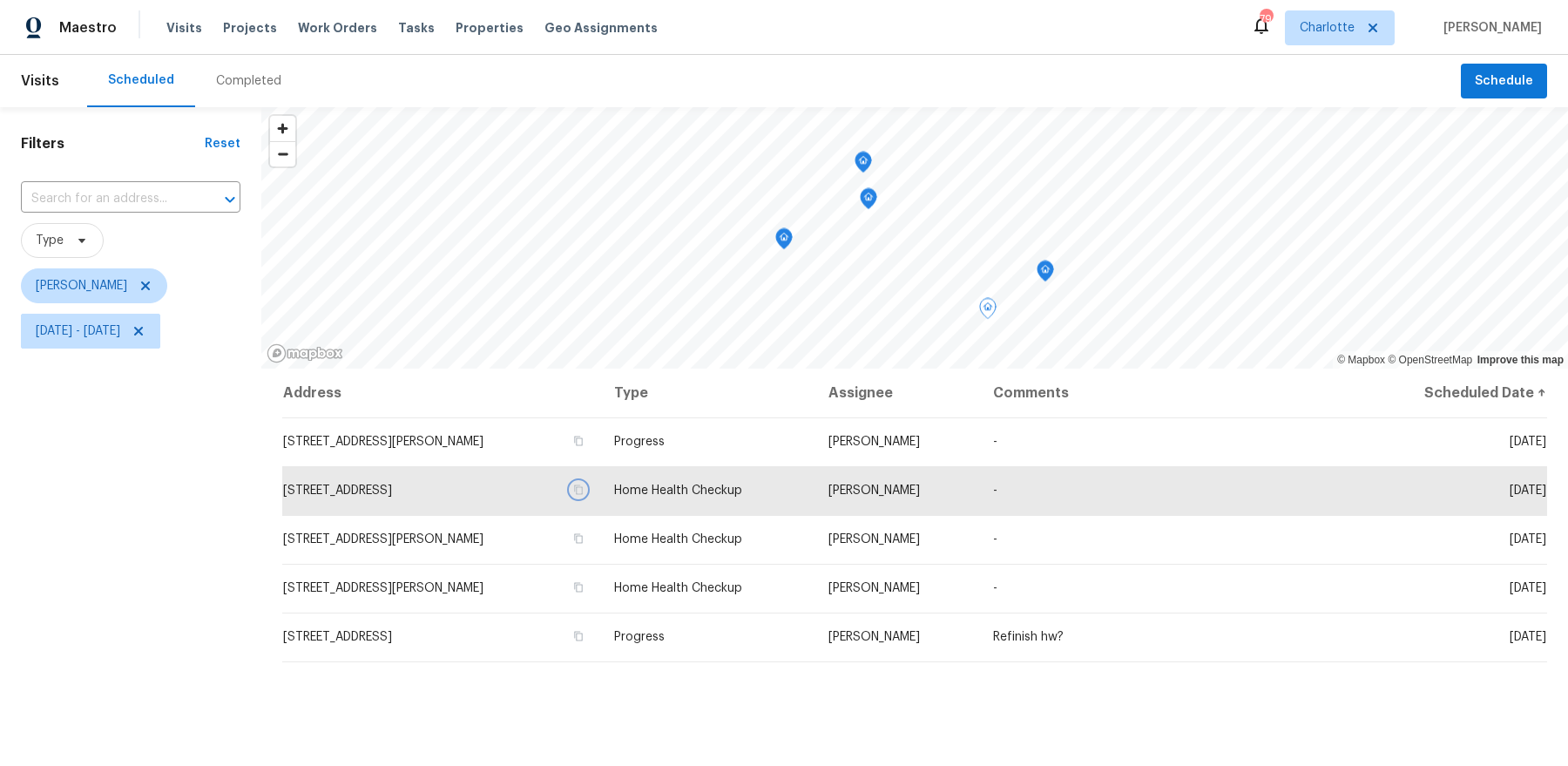
click at [779, 250] on div "Map marker" at bounding box center [784, 241] width 17 height 27
click at [779, 242] on icon "Map marker" at bounding box center [784, 239] width 15 height 20
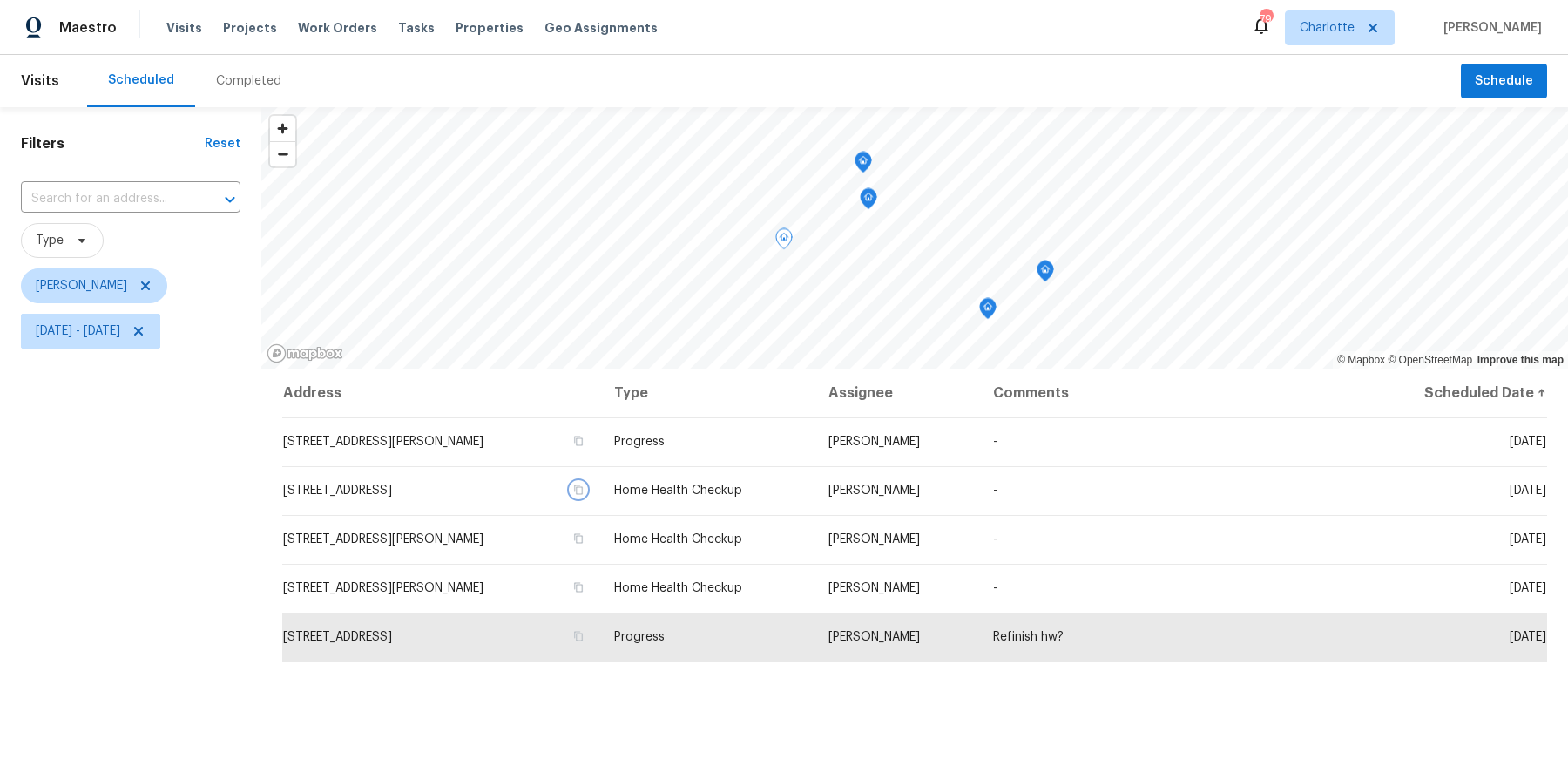
click at [870, 203] on icon "Map marker" at bounding box center [868, 199] width 15 height 20
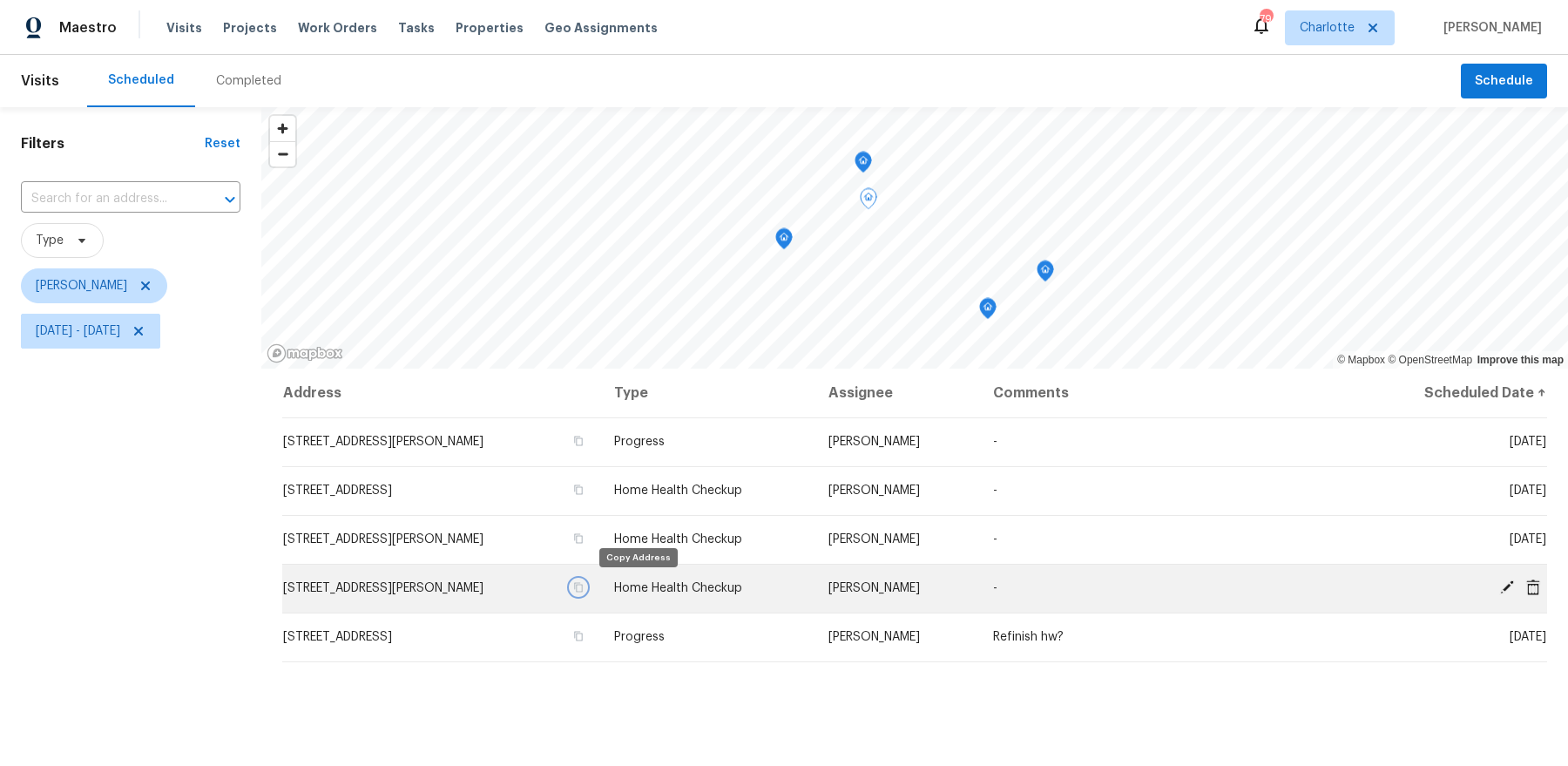
click at [583, 588] on icon "button" at bounding box center [578, 586] width 10 height 10
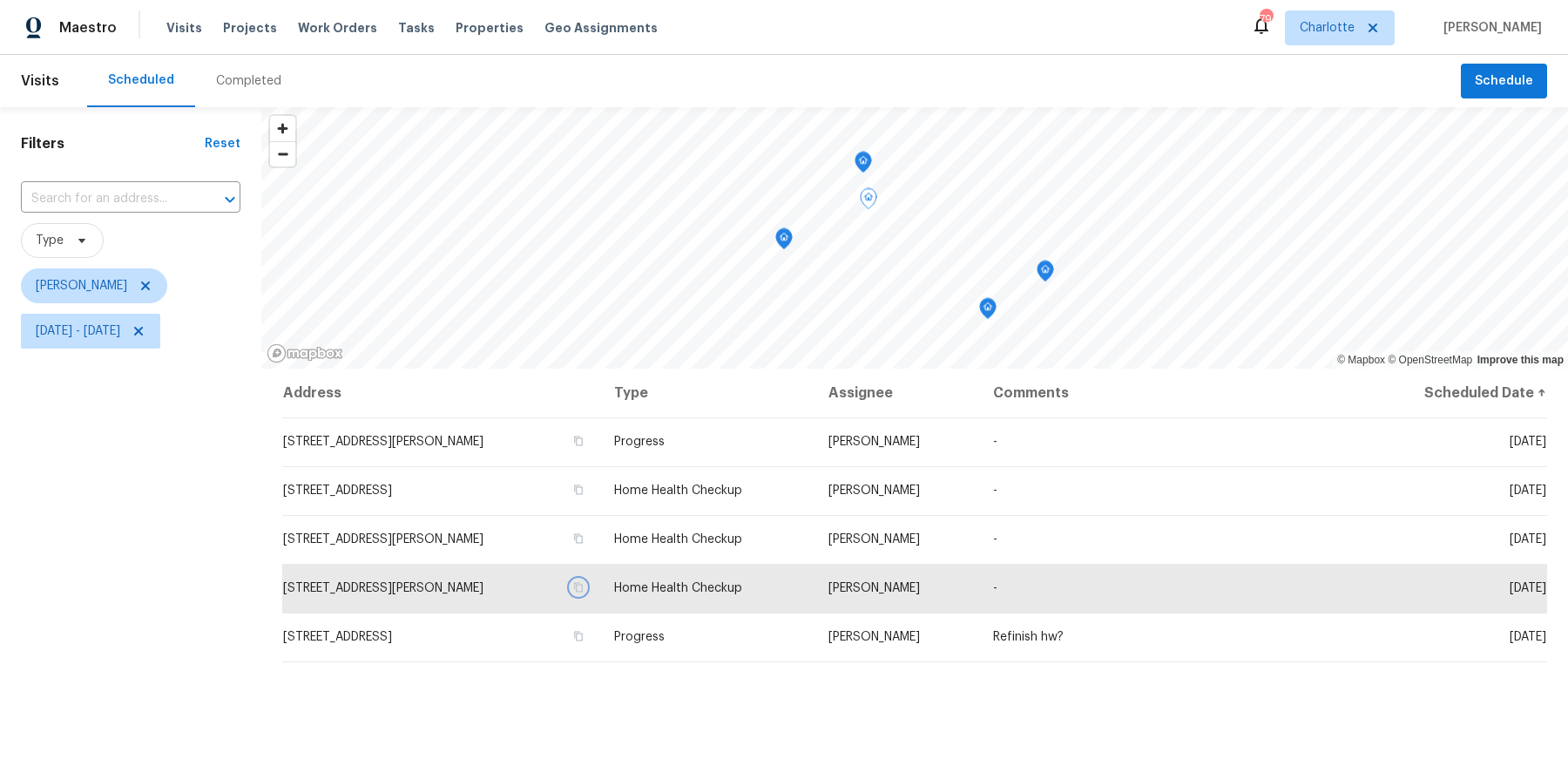
click at [866, 163] on icon "Map marker" at bounding box center [863, 162] width 15 height 20
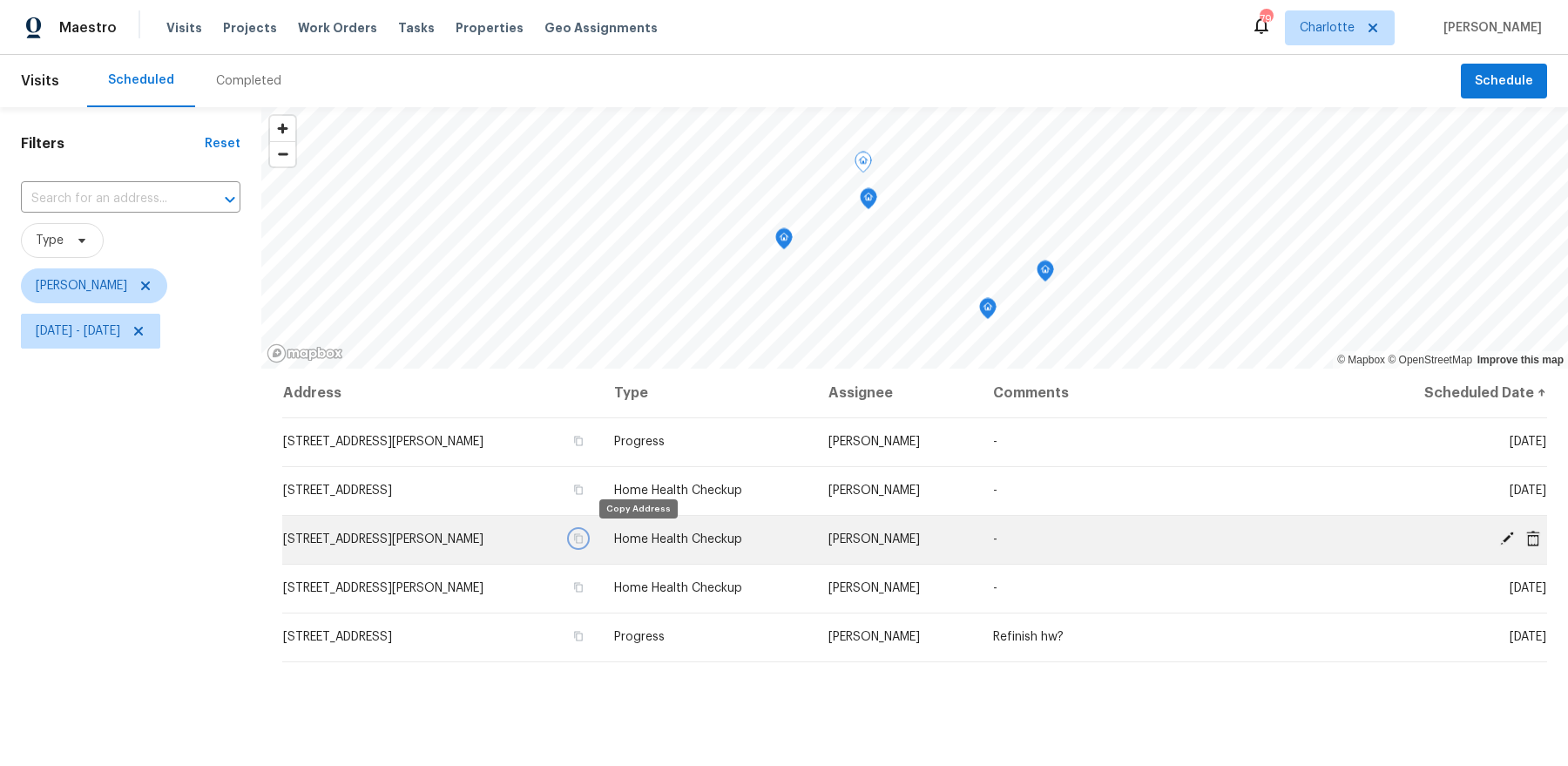
click at [583, 537] on icon "button" at bounding box center [578, 538] width 10 height 10
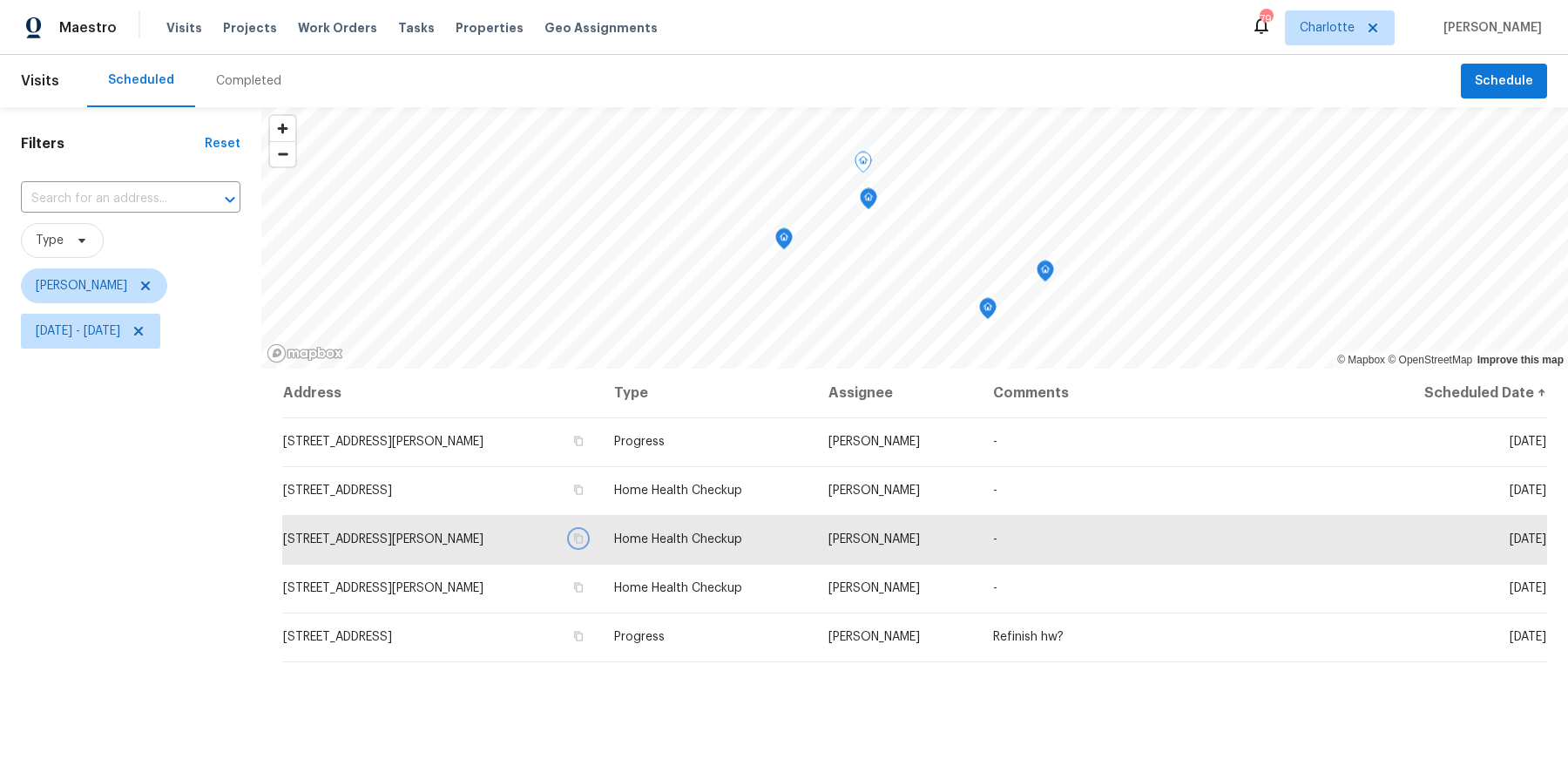
click at [984, 307] on icon "Map marker" at bounding box center [987, 308] width 15 height 20
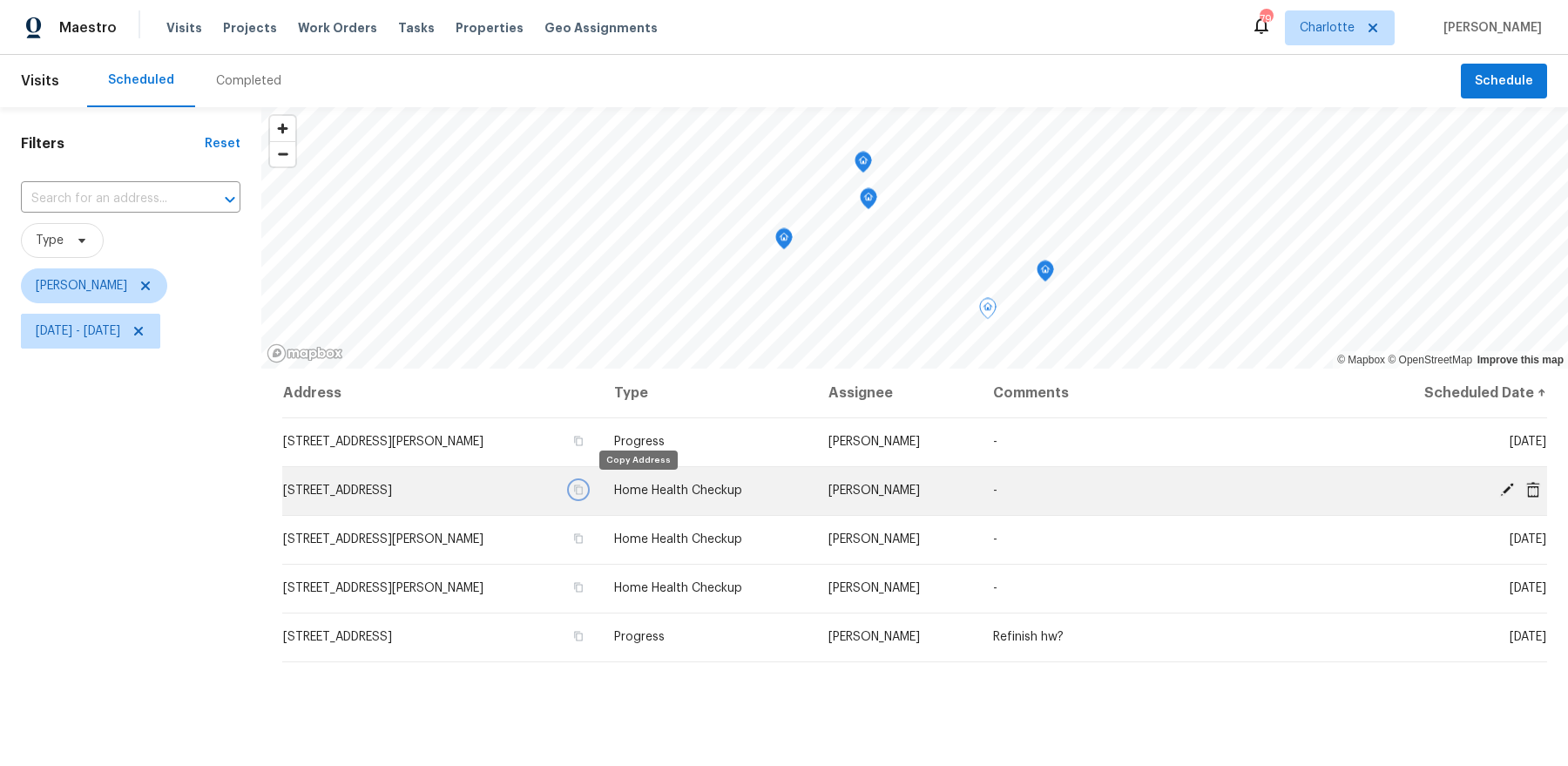
click at [583, 490] on icon "button" at bounding box center [578, 489] width 9 height 10
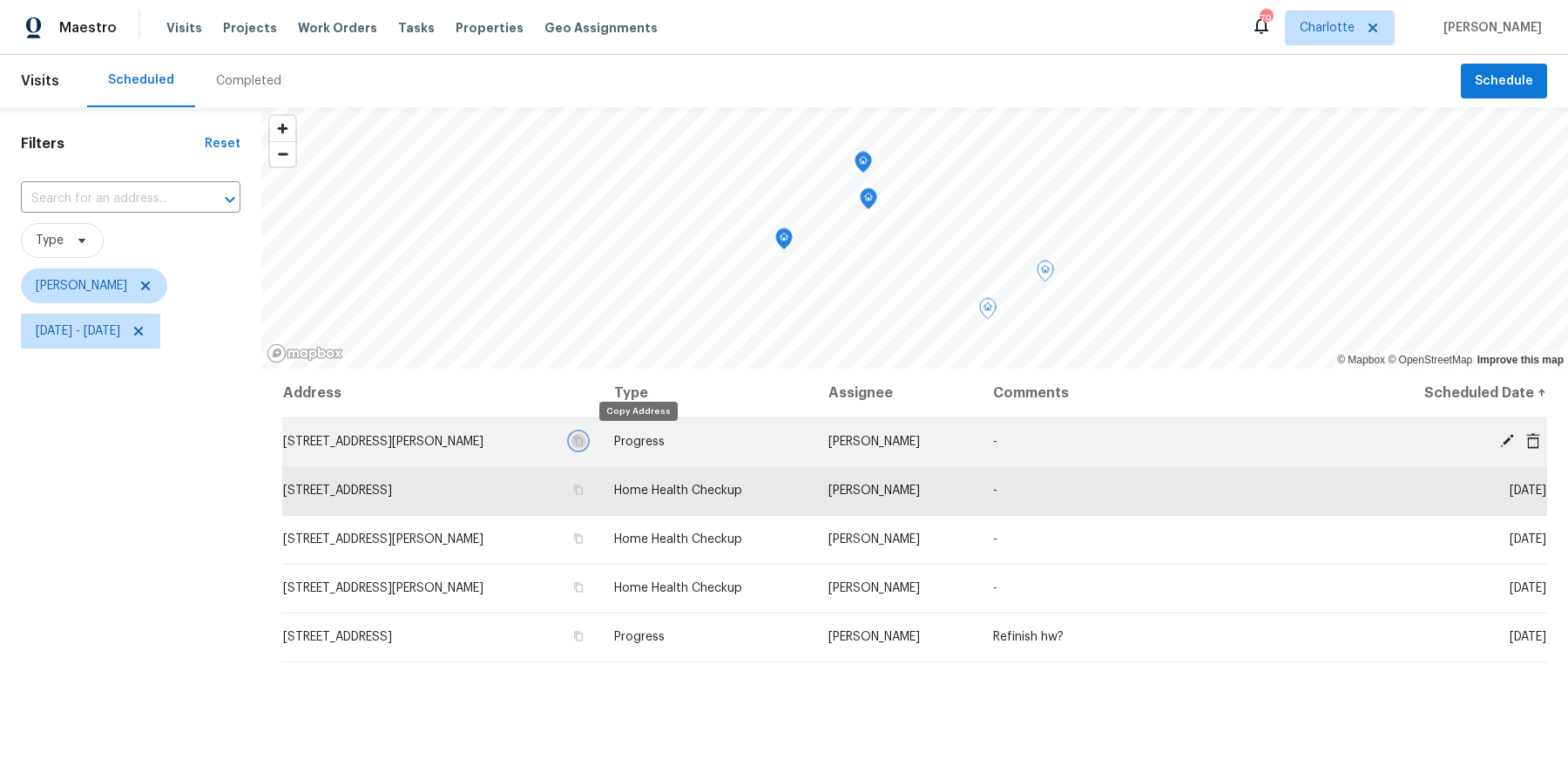
click at [583, 443] on icon "button" at bounding box center [578, 440] width 10 height 10
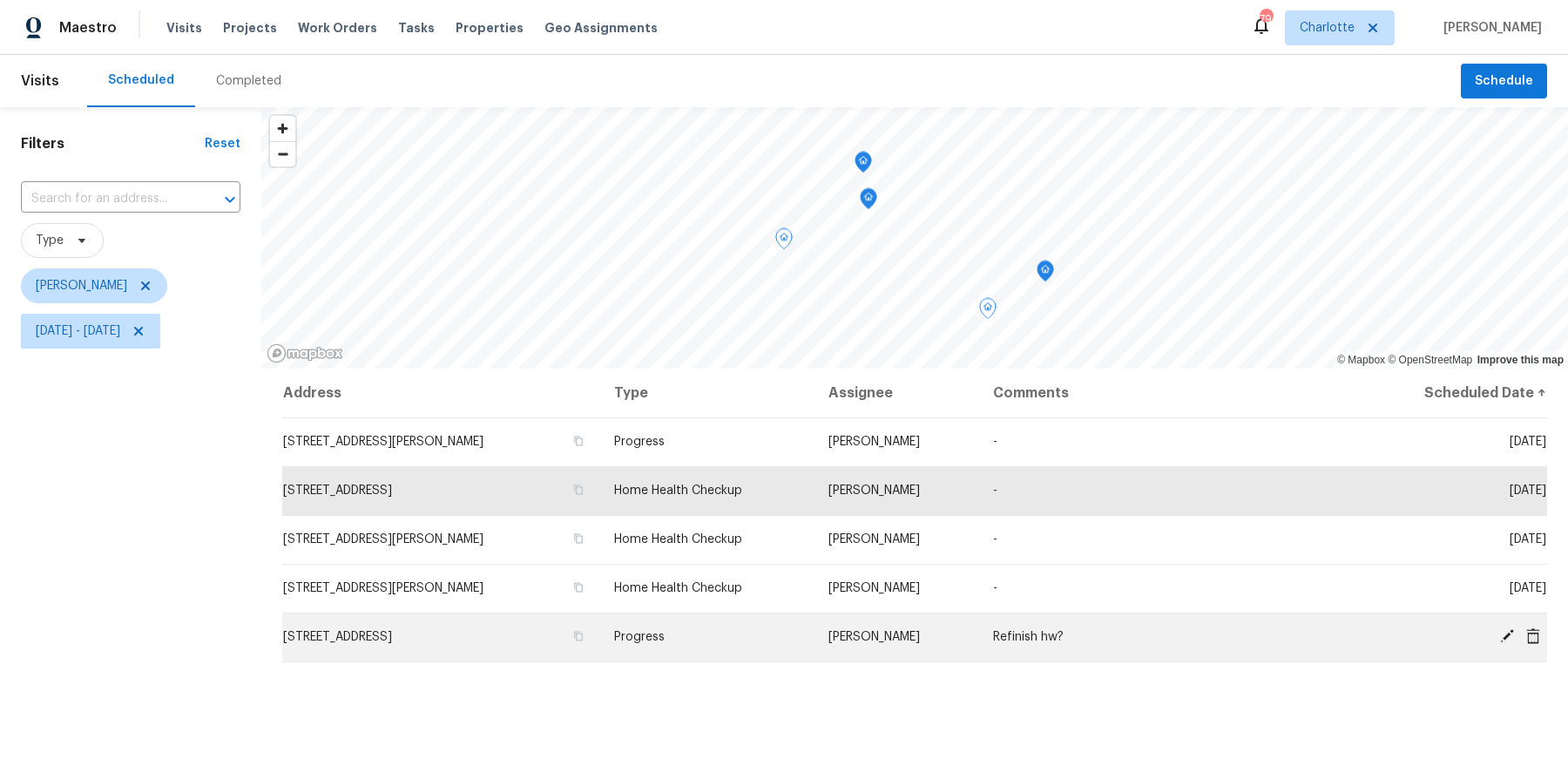
click at [392, 631] on span "7400 Gilead Rd, Huntersville, NC 28078" at bounding box center [337, 636] width 109 height 12
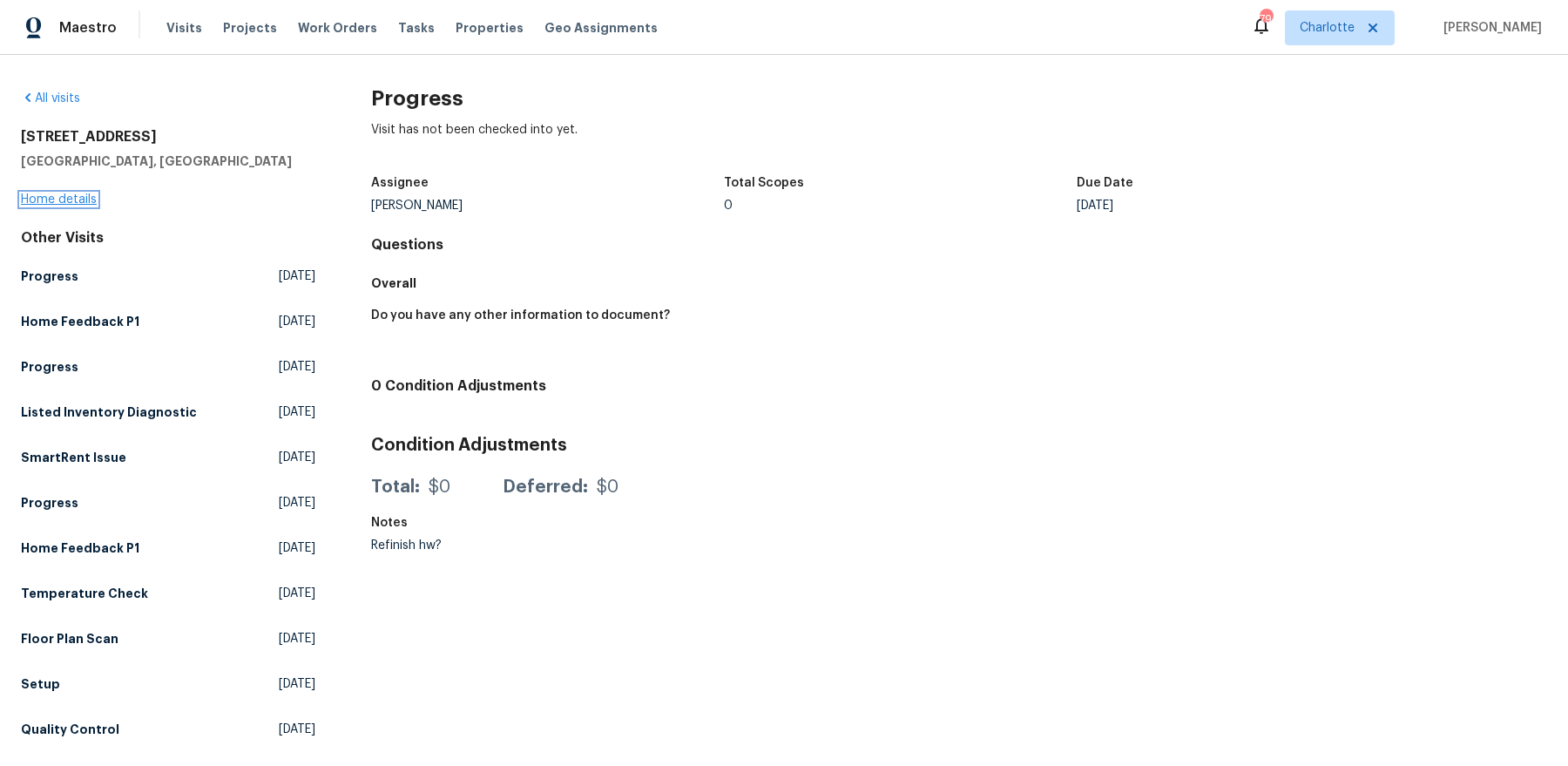
click at [79, 196] on link "Home details" at bounding box center [59, 199] width 76 height 12
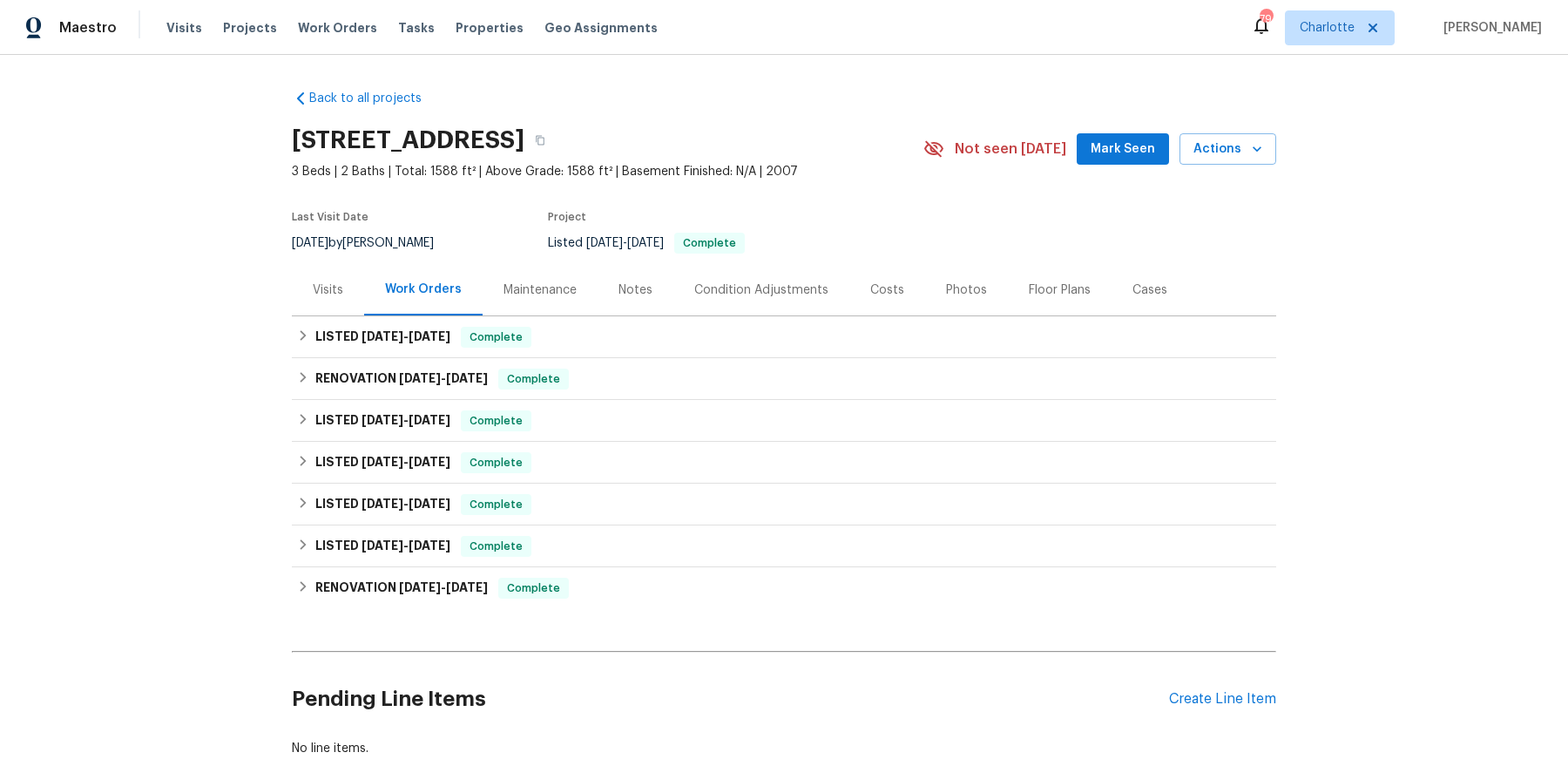
click at [340, 279] on div "Visits" at bounding box center [328, 290] width 72 height 51
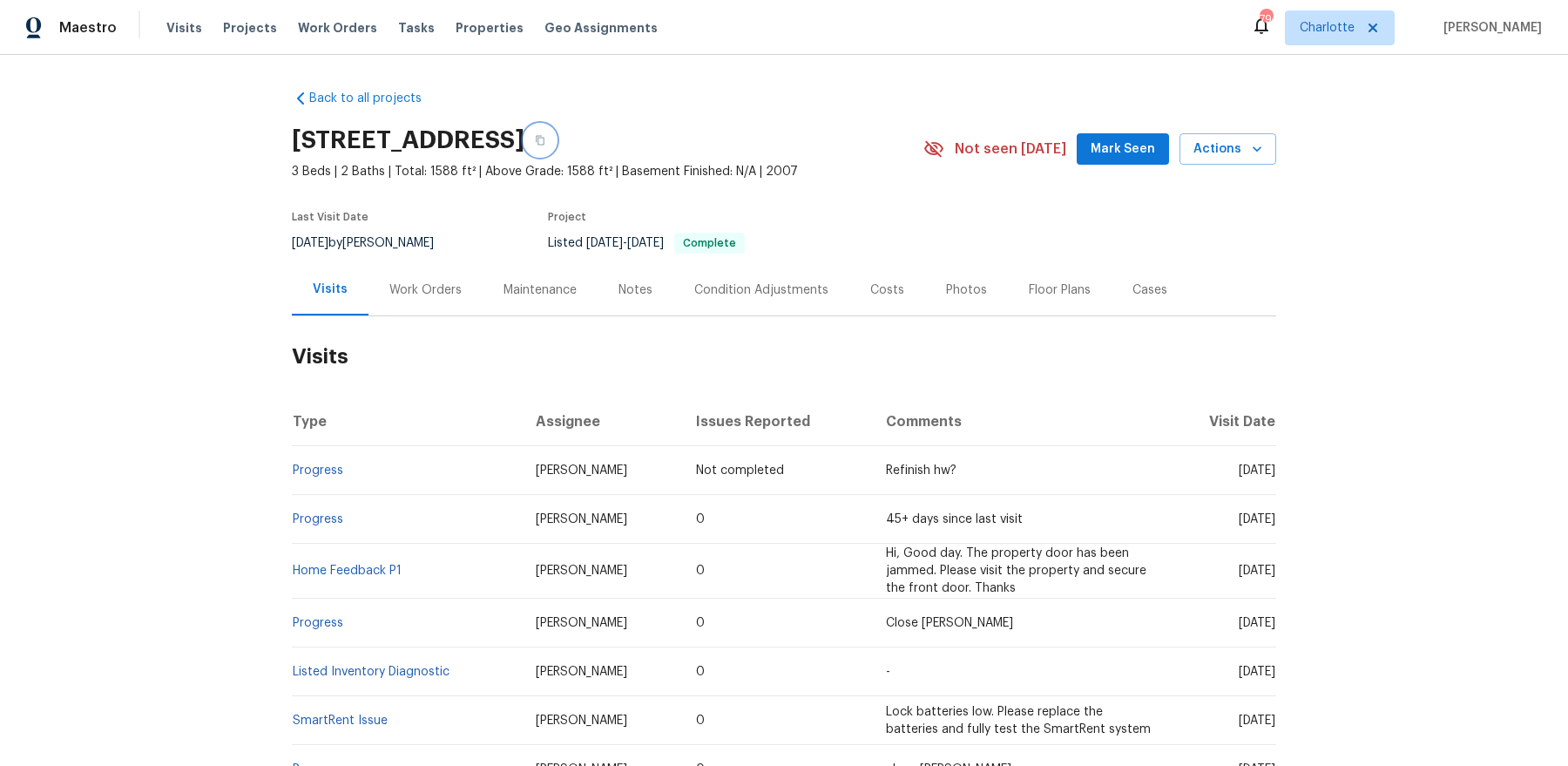
click at [545, 139] on icon "button" at bounding box center [540, 140] width 10 height 10
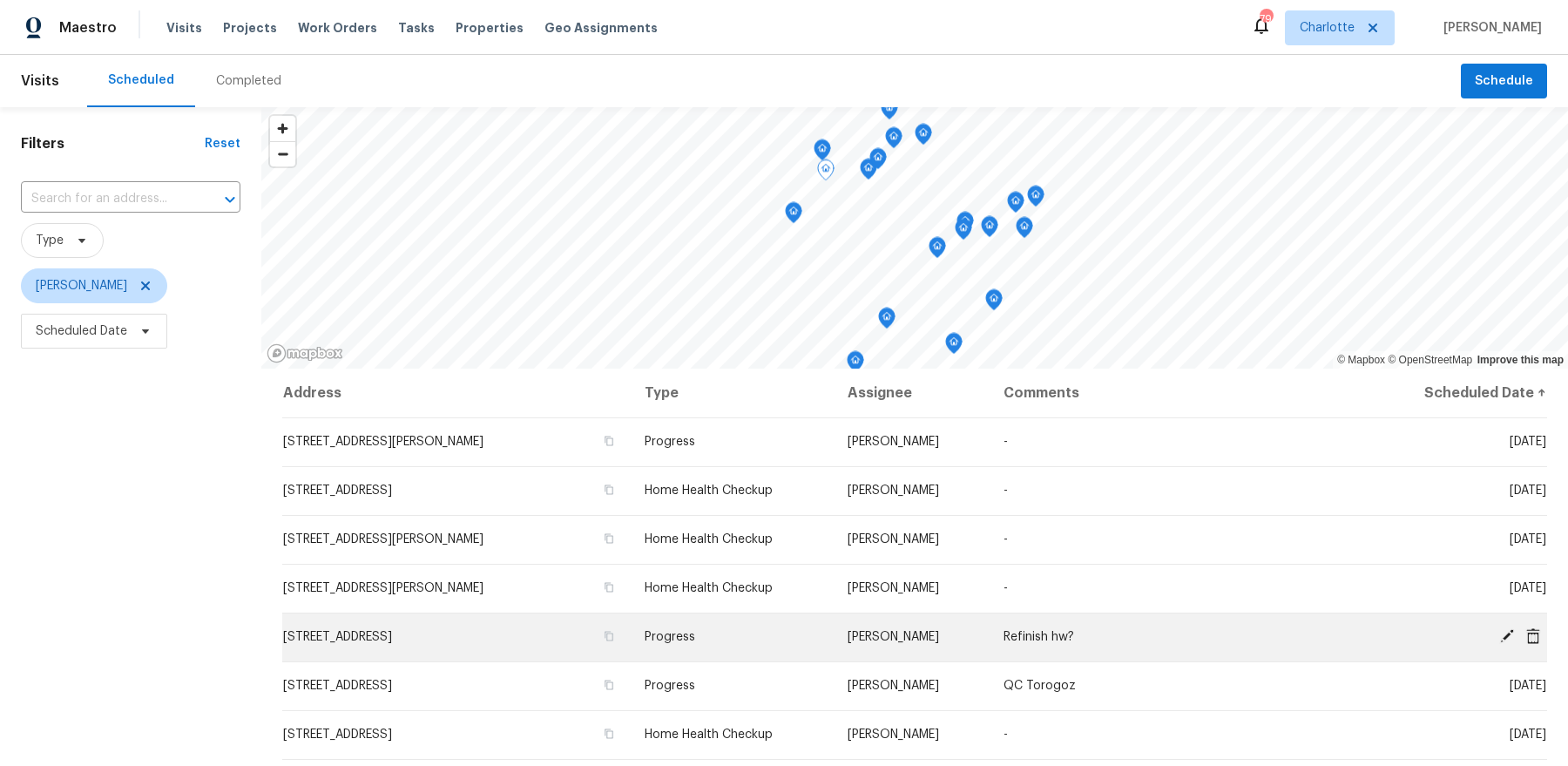
click at [1504, 632] on icon at bounding box center [1506, 636] width 15 height 15
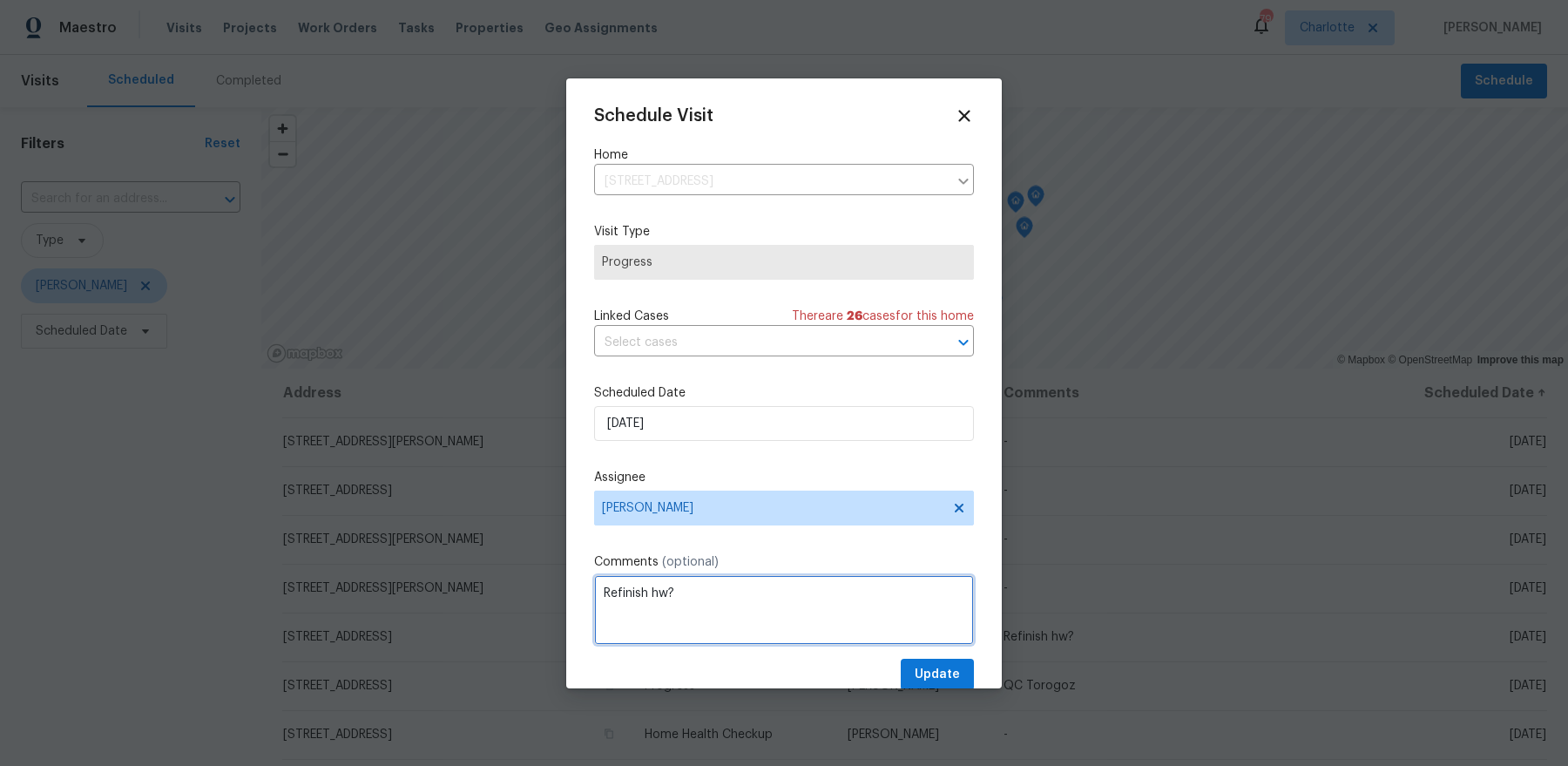
click at [699, 598] on textarea "Refinish hw?" at bounding box center [784, 609] width 380 height 69
type textarea "Sheet vinyl, luan in kitchen"
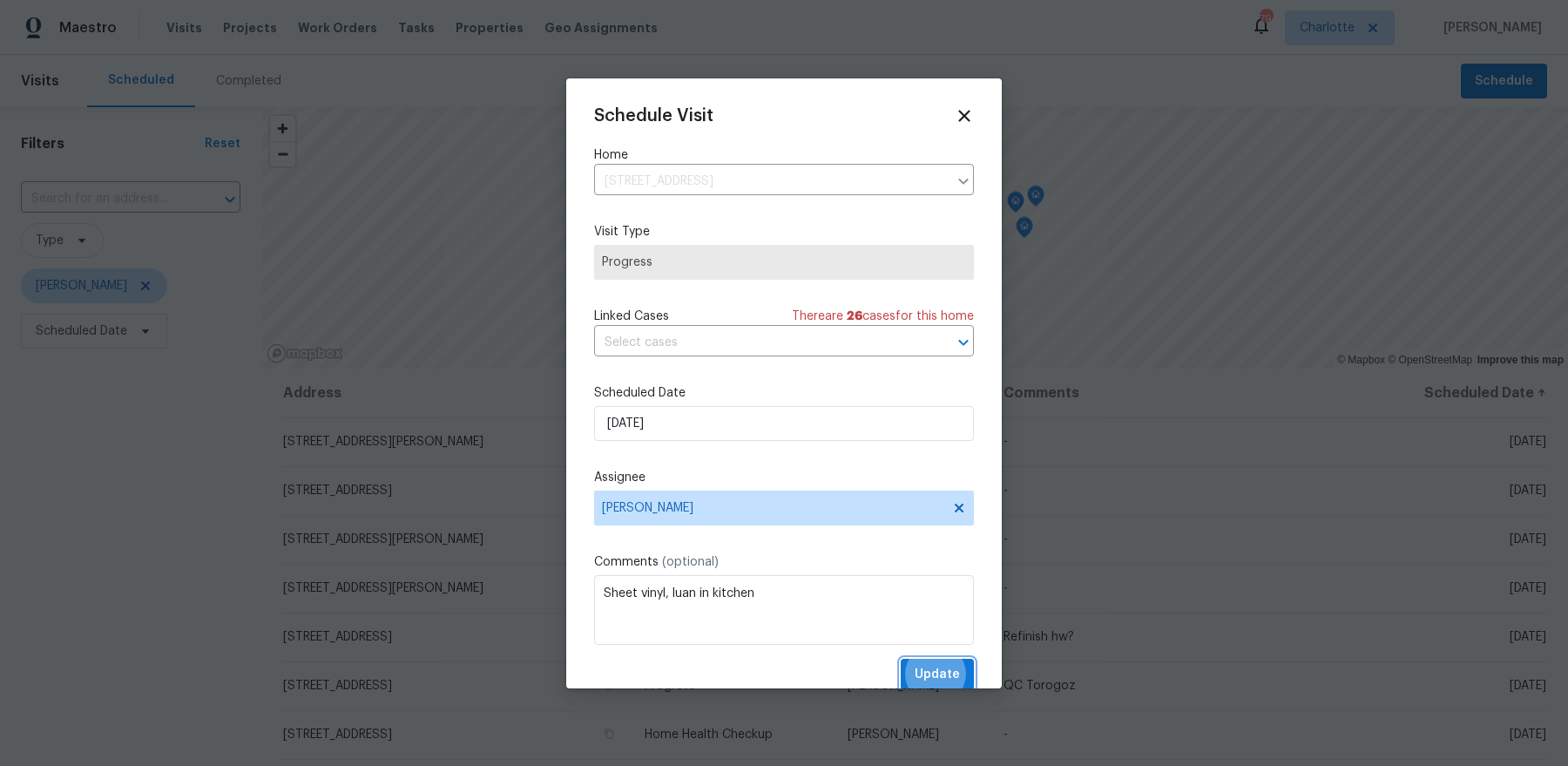
scroll to position [3, 0]
click at [901, 656] on button "Update" at bounding box center [937, 672] width 73 height 32
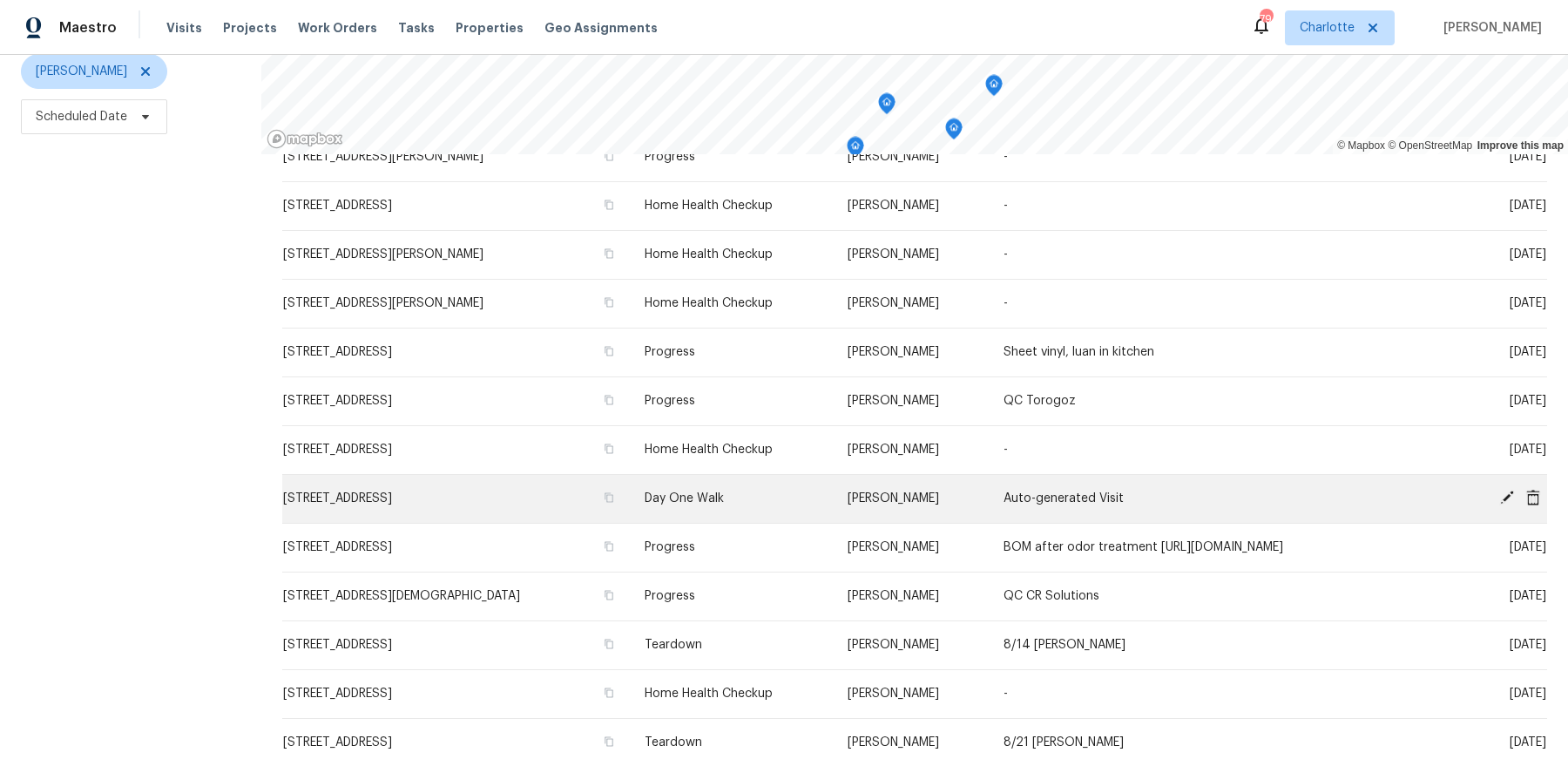
scroll to position [64, 0]
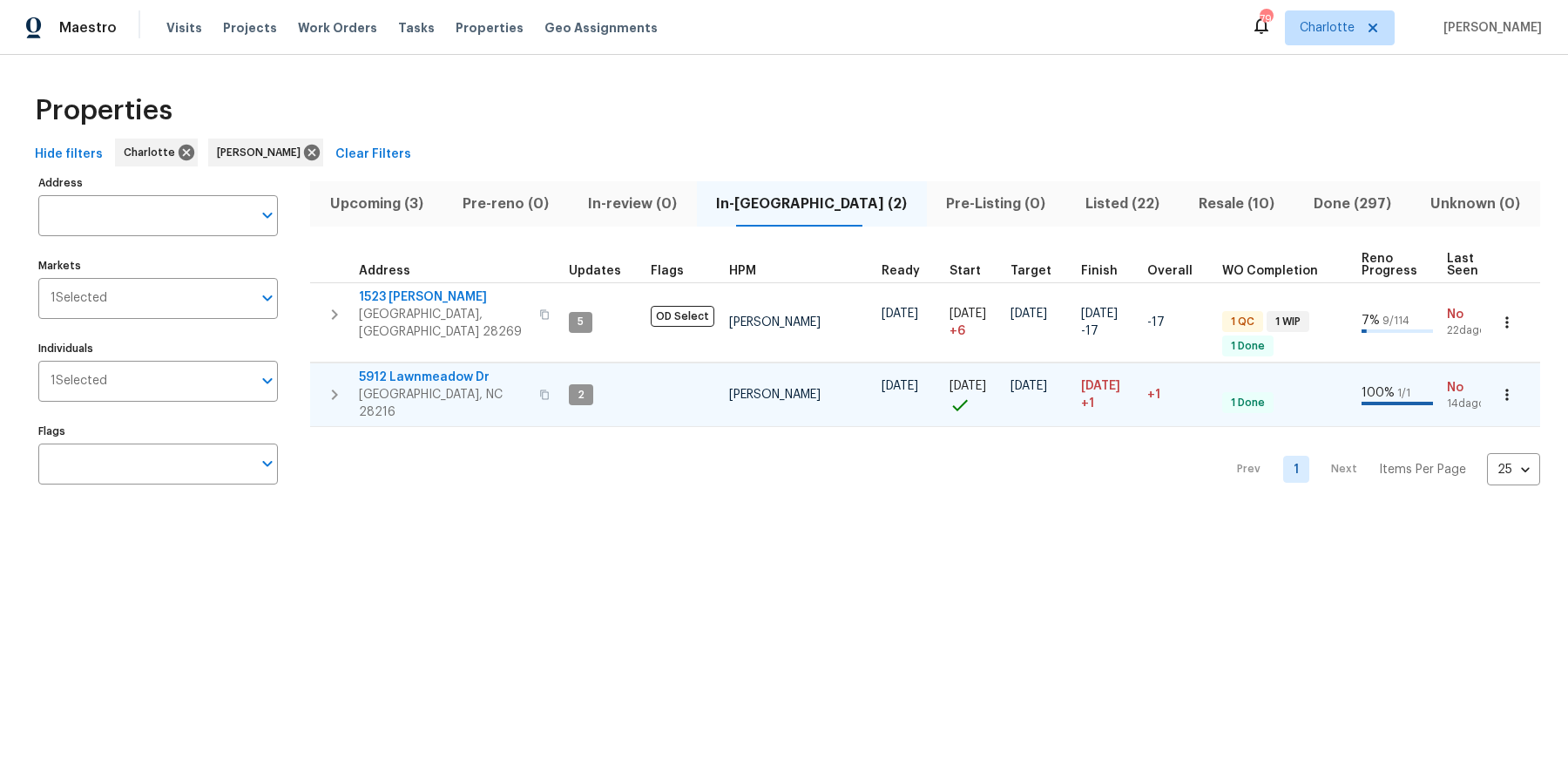
click at [426, 371] on span "5912 Lawnmeadow Dr" at bounding box center [444, 377] width 170 height 17
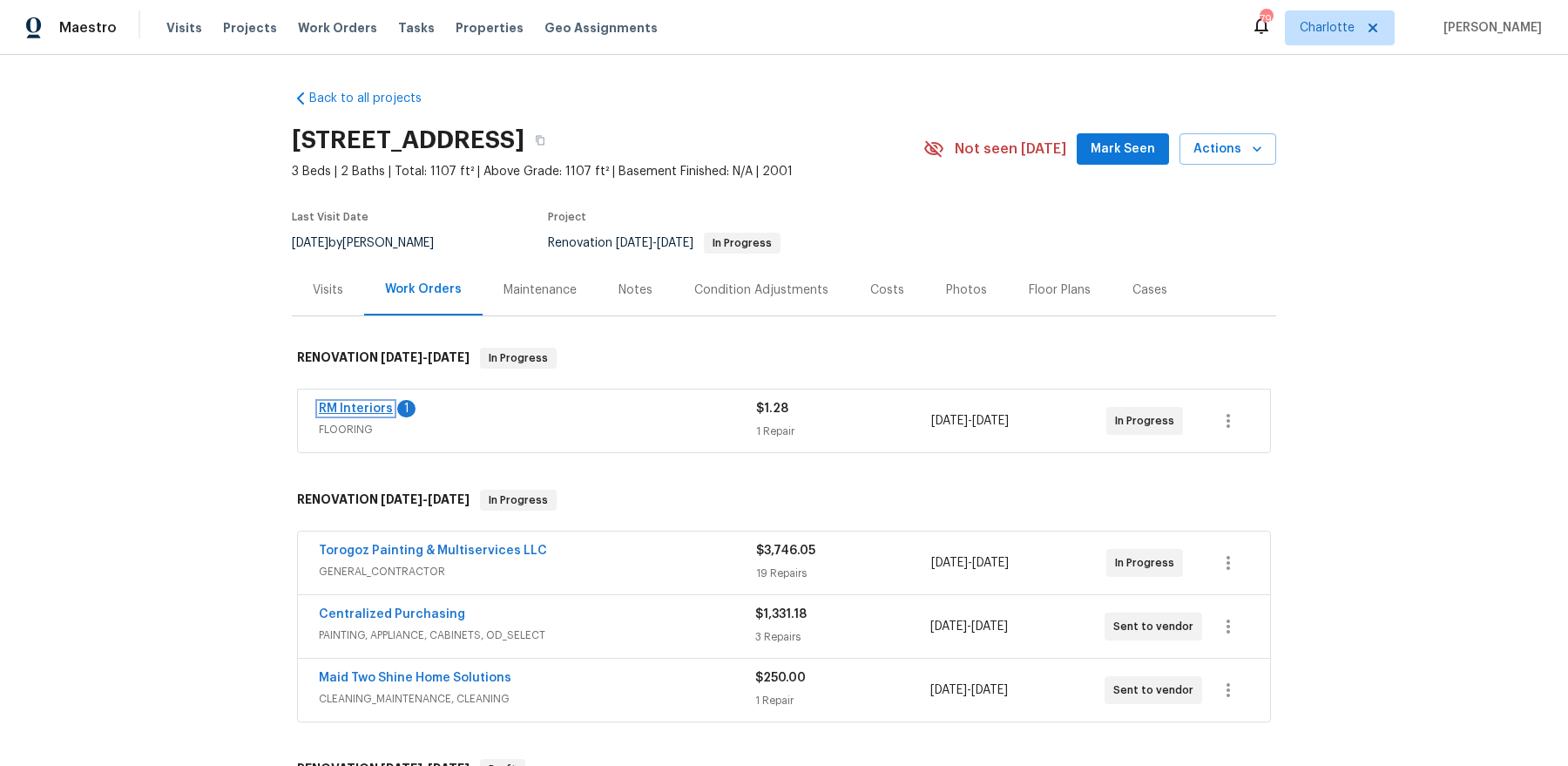
click at [354, 408] on link "RM Interiors" at bounding box center [355, 408] width 74 height 12
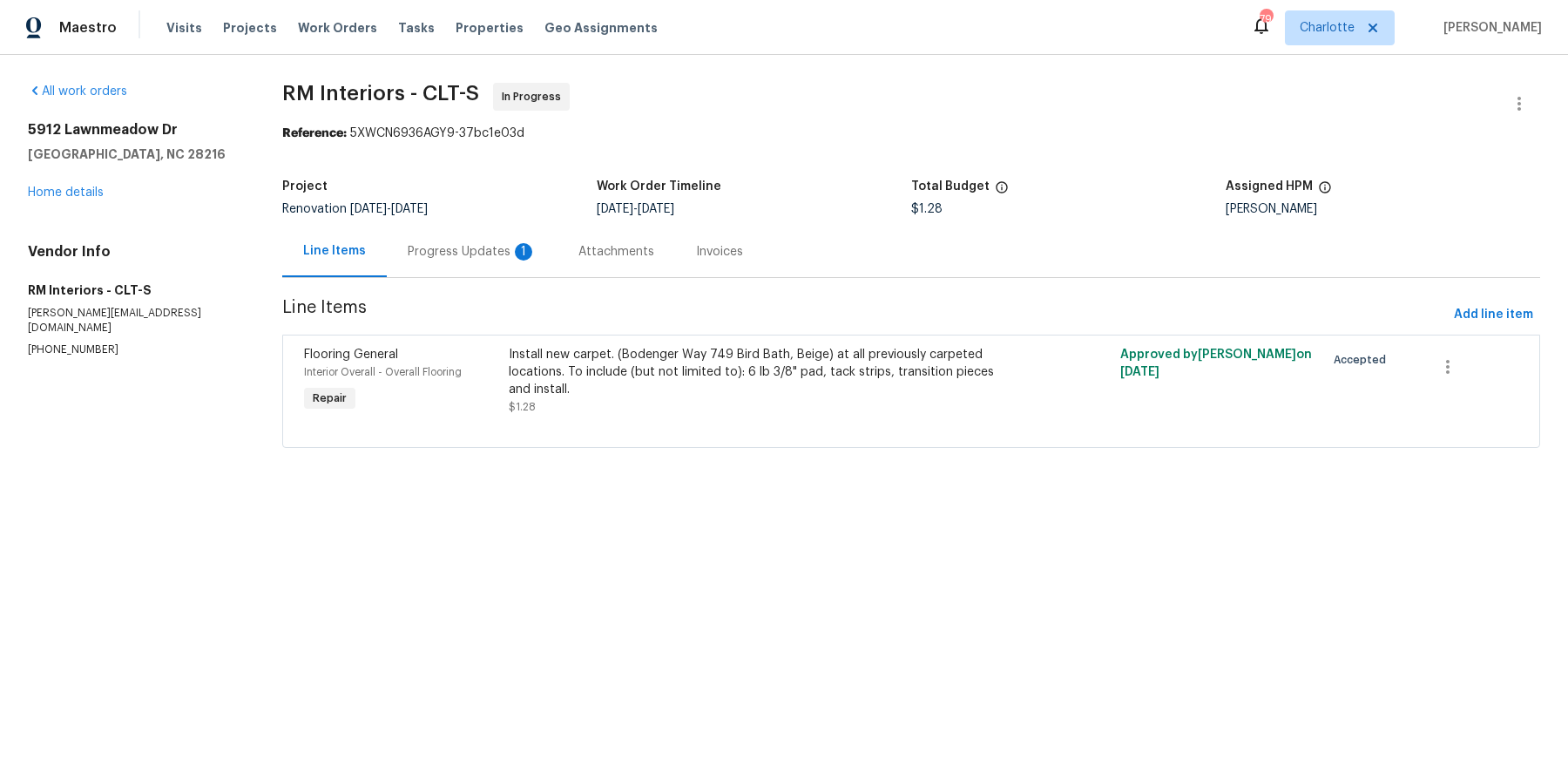
click at [507, 251] on div "Progress Updates 1" at bounding box center [472, 252] width 129 height 17
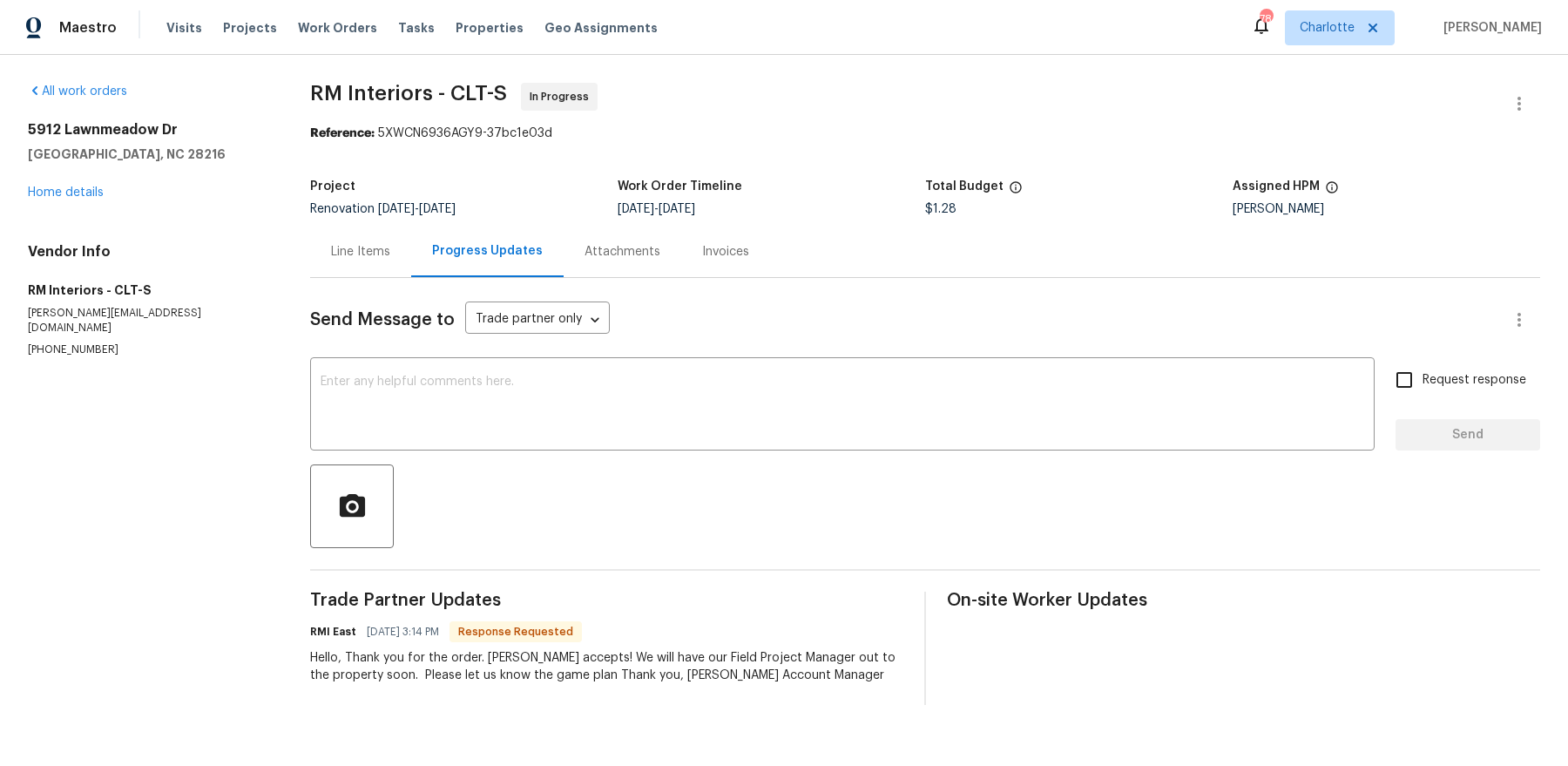
click at [380, 234] on div "Line Items" at bounding box center [360, 251] width 101 height 51
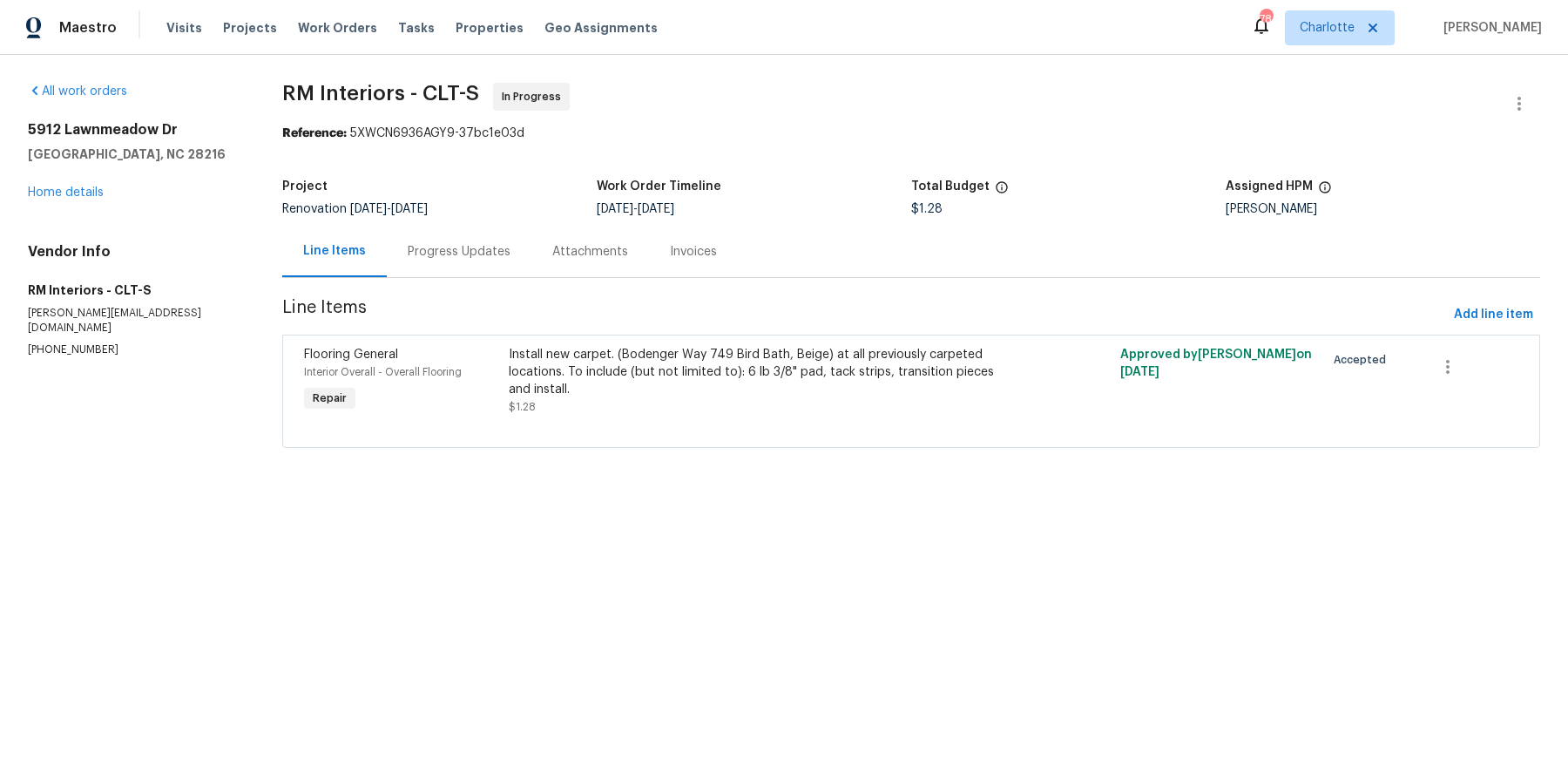
click at [488, 246] on div "Progress Updates" at bounding box center [459, 252] width 103 height 17
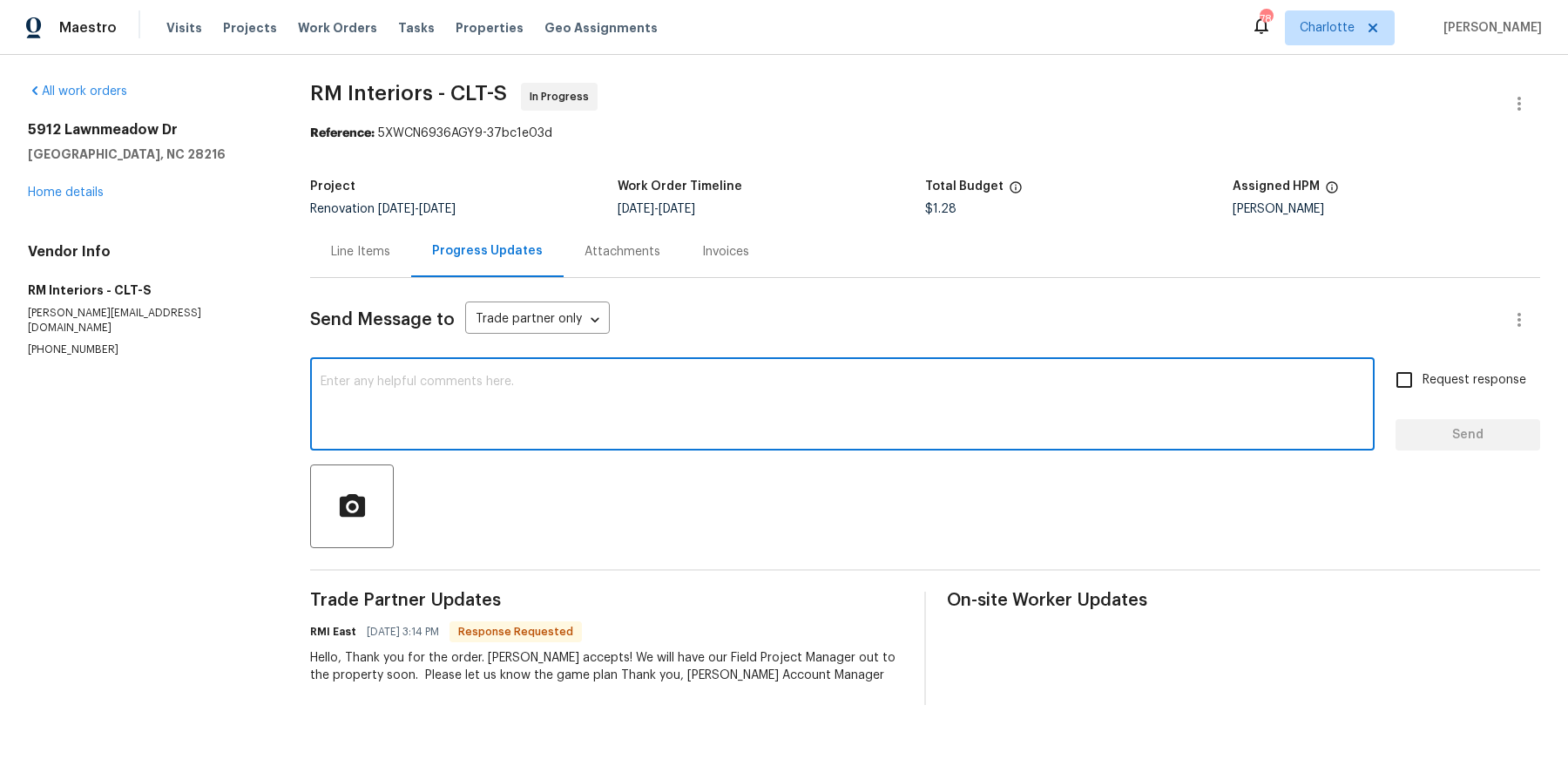
click at [466, 381] on textarea at bounding box center [842, 406] width 1043 height 61
type textarea "just replacing carpet for carpet here"
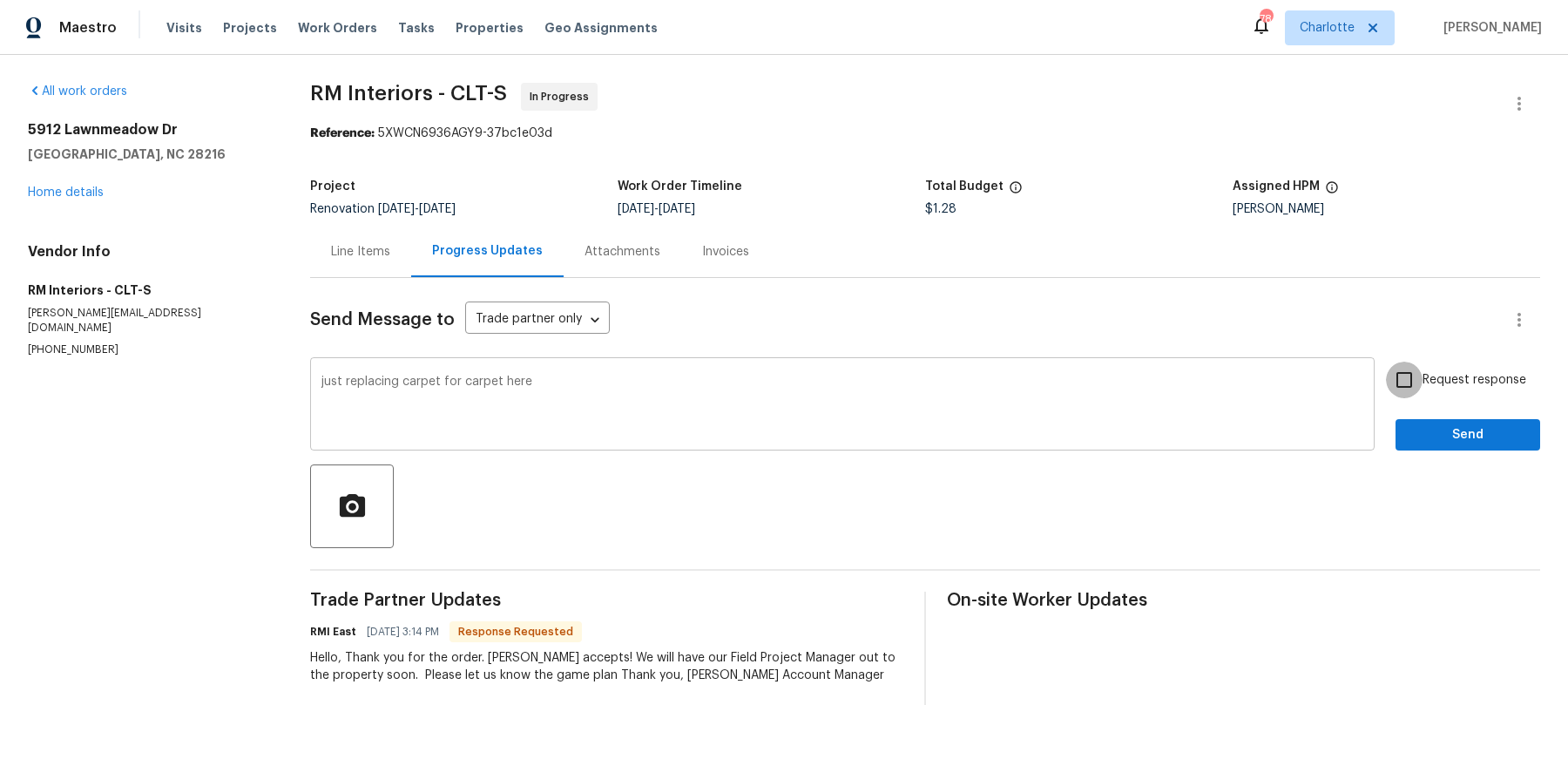
click at [1386, 361] on input "Request response" at bounding box center [1404, 379] width 36 height 36
checkbox input "true"
click at [1395, 419] on button "Send" at bounding box center [1467, 435] width 144 height 32
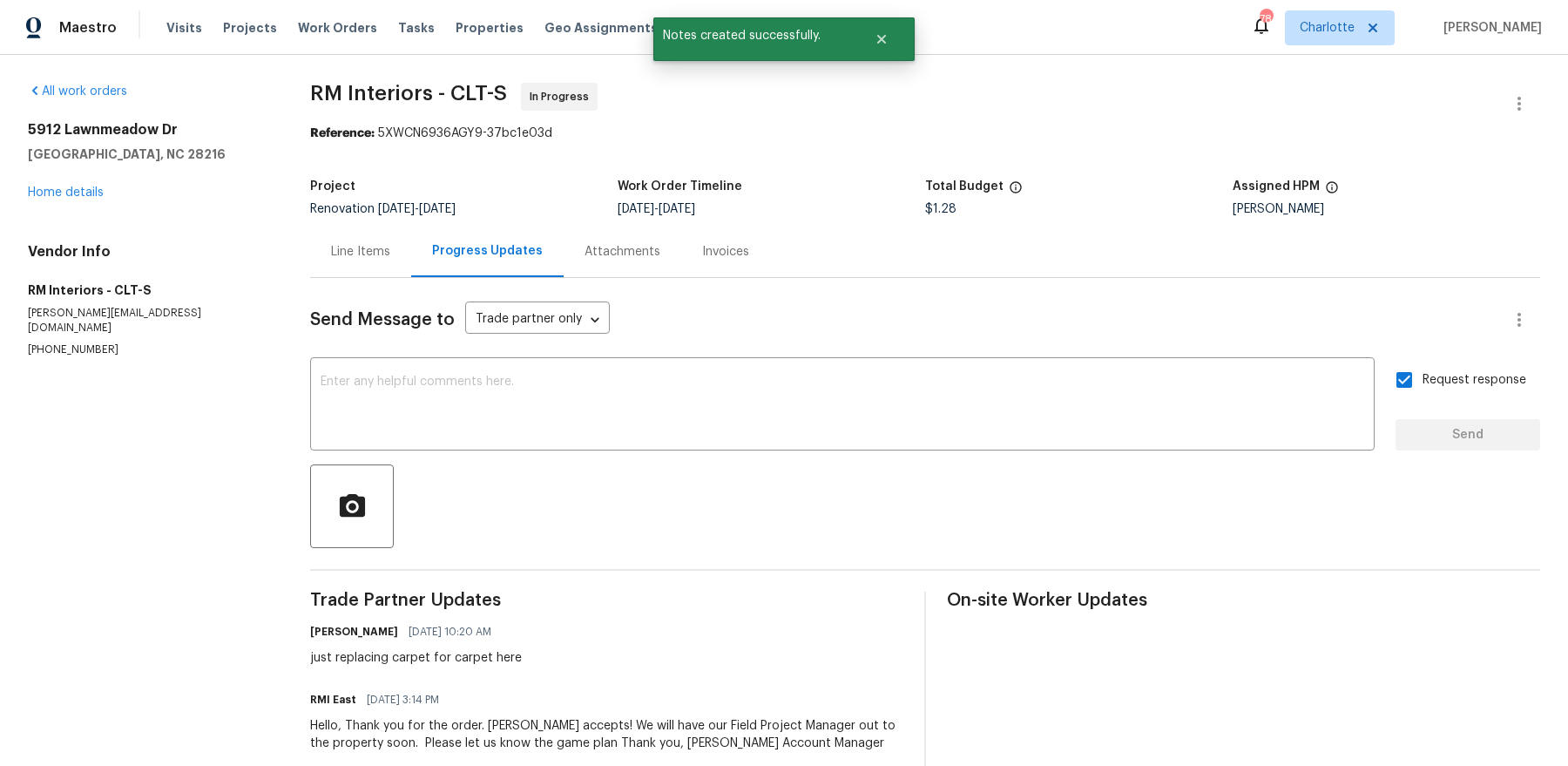
click at [72, 203] on div "All work orders 5912 Lawnmeadow Dr Charlotte, NC 28216 Home details Vendor Info…" at bounding box center [147, 220] width 240 height 275
click at [72, 188] on link "Home details" at bounding box center [66, 192] width 76 height 12
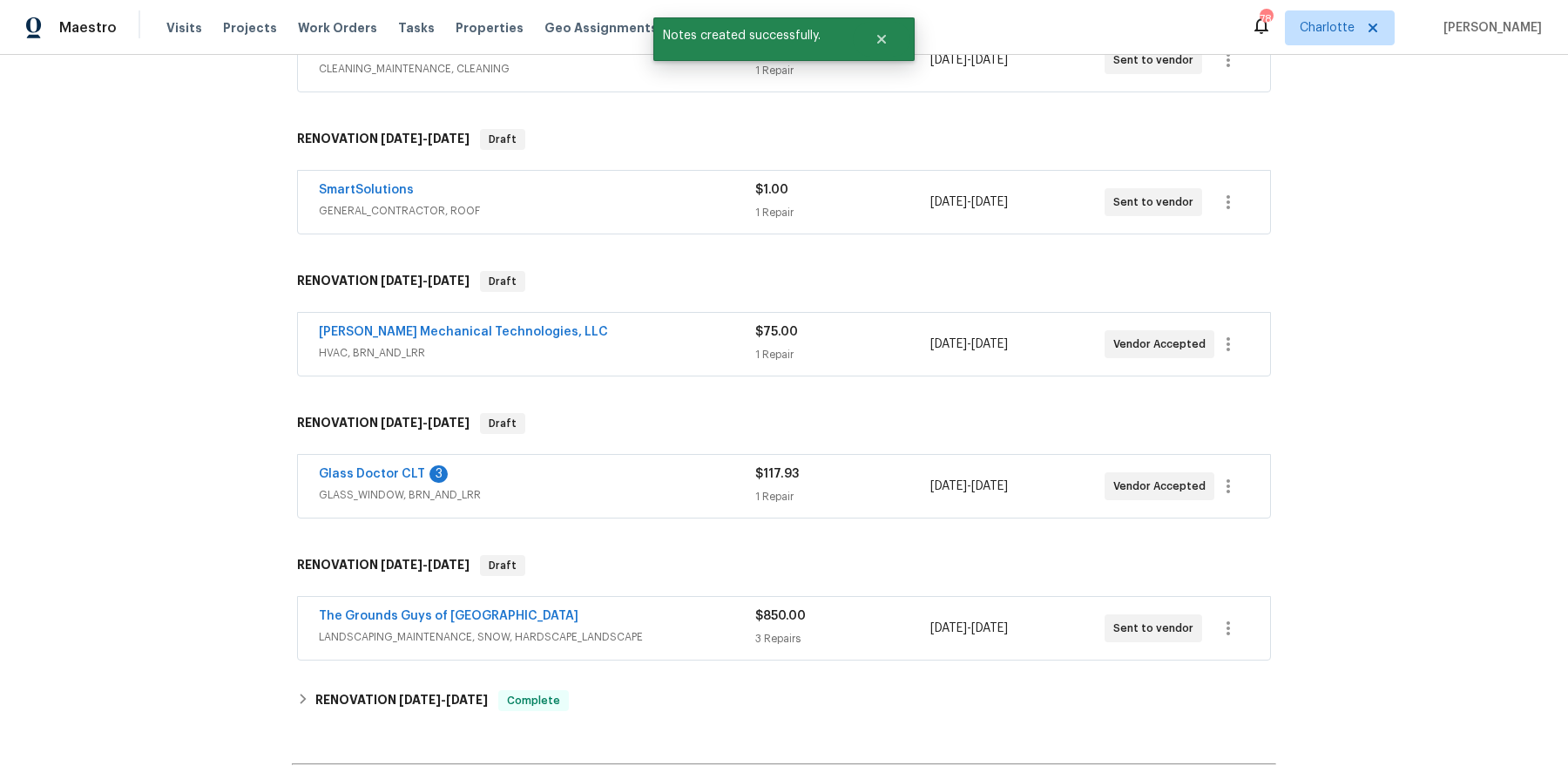
scroll to position [639, 0]
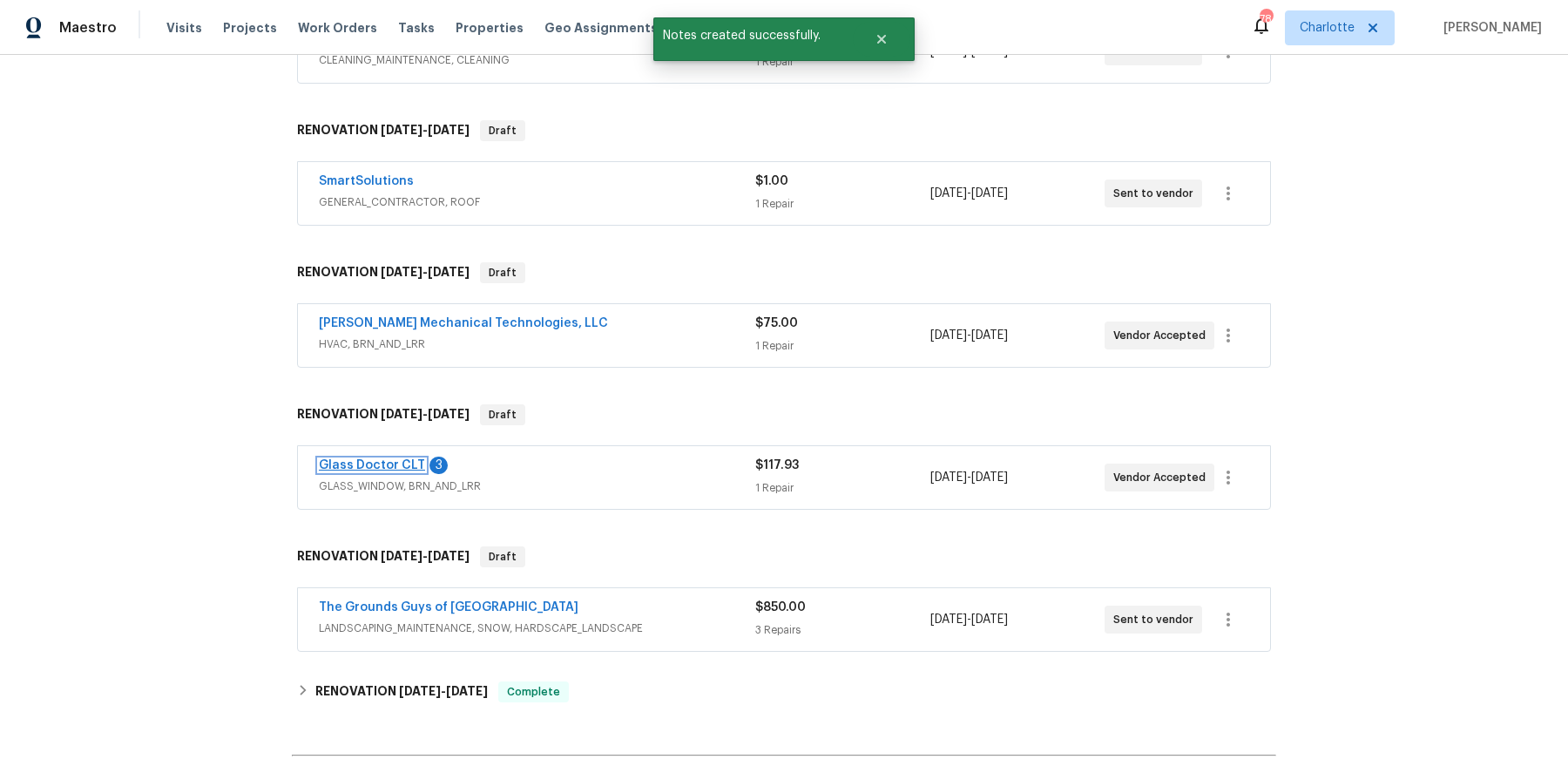
click at [378, 459] on link "Glass Doctor CLT" at bounding box center [372, 465] width 106 height 12
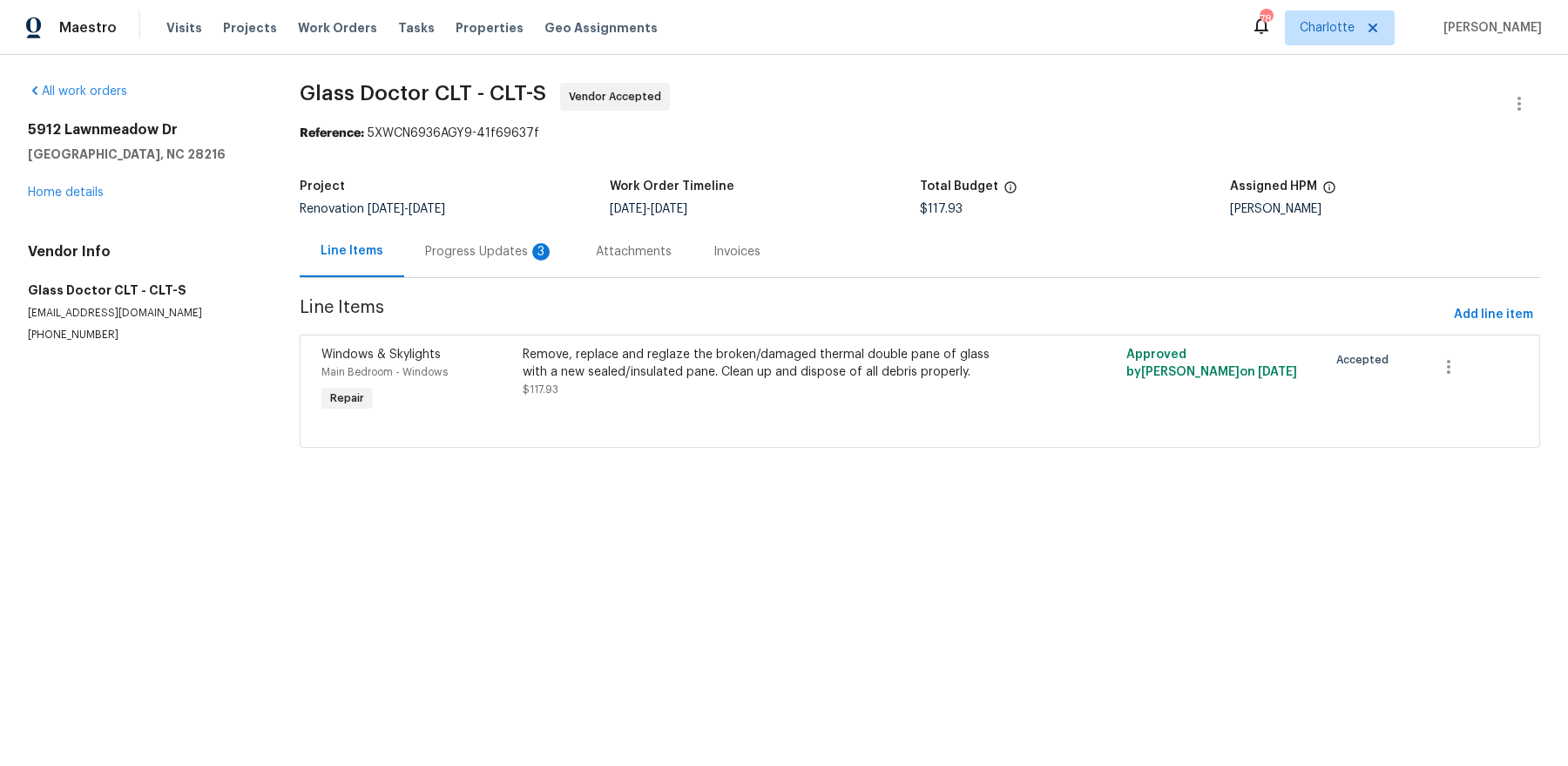
click at [465, 253] on div "Progress Updates 3" at bounding box center [489, 252] width 129 height 17
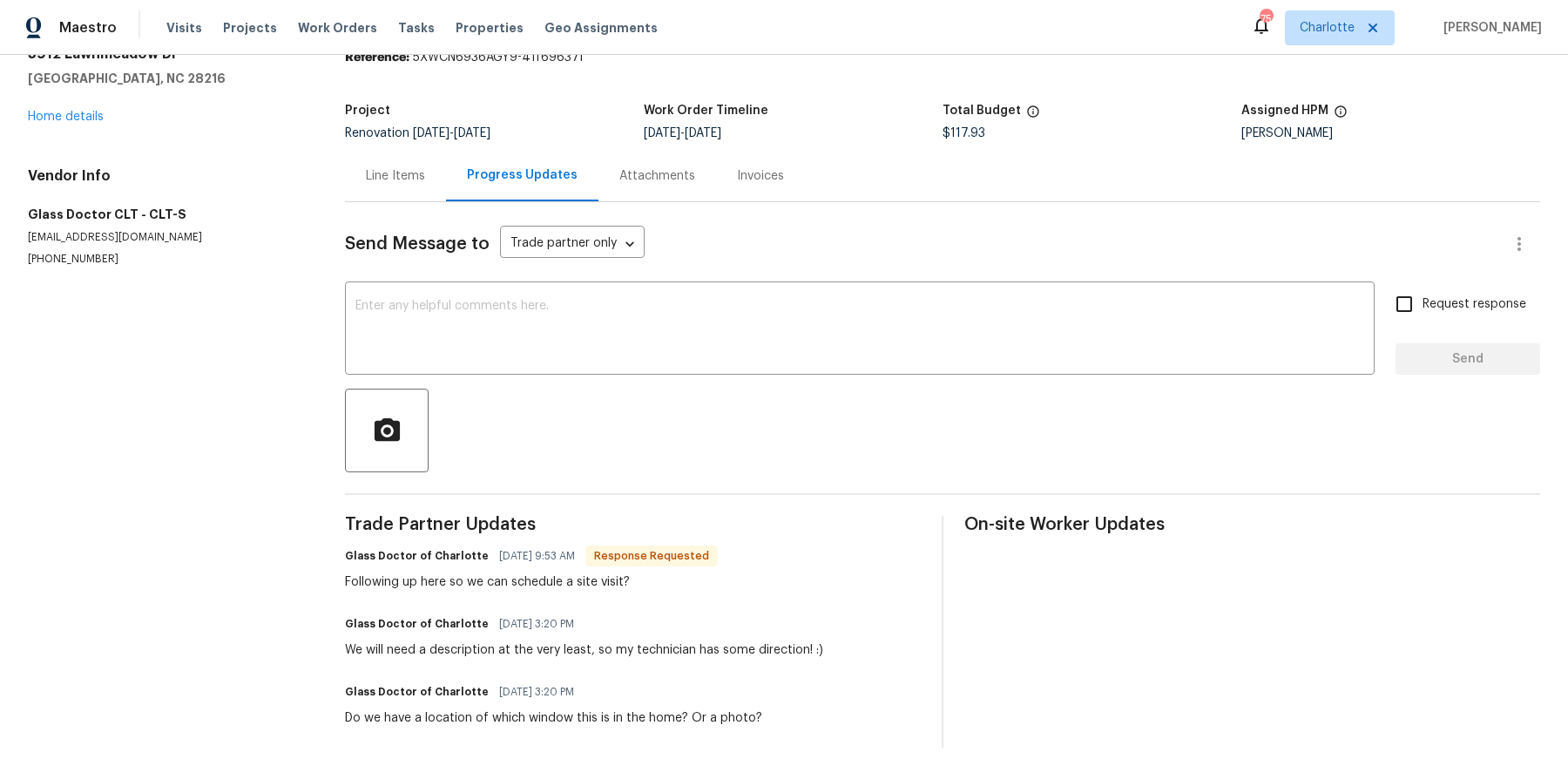
scroll to position [78, 0]
click at [404, 176] on div "Line Items" at bounding box center [395, 173] width 59 height 17
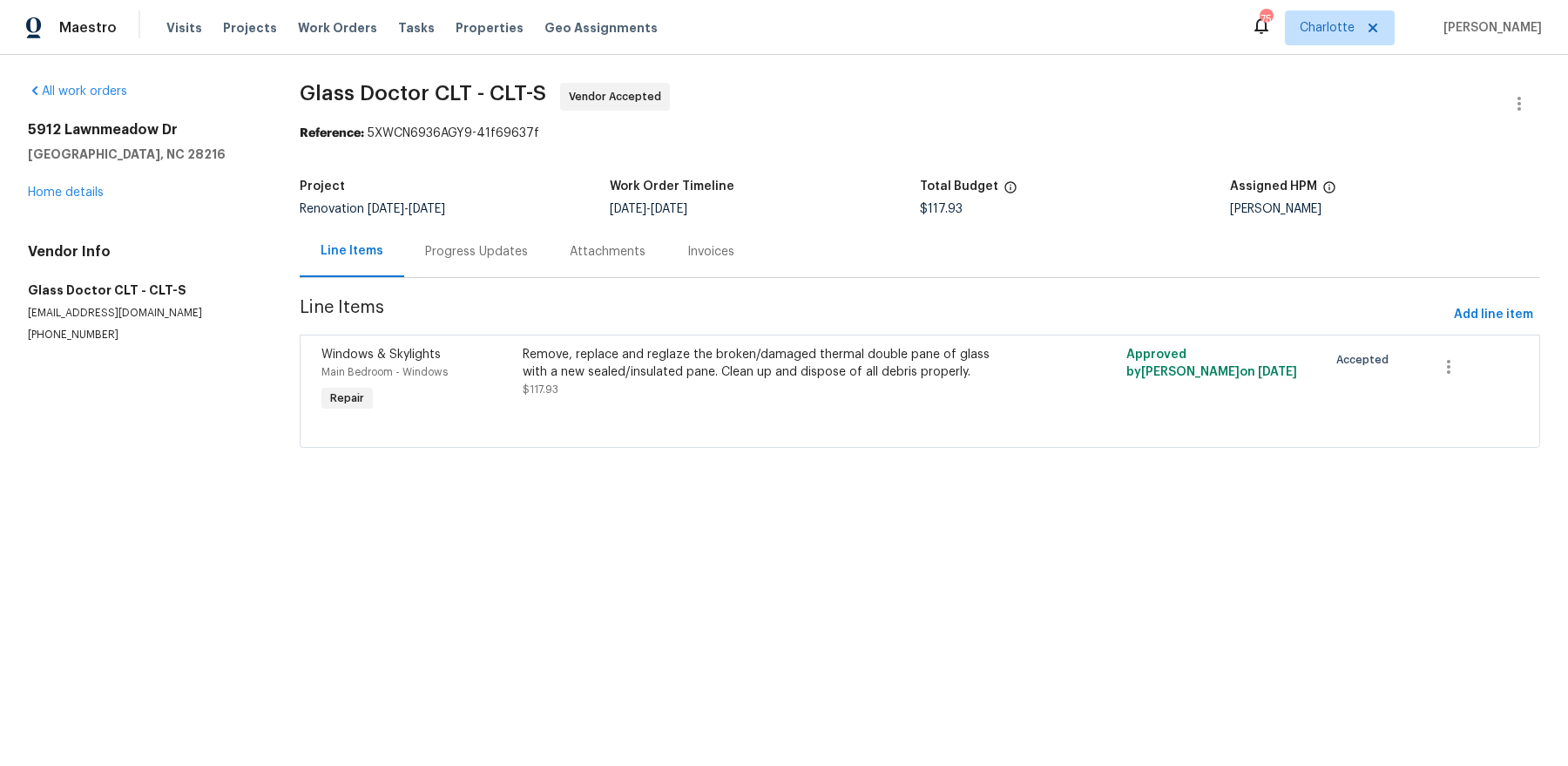
click at [507, 253] on div "Progress Updates" at bounding box center [476, 252] width 103 height 17
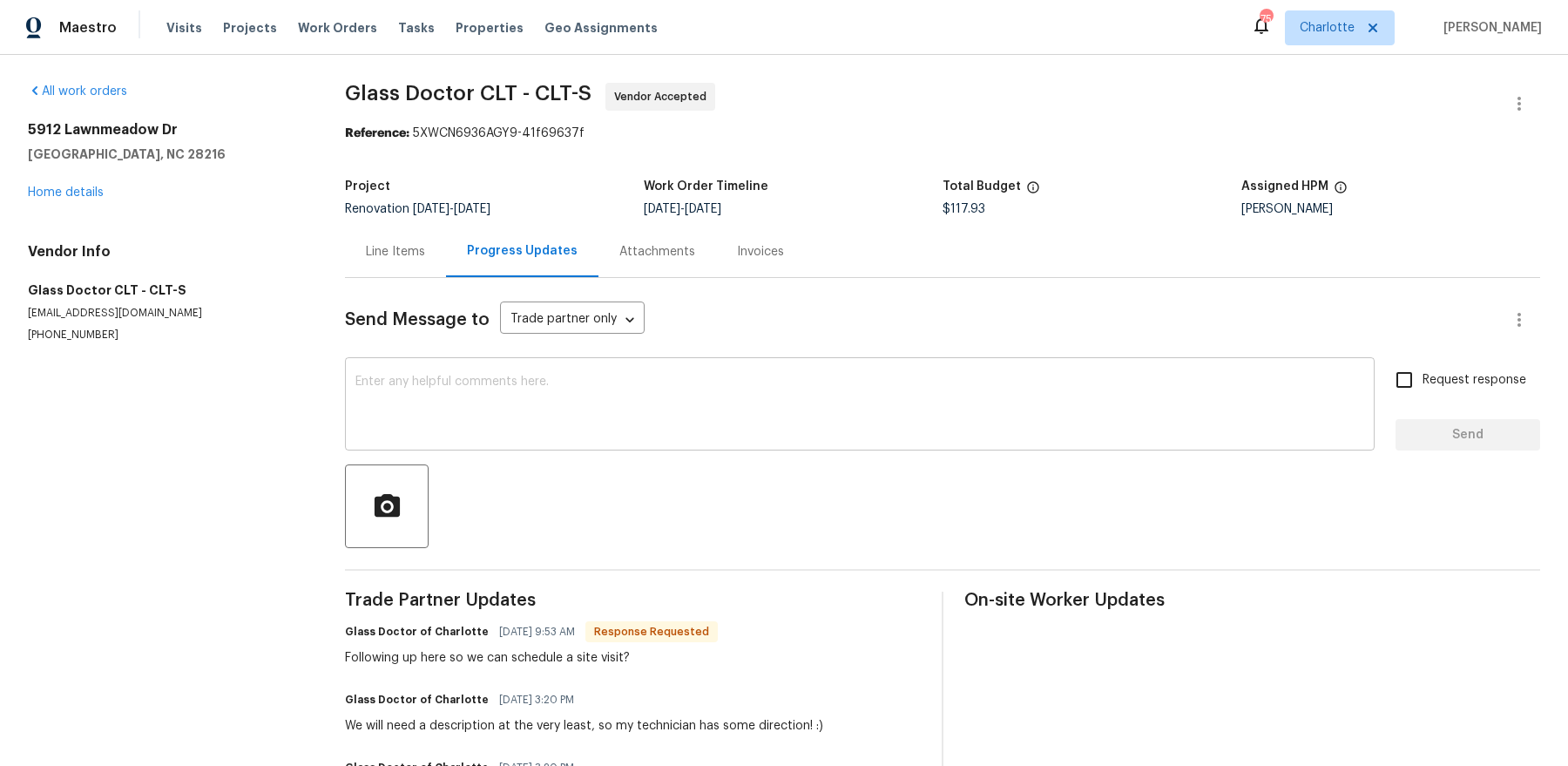
click at [488, 447] on div "x ​" at bounding box center [859, 405] width 1029 height 88
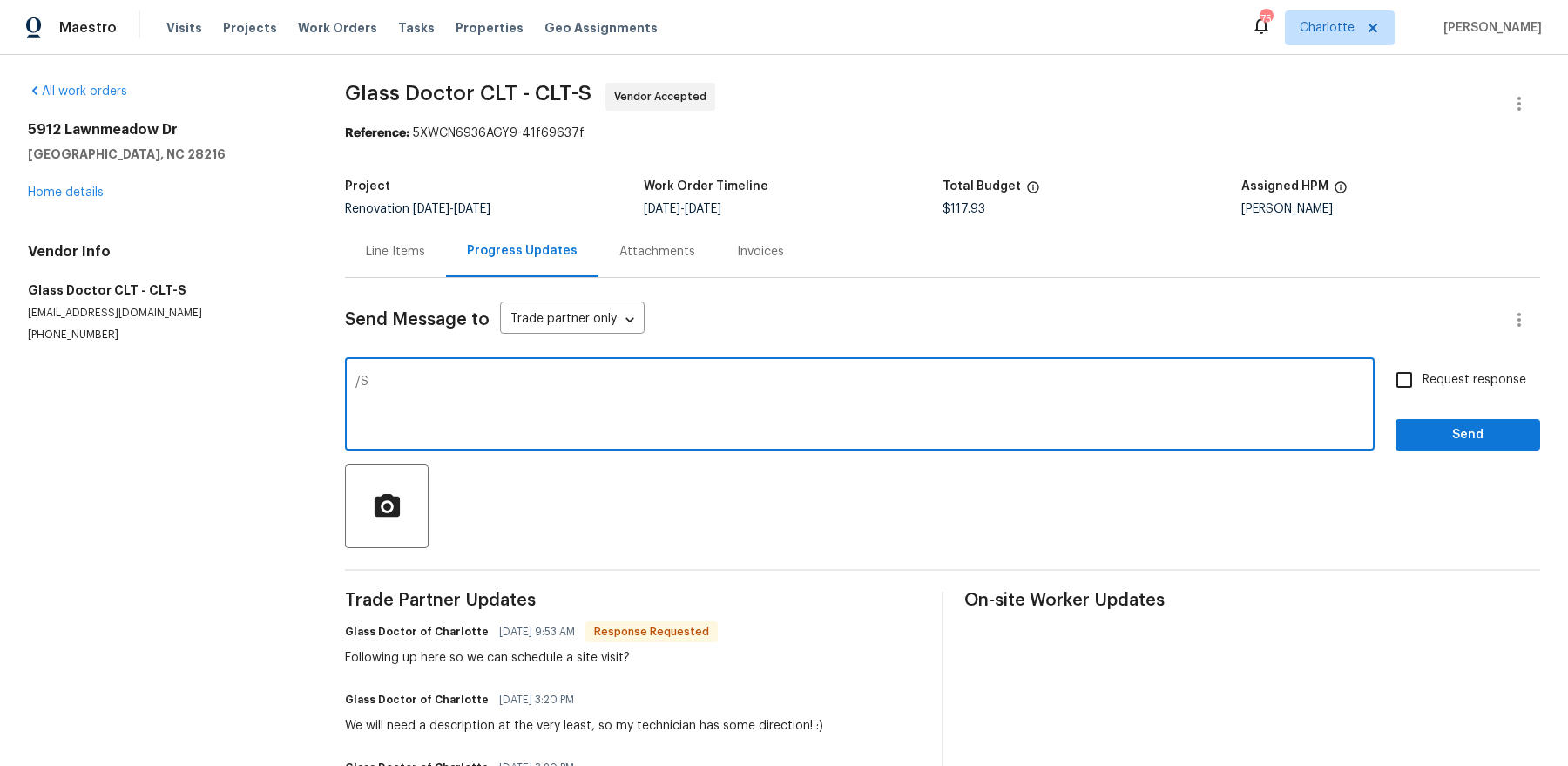
type textarea "/"
click at [497, 378] on textarea "Sorry, I thought the area showed up on your end" at bounding box center [859, 406] width 1008 height 61
click at [750, 400] on textarea "Sorry, I thought the area listed showed up on your end" at bounding box center [859, 406] width 1008 height 61
type textarea "Sorry, I thought the area listed showed up on your end. This is the main bedroom"
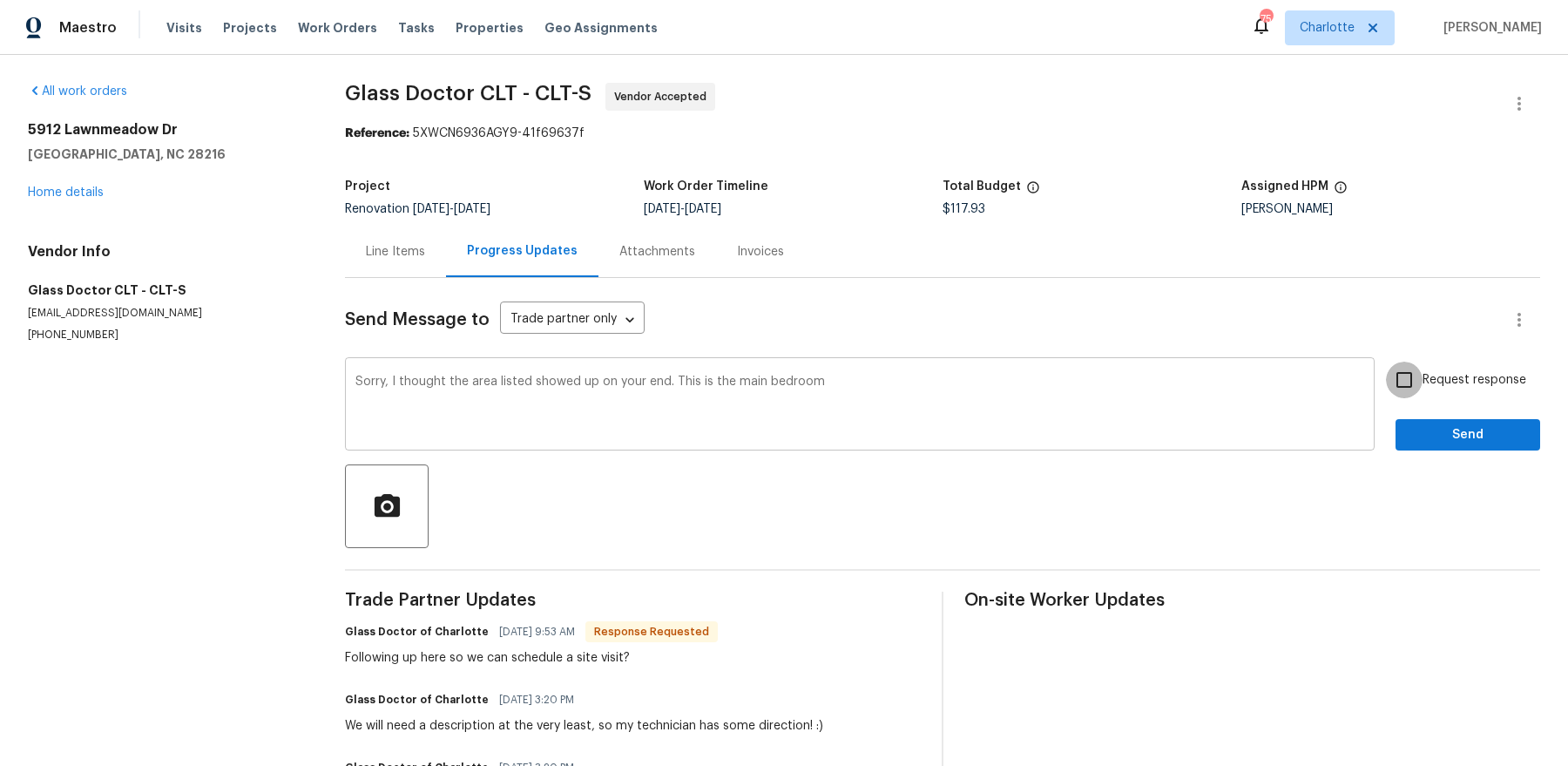
click at [1386, 361] on input "Request response" at bounding box center [1404, 379] width 36 height 36
checkbox input "true"
click at [1395, 419] on button "Send" at bounding box center [1467, 435] width 144 height 32
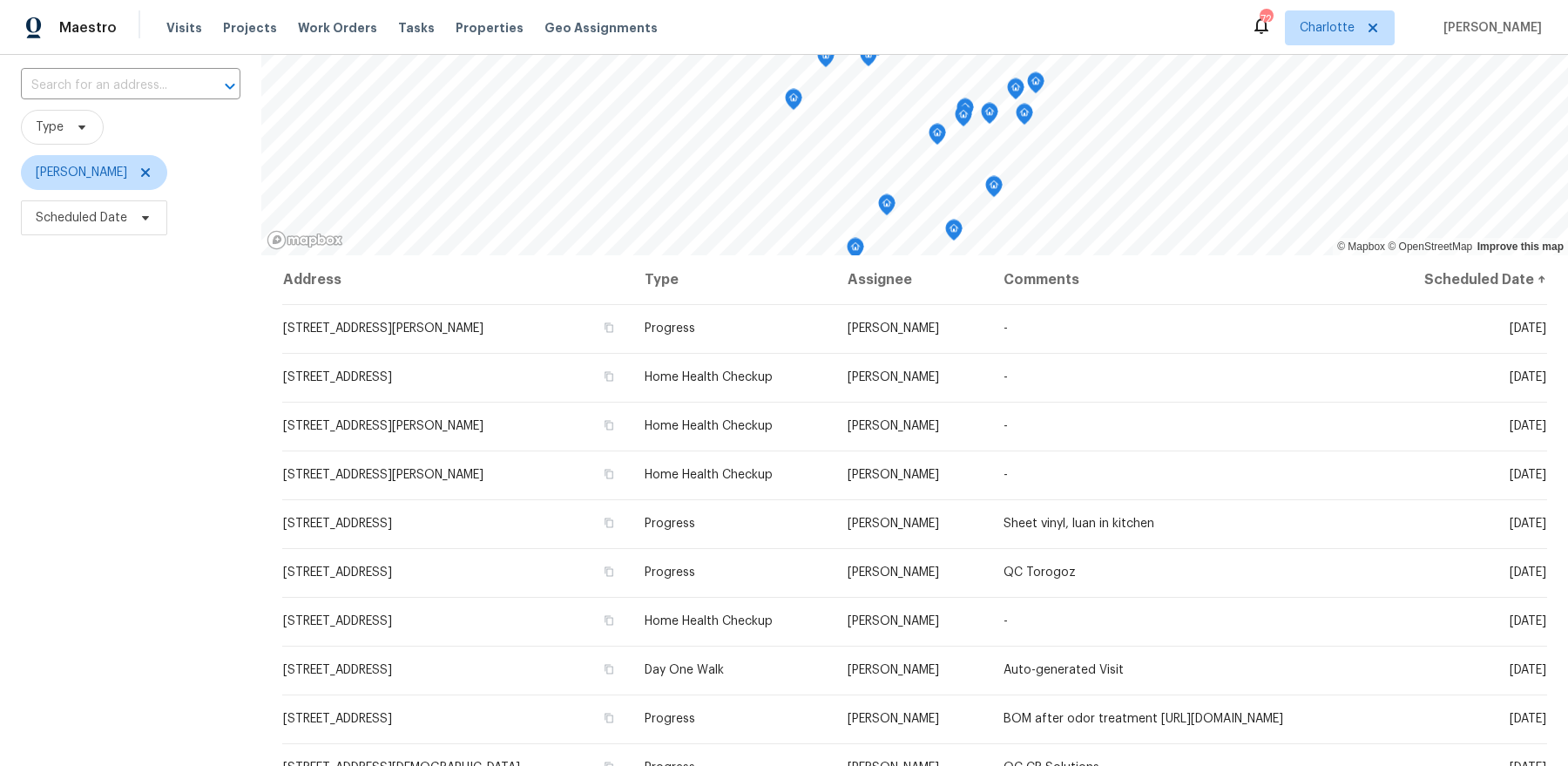
scroll to position [214, 0]
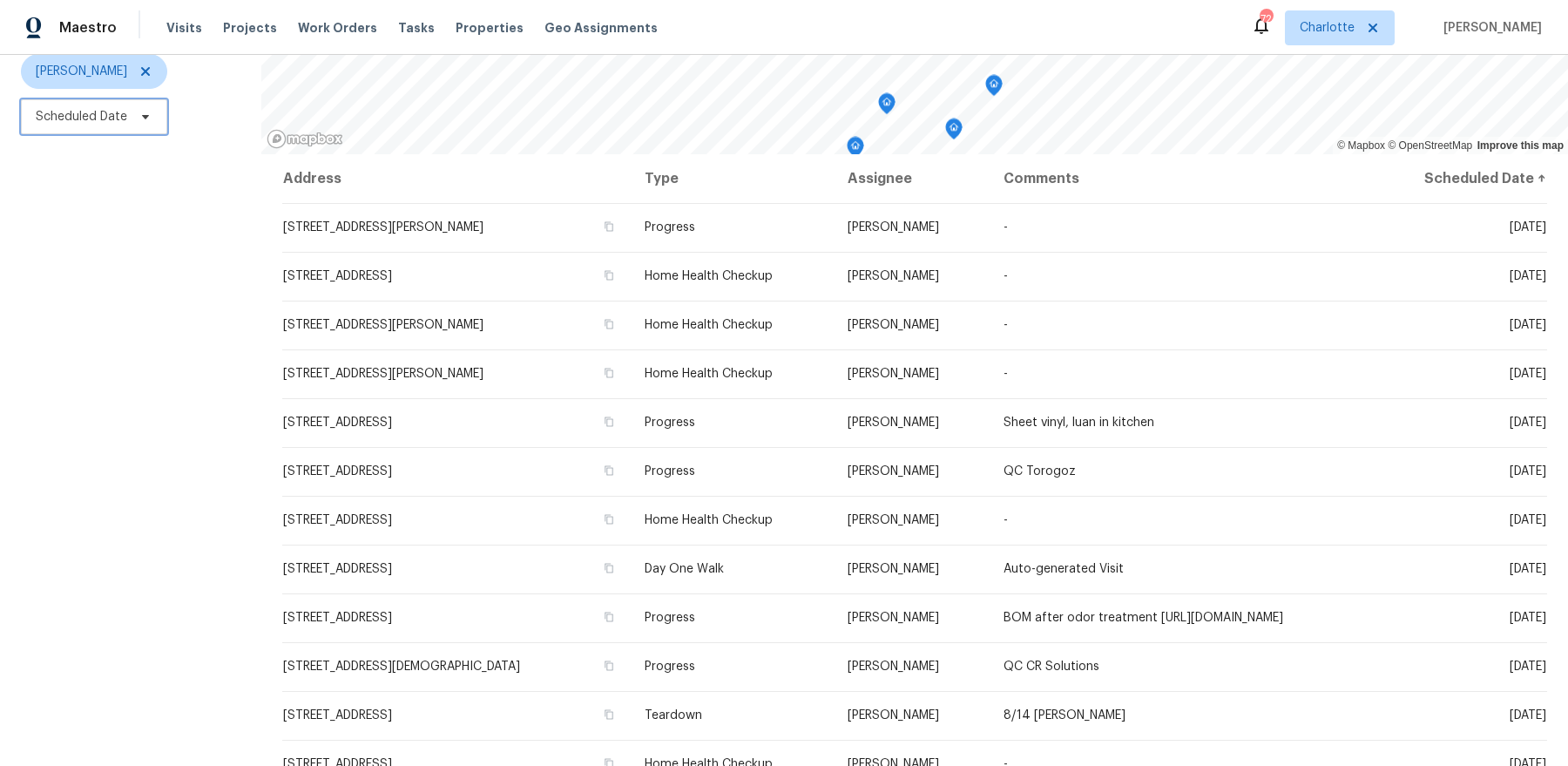
click at [119, 111] on span "Scheduled Date" at bounding box center [82, 117] width 91 height 17
click at [139, 387] on div "Filters Reset ​ Type [PERSON_NAME] Scheduled Date" at bounding box center [130, 329] width 261 height 873
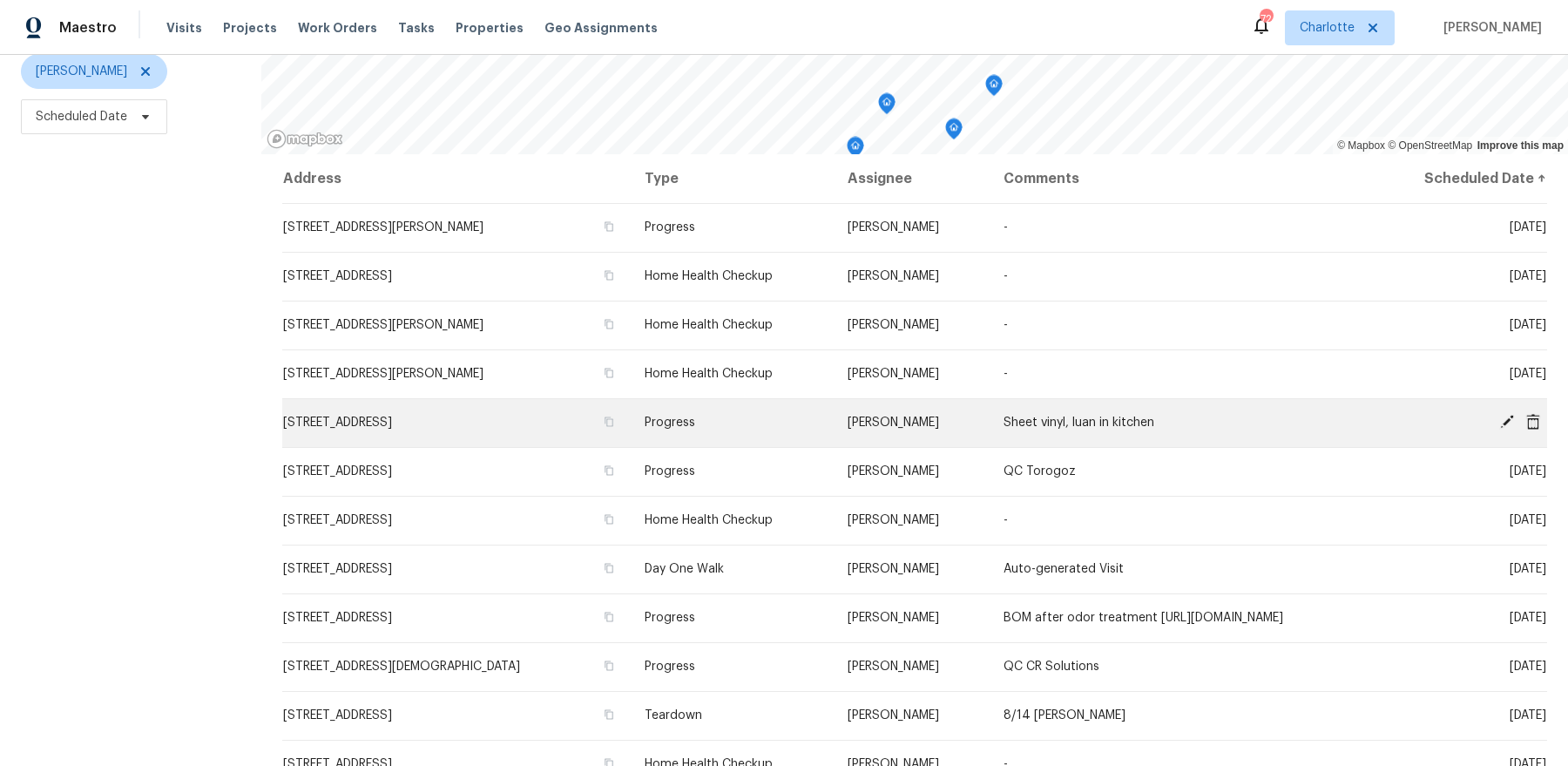
click at [1505, 419] on icon at bounding box center [1506, 421] width 14 height 14
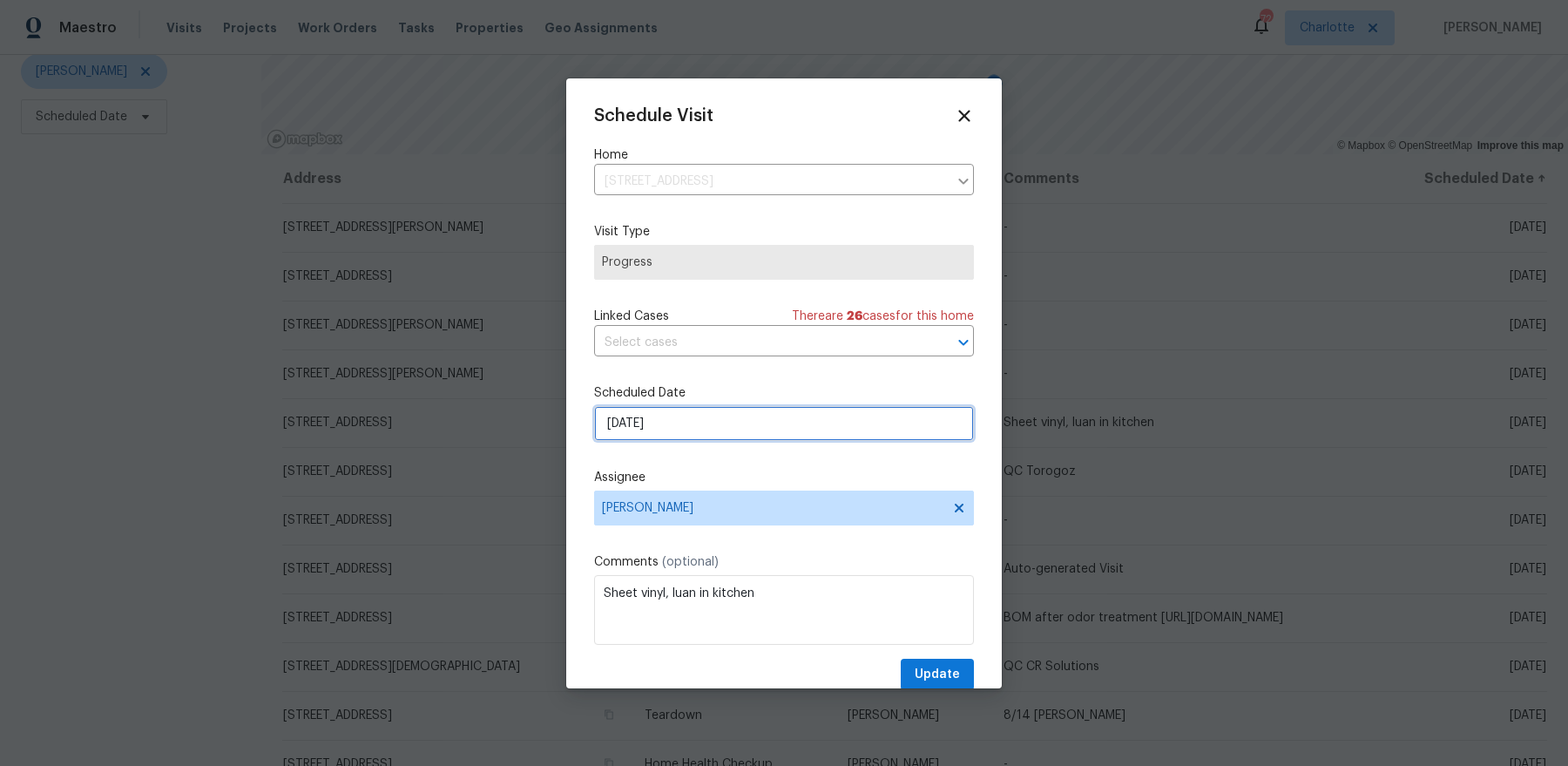
click at [742, 422] on input "[DATE]" at bounding box center [784, 423] width 380 height 35
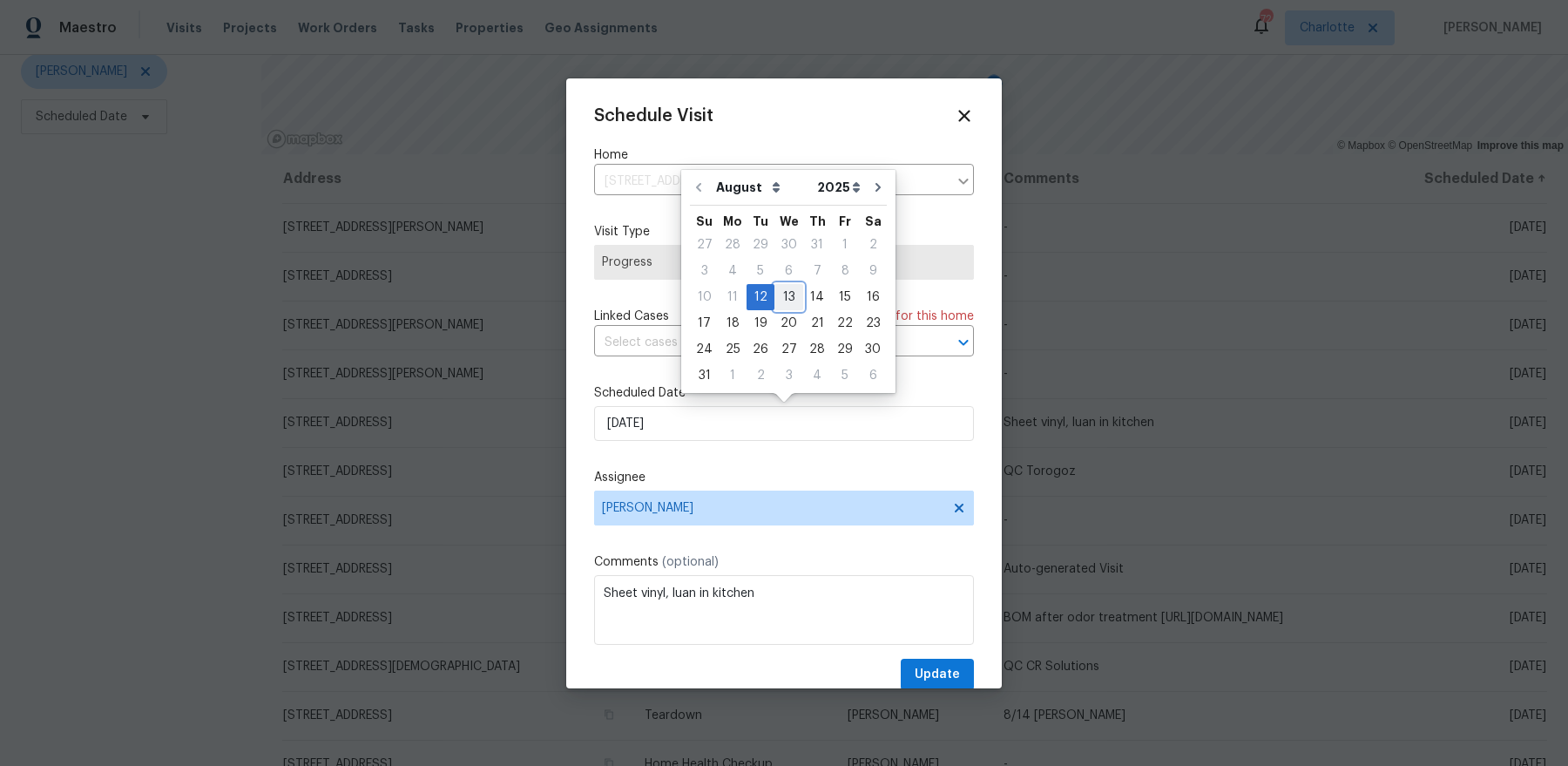
click at [791, 297] on div "13" at bounding box center [789, 297] width 29 height 25
type input "8/13/2025"
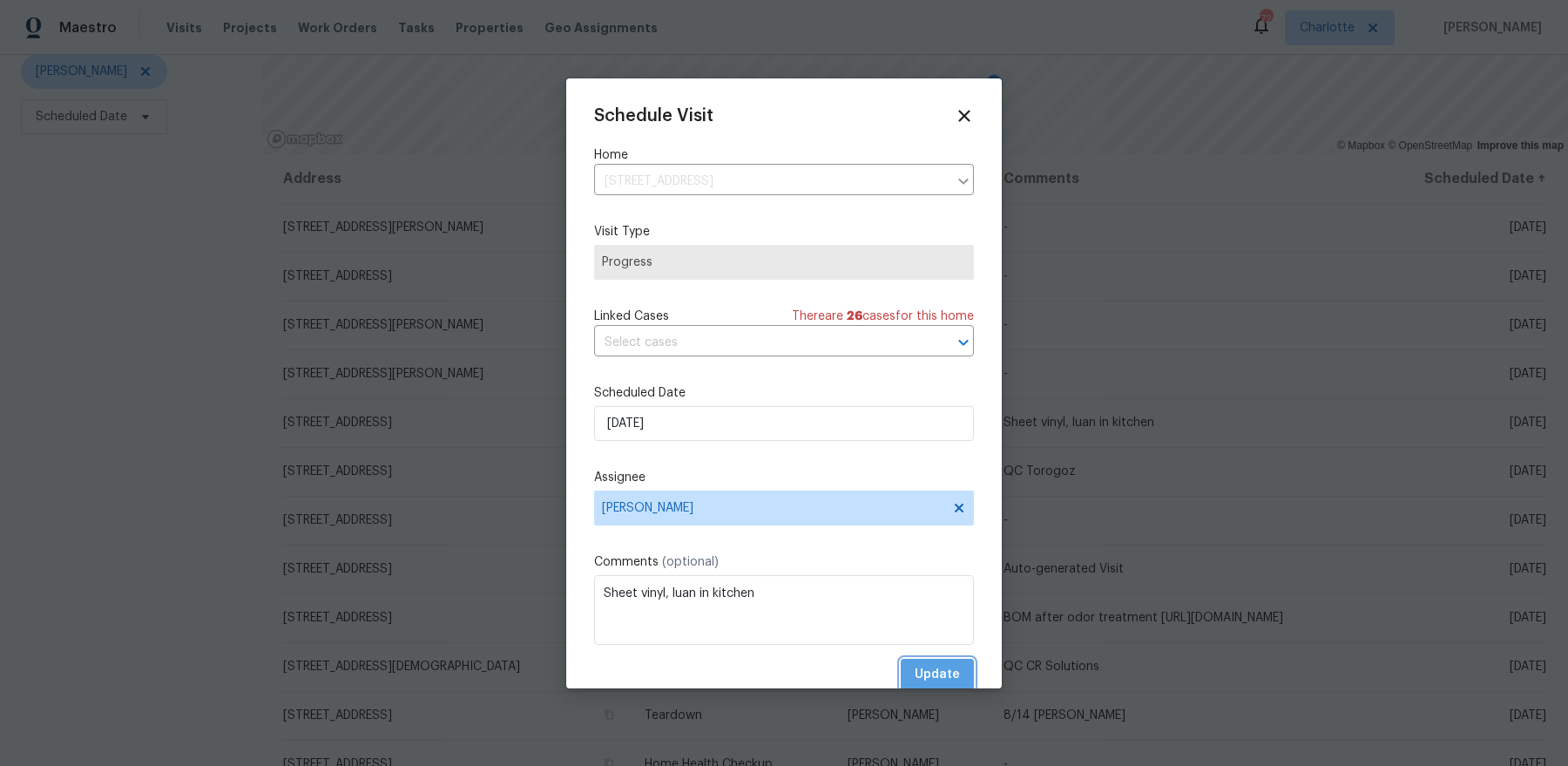
click at [946, 663] on span "Update" at bounding box center [937, 674] width 46 height 22
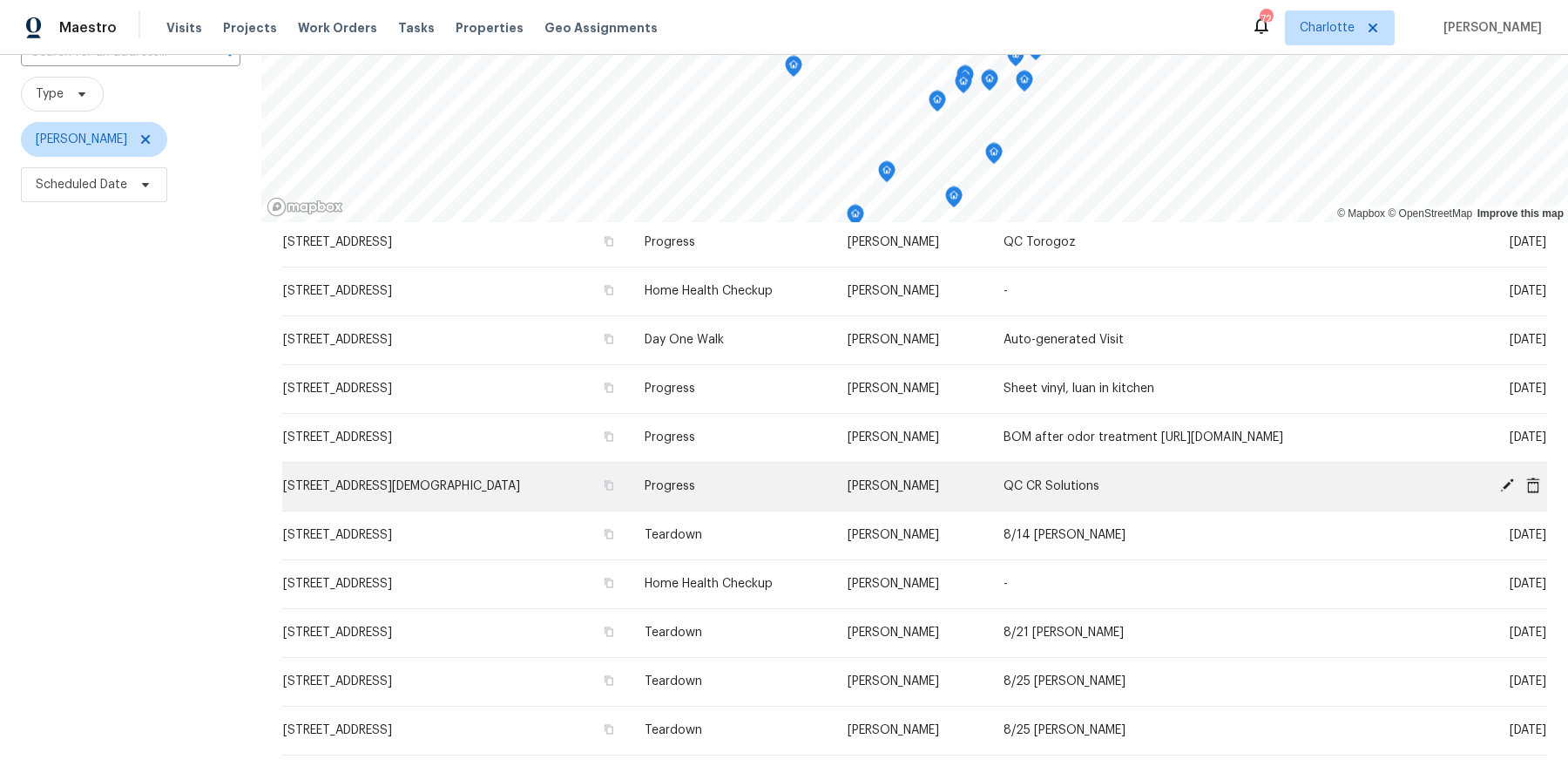
scroll to position [255, 0]
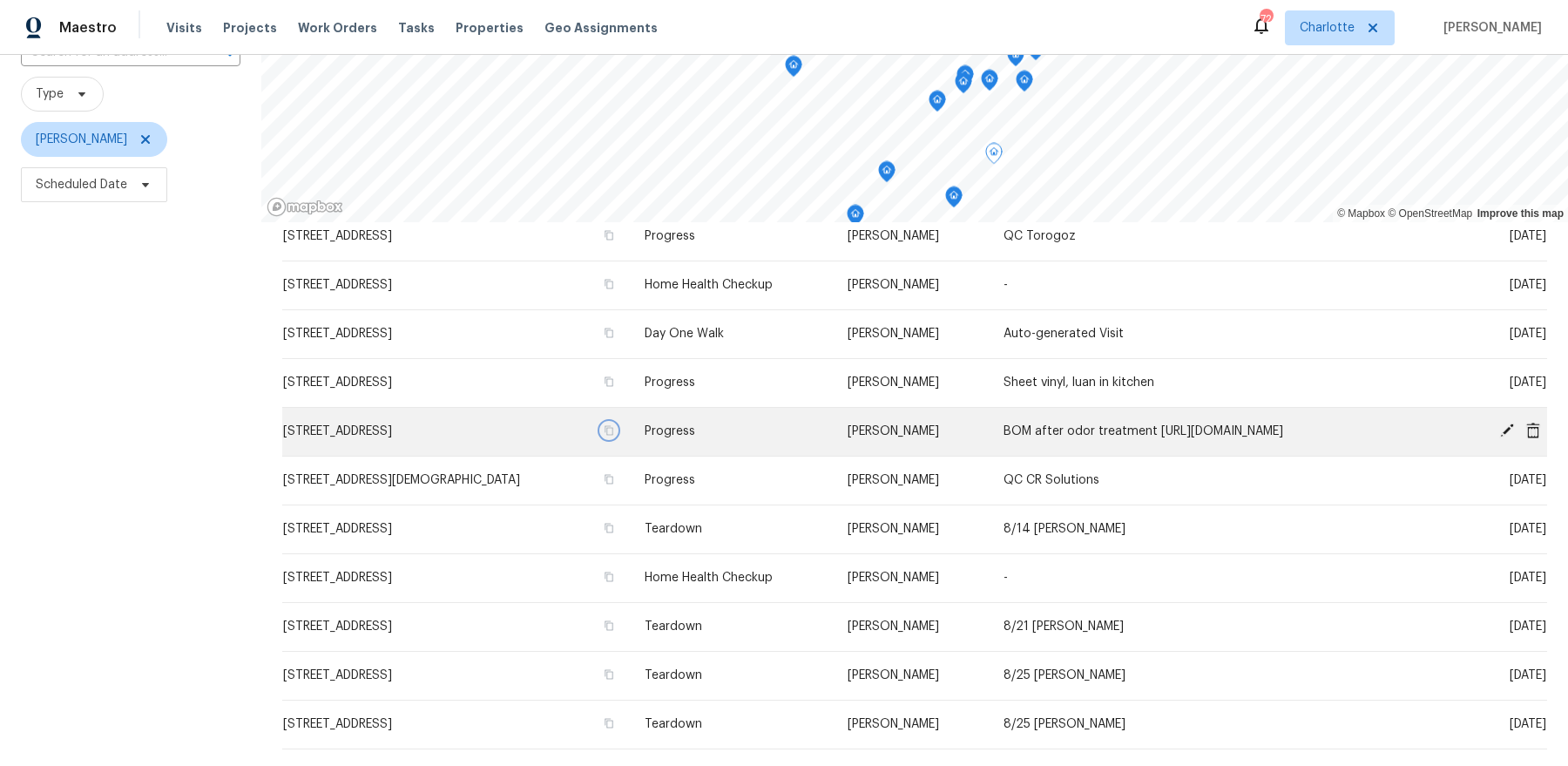
click at [613, 431] on icon "button" at bounding box center [608, 431] width 9 height 10
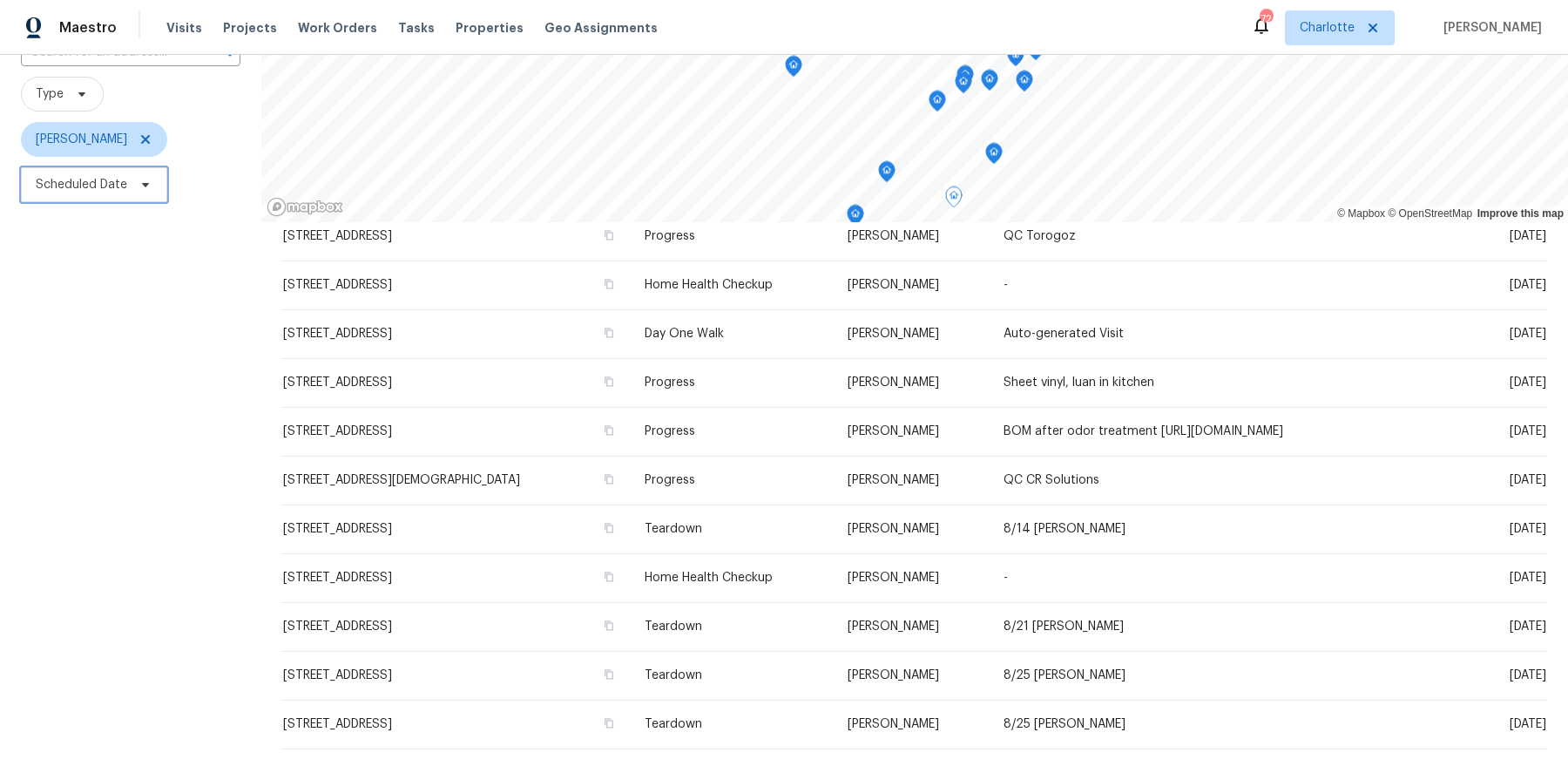
click at [139, 185] on icon at bounding box center [145, 184] width 14 height 14
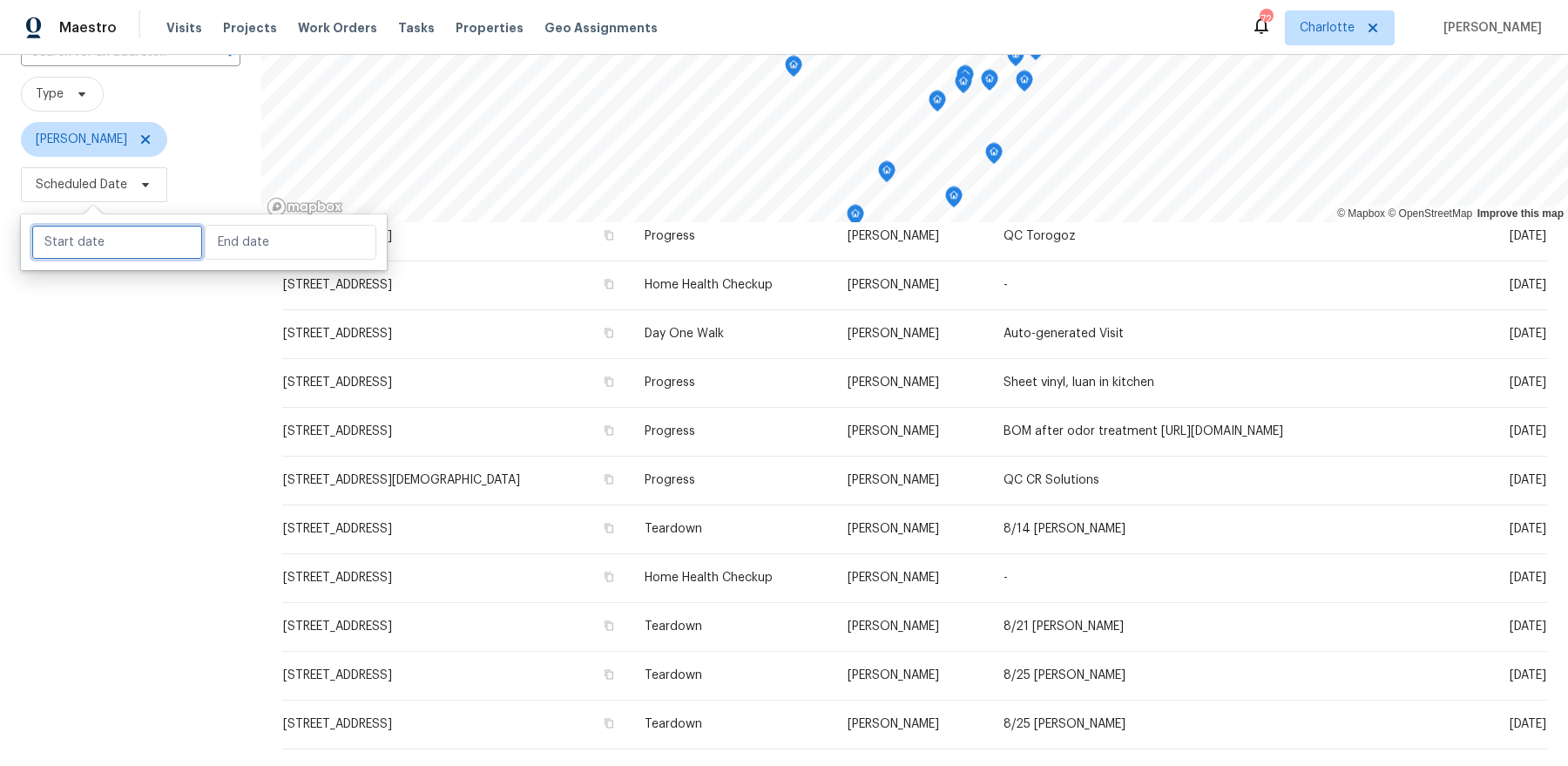
click at [128, 244] on input "text" at bounding box center [117, 241] width 172 height 35
select select "7"
select select "2025"
select select "8"
select select "2025"
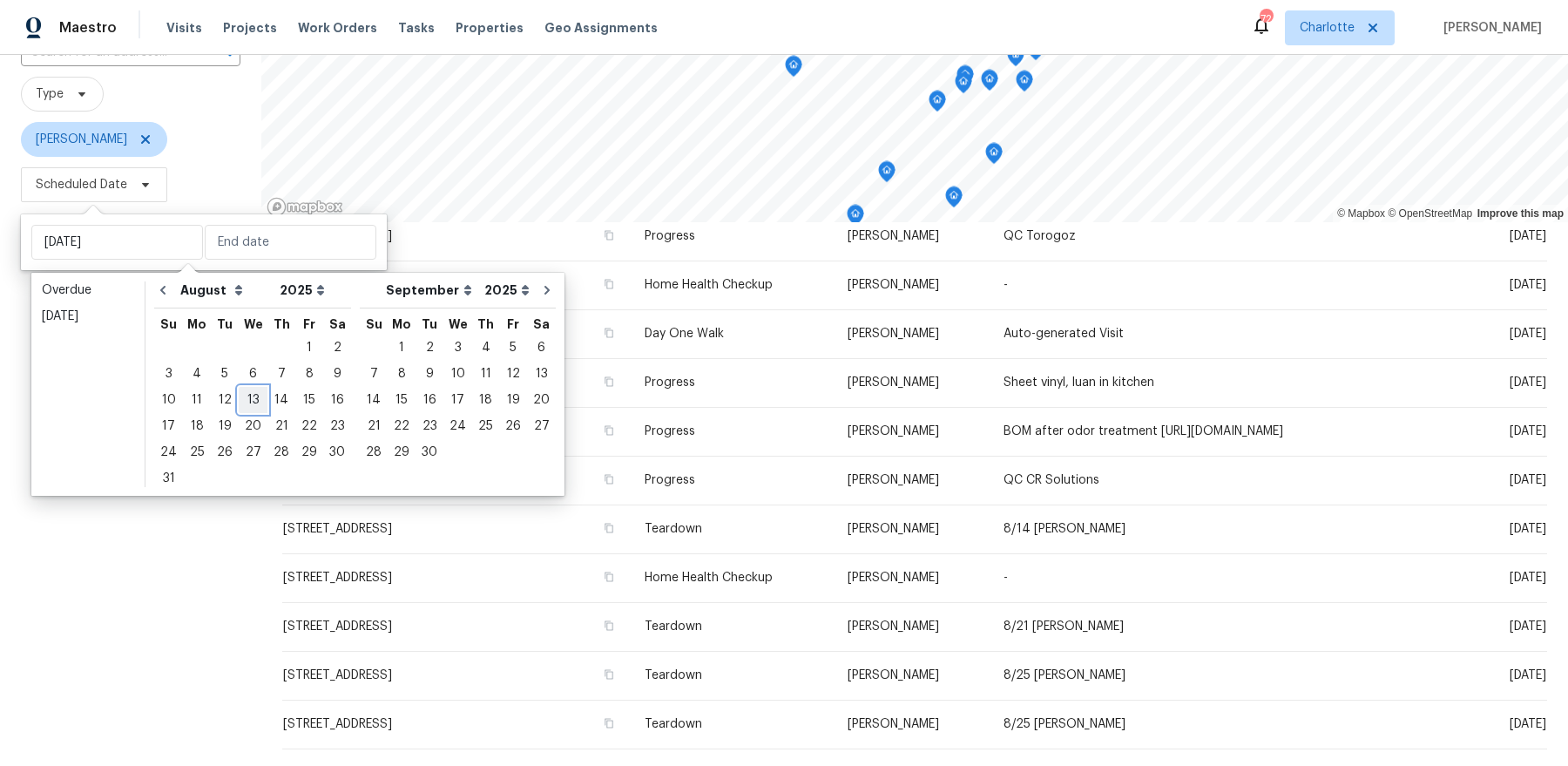
click at [246, 398] on div "13" at bounding box center [253, 400] width 29 height 25
type input "Wed, Aug 13"
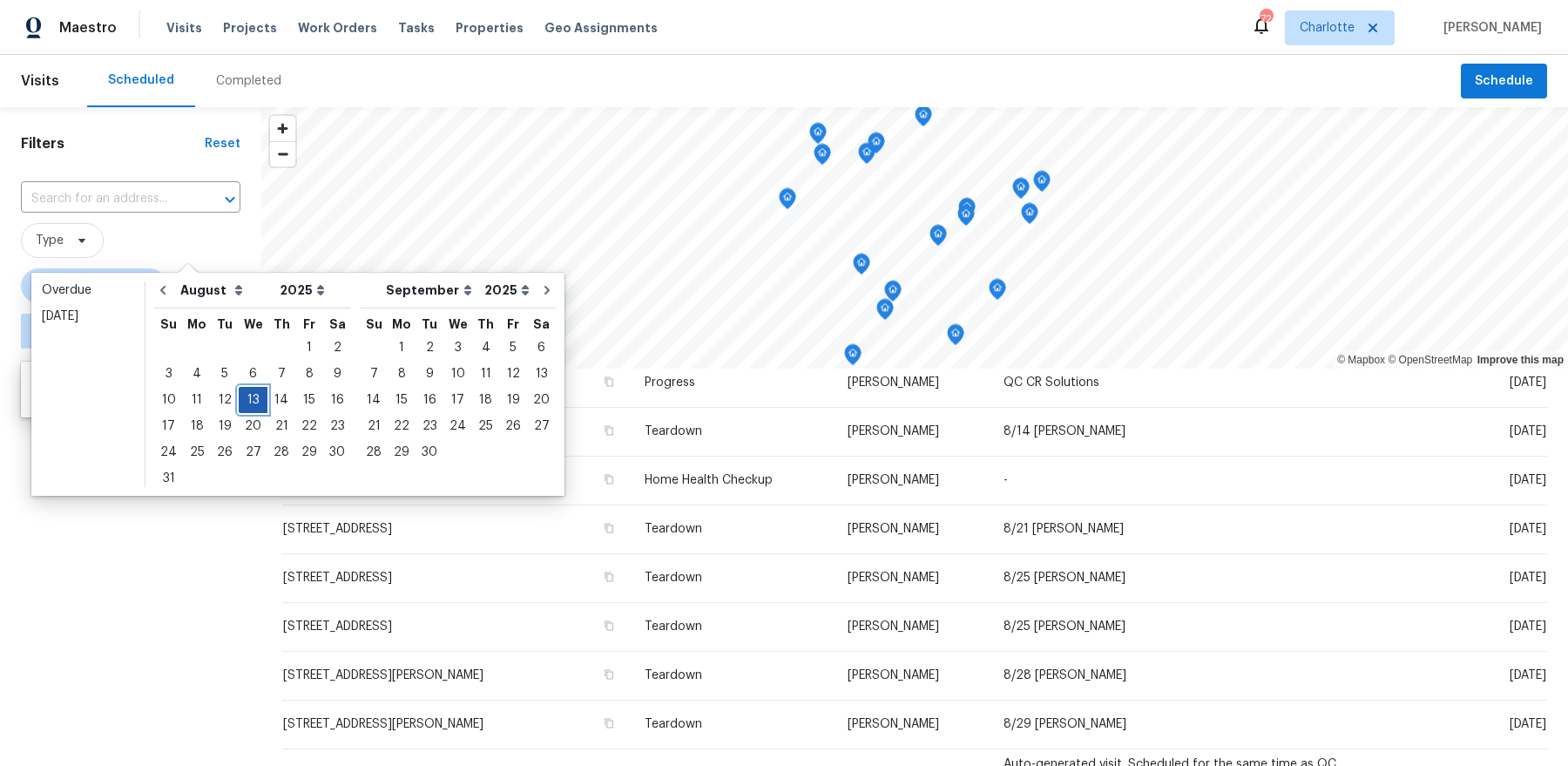
click at [246, 398] on div "13" at bounding box center [253, 400] width 29 height 25
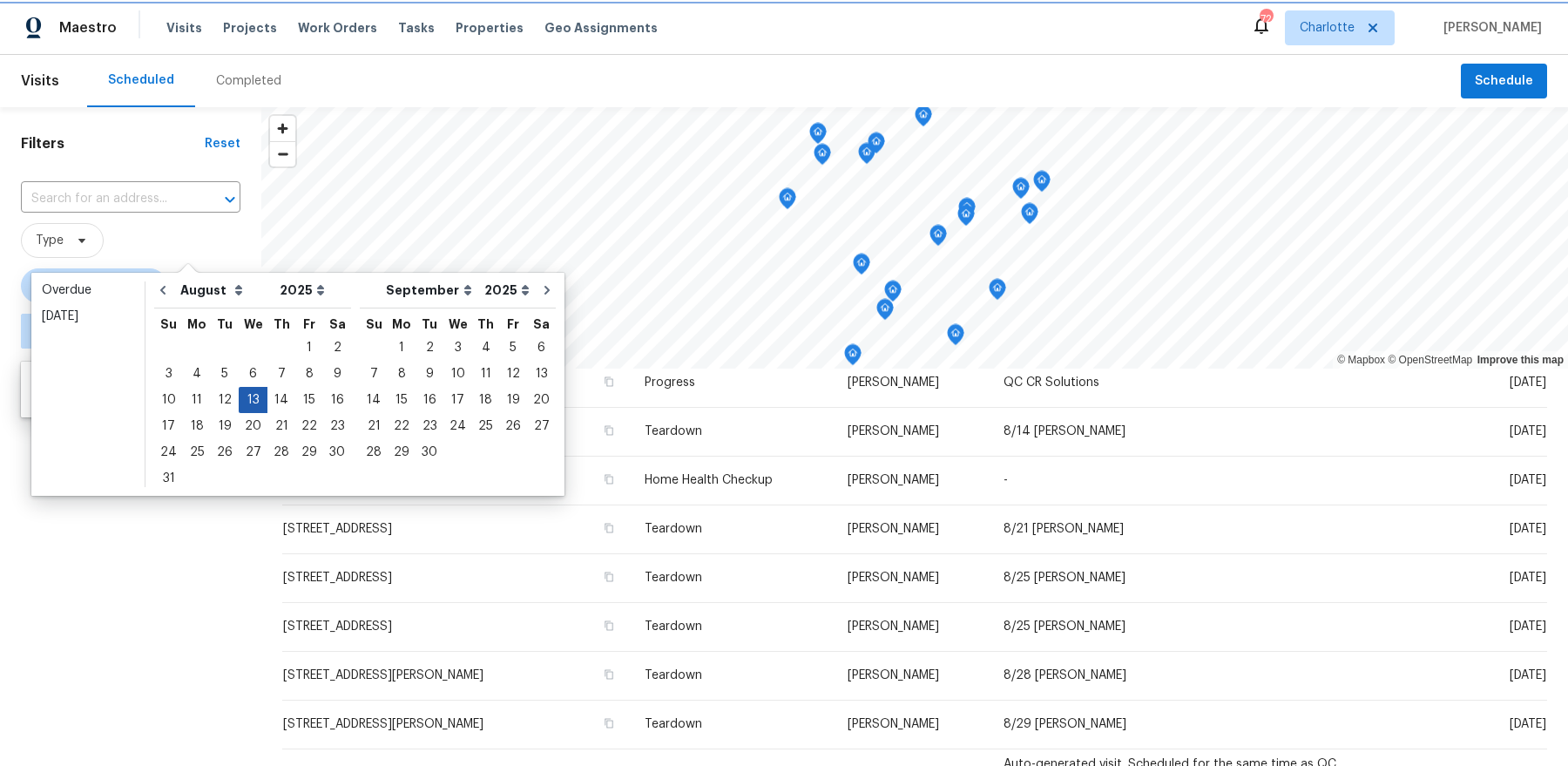
type input "Wed, Aug 13"
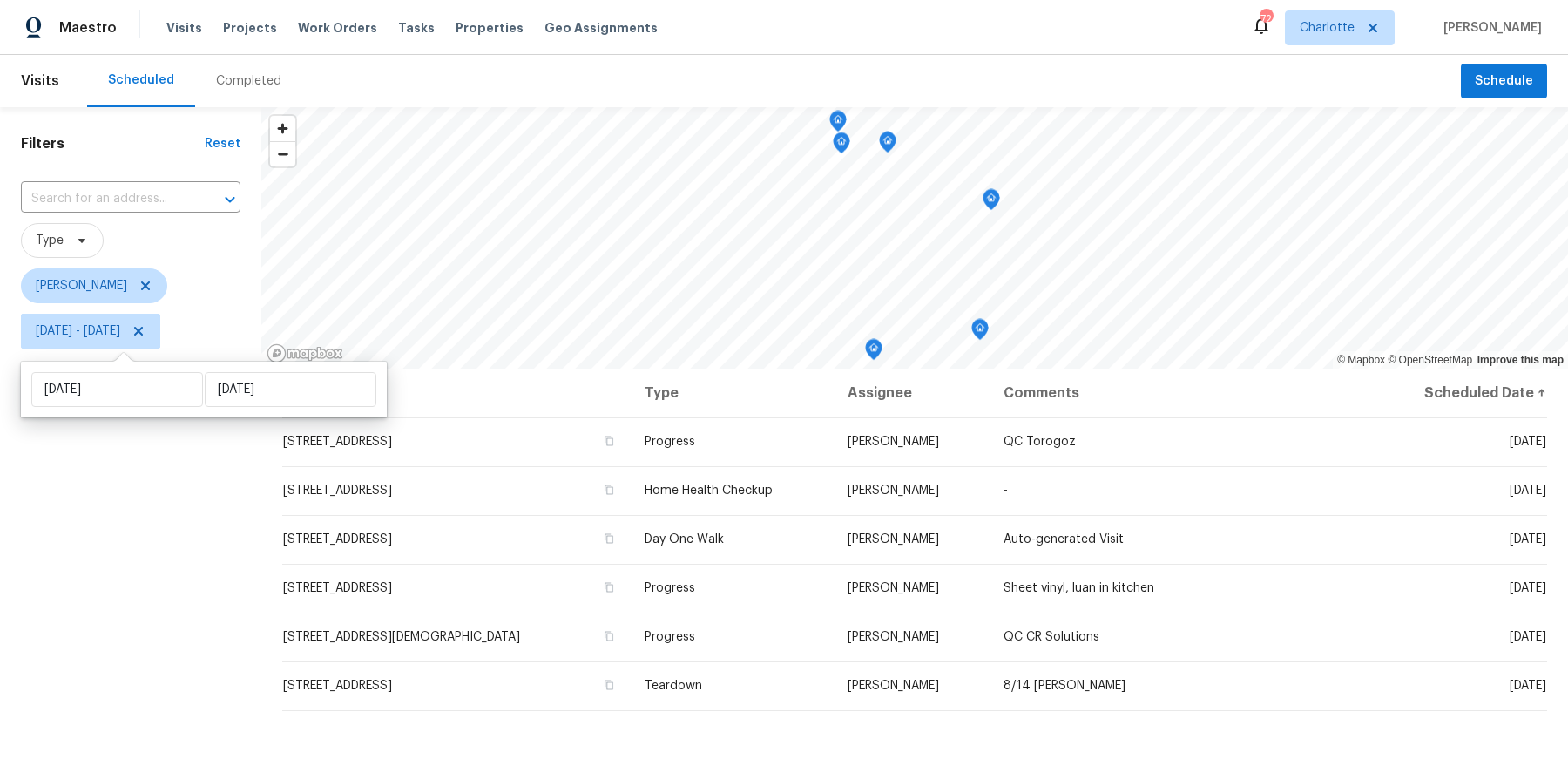
click at [144, 509] on div "Filters Reset ​ Type Dan Baquero Wed, Aug 13 - Wed, Aug 13" at bounding box center [130, 544] width 261 height 873
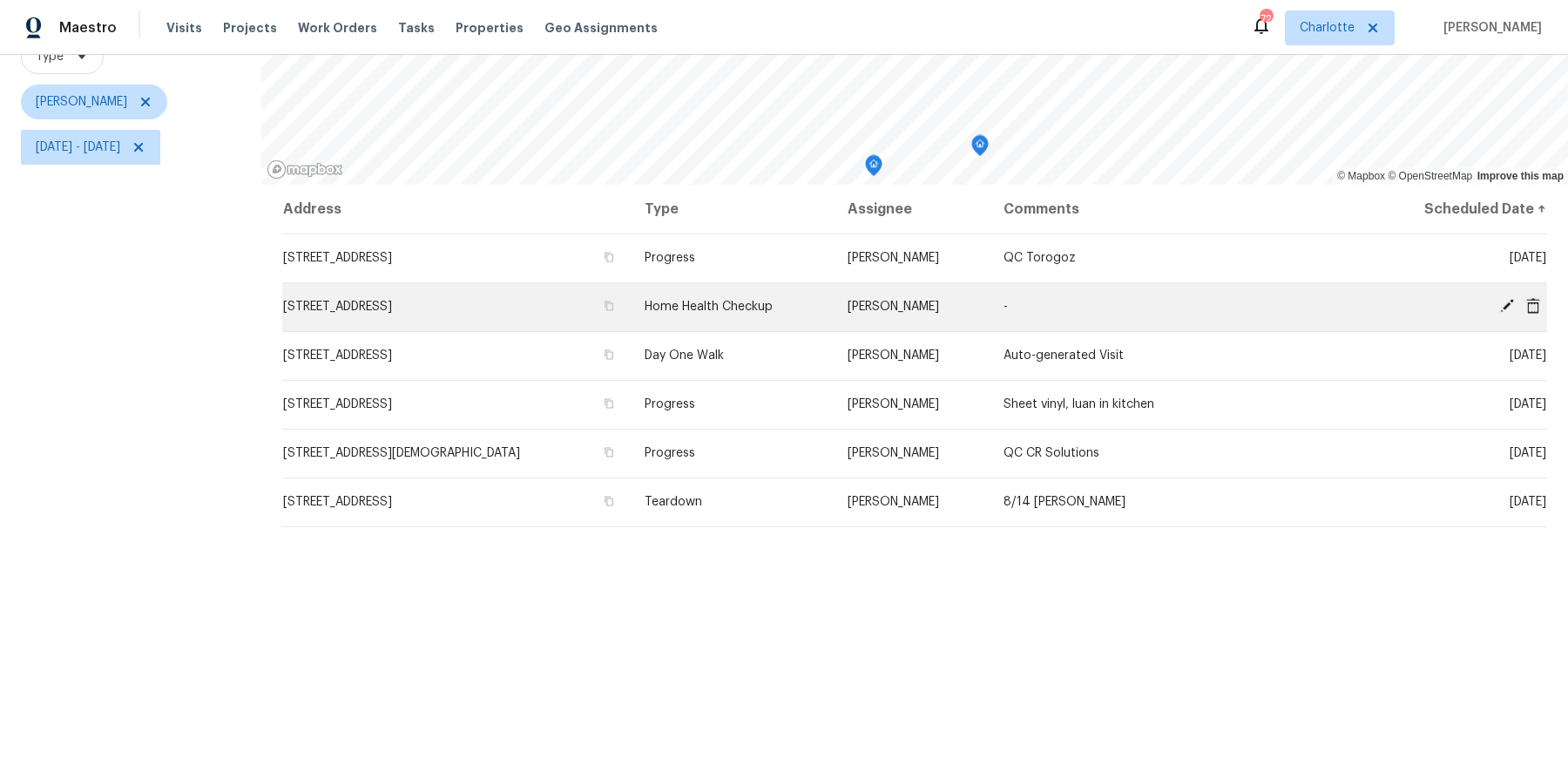
scroll to position [214, 0]
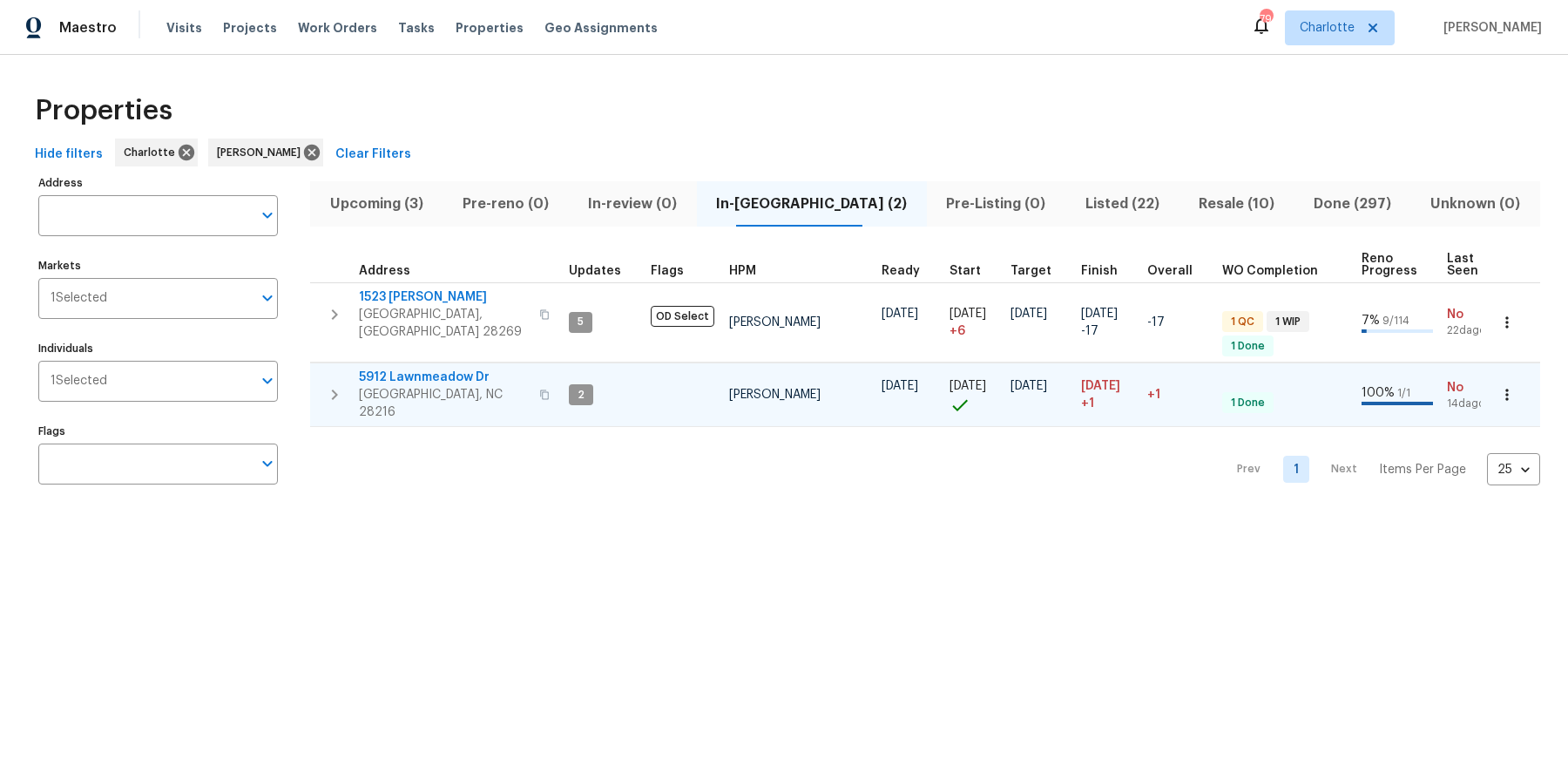
click at [451, 369] on span "5912 Lawnmeadow Dr" at bounding box center [444, 377] width 170 height 17
click at [418, 369] on span "5912 Lawnmeadow Dr" at bounding box center [444, 377] width 170 height 17
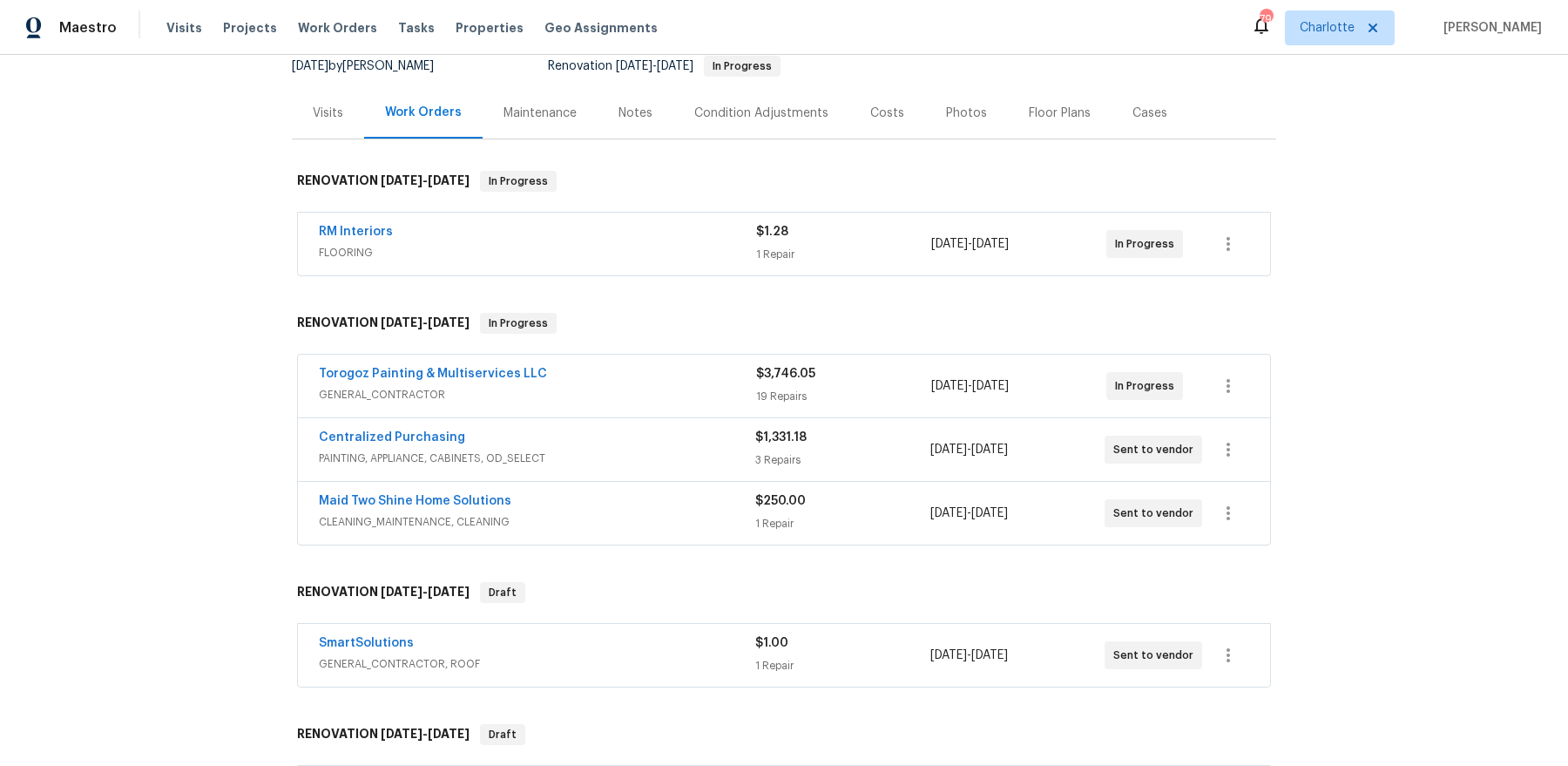
scroll to position [423, 0]
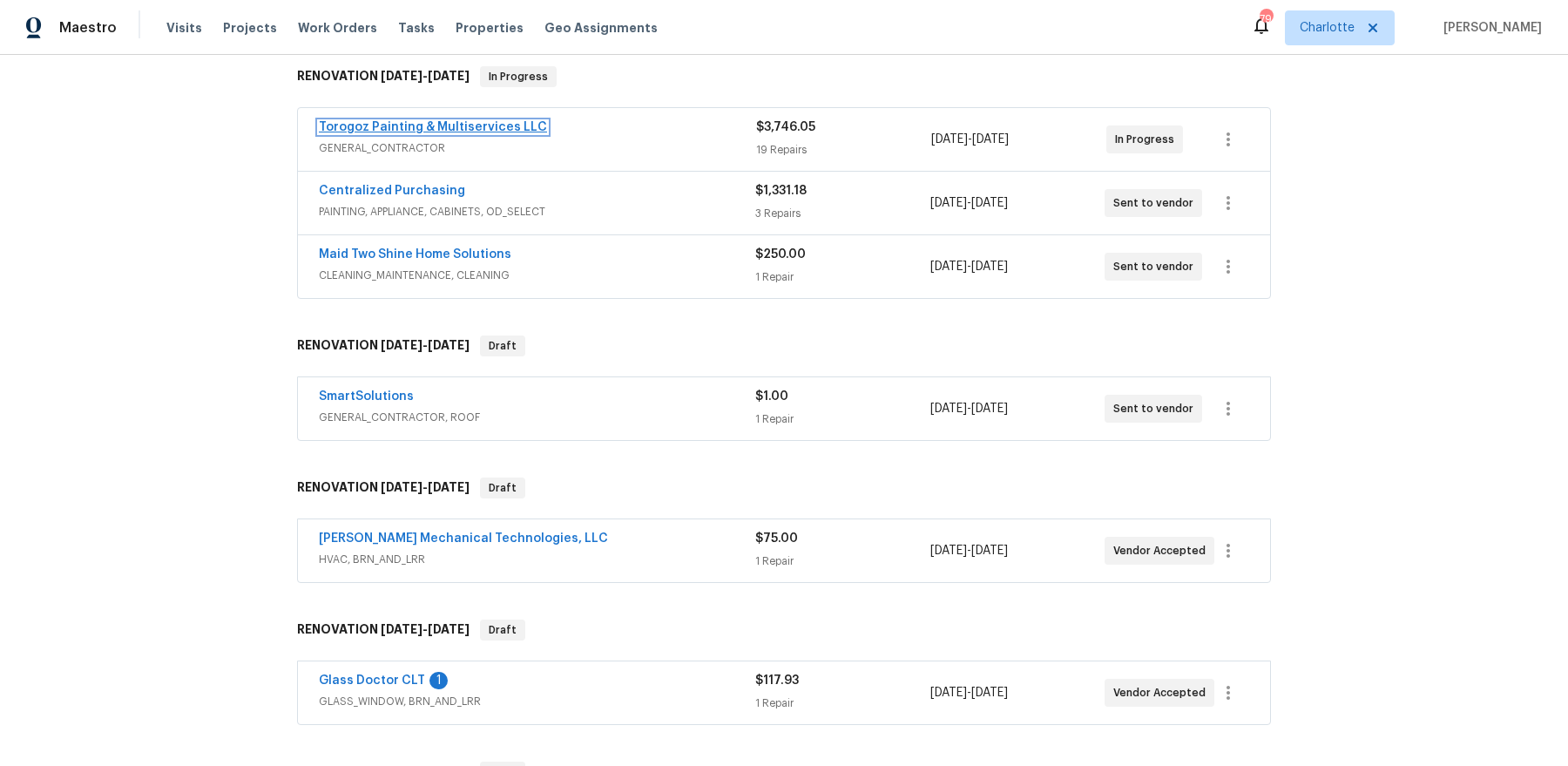
click at [467, 129] on link "Torogoz Painting & Multiservices LLC" at bounding box center [432, 126] width 228 height 12
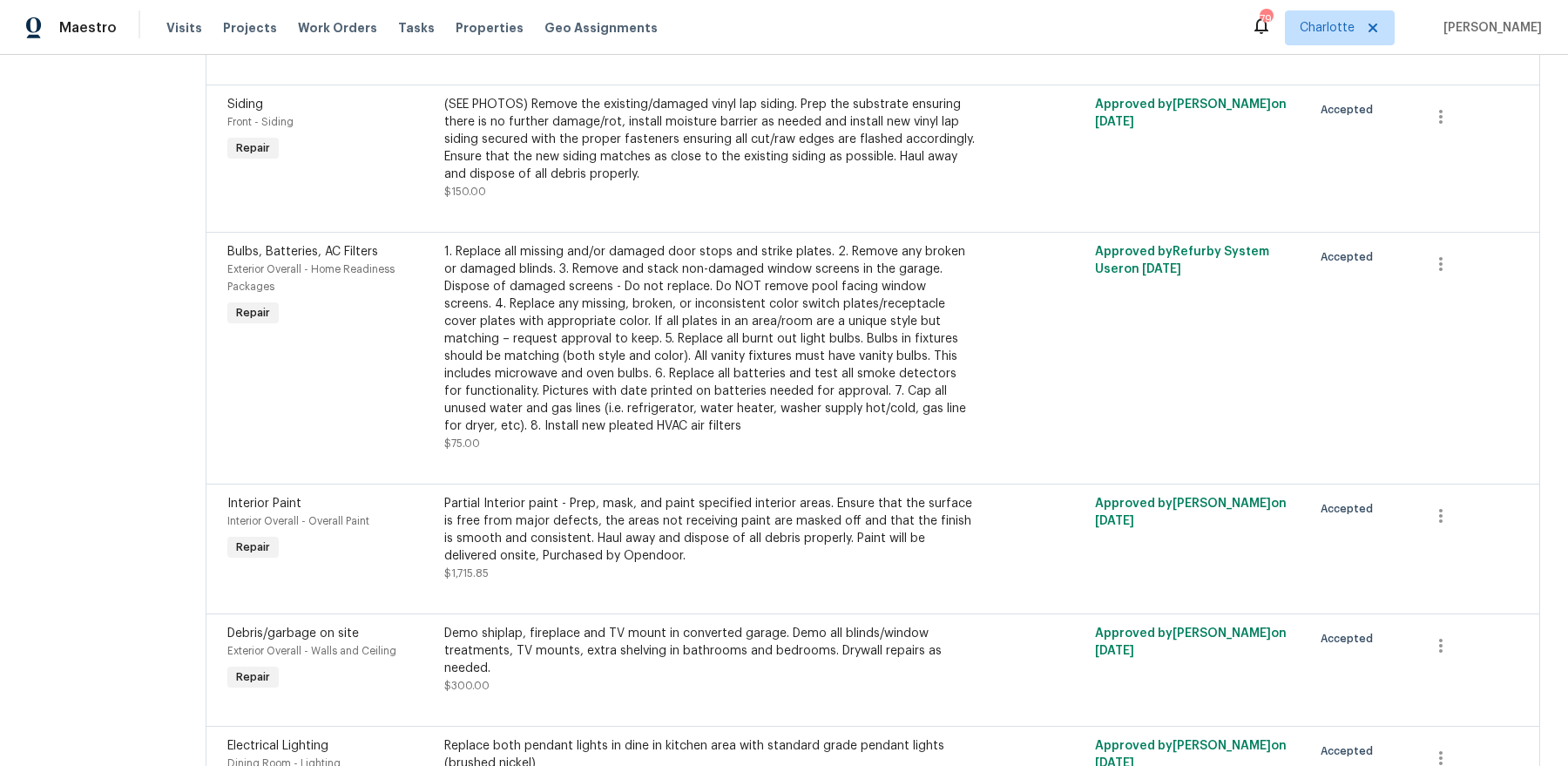
scroll to position [2017, 0]
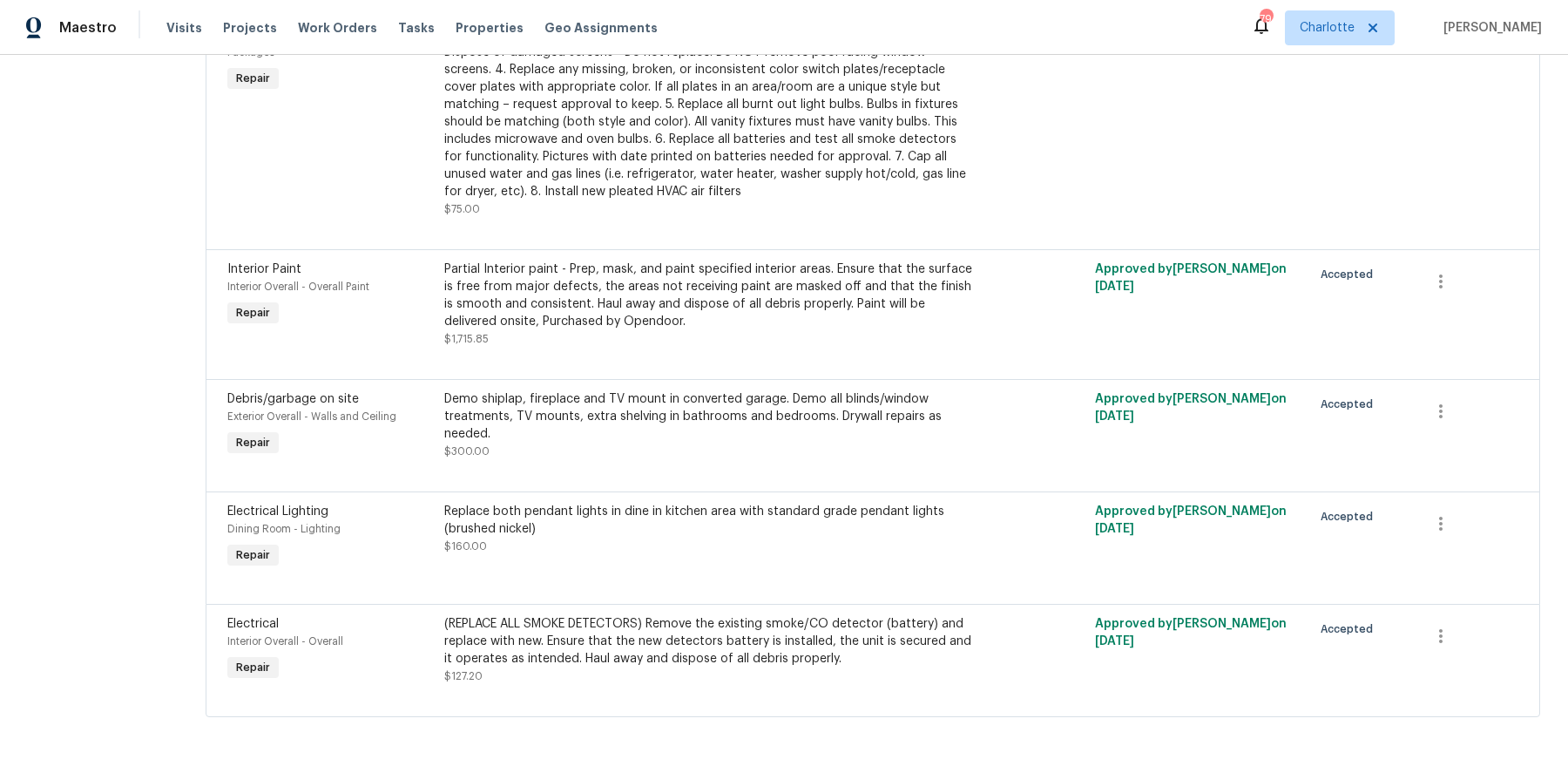
click at [615, 657] on div "(REPLACE ALL SMOKE DETECTORS) Remove the existing smoke/CO detector (battery) a…" at bounding box center [710, 641] width 532 height 52
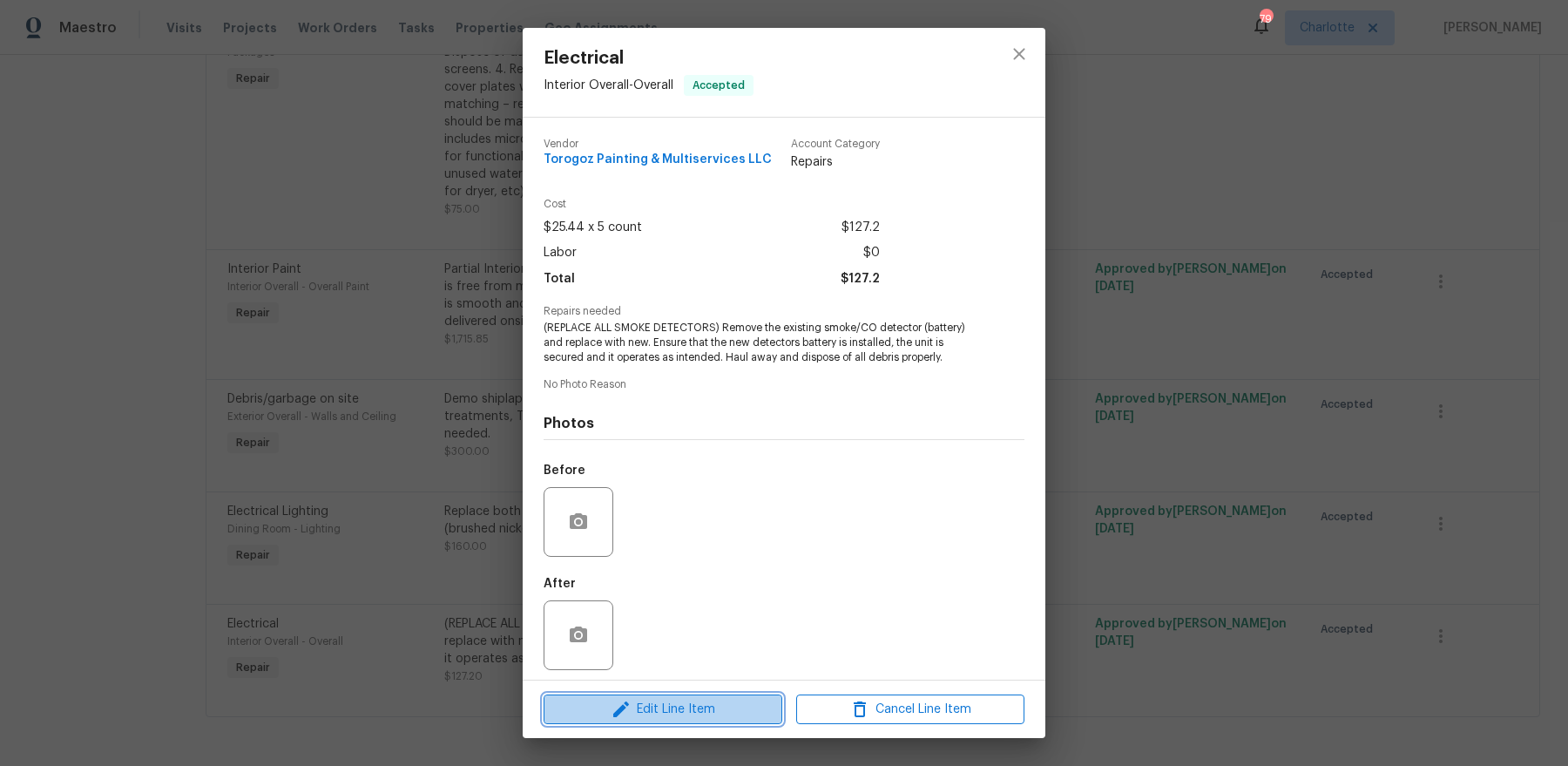
click at [623, 699] on span "Edit Line Item" at bounding box center [662, 709] width 228 height 22
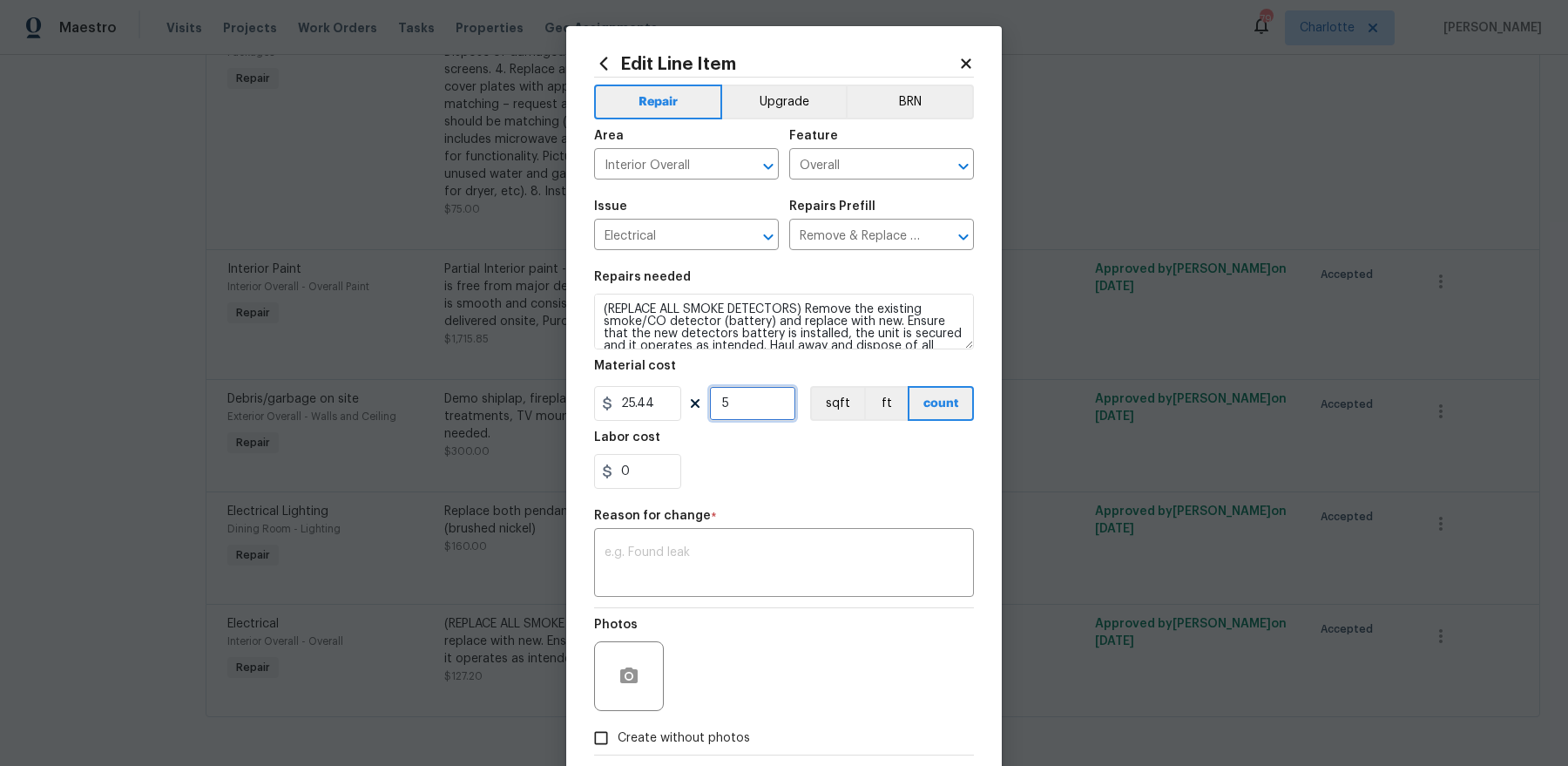
click at [735, 398] on input "5" at bounding box center [753, 403] width 87 height 35
click at [646, 469] on input "0" at bounding box center [638, 470] width 87 height 35
paste input "text"
type input "0"
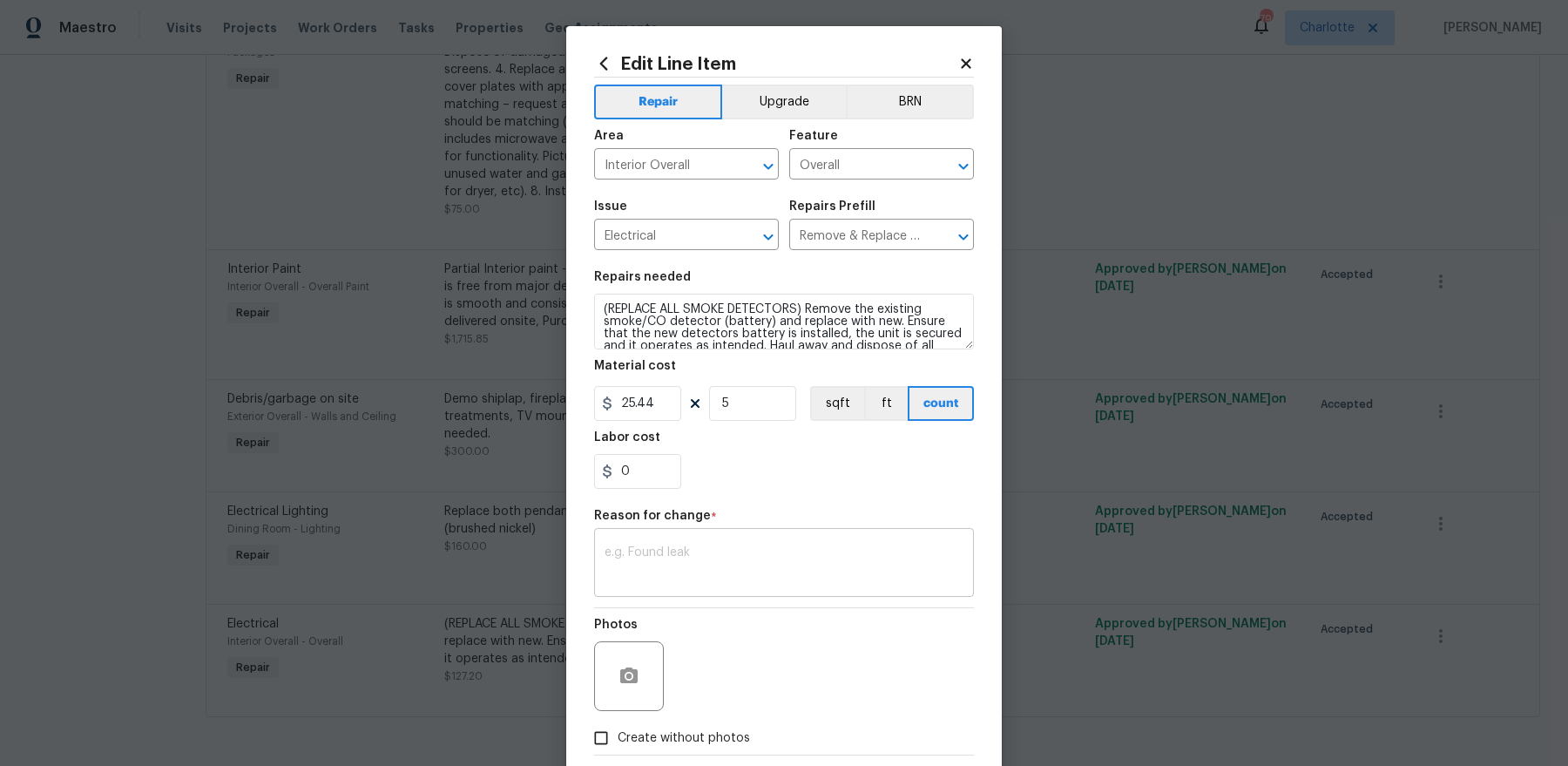
click at [666, 561] on textarea at bounding box center [784, 565] width 359 height 36
paste textarea "$72.80 extra"
click at [627, 549] on textarea "$72.80 extra" at bounding box center [784, 565] width 359 height 36
type textarea "$72.80 extra"
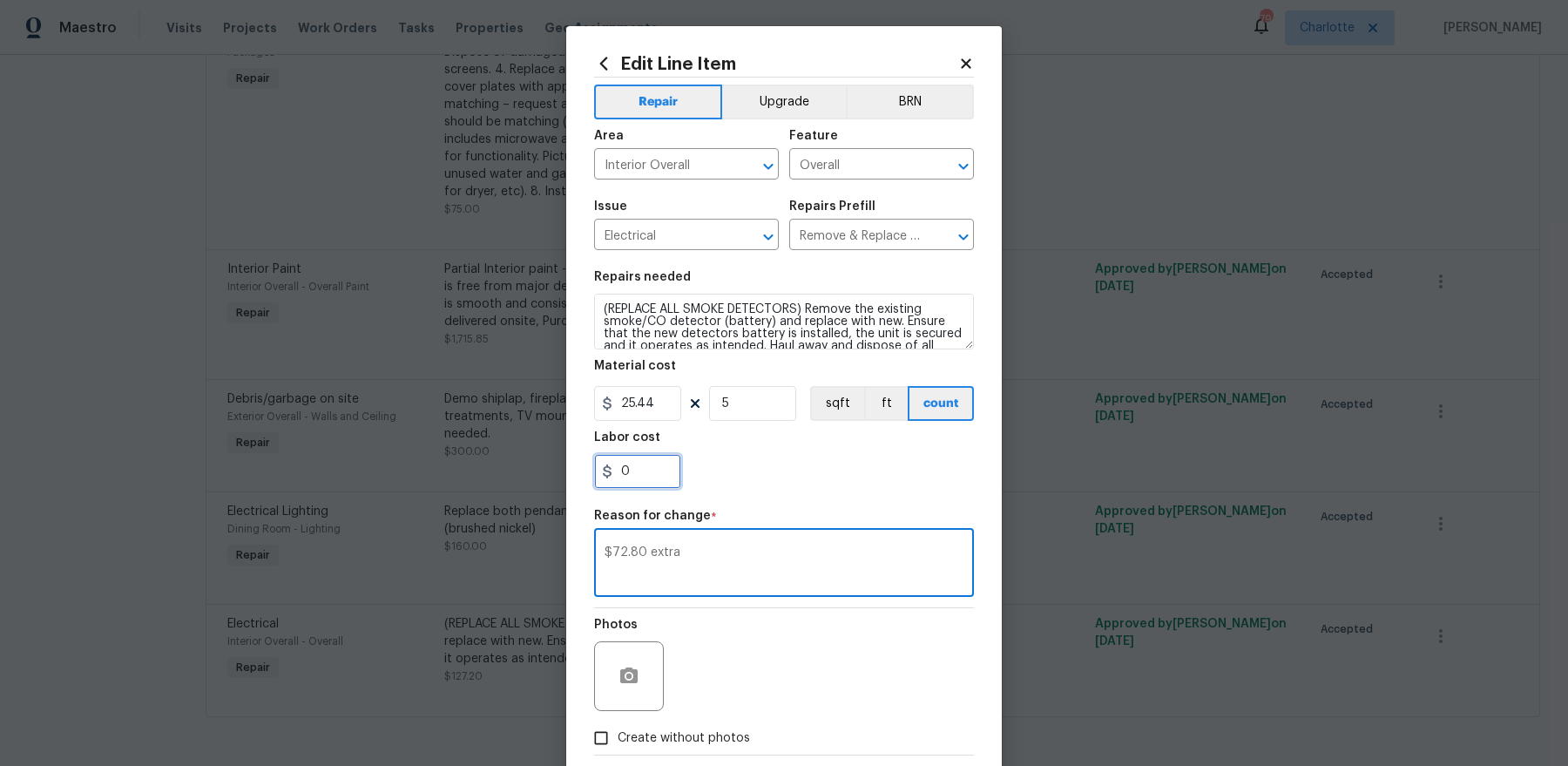
click at [625, 473] on input "0" at bounding box center [638, 470] width 87 height 35
paste input "72.8"
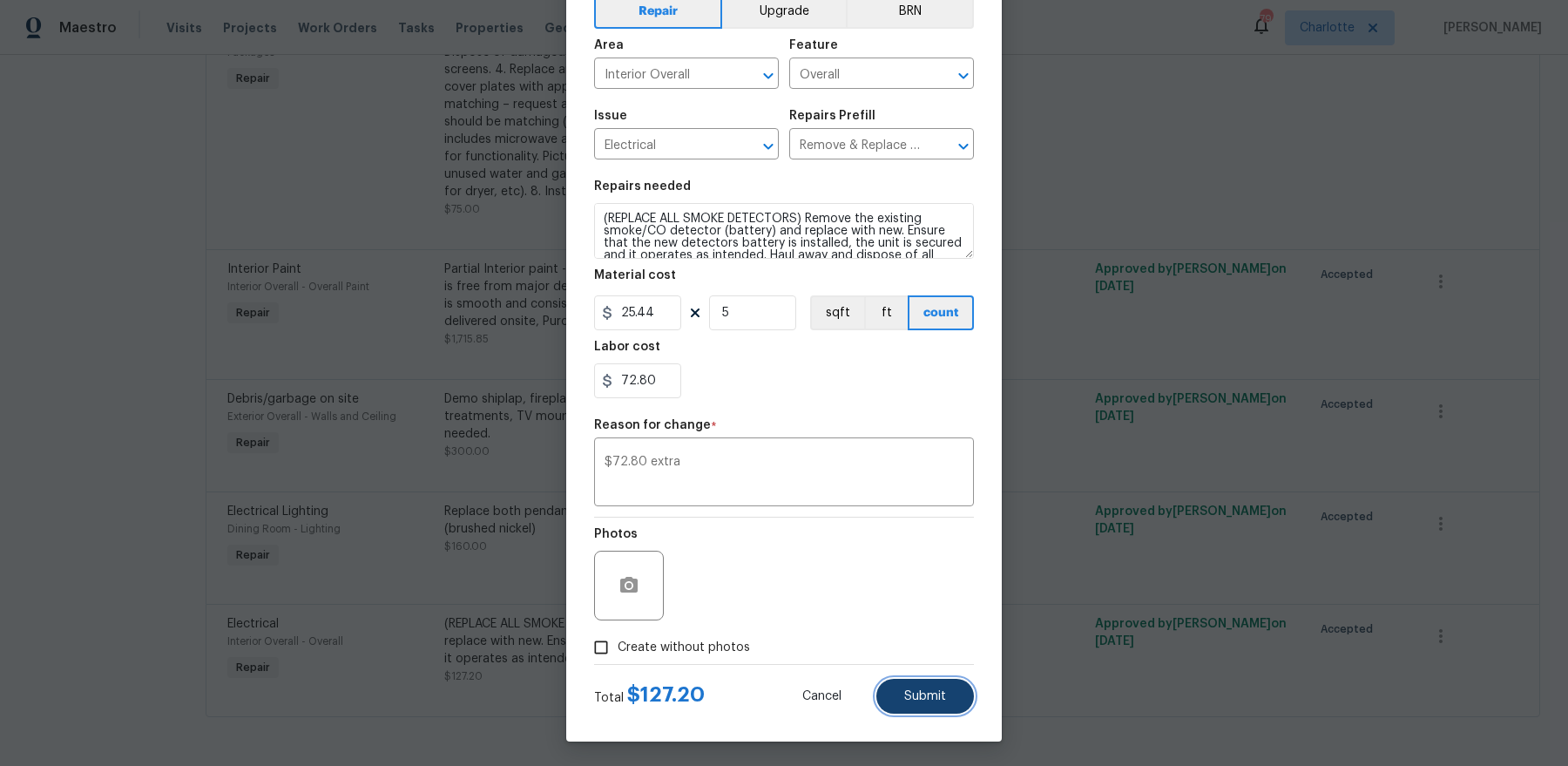
type input "72.8"
click at [894, 685] on button "Submit" at bounding box center [925, 696] width 98 height 35
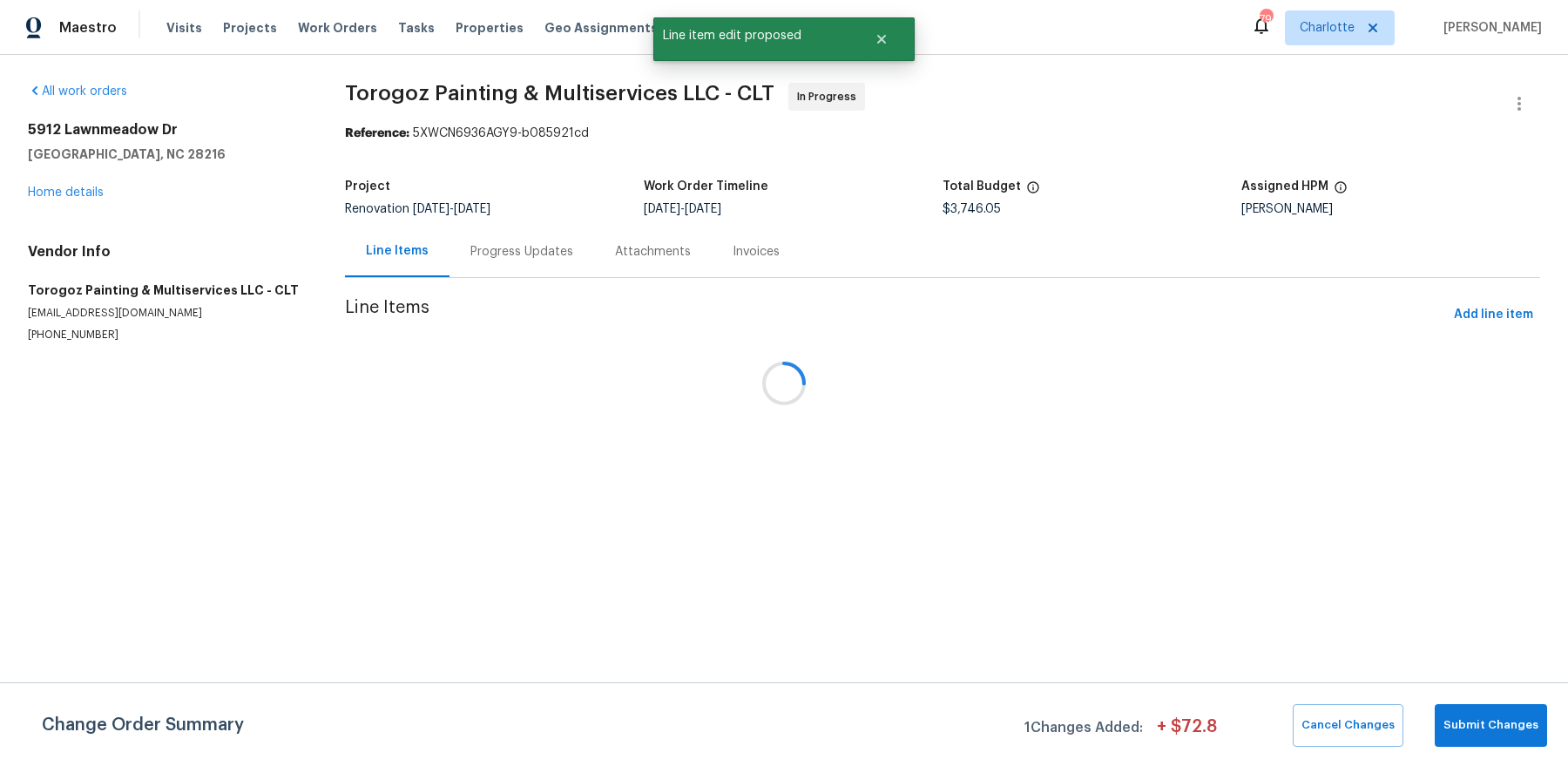
scroll to position [0, 0]
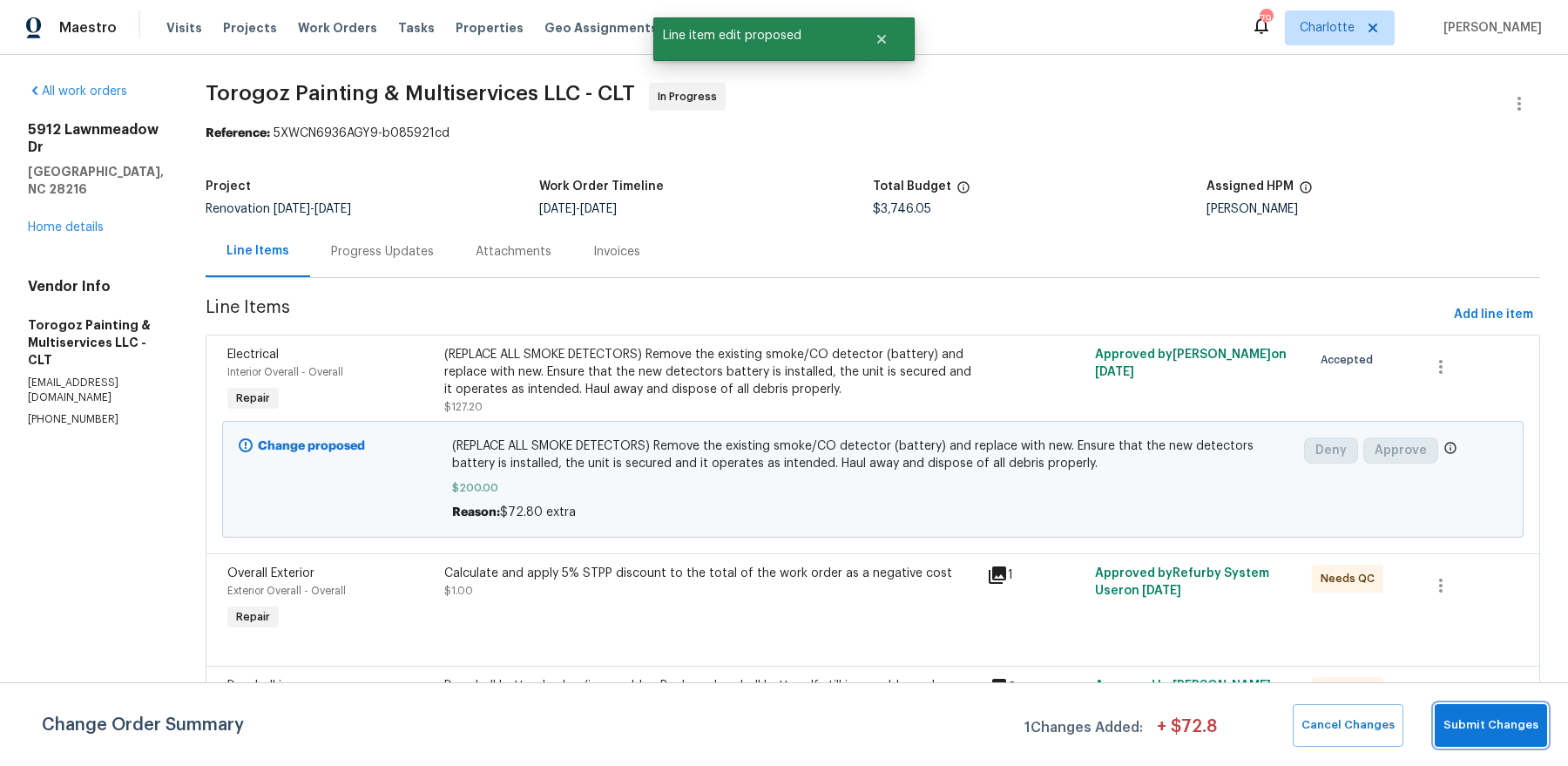
click at [1476, 726] on span "Submit Changes" at bounding box center [1490, 724] width 95 height 20
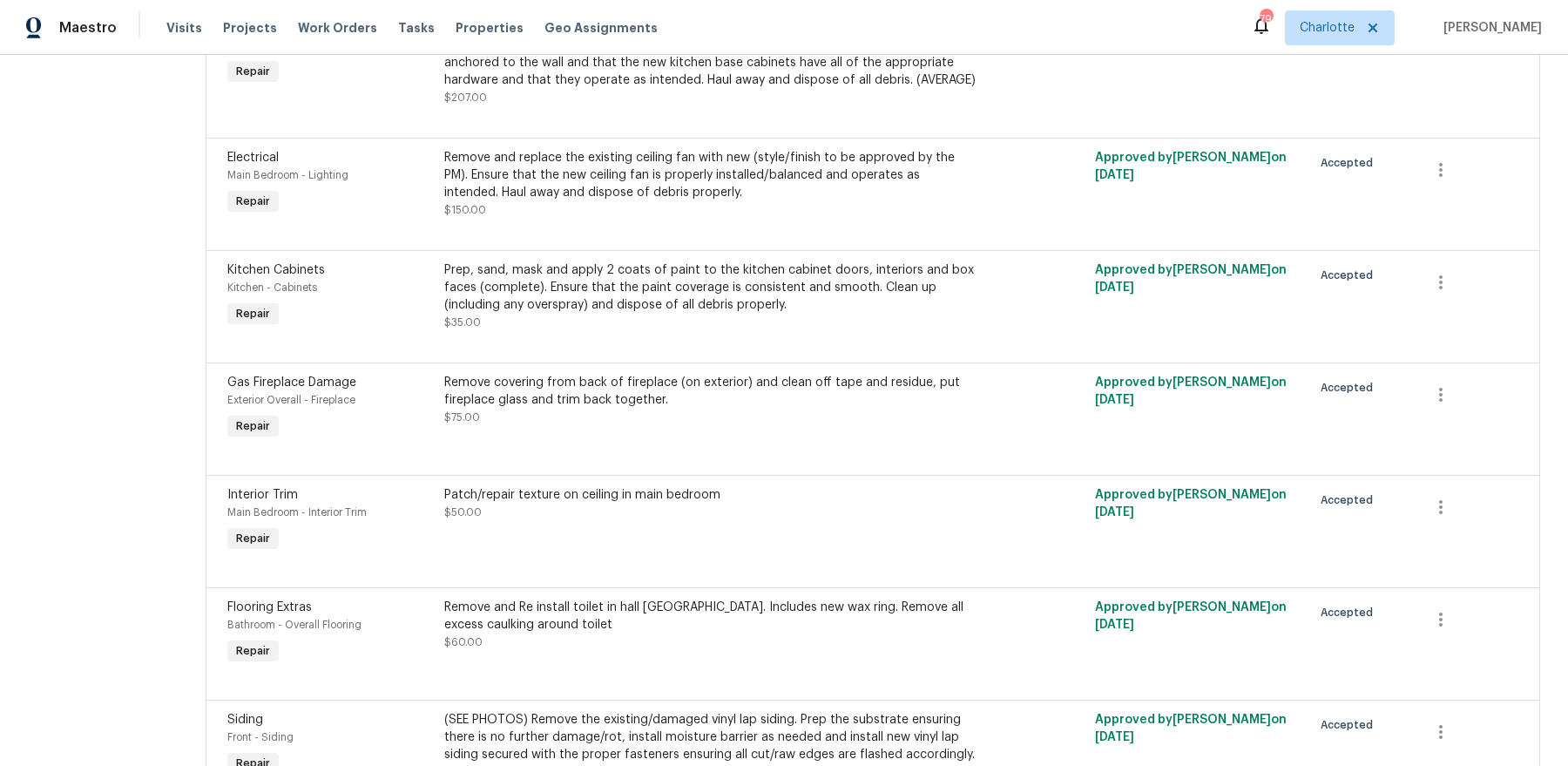
scroll to position [1207, 0]
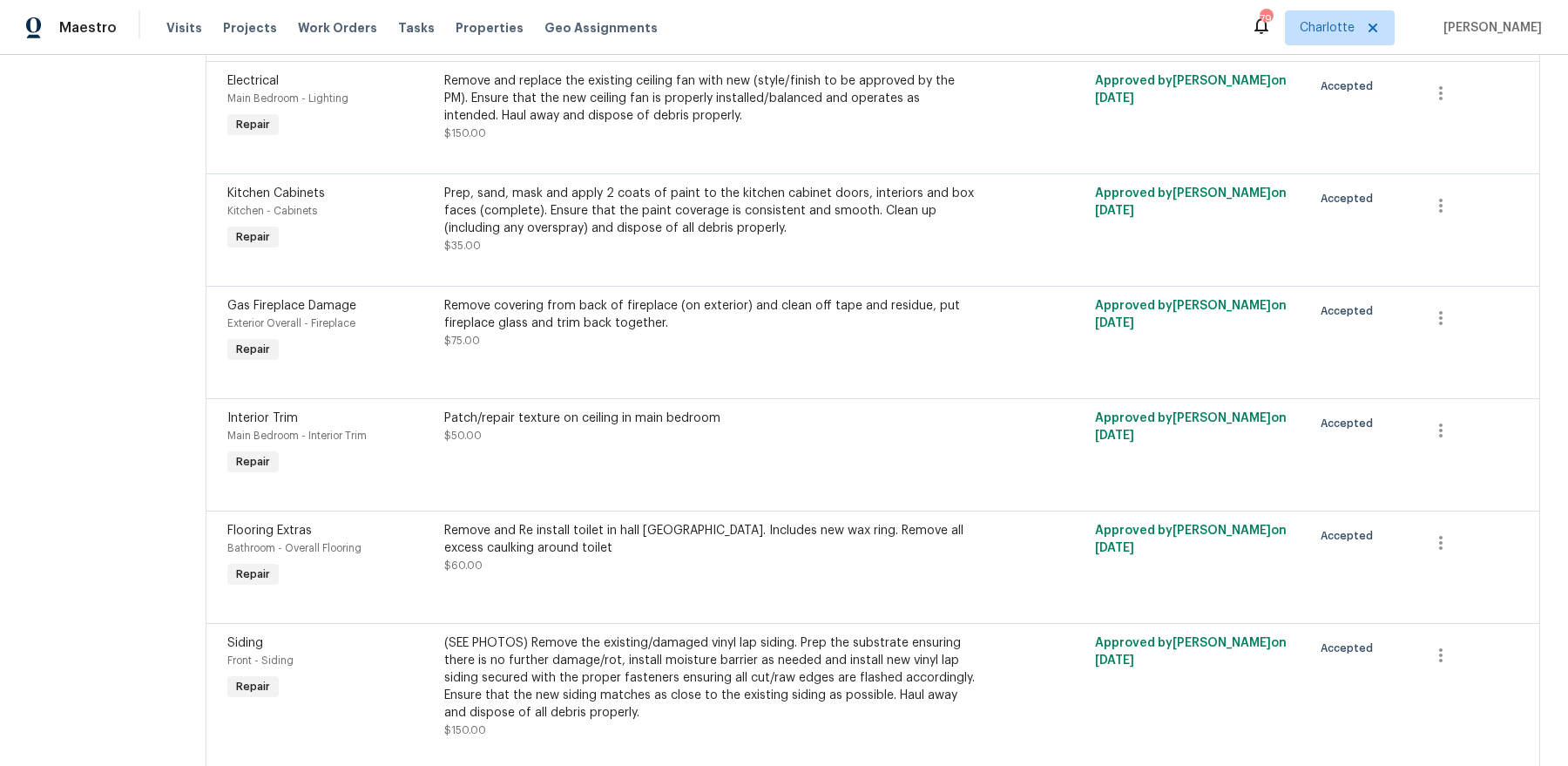
click at [637, 444] on div "Patch/repair texture on ceiling in main bedroom $50.00" at bounding box center [710, 427] width 532 height 35
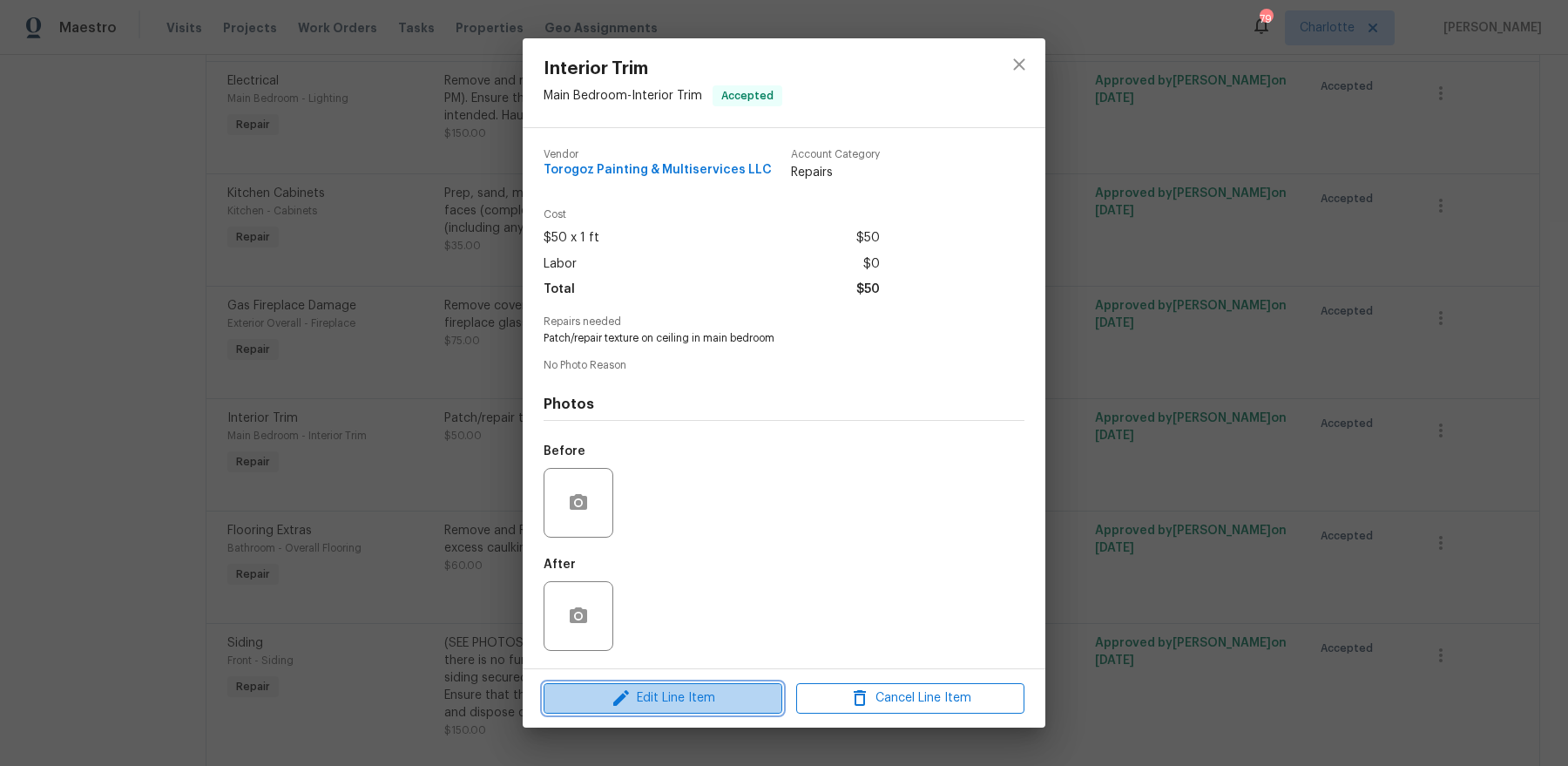
click at [641, 706] on span "Edit Line Item" at bounding box center [662, 698] width 228 height 22
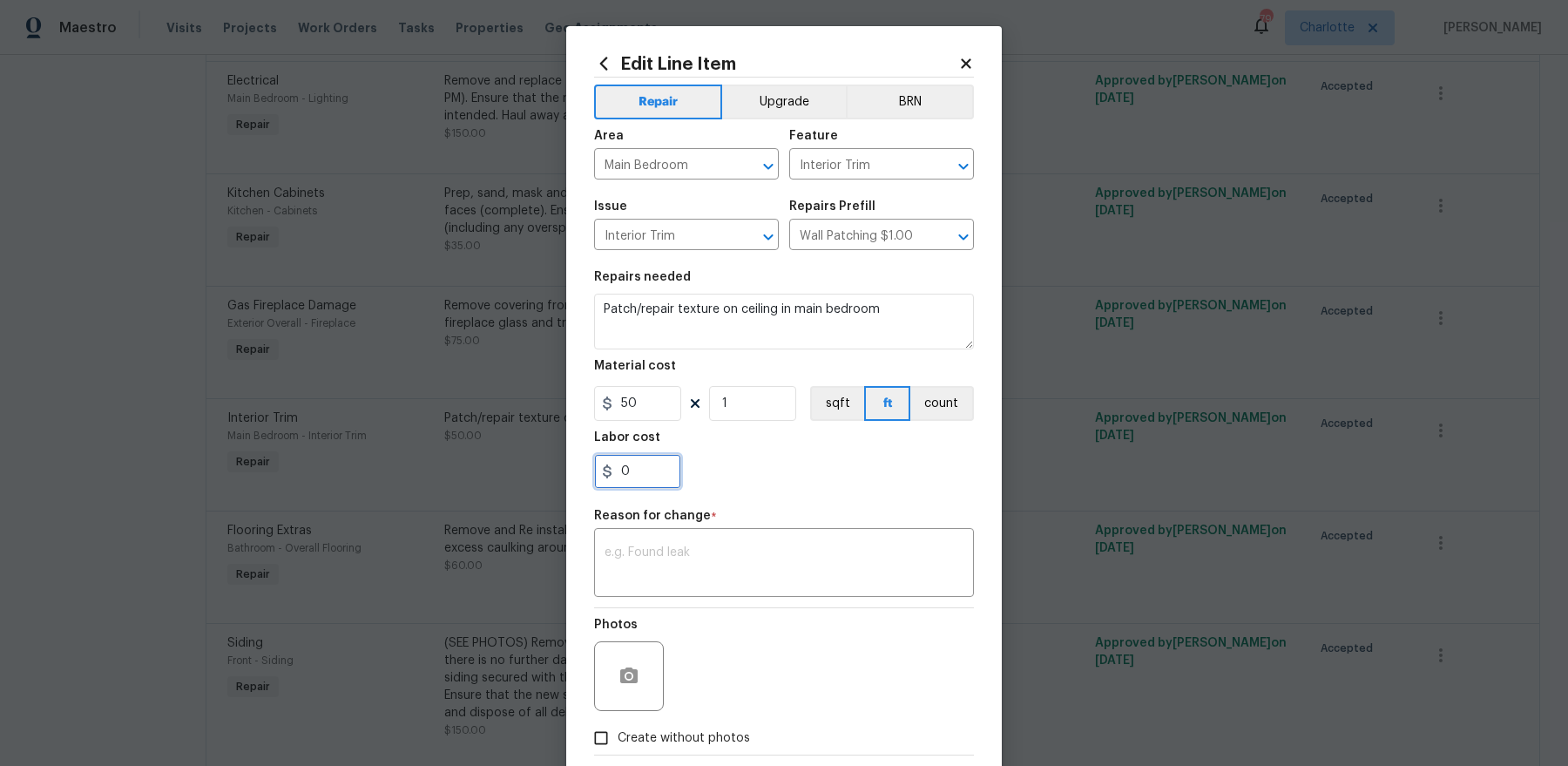
click at [643, 456] on input "0" at bounding box center [638, 470] width 87 height 35
paste input "text"
type input "0"
click at [679, 542] on div "x ​" at bounding box center [784, 565] width 380 height 65
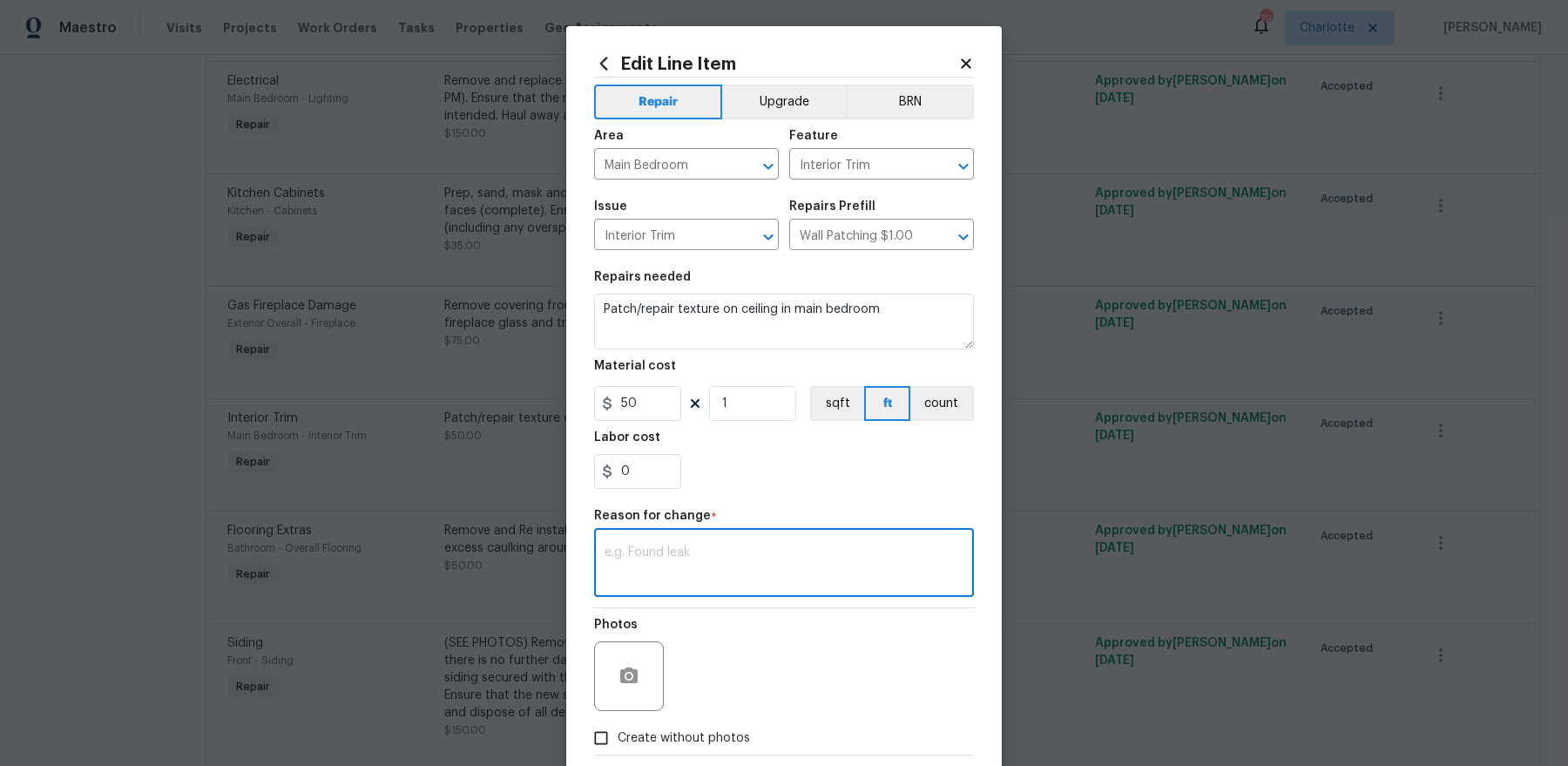
paste textarea "$200 extra"
type textarea "$200 extra"
click at [613, 456] on input "0" at bounding box center [638, 470] width 87 height 35
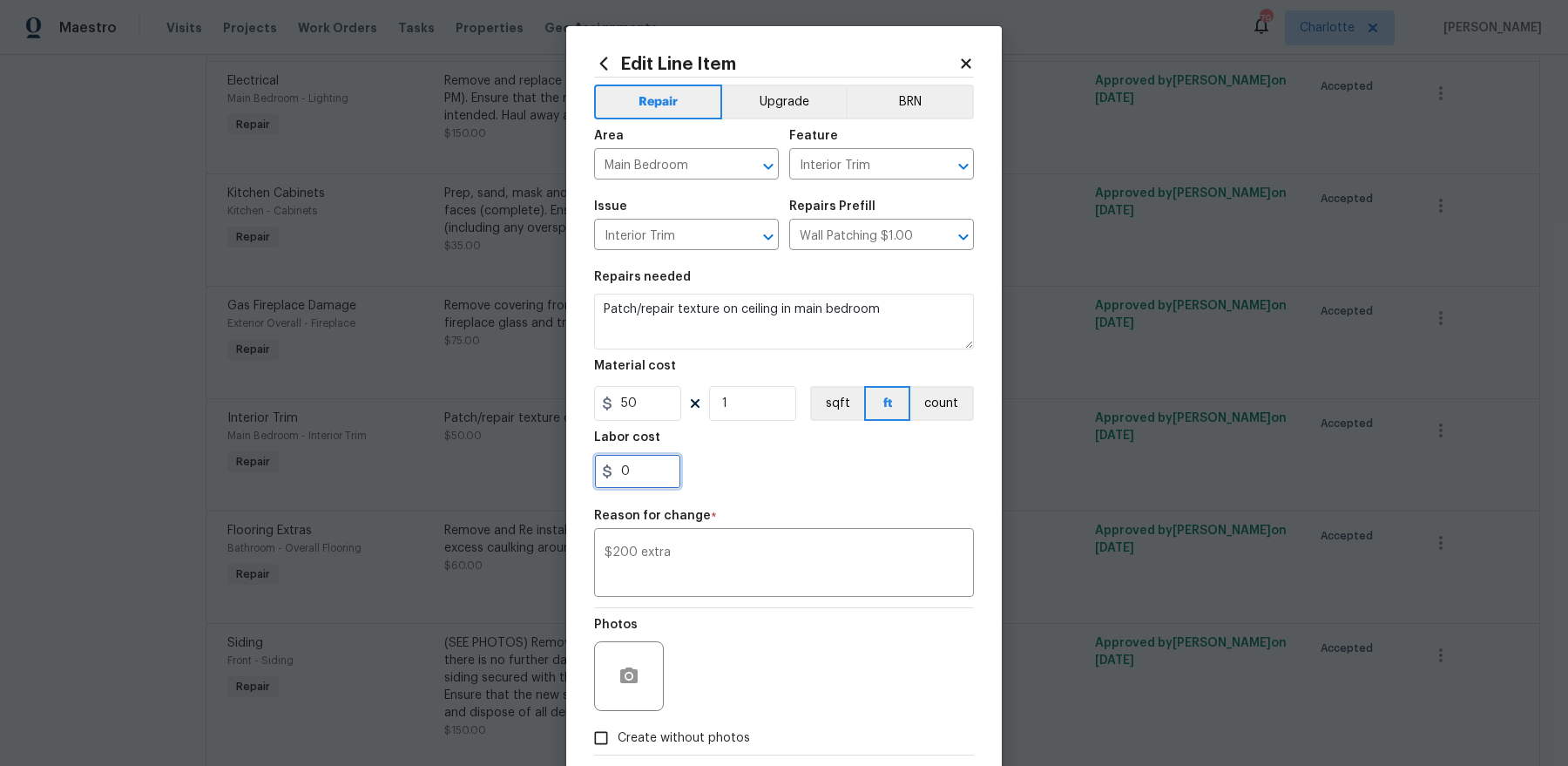
click at [613, 456] on input "0" at bounding box center [638, 470] width 87 height 35
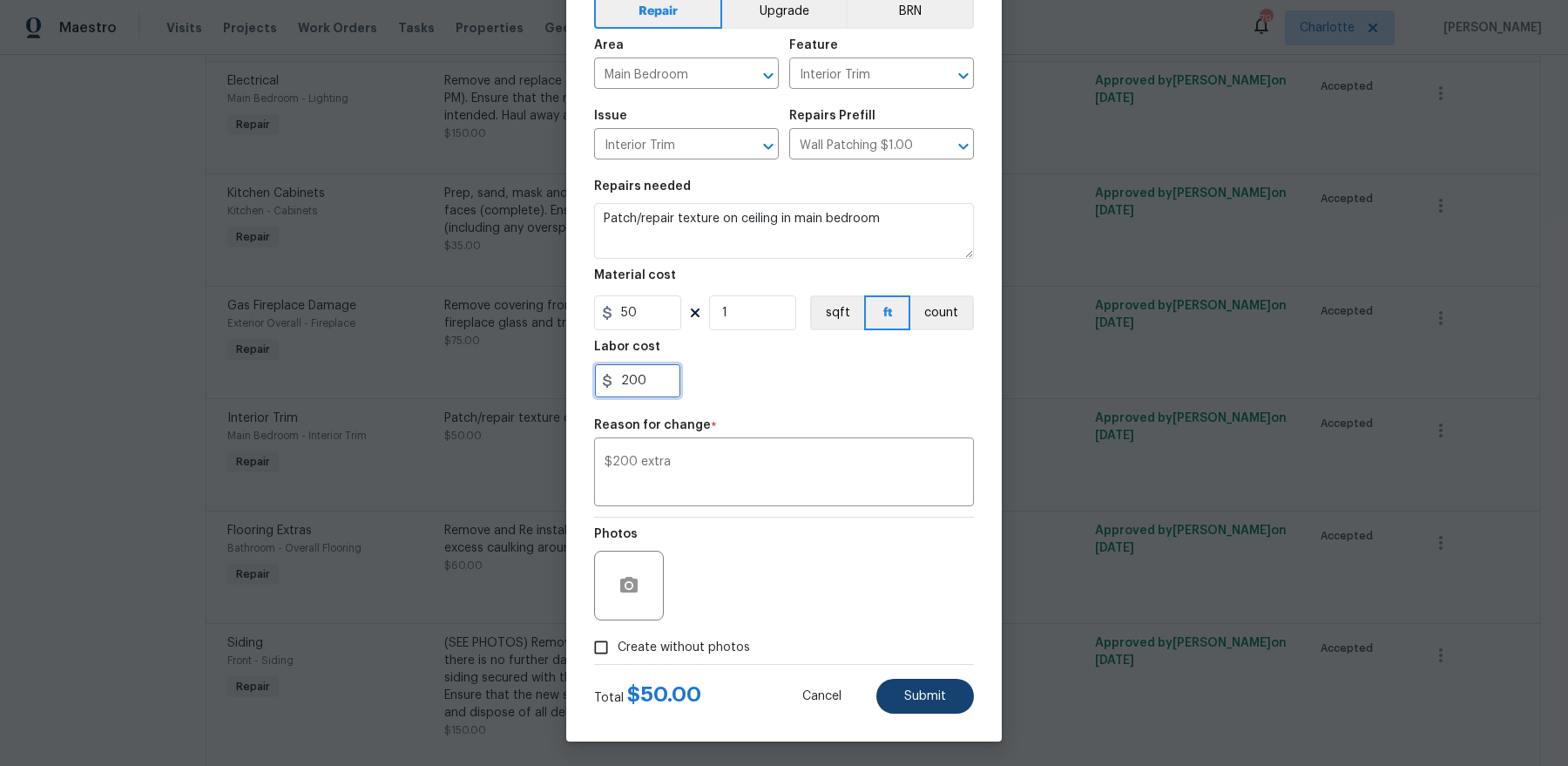
type input "200"
click at [926, 685] on button "Submit" at bounding box center [925, 696] width 98 height 35
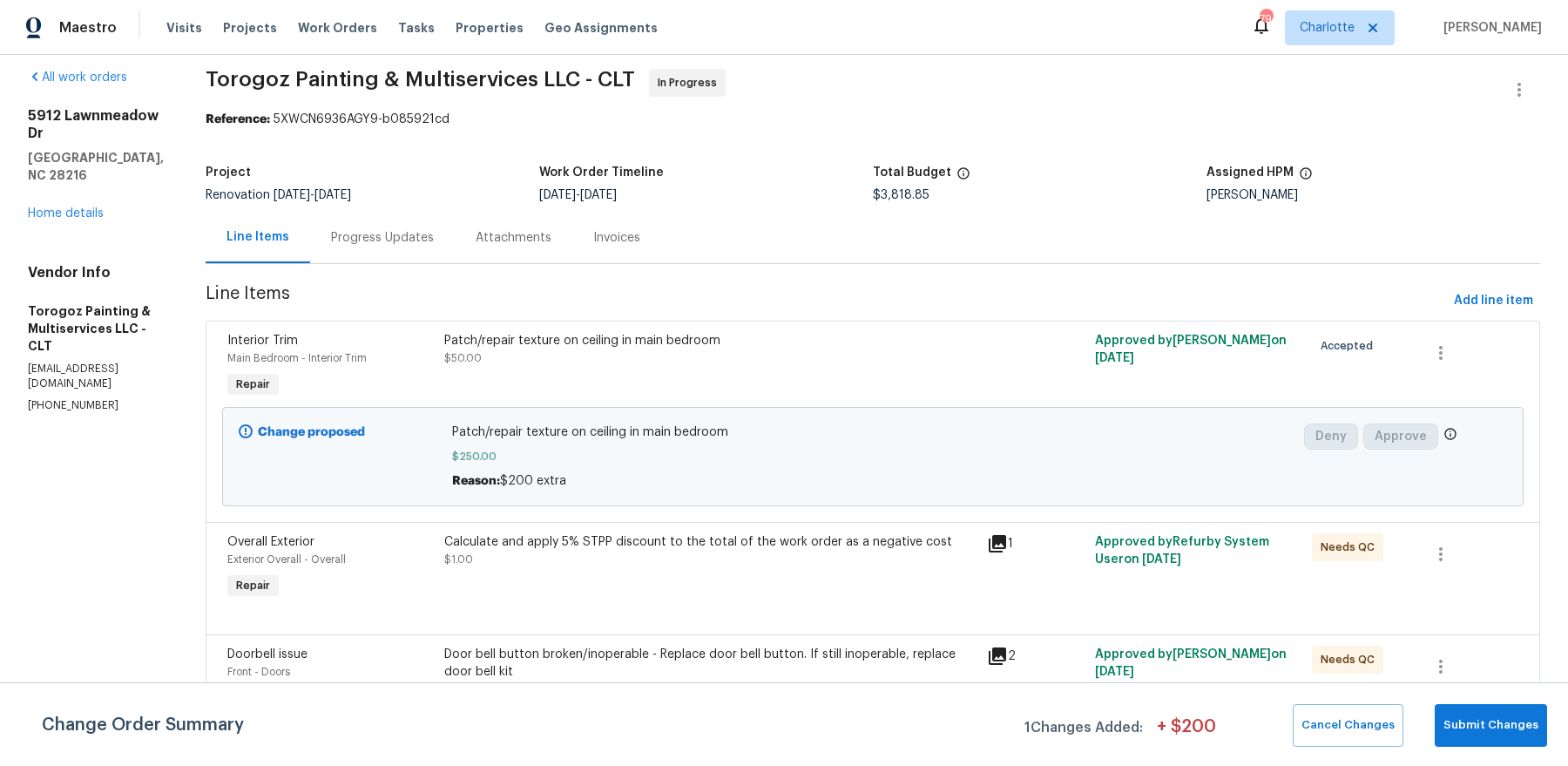
scroll to position [1115, 0]
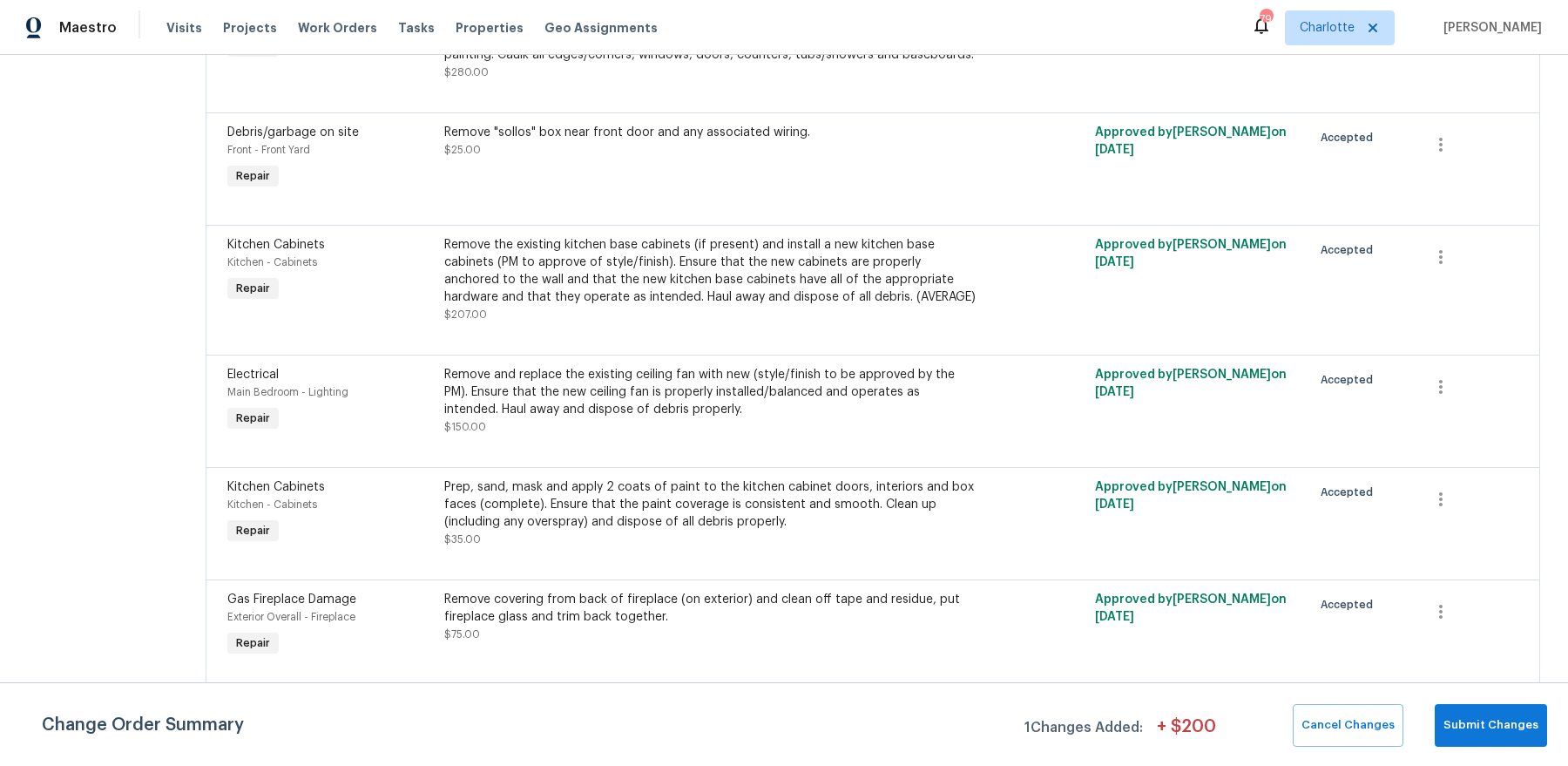
click at [732, 418] on div "Remove and replace the existing ceiling fan with new (style/finish to be approv…" at bounding box center [710, 392] width 532 height 52
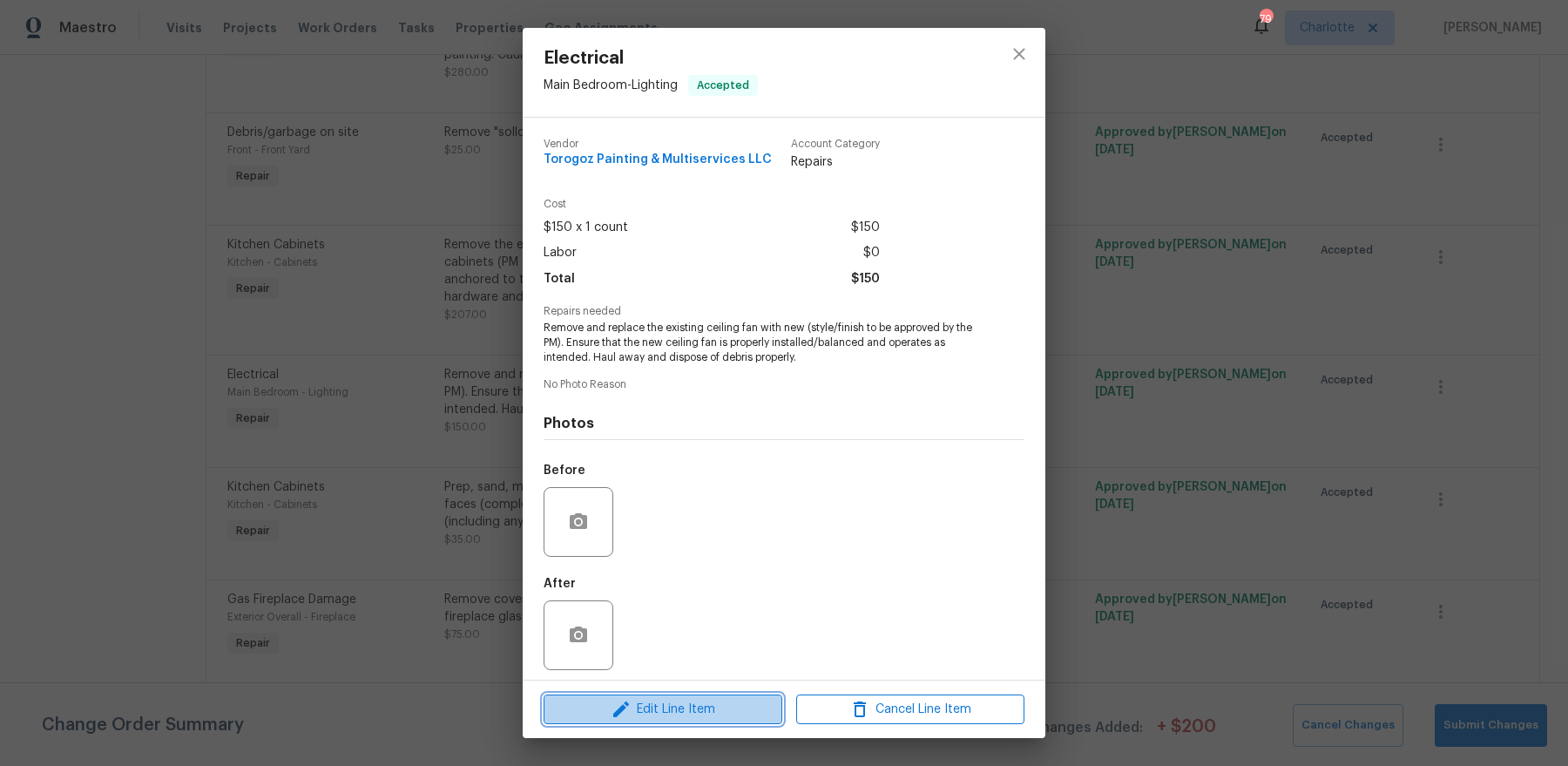
click at [667, 699] on span "Edit Line Item" at bounding box center [662, 709] width 228 height 22
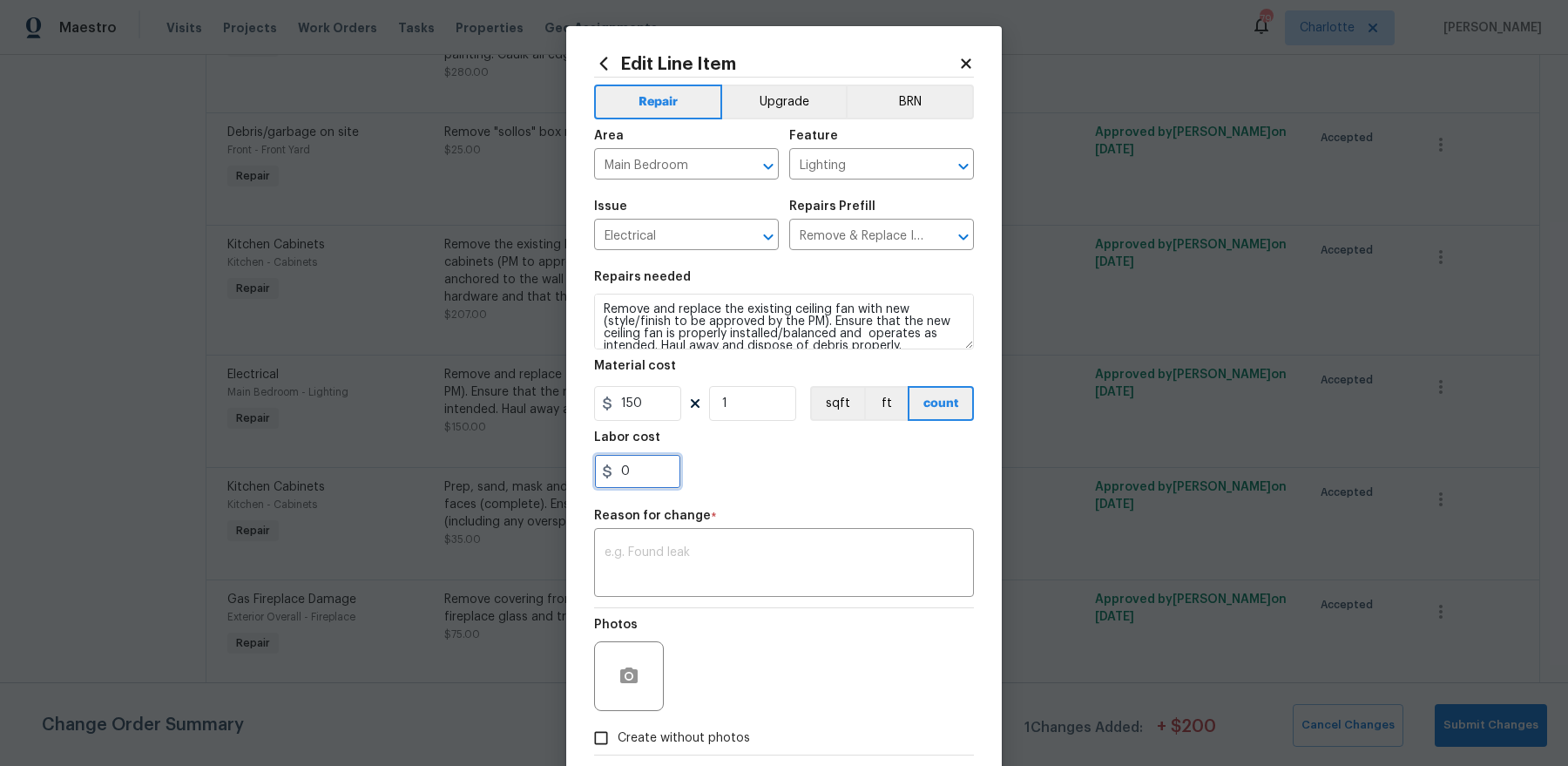
click at [647, 464] on input "0" at bounding box center [638, 470] width 87 height 35
type input "150"
click at [733, 537] on div "x ​" at bounding box center [784, 565] width 380 height 65
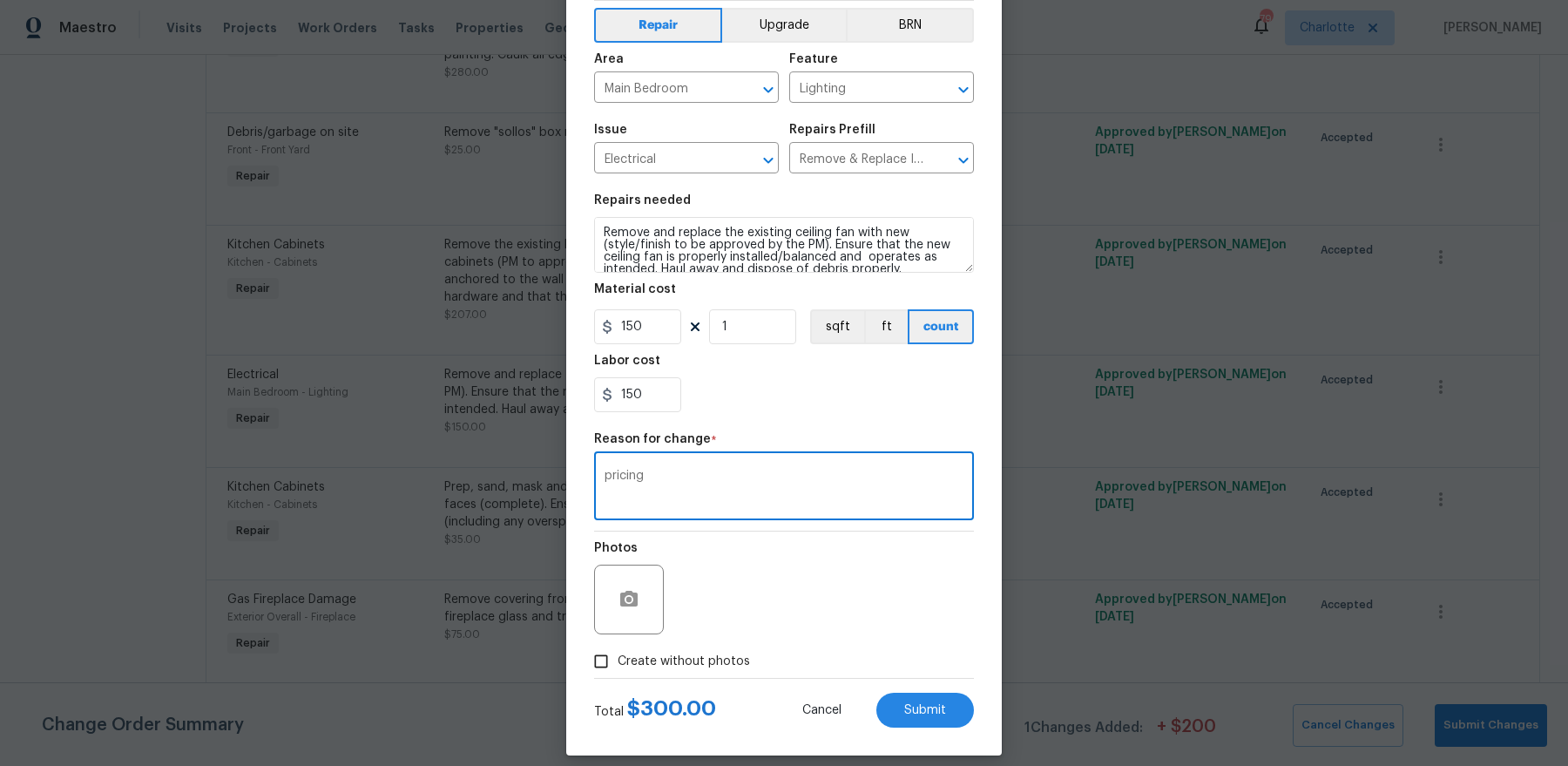
scroll to position [90, 0]
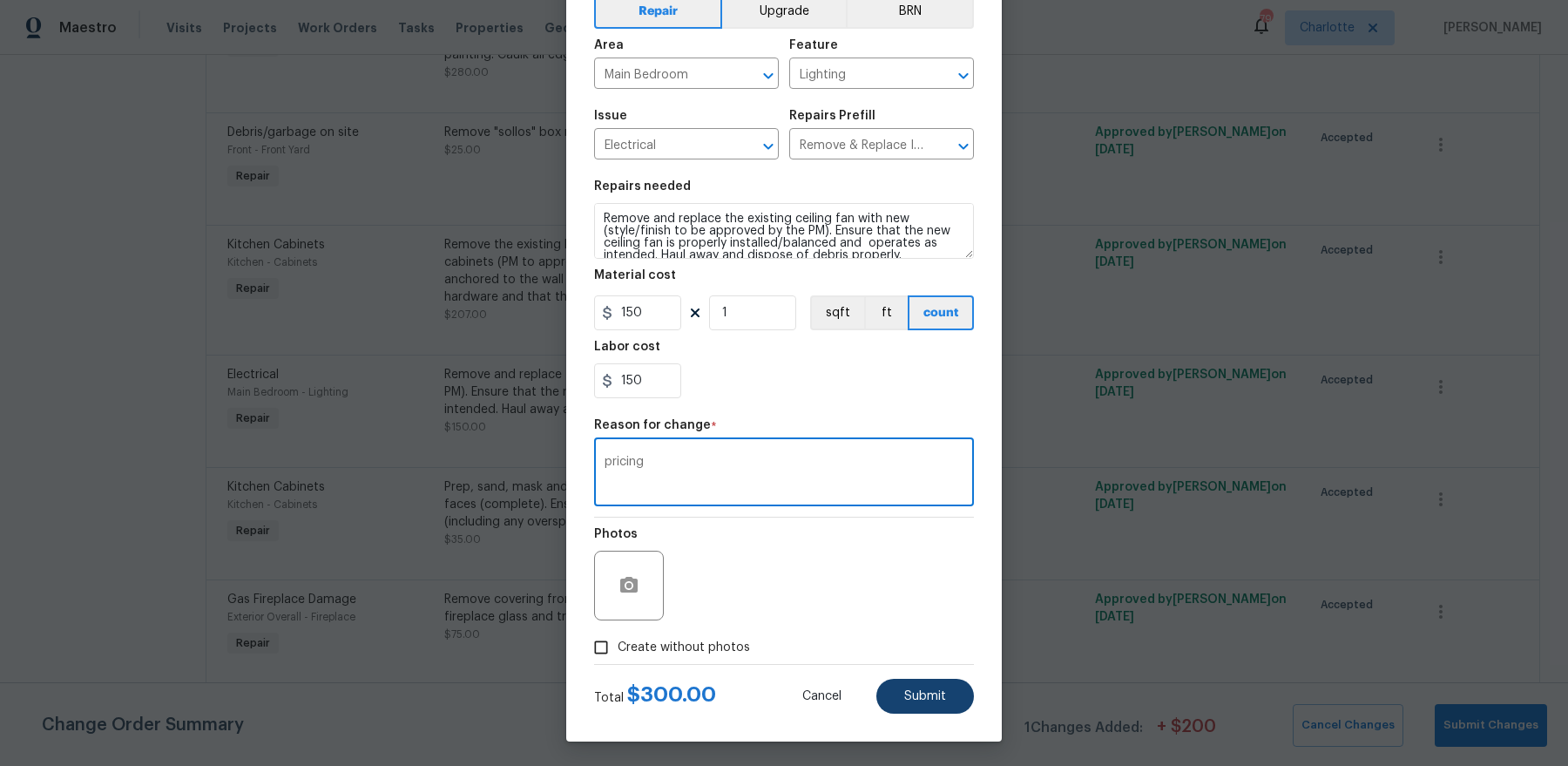
type textarea "pricing"
click at [924, 693] on span "Submit" at bounding box center [925, 697] width 42 height 13
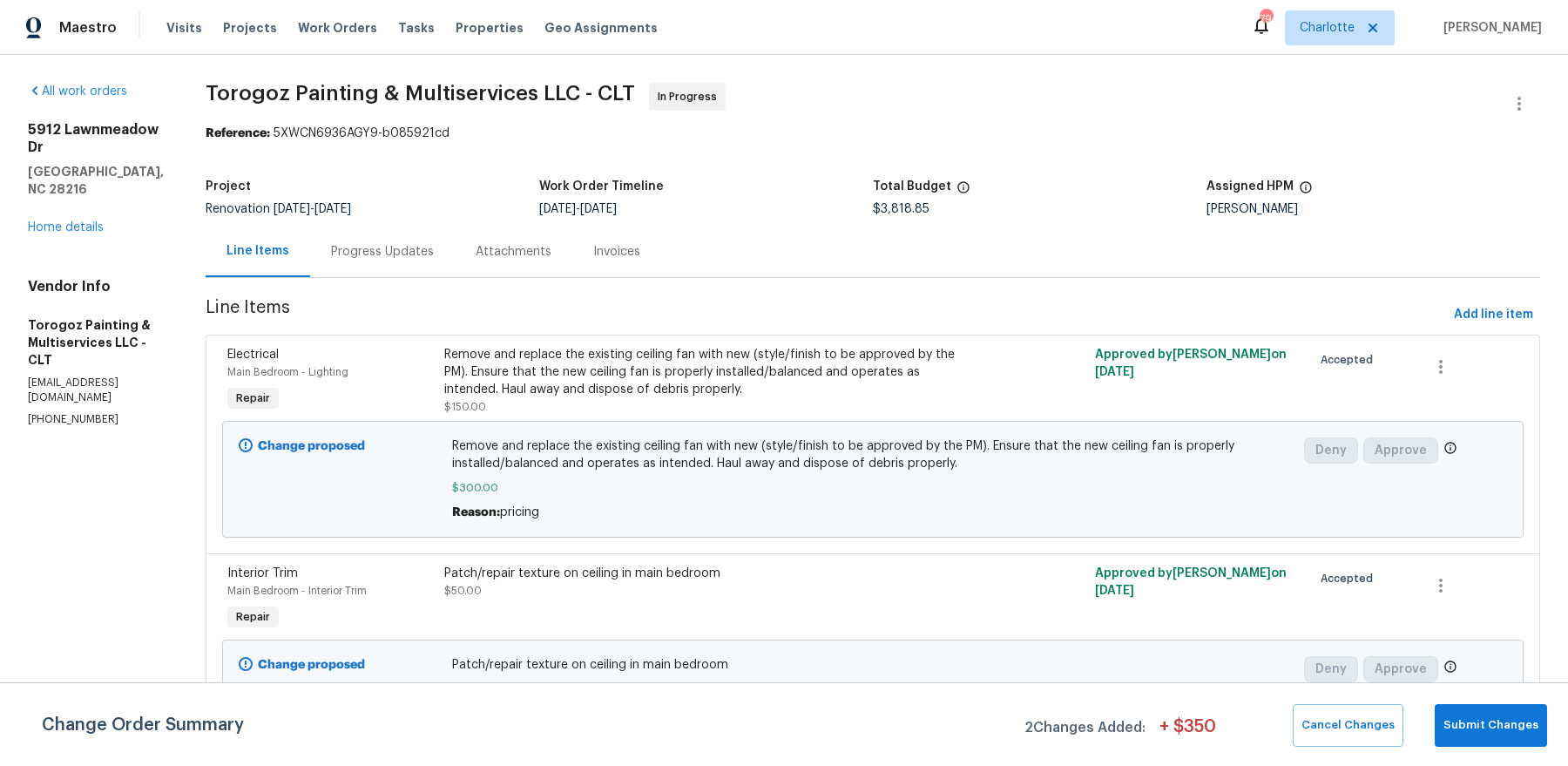
scroll to position [1185, 0]
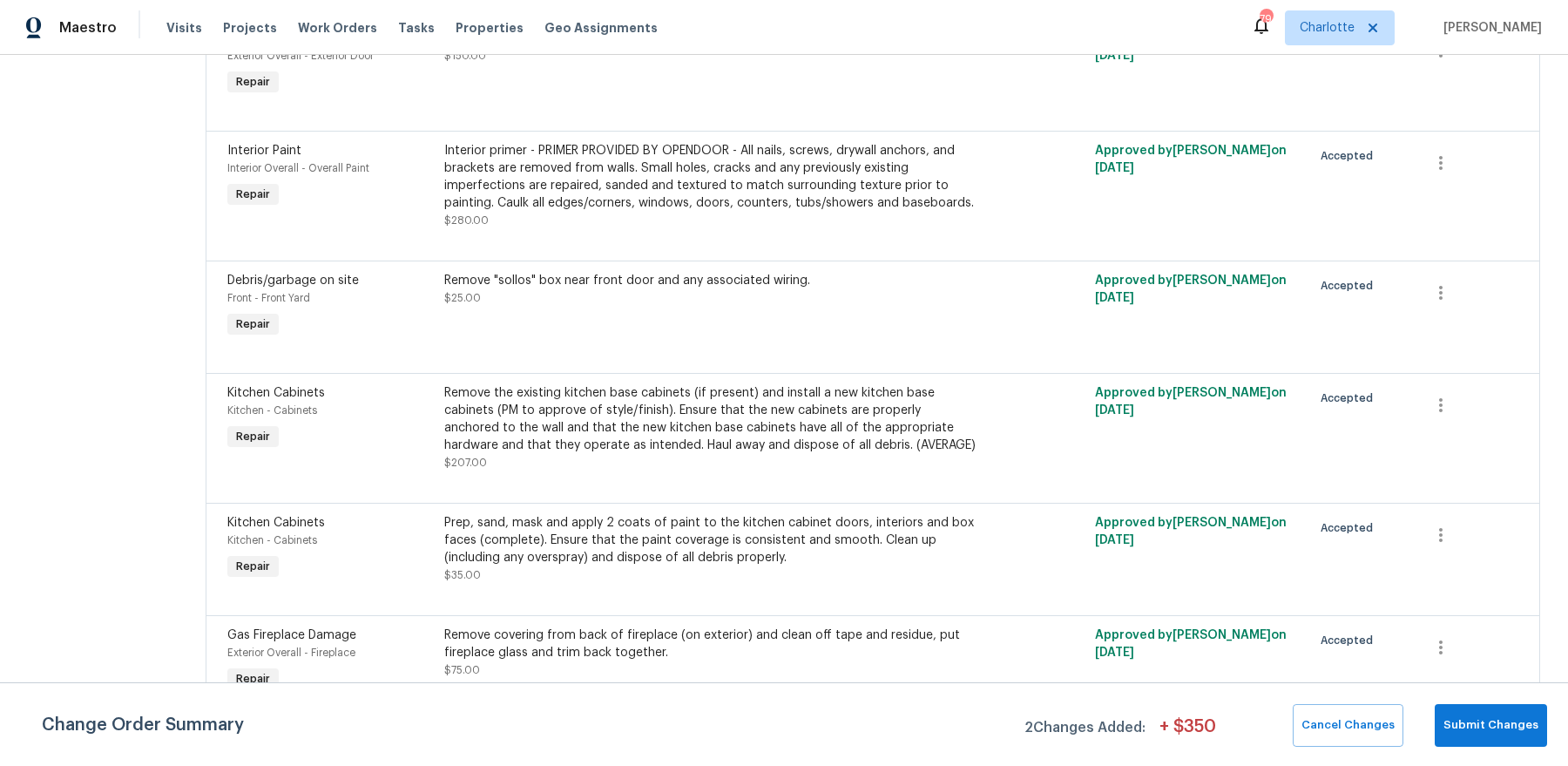
click at [638, 453] on div "Remove the existing kitchen base cabinets (if present) and install a new kitche…" at bounding box center [710, 418] width 532 height 69
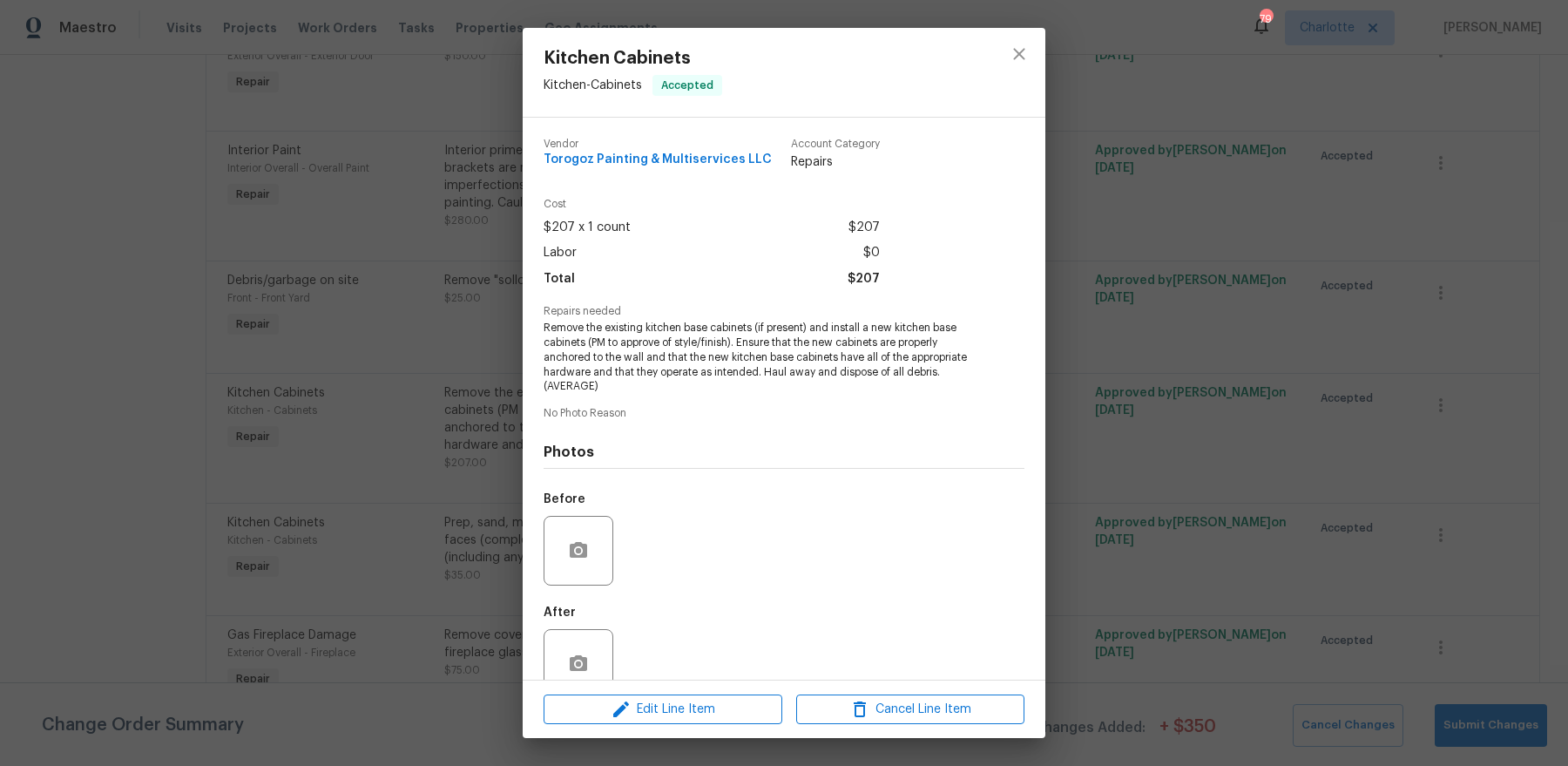
scroll to position [36, 0]
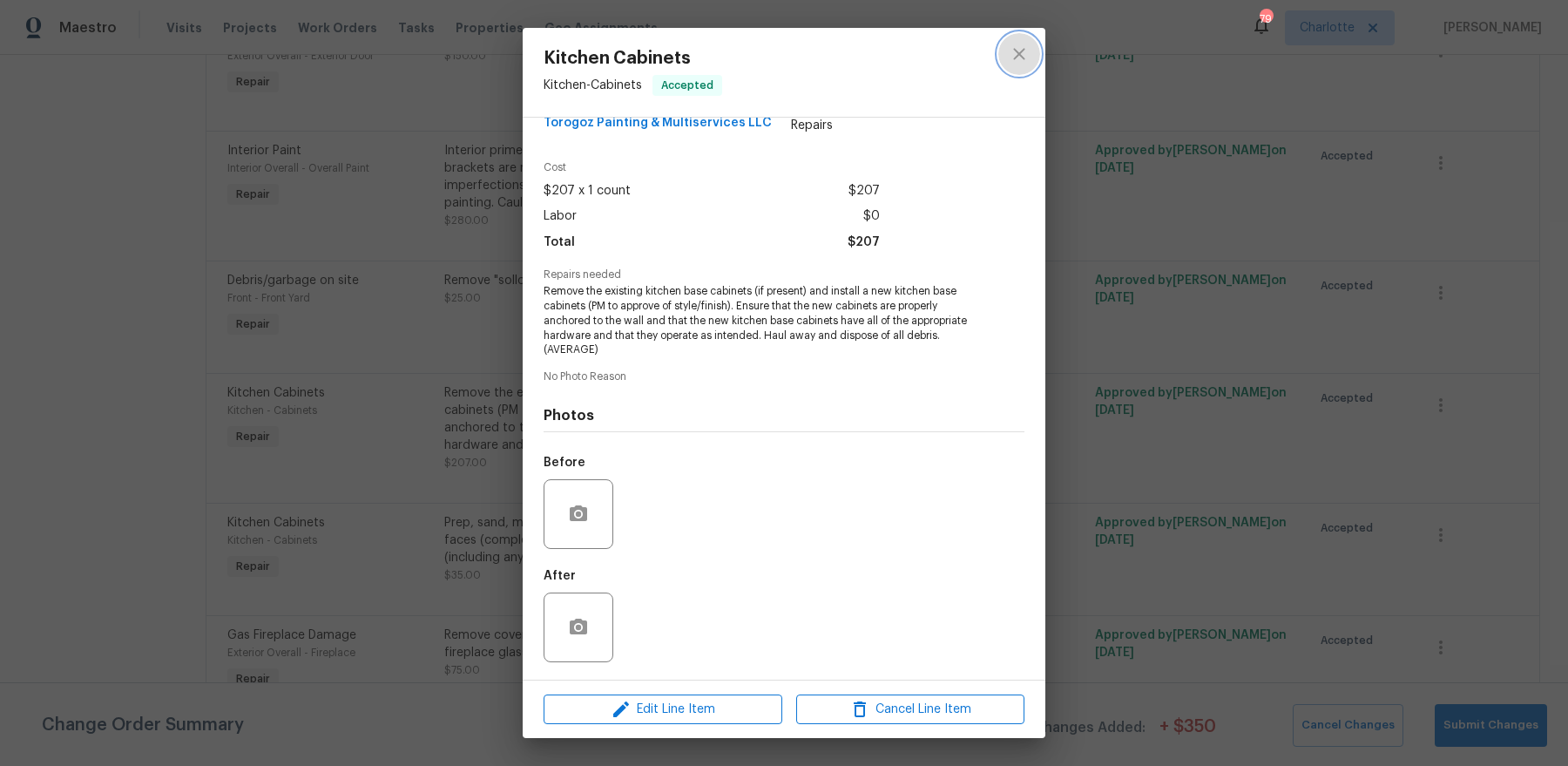
click at [1022, 50] on icon "close" at bounding box center [1019, 53] width 11 height 11
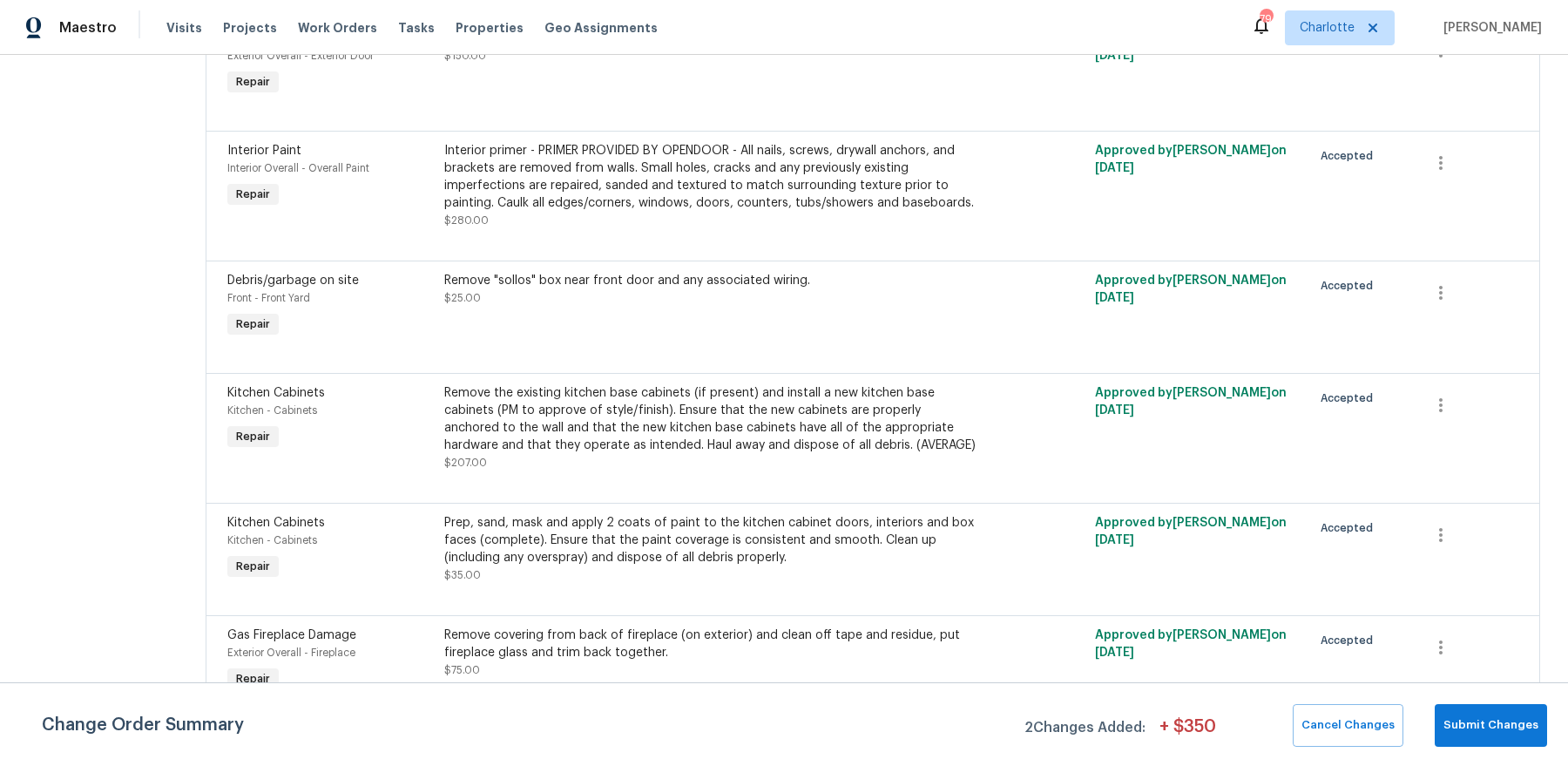
click at [643, 547] on div "Prep, sand, mask and apply 2 coats of paint to the kitchen cabinet doors, inter…" at bounding box center [710, 548] width 543 height 80
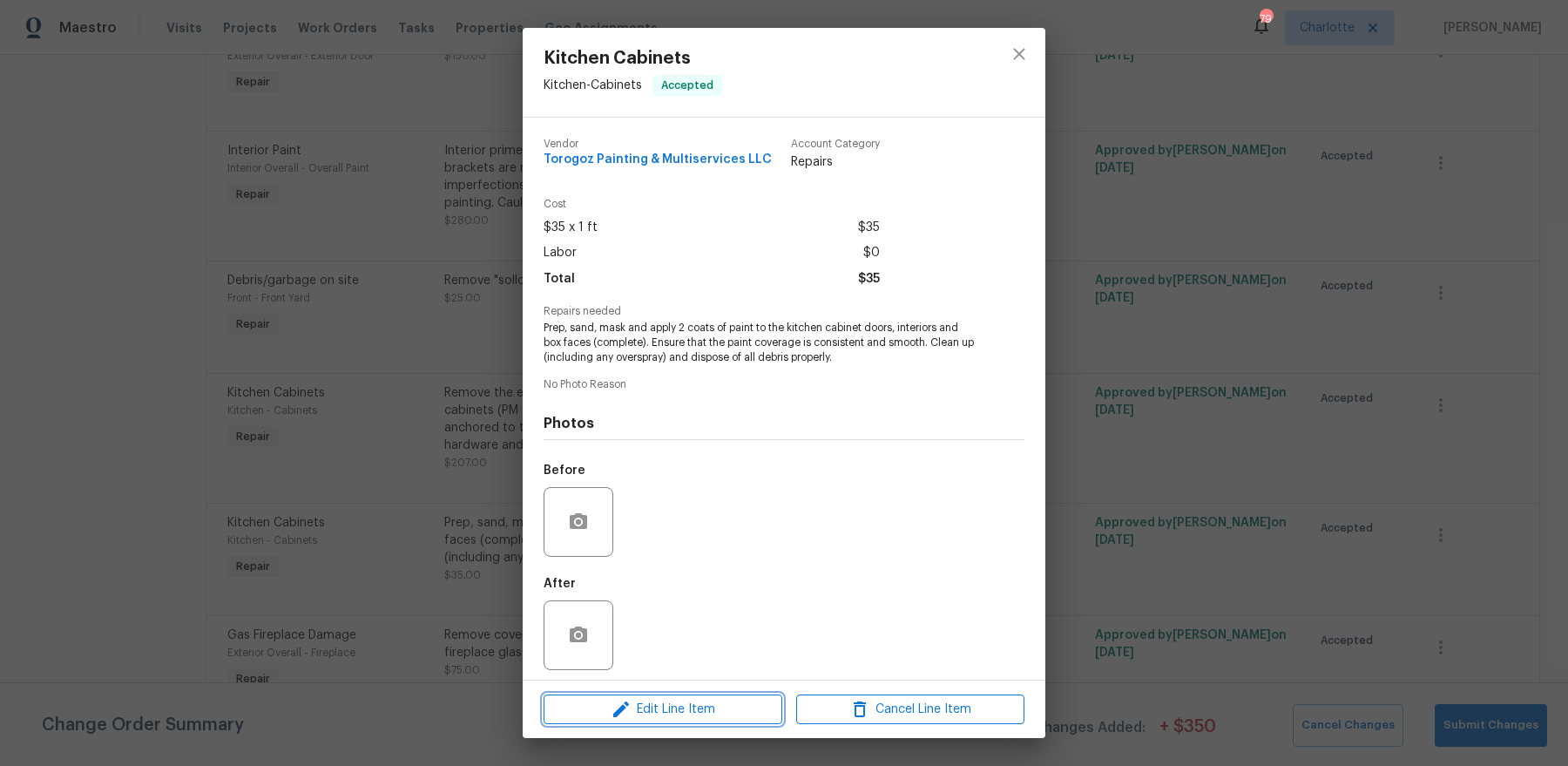
click at [685, 699] on span "Edit Line Item" at bounding box center [662, 709] width 228 height 22
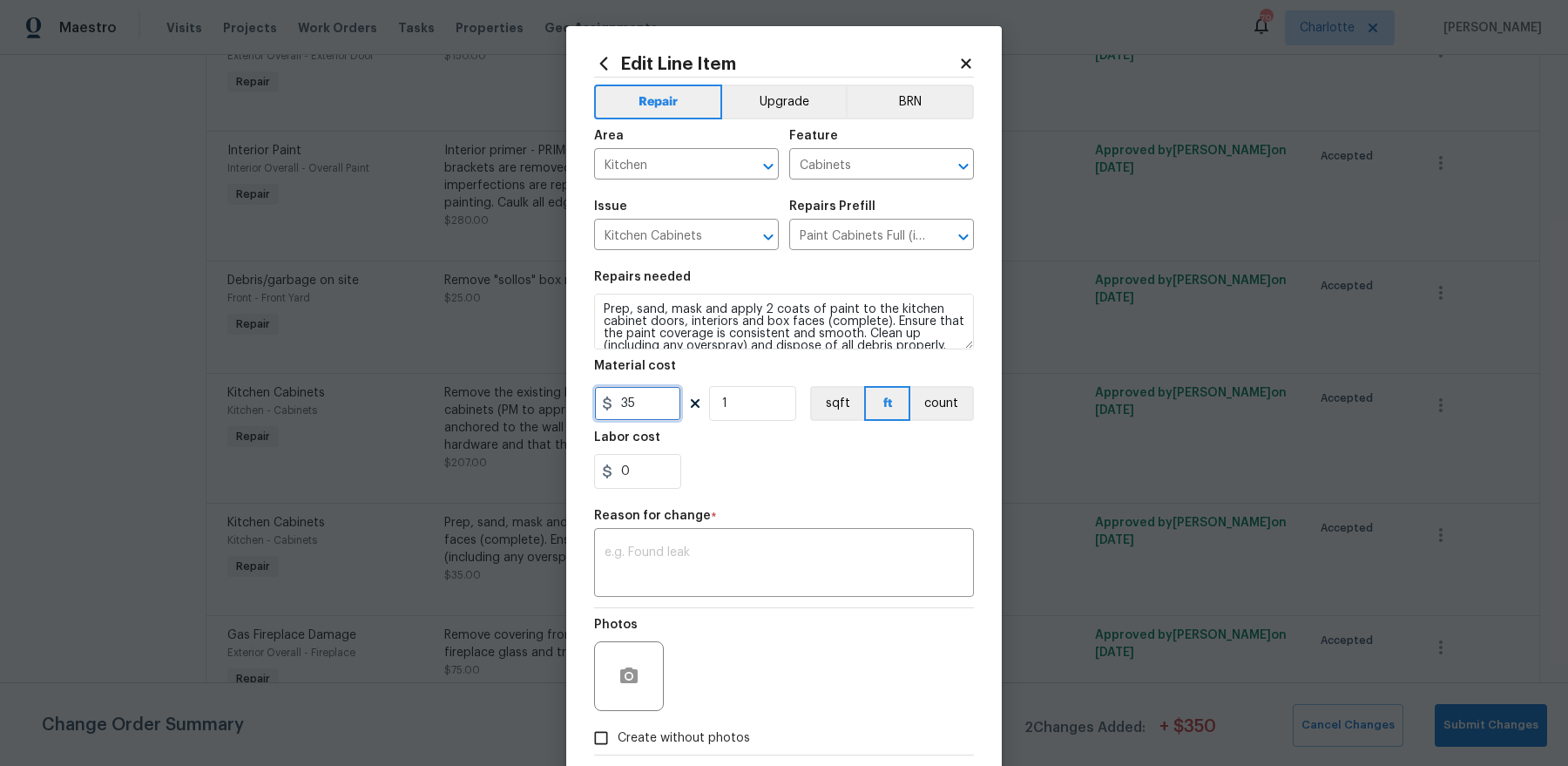
click at [656, 412] on input "35" at bounding box center [638, 403] width 87 height 35
paste input "text"
type input "35"
click at [647, 467] on input "0" at bounding box center [638, 470] width 87 height 35
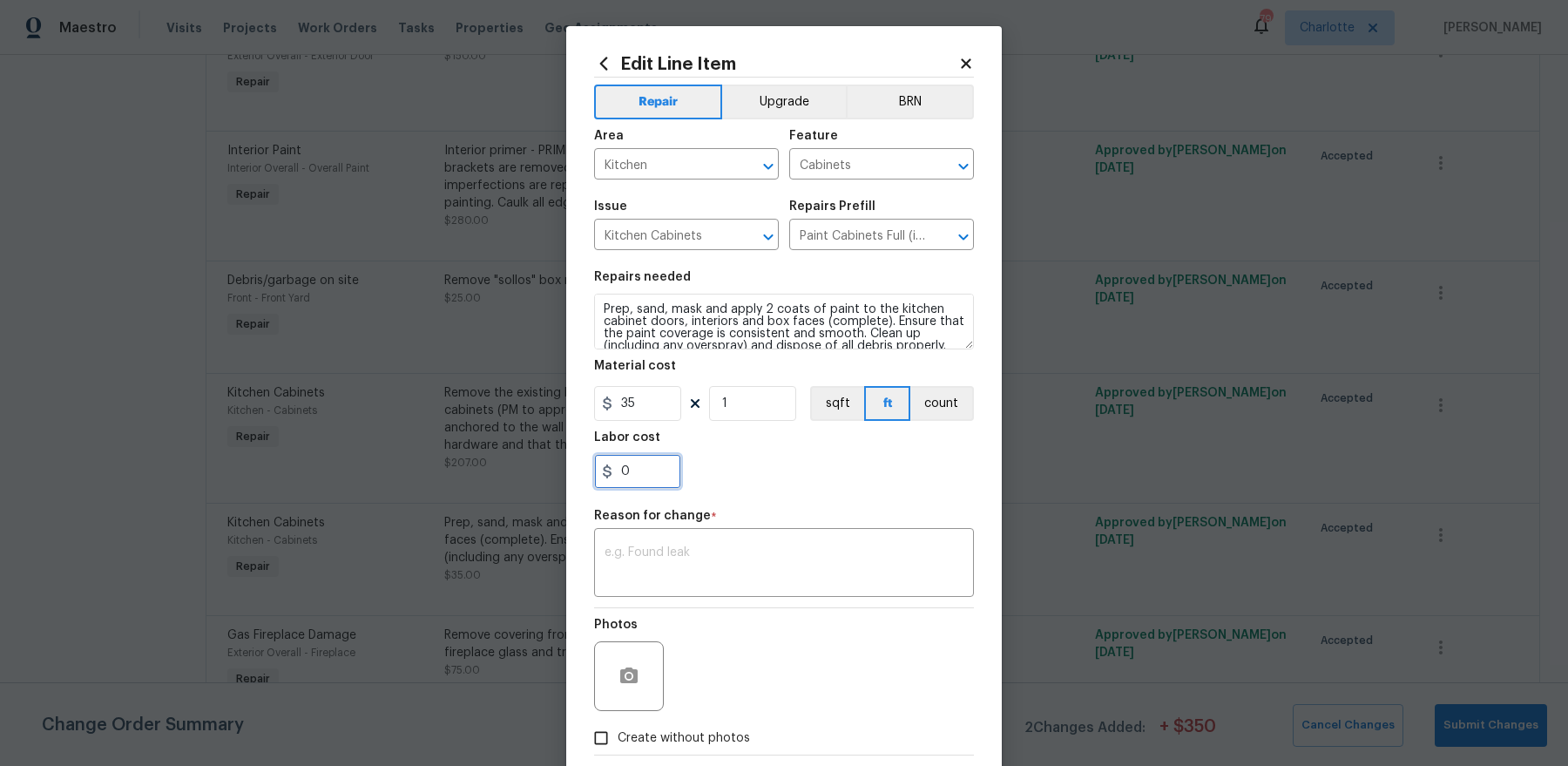
paste input "text"
type input "0"
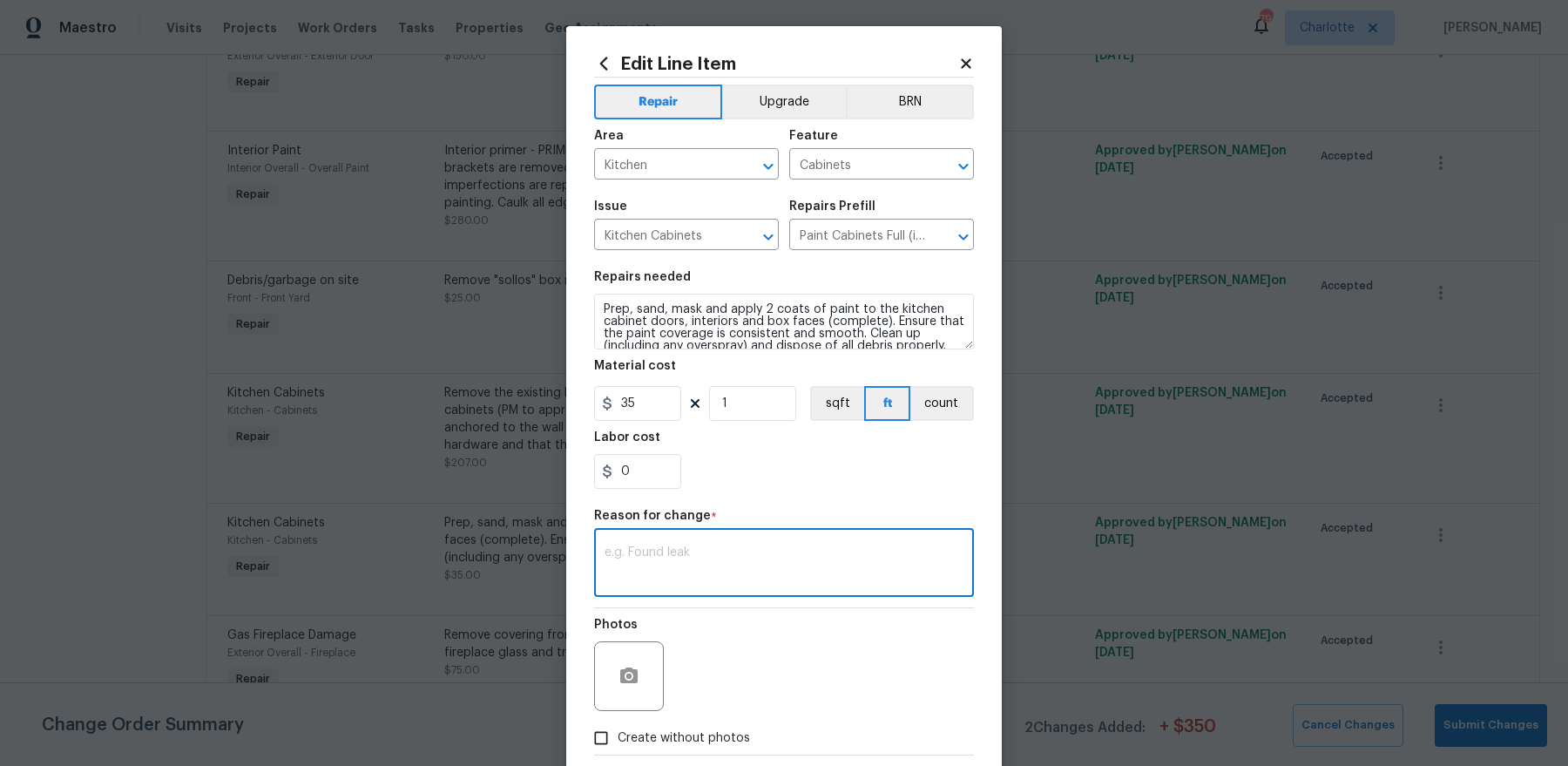
click at [682, 547] on textarea at bounding box center [784, 565] width 359 height 36
paste textarea "$1065 extra"
type textarea "$1065 extra"
click at [638, 412] on input "35" at bounding box center [638, 403] width 87 height 35
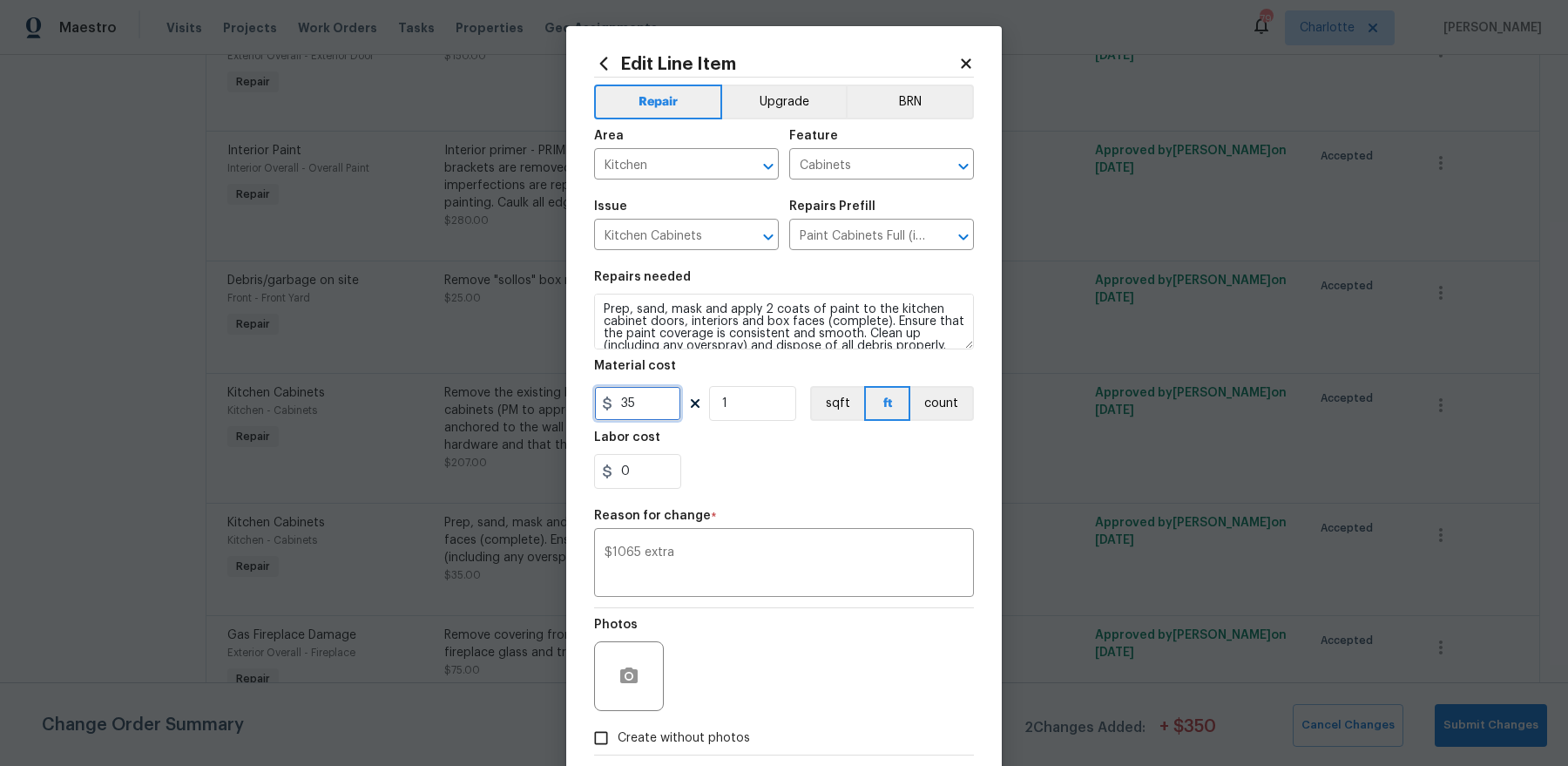
click at [638, 412] on input "35" at bounding box center [638, 403] width 87 height 35
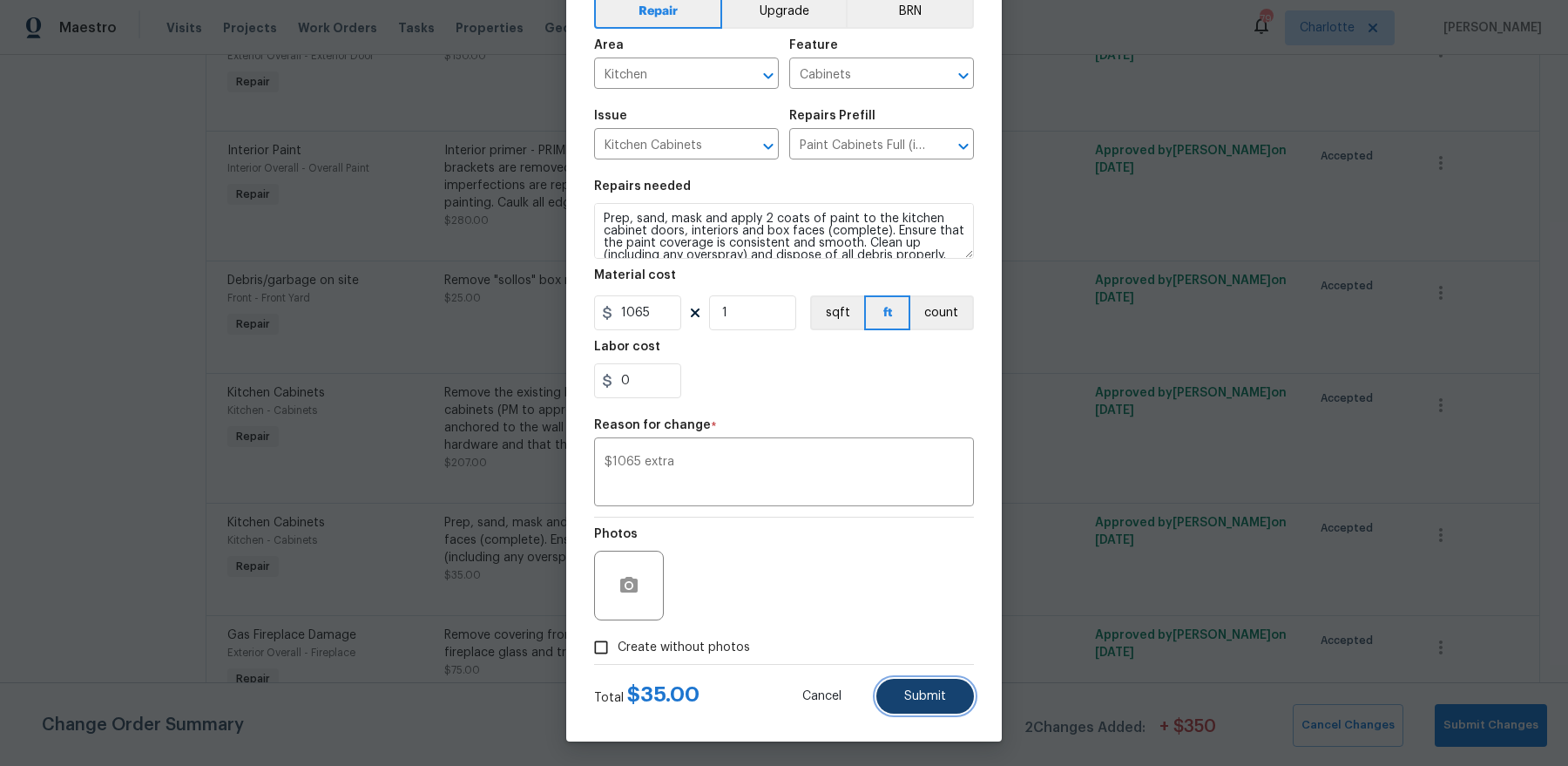
click at [922, 691] on span "Submit" at bounding box center [925, 697] width 42 height 13
type input "35"
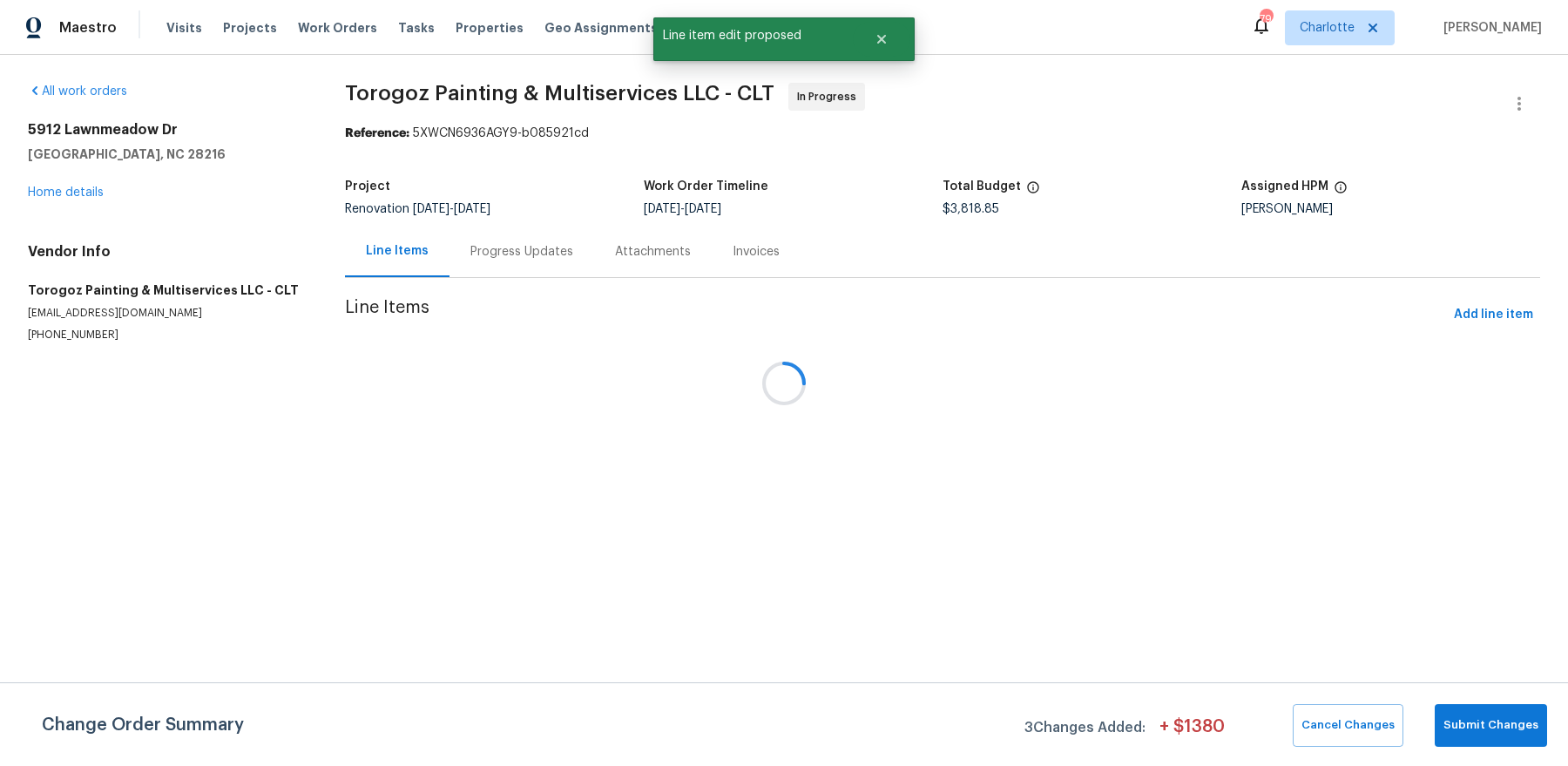
scroll to position [0, 0]
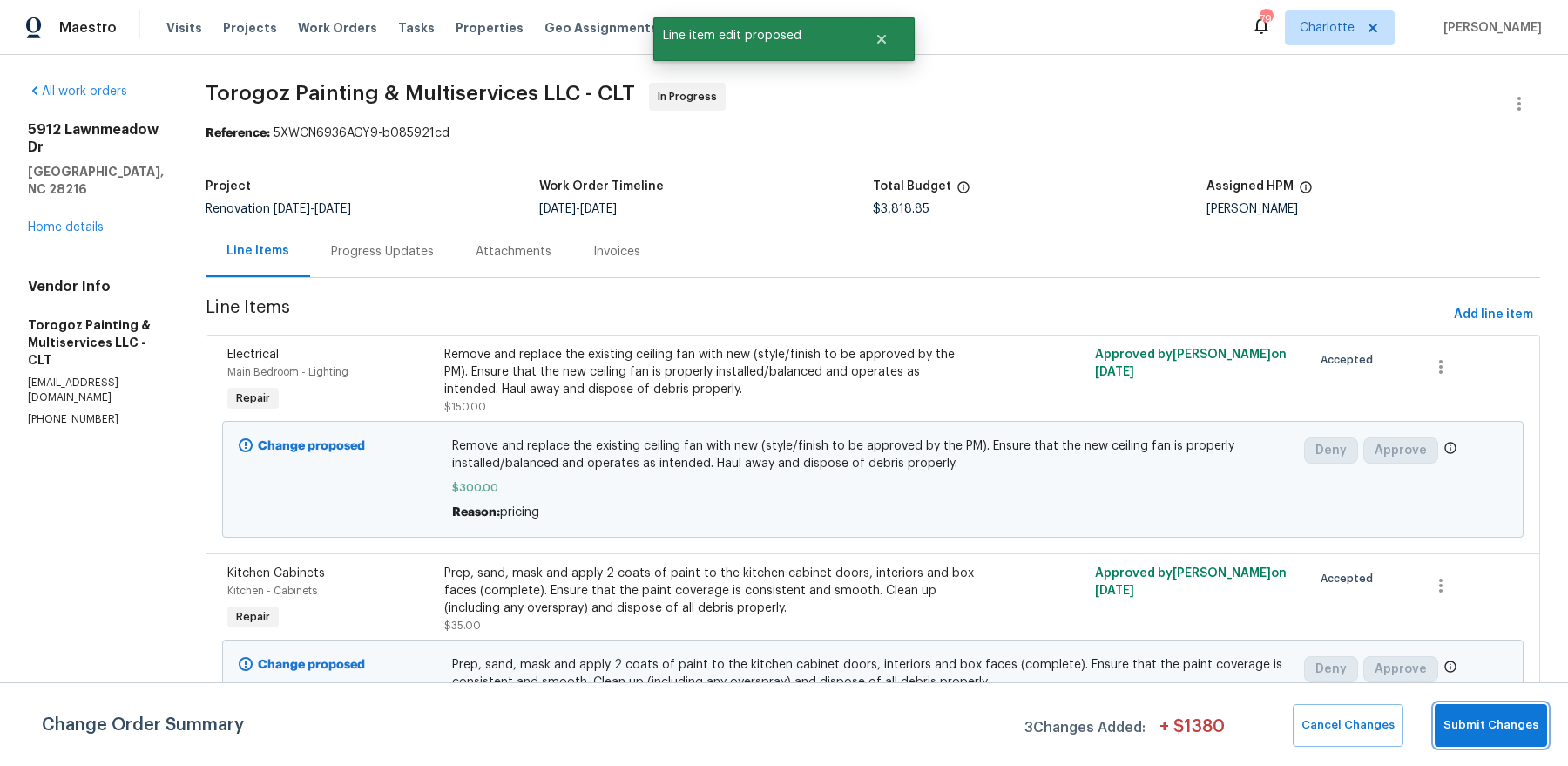
click at [1515, 724] on span "Submit Changes" at bounding box center [1490, 724] width 95 height 20
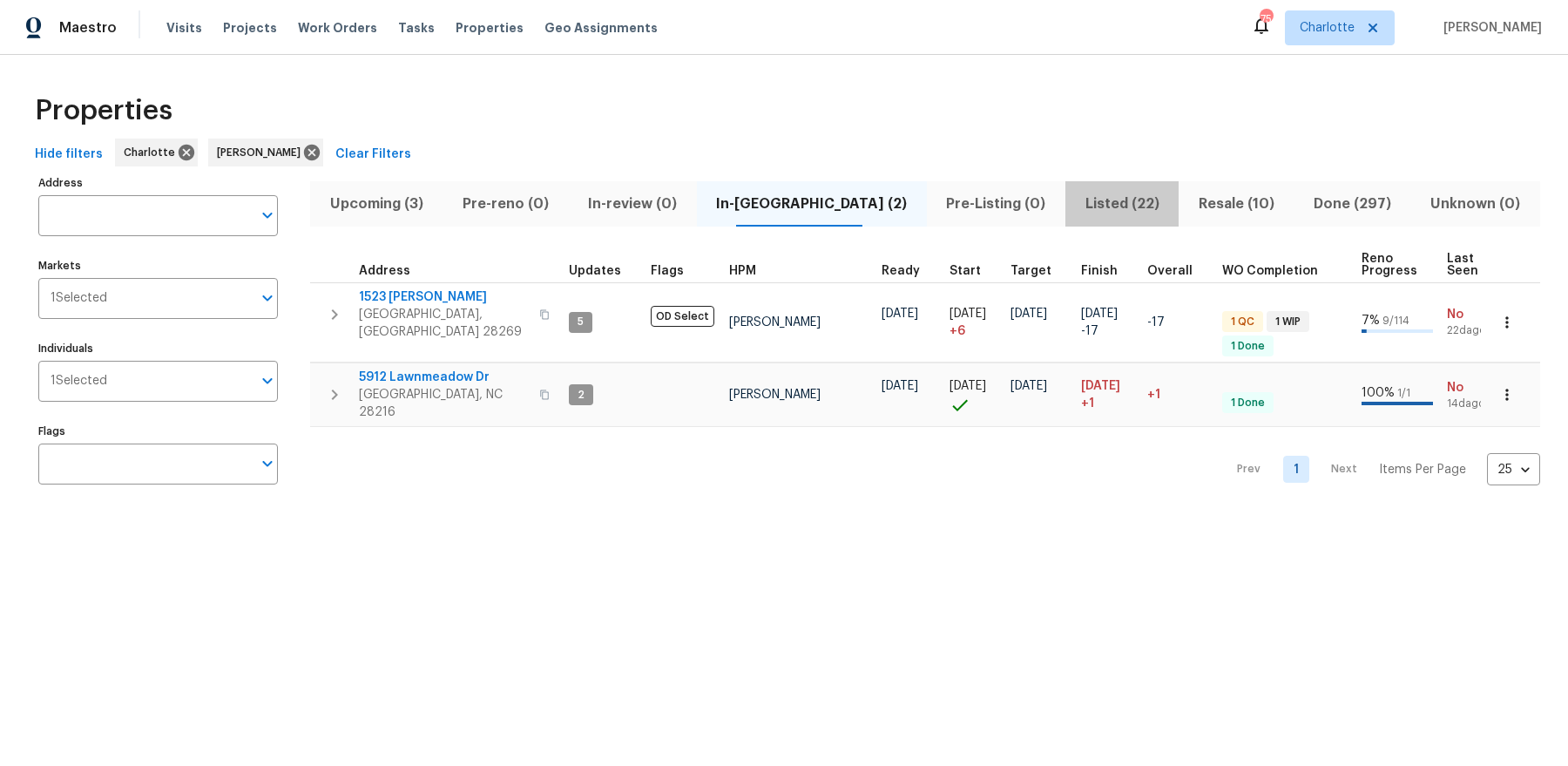
click at [1083, 212] on span "Listed (22)" at bounding box center [1121, 204] width 92 height 25
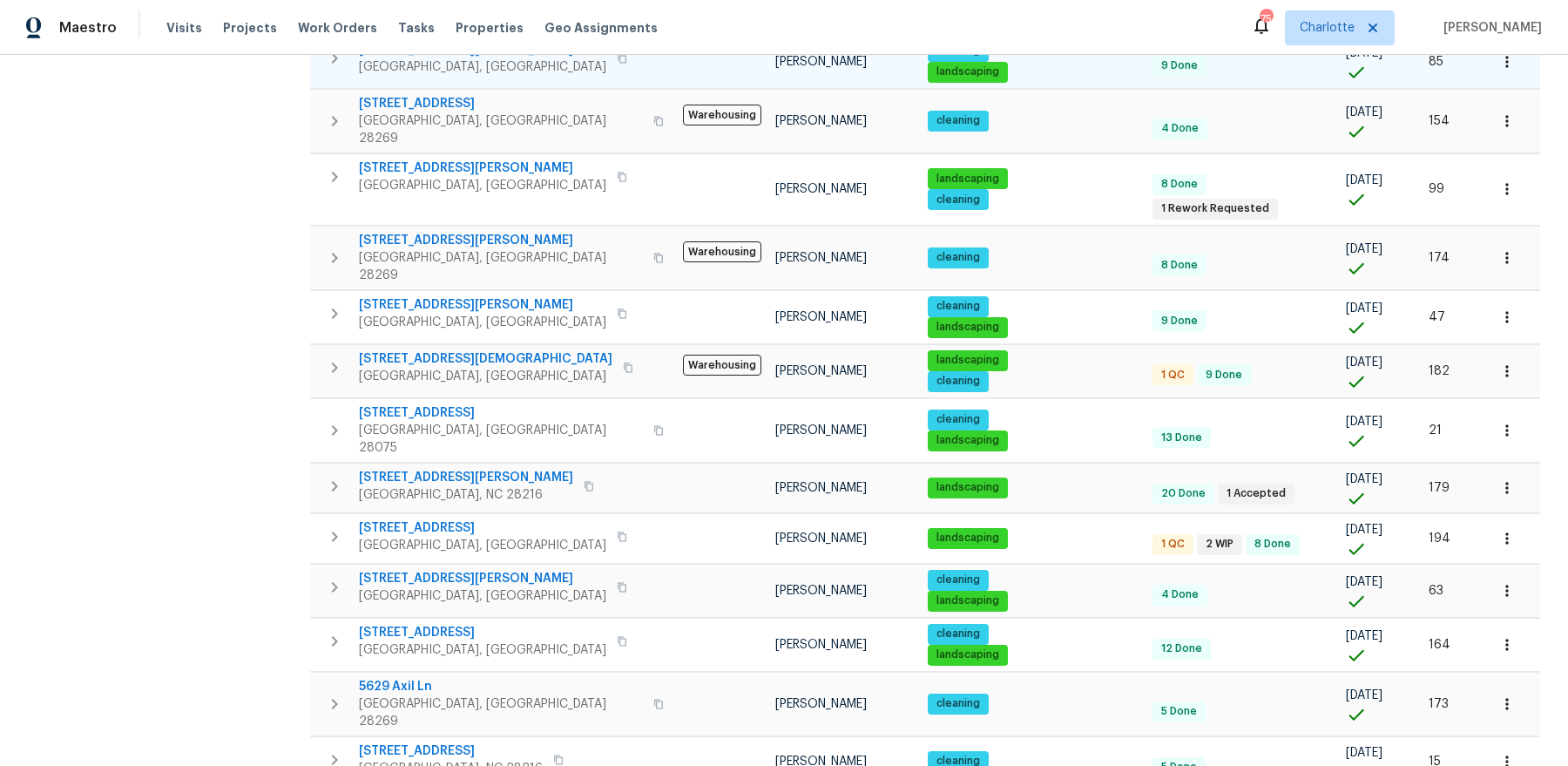
scroll to position [496, 0]
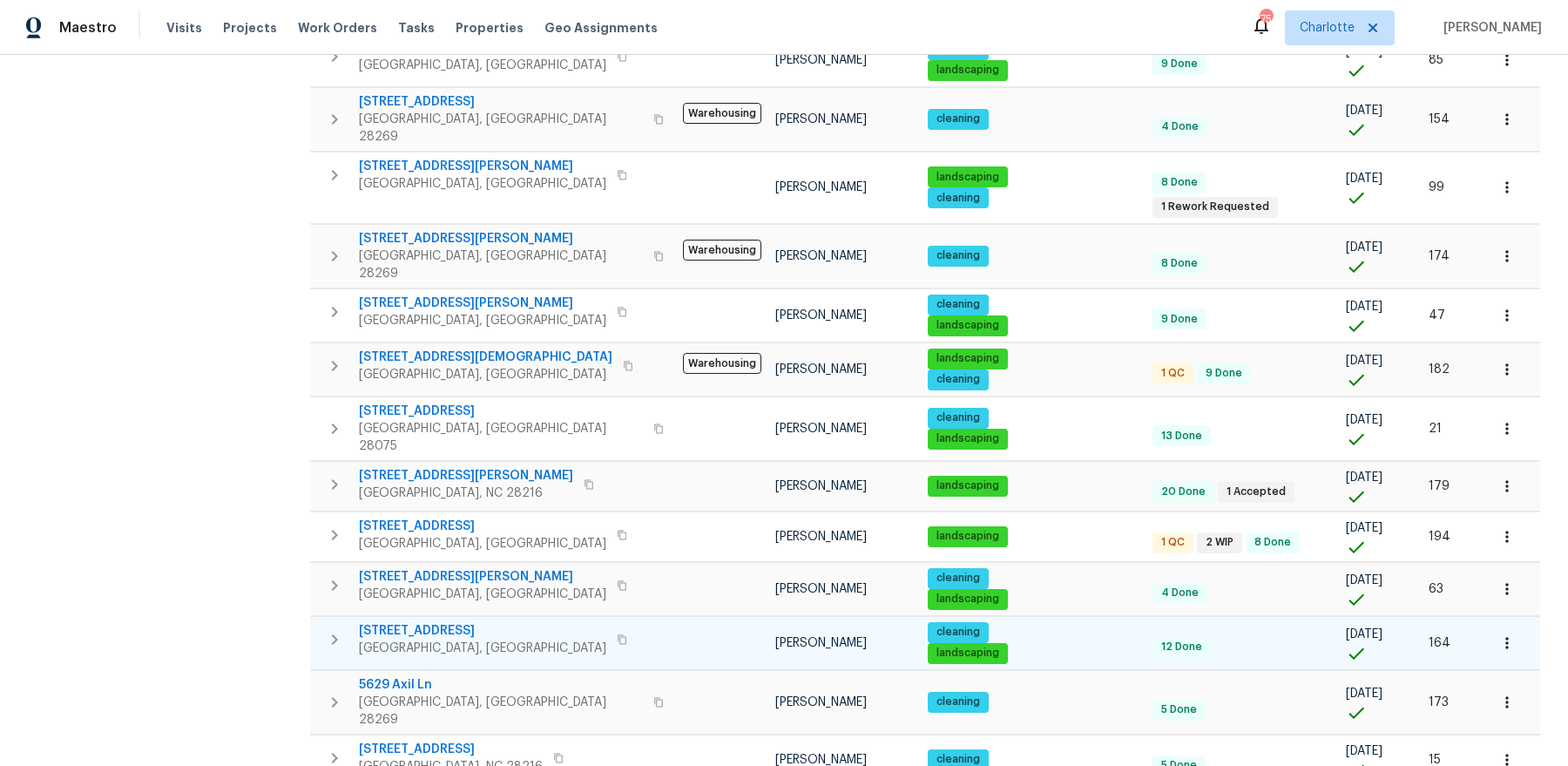
click at [394, 622] on span "7400 Gilead Rd" at bounding box center [483, 630] width 247 height 17
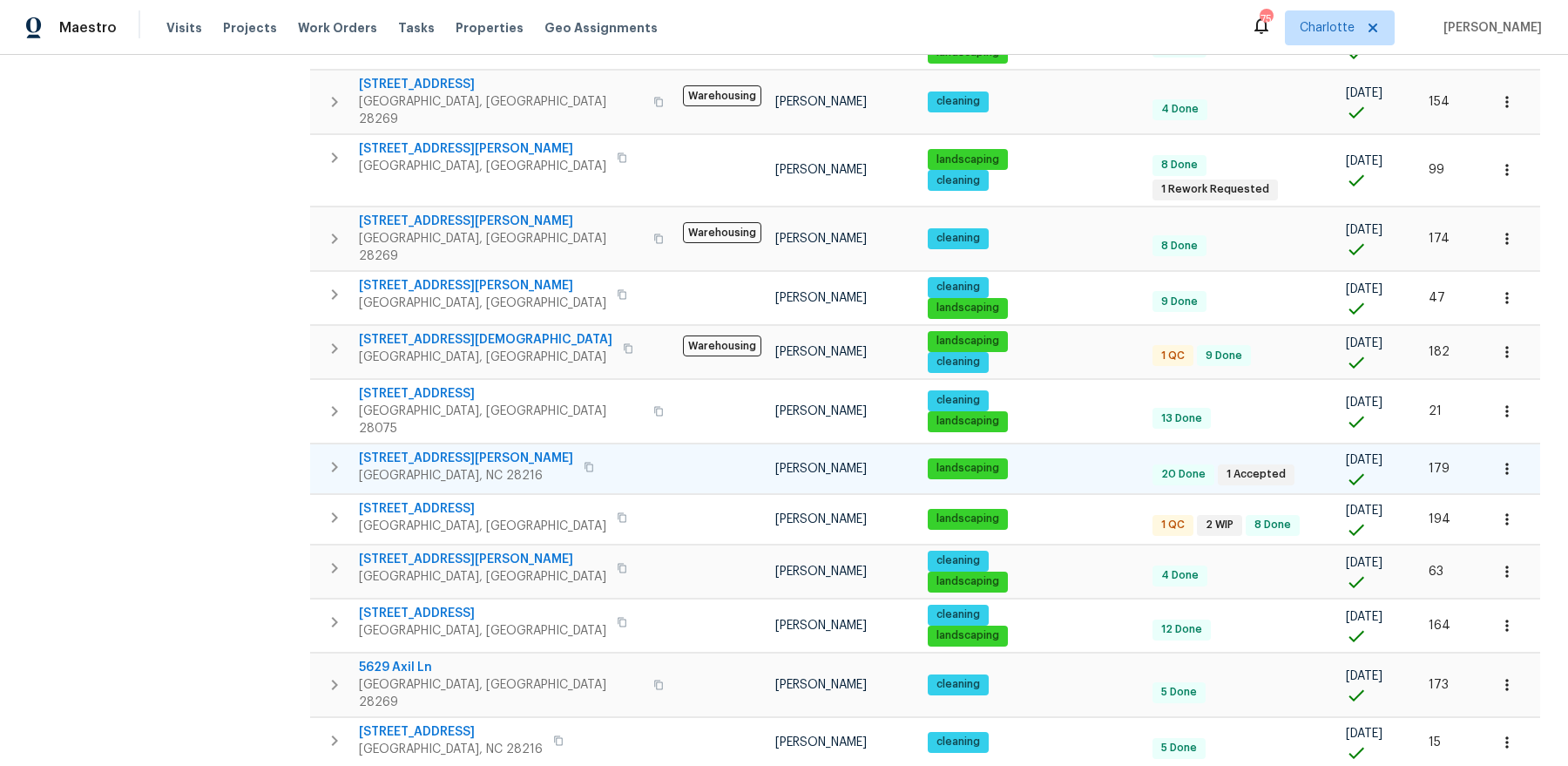
scroll to position [515, 0]
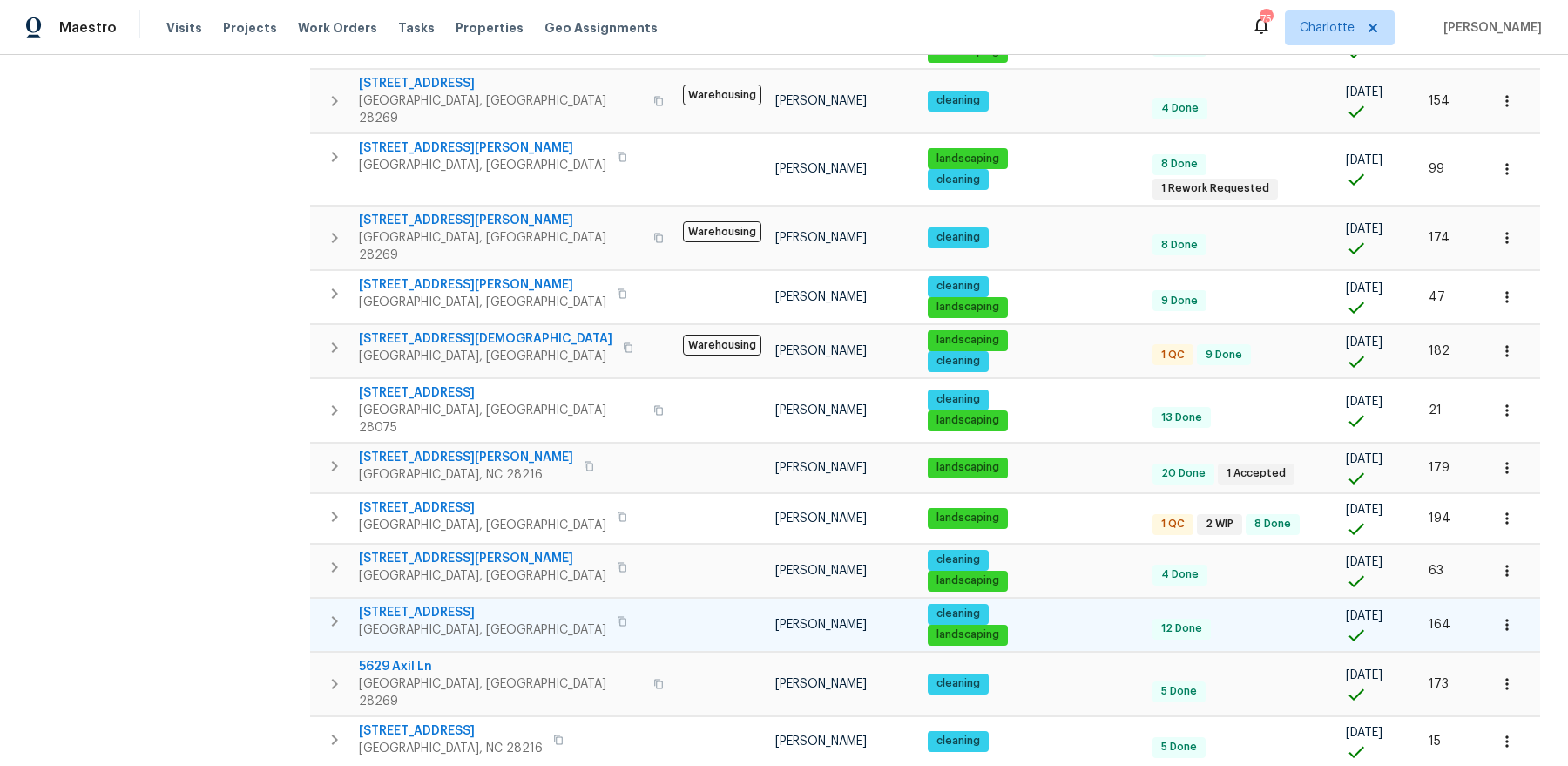
click at [407, 603] on span "7400 Gilead Rd" at bounding box center [483, 612] width 247 height 17
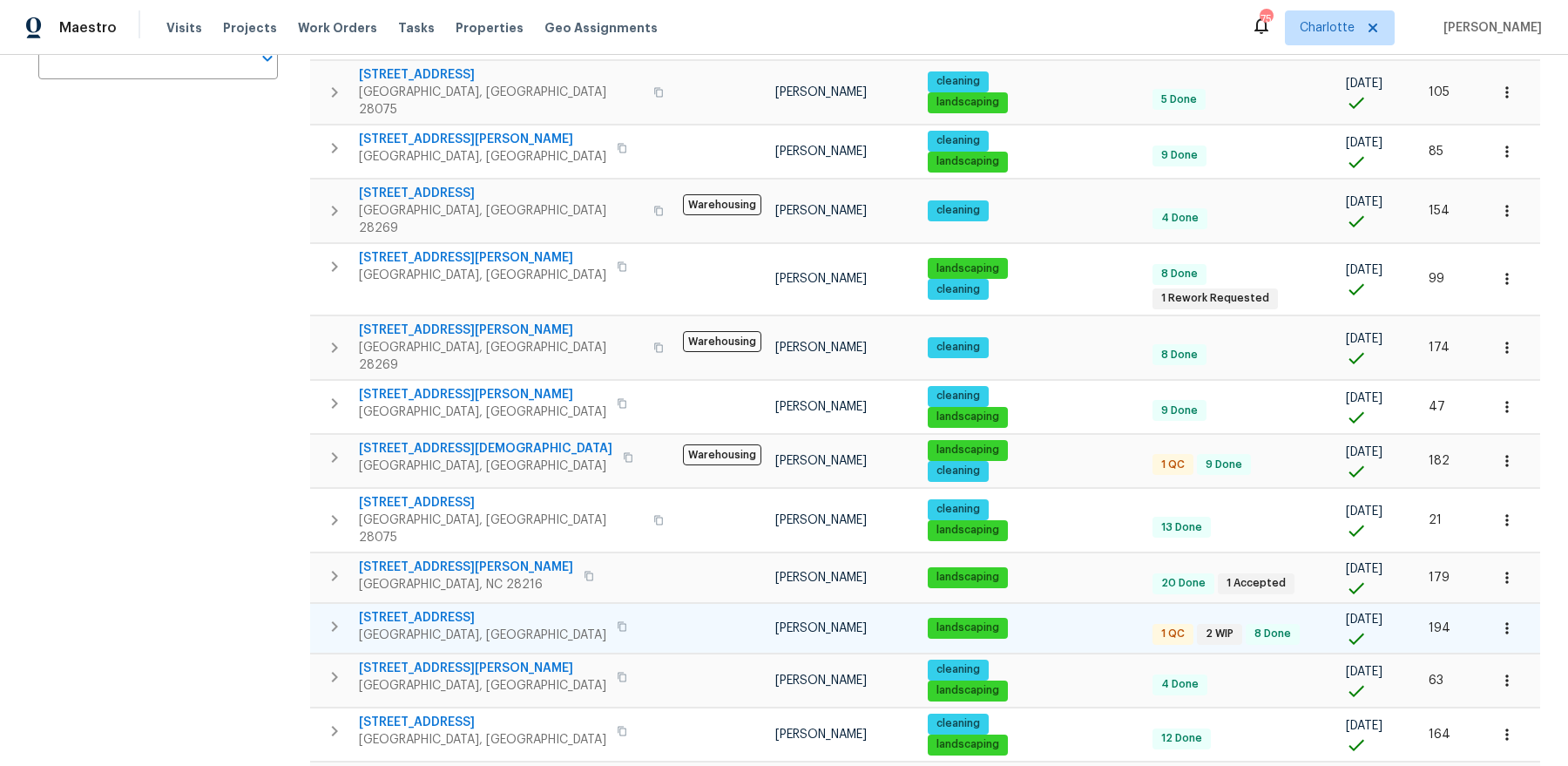
scroll to position [468, 0]
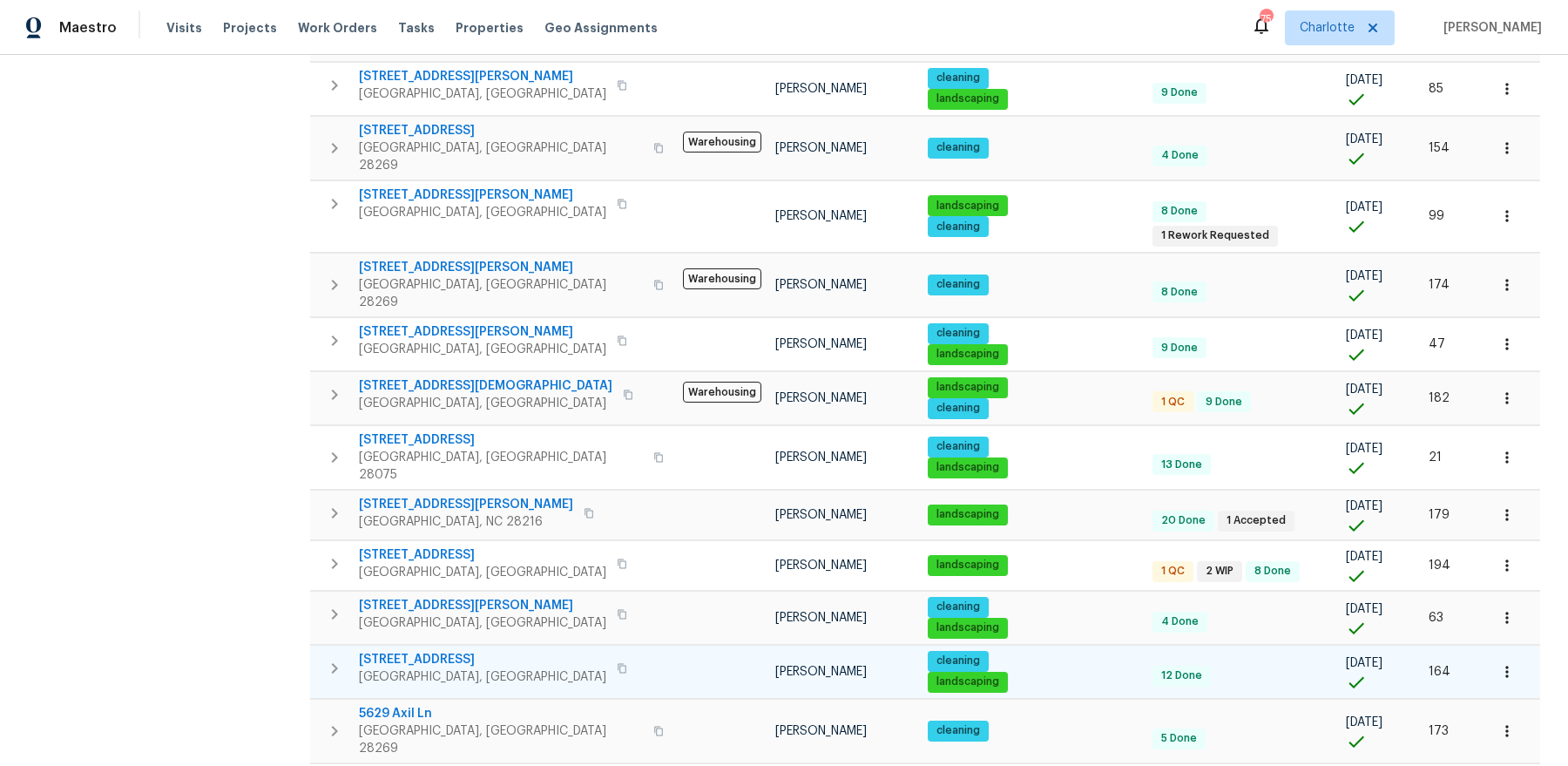
click at [413, 651] on span "7400 Gilead Rd" at bounding box center [483, 660] width 247 height 17
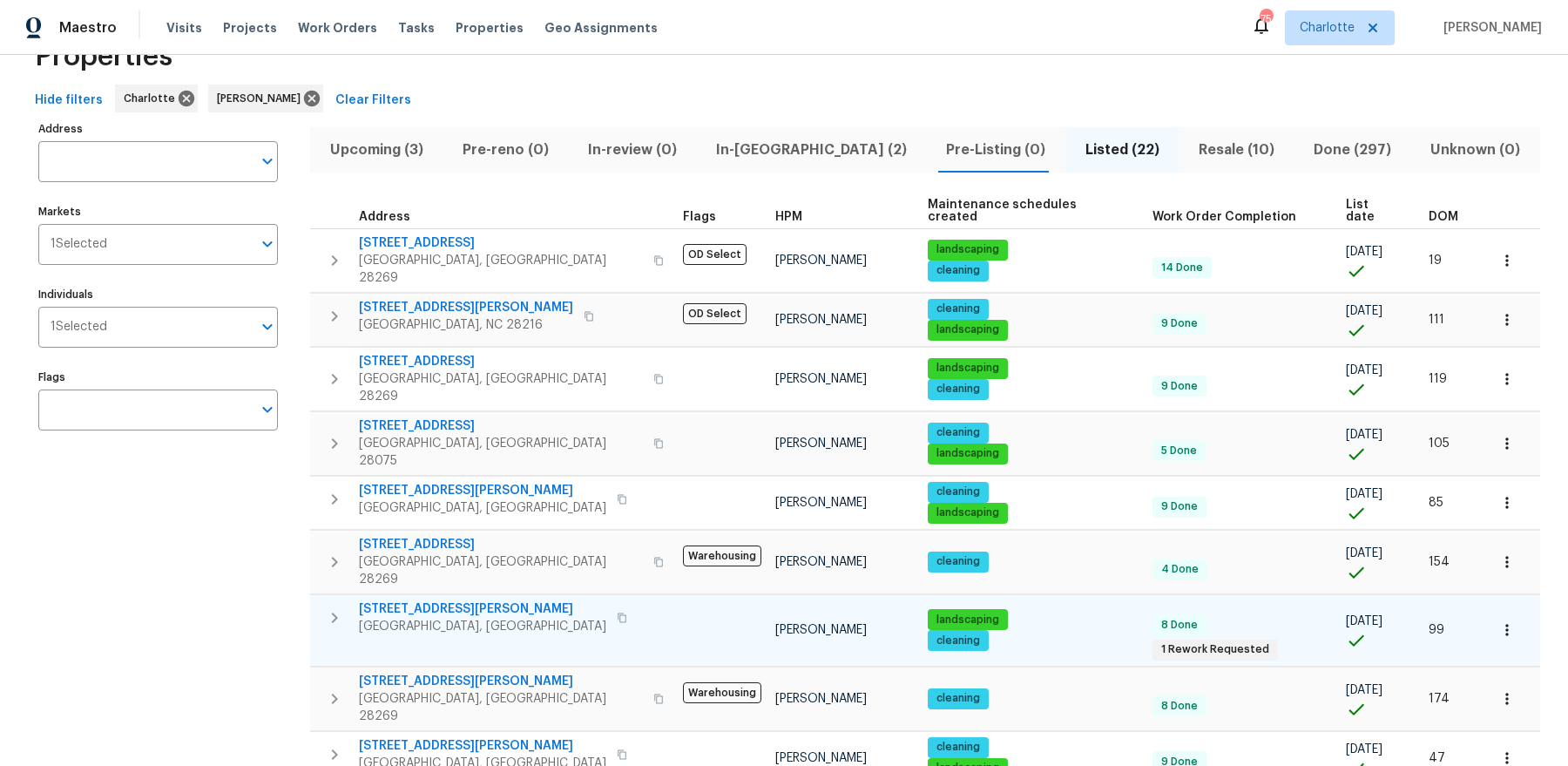
scroll to position [11, 0]
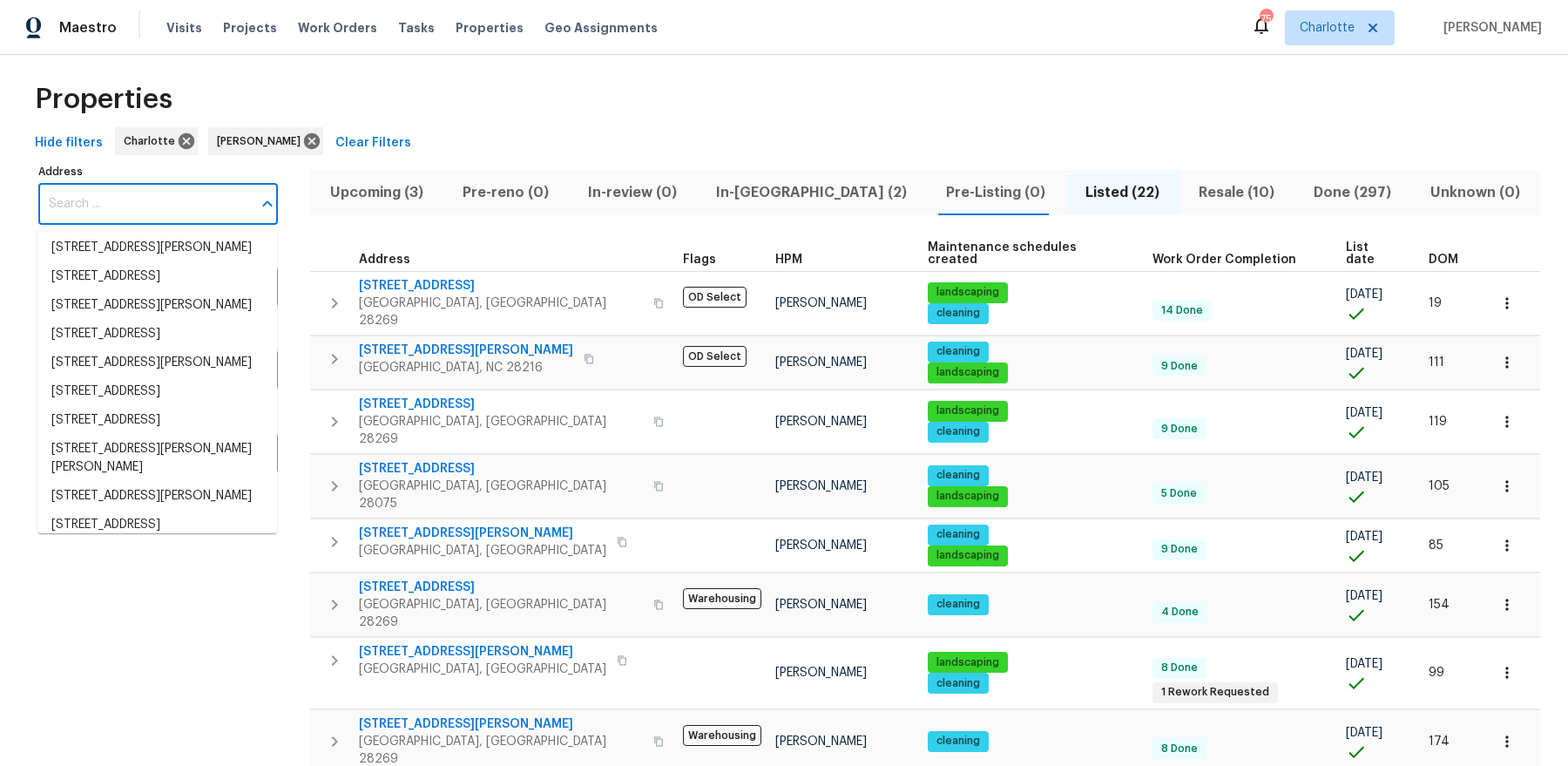
click at [183, 214] on input "Address" at bounding box center [144, 203] width 214 height 41
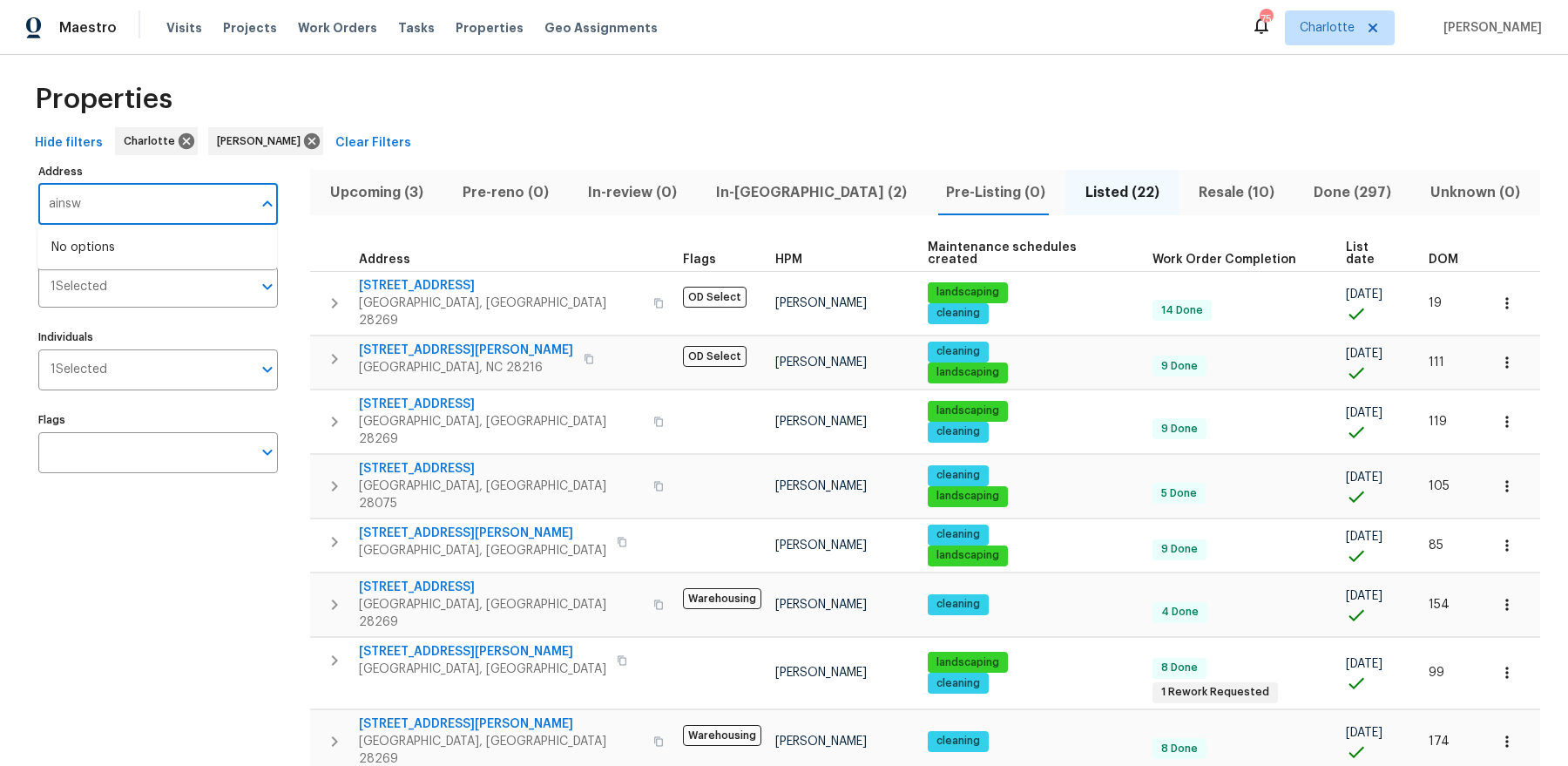
type input "ainsw"
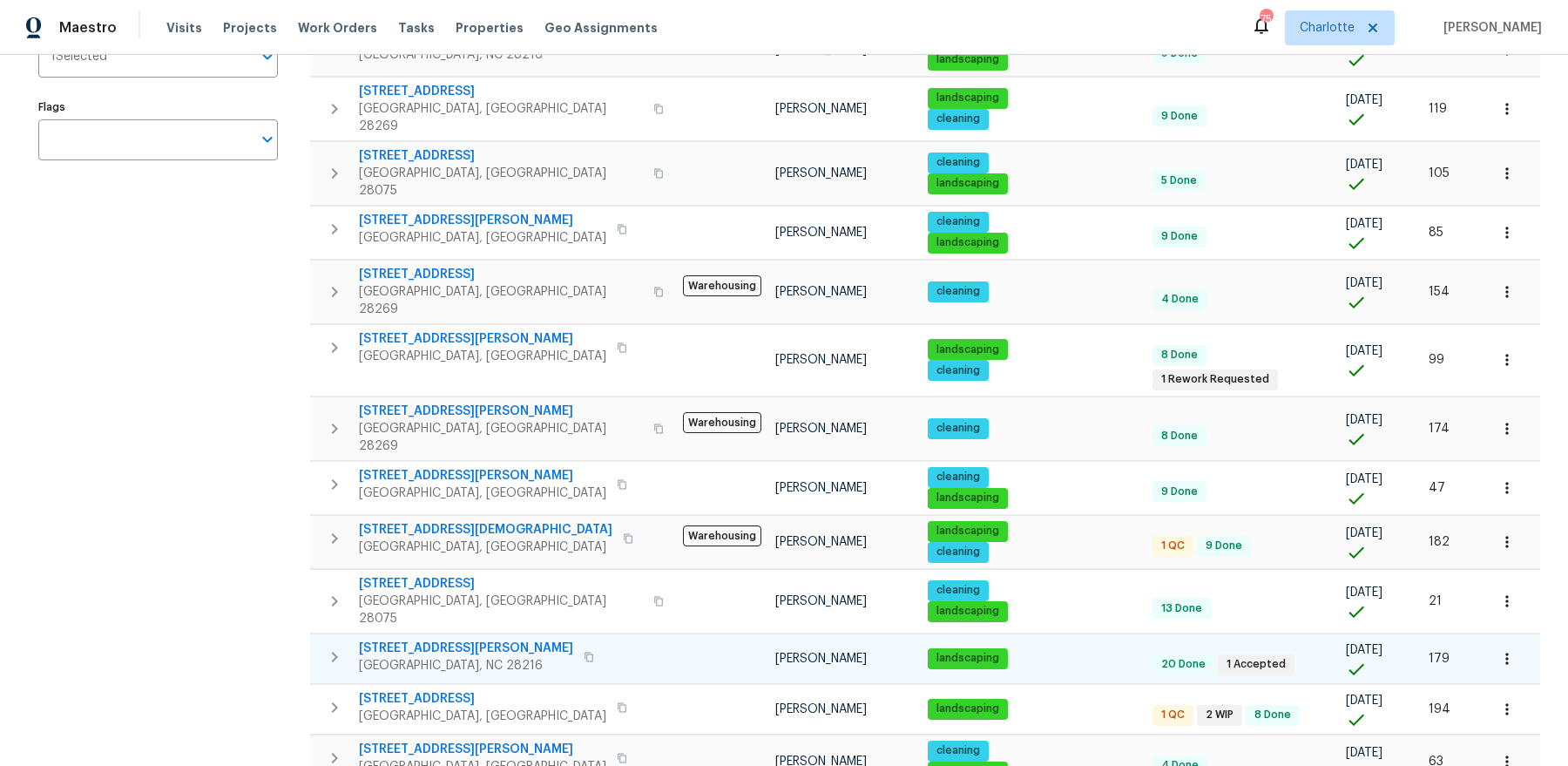
scroll to position [325, 0]
click at [404, 639] on span "[STREET_ADDRESS][PERSON_NAME]" at bounding box center [466, 647] width 214 height 17
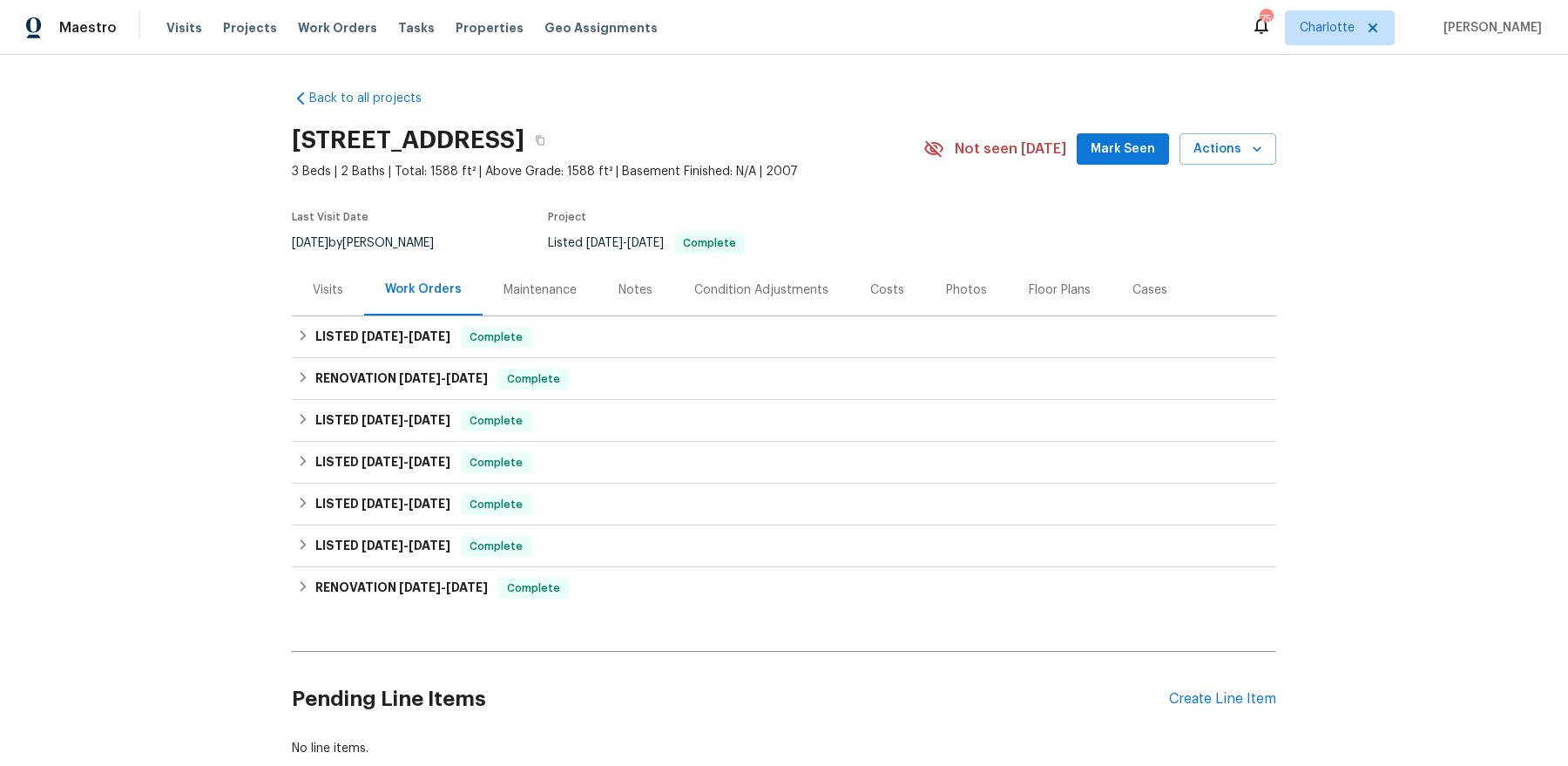
click at [1033, 286] on div "Floor Plans" at bounding box center [1059, 290] width 62 height 17
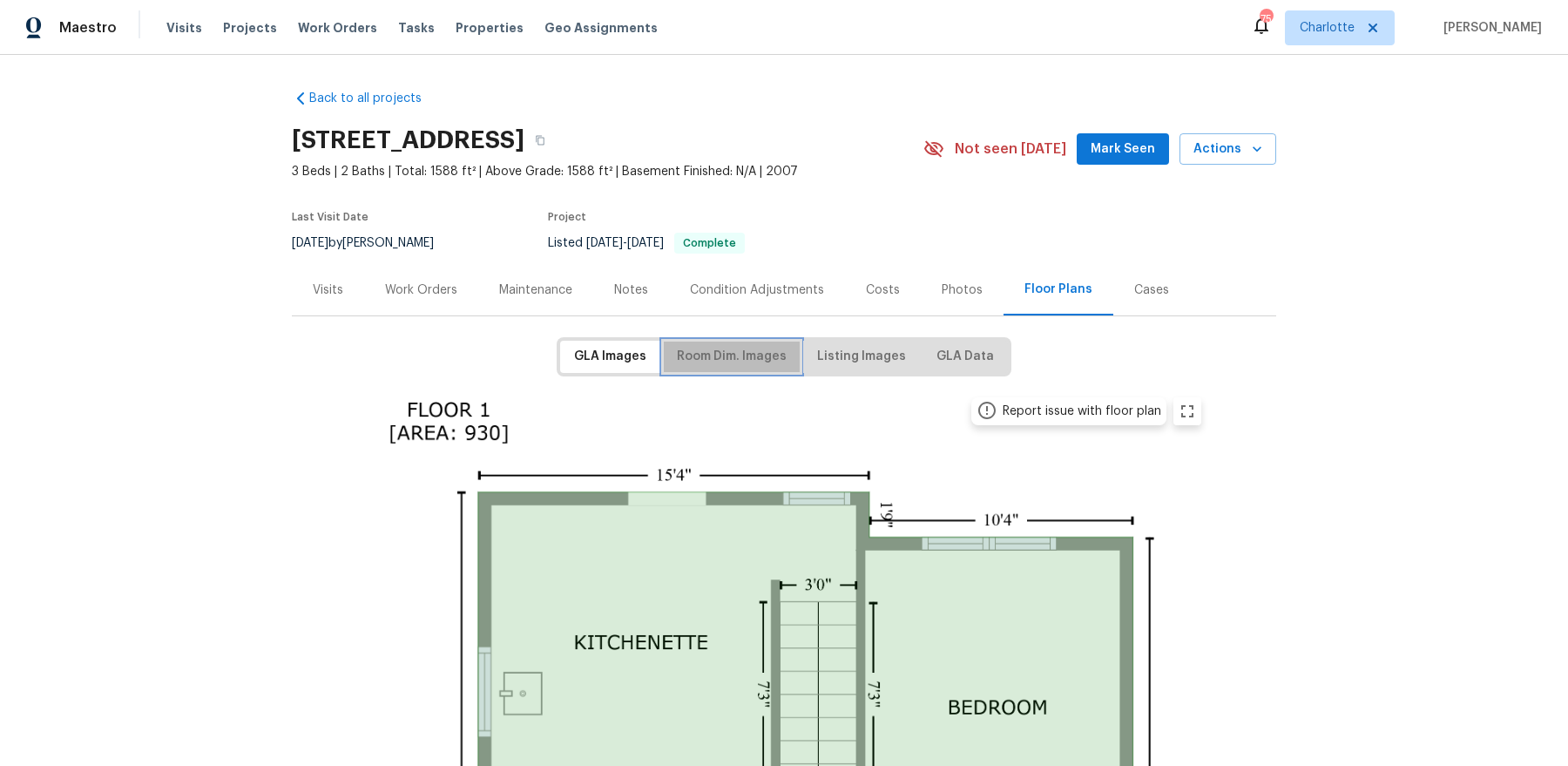
click at [742, 355] on span "Room Dim. Images" at bounding box center [731, 356] width 109 height 22
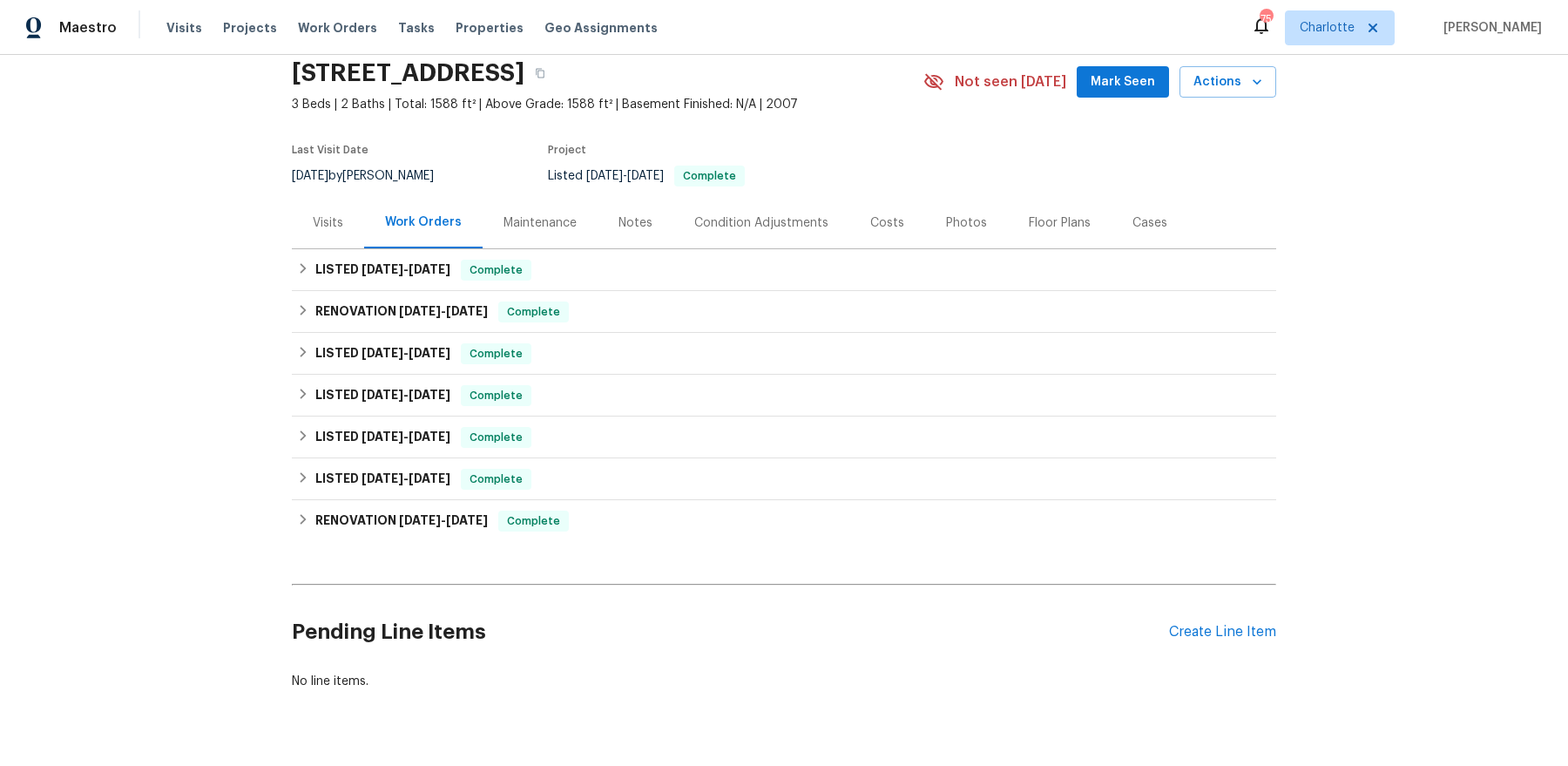
scroll to position [109, 0]
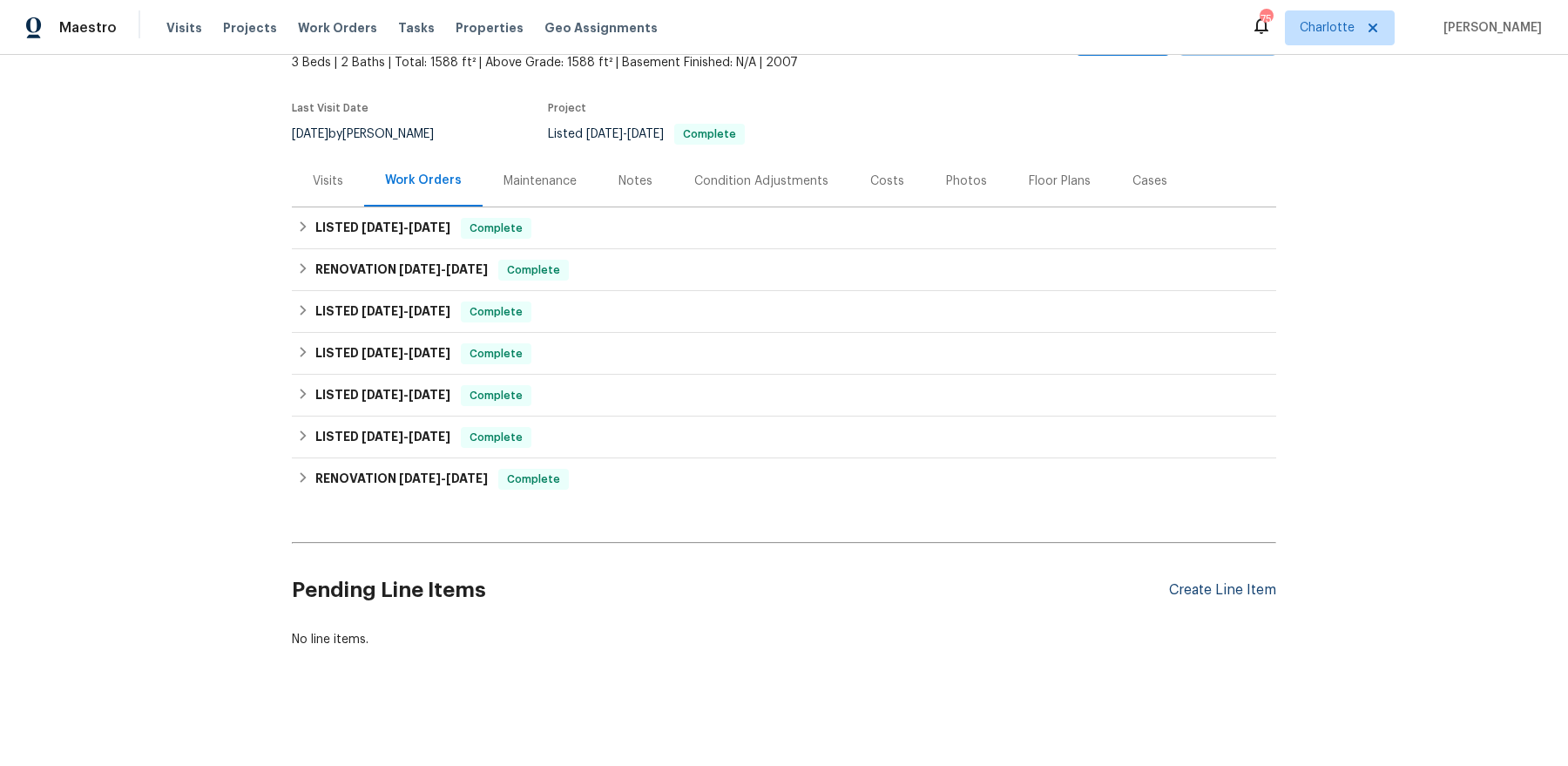
click at [1252, 591] on div "Create Line Item" at bounding box center [1222, 589] width 107 height 16
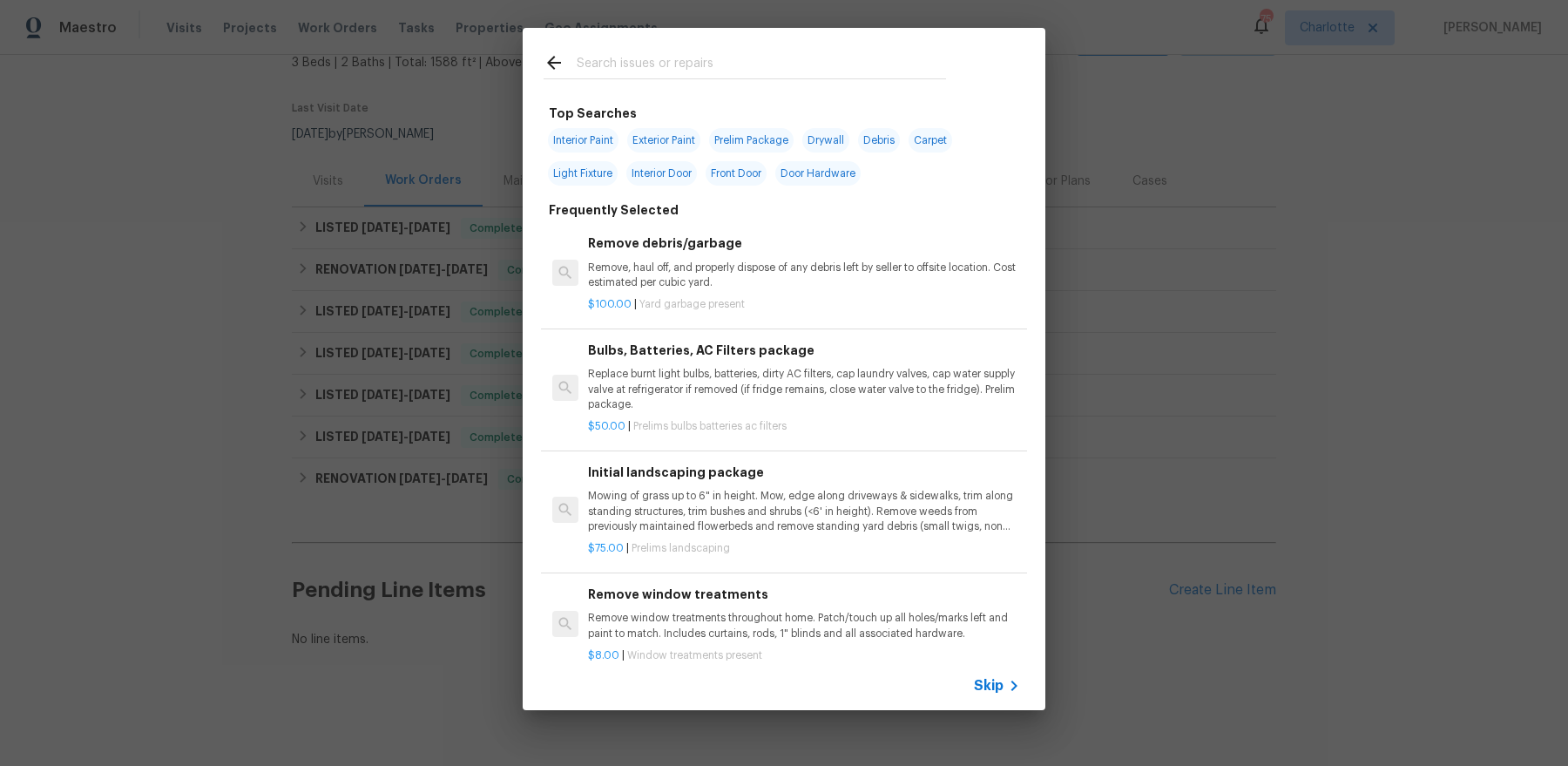
click at [738, 64] on input "text" at bounding box center [761, 65] width 370 height 26
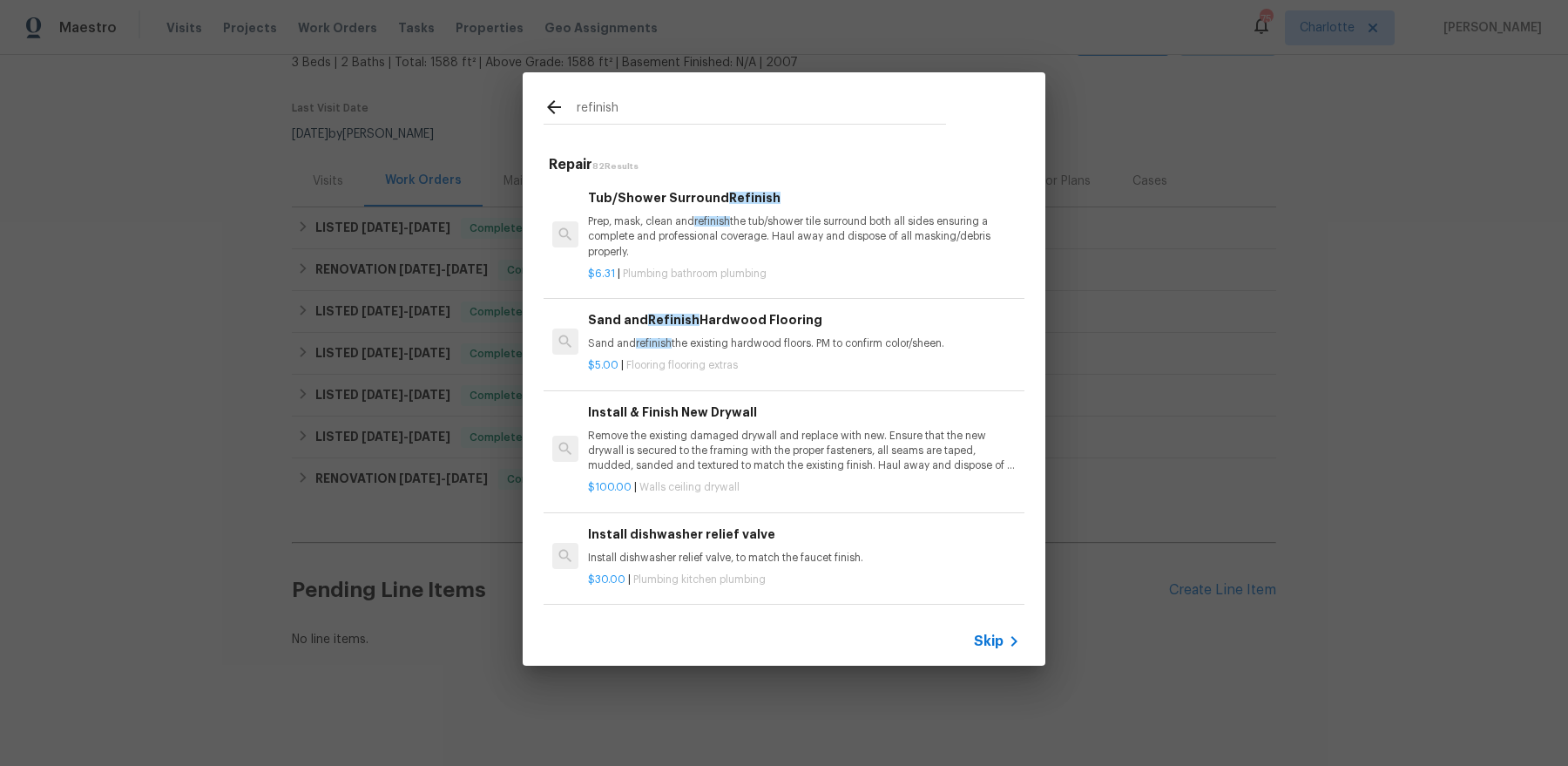
type input "refinish"
click at [730, 339] on p "Sand and refinish the existing hardwood floors. PM to confirm color/sheen." at bounding box center [804, 344] width 432 height 15
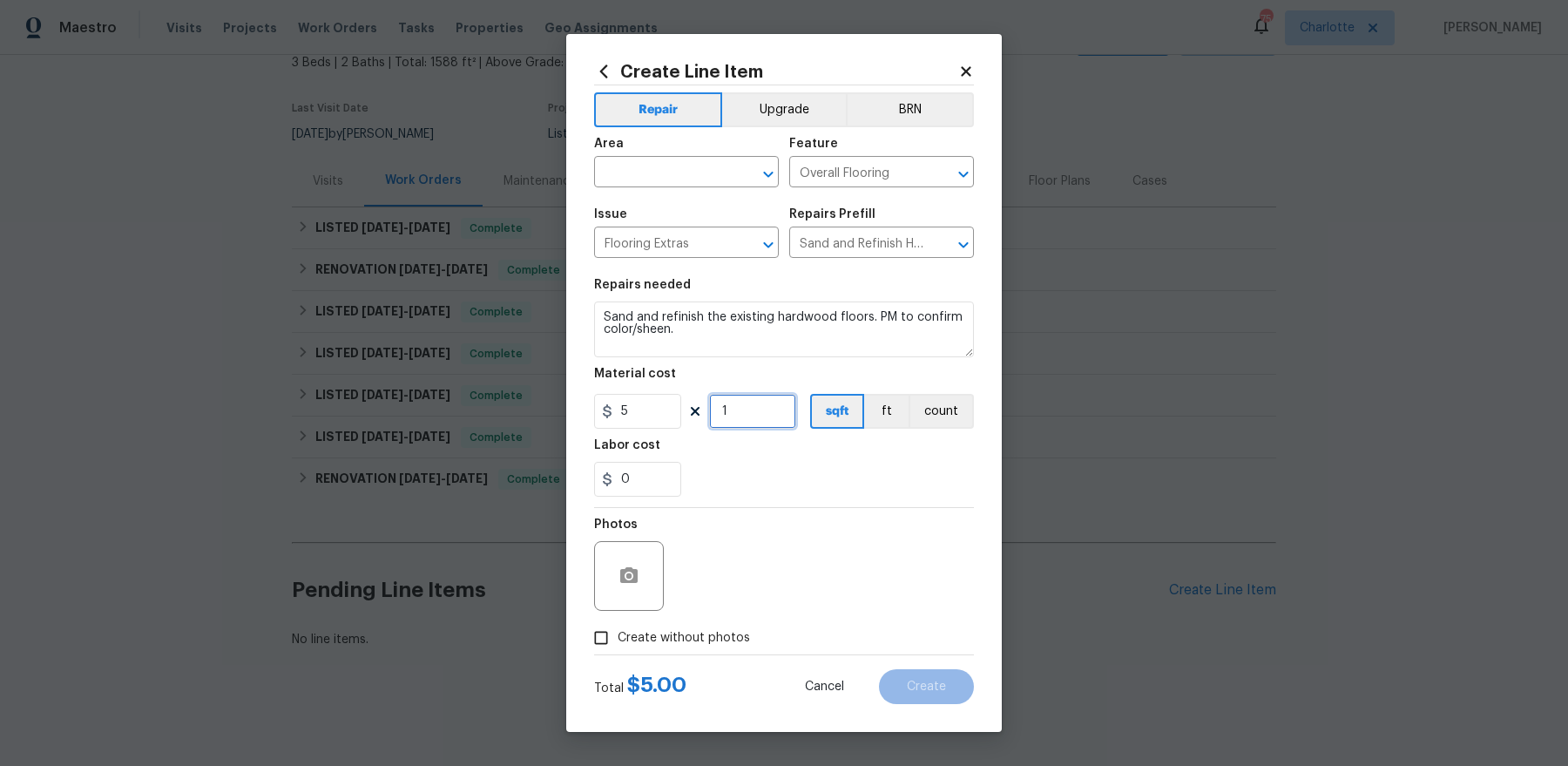
click at [729, 415] on input "1" at bounding box center [753, 411] width 87 height 35
type input "363"
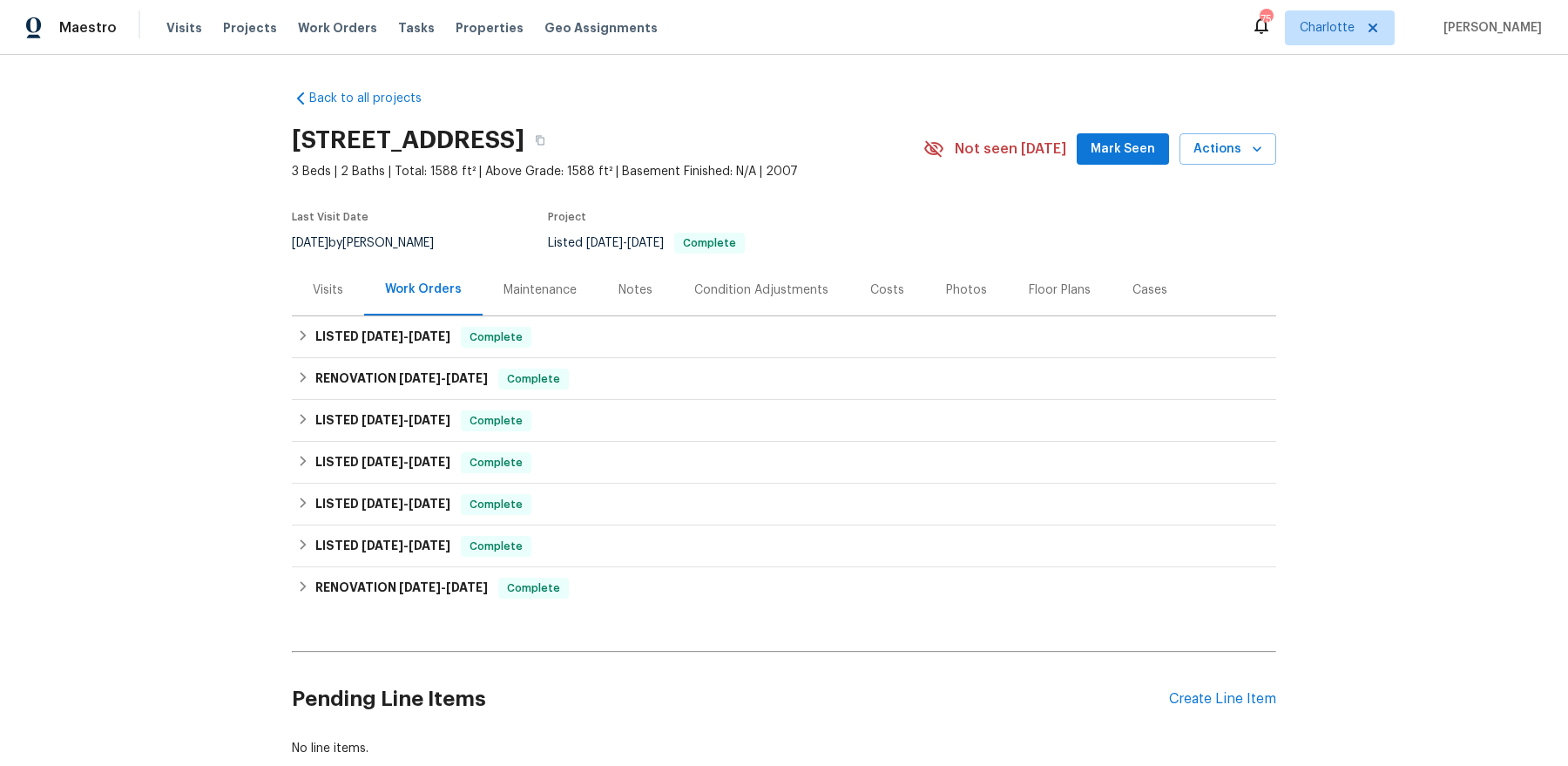
click at [1200, 706] on div "Pending Line Items Create Line Item" at bounding box center [784, 699] width 985 height 81
click at [1202, 699] on div "Create Line Item" at bounding box center [1222, 699] width 107 height 16
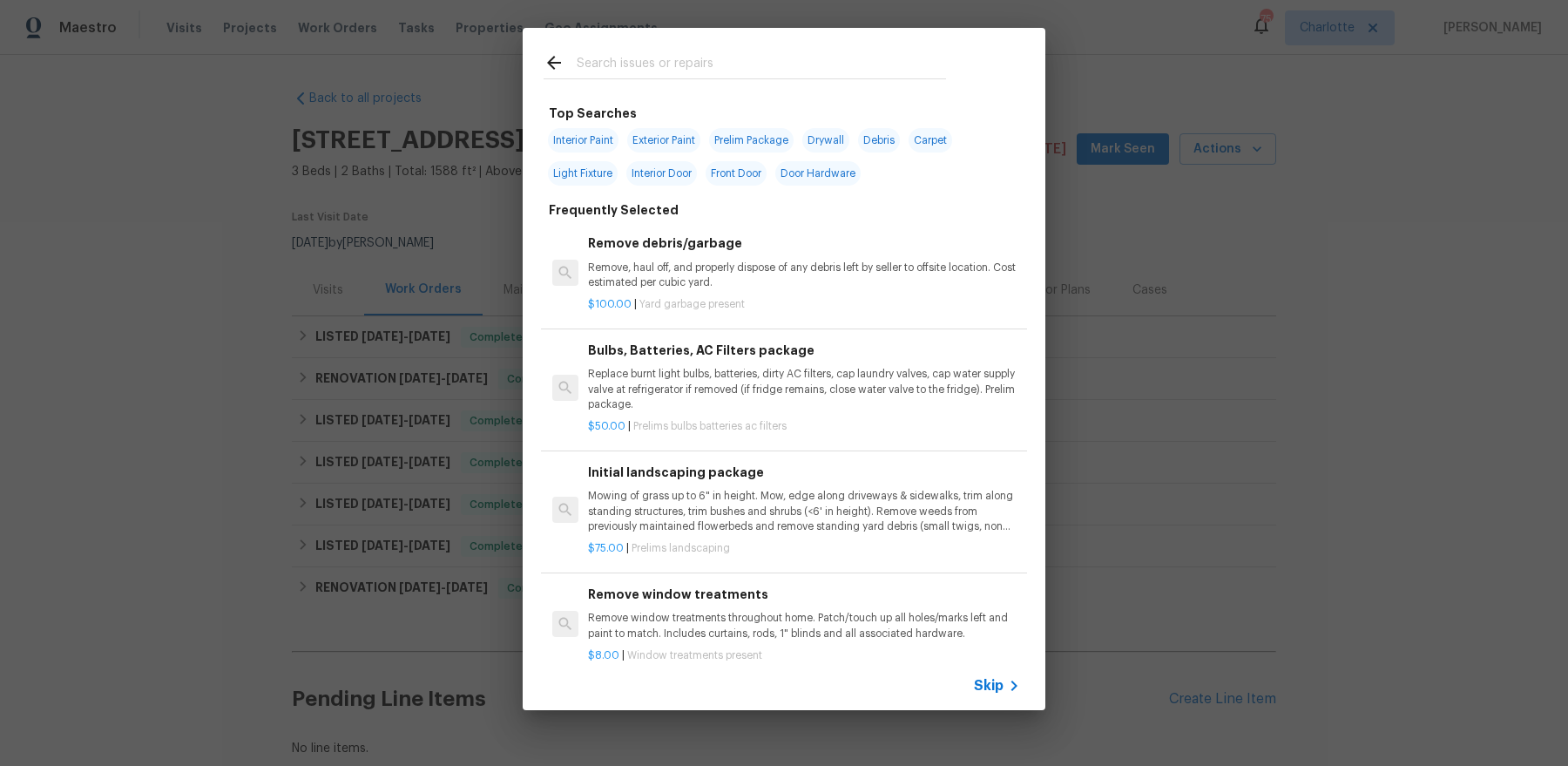
click at [650, 66] on input "text" at bounding box center [761, 65] width 370 height 26
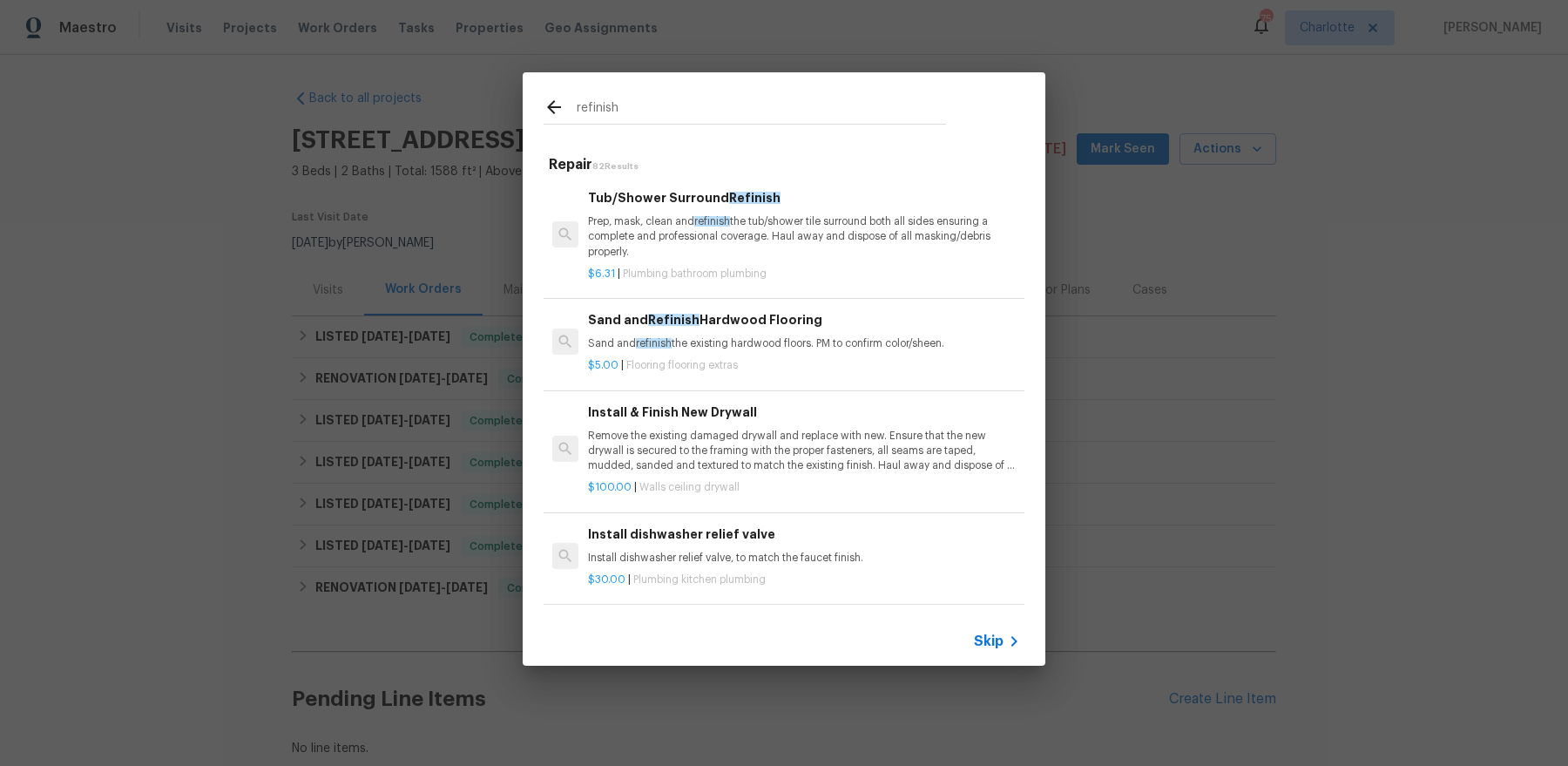
type input "refinish"
click at [739, 345] on p "Sand and refinish the existing hardwood floors. PM to confirm color/sheen." at bounding box center [804, 344] width 432 height 15
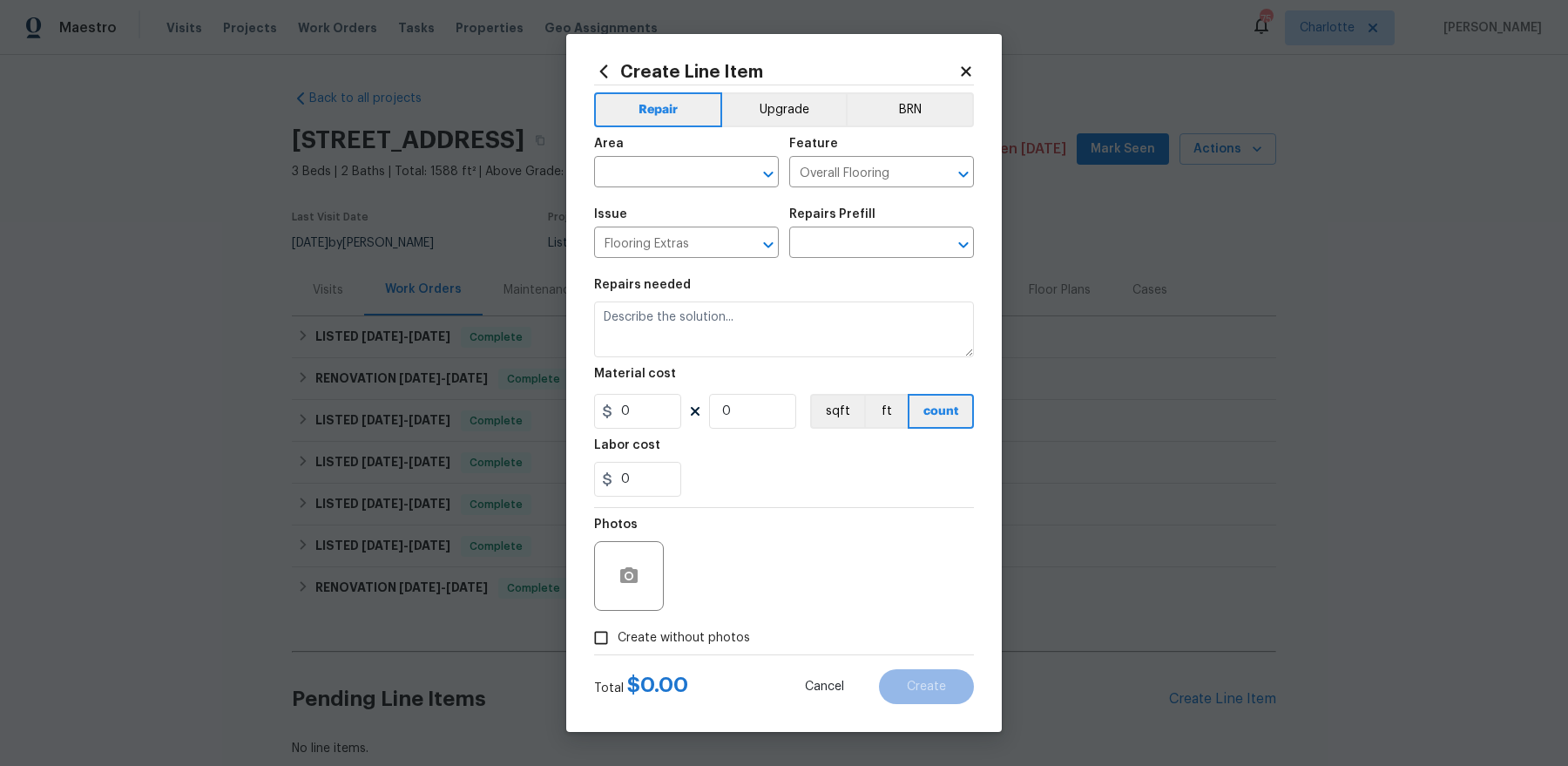
type input "Sand and Refinish Hardwood Flooring $5.00"
type textarea "Sand and refinish the existing hardwood floors. PM to confirm color/sheen."
type input "5"
type input "1"
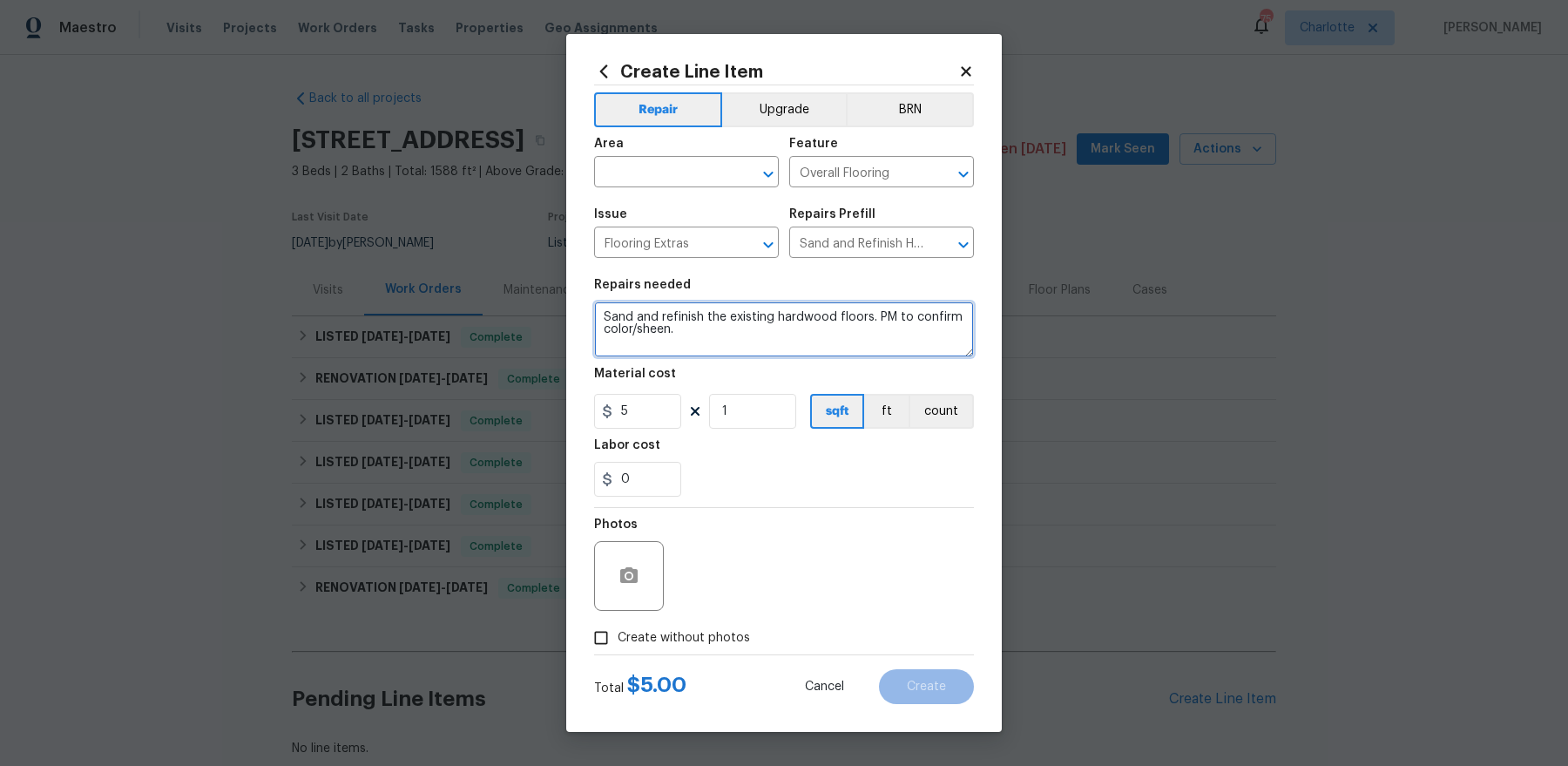
click at [602, 320] on textarea "Sand and refinish the existing hardwood floors. PM to confirm color/sheen." at bounding box center [784, 329] width 380 height 56
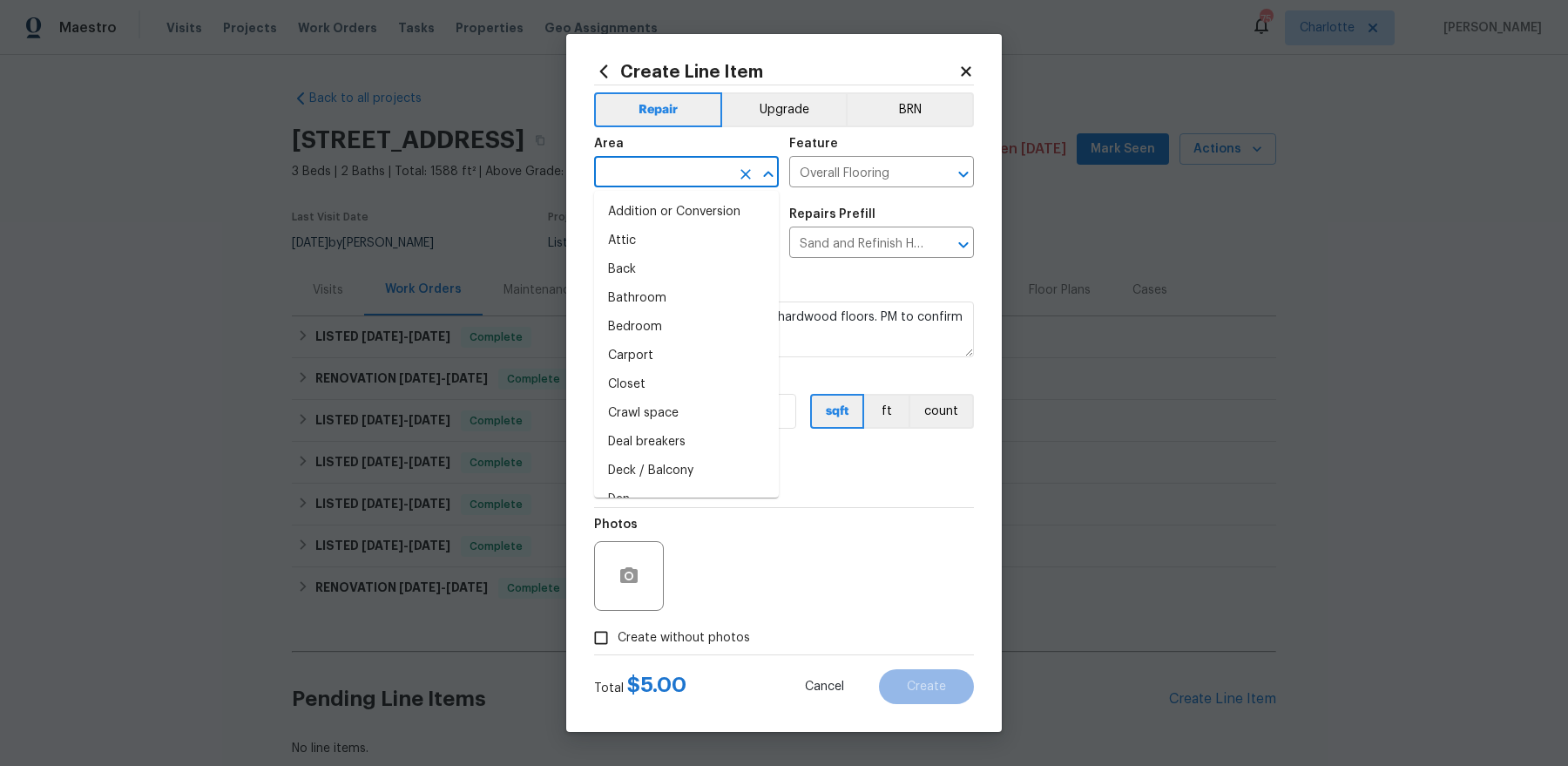
click at [672, 172] on input "text" at bounding box center [661, 174] width 136 height 27
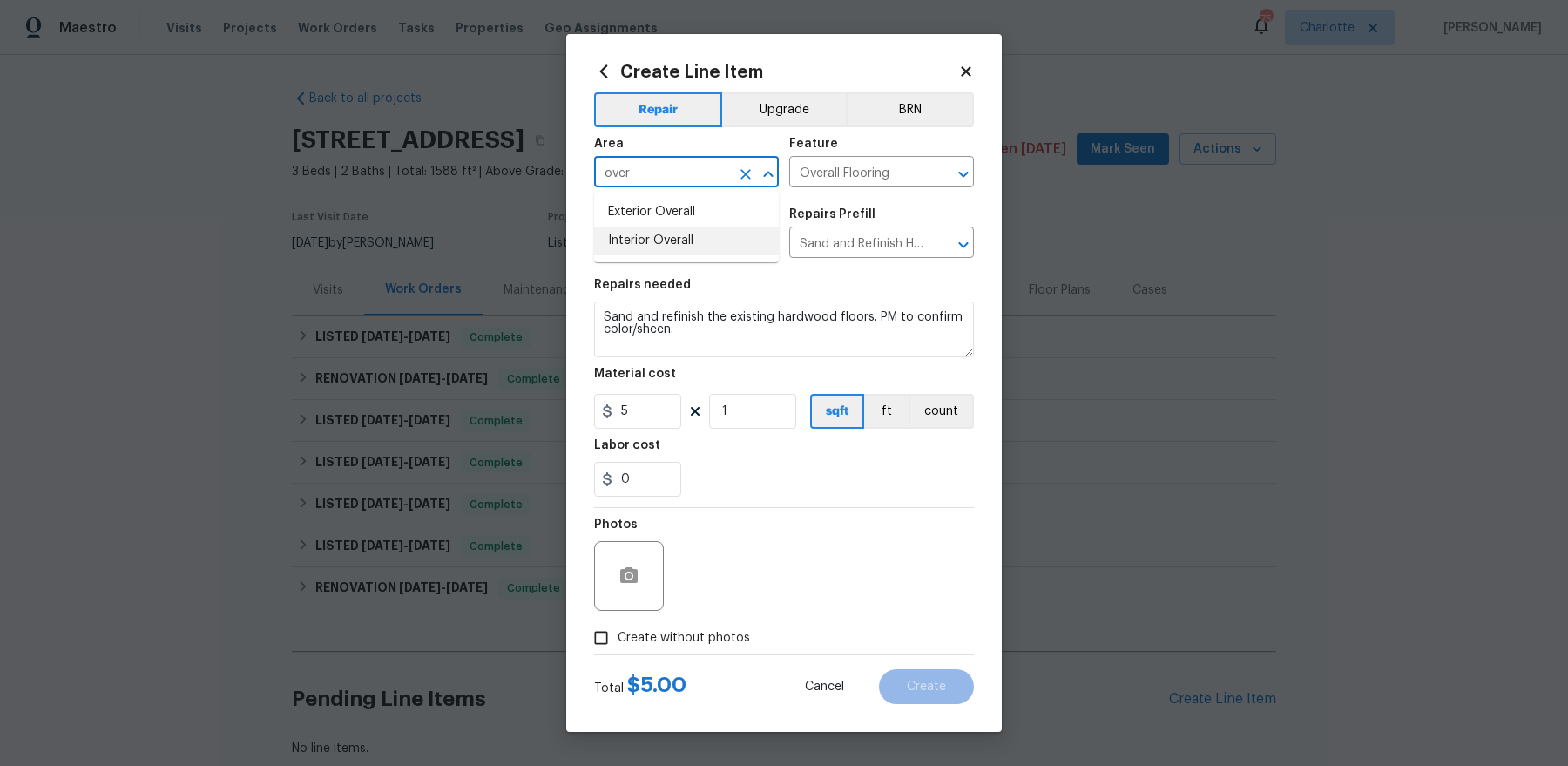
click at [661, 238] on li "Interior Overall" at bounding box center [686, 240] width 184 height 29
type input "Interior Overall"
click at [673, 641] on span "Create without photos" at bounding box center [683, 638] width 132 height 18
click at [618, 641] on input "Create without photos" at bounding box center [601, 637] width 33 height 33
checkbox input "true"
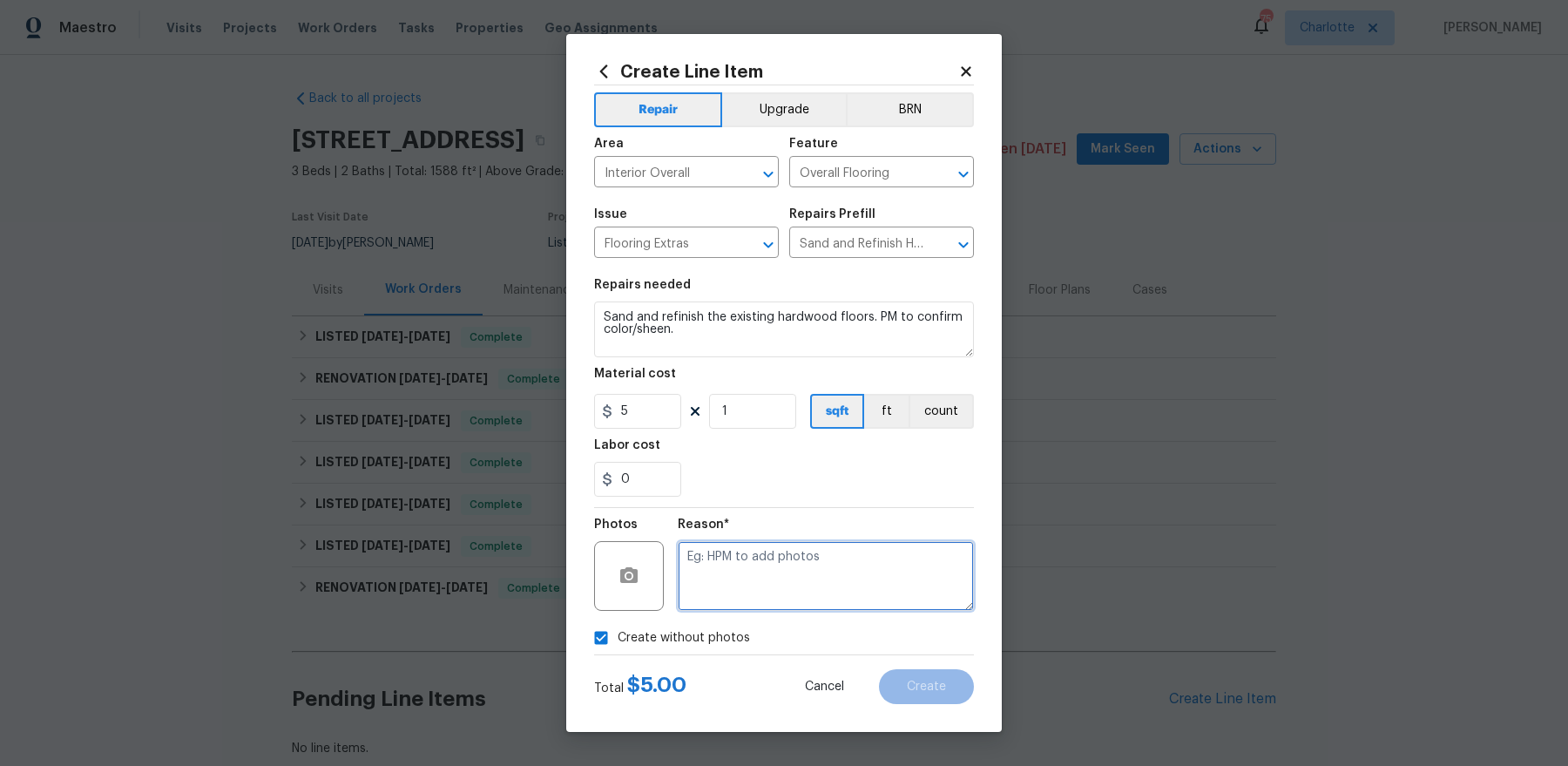
click at [766, 588] on textarea at bounding box center [826, 575] width 296 height 69
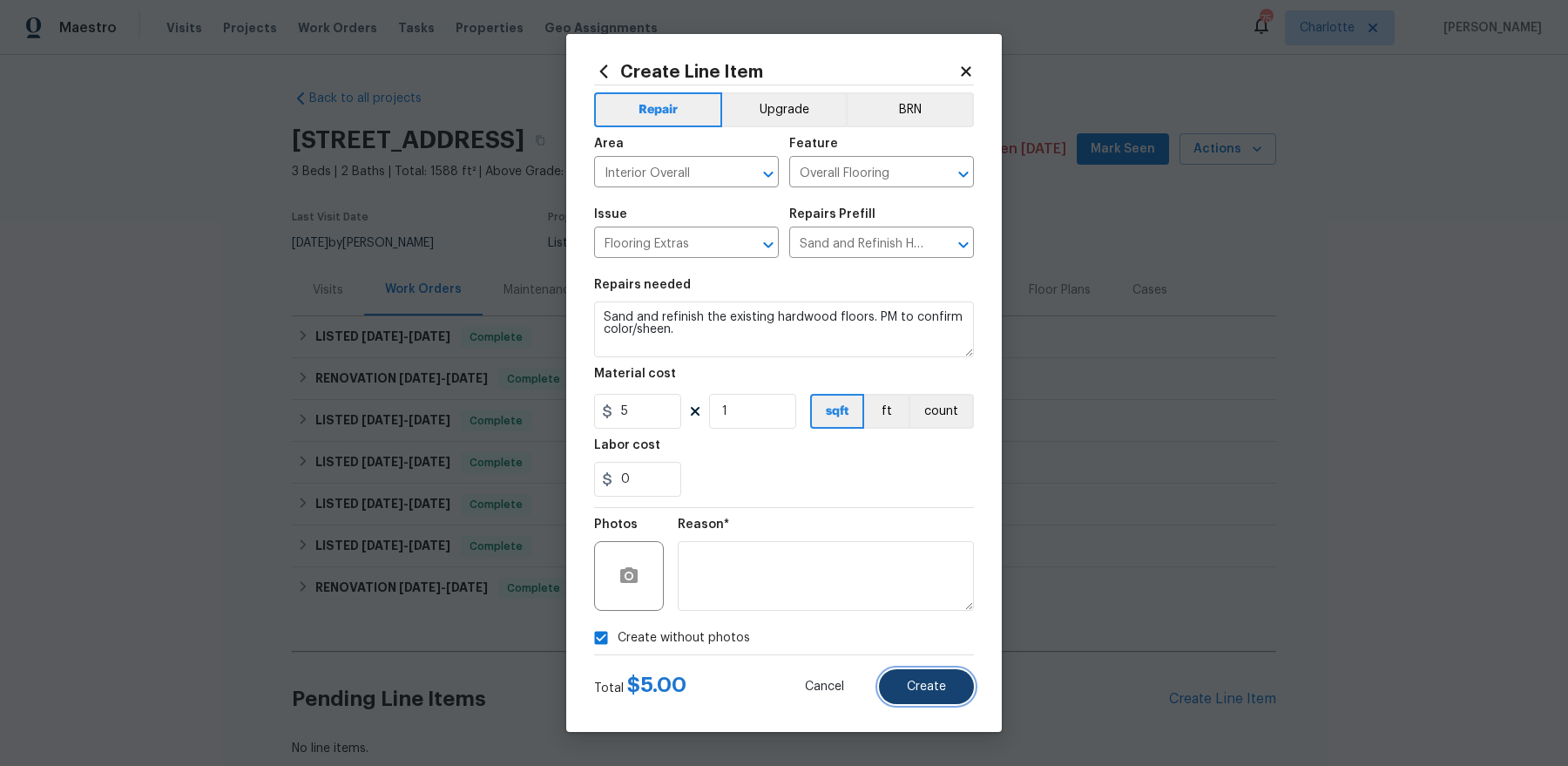
click at [948, 692] on button "Create" at bounding box center [927, 686] width 95 height 35
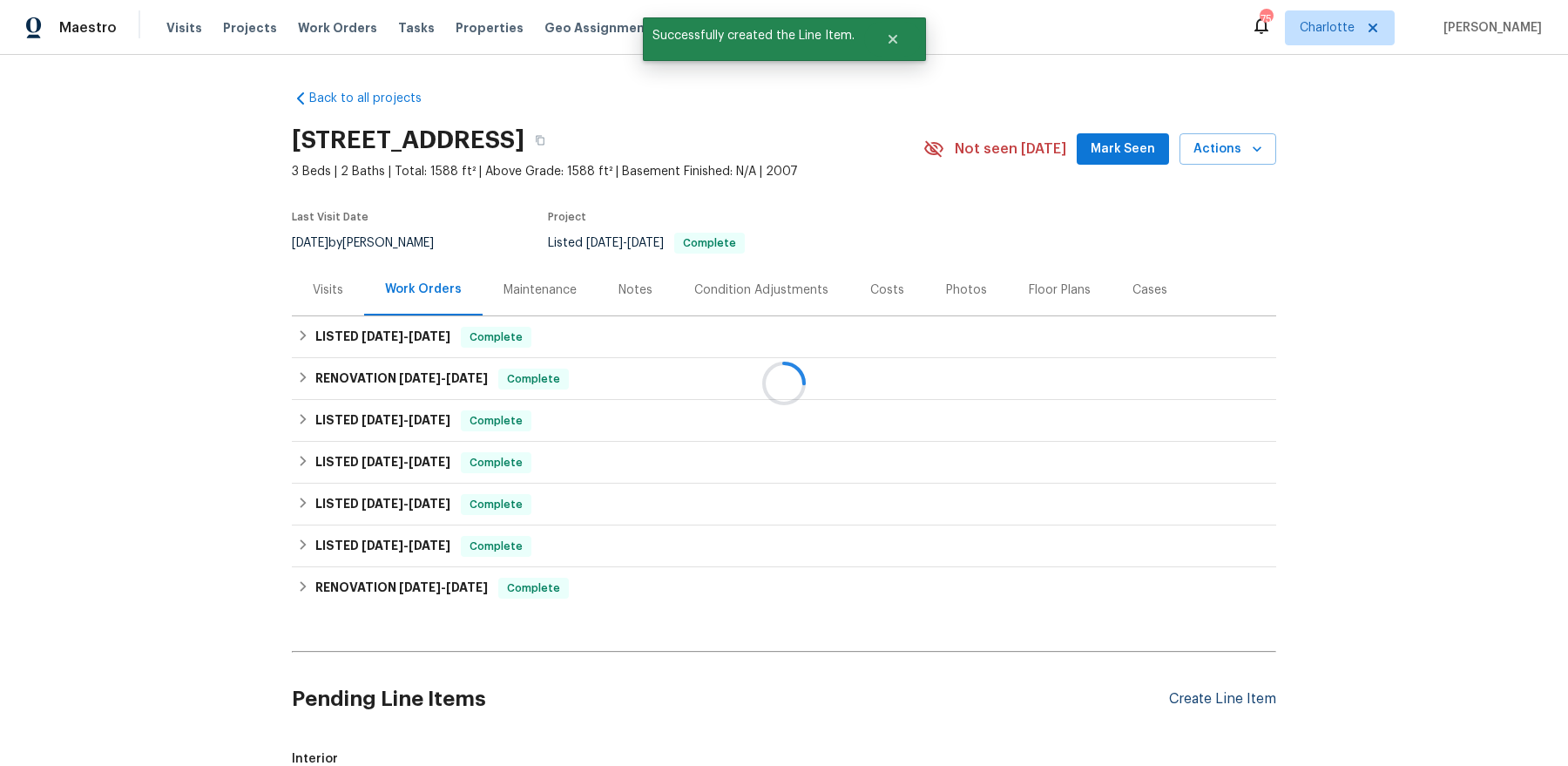
click at [1245, 700] on div at bounding box center [784, 383] width 1568 height 766
click at [1213, 702] on div "Create Line Item" at bounding box center [1222, 699] width 107 height 16
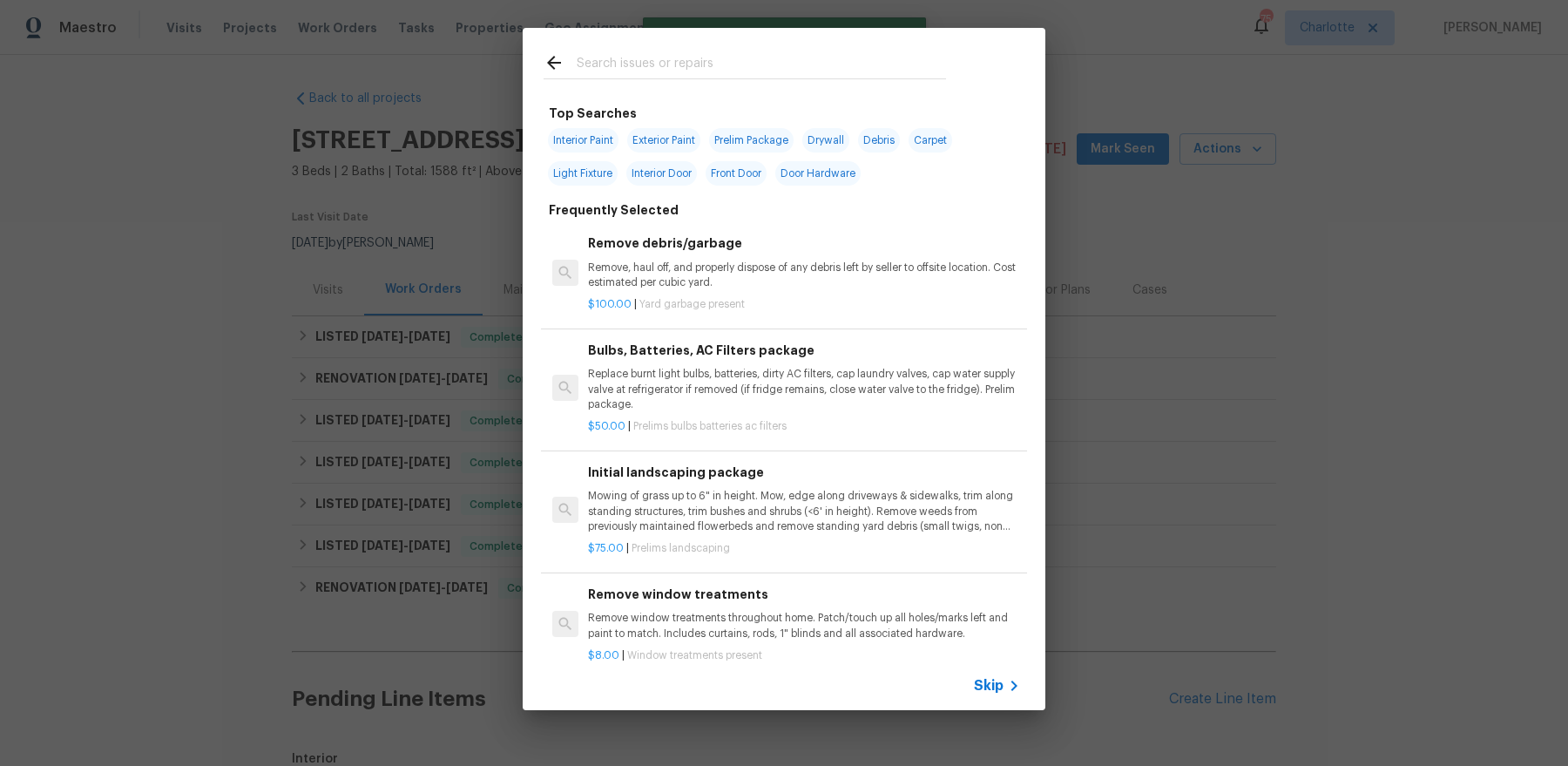
click at [679, 65] on input "text" at bounding box center [761, 65] width 370 height 26
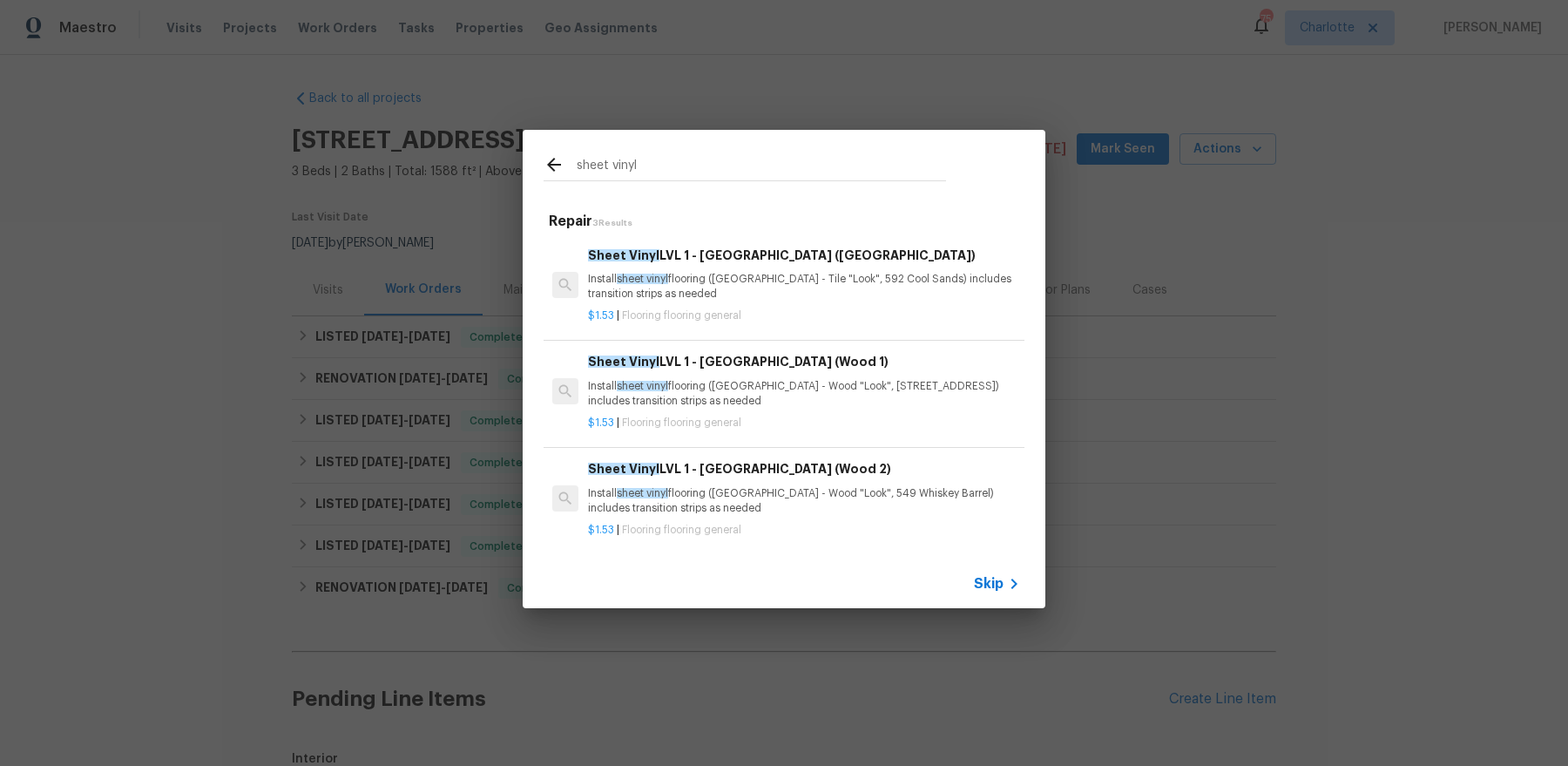
type input "sheet vinyl"
click at [767, 275] on p "Install sheet vinyl flooring (Sugar Valley - Tile "Look", 592 Cool Sands) inclu…" at bounding box center [804, 286] width 432 height 29
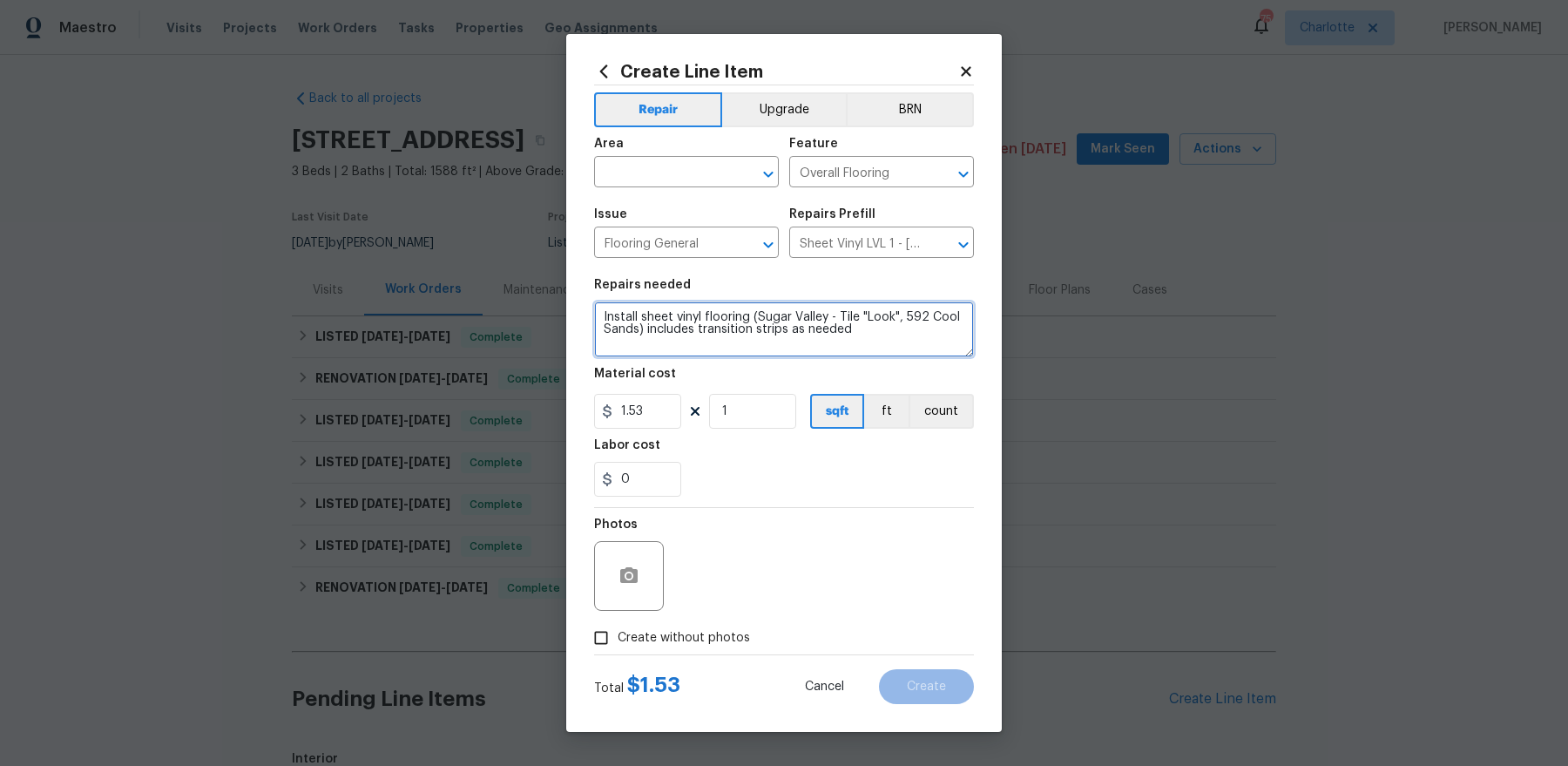
click at [598, 315] on textarea "Install sheet vinyl flooring (Sugar Valley - Tile "Look", 592 Cool Sands) inclu…" at bounding box center [784, 329] width 380 height 56
type textarea "(KITCHEN ONLY) Install sheet vinyl flooring (Sugar Valley - Tile "Look", 592 Co…"
click at [664, 626] on label "Create without photos" at bounding box center [667, 637] width 165 height 33
click at [618, 626] on input "Create without photos" at bounding box center [601, 637] width 33 height 33
checkbox input "true"
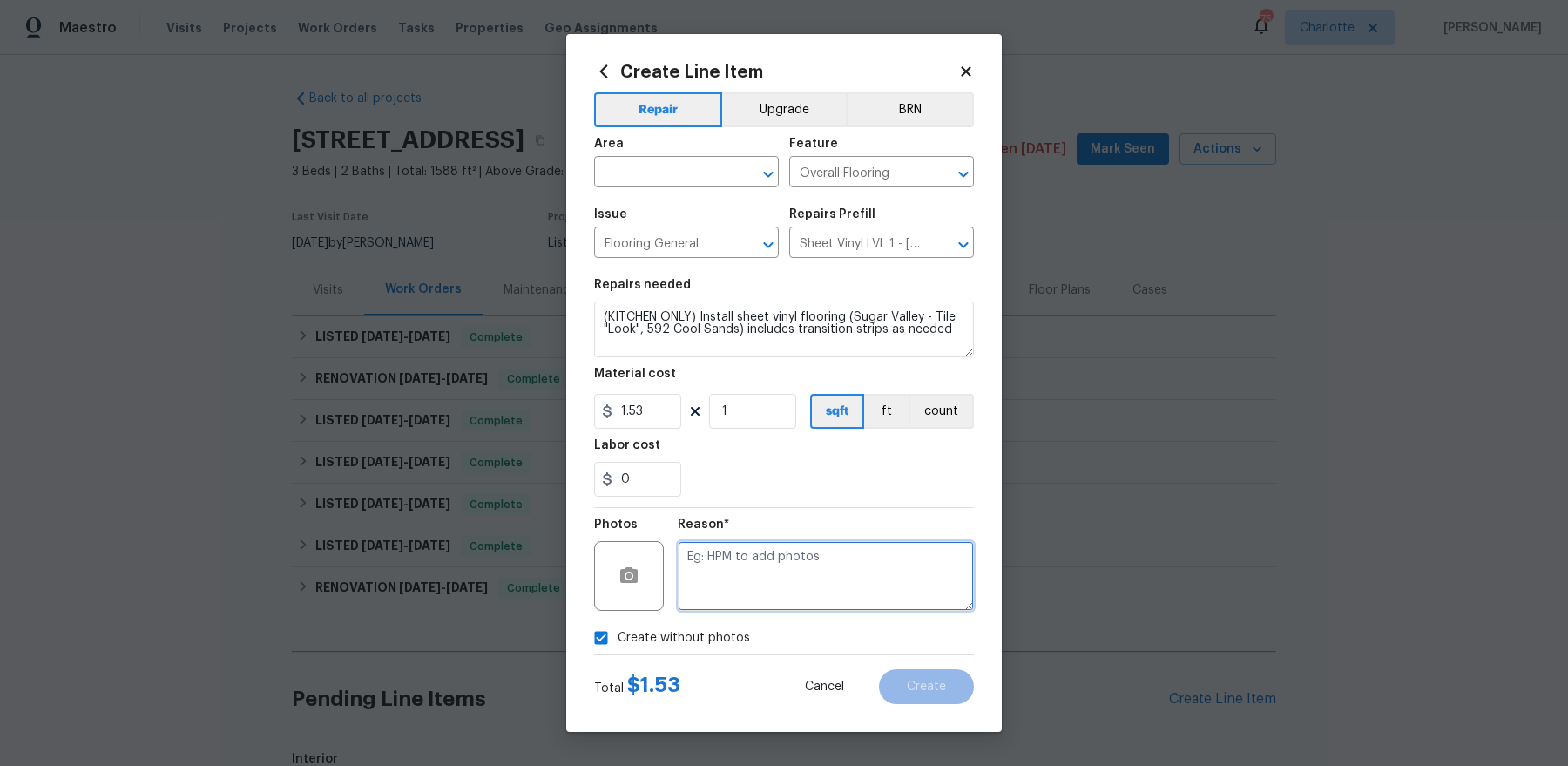
click at [811, 595] on textarea at bounding box center [826, 575] width 296 height 69
click at [629, 166] on input "text" at bounding box center [661, 174] width 136 height 27
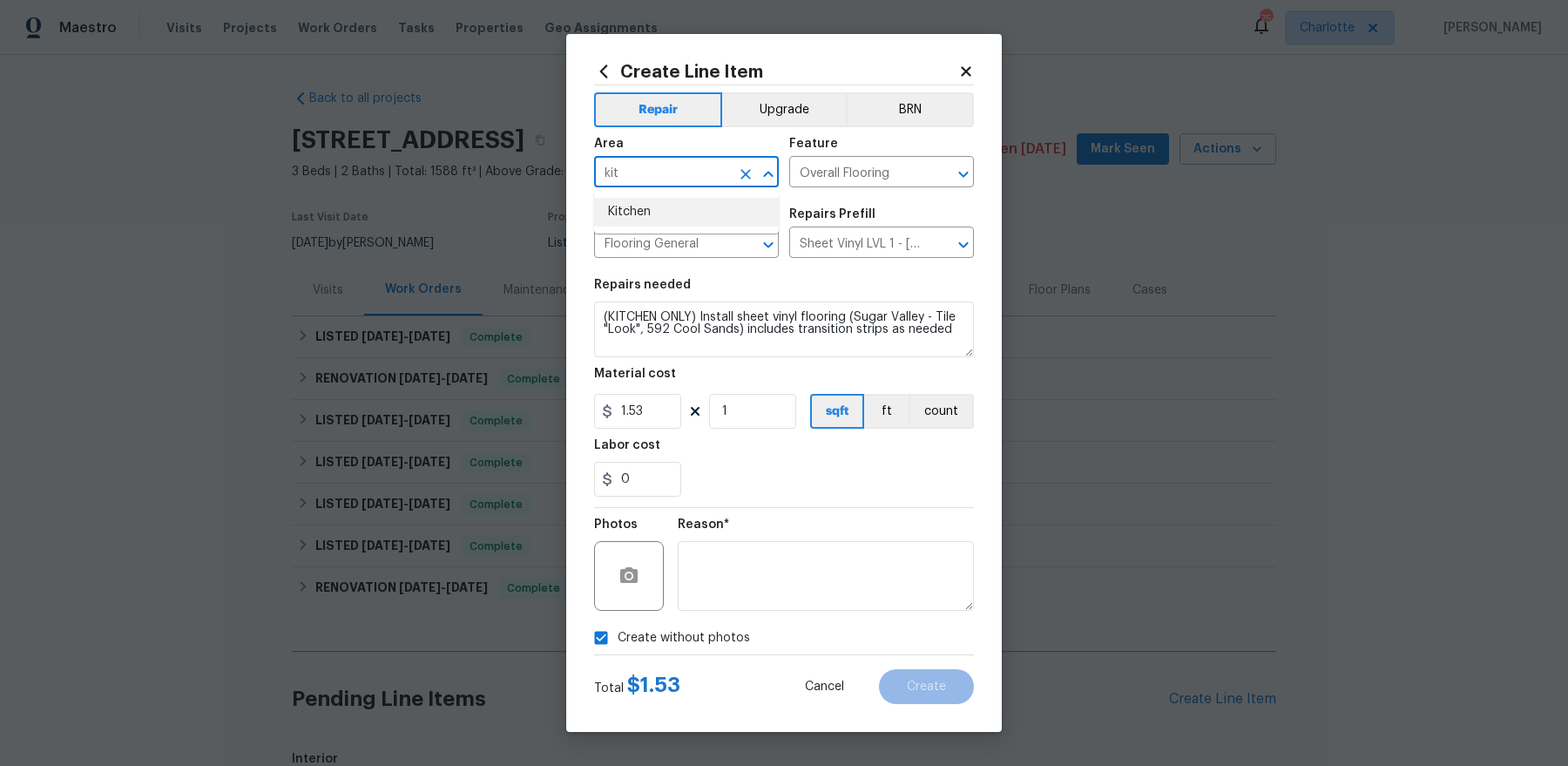
click at [633, 209] on li "Kitchen" at bounding box center [686, 212] width 184 height 29
type input "Kitchen"
click at [922, 687] on span "Create" at bounding box center [926, 687] width 39 height 13
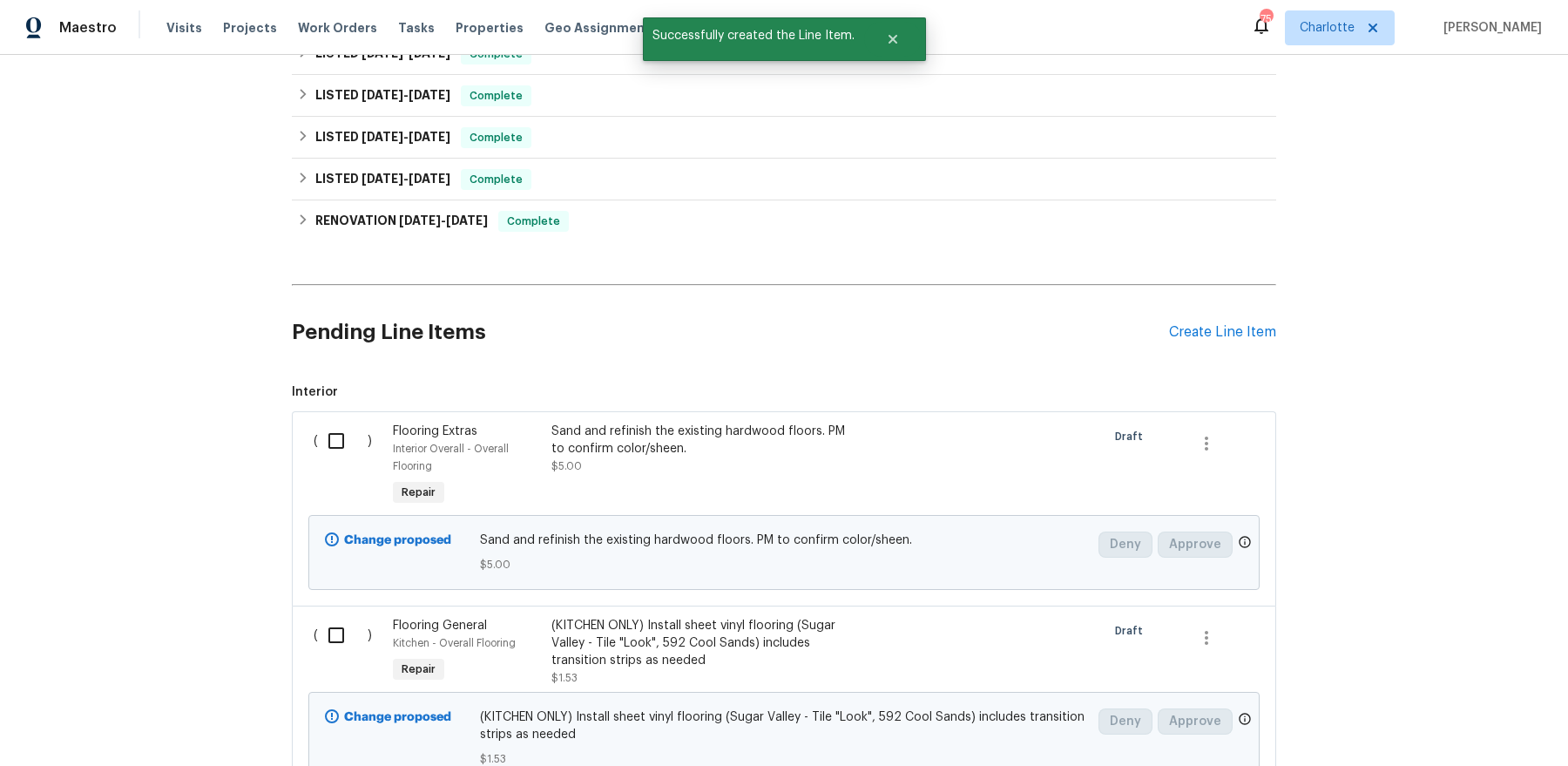
scroll to position [489, 0]
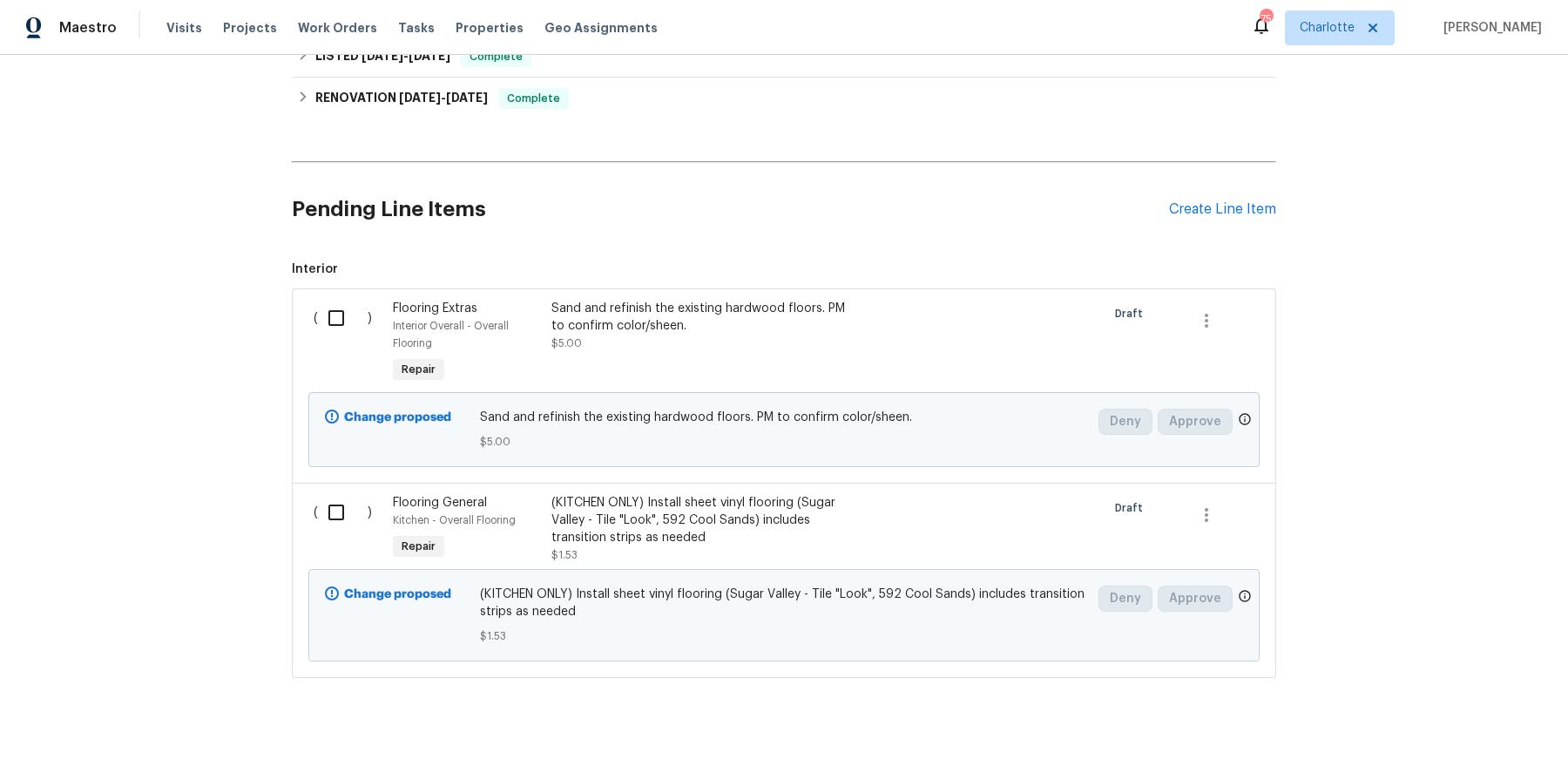
click at [335, 507] on input "checkbox" at bounding box center [342, 512] width 49 height 36
checkbox input "true"
click at [338, 314] on input "checkbox" at bounding box center [342, 317] width 49 height 36
checkbox input "true"
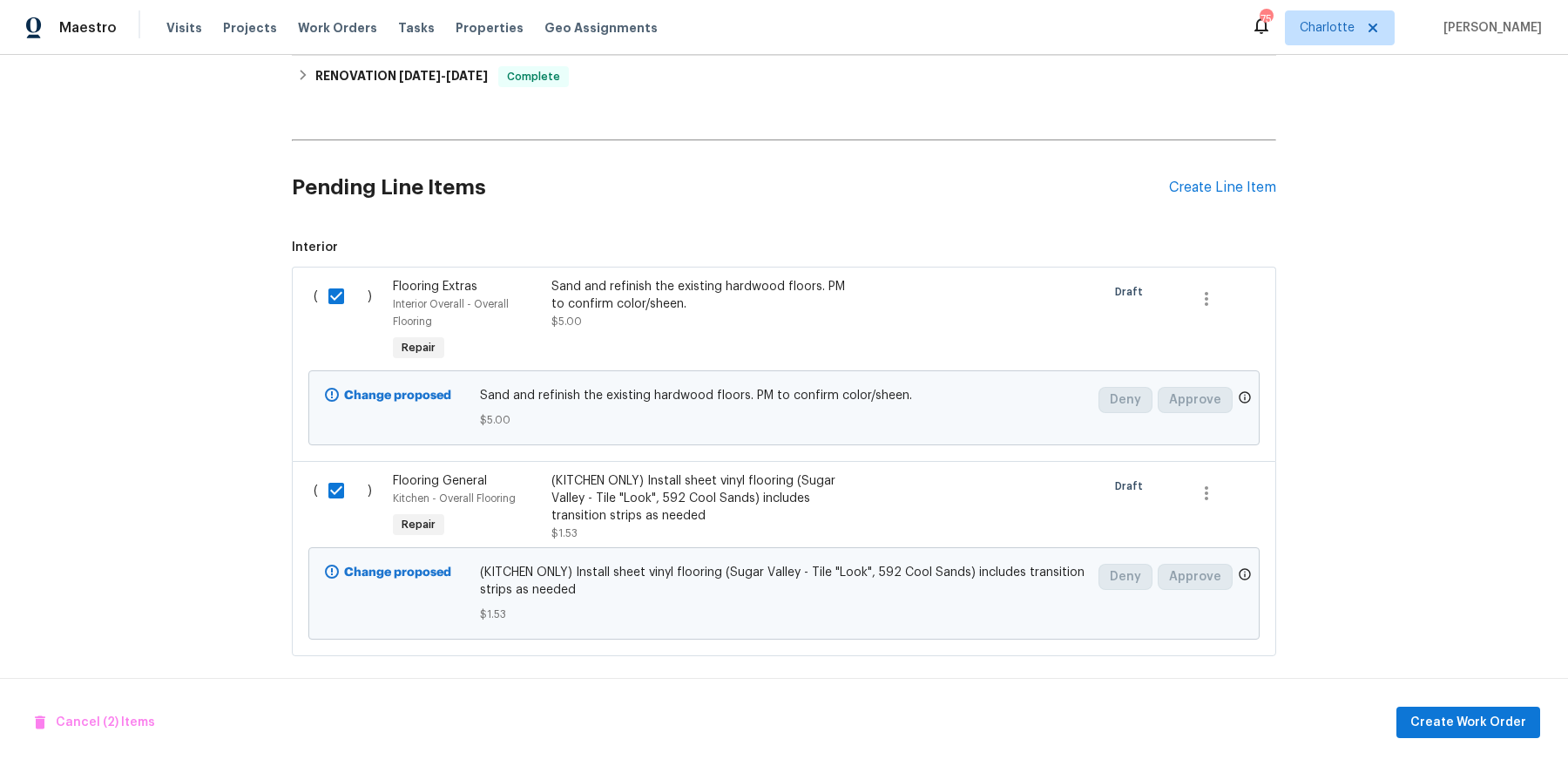
scroll to position [516, 0]
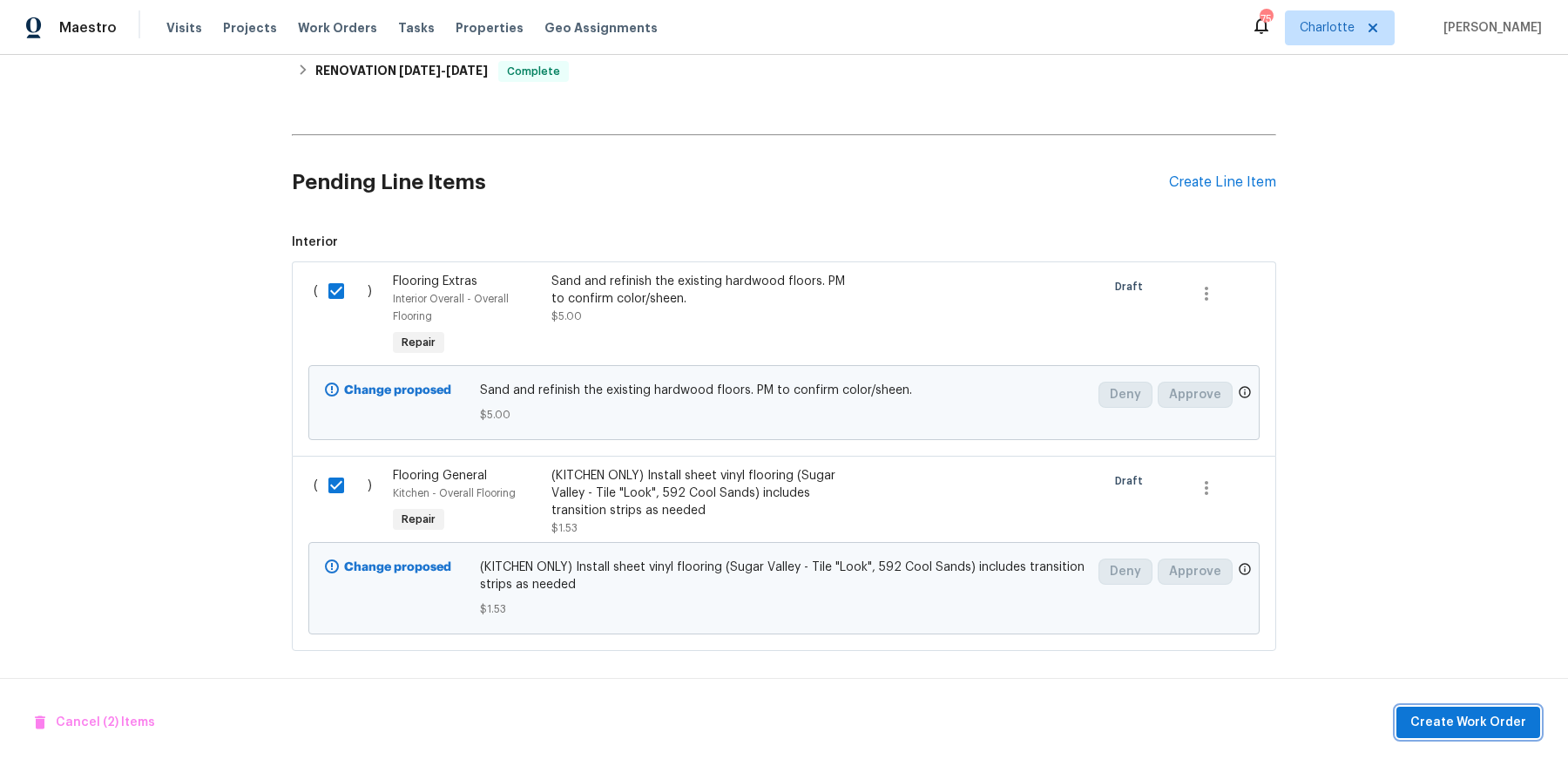
click at [1483, 727] on span "Create Work Order" at bounding box center [1468, 722] width 116 height 22
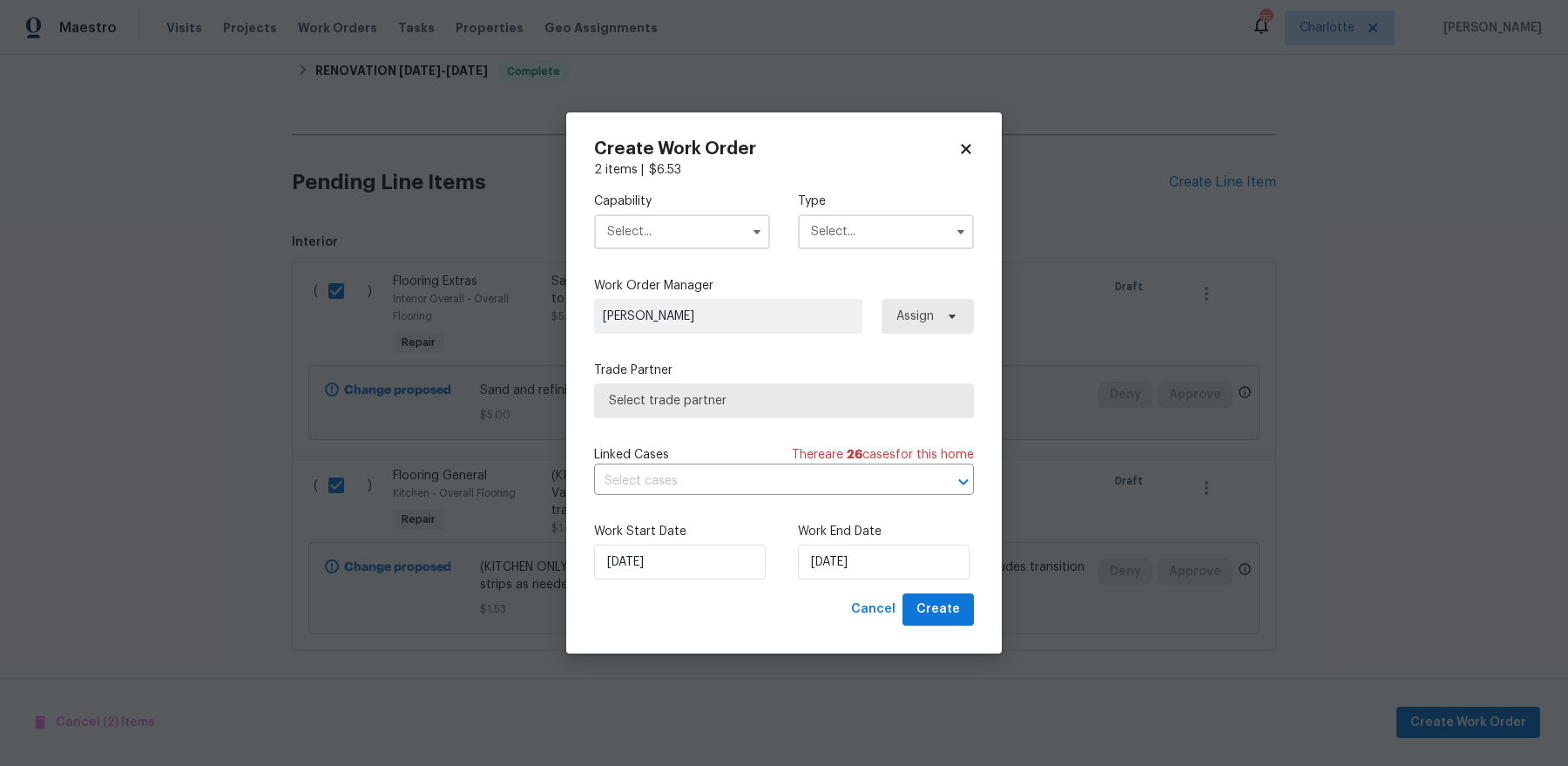
click at [688, 245] on input "text" at bounding box center [681, 231] width 176 height 35
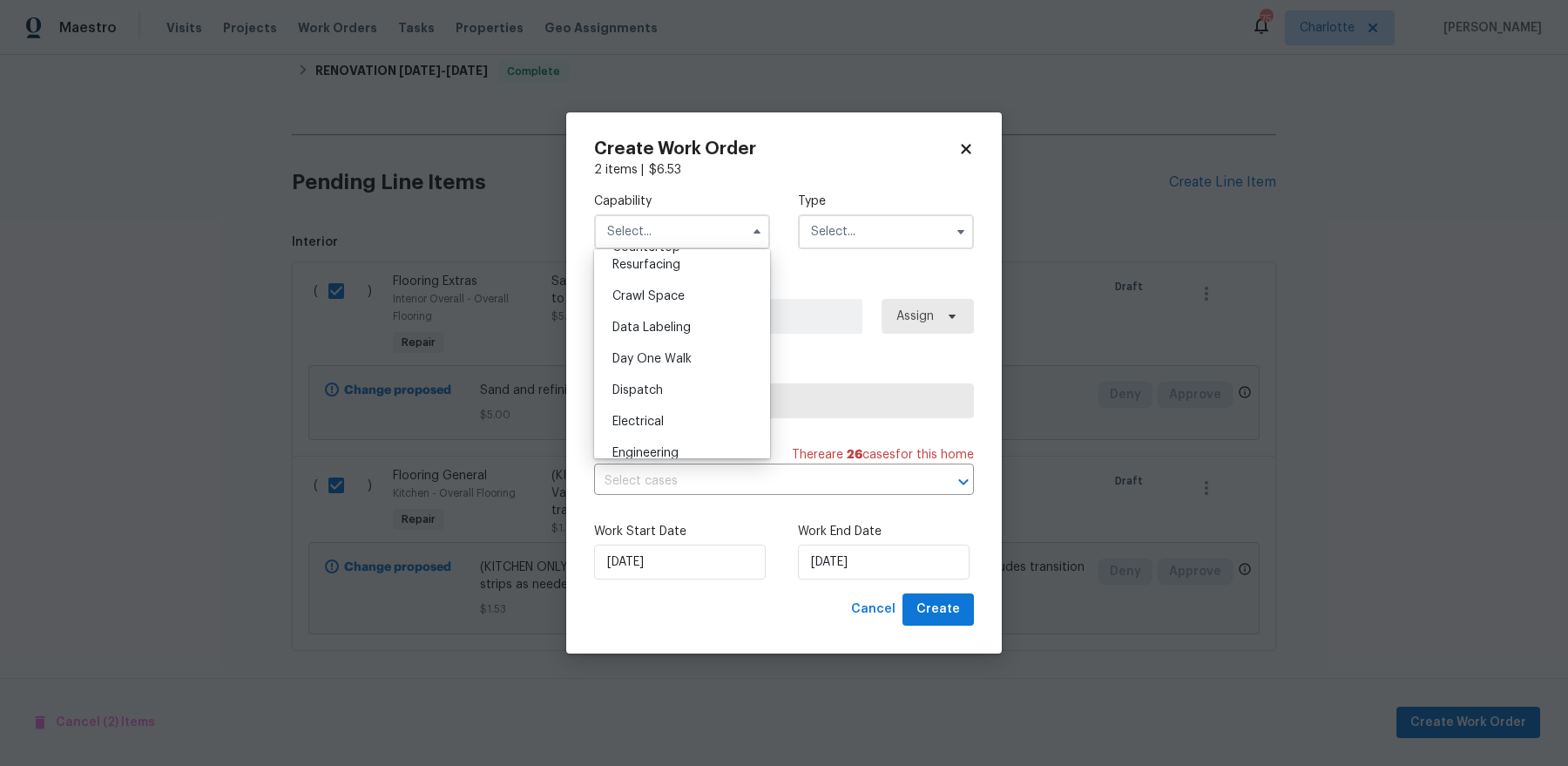
scroll to position [531, 0]
click at [732, 411] on div "Flooring" at bounding box center [682, 413] width 167 height 31
type input "Flooring"
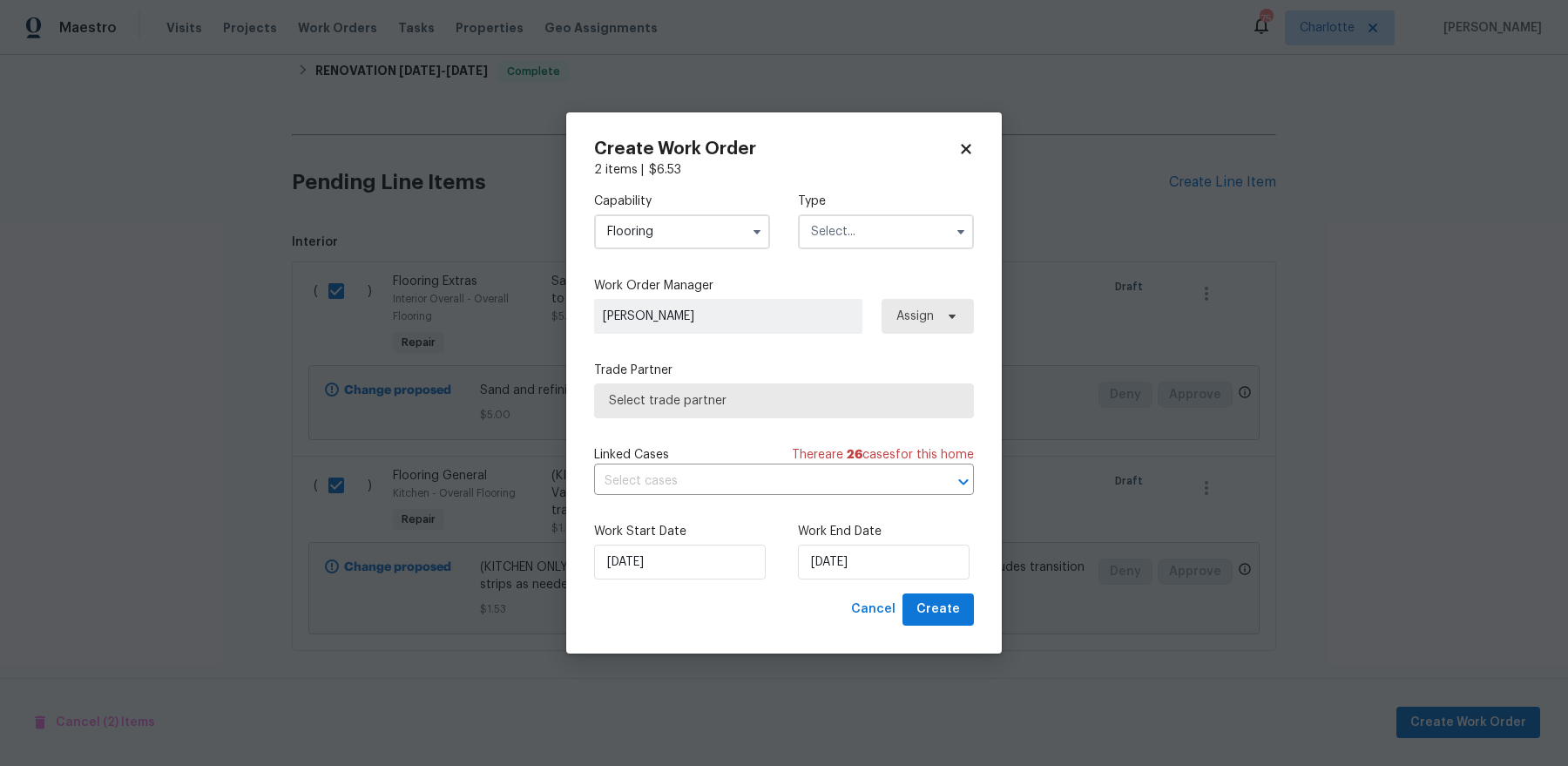
click at [845, 245] on input "text" at bounding box center [885, 231] width 176 height 35
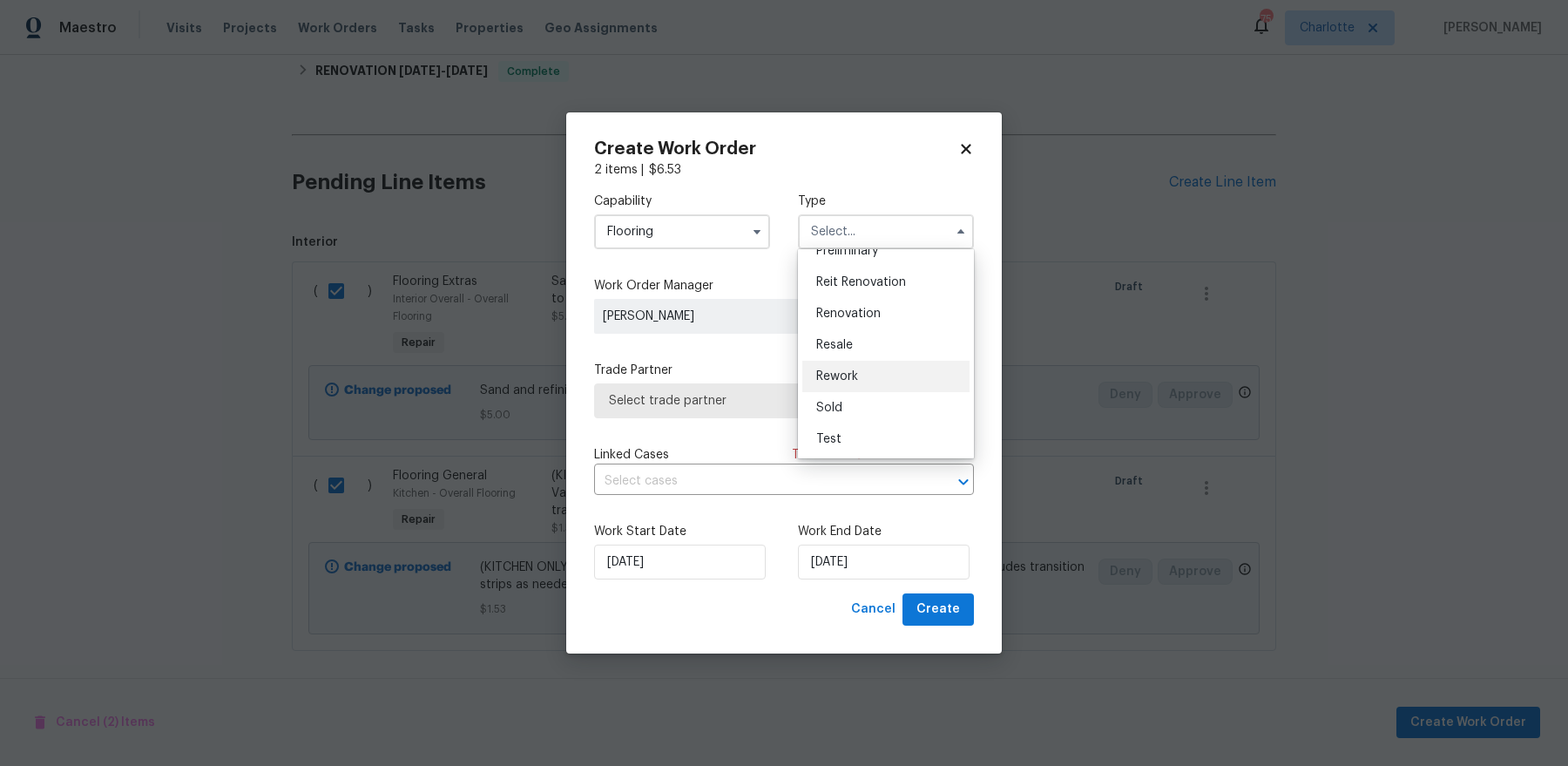
scroll to position [39, 0]
click at [889, 423] on div "Listed" at bounding box center [886, 417] width 167 height 31
type input "Listed"
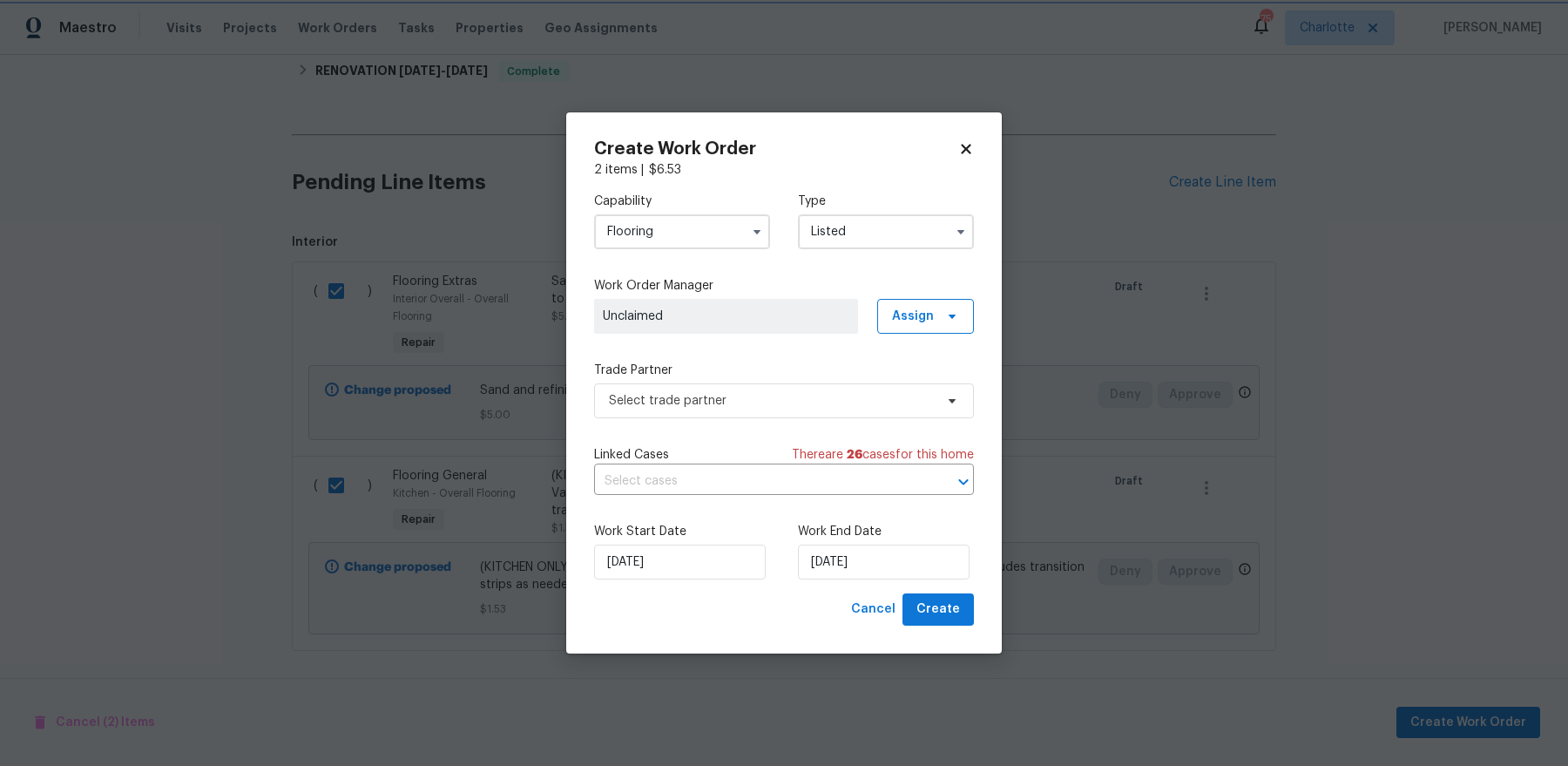
scroll to position [0, 0]
click at [905, 318] on span "Assign" at bounding box center [912, 316] width 42 height 17
click at [911, 368] on div "Assign to HPM" at bounding box center [931, 366] width 82 height 17
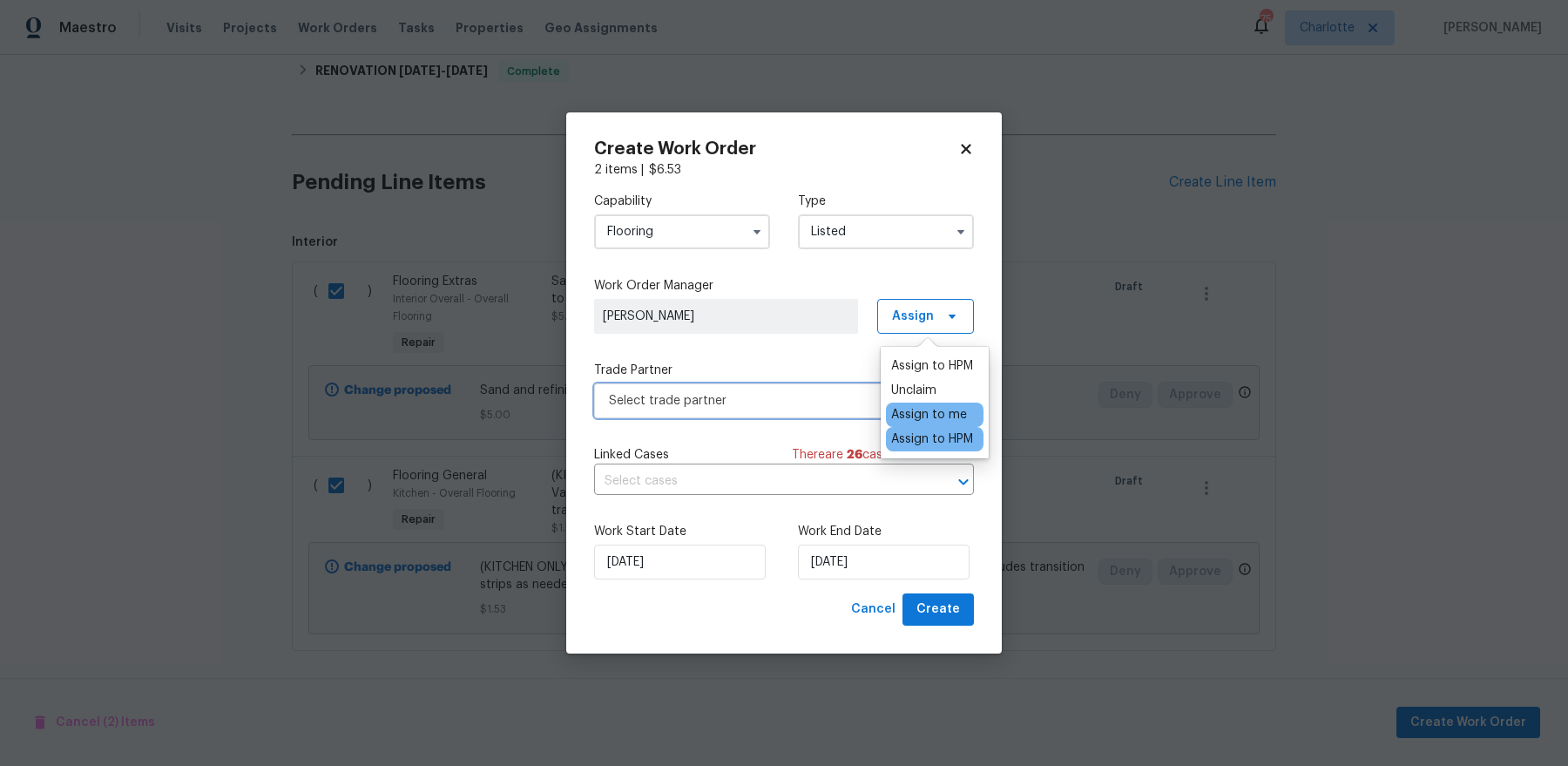
click at [713, 395] on span "Select trade partner" at bounding box center [772, 400] width 325 height 17
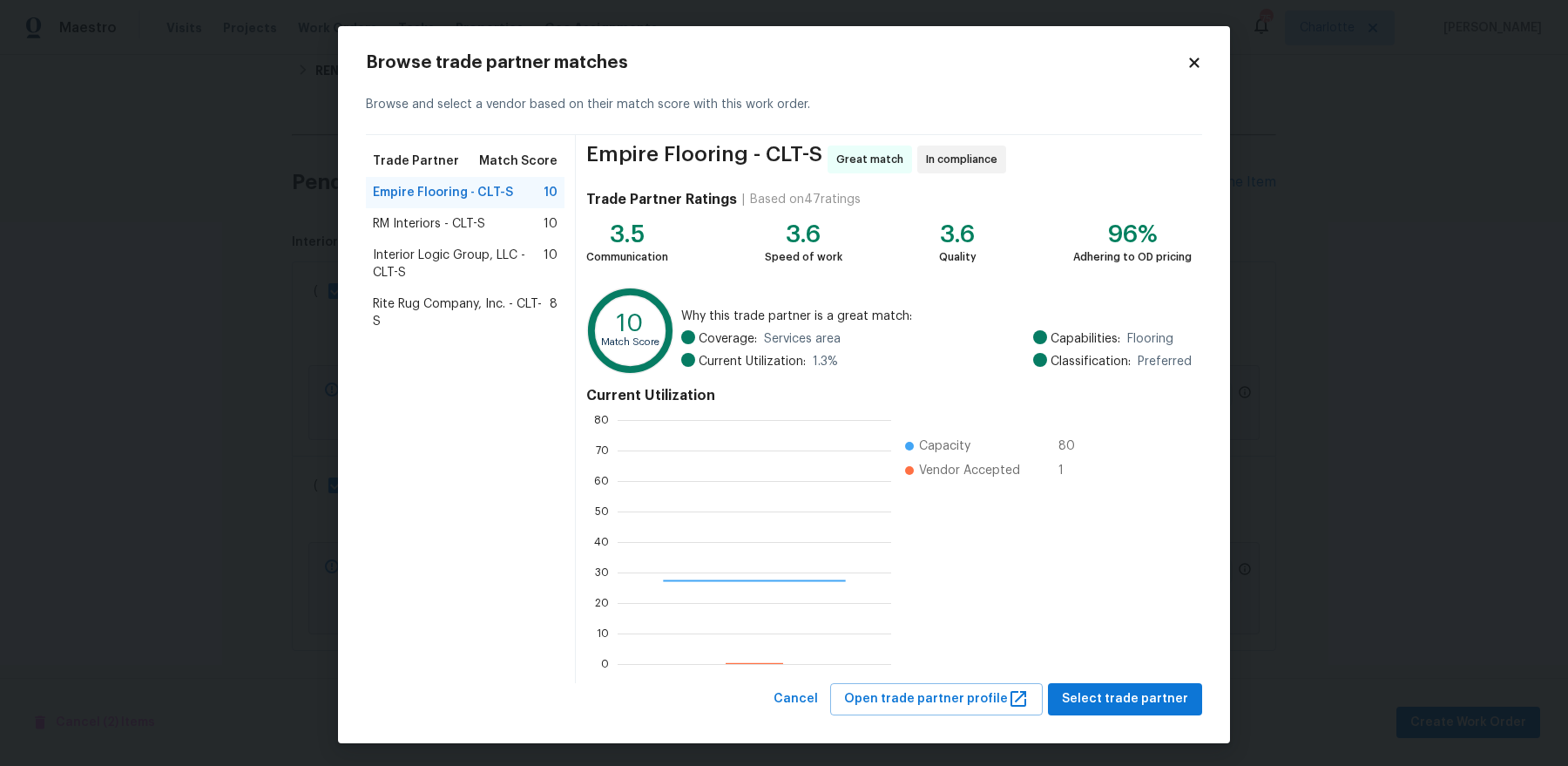
scroll to position [244, 273]
click at [501, 209] on div "RM Interiors - CLT-S 10" at bounding box center [465, 223] width 199 height 31
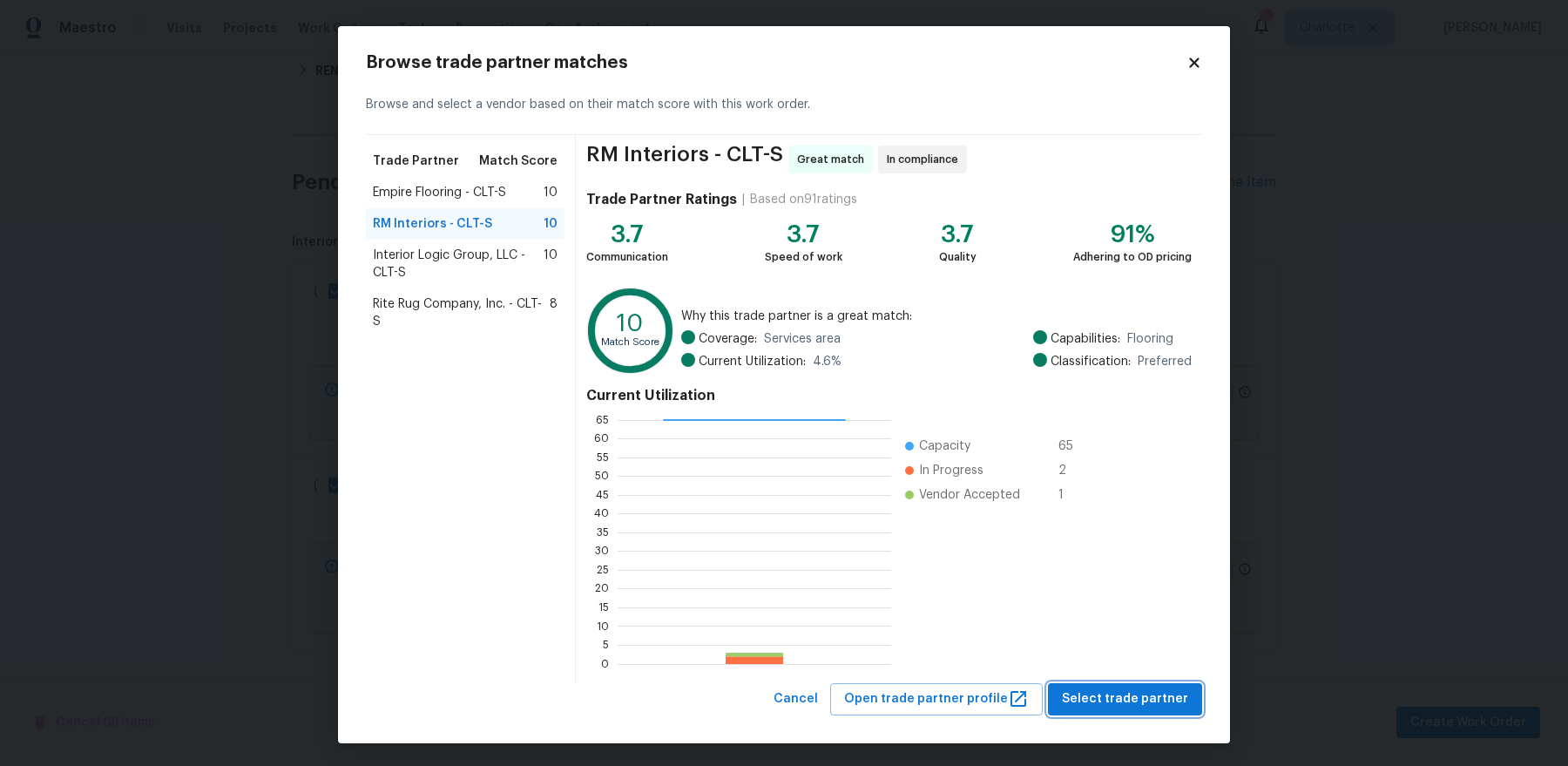
click at [1157, 693] on span "Select trade partner" at bounding box center [1124, 699] width 126 height 22
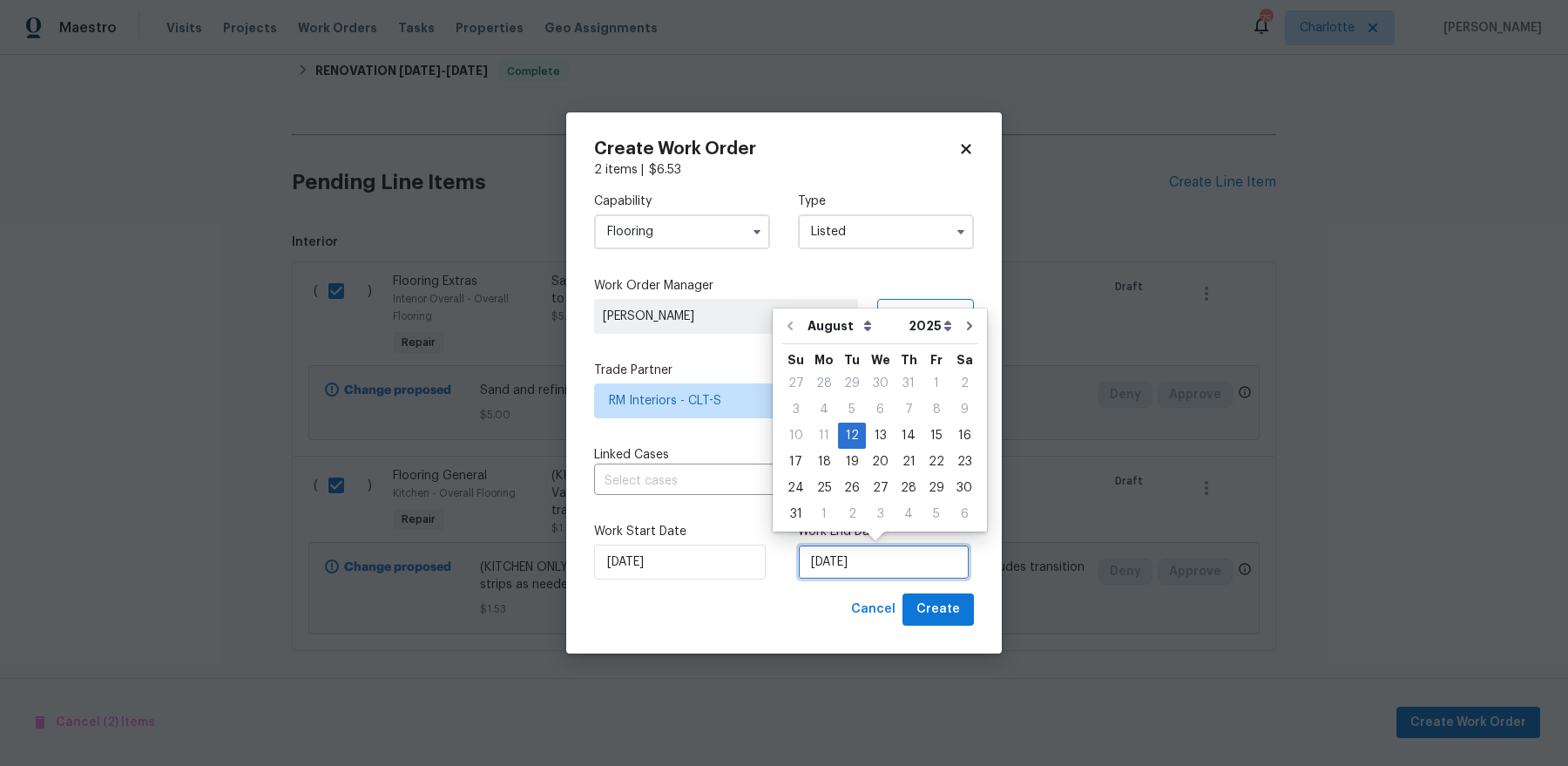
click at [884, 562] on input "[DATE]" at bounding box center [883, 562] width 172 height 35
click at [925, 443] on div "15" at bounding box center [935, 435] width 28 height 25
type input "[DATE]"
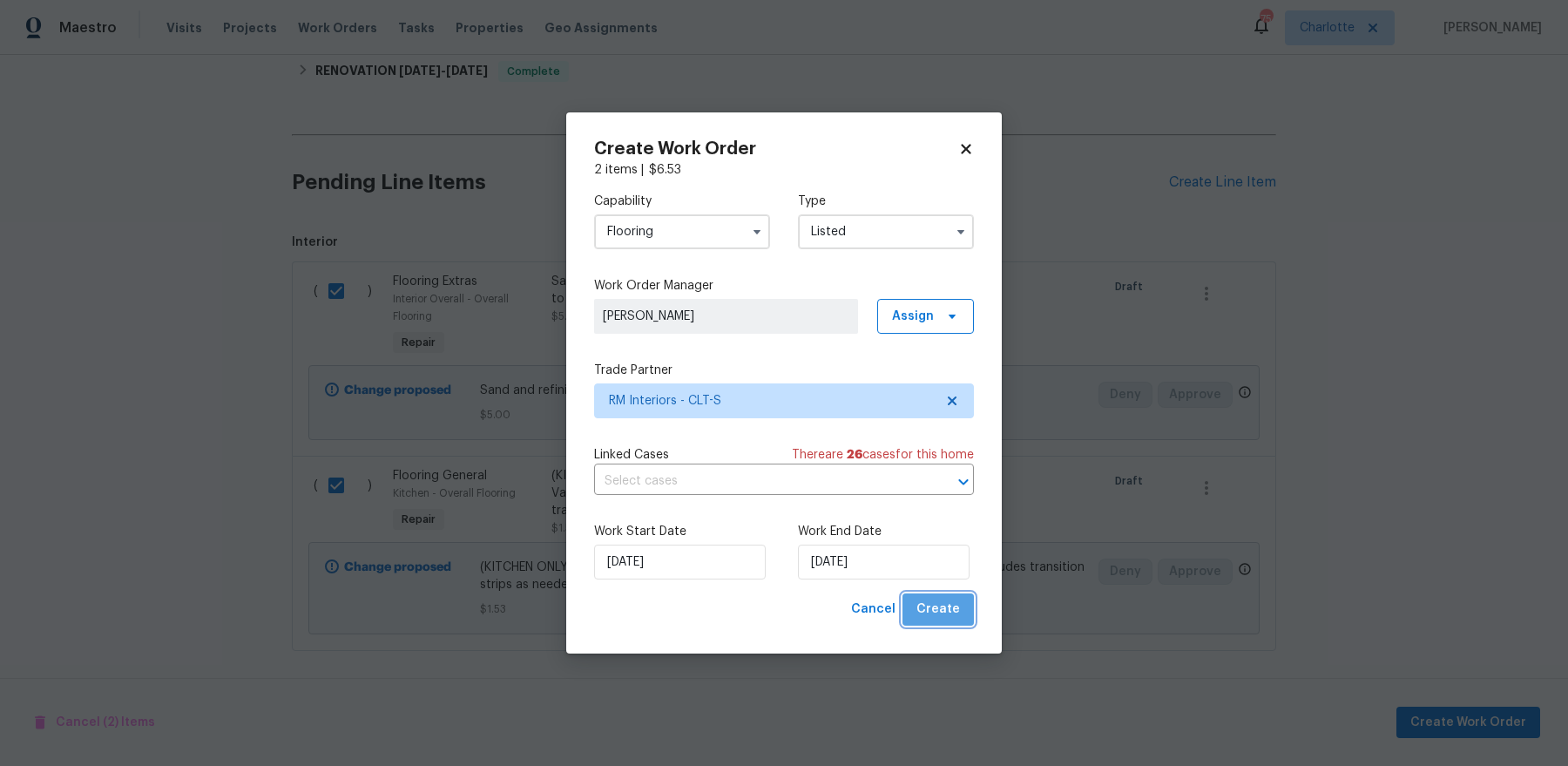
click at [955, 618] on span "Create" at bounding box center [938, 609] width 44 height 22
checkbox input "false"
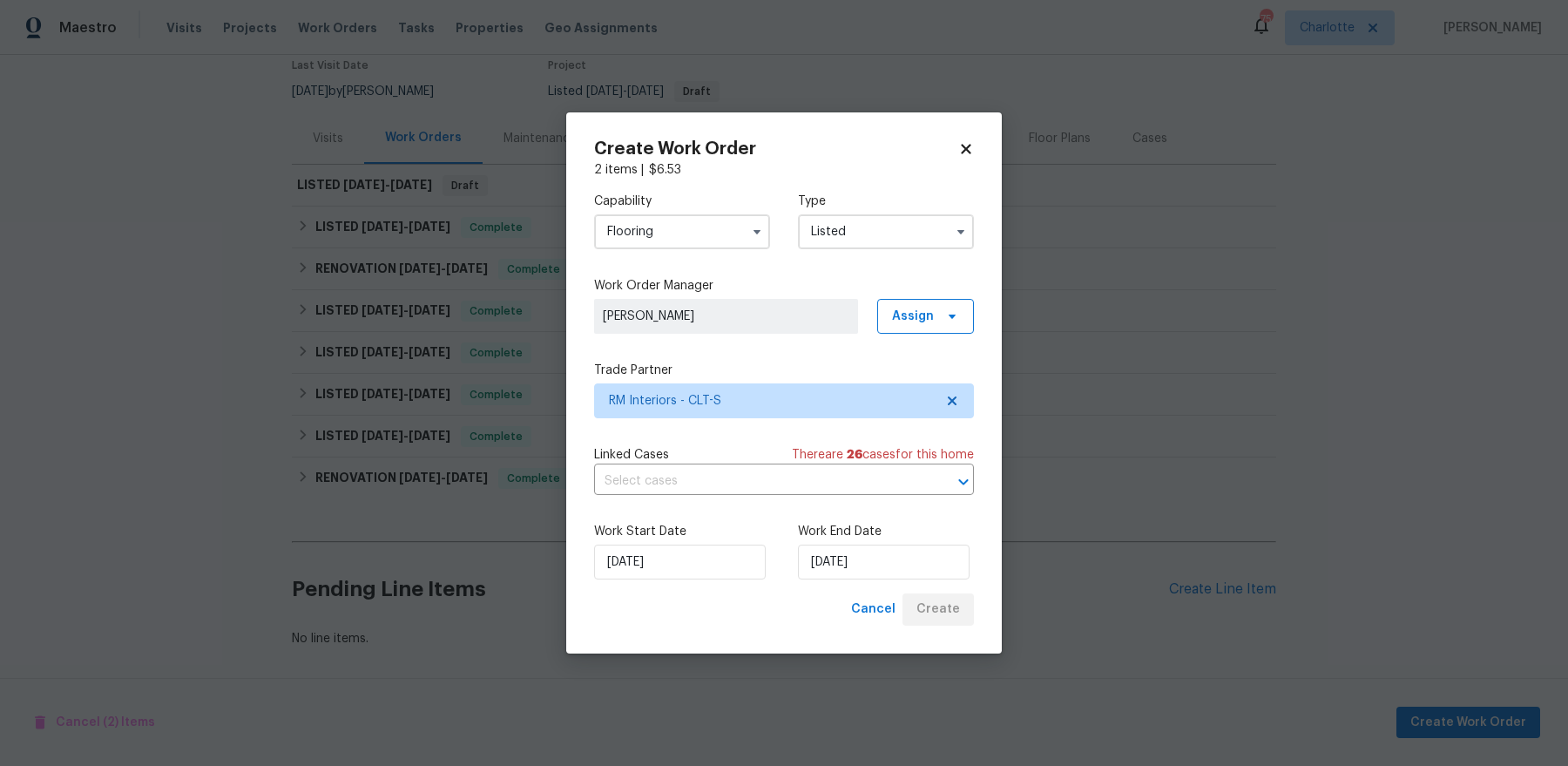
scroll to position [150, 0]
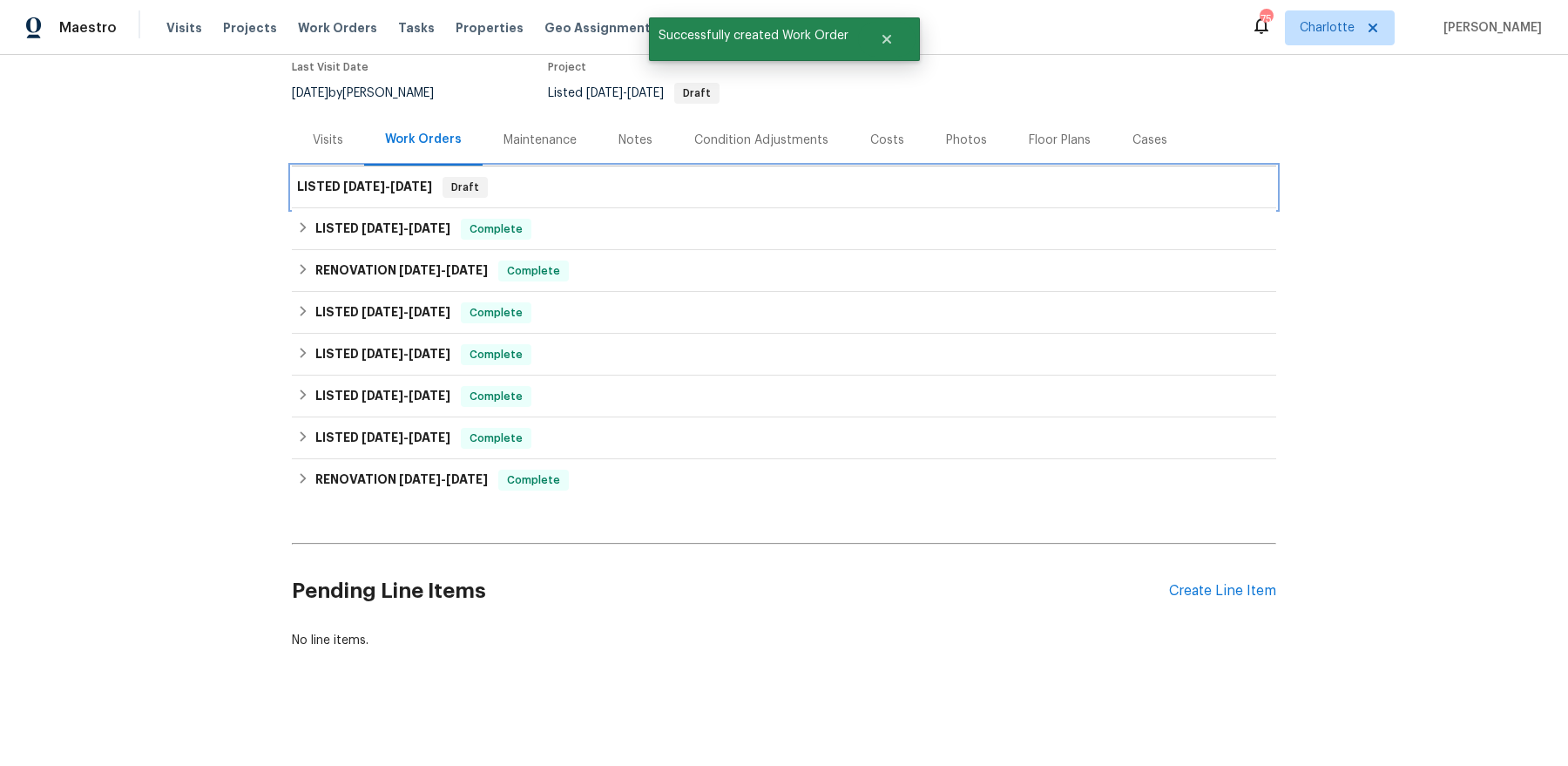
click at [363, 181] on span "[DATE]" at bounding box center [364, 186] width 42 height 12
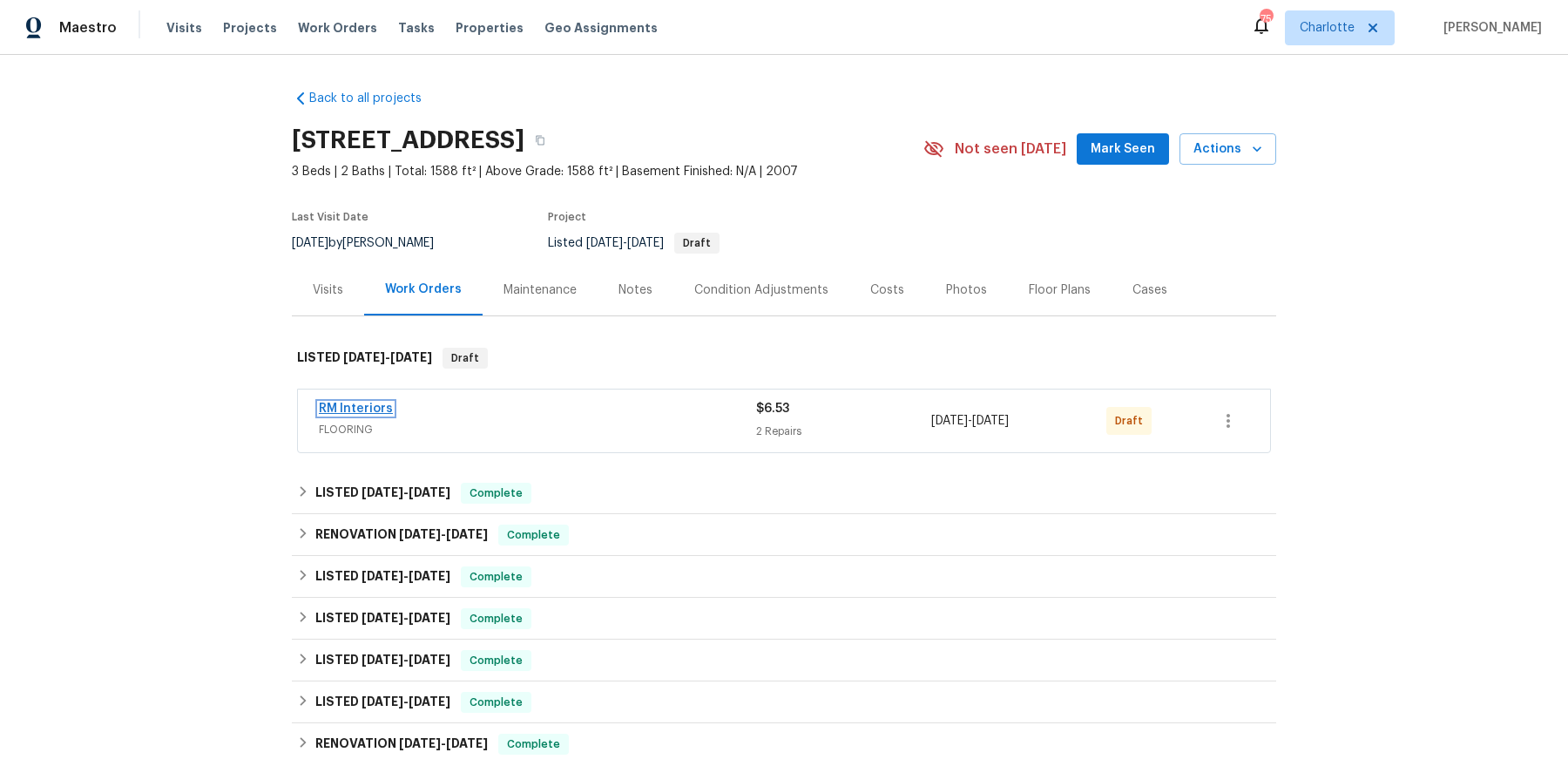
click at [356, 408] on link "RM Interiors" at bounding box center [355, 408] width 74 height 12
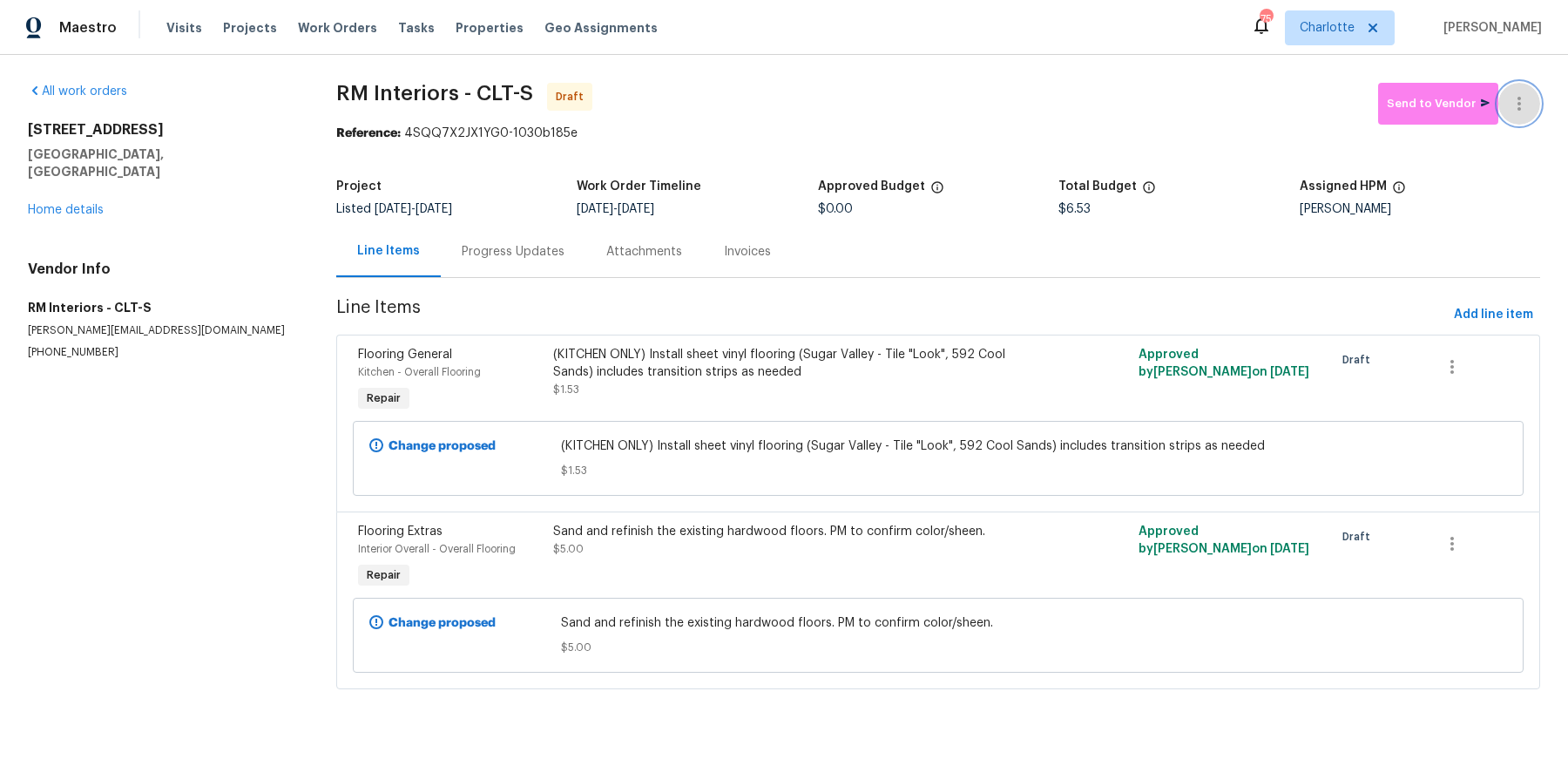
click at [1526, 99] on icon "button" at bounding box center [1519, 104] width 21 height 21
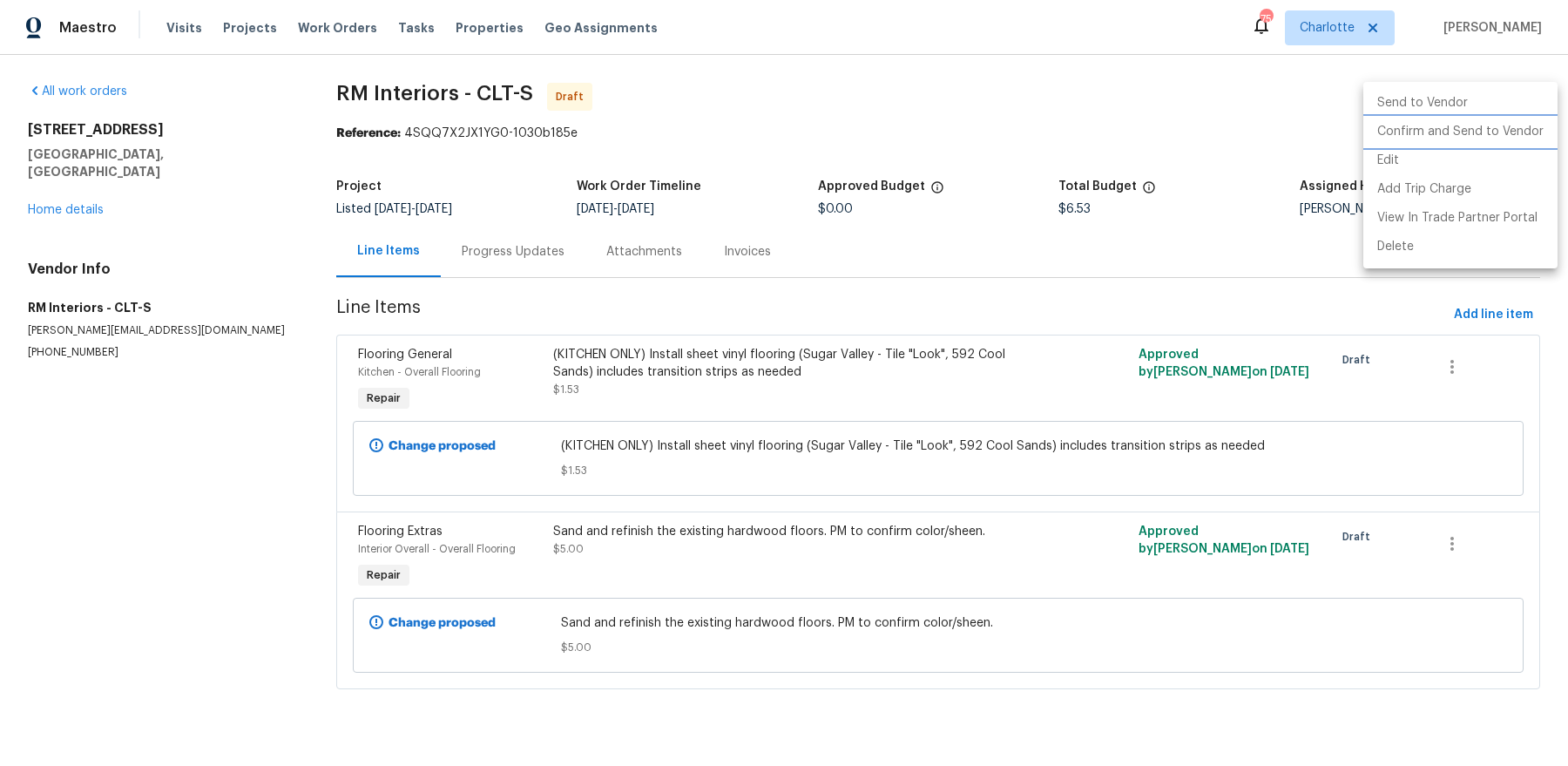
click at [1498, 141] on li "Confirm and Send to Vendor" at bounding box center [1460, 132] width 194 height 29
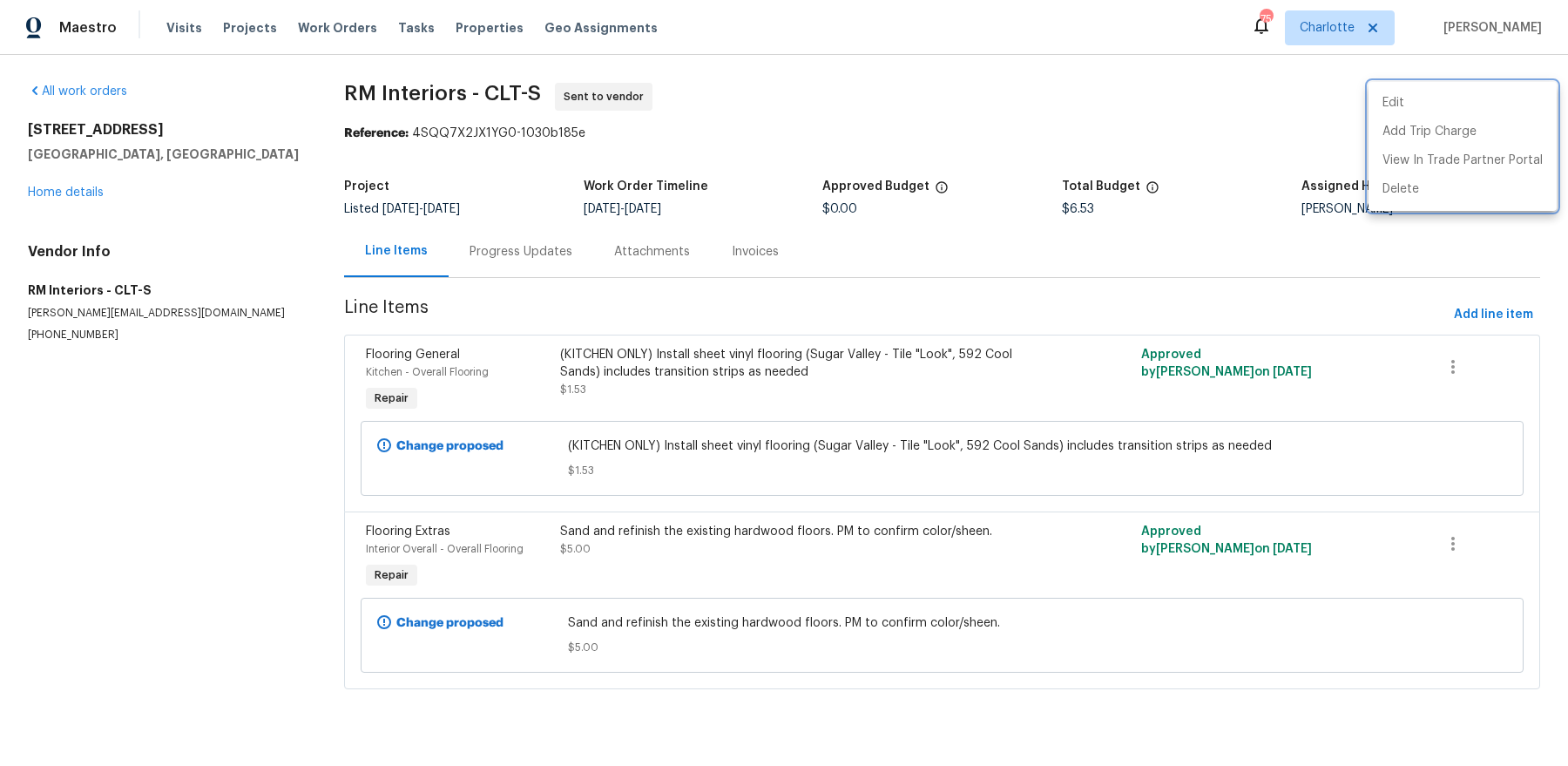
click at [750, 318] on div at bounding box center [784, 383] width 1568 height 766
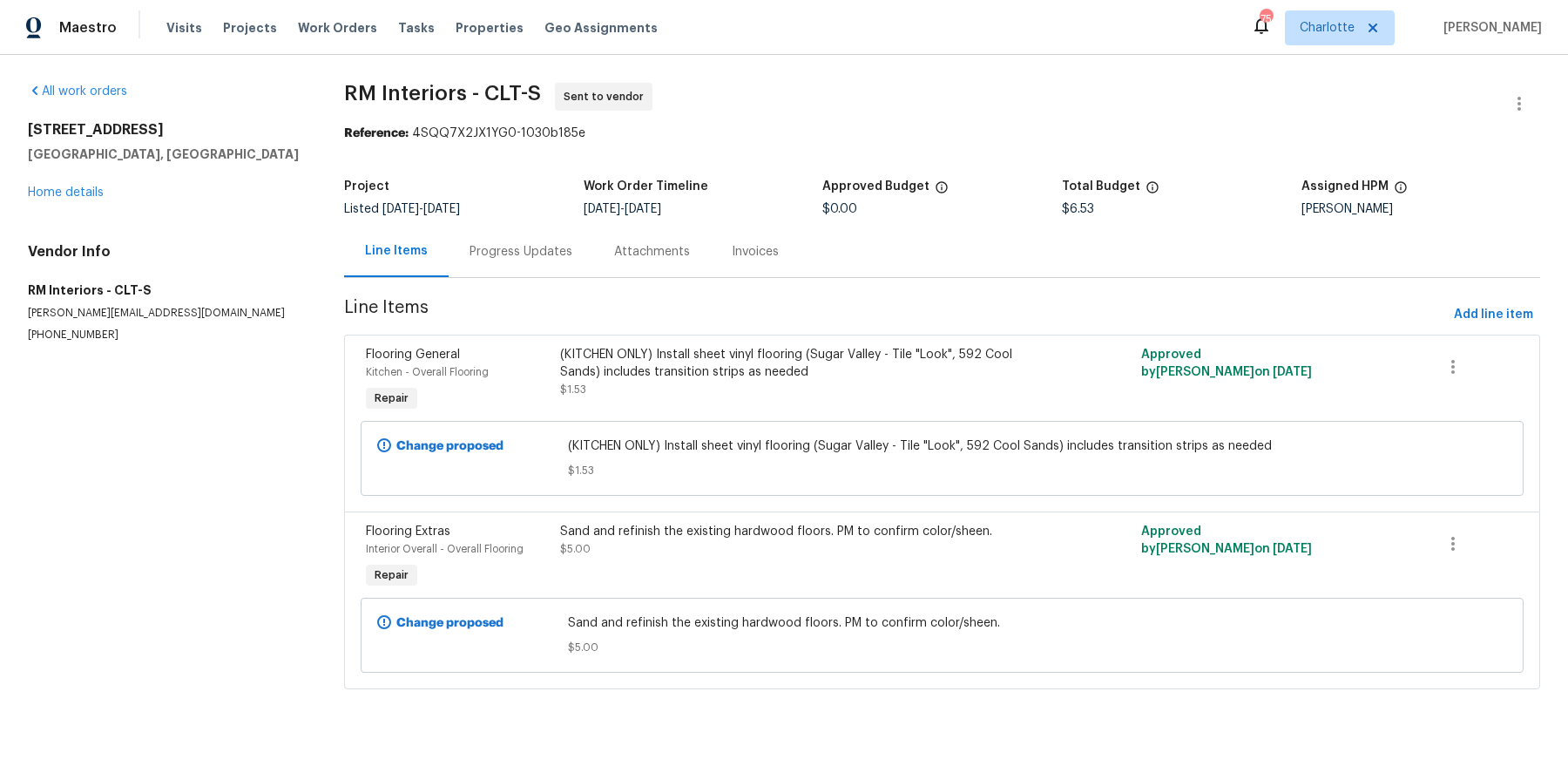
click at [472, 252] on div "Progress Updates" at bounding box center [521, 252] width 103 height 17
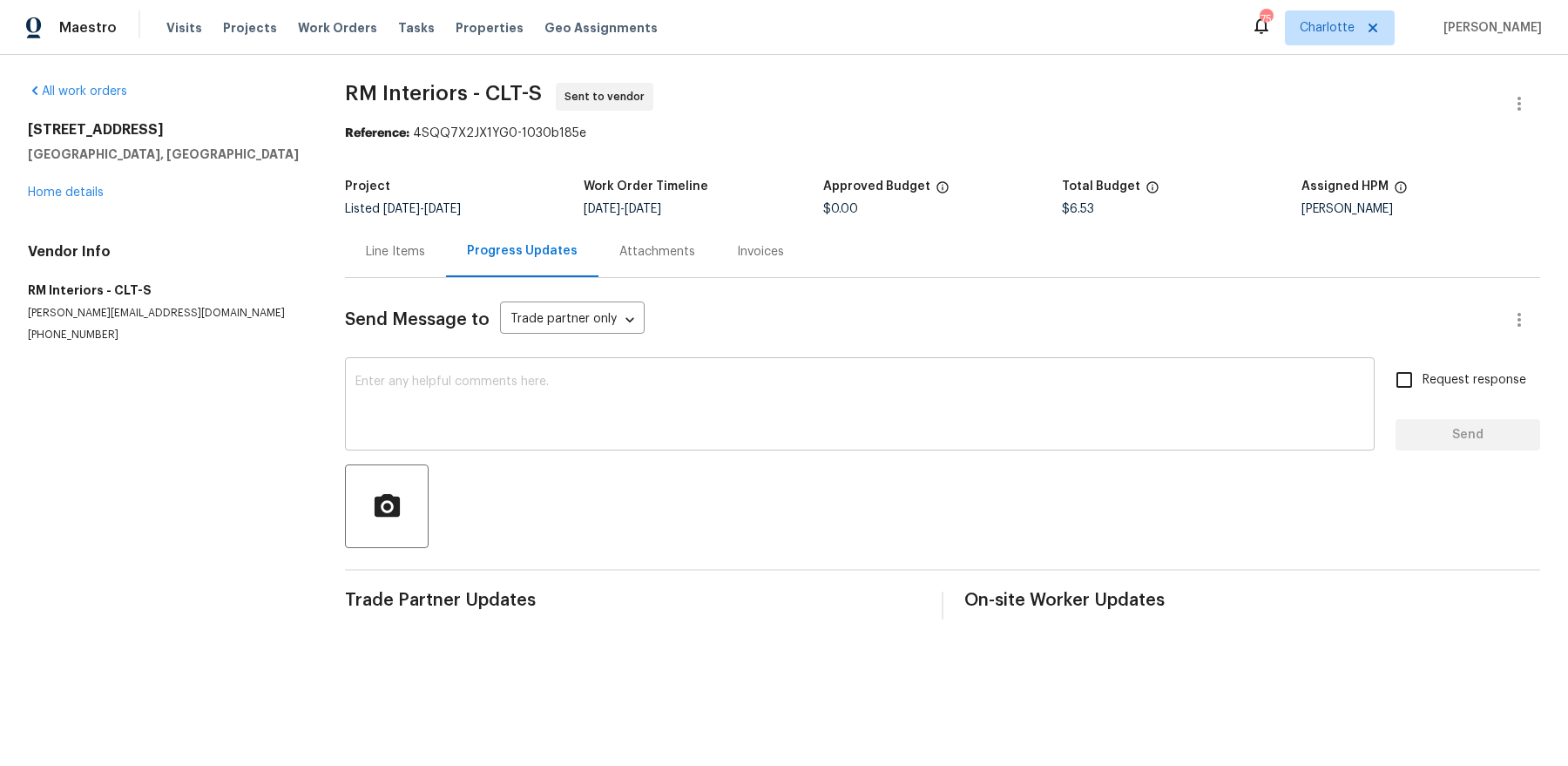
click at [502, 373] on div "x ​" at bounding box center [859, 405] width 1029 height 88
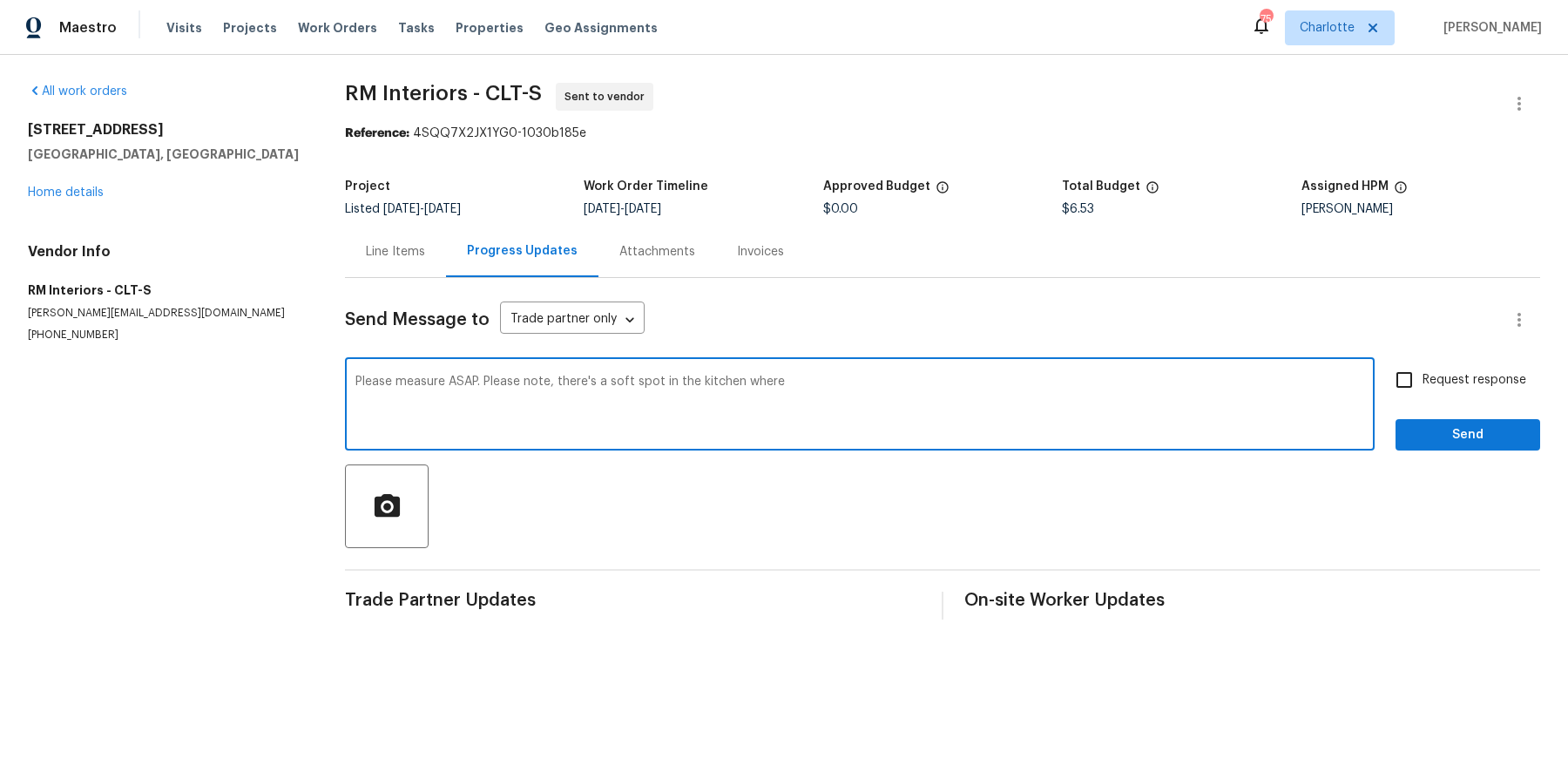
drag, startPoint x: 480, startPoint y: 385, endPoint x: 973, endPoint y: 430, distance: 495.0
click at [972, 430] on textarea "Please measure ASAP. Please note, there's a soft spot in the kitchen where" at bounding box center [859, 406] width 1008 height 61
type textarea "Please measure ASAP."
click at [1405, 391] on input "Request response" at bounding box center [1404, 379] width 36 height 36
checkbox input "true"
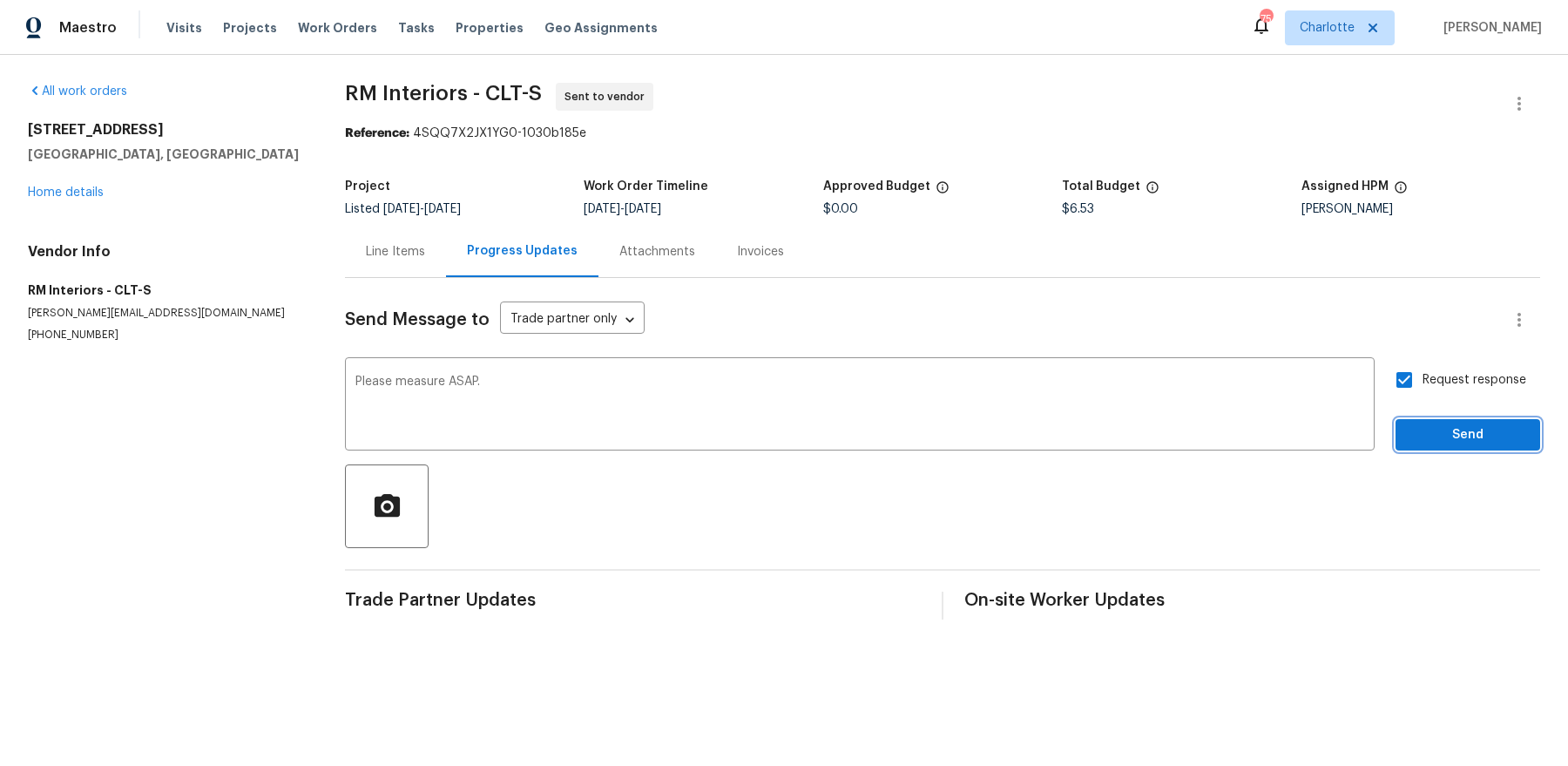
click at [1428, 434] on span "Send" at bounding box center [1467, 434] width 117 height 22
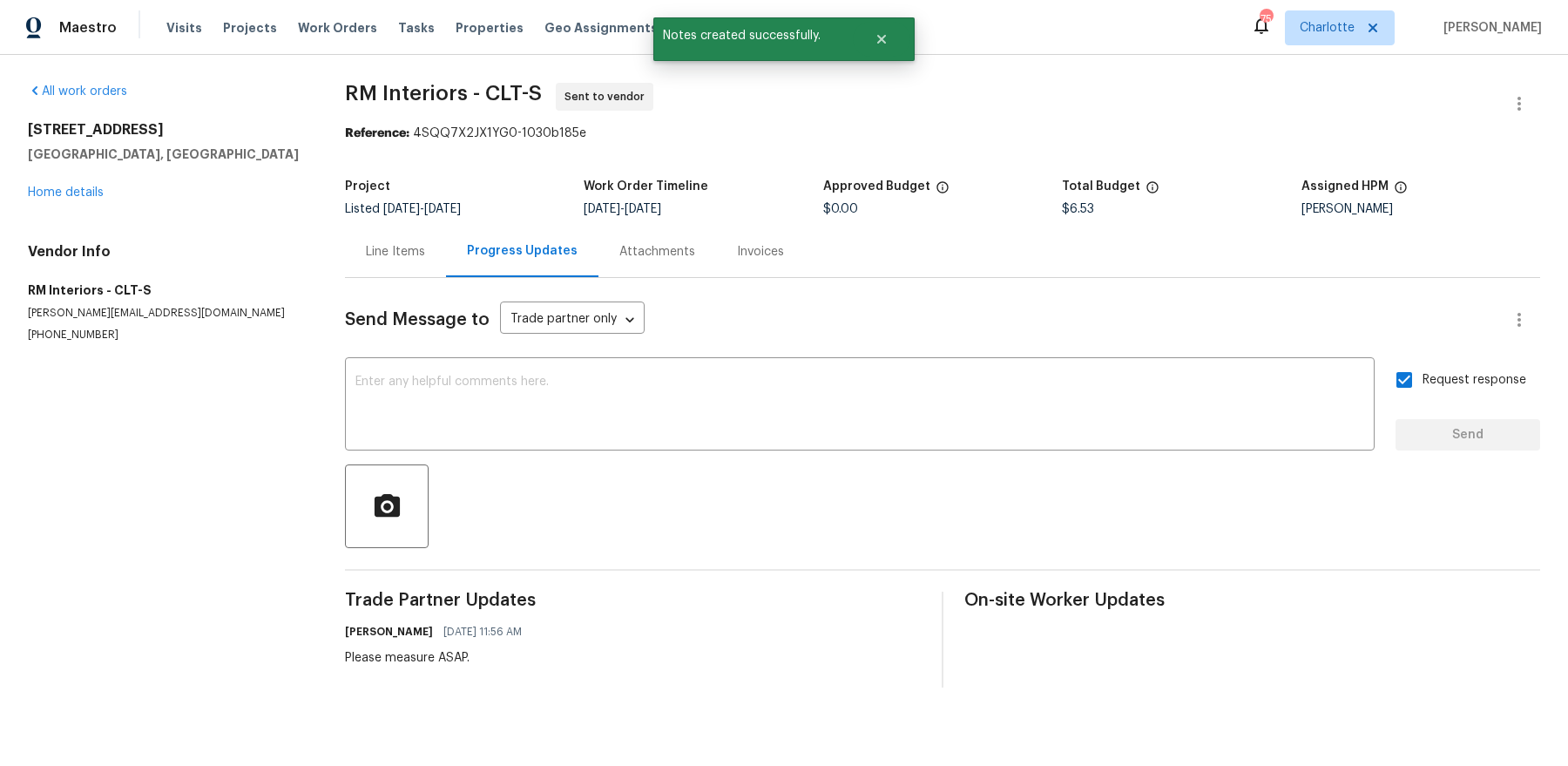
click at [84, 207] on div "All work orders [STREET_ADDRESS] Home details Vendor Info RM Interiors - CLT-S …" at bounding box center [165, 212] width 276 height 259
click at [84, 193] on link "Home details" at bounding box center [66, 192] width 76 height 12
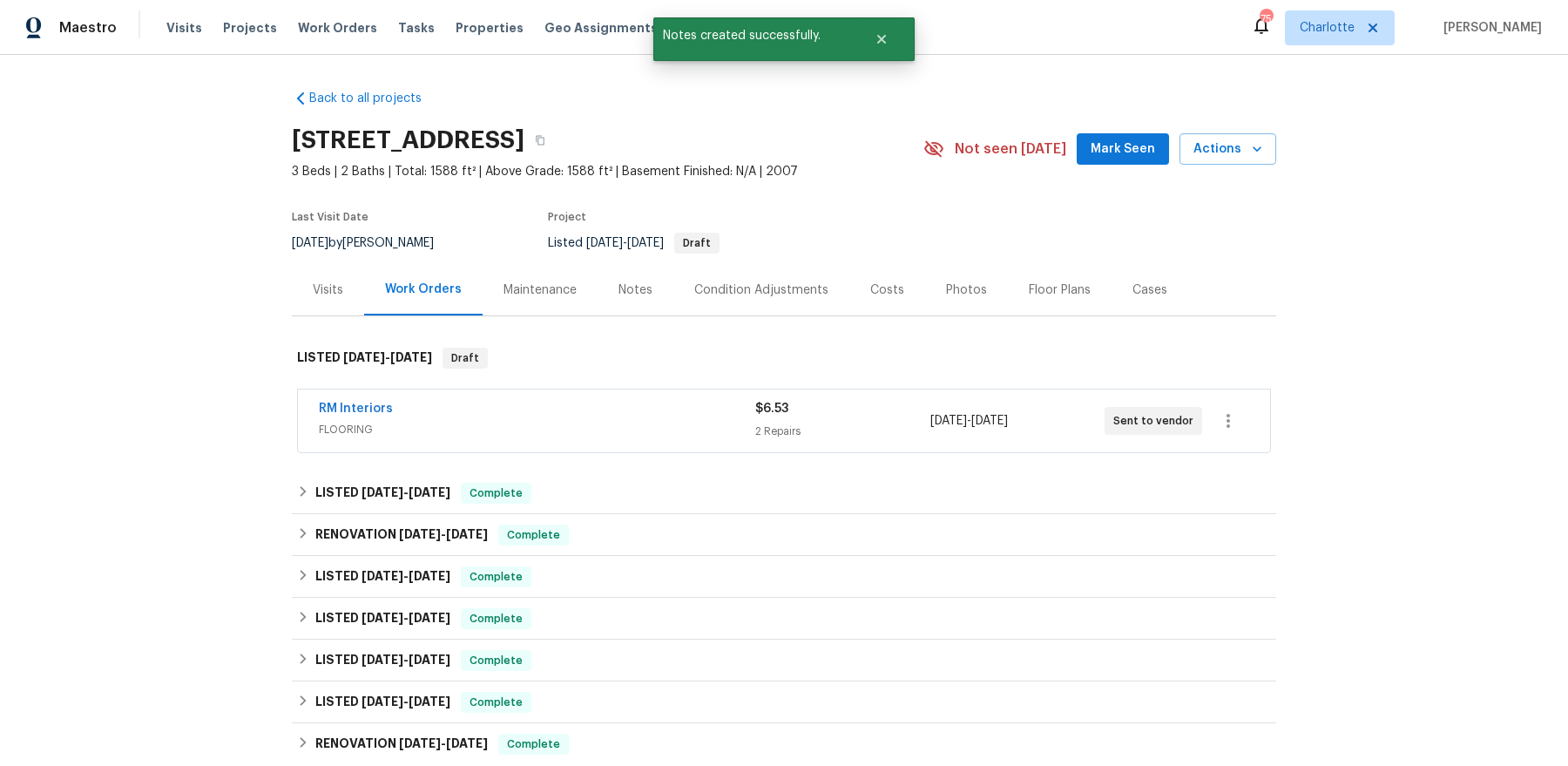
scroll to position [264, 0]
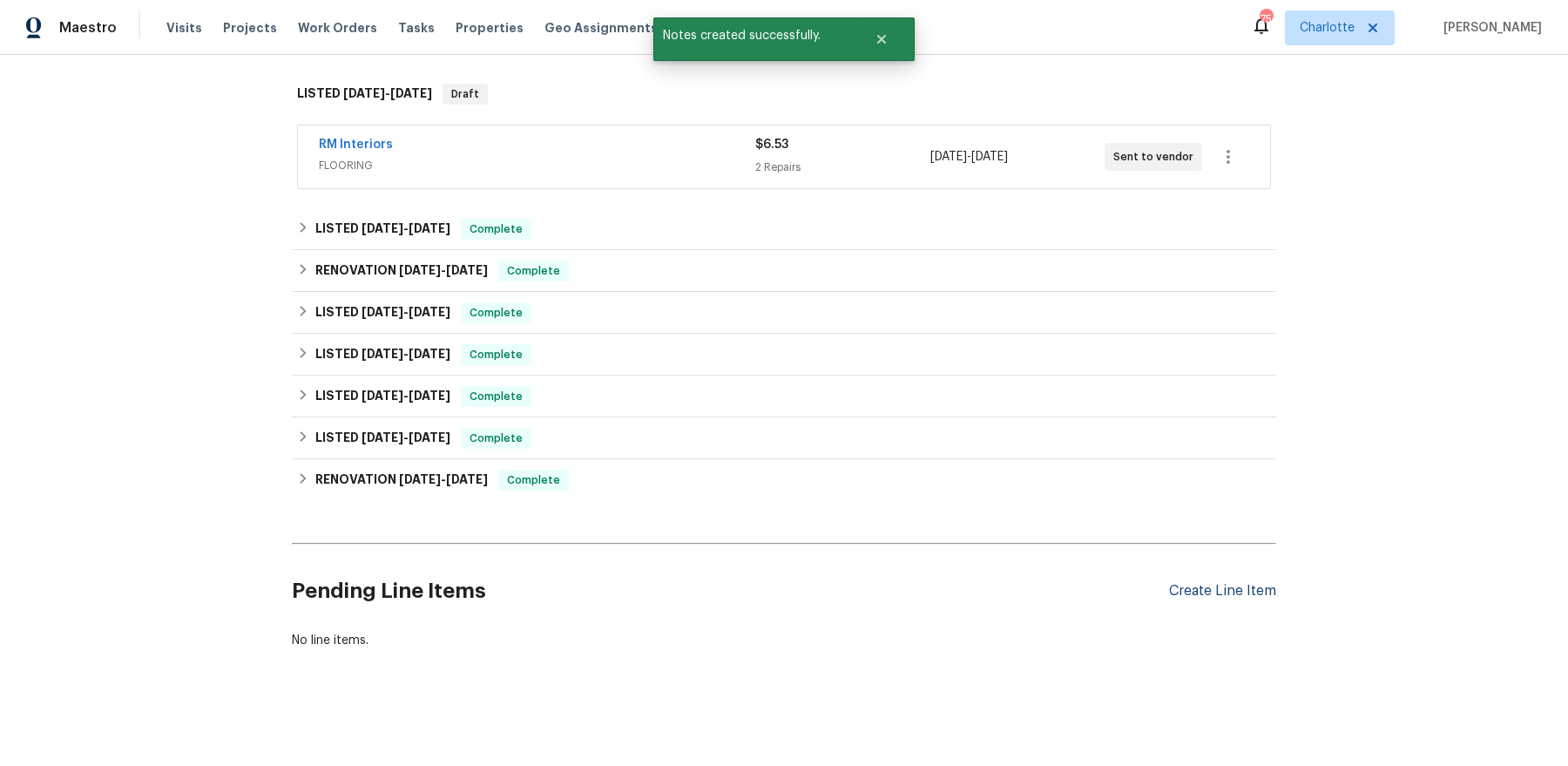
click at [1198, 590] on div "Create Line Item" at bounding box center [1222, 590] width 107 height 16
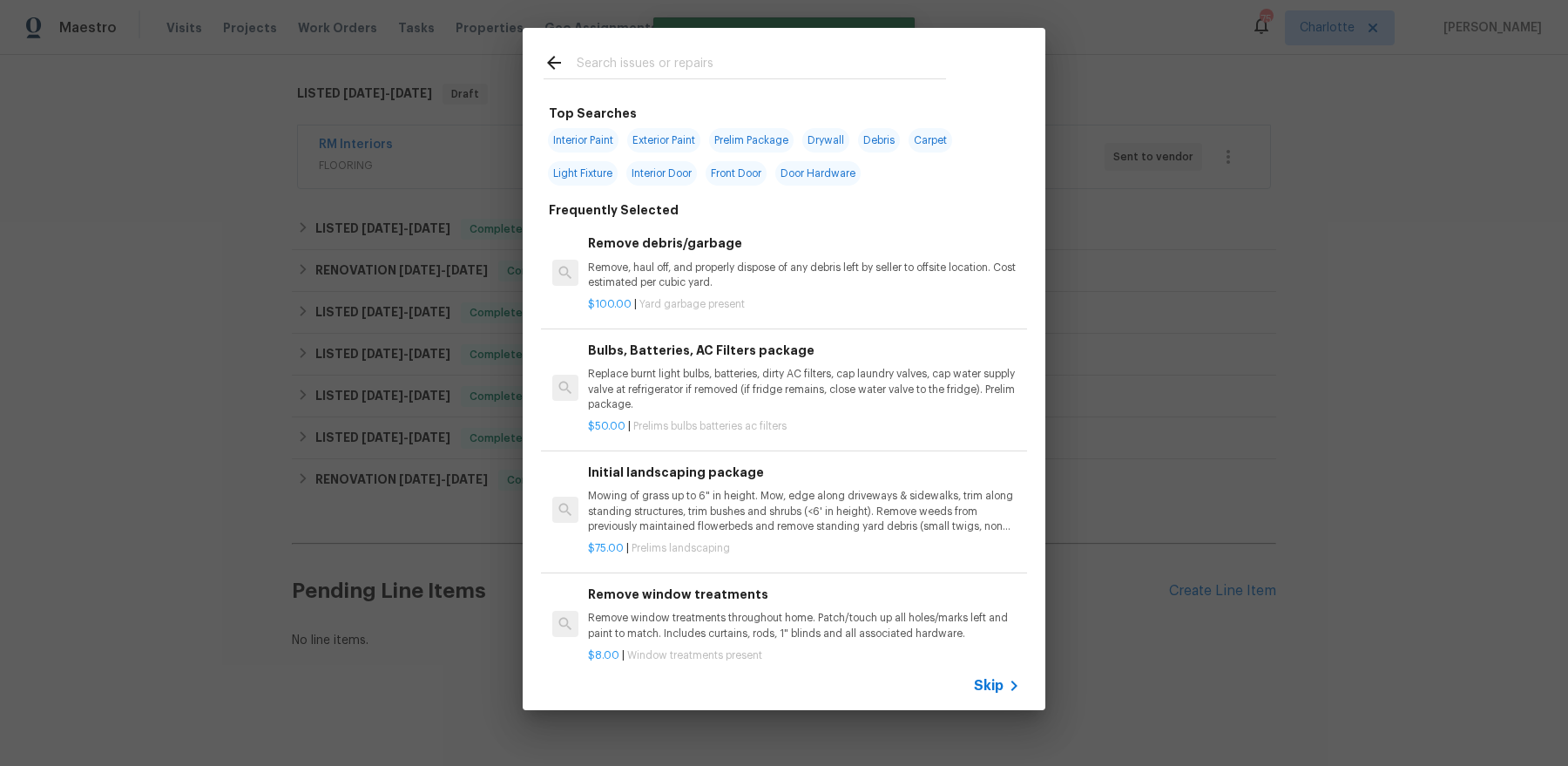
click at [630, 69] on input "text" at bounding box center [761, 65] width 370 height 26
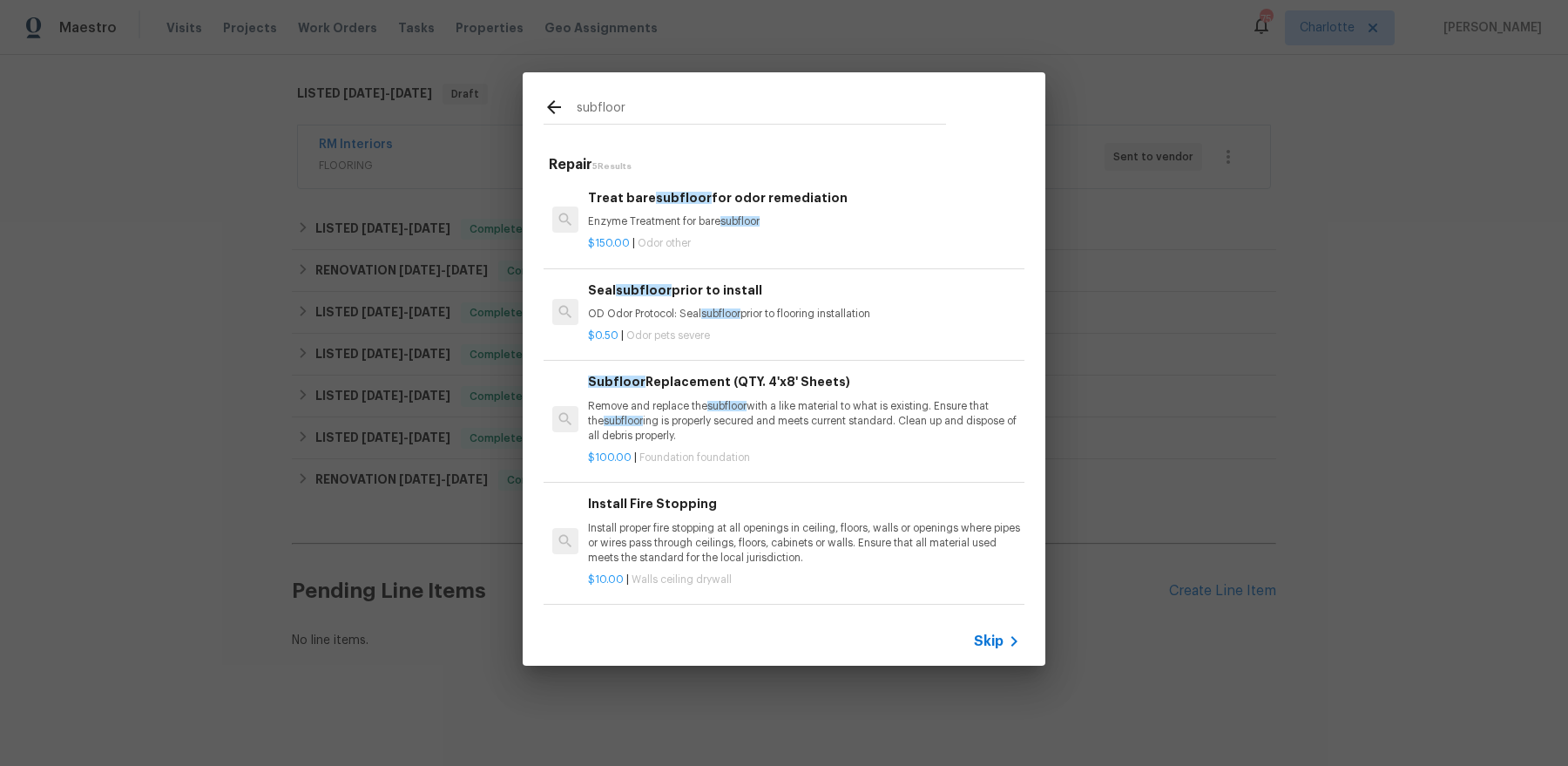
type input "subfloor"
click at [767, 422] on p "Remove and replace the subfloor with a like material to what is existing. Ensur…" at bounding box center [804, 421] width 432 height 45
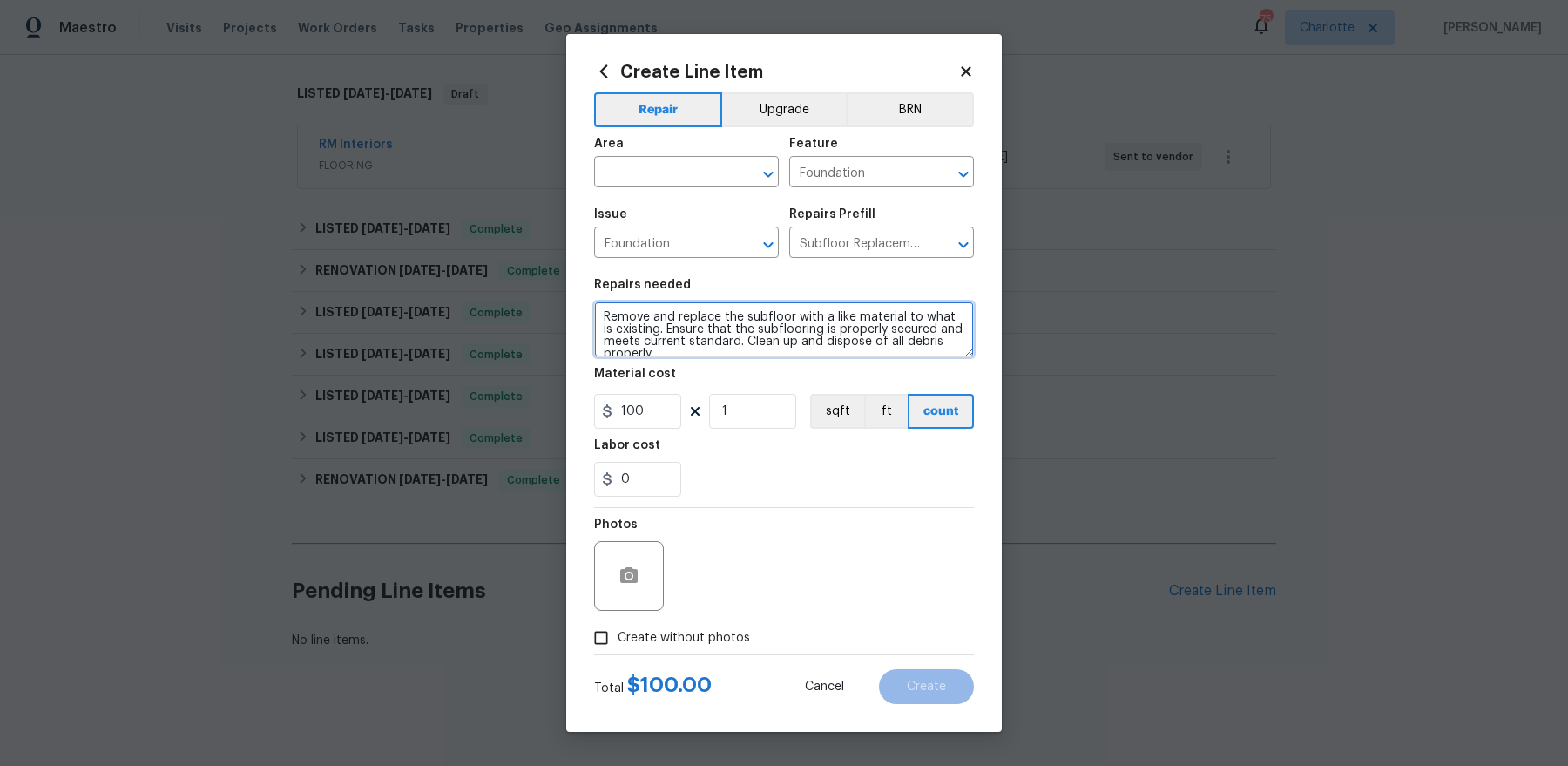
click at [602, 316] on textarea "Remove and replace the subfloor with a like material to what is existing. Ensur…" at bounding box center [784, 329] width 380 height 56
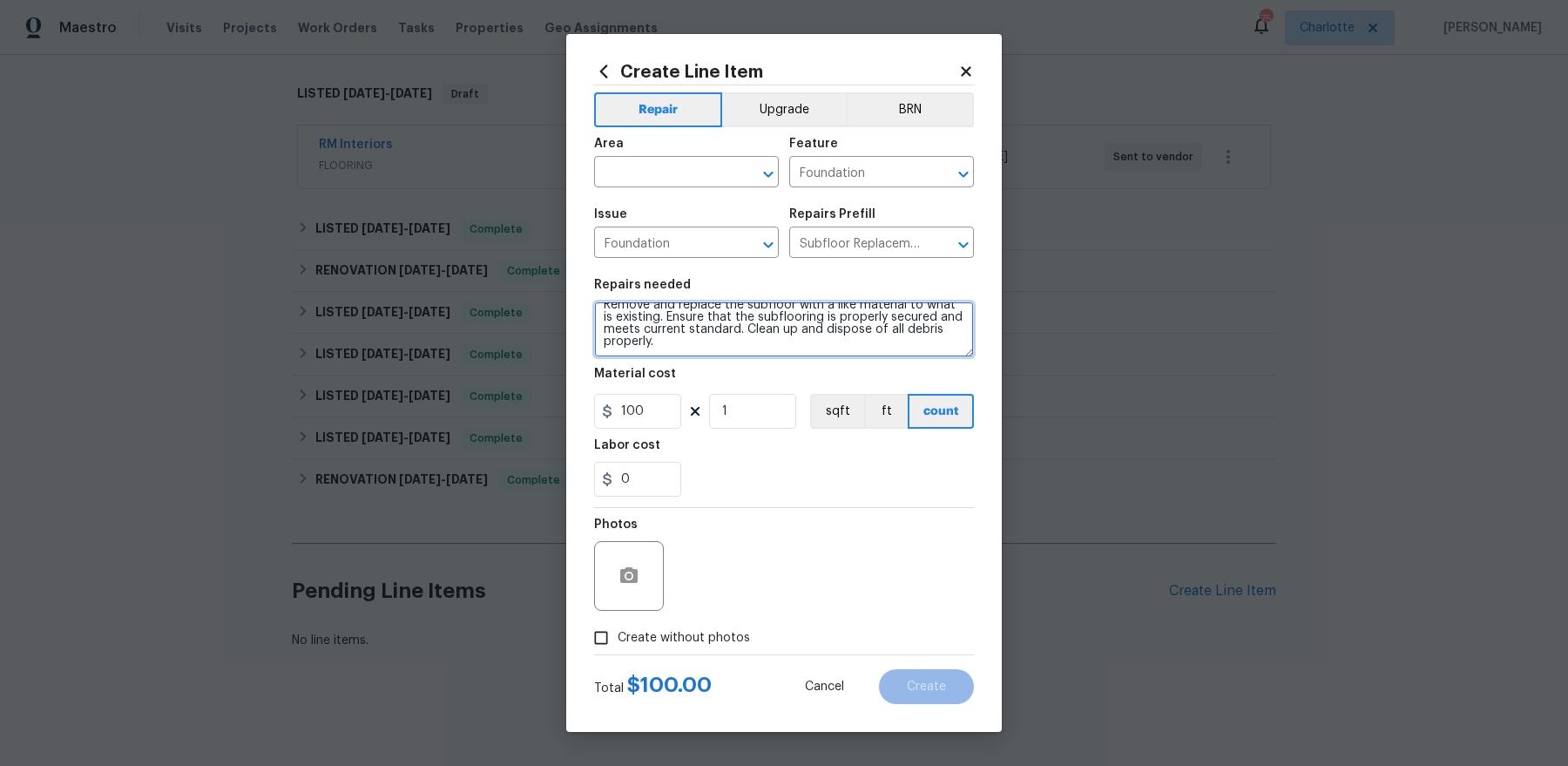
drag, startPoint x: 602, startPoint y: 316, endPoint x: 943, endPoint y: 547, distance: 411.9
click at [943, 547] on div "Repair Upgrade BRN Area ​ Feature Foundation ​ Issue Foundation ​ Repairs Prefi…" at bounding box center [784, 370] width 380 height 568
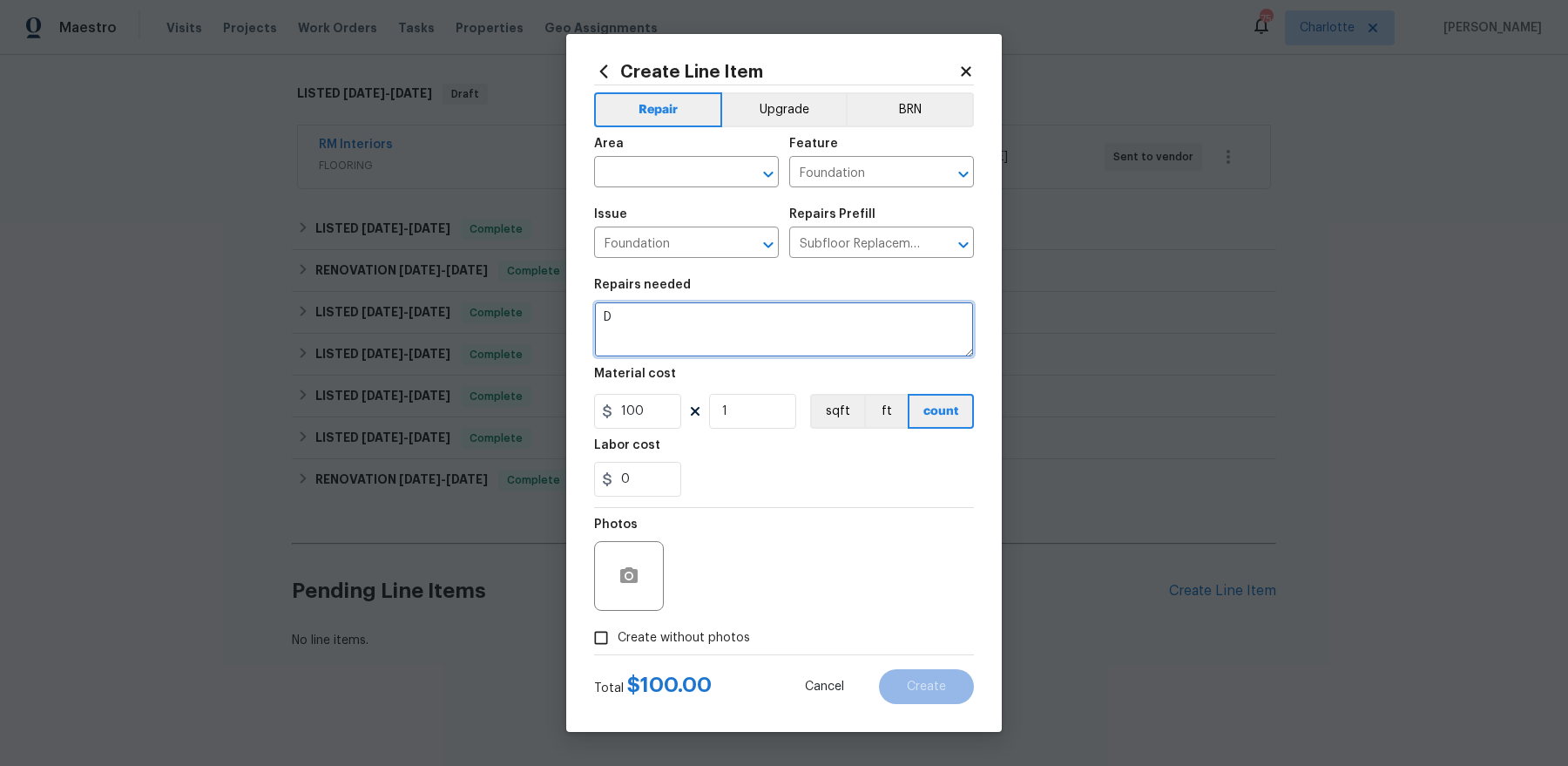
scroll to position [0, 0]
type textarea "Demo sheet vinyl in kitchen and connected areas. Address soft subfloor spot nea…"
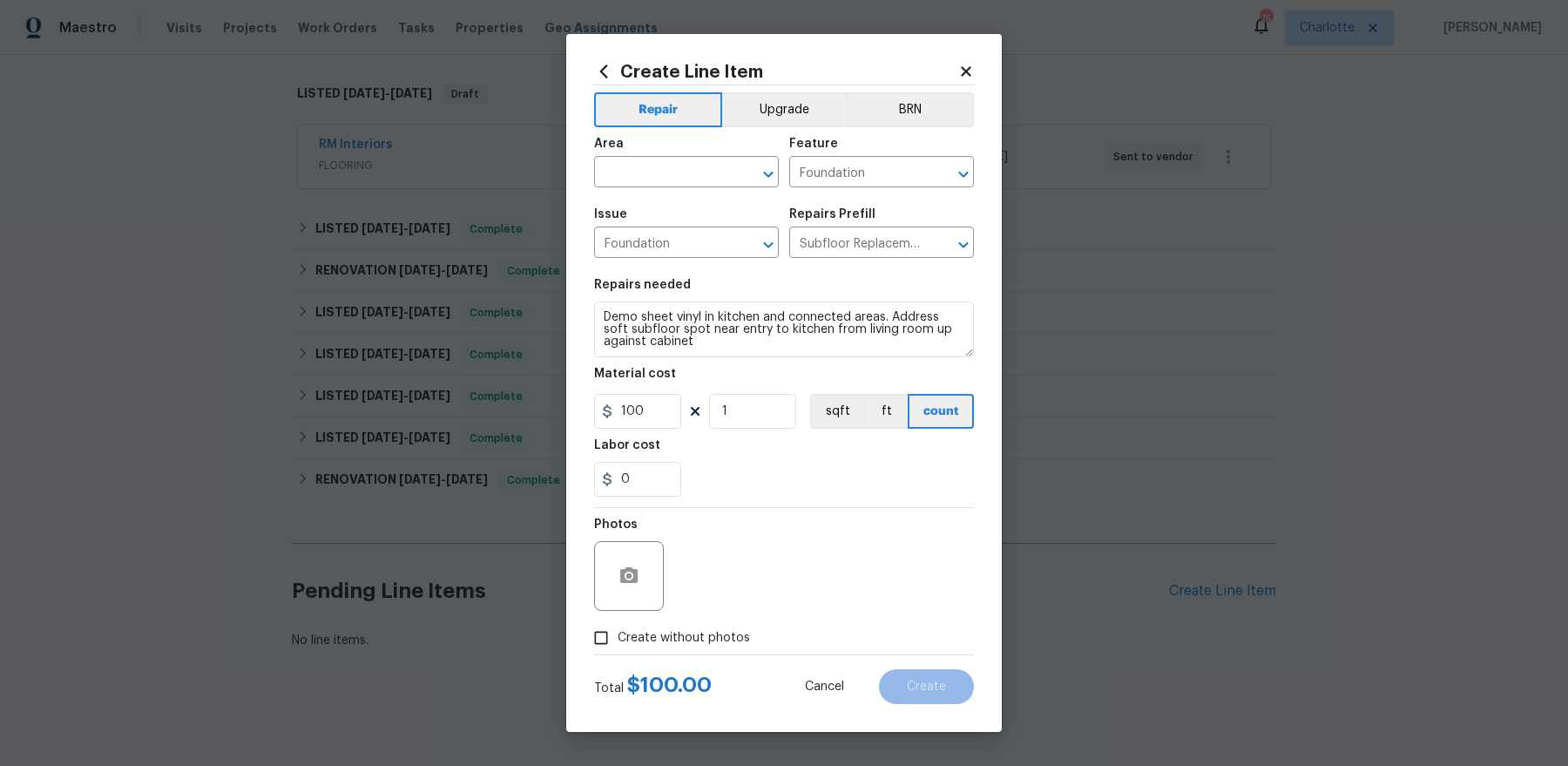
click at [660, 636] on span "Create without photos" at bounding box center [683, 638] width 132 height 18
click at [618, 636] on input "Create without photos" at bounding box center [601, 637] width 33 height 33
checkbox input "true"
click at [690, 181] on input "text" at bounding box center [661, 174] width 136 height 27
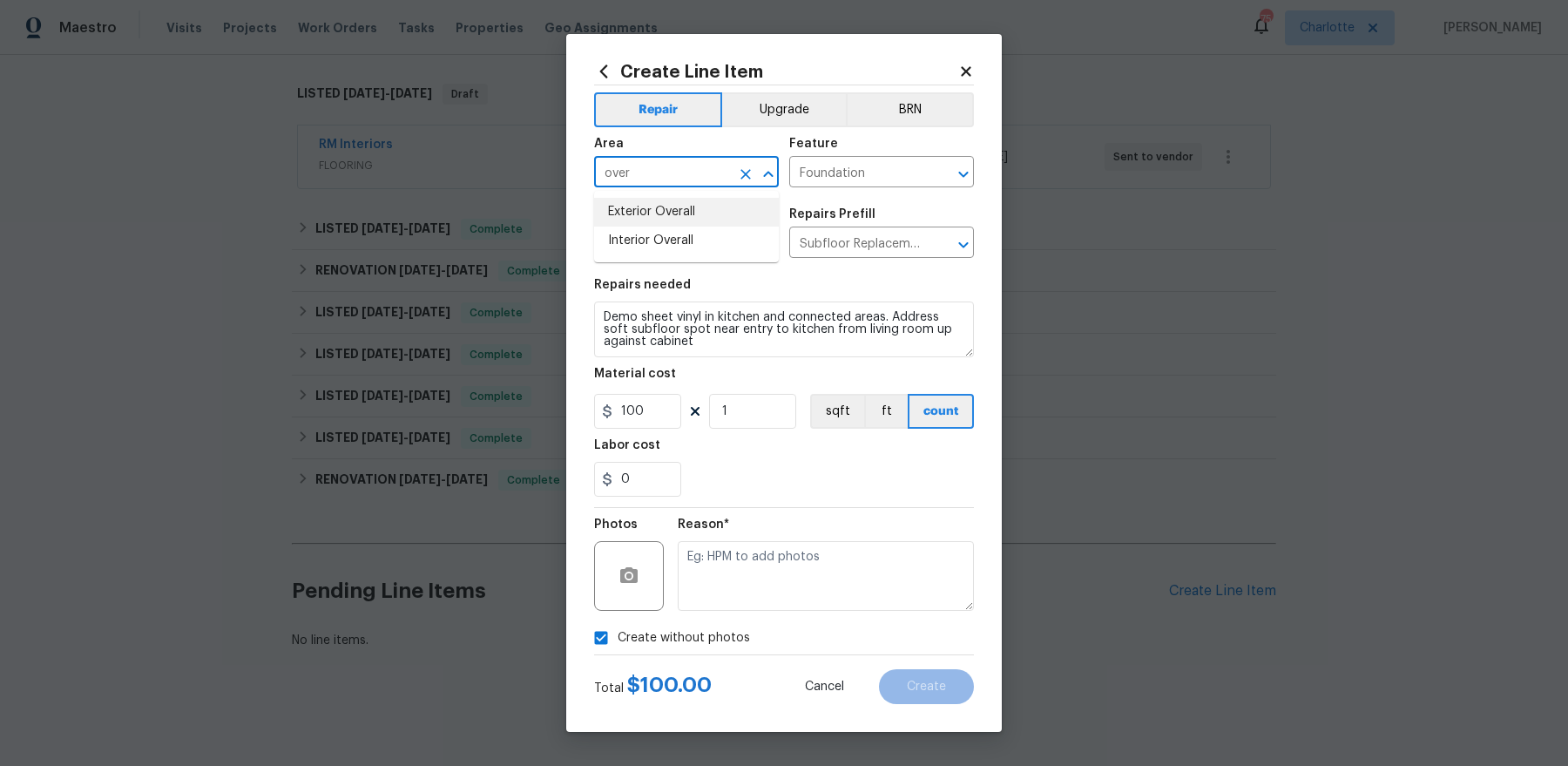
click at [679, 218] on li "Exterior Overall" at bounding box center [686, 212] width 184 height 29
type input "Exterior Overall"
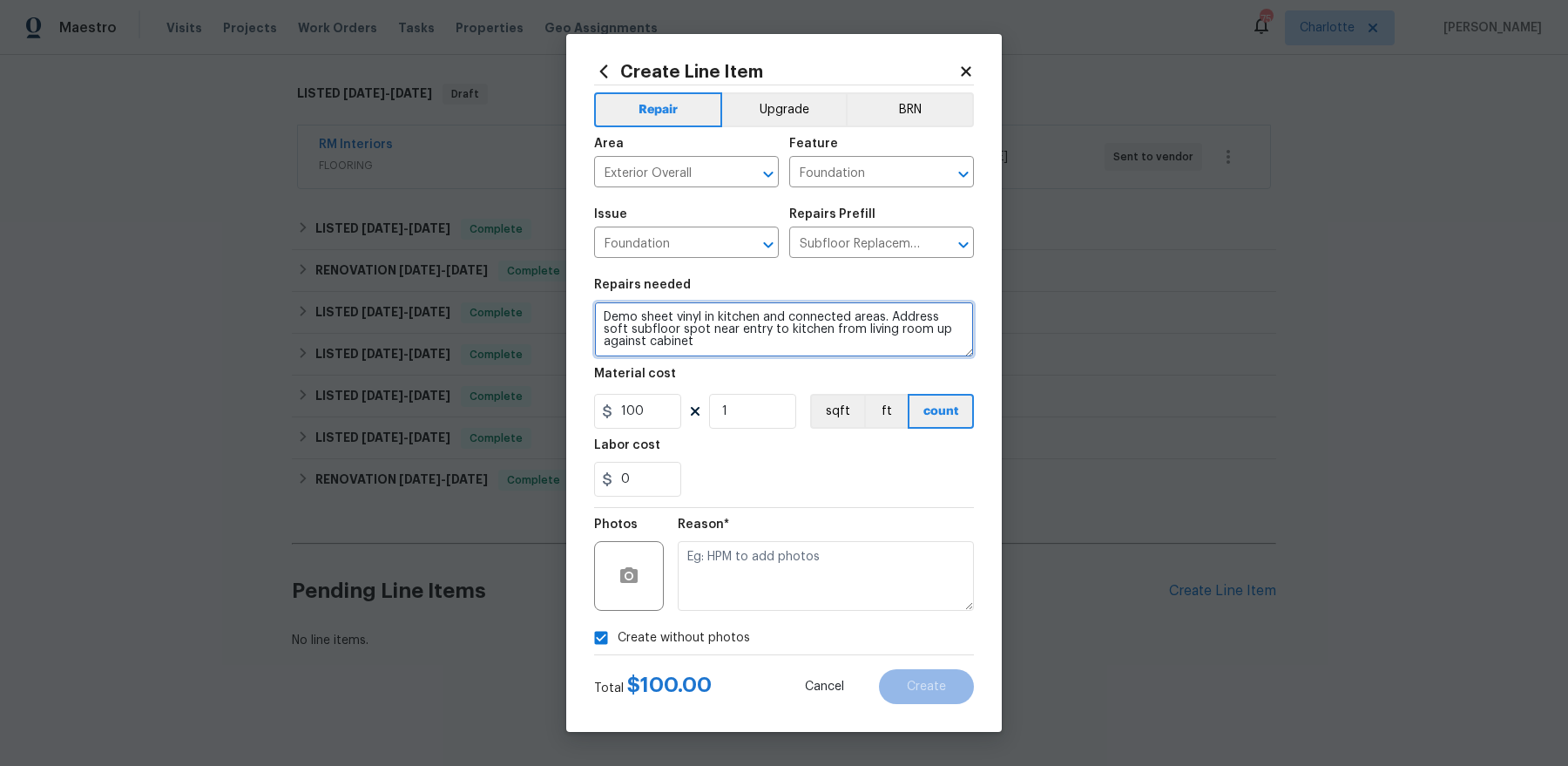
click at [883, 316] on textarea "Demo sheet vinyl in kitchen and connected areas. Address soft subfloor spot nea…" at bounding box center [784, 329] width 380 height 56
click at [810, 340] on textarea "Demo sheet vinyl in kitchen and connected area. Address soft subfloor spot near…" at bounding box center [784, 329] width 380 height 56
type textarea "Demo sheet vinyl in kitchen and connected area. Address soft subfloor spot near…"
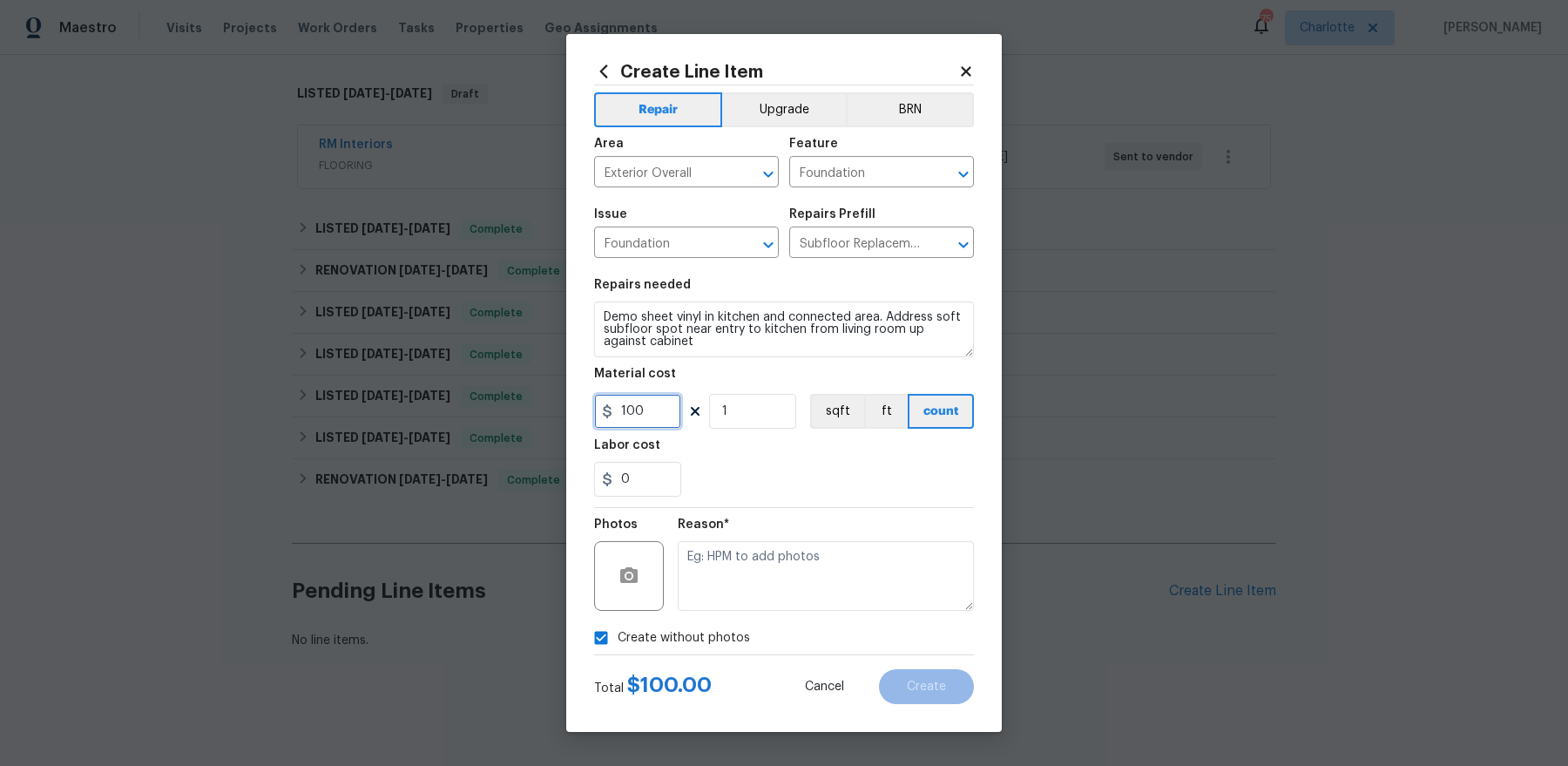
click at [645, 415] on input "100" at bounding box center [638, 411] width 87 height 35
type input "250"
click at [847, 573] on textarea at bounding box center [826, 575] width 296 height 69
click at [943, 692] on button "Create" at bounding box center [927, 686] width 95 height 35
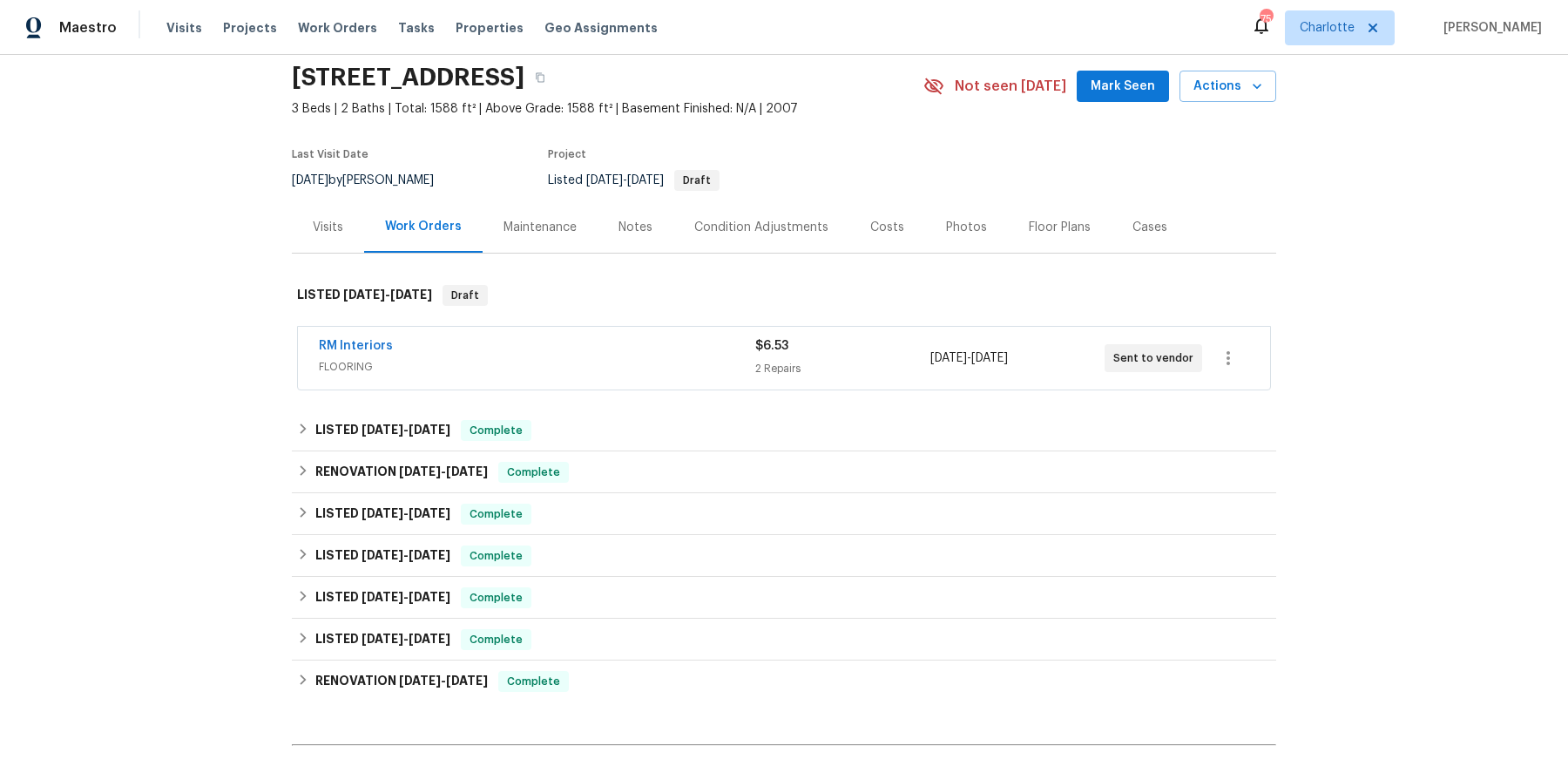
scroll to position [479, 0]
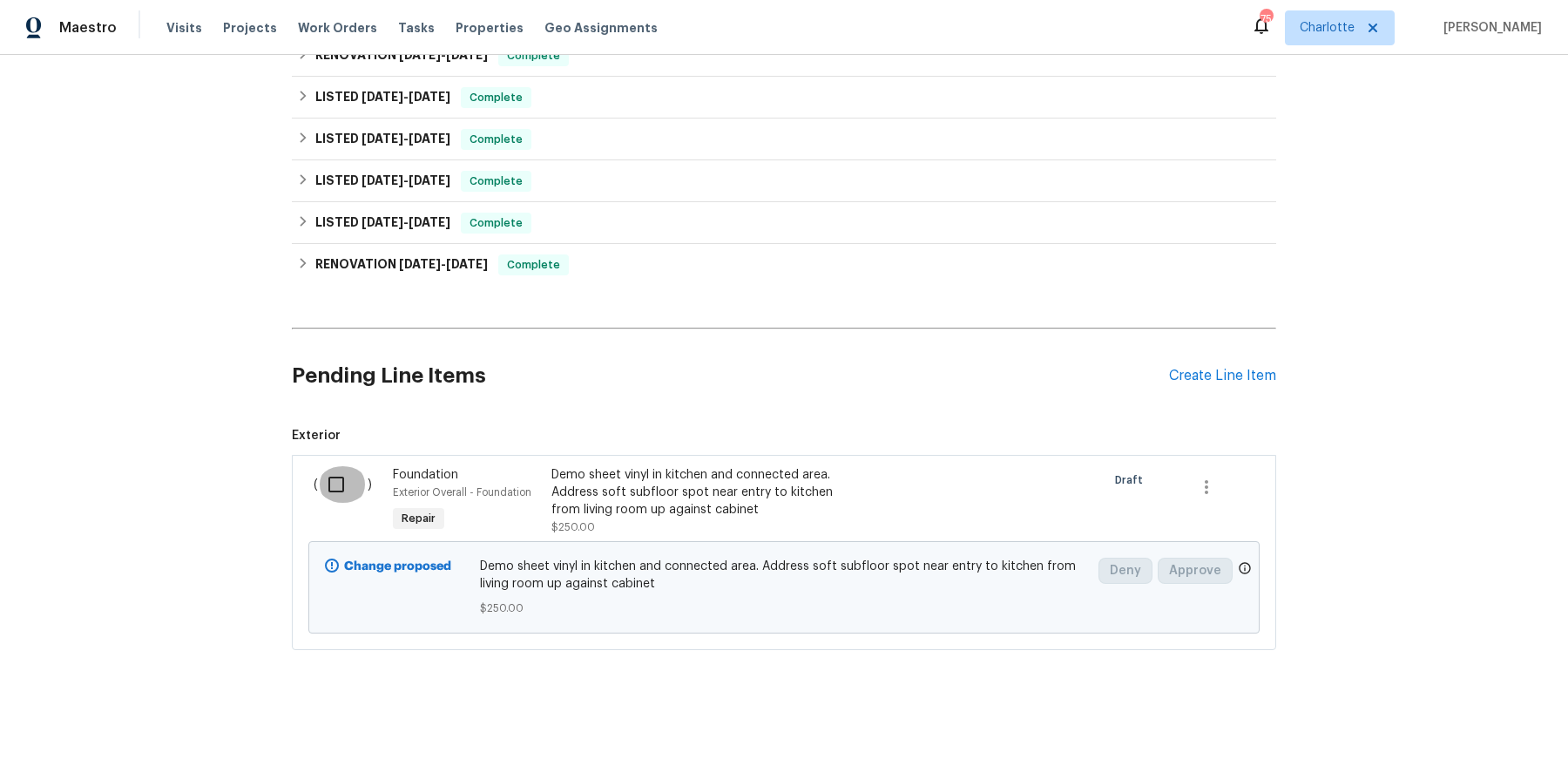
click at [344, 492] on input "checkbox" at bounding box center [342, 484] width 49 height 36
checkbox input "true"
click at [1451, 721] on span "Create Work Order" at bounding box center [1468, 722] width 116 height 22
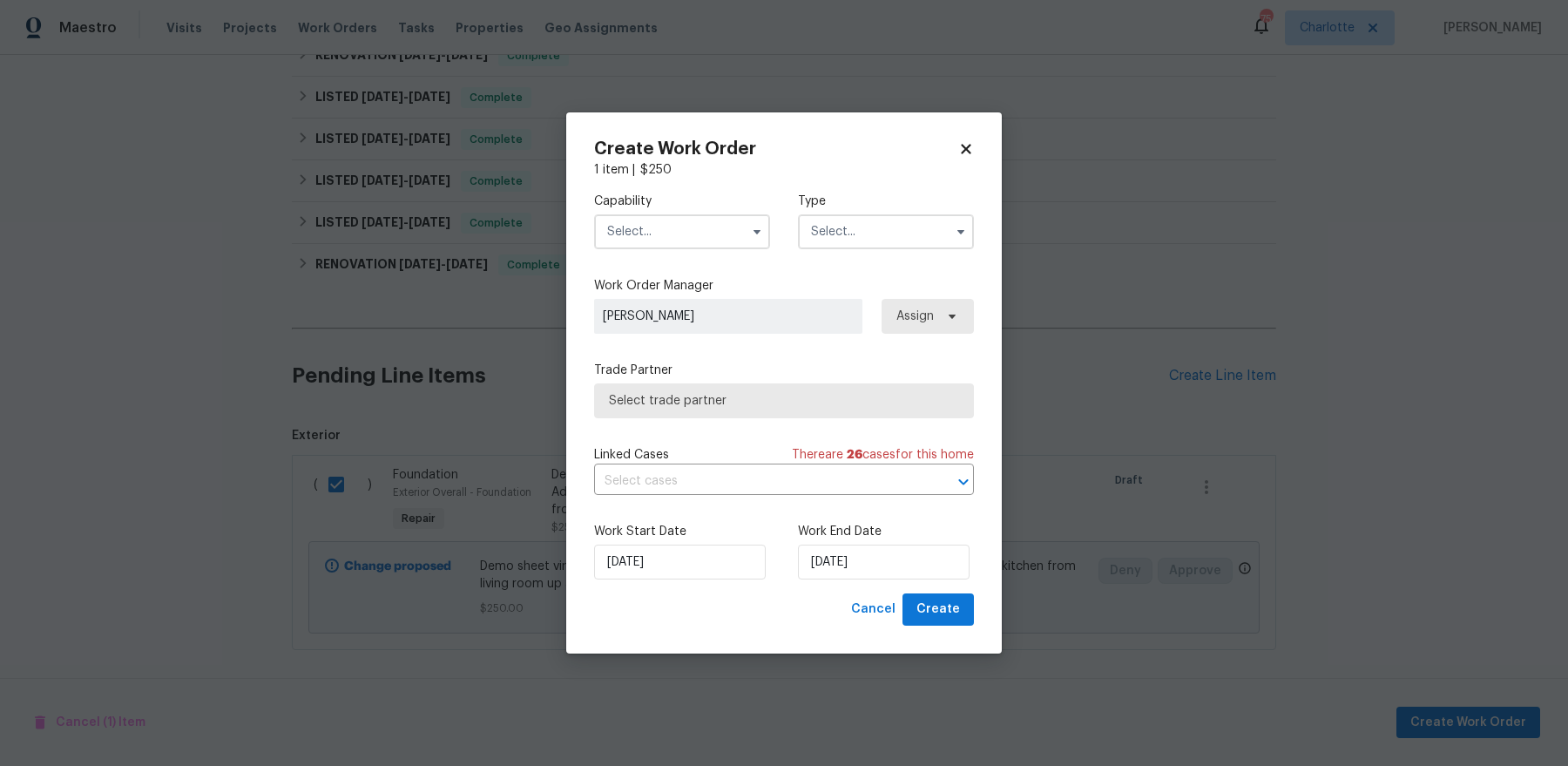
click at [682, 224] on input "text" at bounding box center [681, 231] width 176 height 35
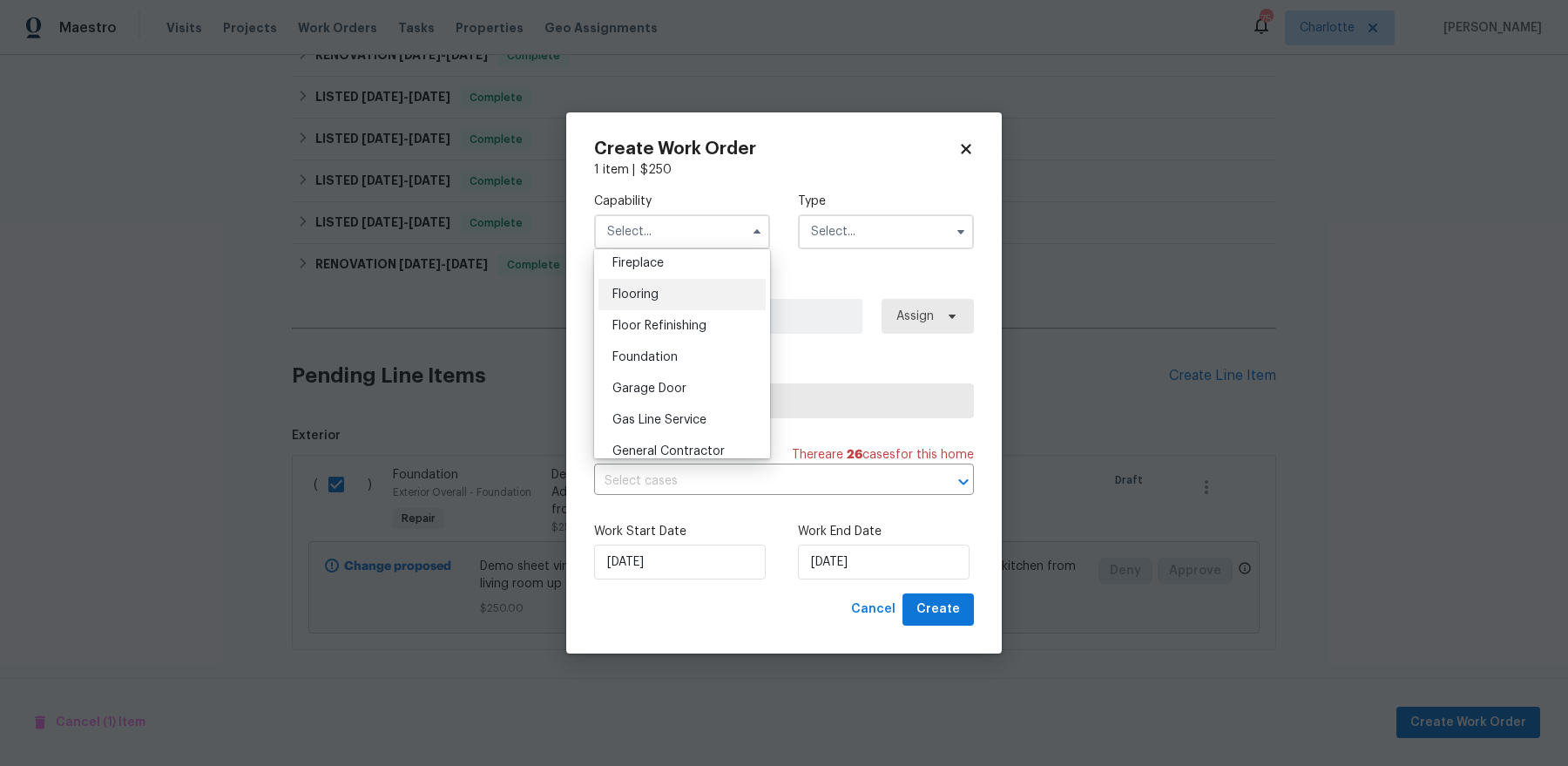
scroll to position [649, 0]
click at [694, 298] on div "Flooring" at bounding box center [682, 296] width 167 height 31
type input "Flooring"
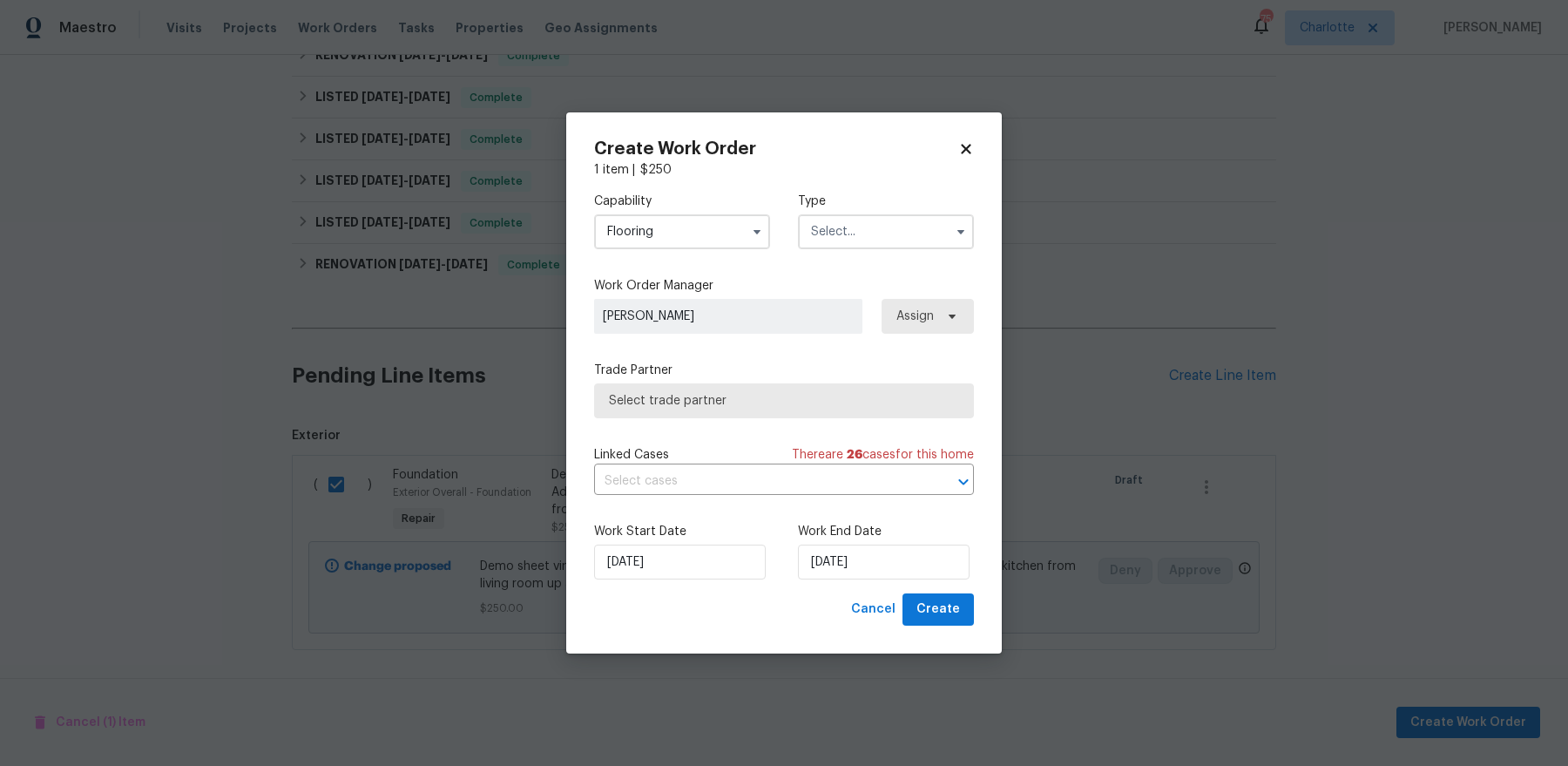
click at [884, 224] on input "text" at bounding box center [885, 231] width 176 height 35
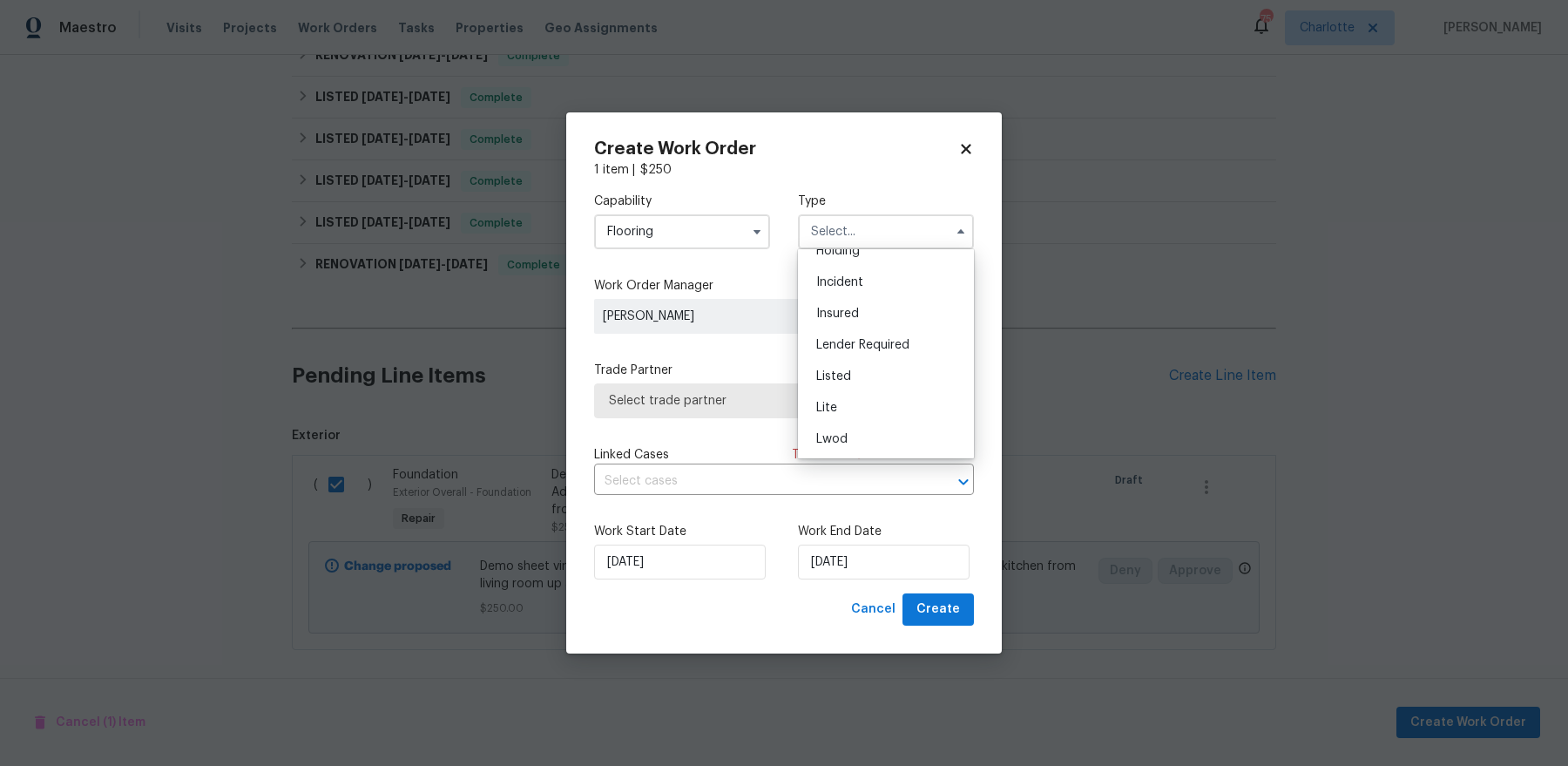
scroll to position [120, 0]
click at [869, 337] on div "Listed" at bounding box center [886, 336] width 167 height 31
type input "Listed"
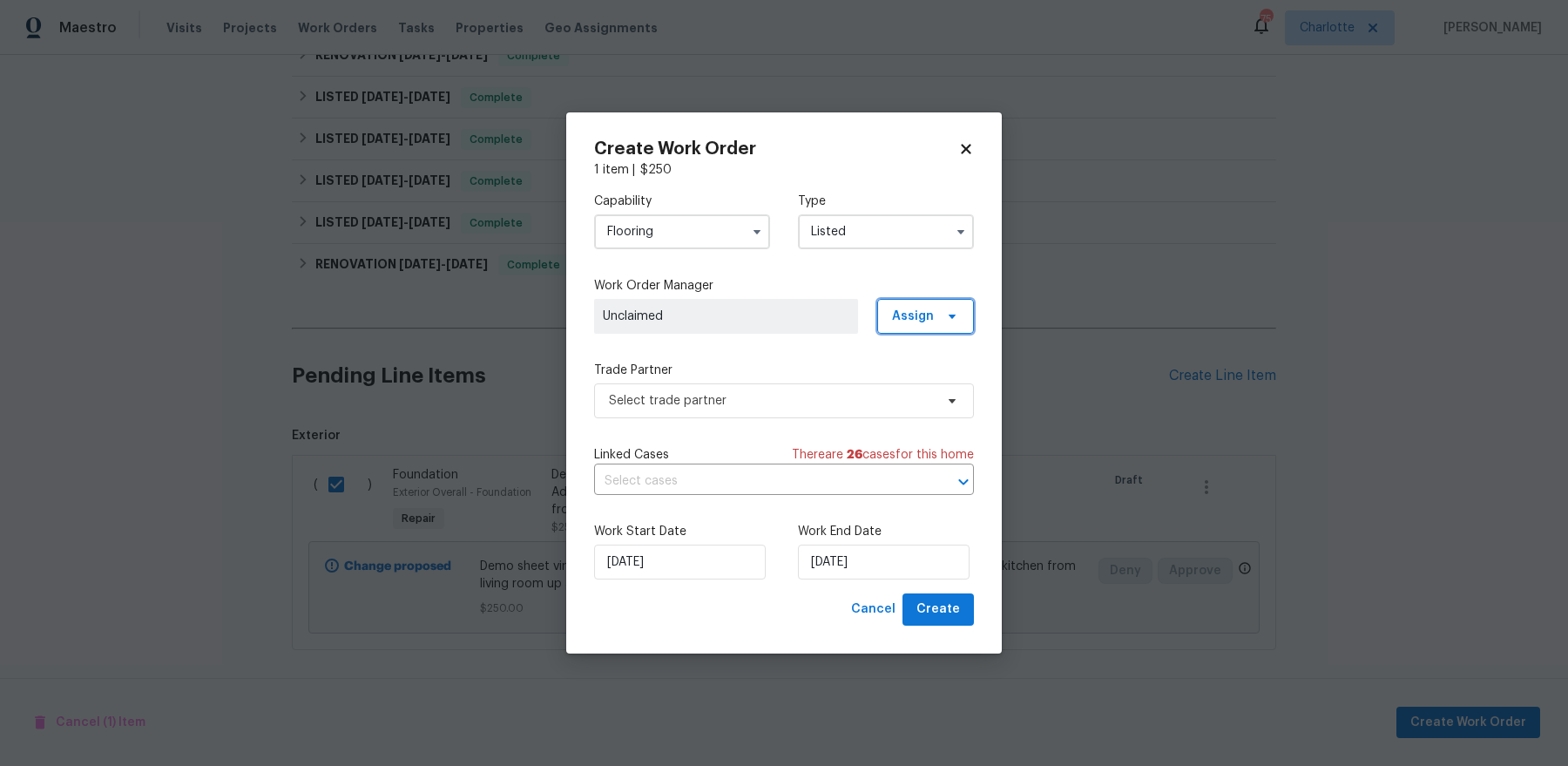
click at [905, 325] on span "Assign" at bounding box center [926, 316] width 97 height 35
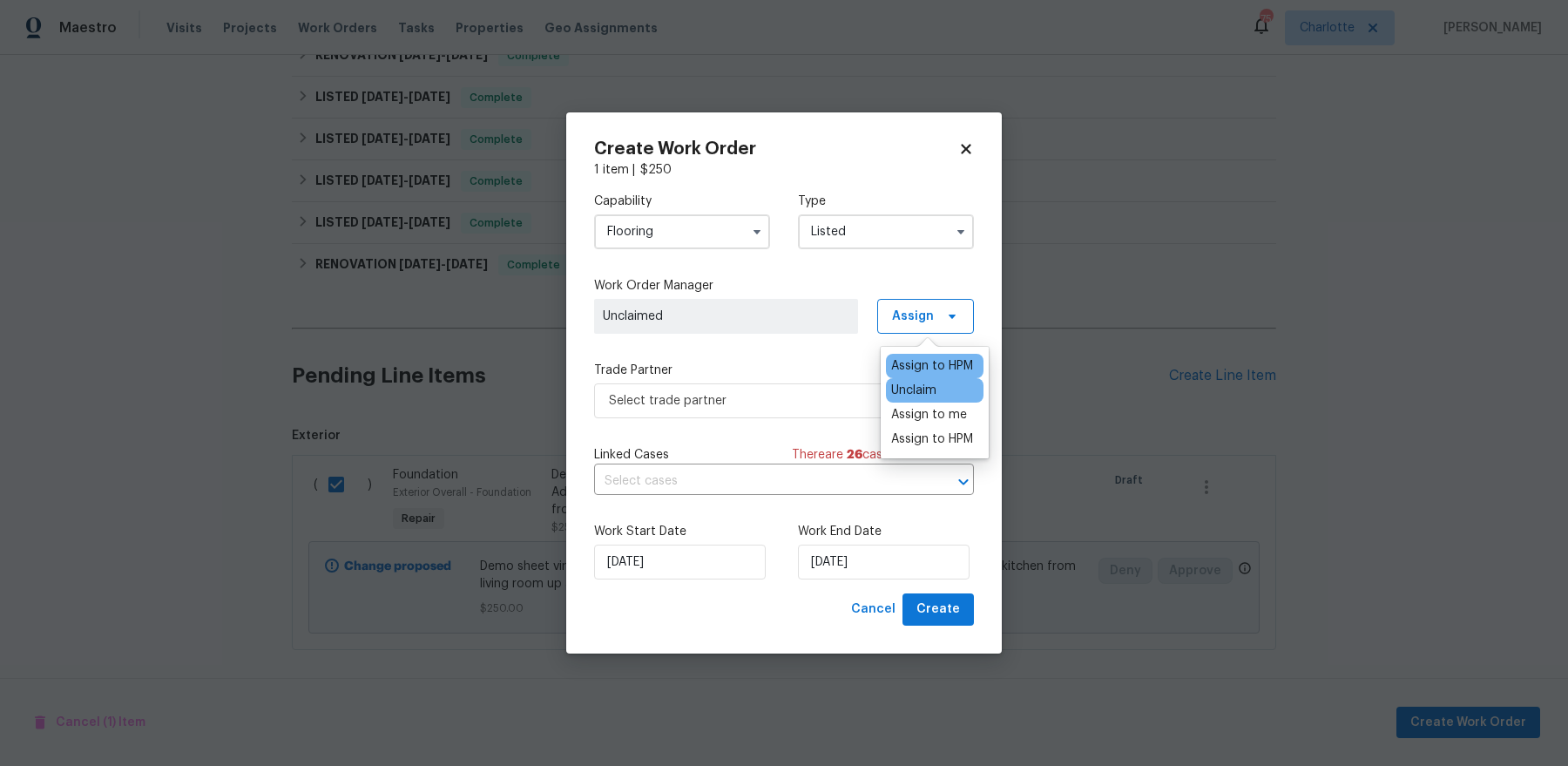
click at [910, 362] on div "Assign to HPM" at bounding box center [931, 366] width 82 height 17
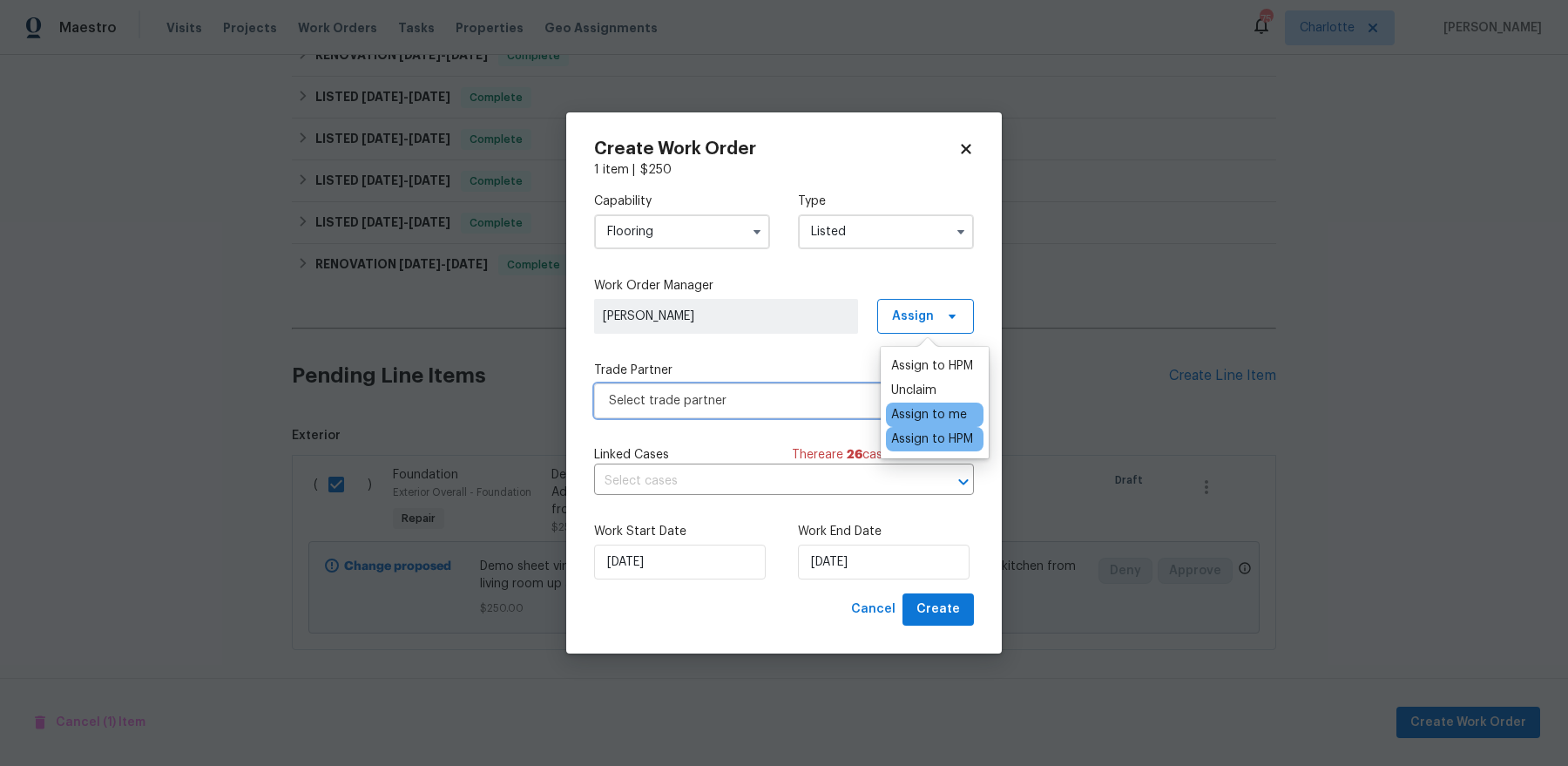
click at [707, 394] on span "Select trade partner" at bounding box center [772, 400] width 325 height 17
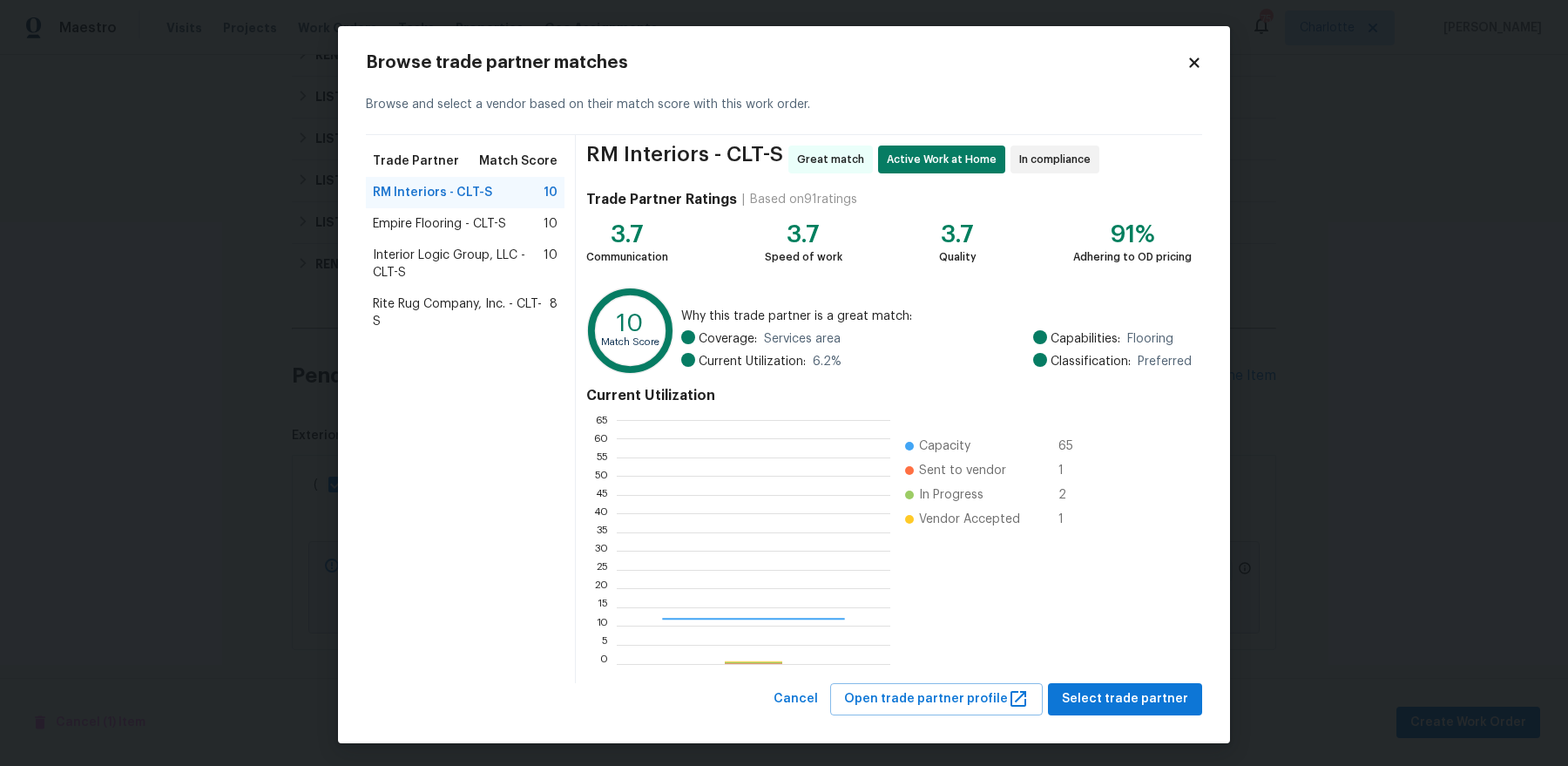
scroll to position [244, 273]
click at [1195, 65] on icon at bounding box center [1194, 62] width 10 height 10
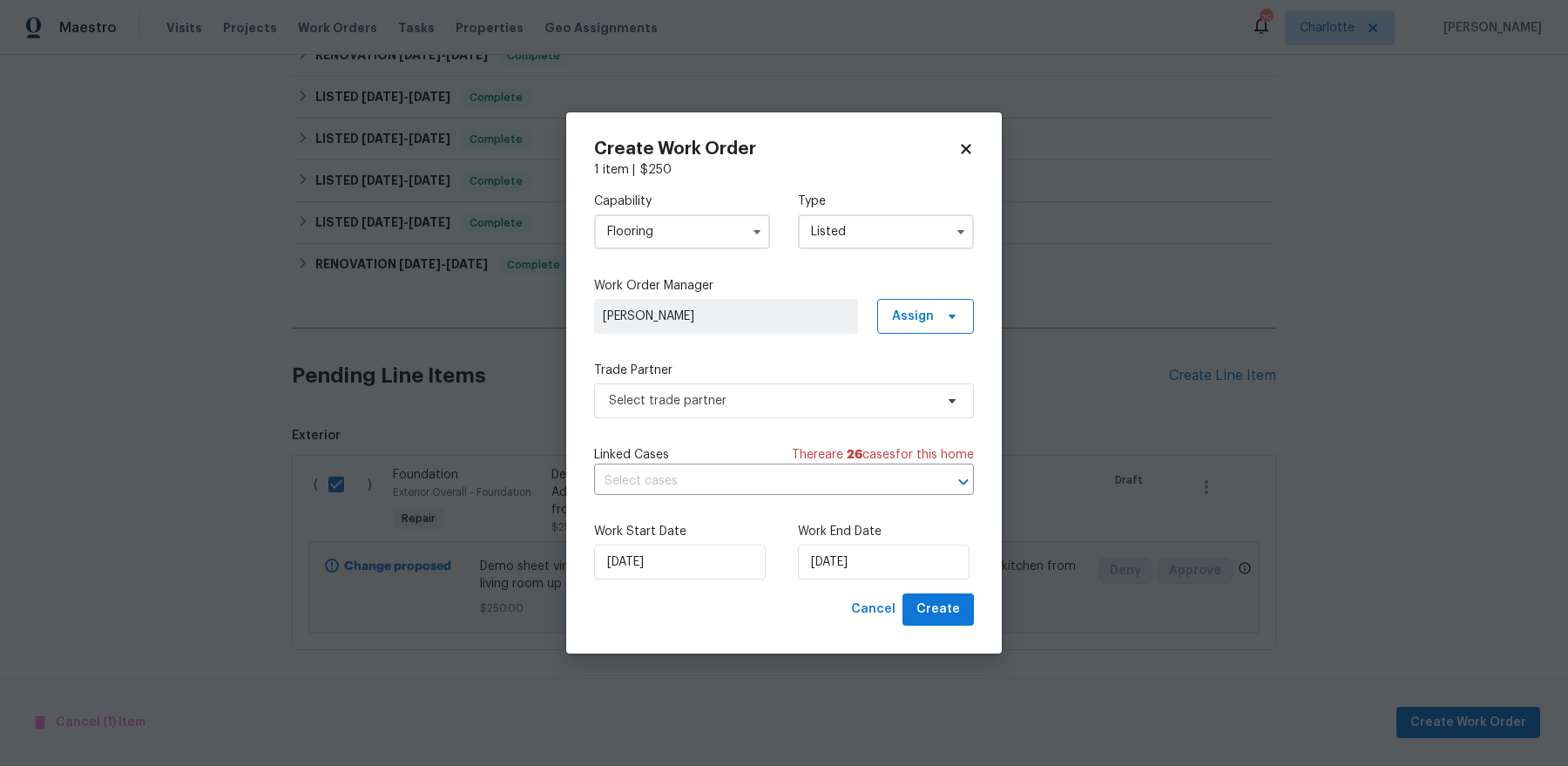
click at [693, 230] on input "Flooring" at bounding box center [681, 231] width 176 height 35
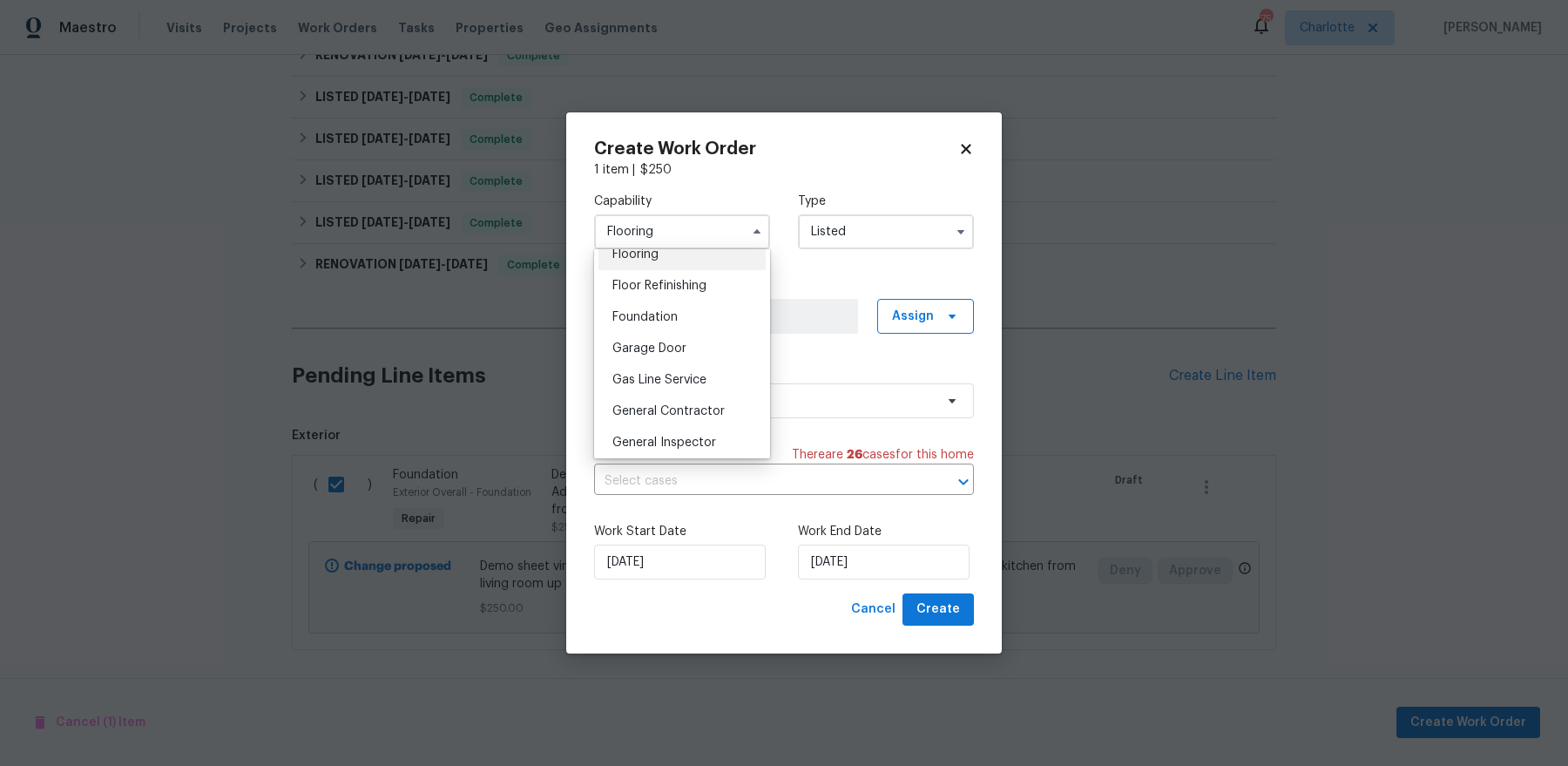
scroll to position [776, 0]
click at [698, 315] on div "General Contractor" at bounding box center [682, 324] width 167 height 31
type input "General Contractor"
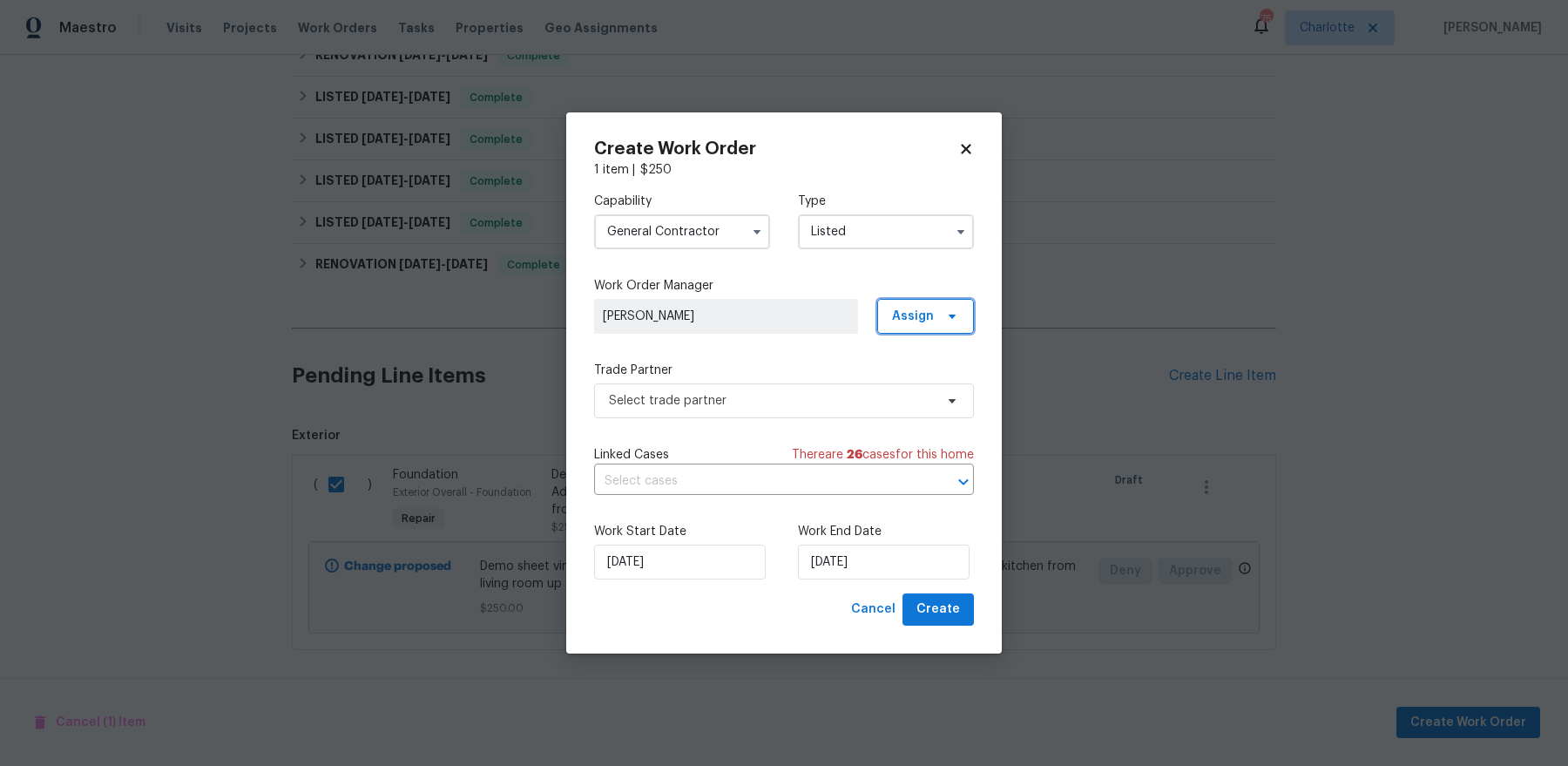
click at [913, 317] on span "Assign" at bounding box center [912, 316] width 42 height 17
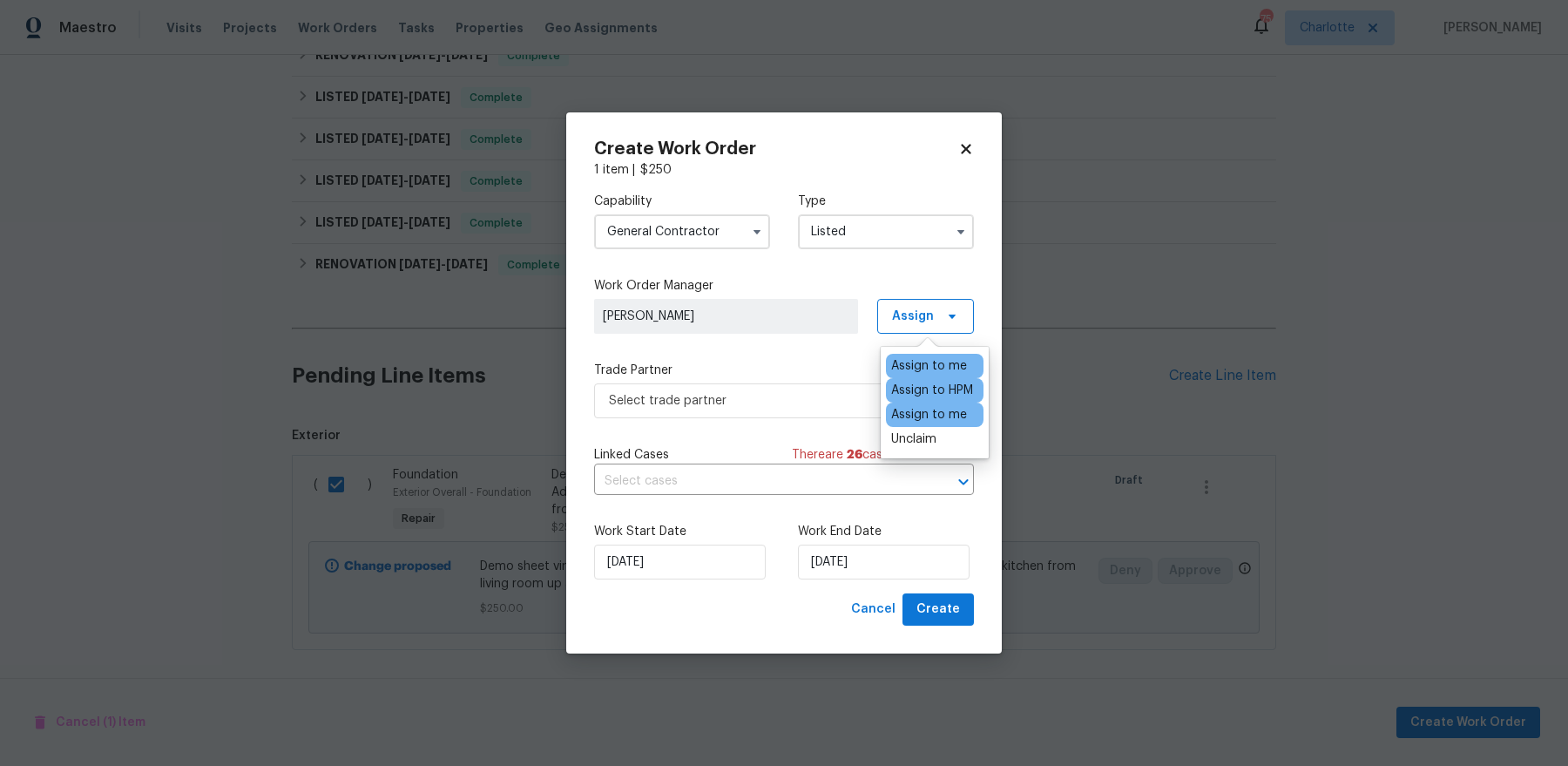
click at [908, 360] on div "Assign to me" at bounding box center [928, 366] width 76 height 17
click at [736, 342] on div "Capability General Contractor Type Listed Work Order Manager Dan Baquero Assign…" at bounding box center [784, 386] width 380 height 414
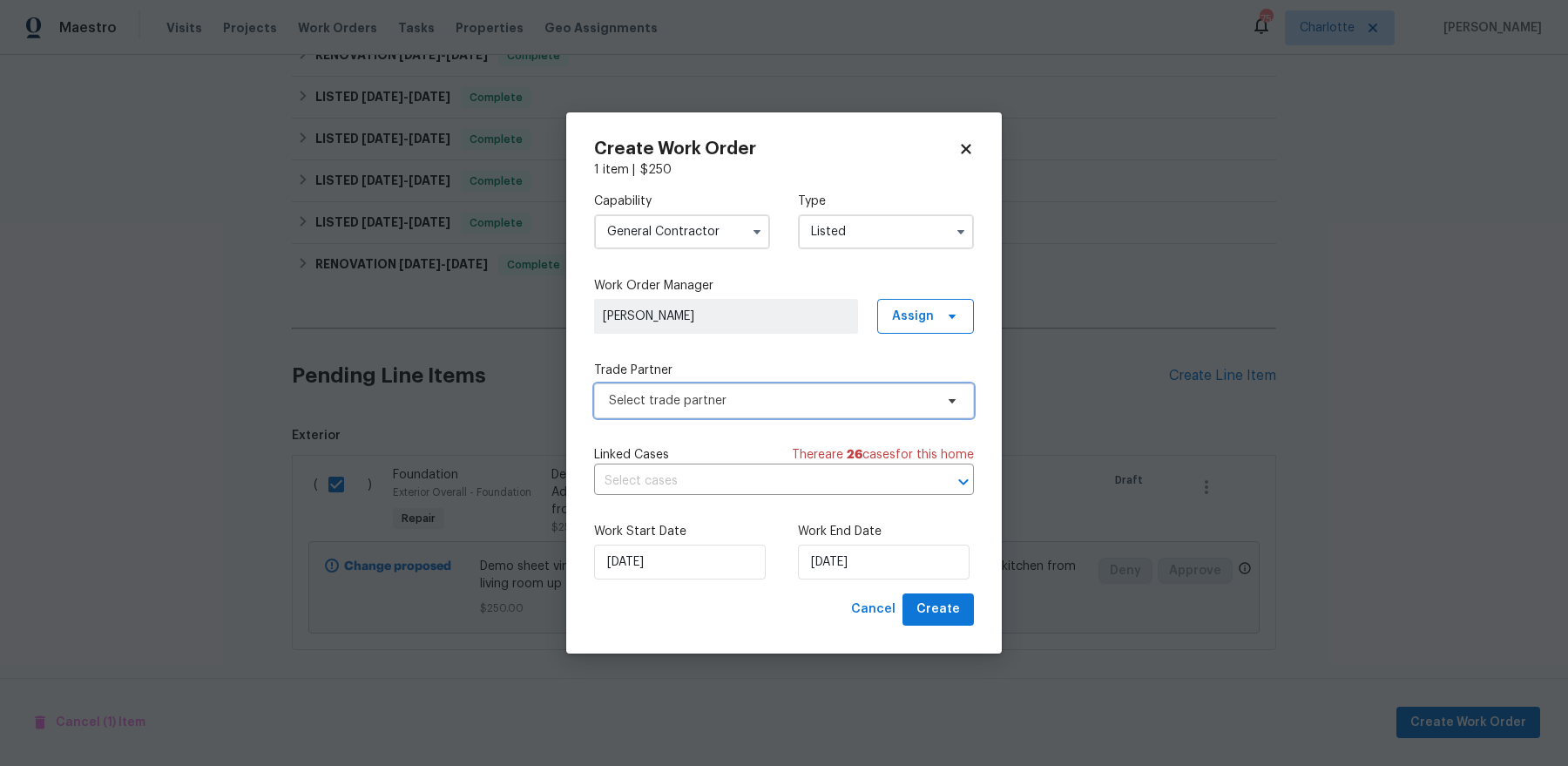
click at [776, 392] on span "Select trade partner" at bounding box center [772, 400] width 325 height 17
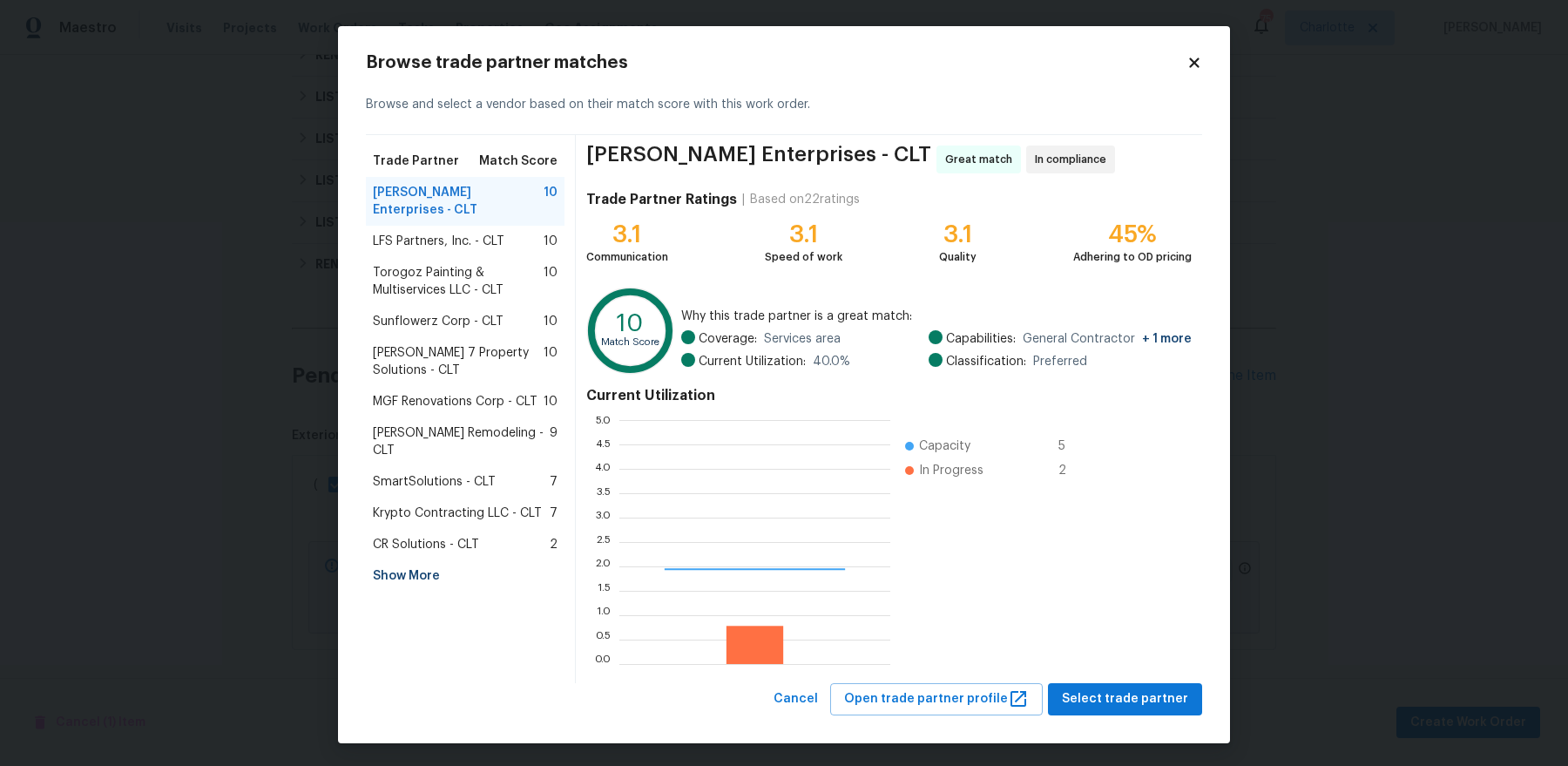
scroll to position [244, 271]
click at [1117, 689] on span "Select trade partner" at bounding box center [1124, 699] width 126 height 22
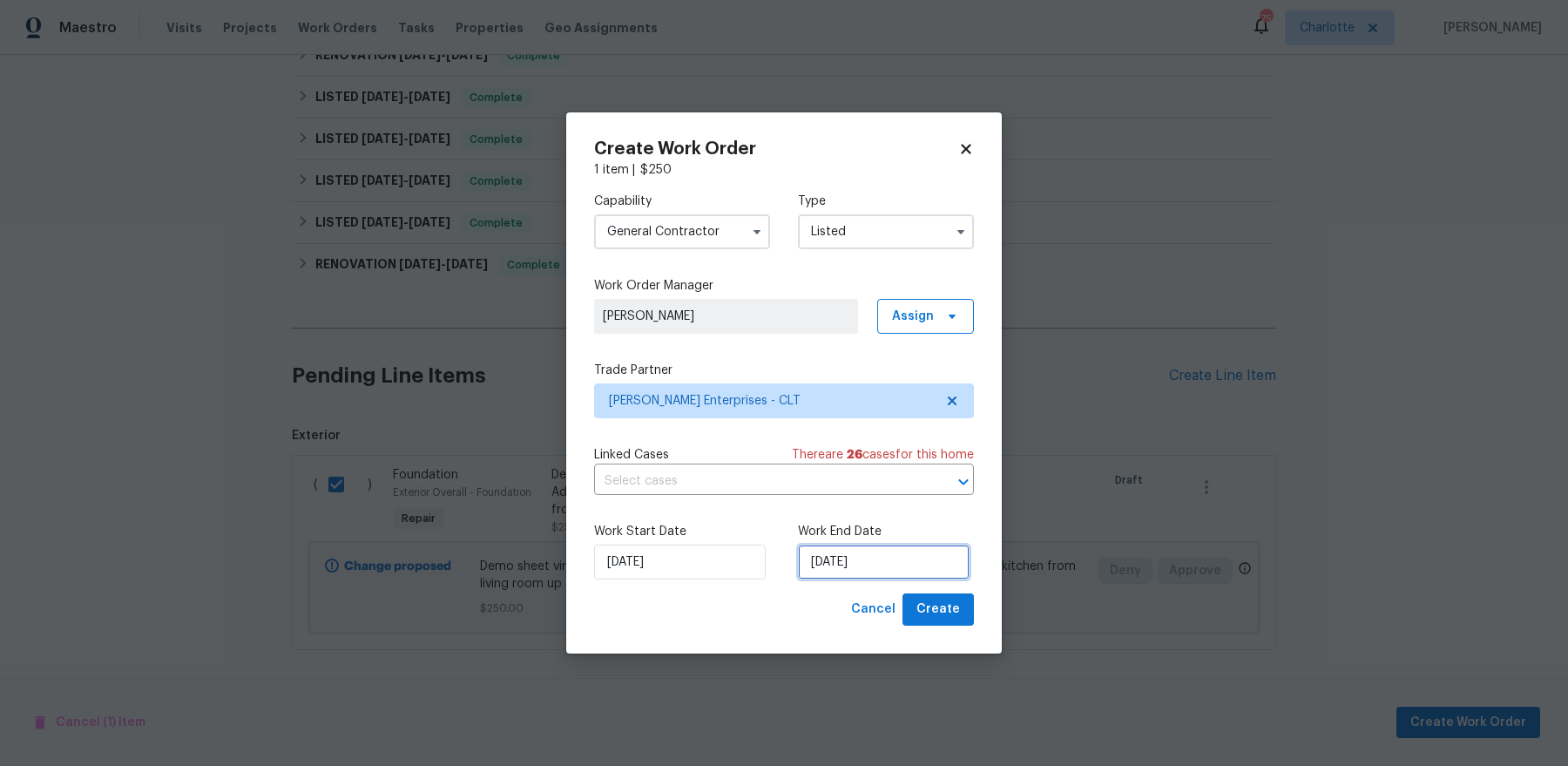
click at [882, 555] on input "[DATE]" at bounding box center [883, 562] width 172 height 35
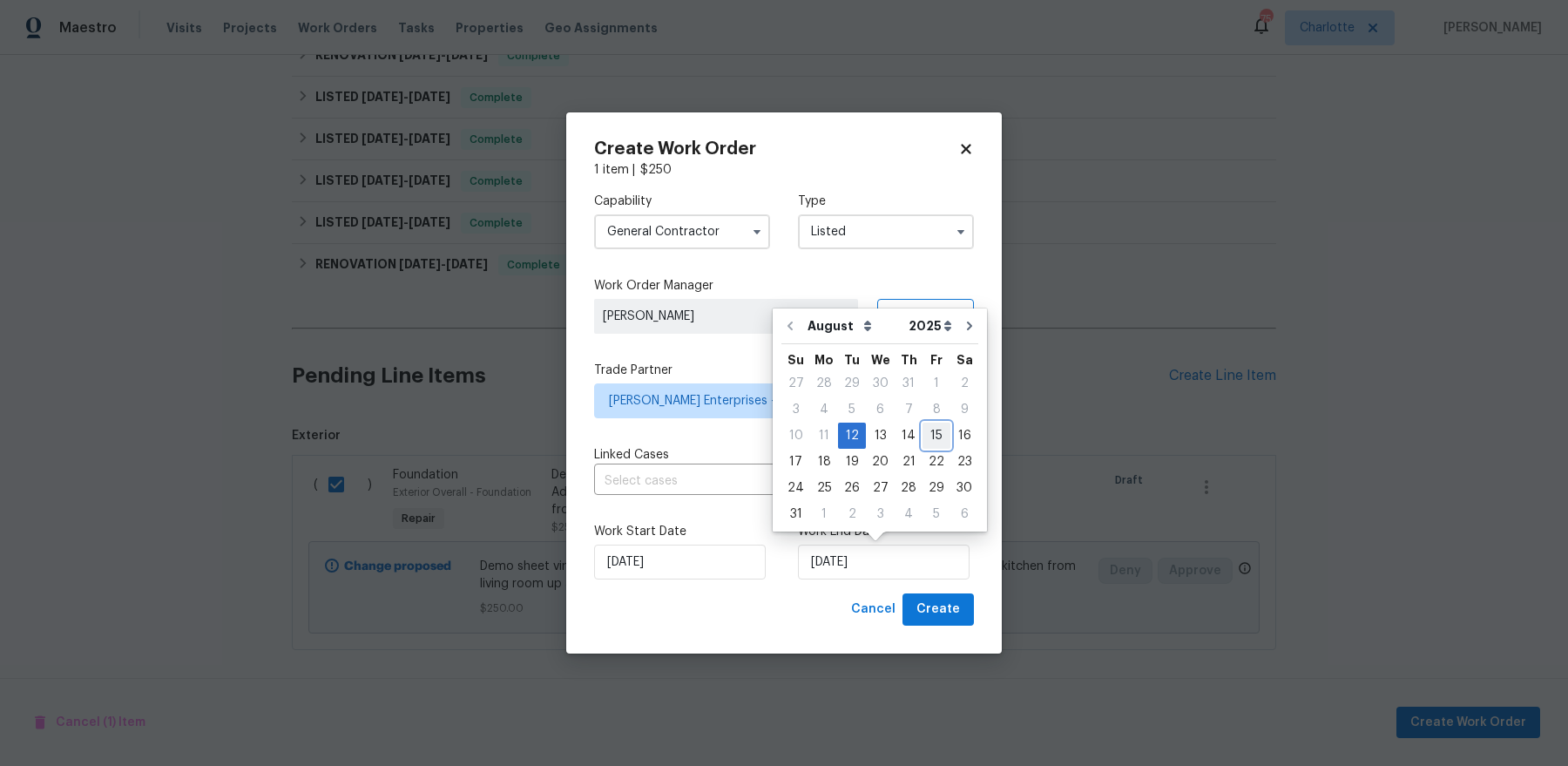
click at [930, 441] on div "15" at bounding box center [935, 435] width 28 height 25
type input "[DATE]"
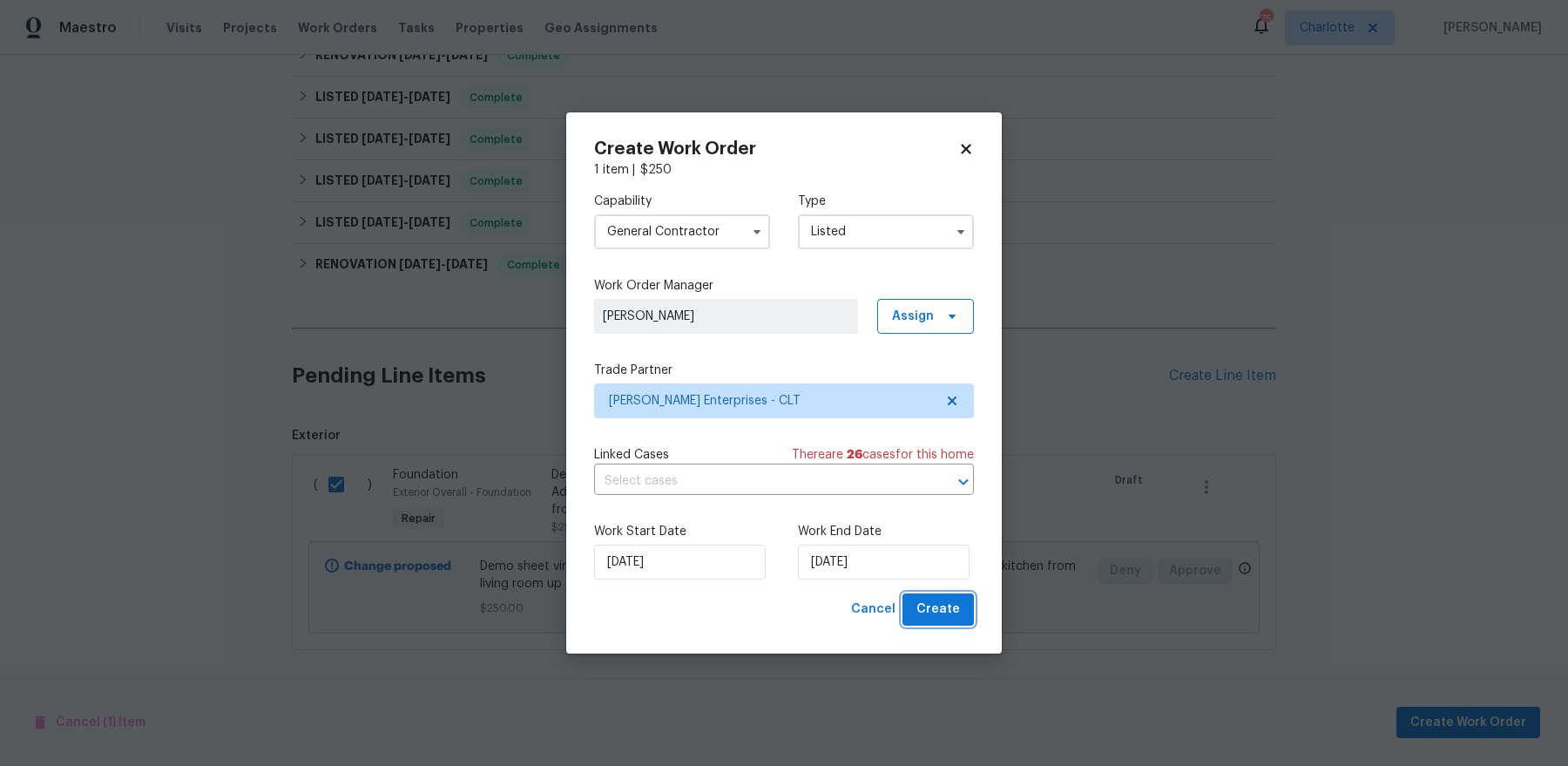
click at [939, 613] on span "Create" at bounding box center [938, 609] width 44 height 22
checkbox input "false"
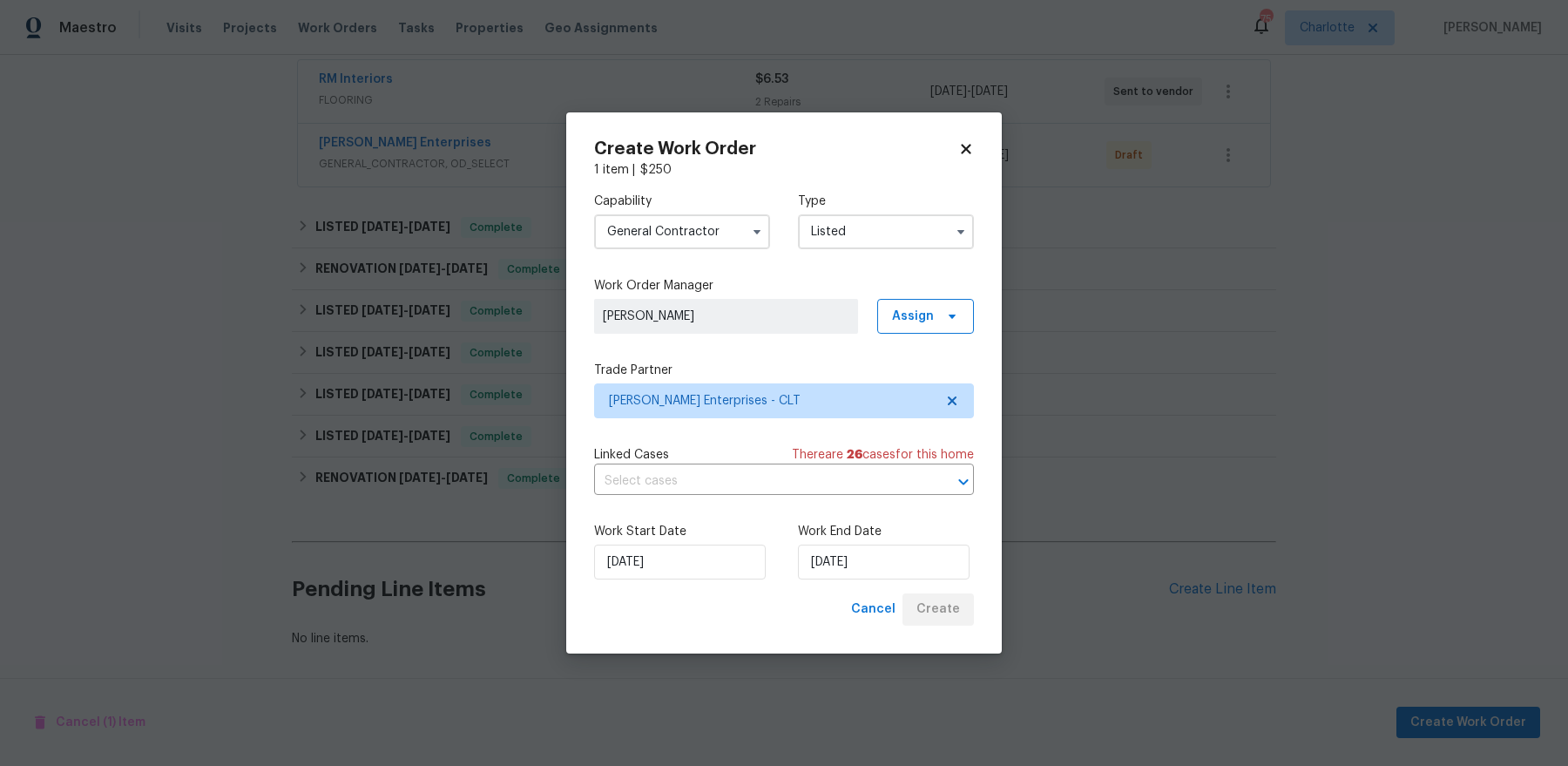
scroll to position [327, 0]
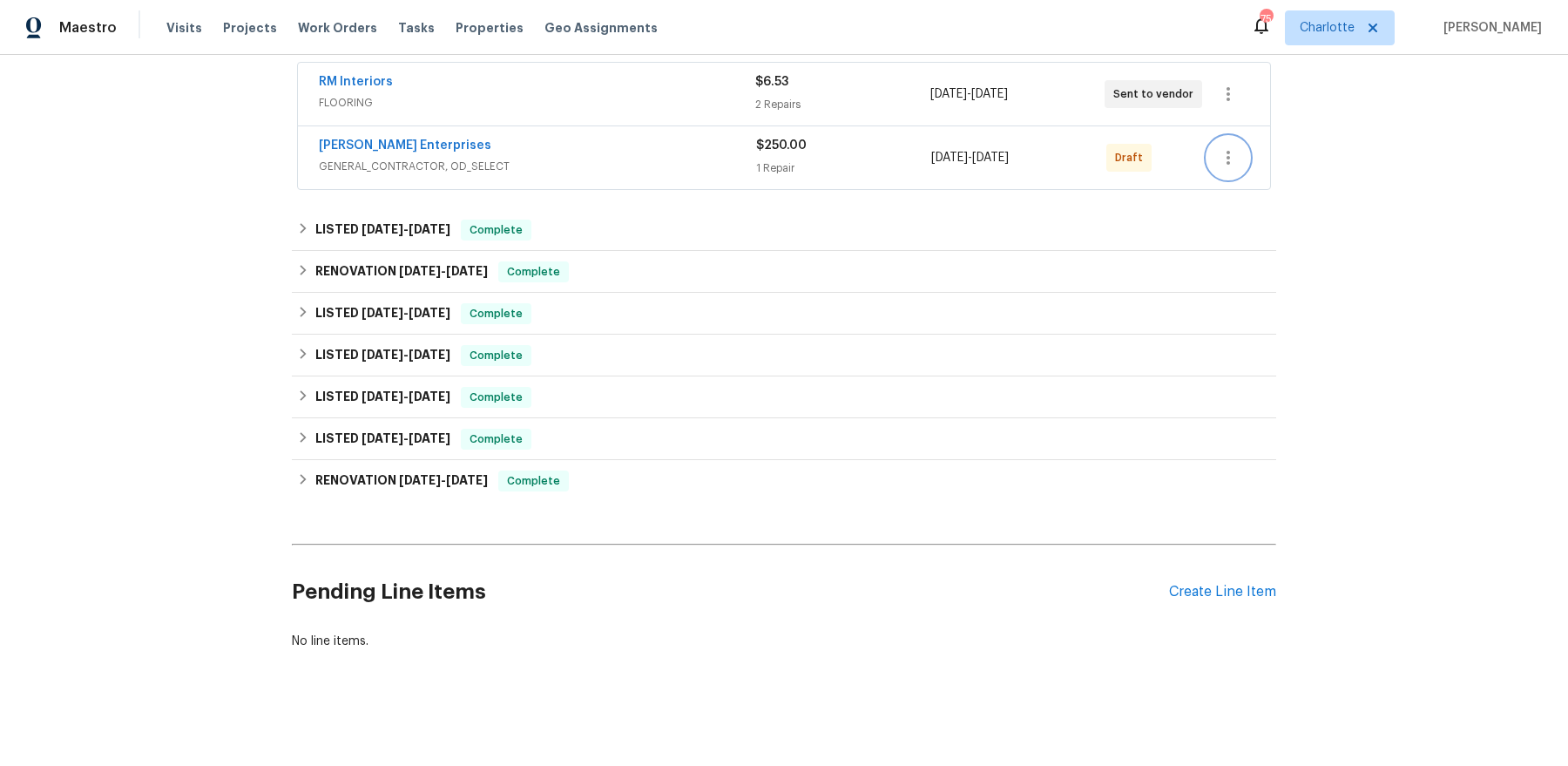
click at [1225, 153] on icon "button" at bounding box center [1228, 158] width 21 height 21
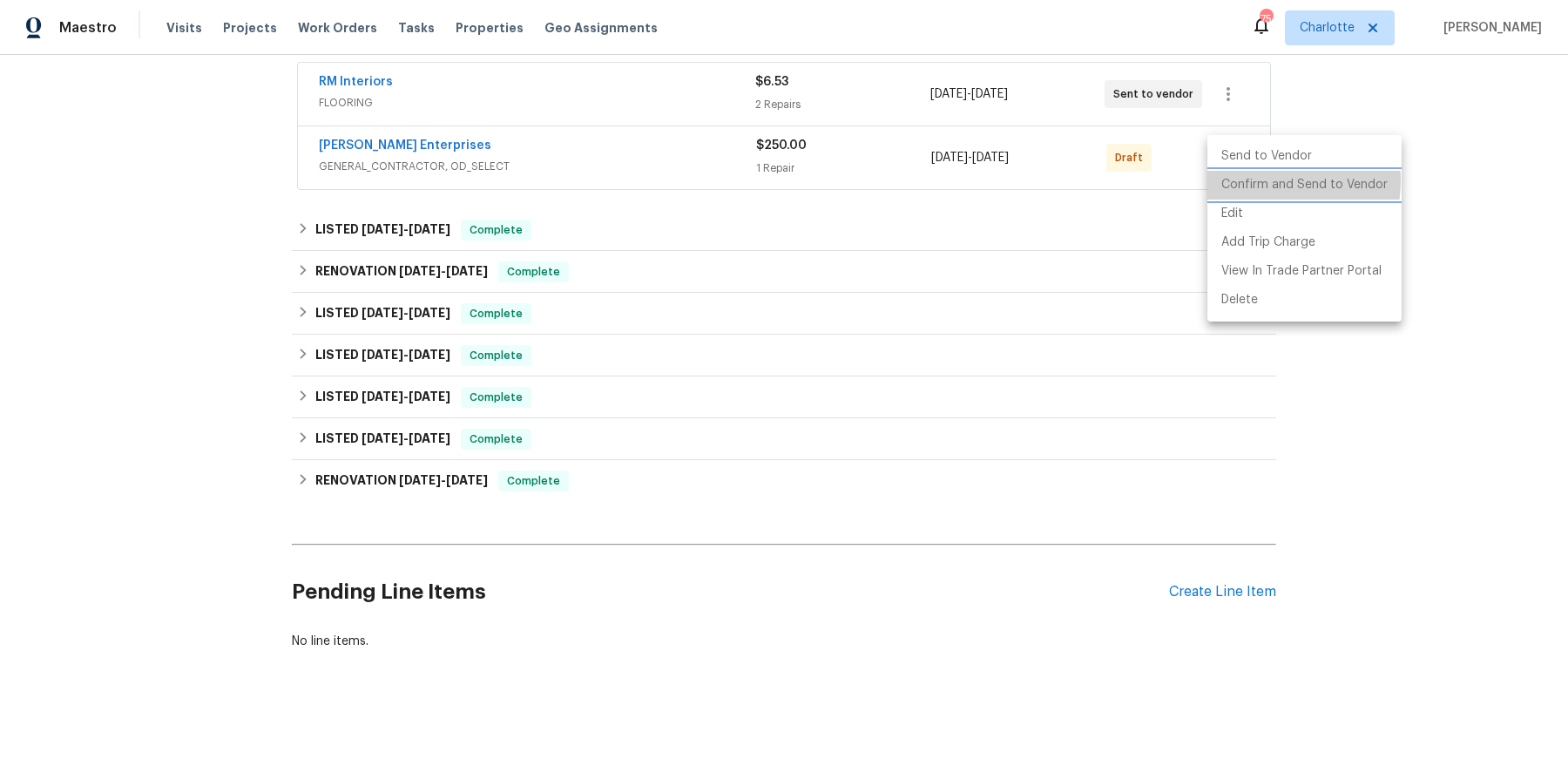
click at [1253, 181] on li "Confirm and Send to Vendor" at bounding box center [1304, 185] width 194 height 29
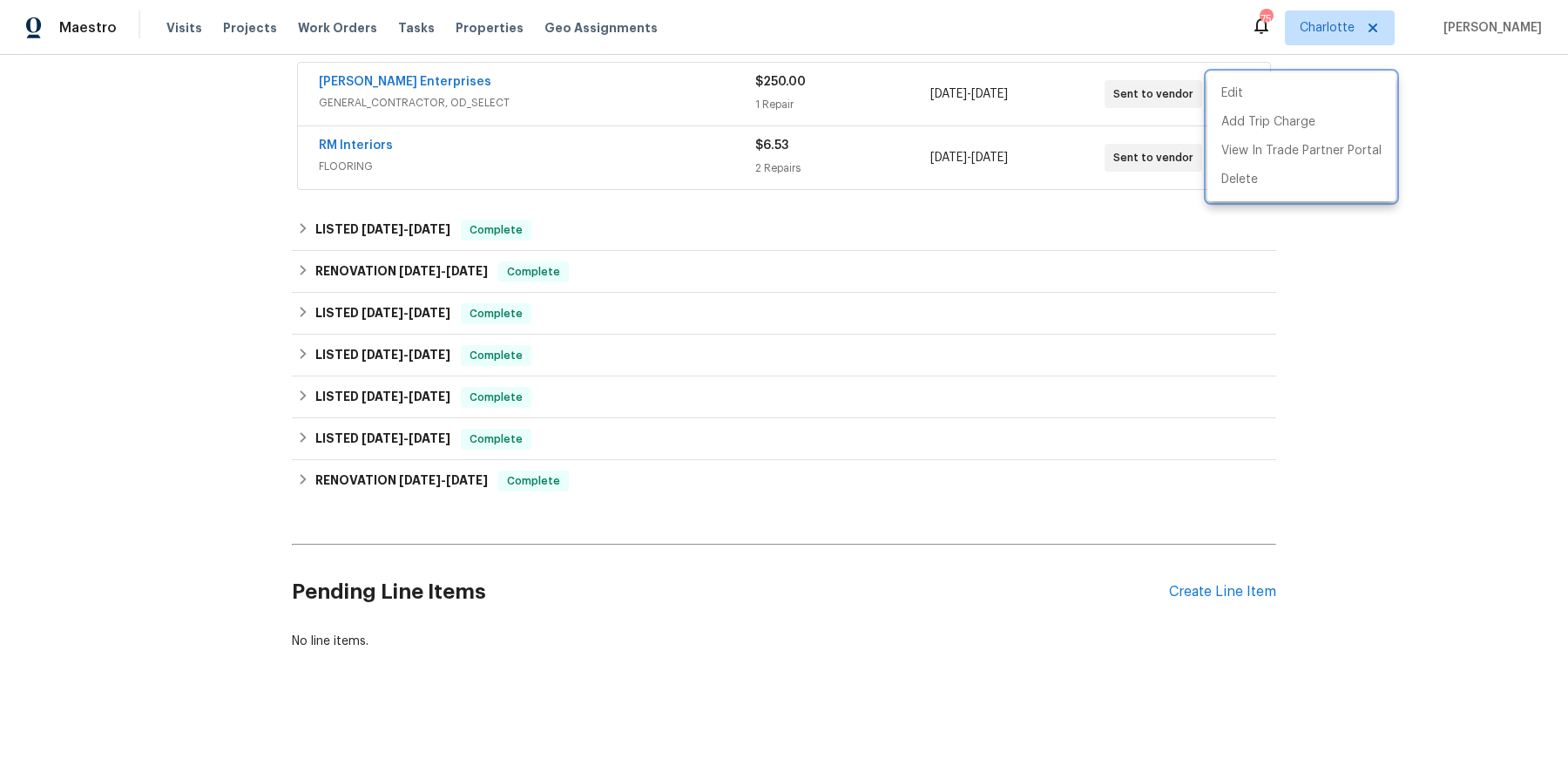
click at [1003, 330] on div at bounding box center [784, 383] width 1568 height 766
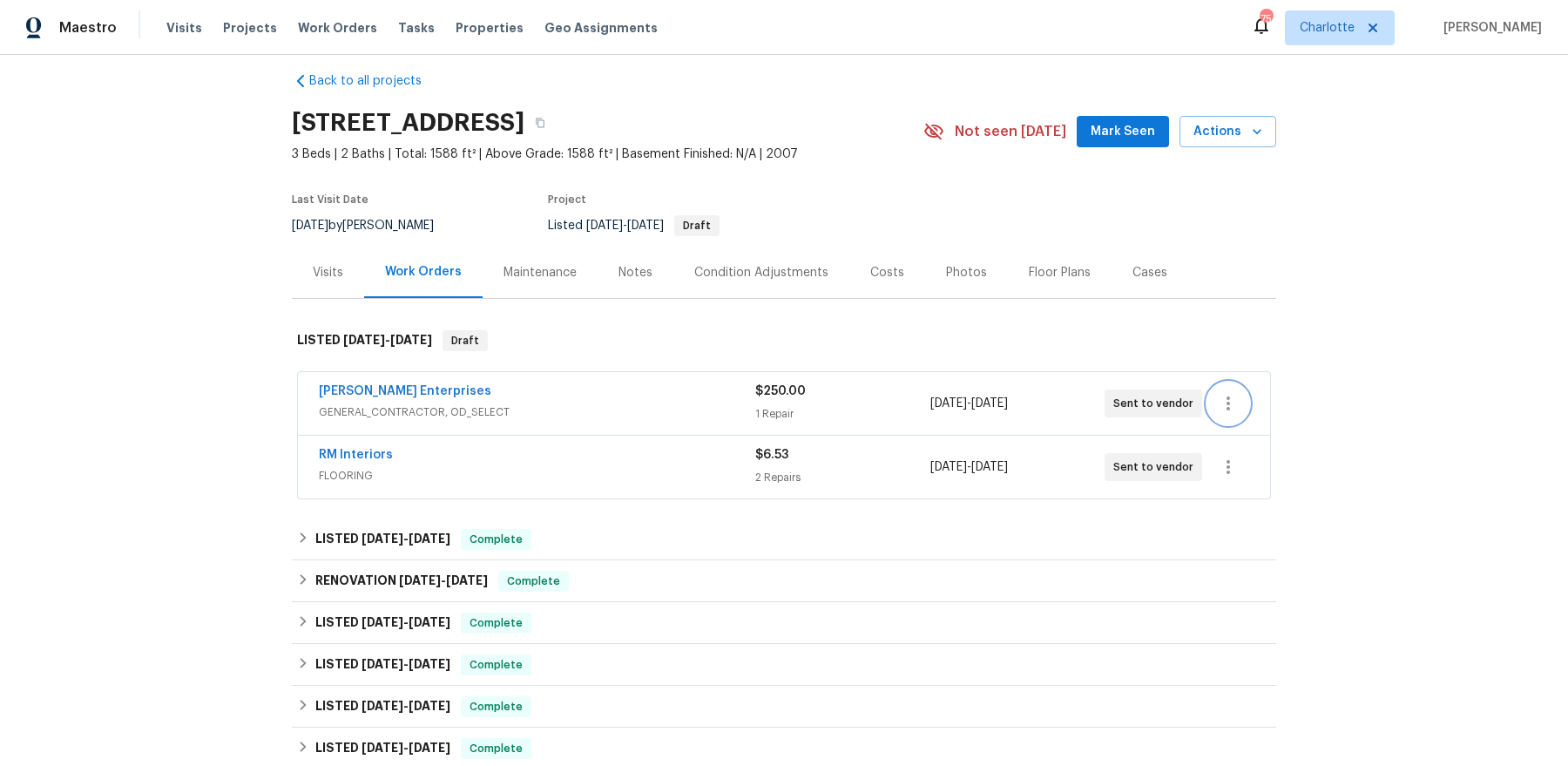
scroll to position [0, 0]
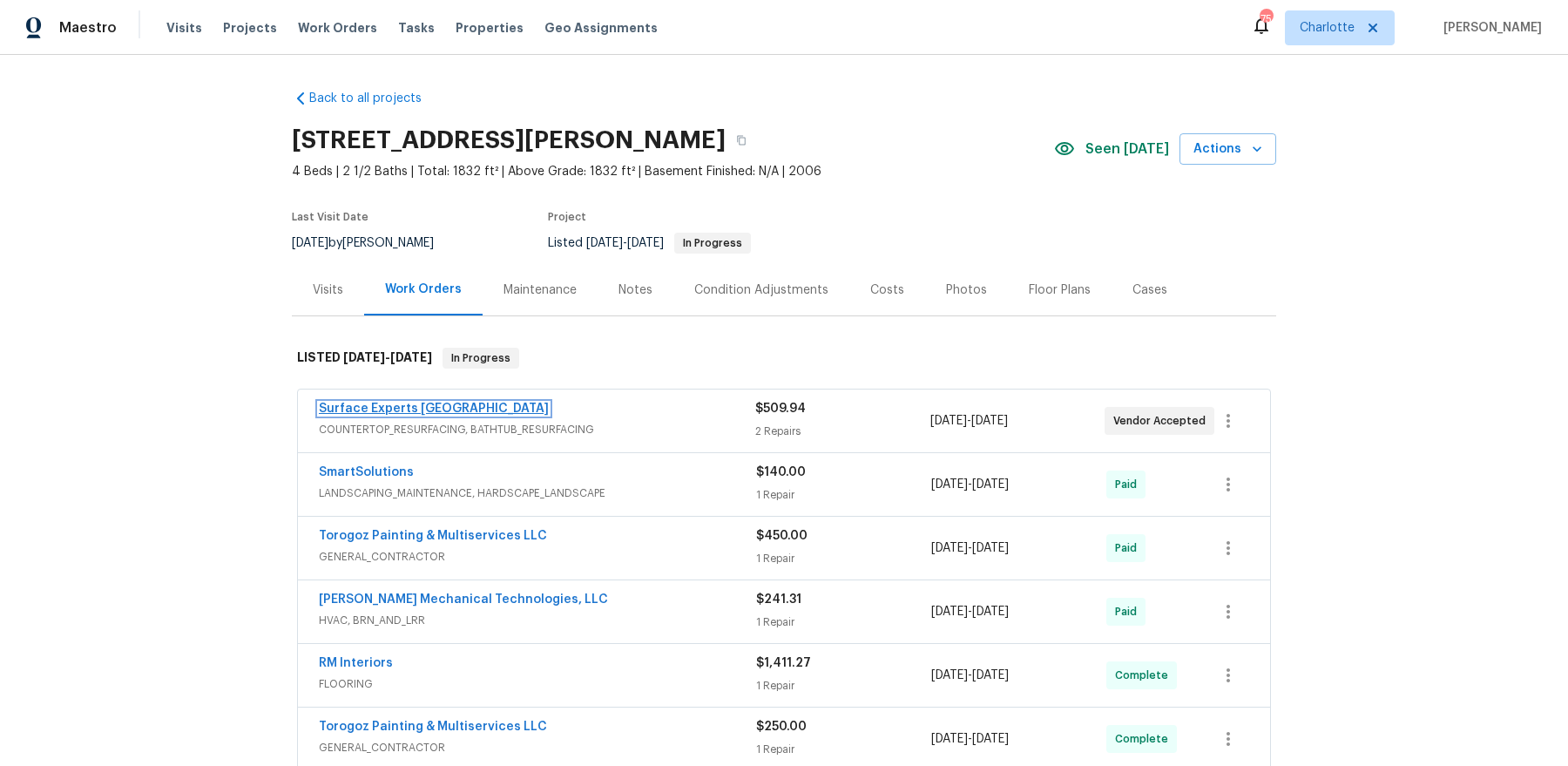
click at [430, 405] on link "Surface Experts [GEOGRAPHIC_DATA]" at bounding box center [433, 408] width 230 height 12
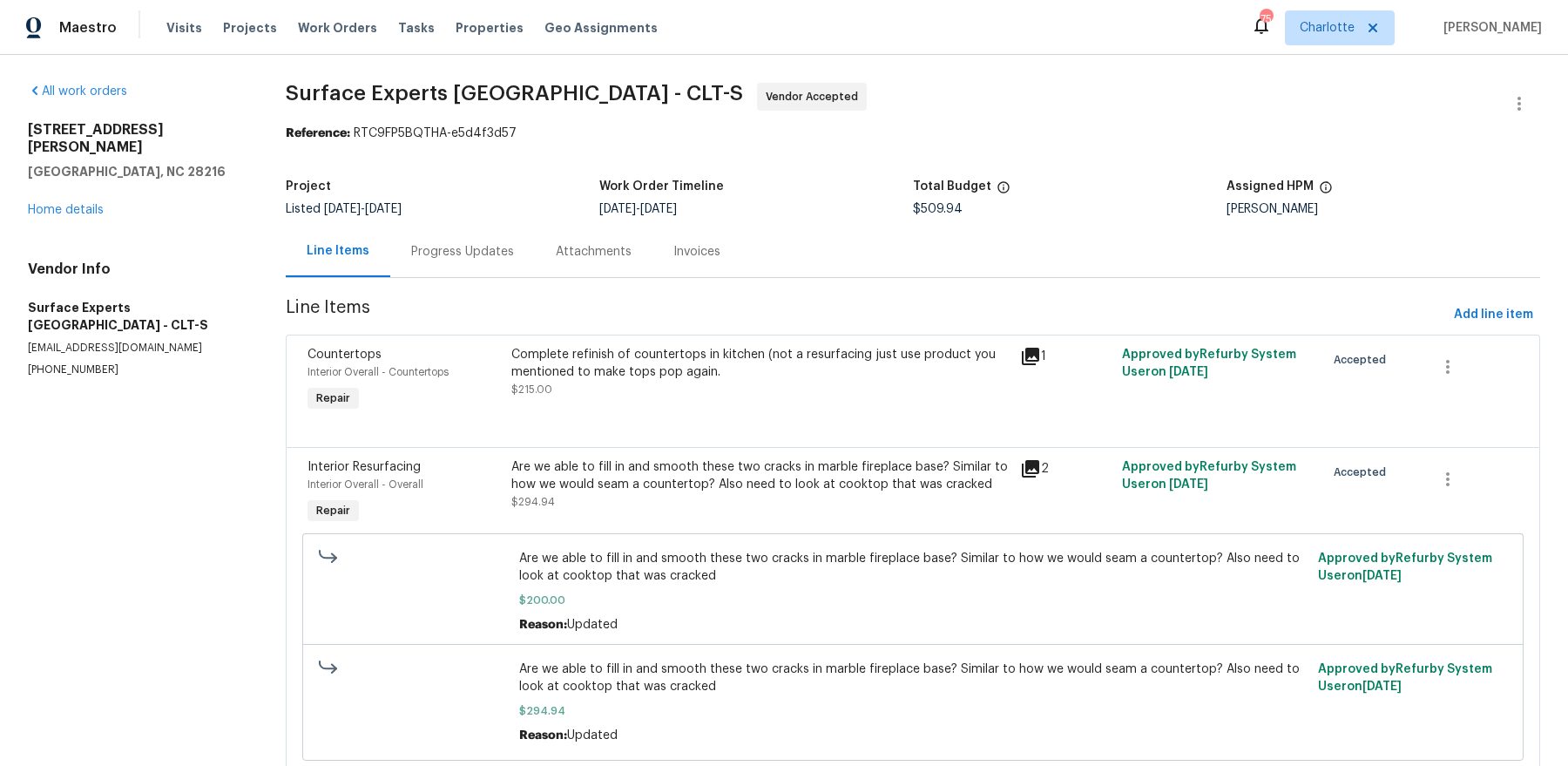
click at [77, 173] on div "[STREET_ADDRESS][PERSON_NAME] Home details" at bounding box center [135, 169] width 216 height 98
click at [70, 203] on link "Home details" at bounding box center [66, 209] width 76 height 12
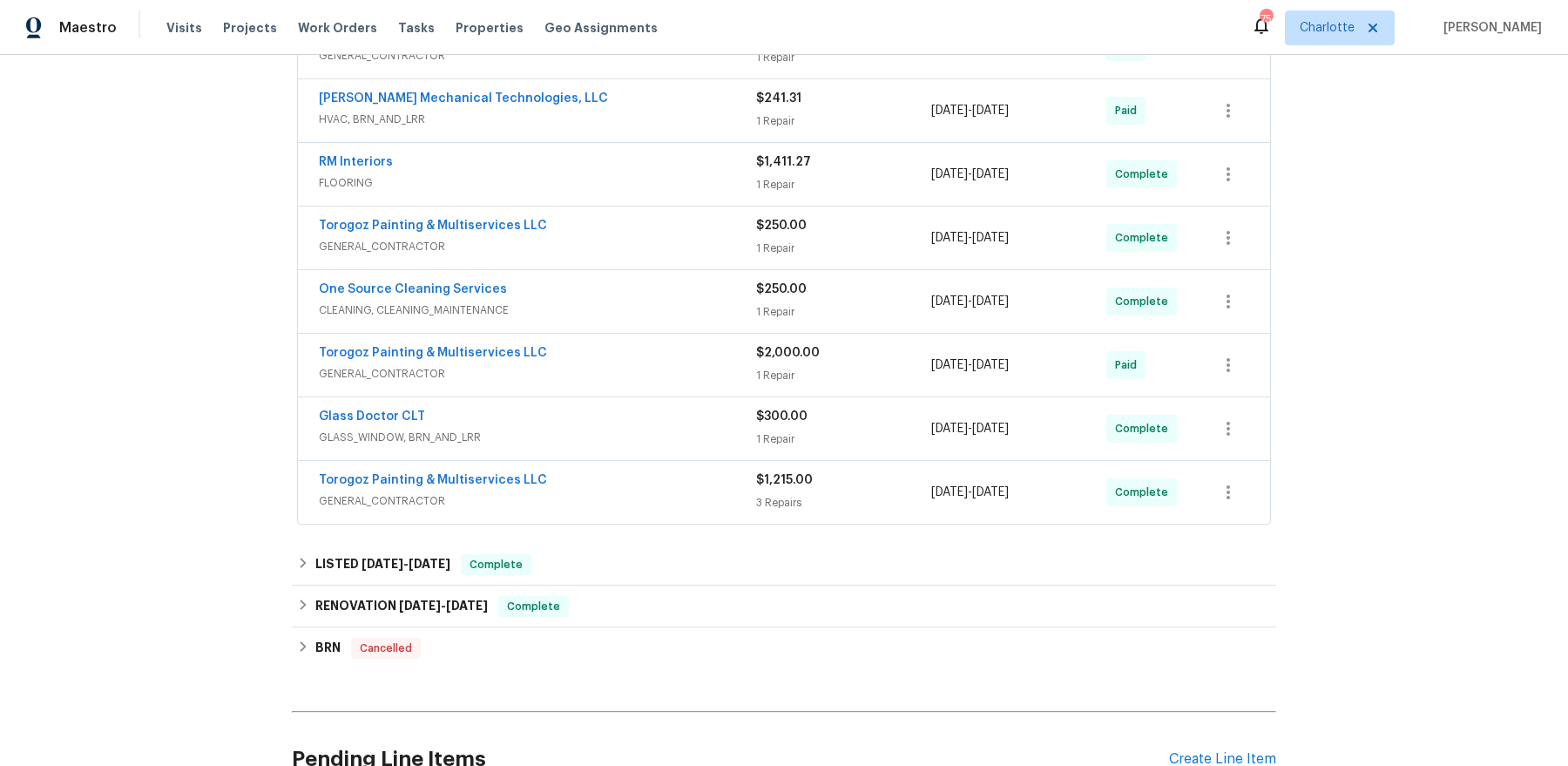
scroll to position [661, 0]
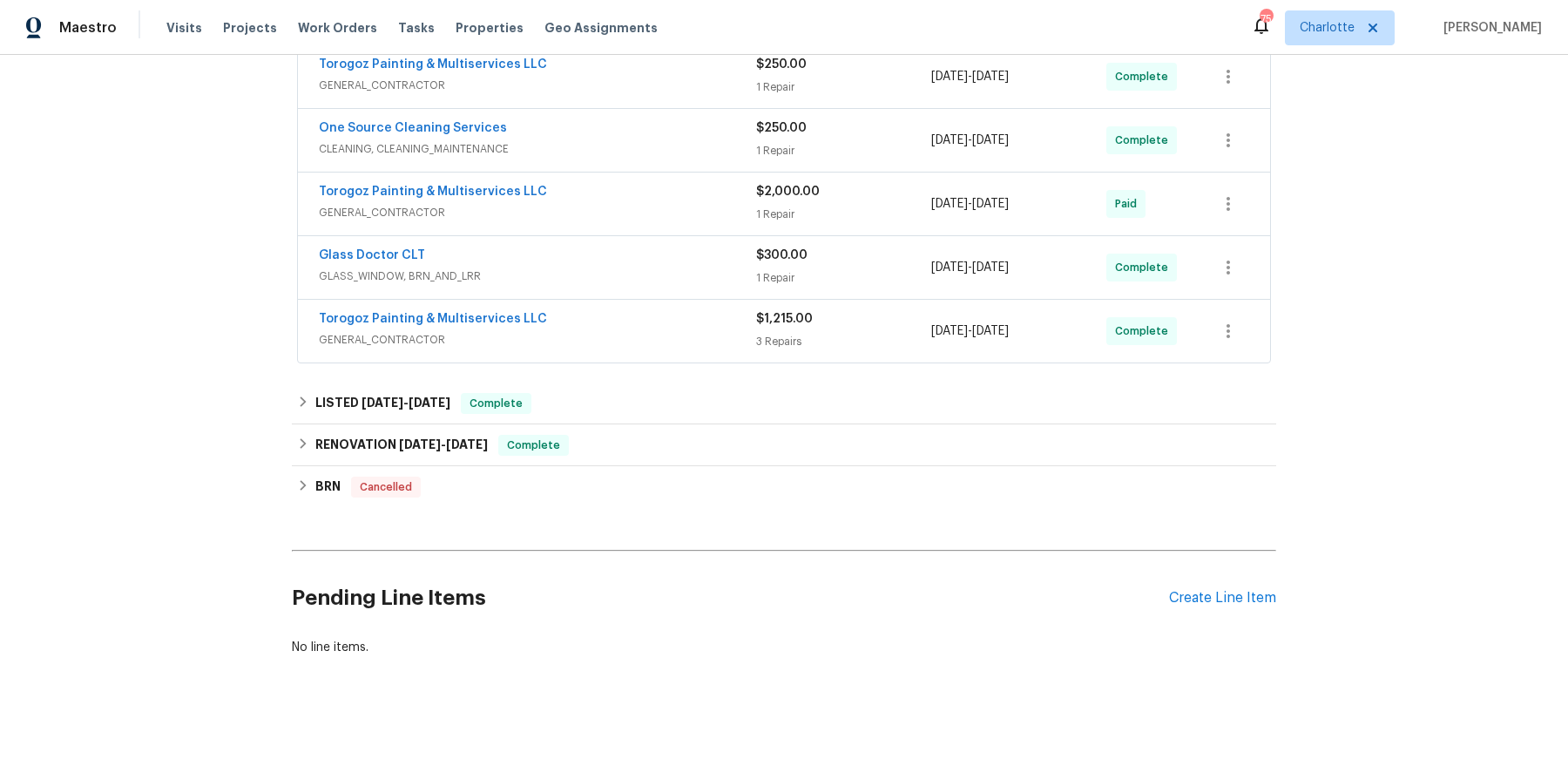
click at [1231, 572] on div "Pending Line Items Create Line Item" at bounding box center [784, 598] width 985 height 81
click at [1217, 589] on div "Create Line Item" at bounding box center [1222, 597] width 107 height 16
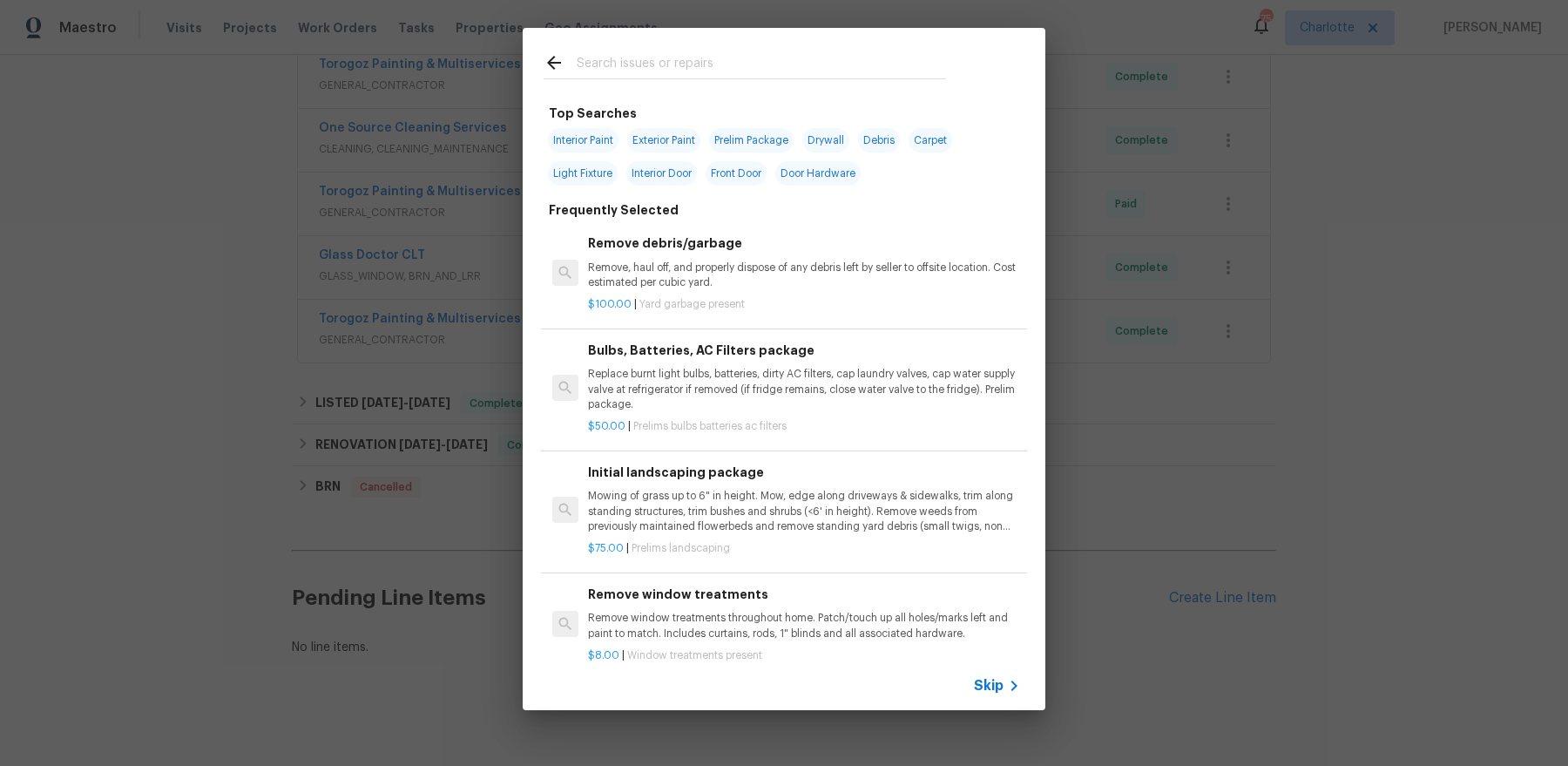
click at [667, 57] on input "text" at bounding box center [761, 65] width 370 height 26
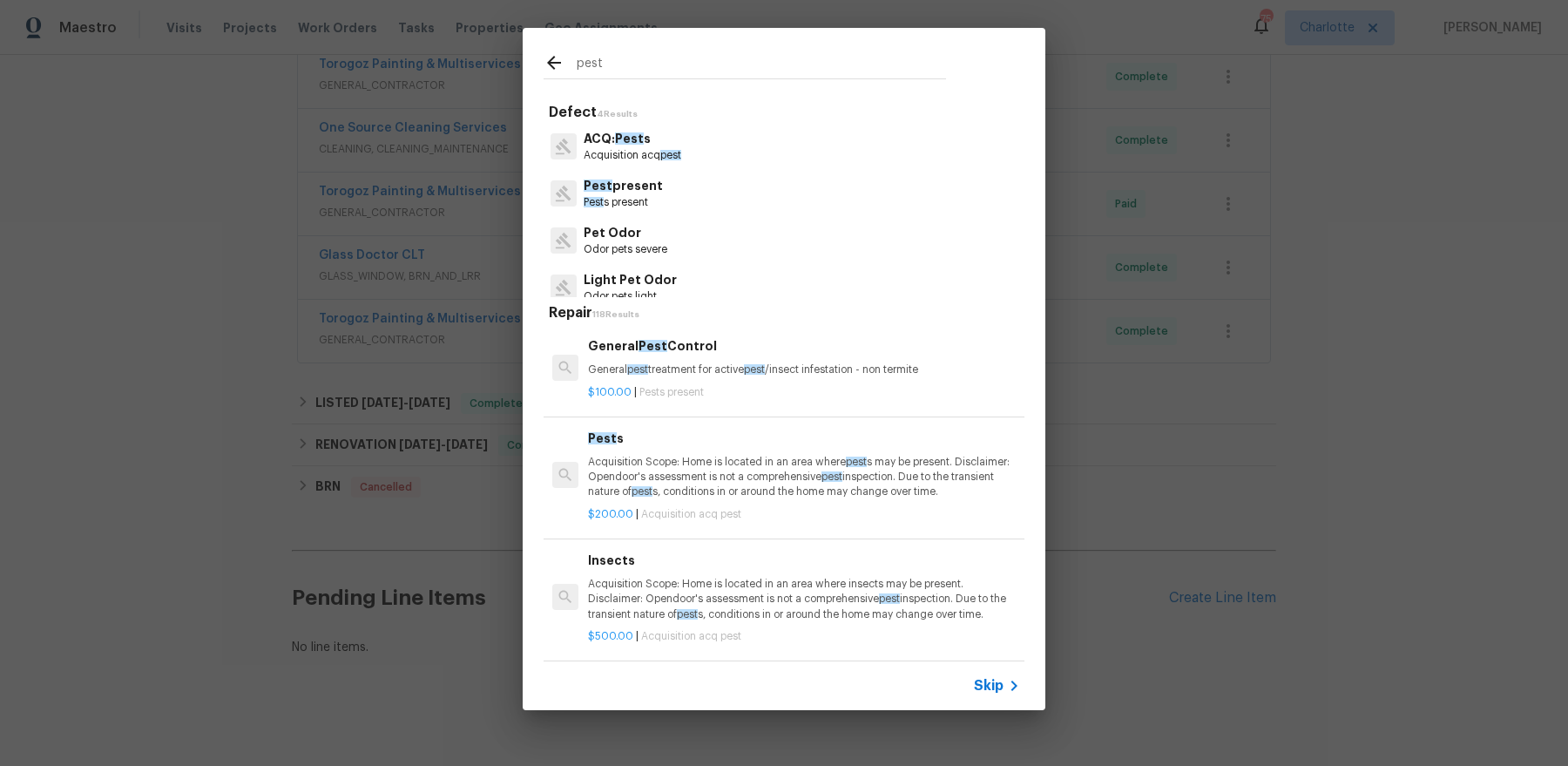
type input "pest"
click at [681, 194] on div "Pest present [GEOGRAPHIC_DATA] s present" at bounding box center [784, 193] width 481 height 47
click at [622, 193] on p "Pest present" at bounding box center [622, 185] width 79 height 18
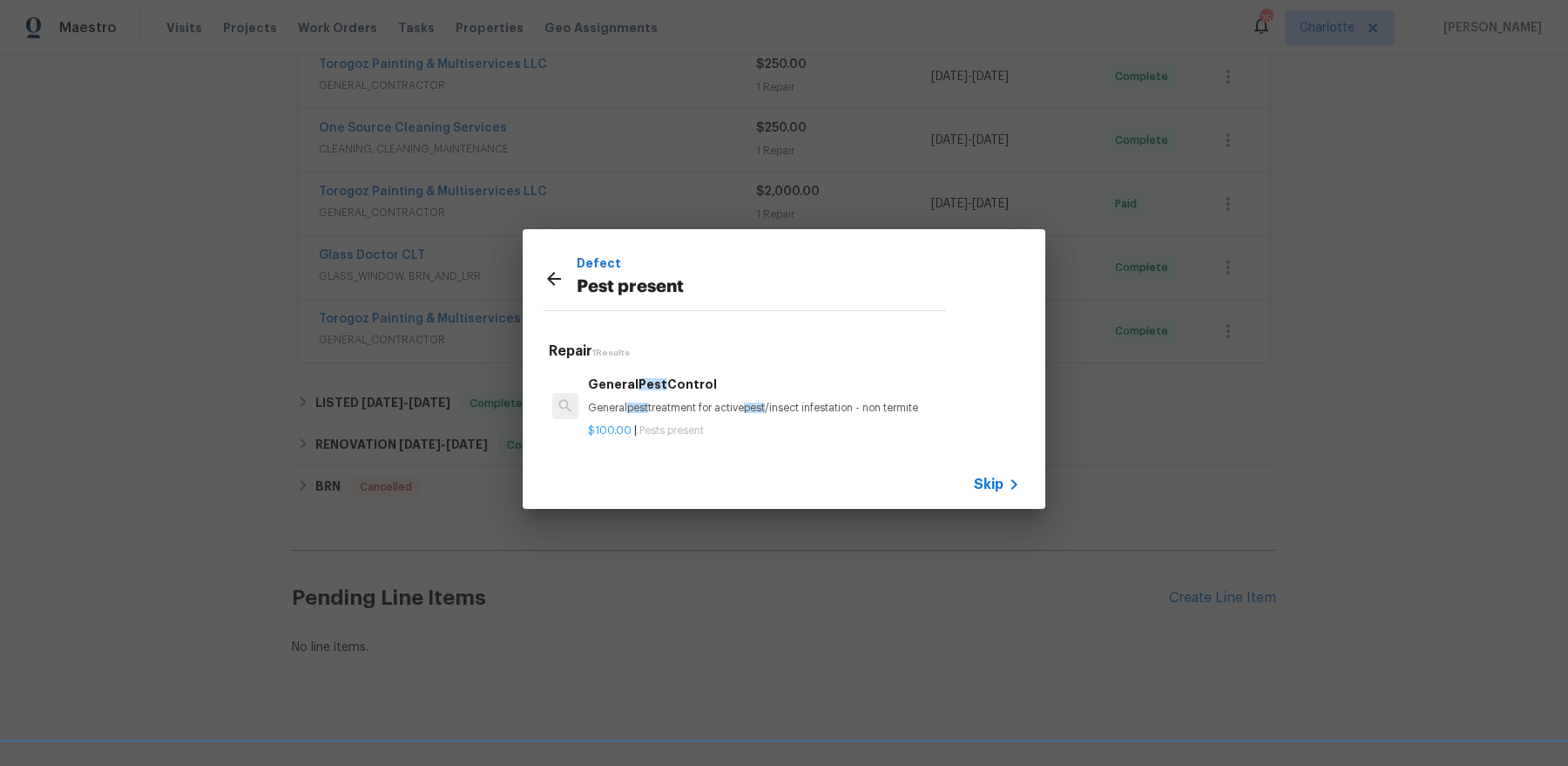
click at [767, 391] on h6 "General Pest Control" at bounding box center [804, 384] width 432 height 19
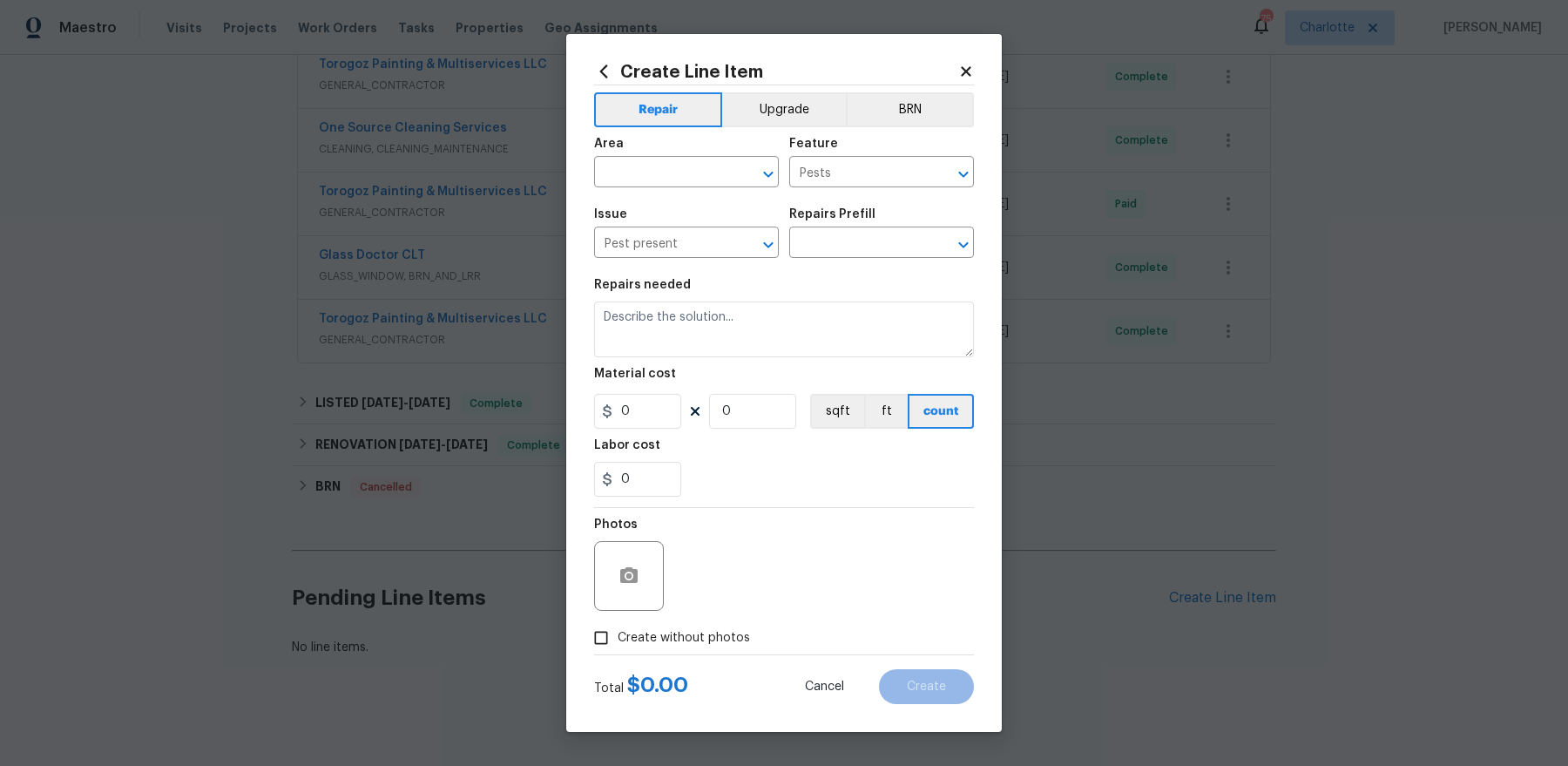
type input "General Pest Control $100.00"
type textarea "General pest treatment for active pest/insect infestation - non termite"
type input "100"
type input "1"
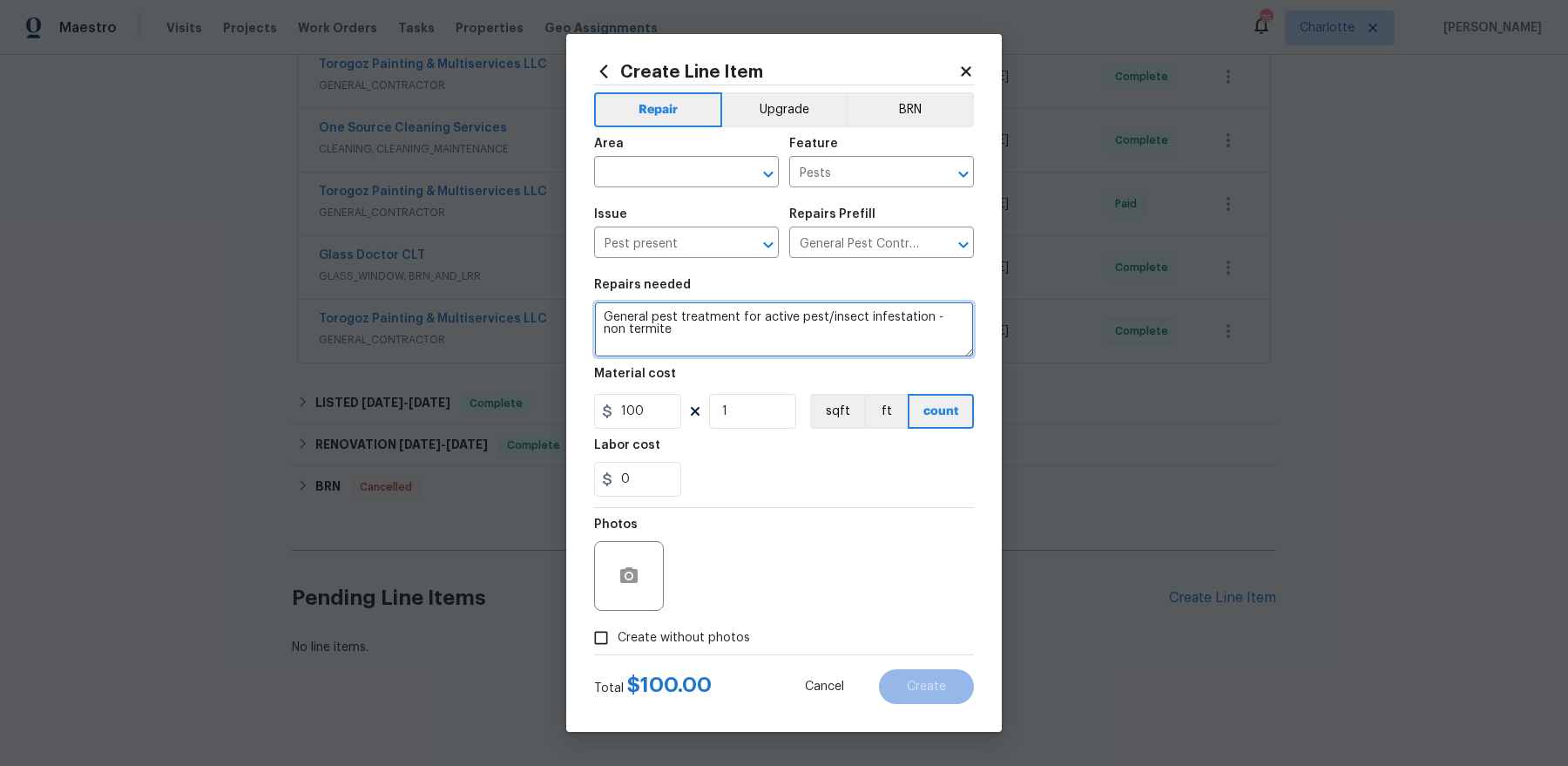
click at [806, 331] on textarea "General pest treatment for active pest/insect infestation - non termite" at bounding box center [784, 329] width 380 height 56
type textarea "Treat home for fleas"
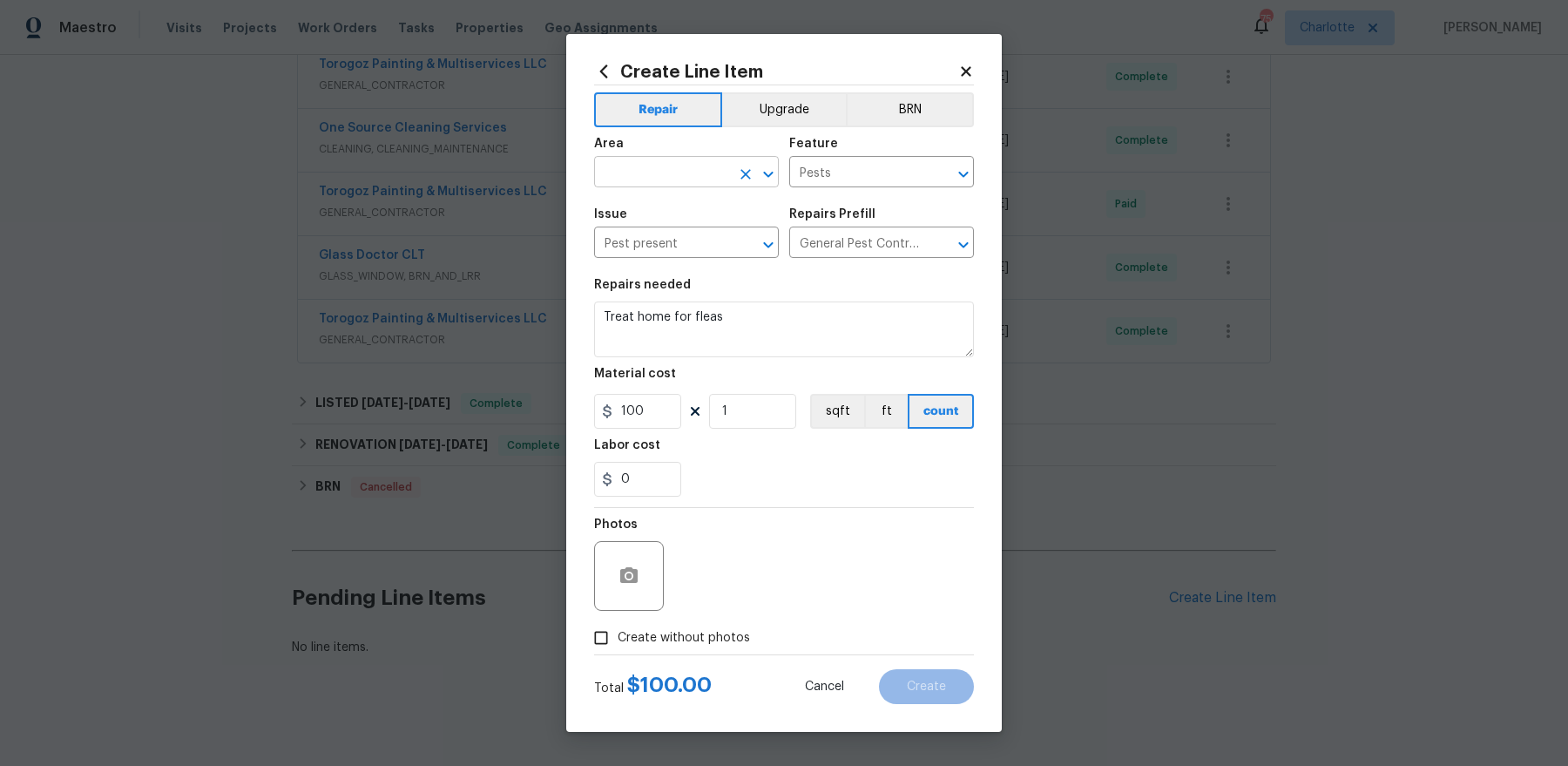
click at [673, 182] on input "text" at bounding box center [661, 174] width 136 height 27
click at [686, 245] on li "Interior Overall" at bounding box center [686, 240] width 184 height 29
type input "Interior Overall"
click at [644, 411] on input "100" at bounding box center [638, 411] width 87 height 35
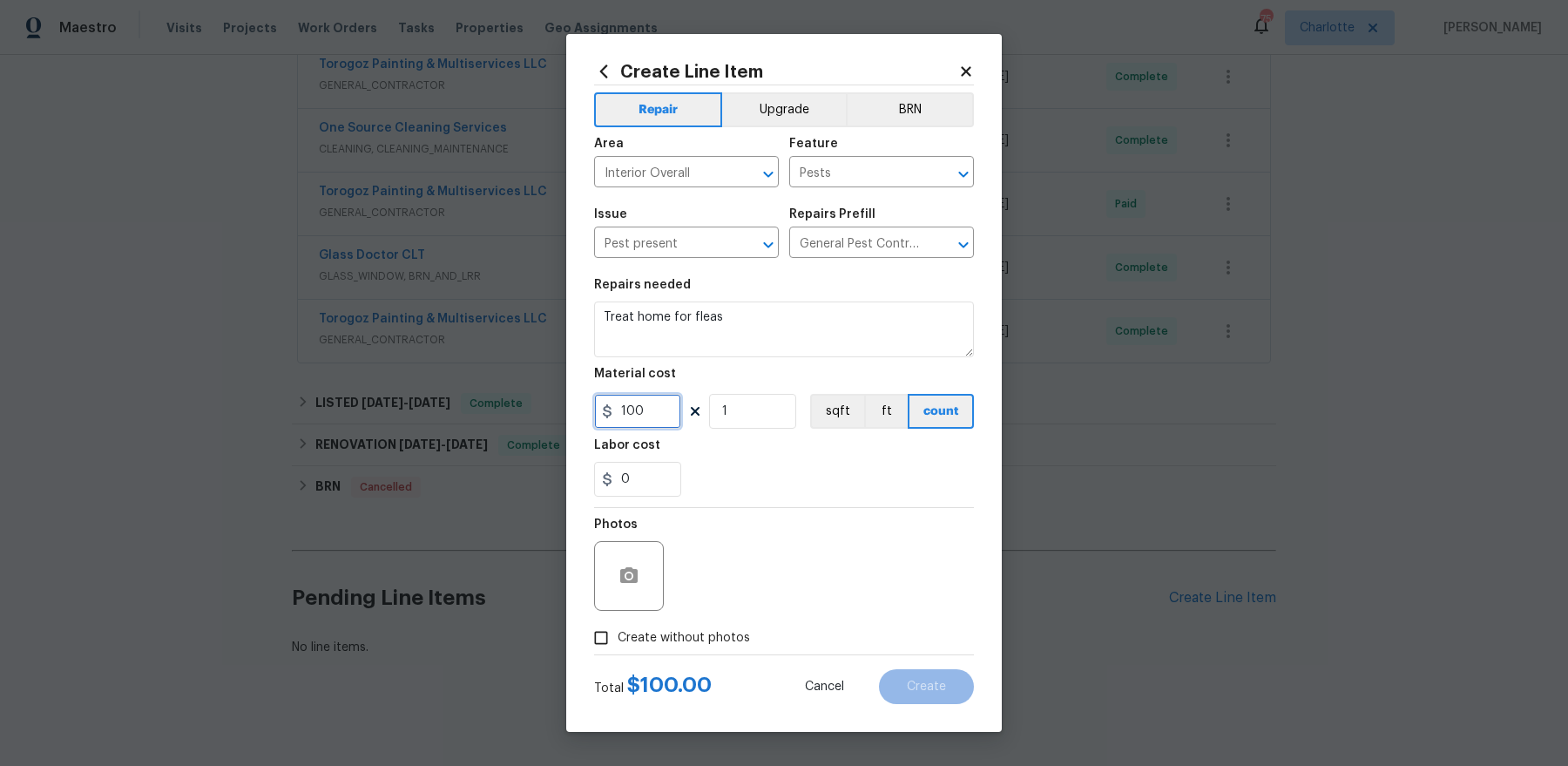
click at [644, 411] on input "100" at bounding box center [638, 411] width 87 height 35
type input "150"
click at [670, 629] on span "Create without photos" at bounding box center [683, 638] width 132 height 18
click at [618, 628] on input "Create without photos" at bounding box center [601, 637] width 33 height 33
checkbox input "true"
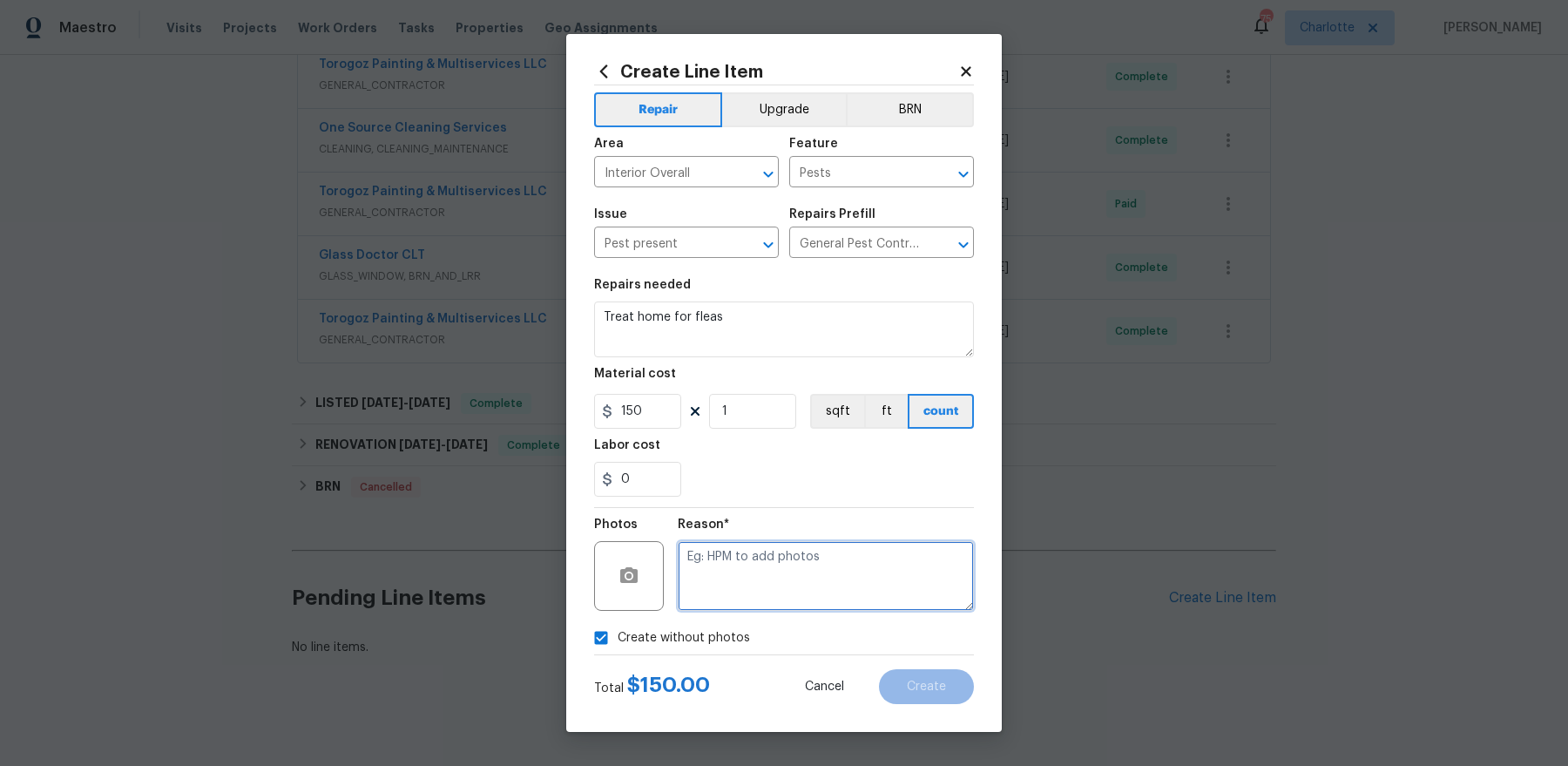
click at [762, 587] on textarea at bounding box center [826, 575] width 296 height 69
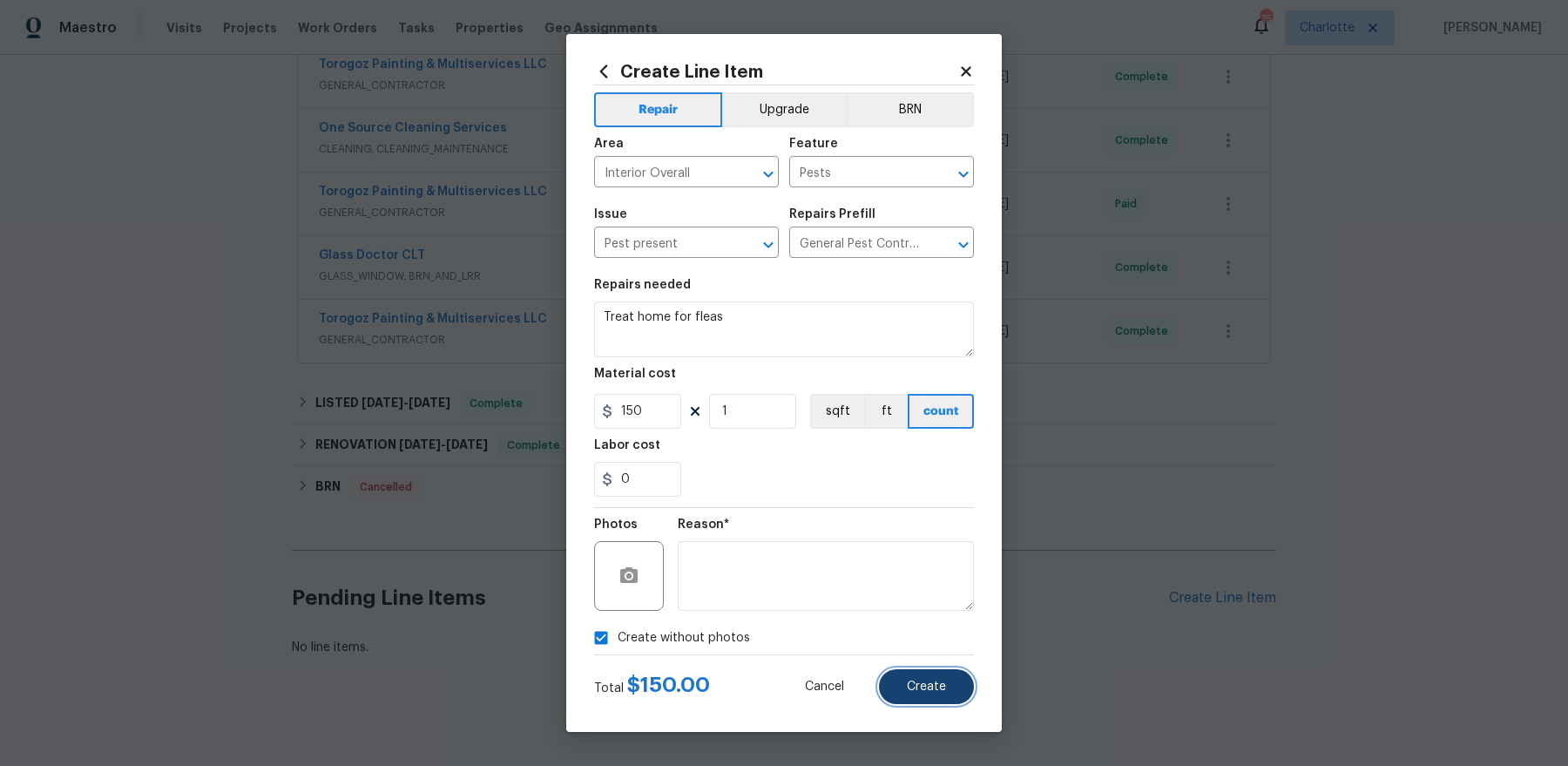
click at [917, 690] on span "Create" at bounding box center [926, 687] width 39 height 13
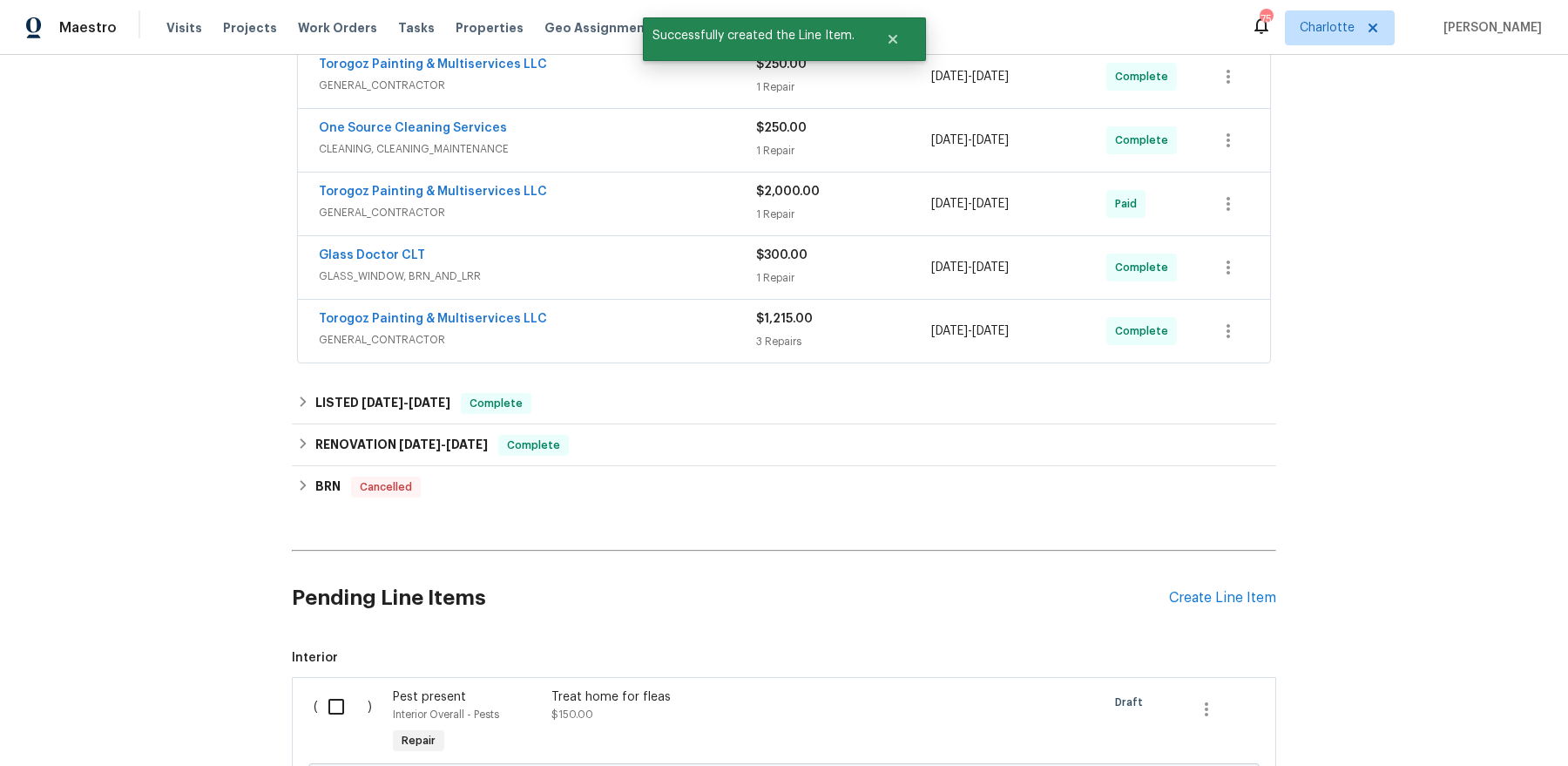
click at [313, 718] on div "( )" at bounding box center [347, 722] width 79 height 80
click at [338, 702] on input "checkbox" at bounding box center [342, 706] width 49 height 36
checkbox input "true"
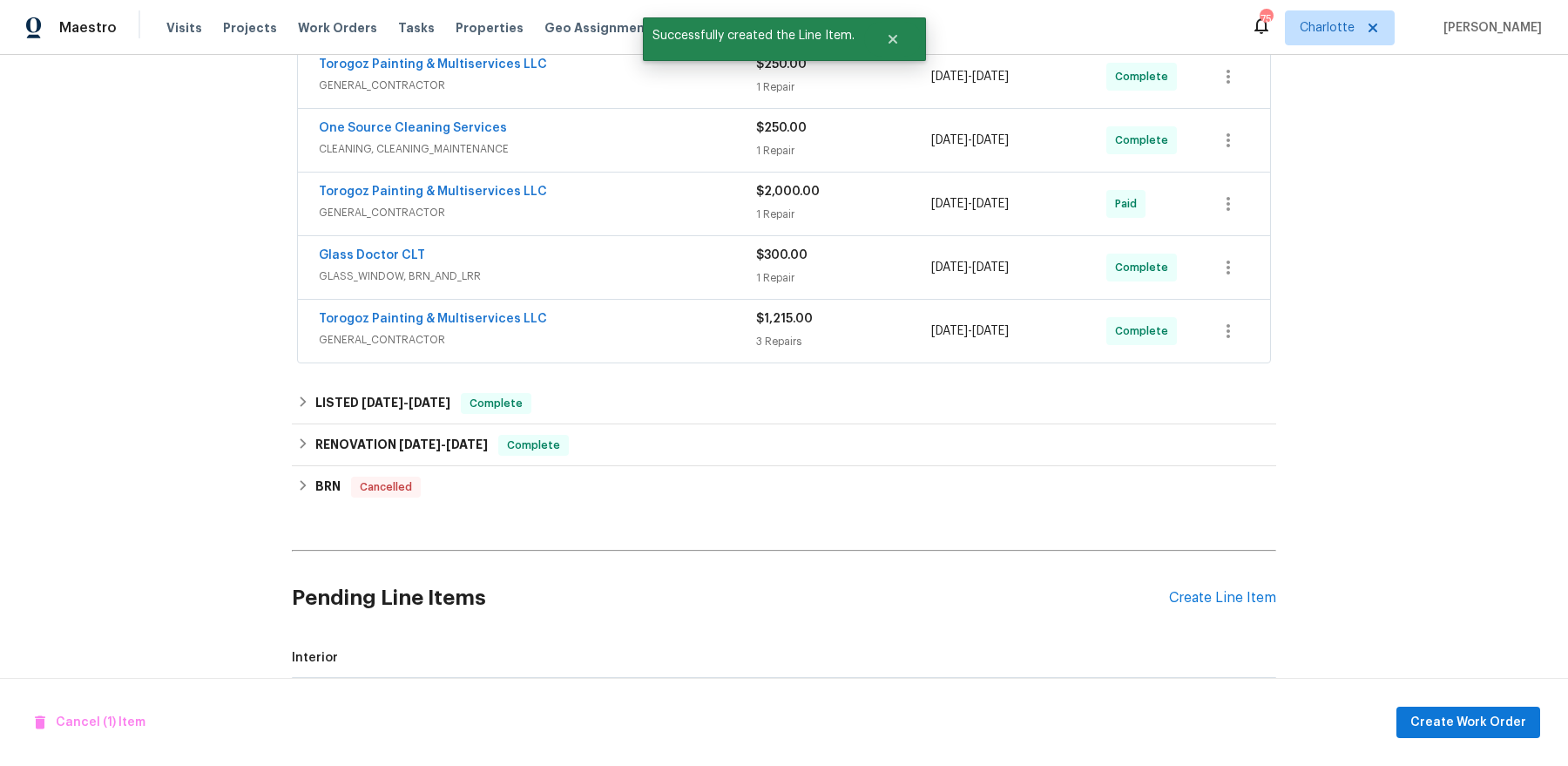
scroll to position [860, 0]
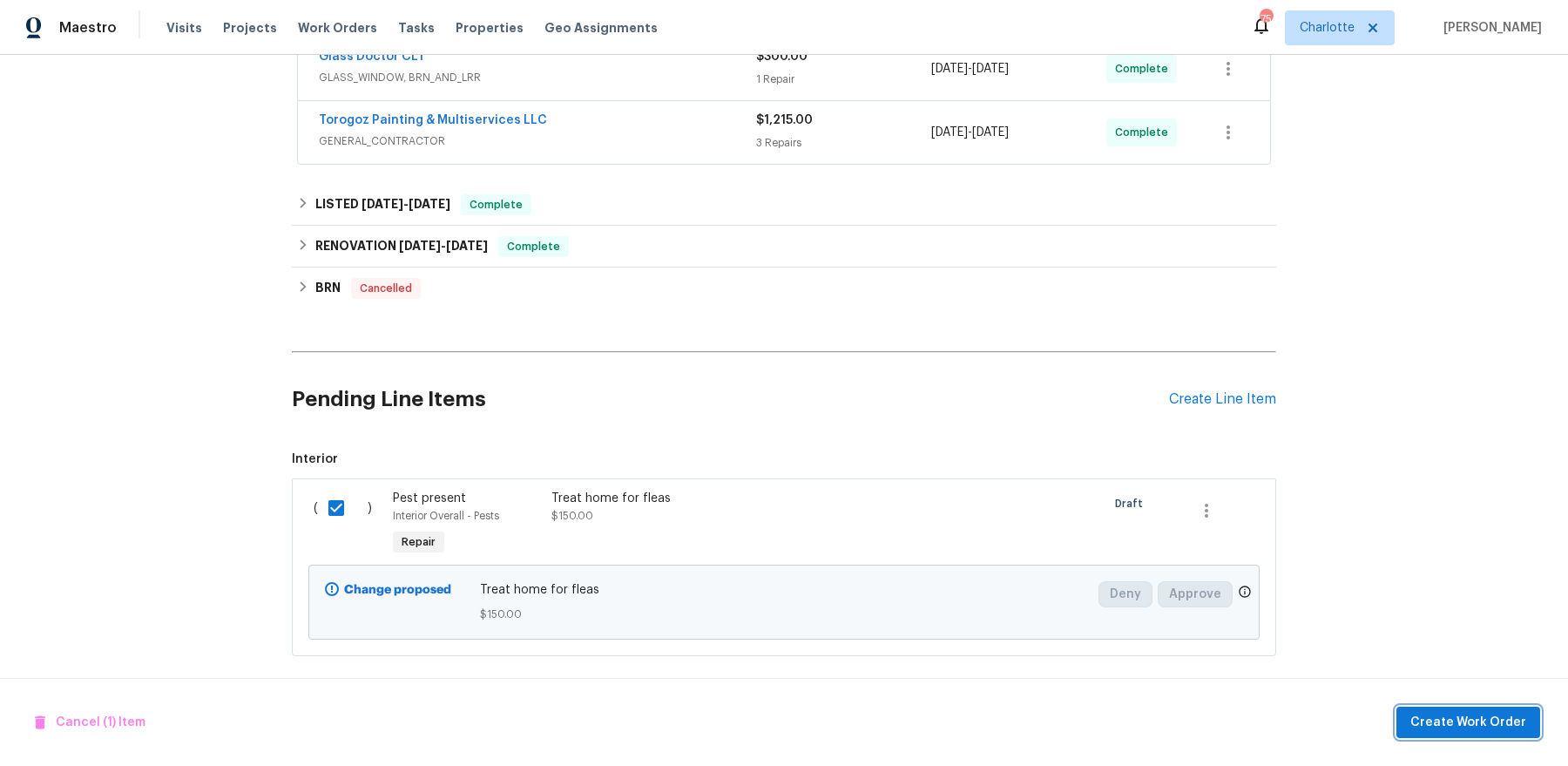
click at [1491, 721] on span "Create Work Order" at bounding box center [1468, 722] width 116 height 22
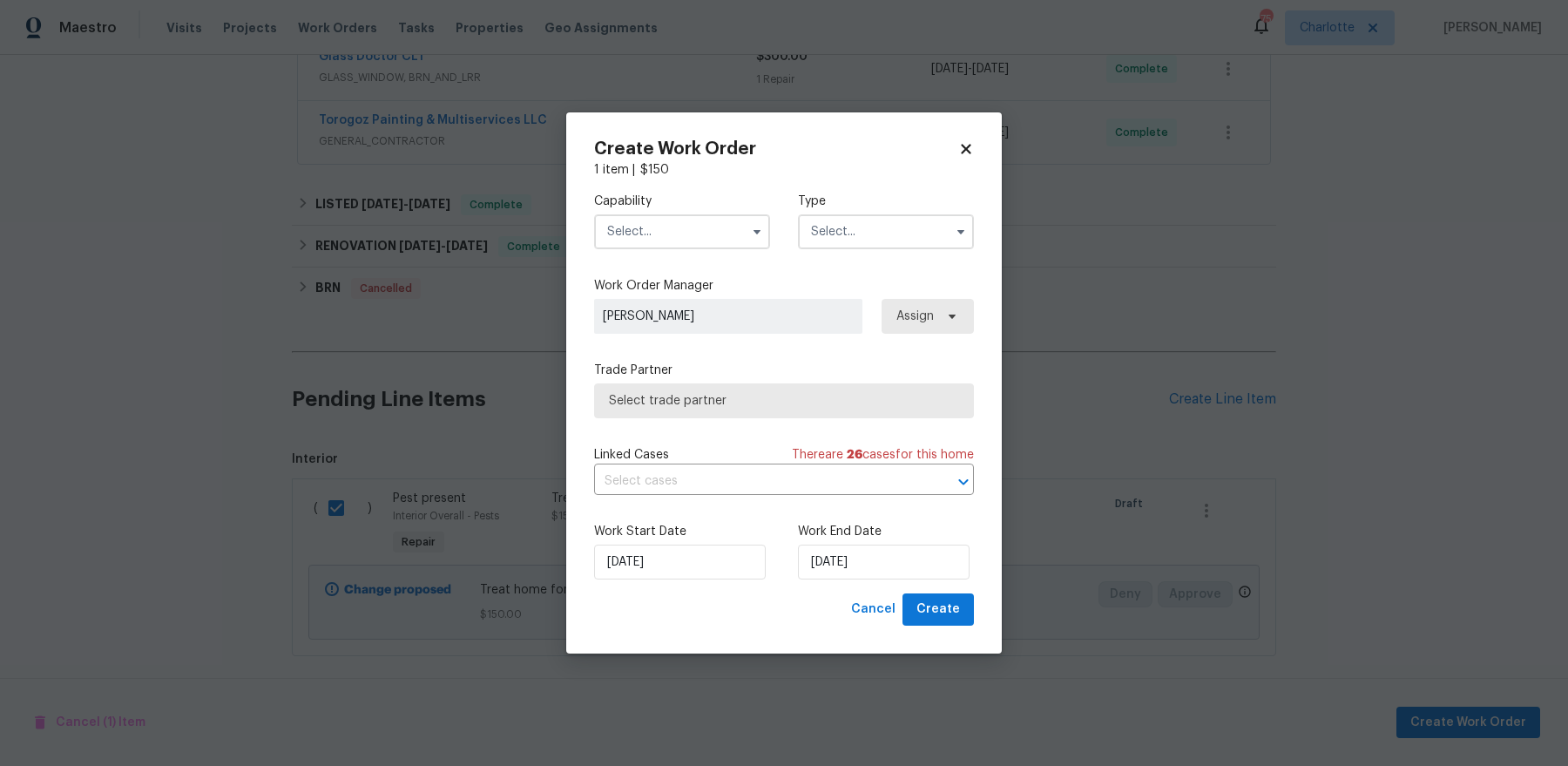
click at [714, 232] on input "text" at bounding box center [681, 231] width 176 height 35
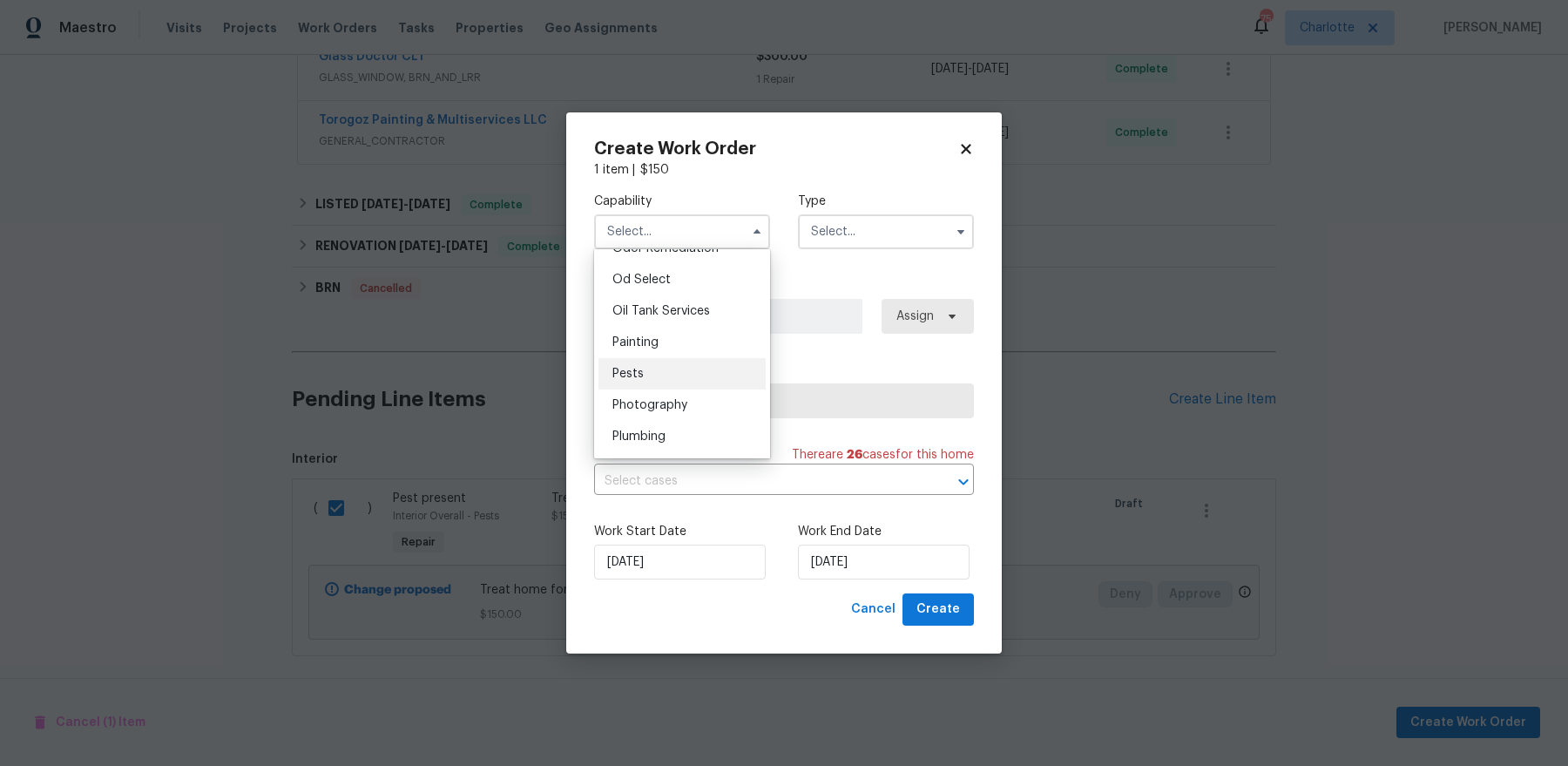
scroll to position [1391, 0]
click at [699, 374] on div "Pests" at bounding box center [682, 373] width 167 height 31
type input "Pests"
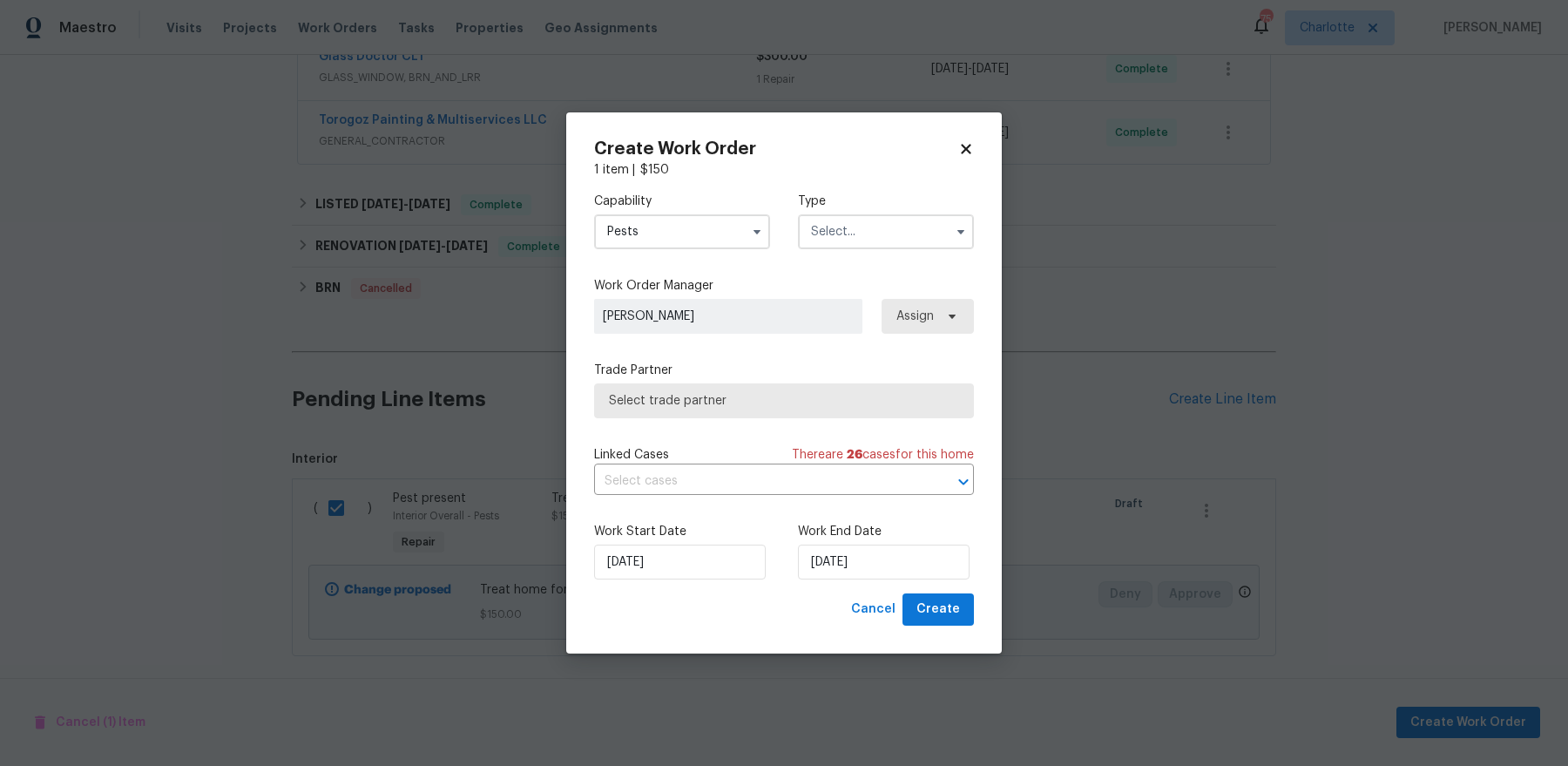
click at [852, 209] on label "Type" at bounding box center [885, 201] width 176 height 17
click at [852, 239] on input "text" at bounding box center [885, 231] width 176 height 35
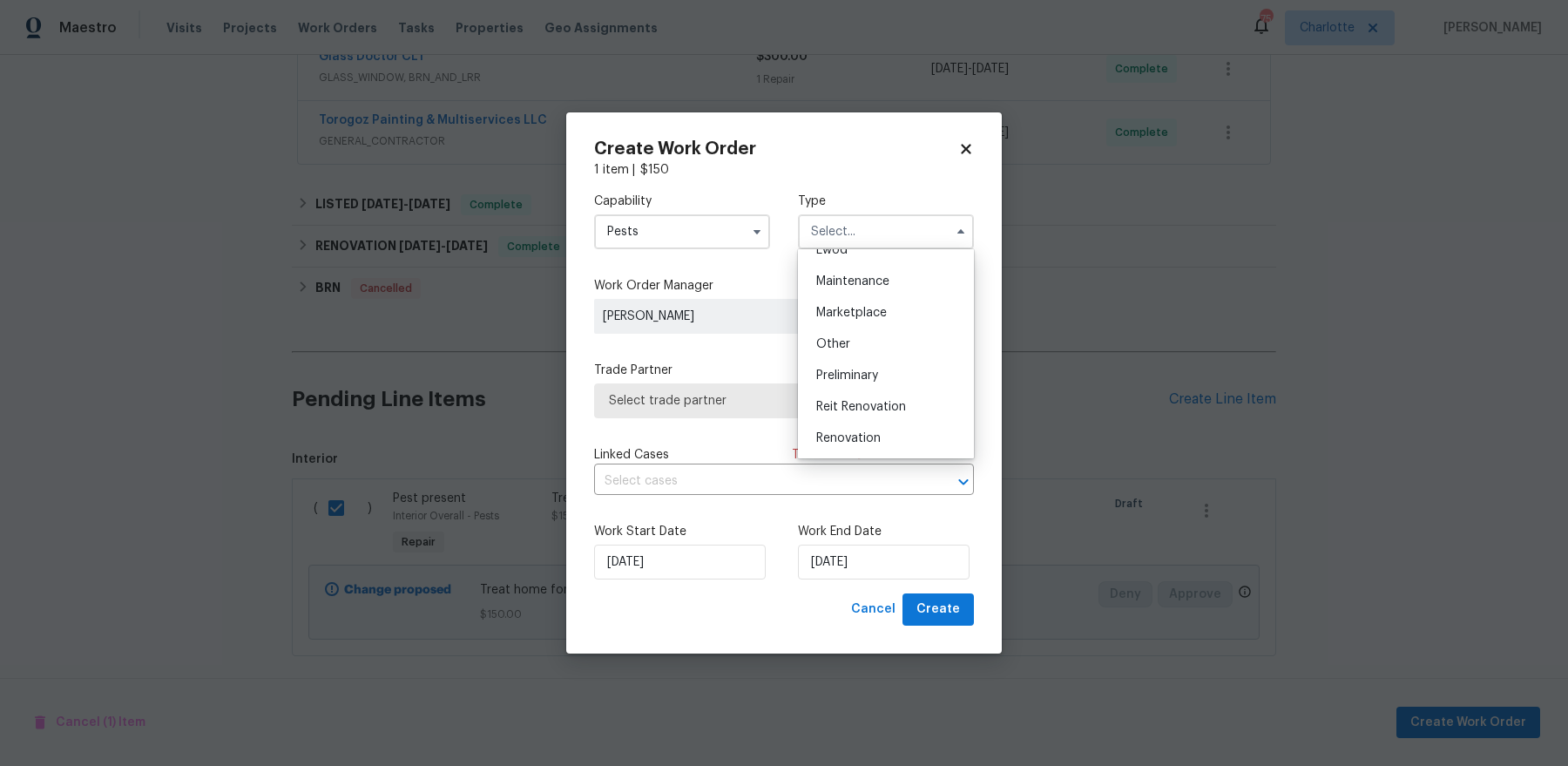
scroll to position [29, 0]
click at [883, 421] on div "Listed" at bounding box center [886, 428] width 167 height 31
type input "Listed"
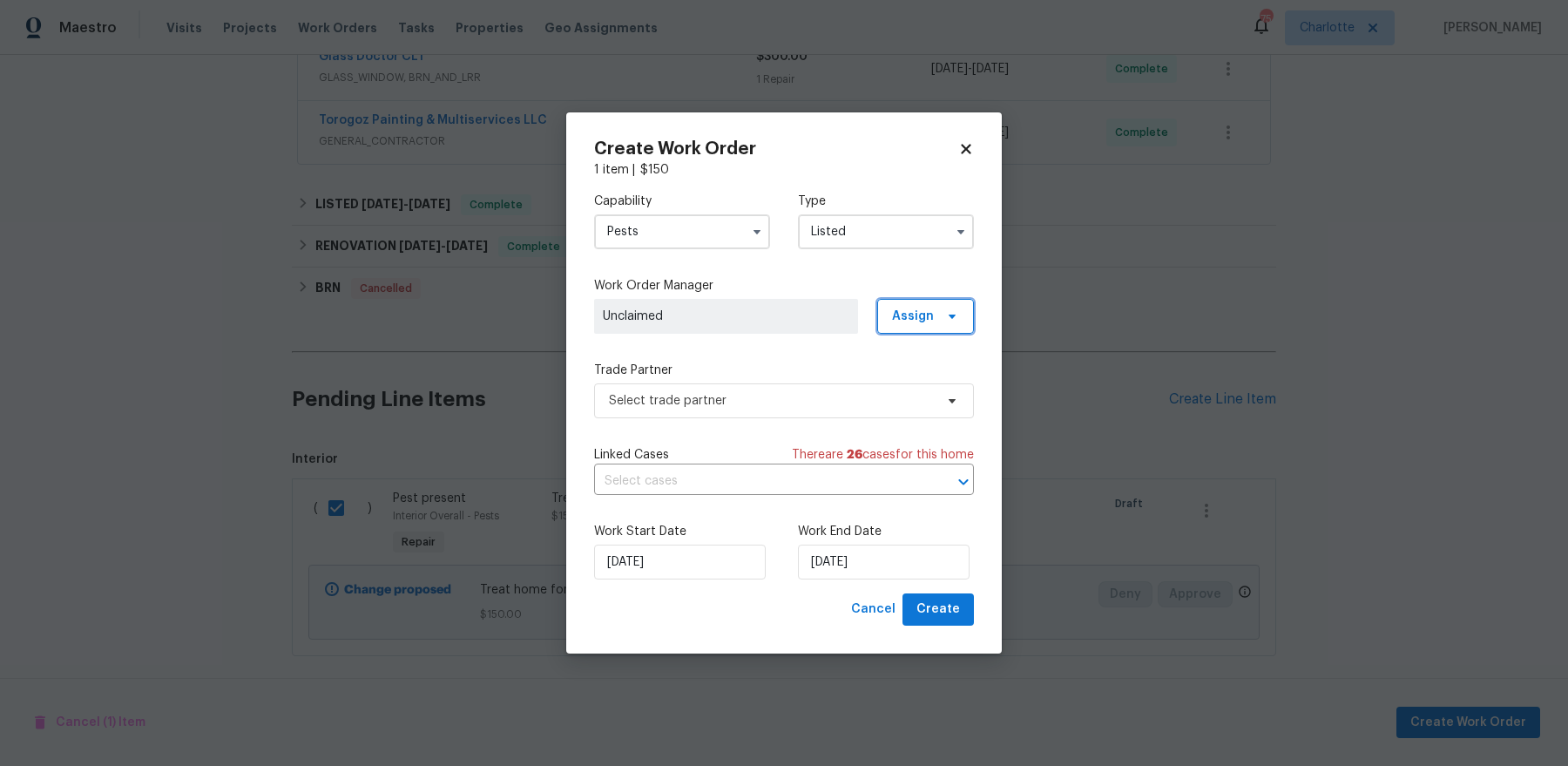
click at [939, 324] on span "Assign" at bounding box center [926, 316] width 97 height 35
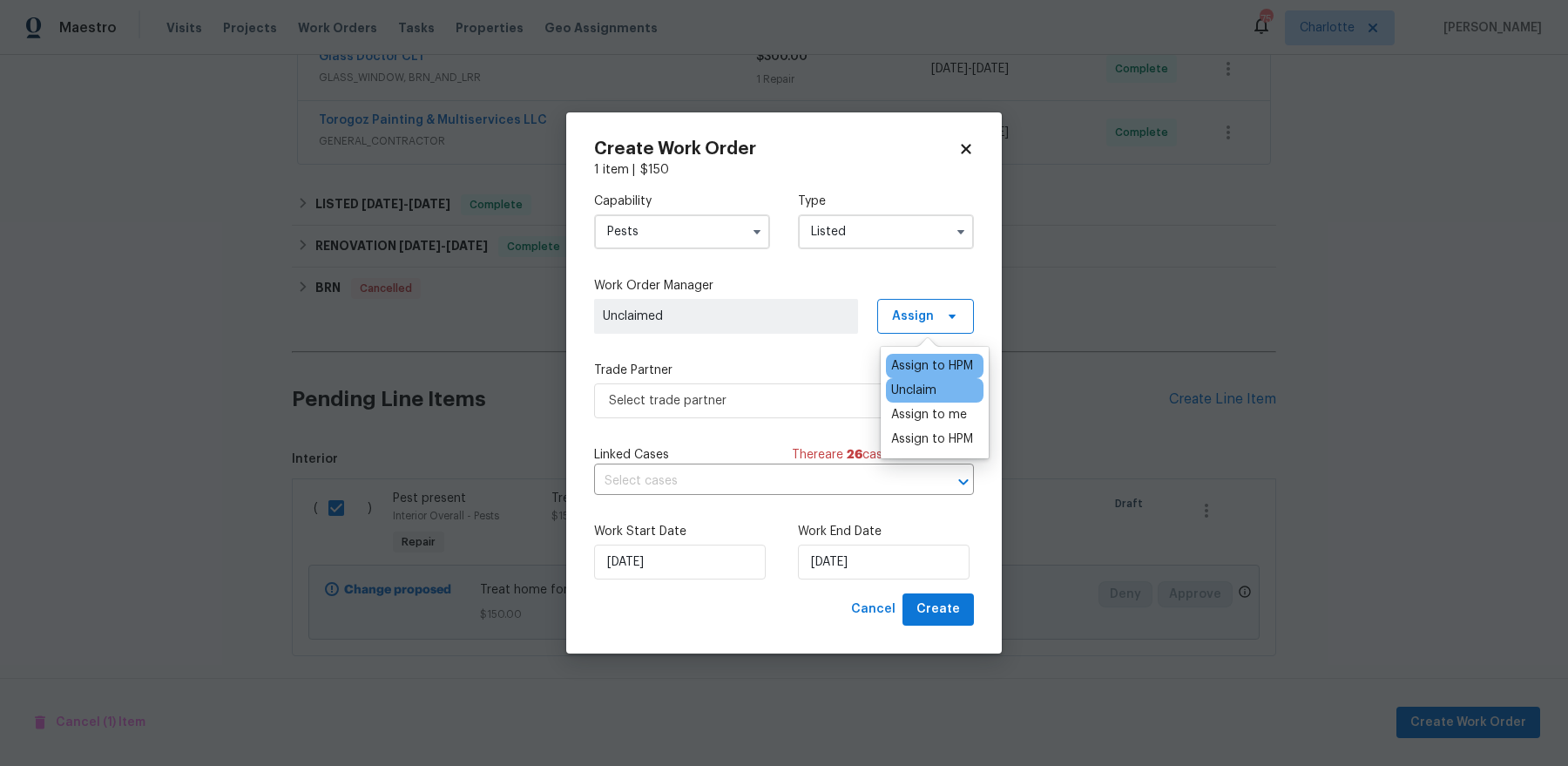
click at [922, 357] on div "Assign to HPM" at bounding box center [931, 366] width 82 height 17
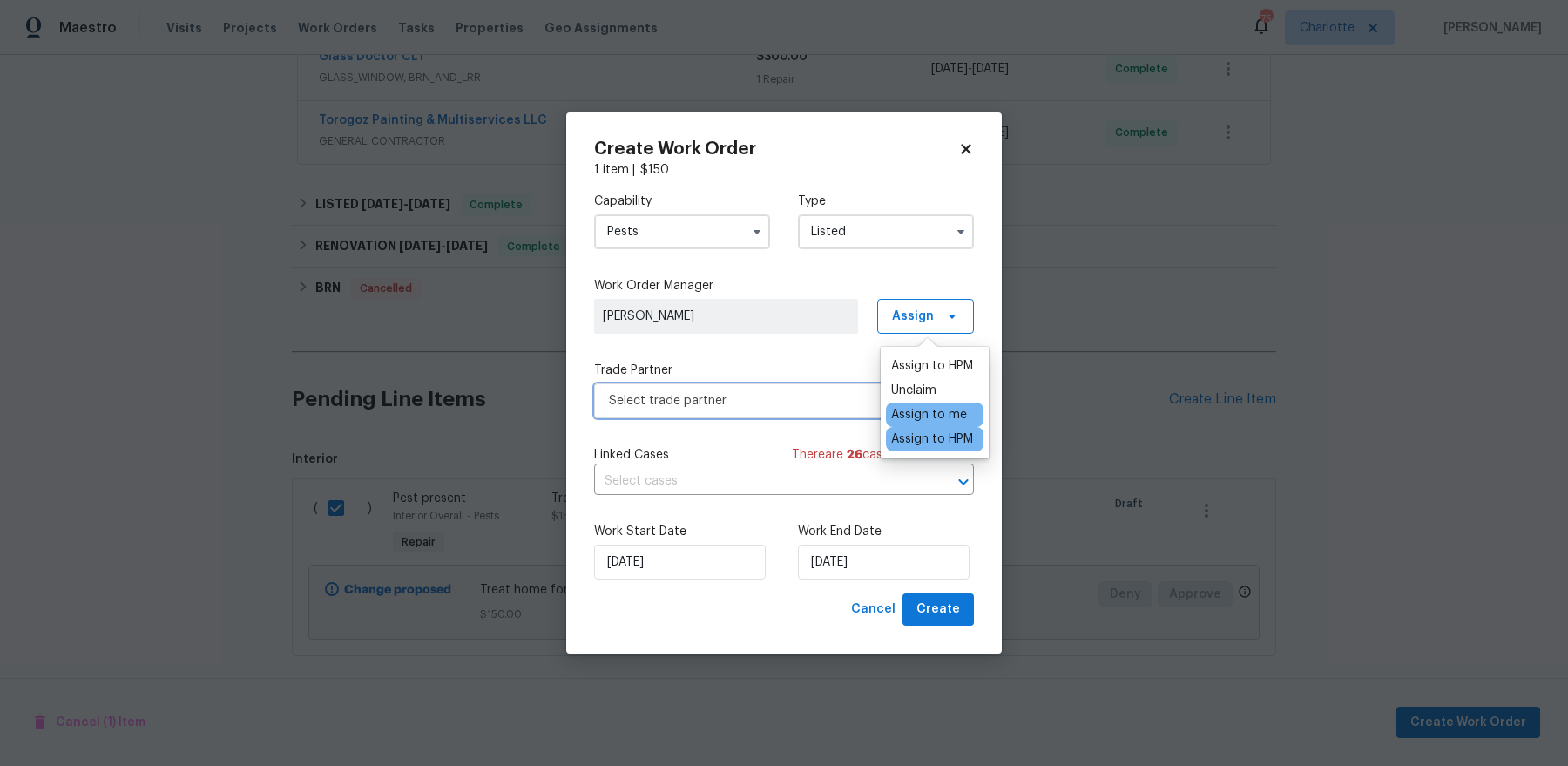
click at [708, 406] on span "Select trade partner" at bounding box center [772, 400] width 325 height 17
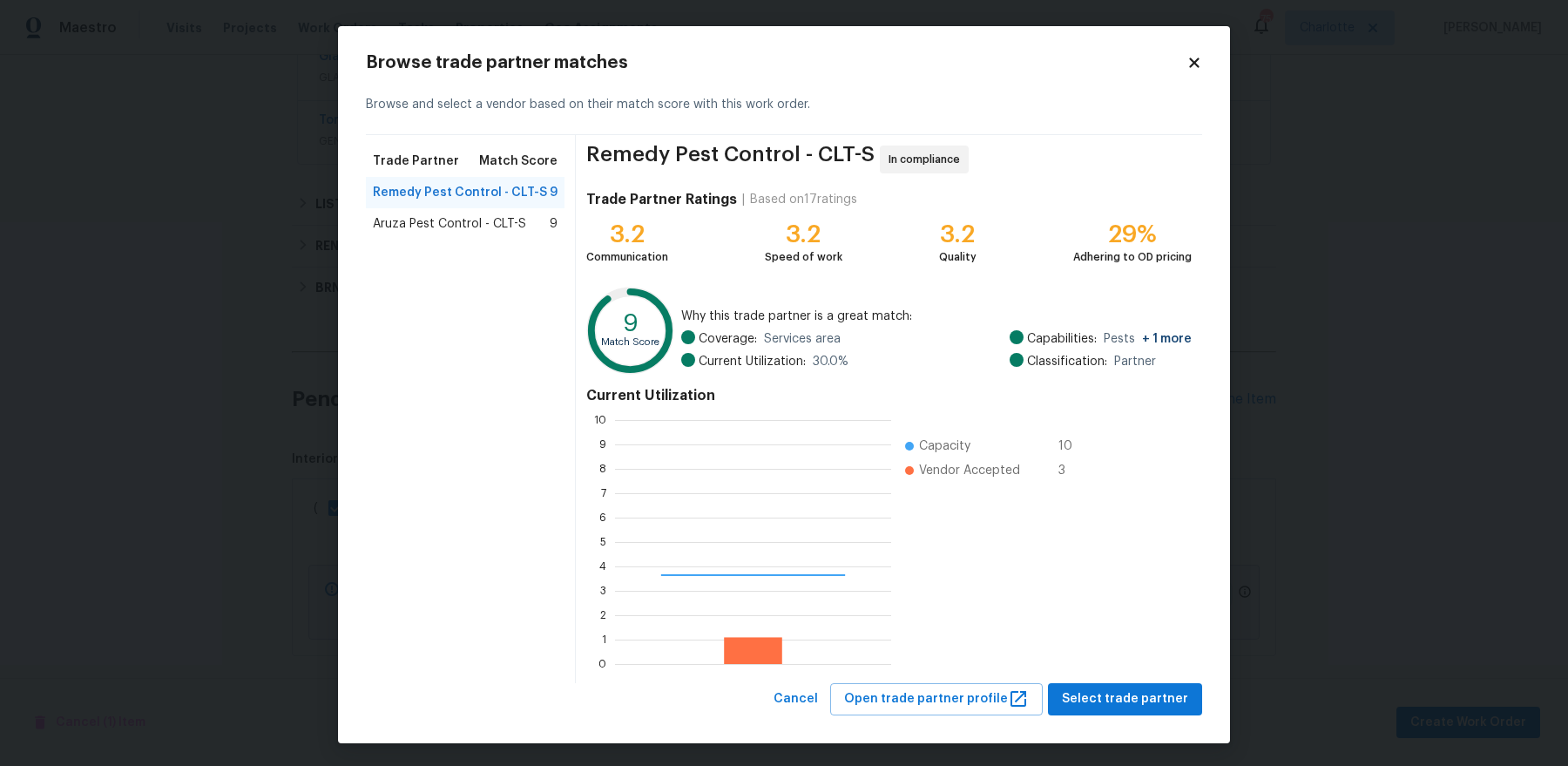
scroll to position [244, 276]
click at [1146, 689] on span "Select trade partner" at bounding box center [1124, 699] width 126 height 22
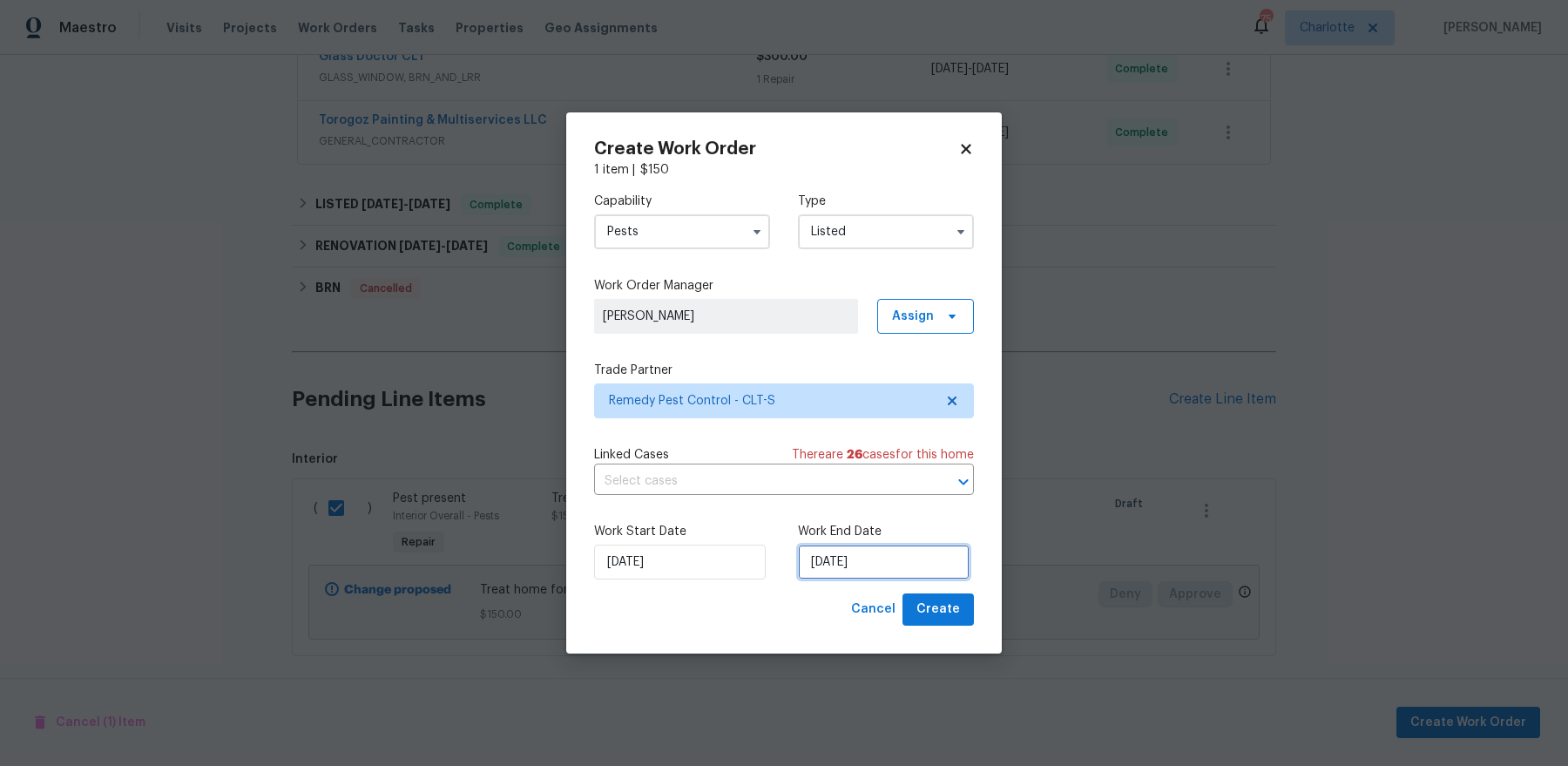
click at [931, 560] on input "[DATE]" at bounding box center [883, 562] width 172 height 35
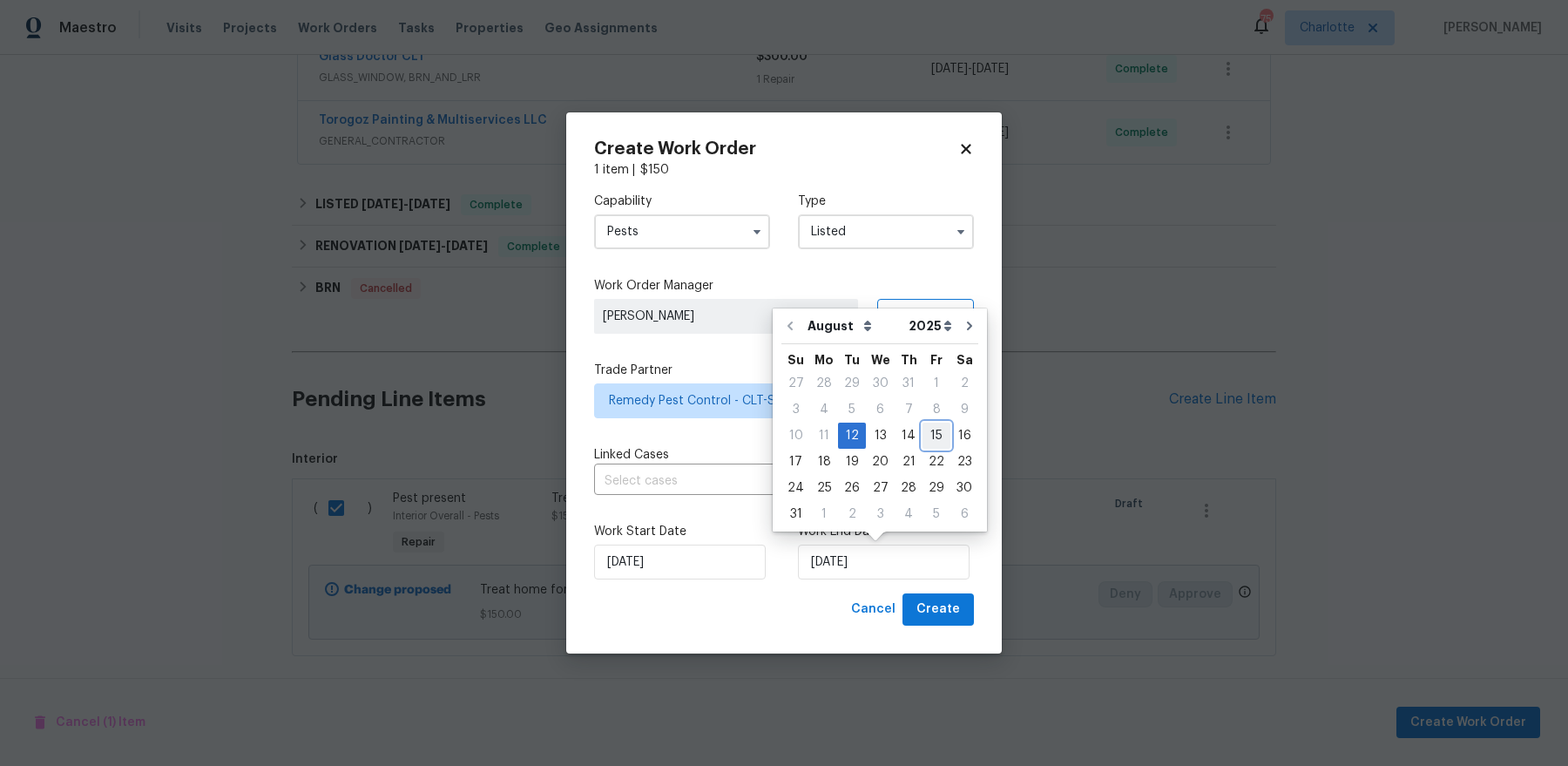
click at [922, 433] on div "15" at bounding box center [935, 435] width 28 height 25
type input "[DATE]"
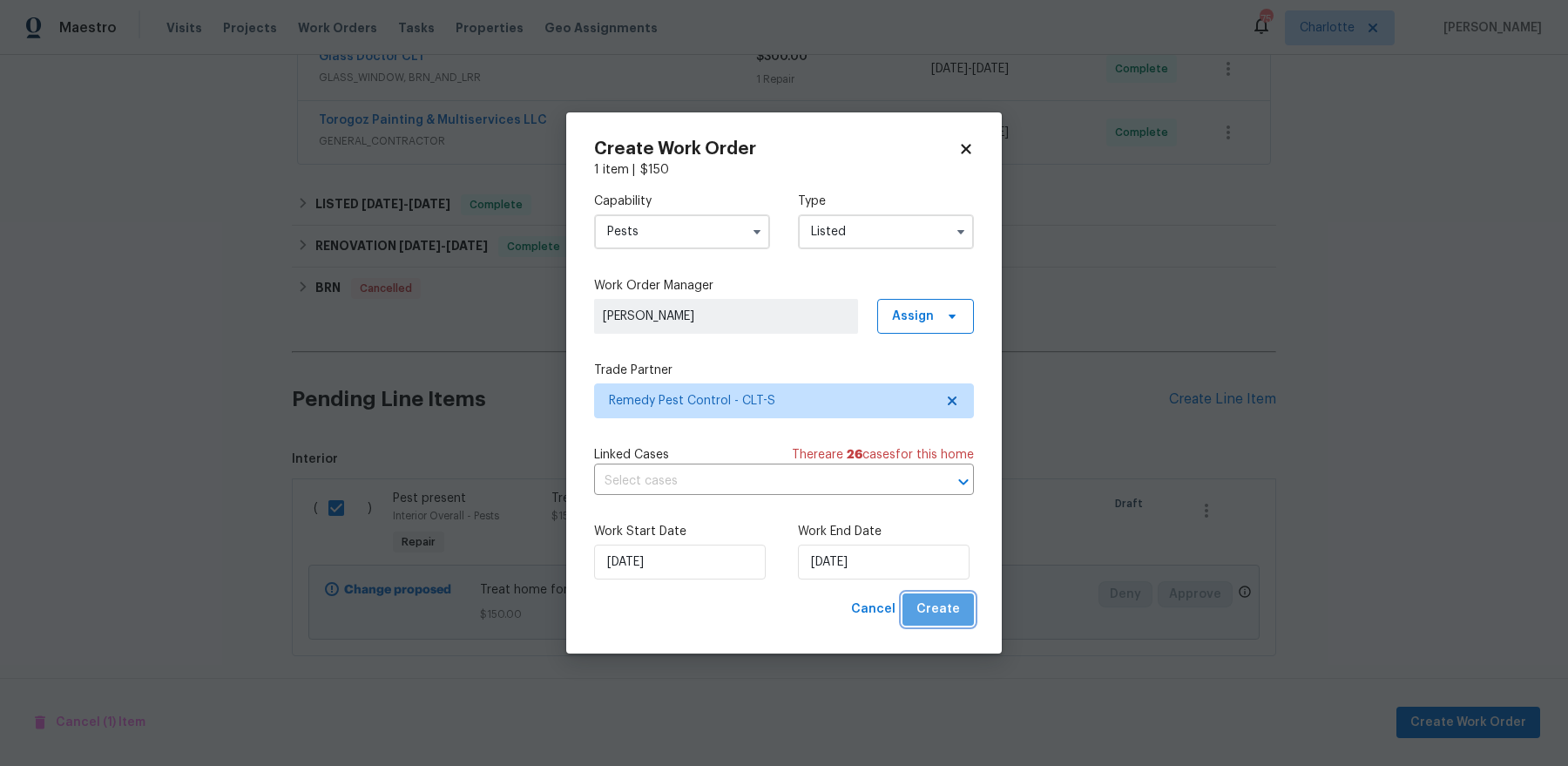
click at [943, 615] on span "Create" at bounding box center [938, 609] width 44 height 22
checkbox input "false"
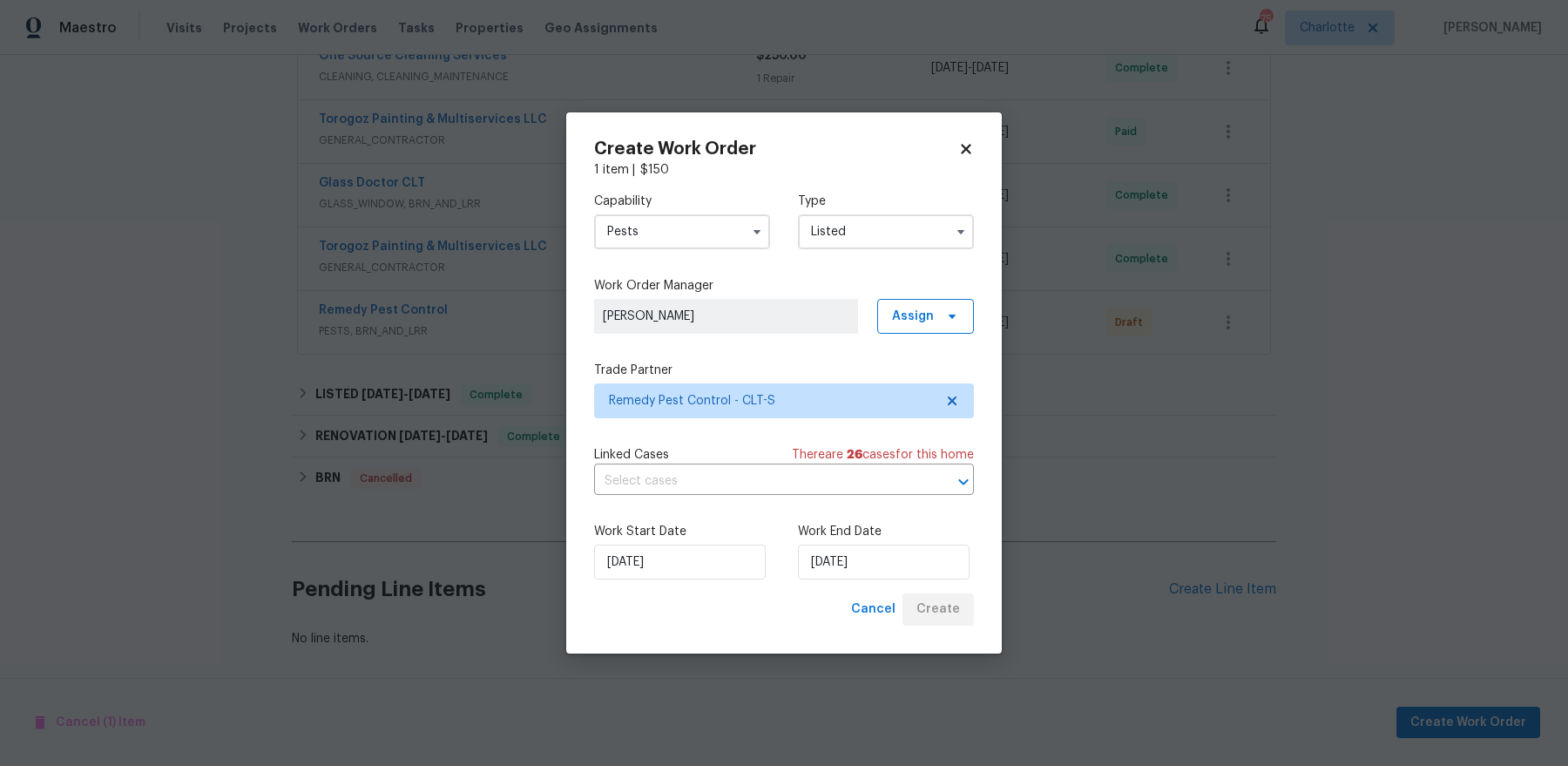
scroll to position [725, 0]
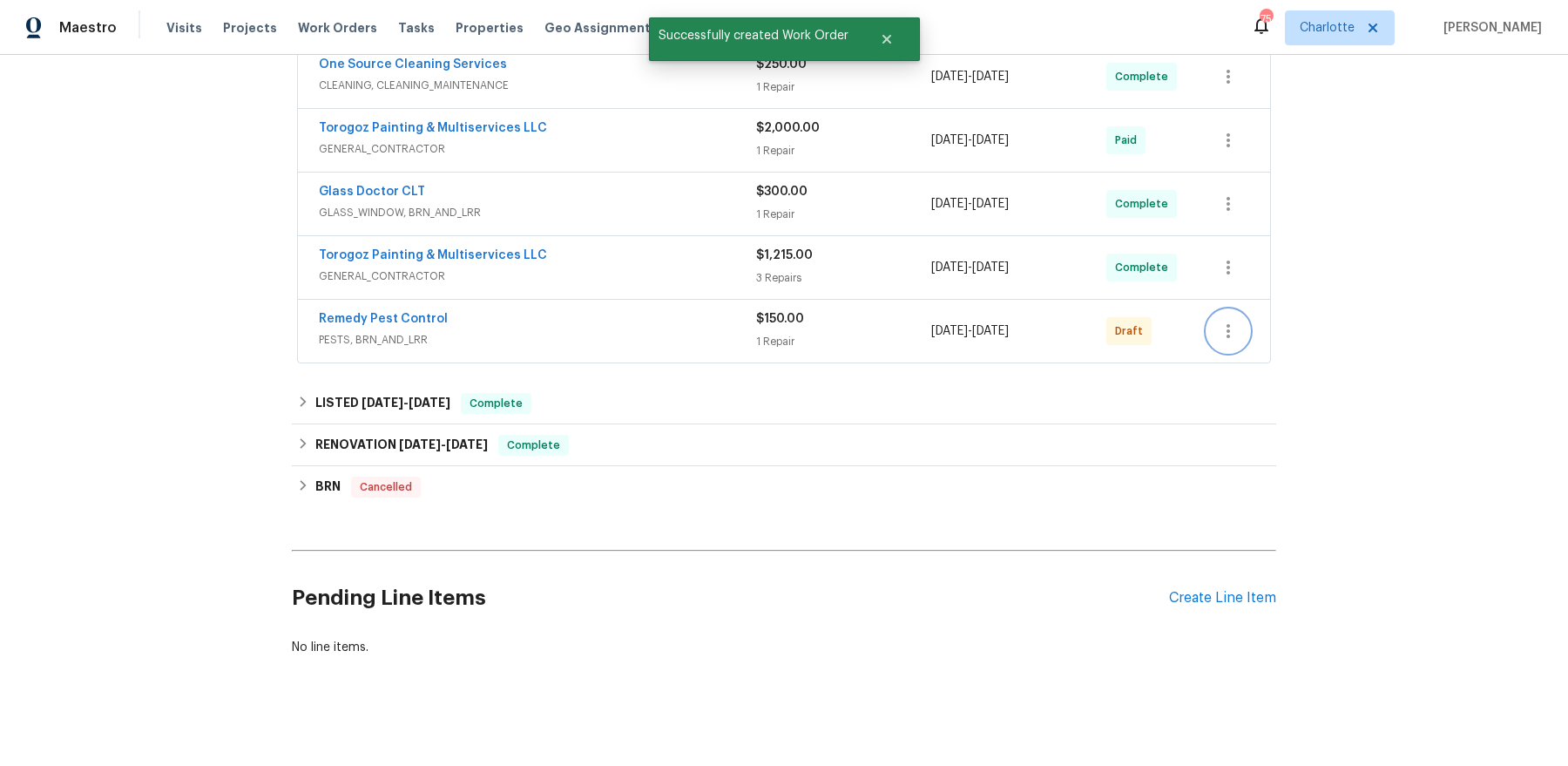
click at [1233, 334] on icon "button" at bounding box center [1228, 331] width 21 height 21
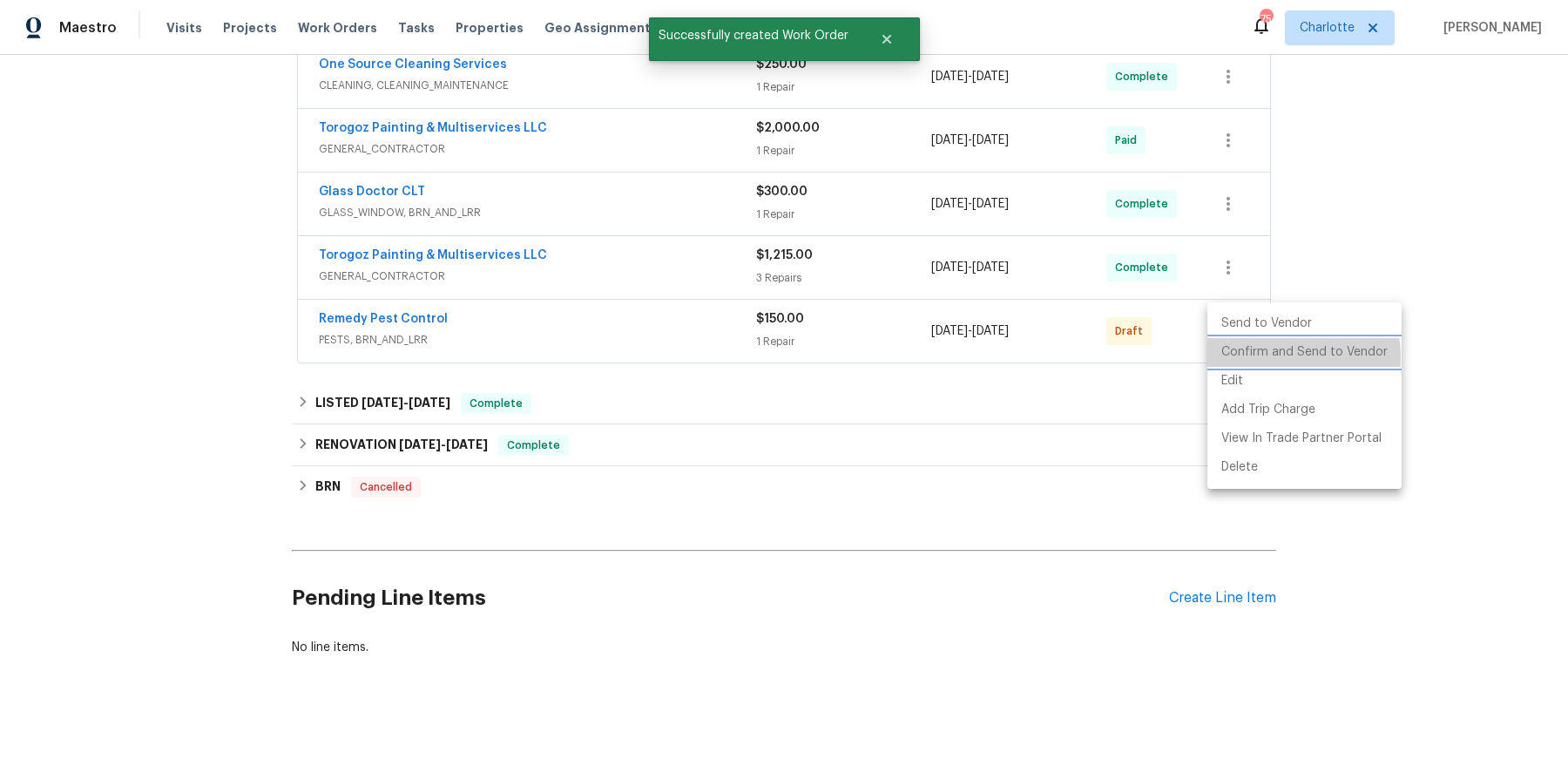
click at [1281, 356] on li "Confirm and Send to Vendor" at bounding box center [1304, 353] width 194 height 29
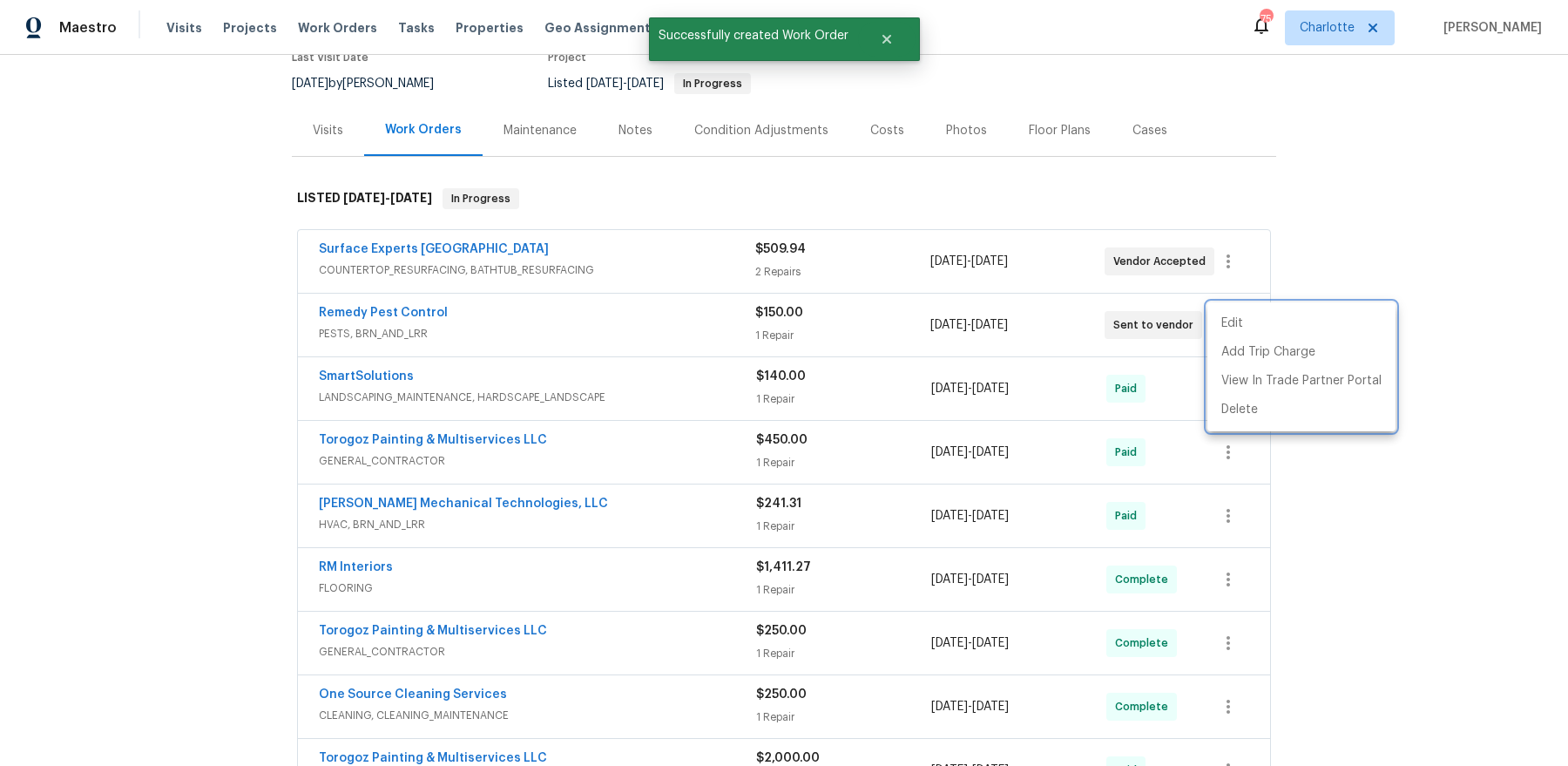
click at [842, 420] on div at bounding box center [784, 383] width 1568 height 766
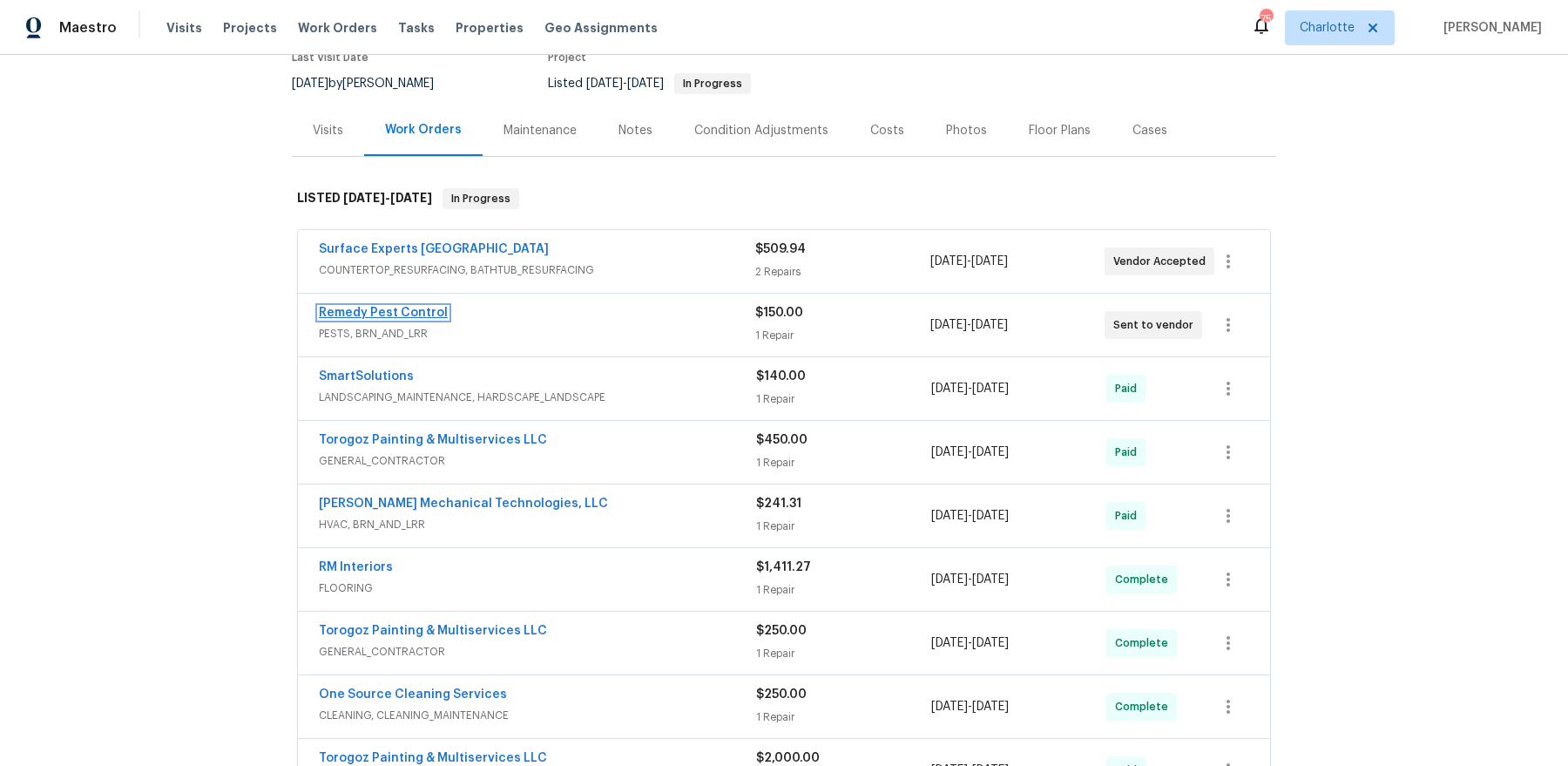
click at [386, 307] on link "Remedy Pest Control" at bounding box center [383, 313] width 129 height 12
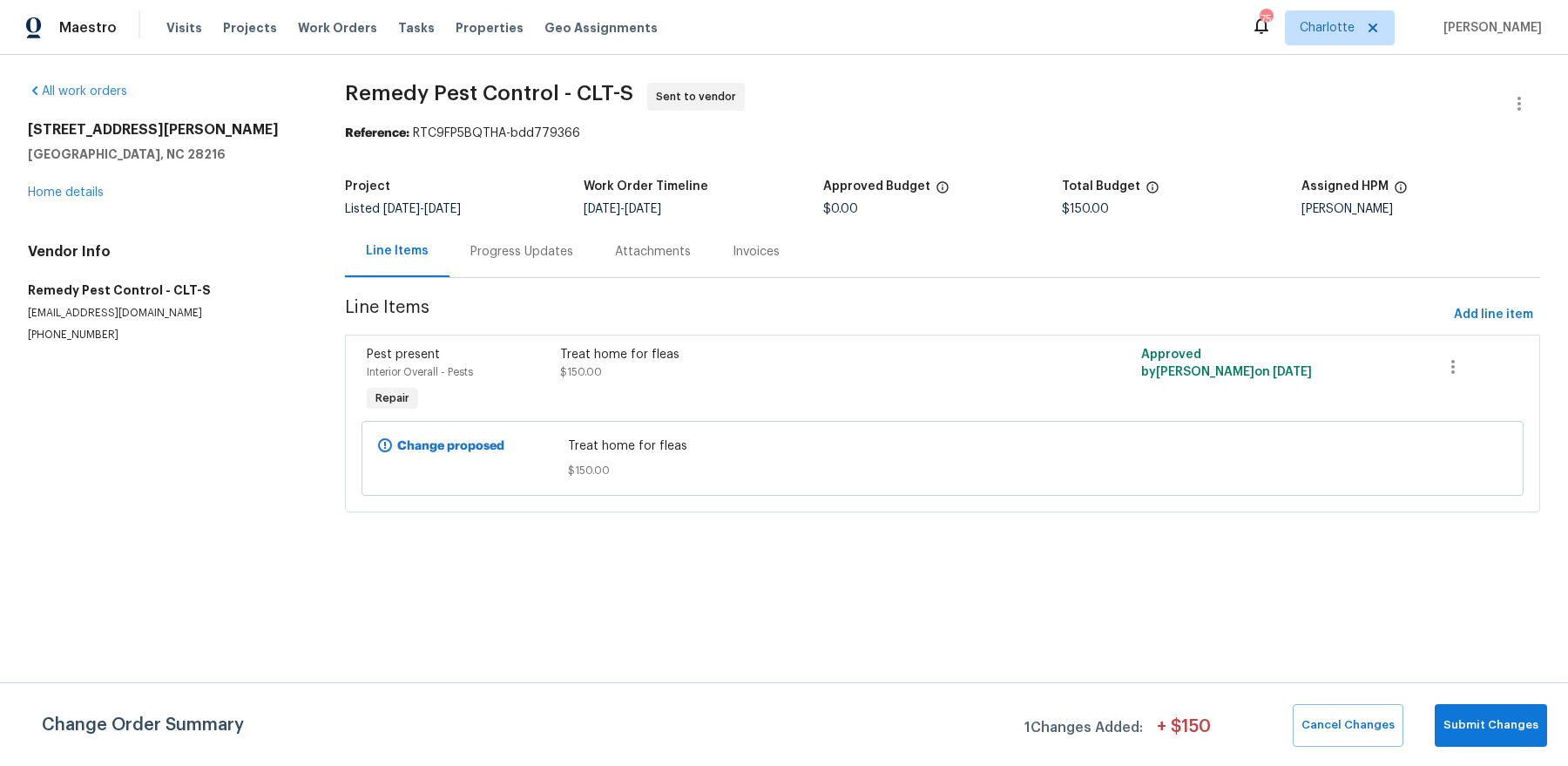
click at [474, 255] on div "Progress Updates" at bounding box center [522, 252] width 103 height 17
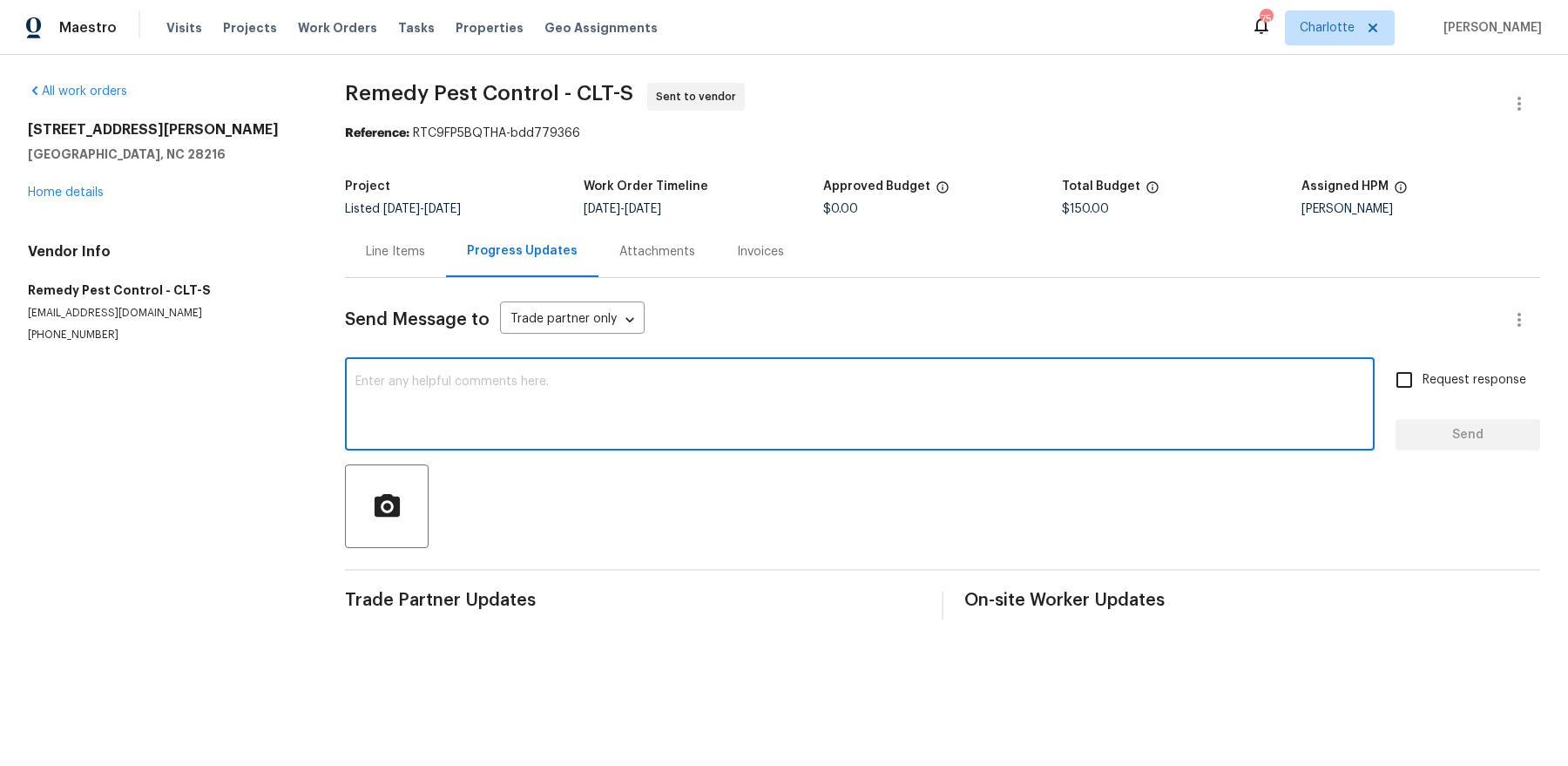
click at [526, 409] on textarea at bounding box center [859, 406] width 1008 height 61
type textarea "please address asap, thanks"
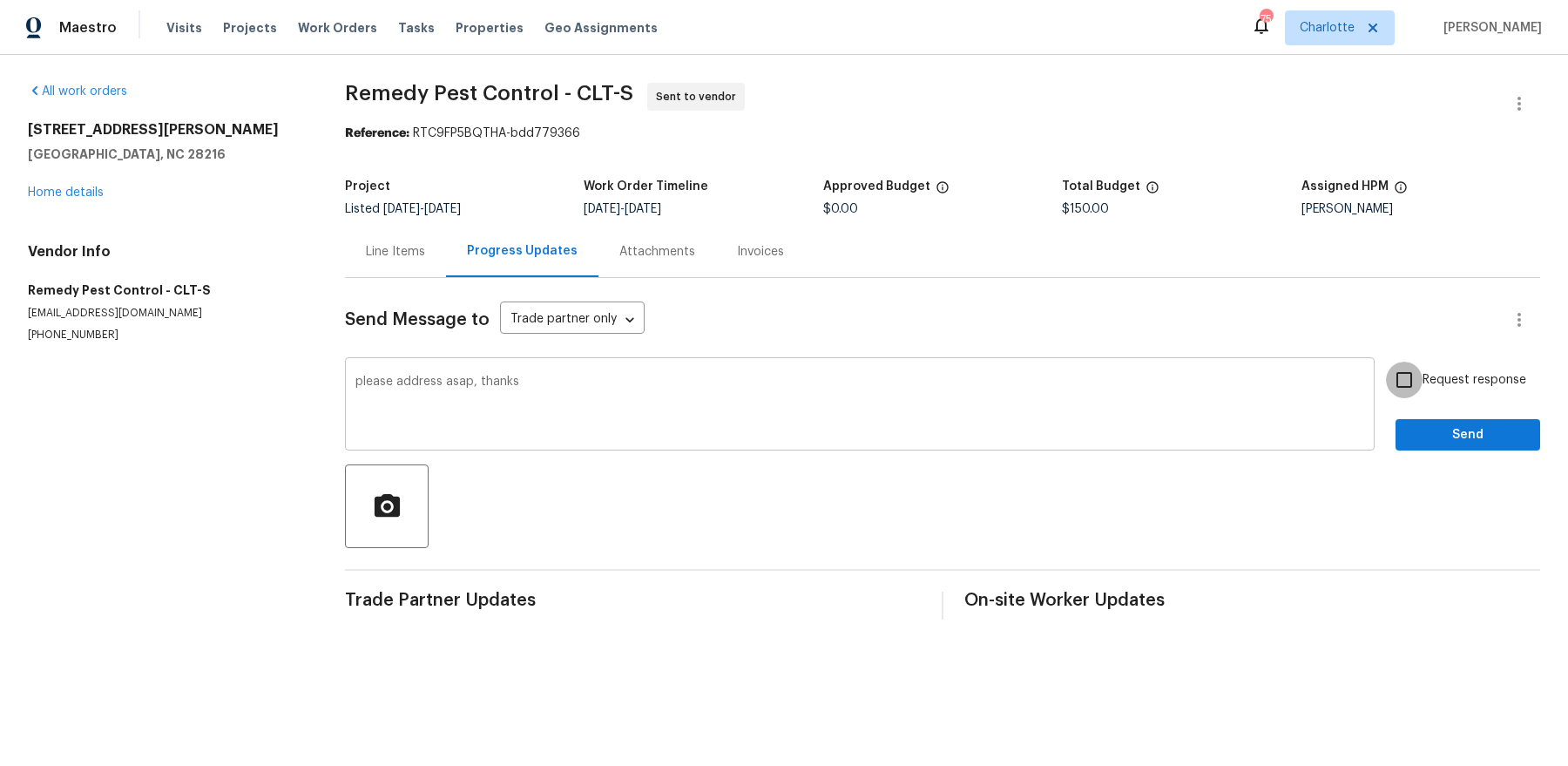
click at [1386, 361] on input "Request response" at bounding box center [1404, 379] width 36 height 36
checkbox input "true"
click at [1395, 419] on button "Send" at bounding box center [1467, 435] width 144 height 32
